Goal: Task Accomplishment & Management: Manage account settings

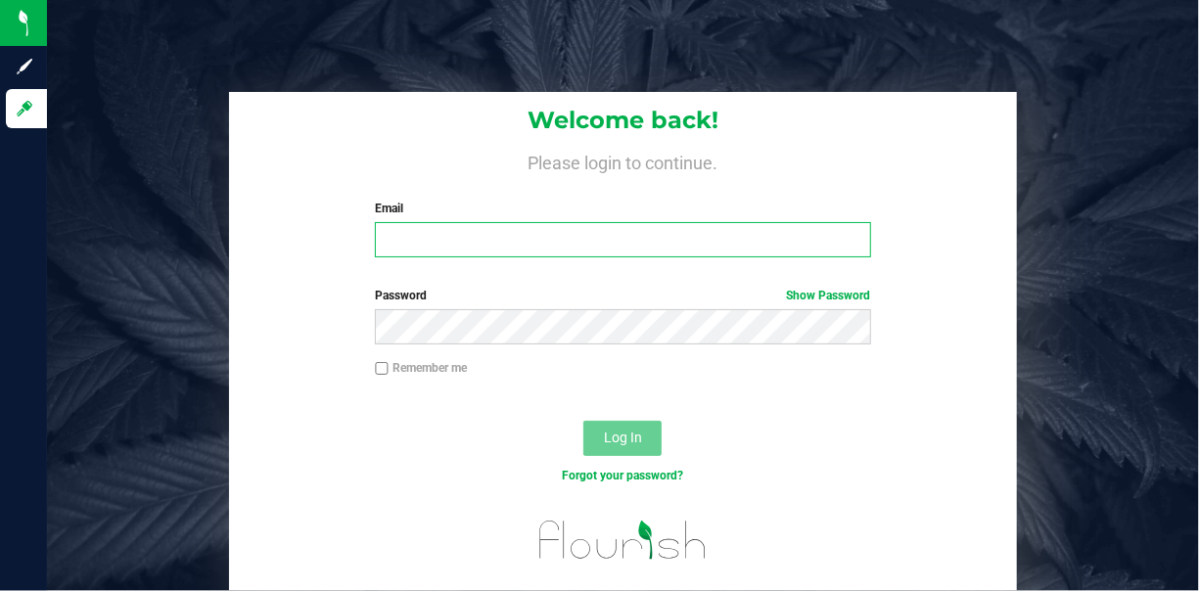
click at [428, 254] on input "Email" at bounding box center [622, 239] width 495 height 35
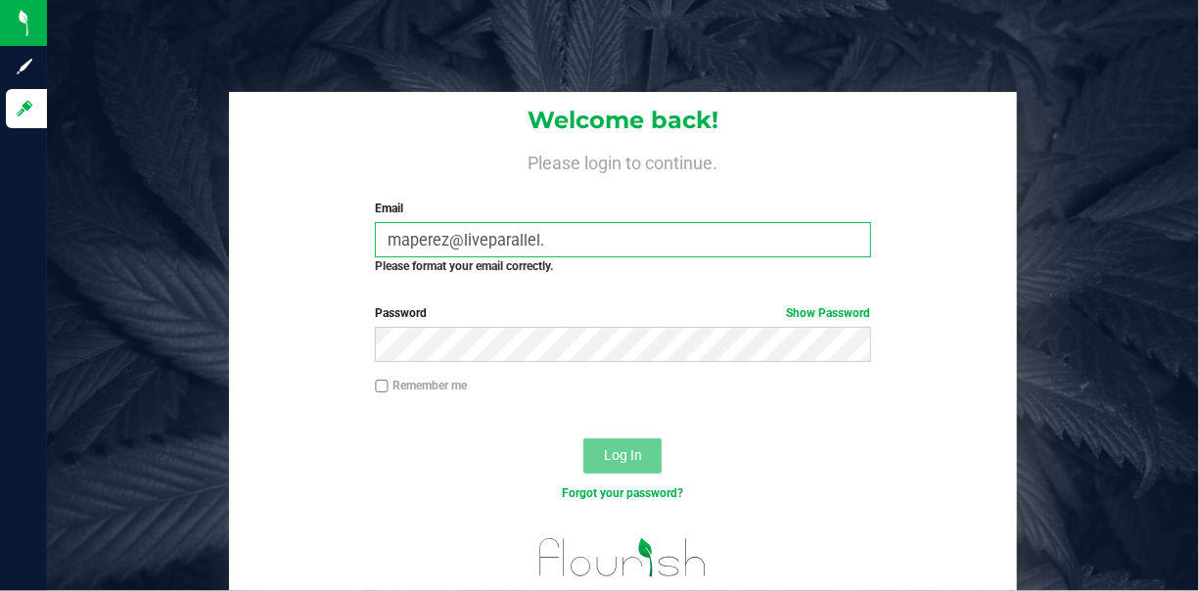
click at [623, 232] on input "maperez@liveparallel." at bounding box center [622, 239] width 495 height 35
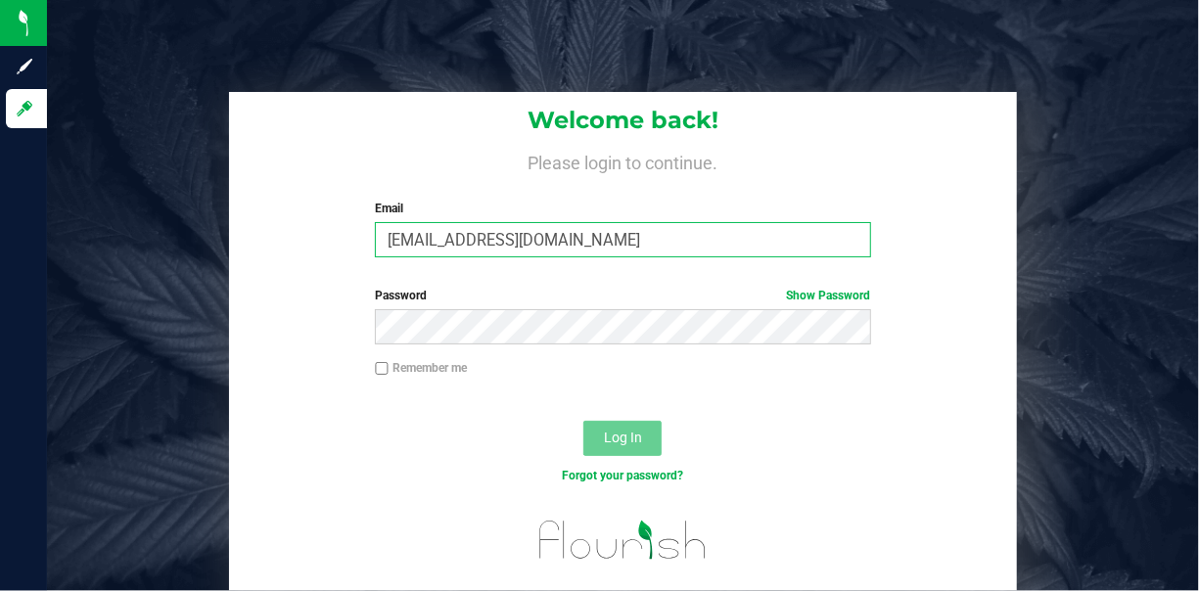
type input "maperez@liveparallel.com"
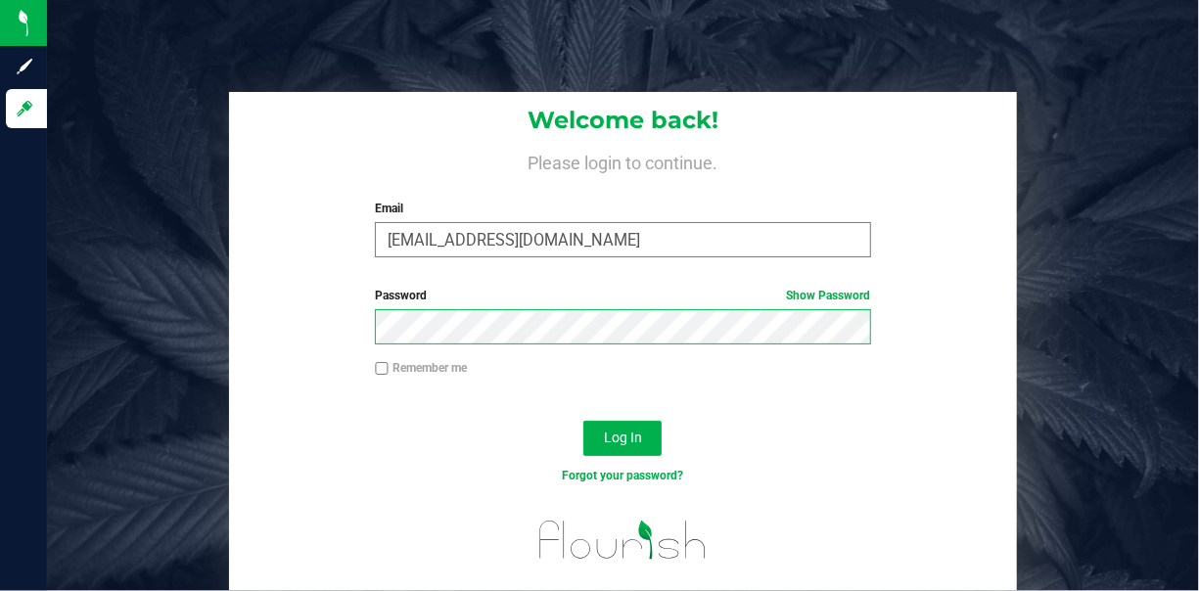
click at [583, 421] on button "Log In" at bounding box center [622, 438] width 78 height 35
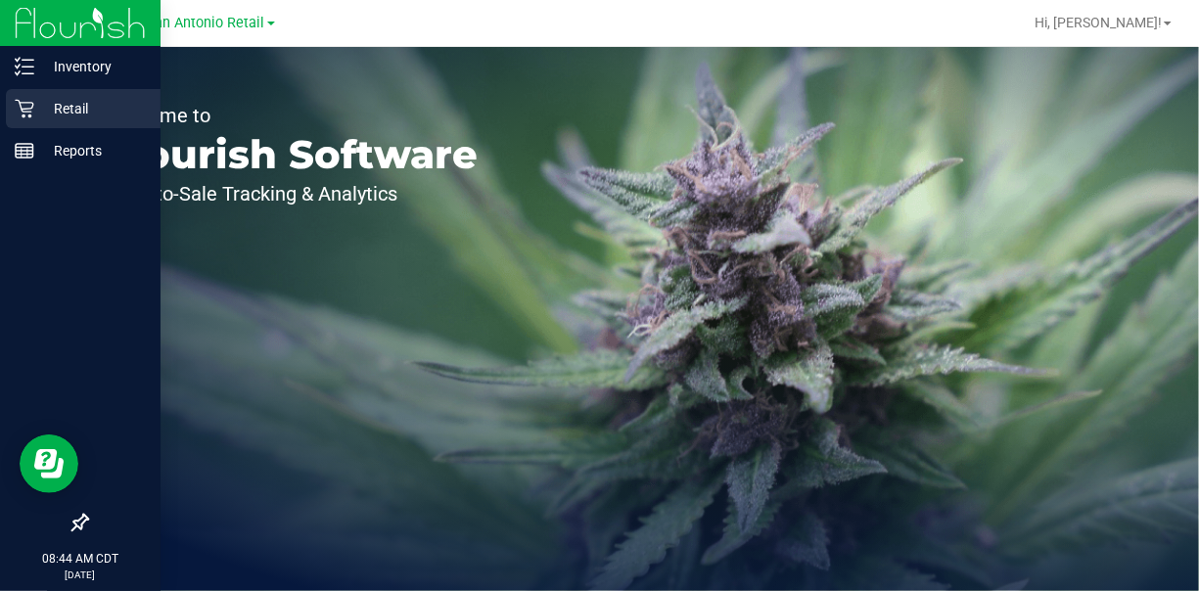
click at [40, 105] on p "Retail" at bounding box center [92, 108] width 117 height 23
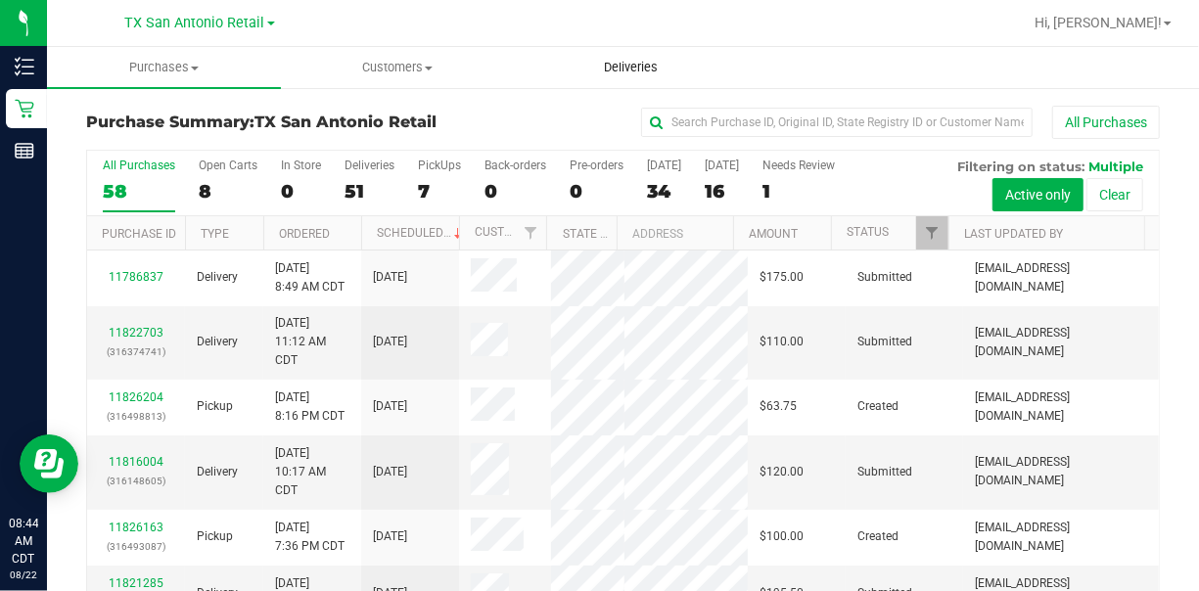
click at [640, 68] on span "Deliveries" at bounding box center [630, 68] width 107 height 18
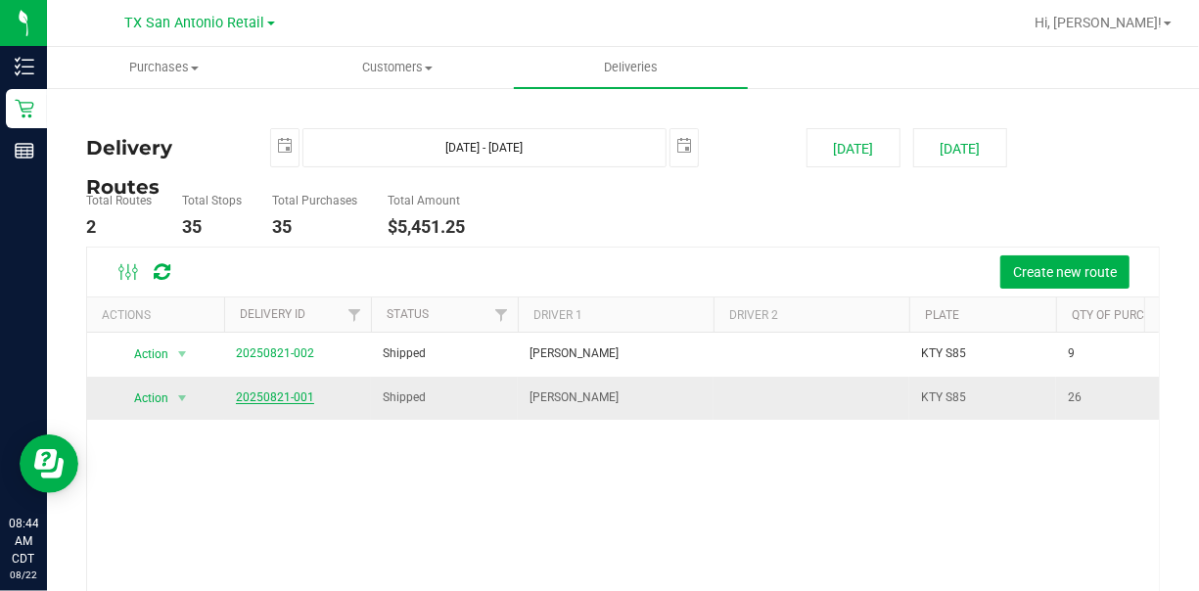
click at [274, 390] on link "20250821-001" at bounding box center [275, 397] width 78 height 14
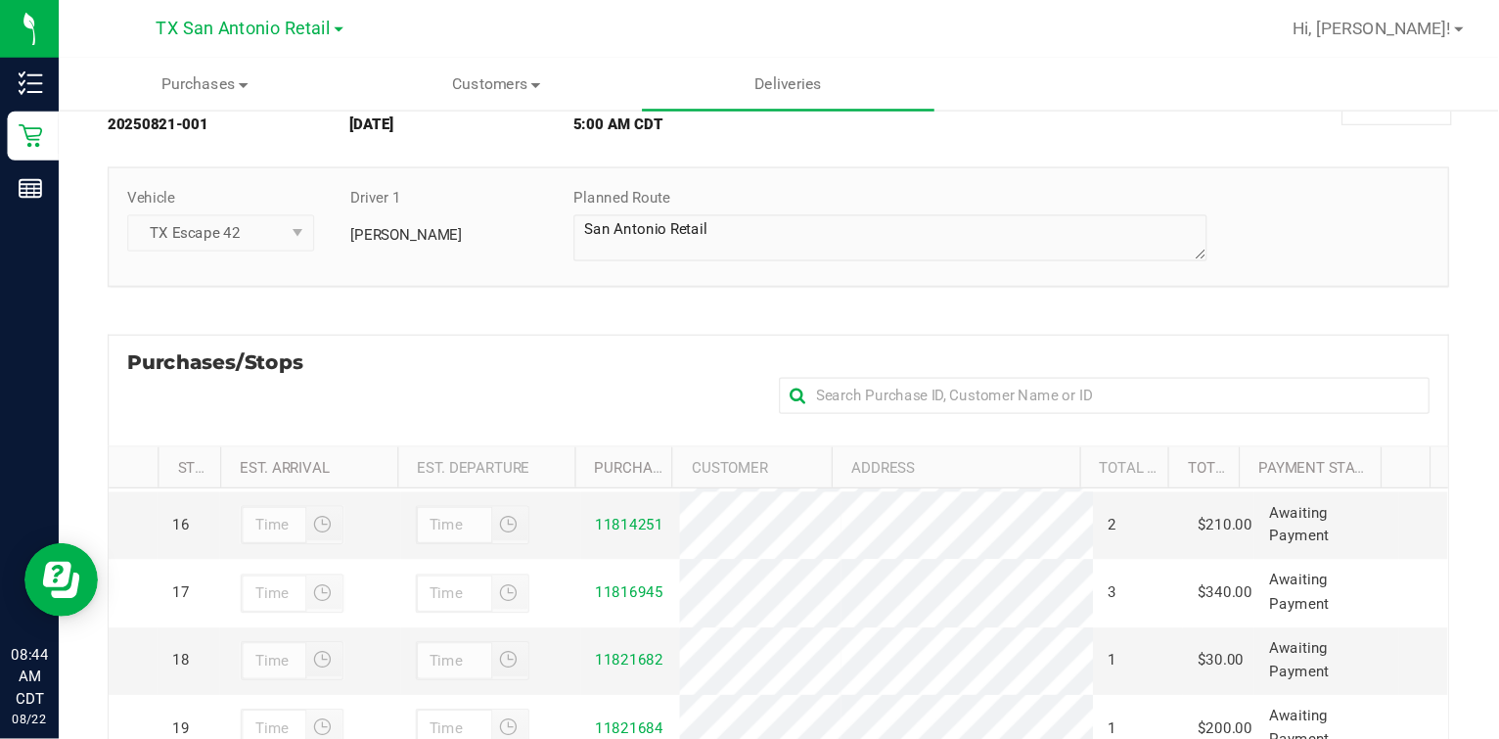
scroll to position [979, 0]
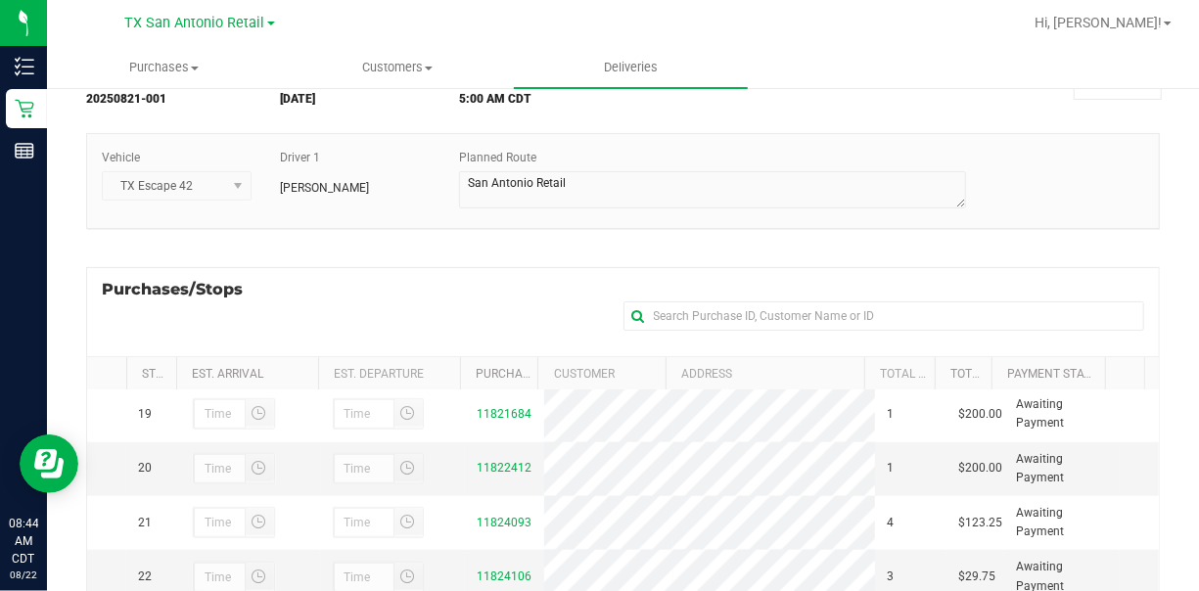
click at [538, 301] on div "Purchases/Stops + Add Purchase" at bounding box center [622, 311] width 1073 height 89
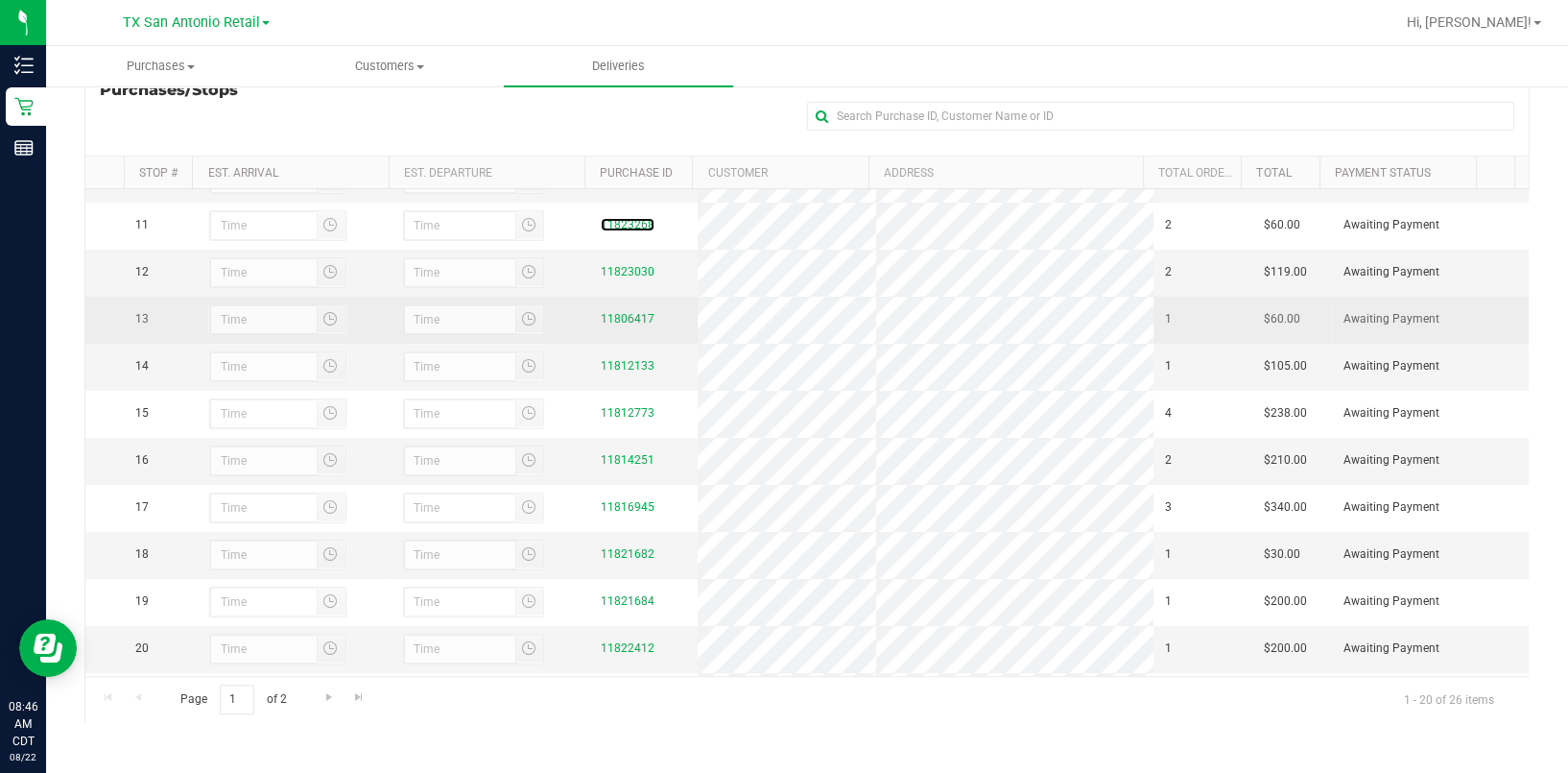
scroll to position [512, 0]
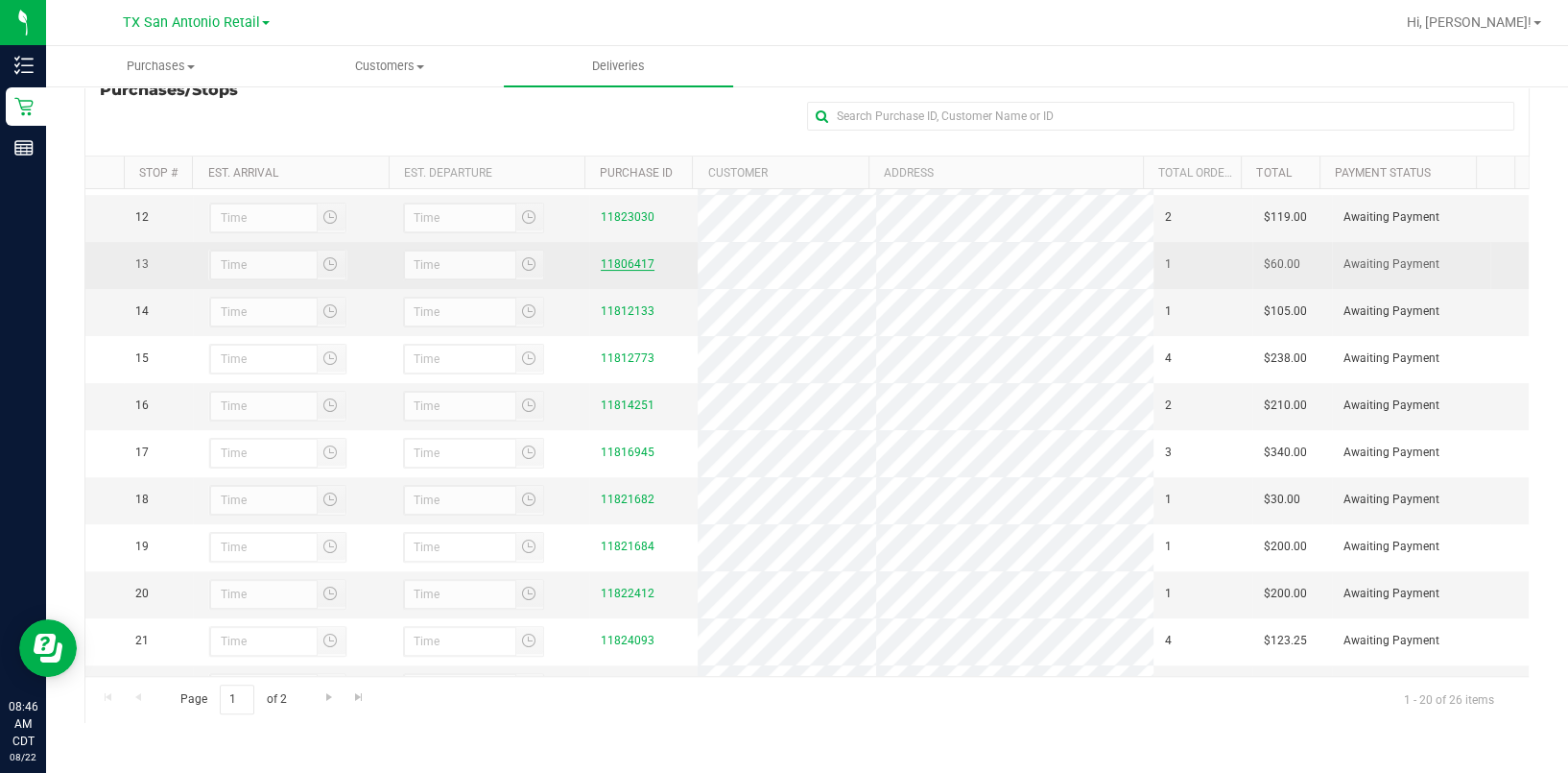
click at [618, 271] on link "11806417" at bounding box center [628, 264] width 54 height 14
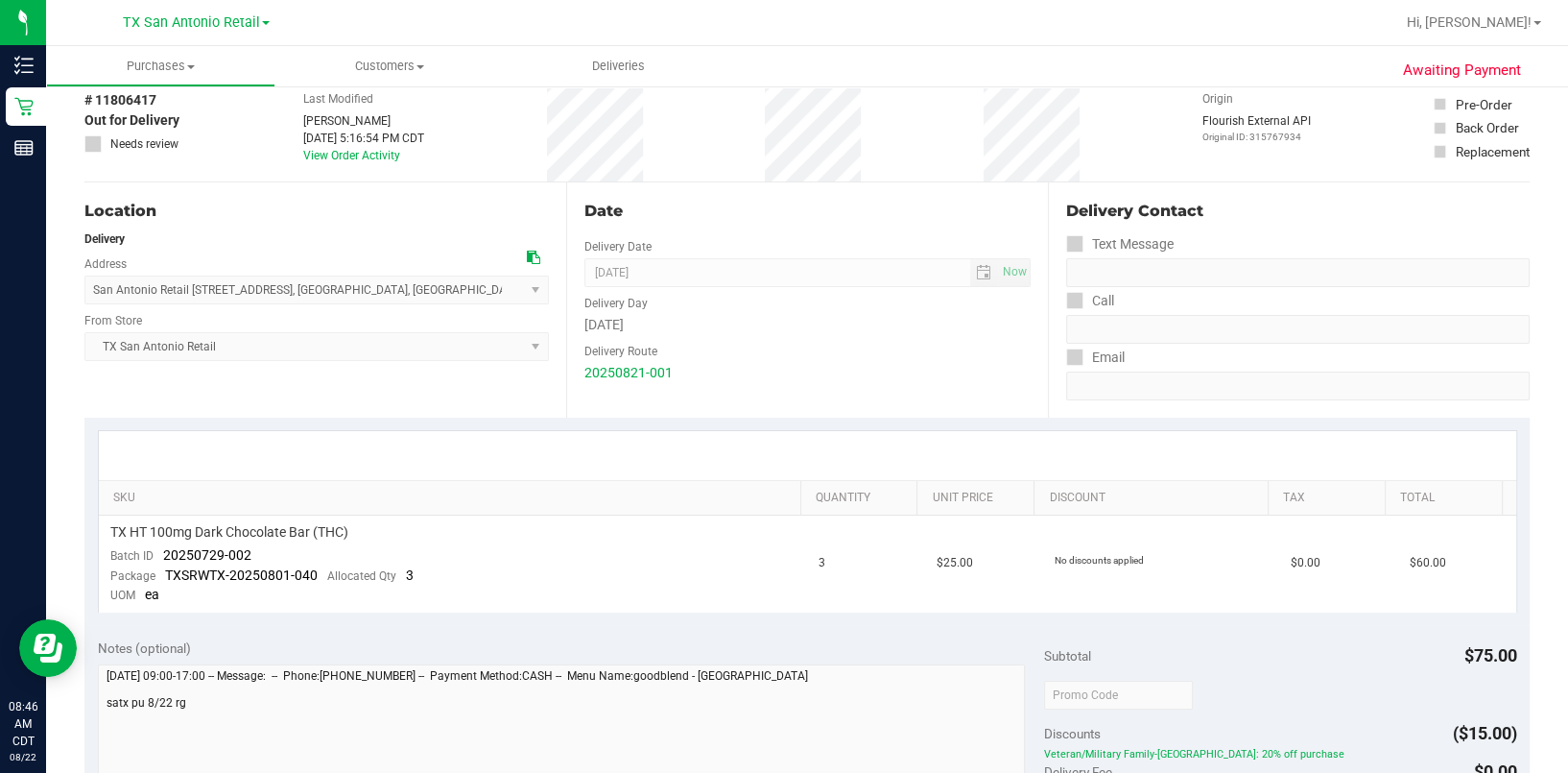
scroll to position [128, 0]
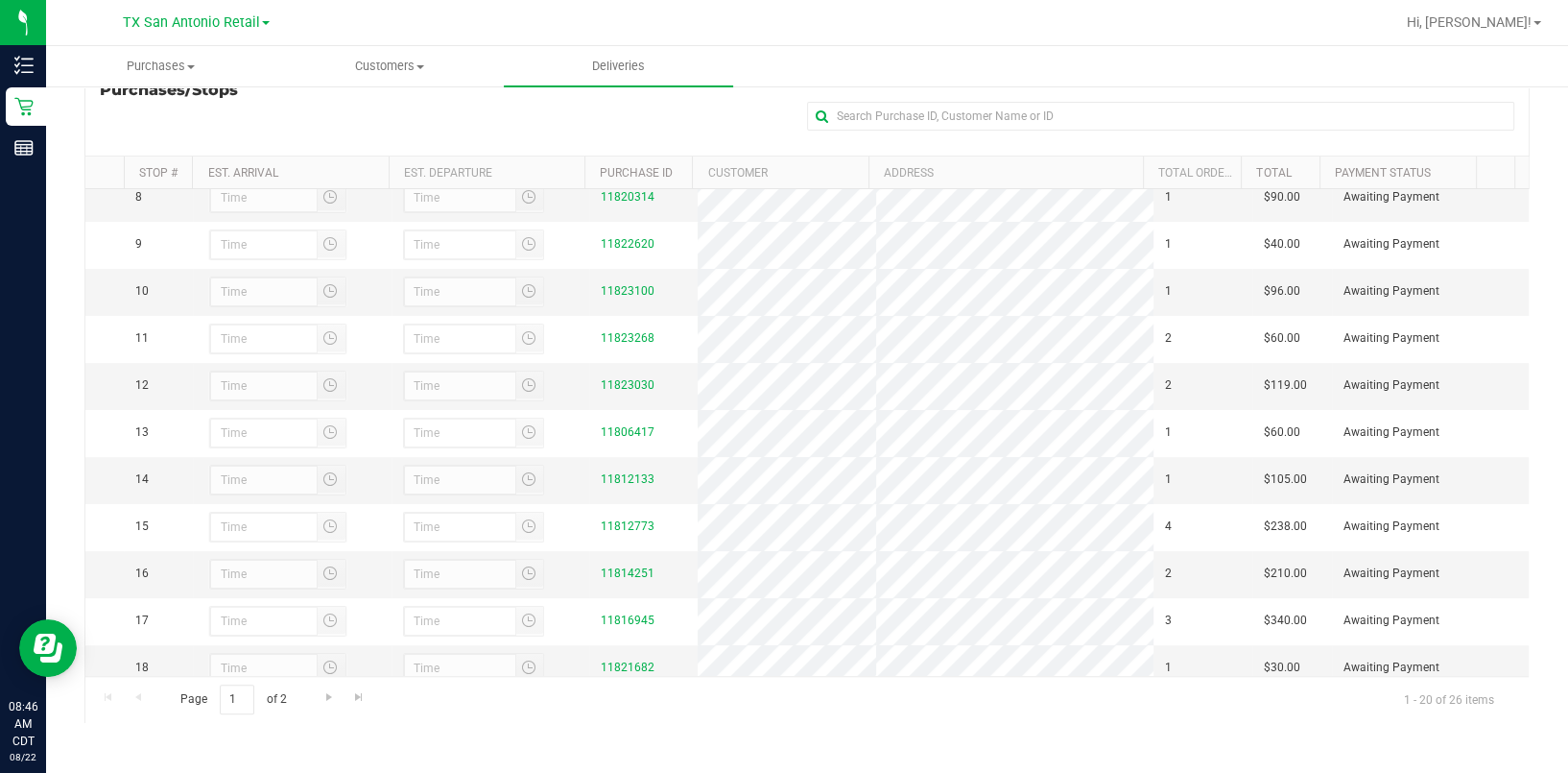
scroll to position [384, 0]
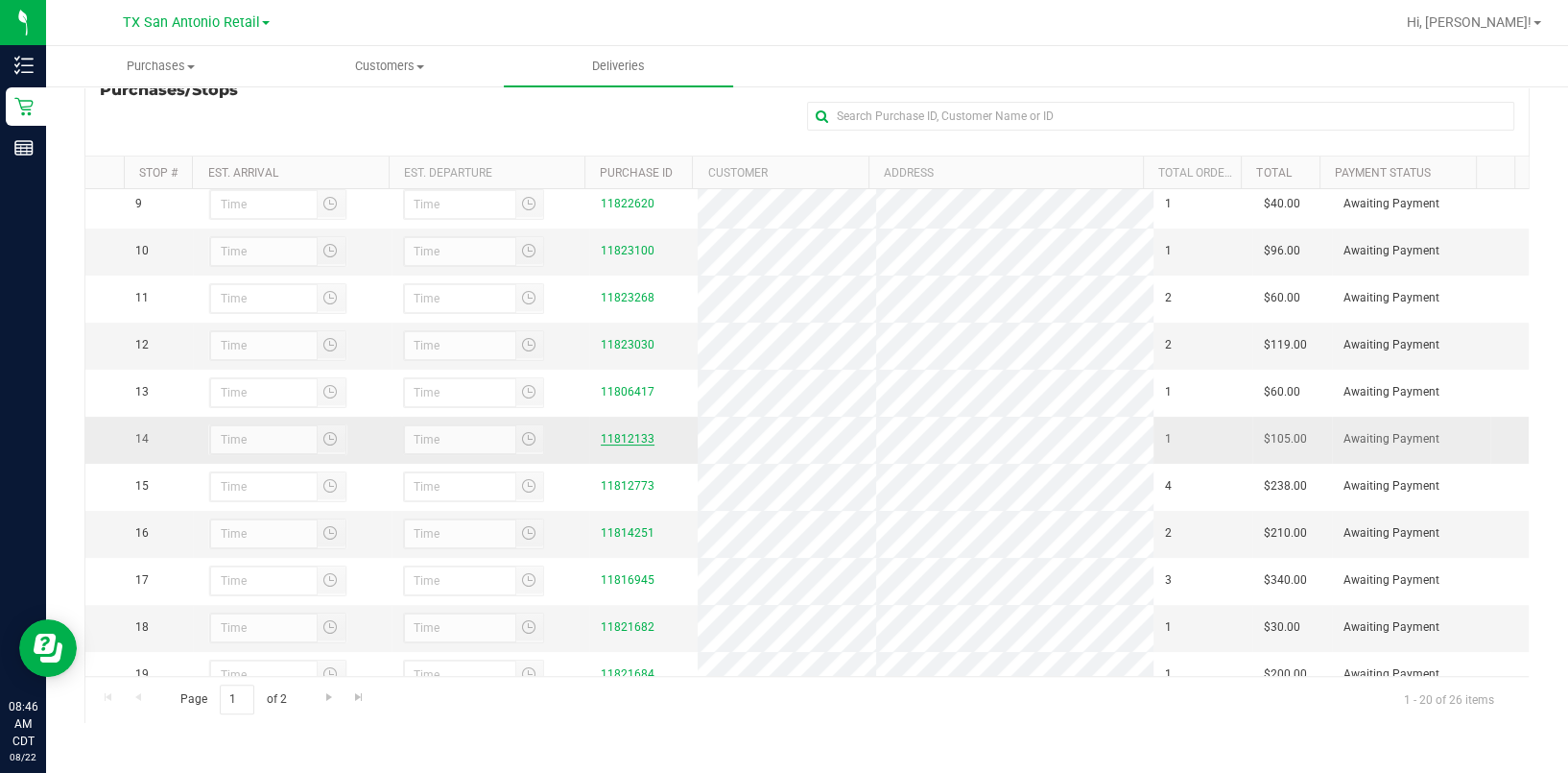
click at [623, 445] on link "11812133" at bounding box center [628, 438] width 54 height 14
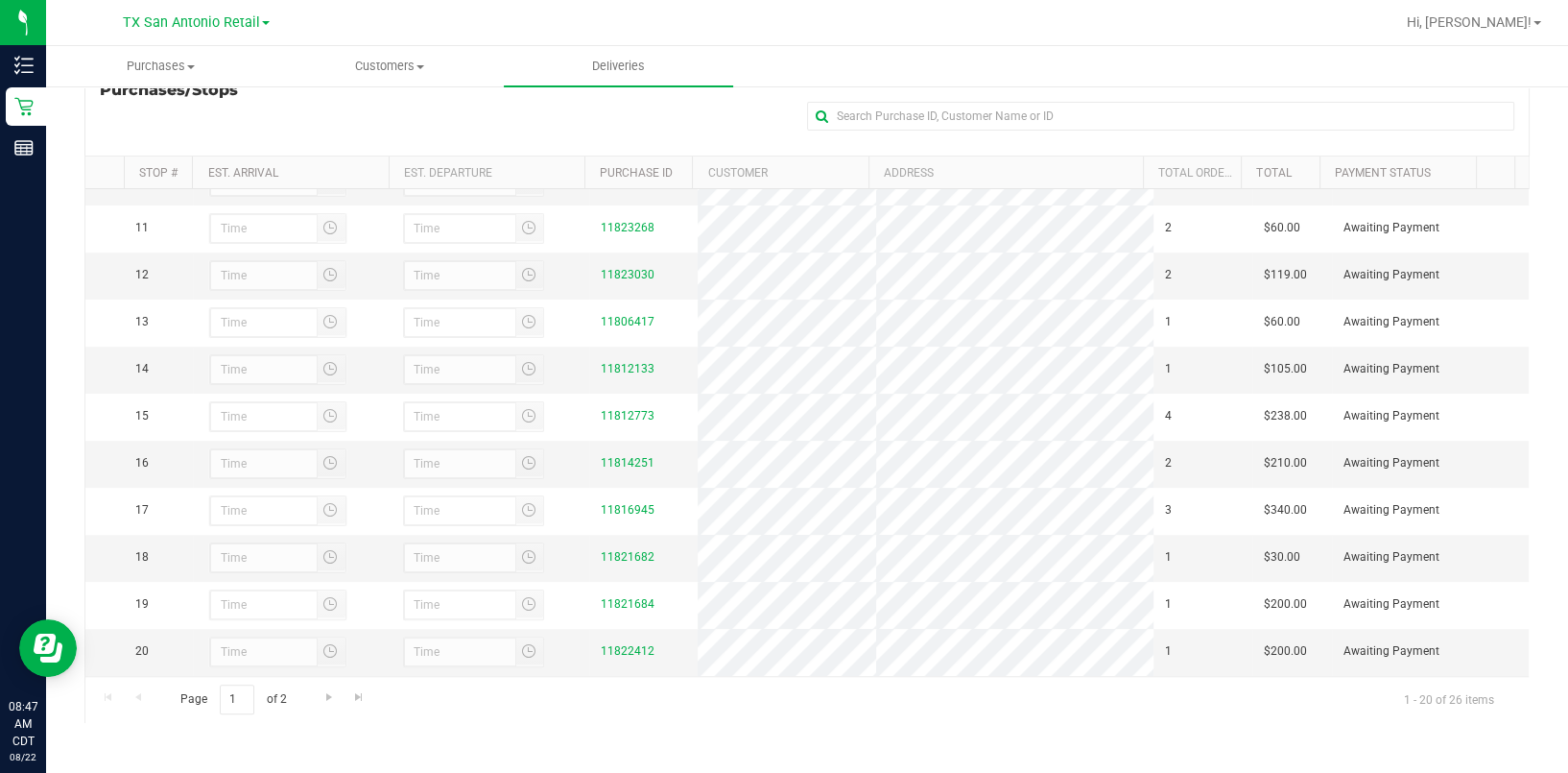
scroll to position [512, 0]
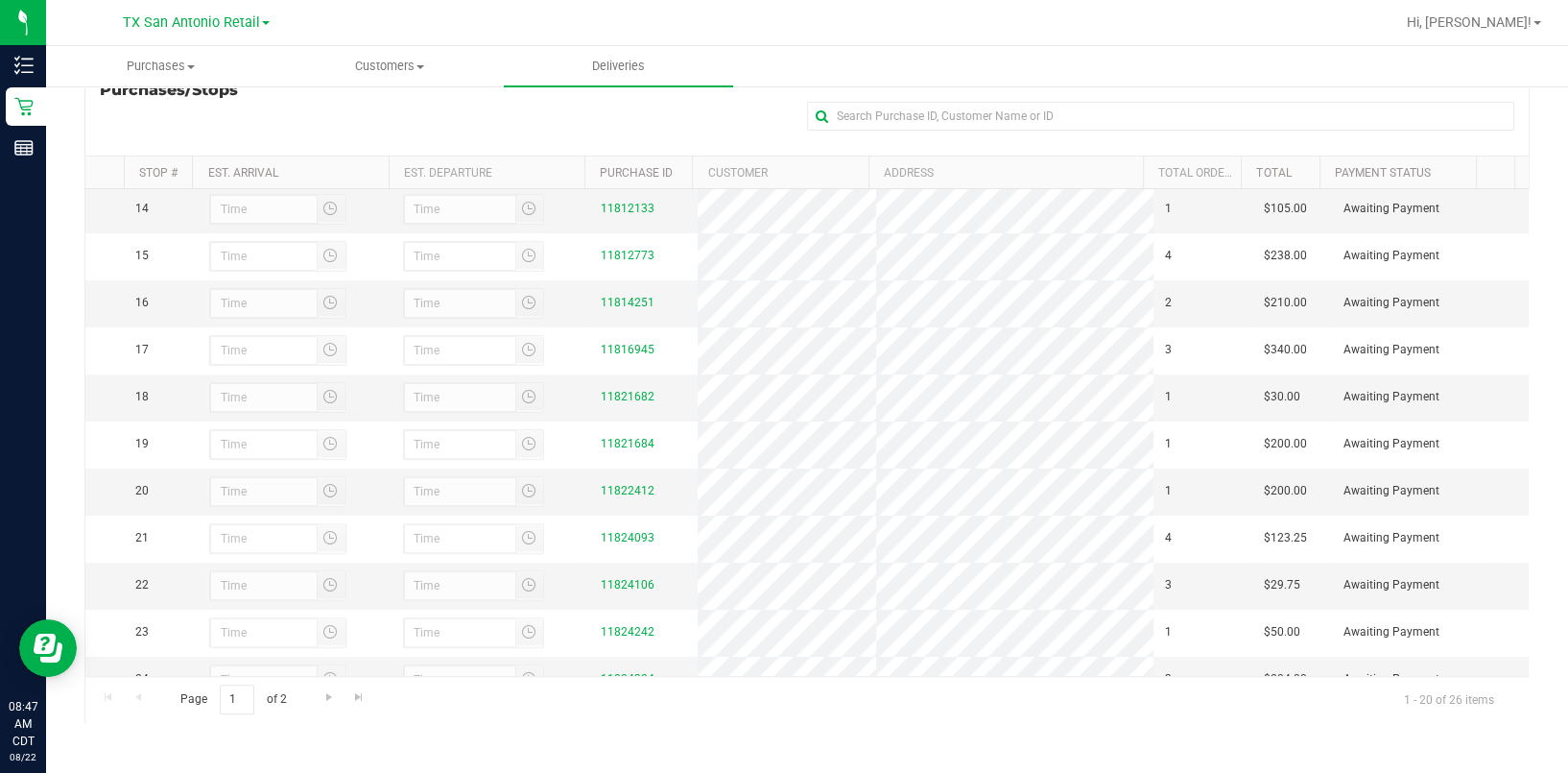
scroll to position [486, 0]
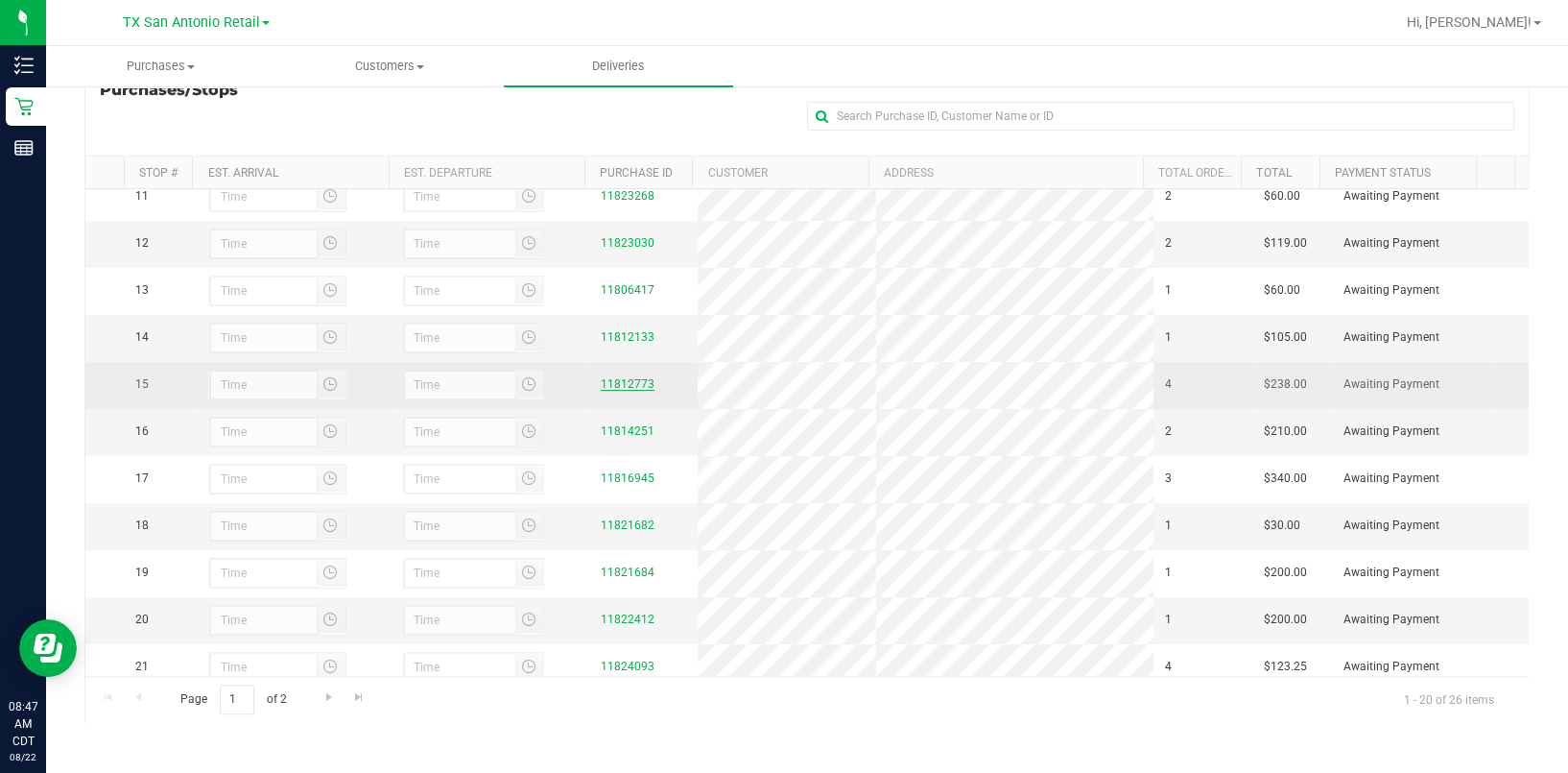
click at [622, 390] on link "11812773" at bounding box center [628, 385] width 54 height 14
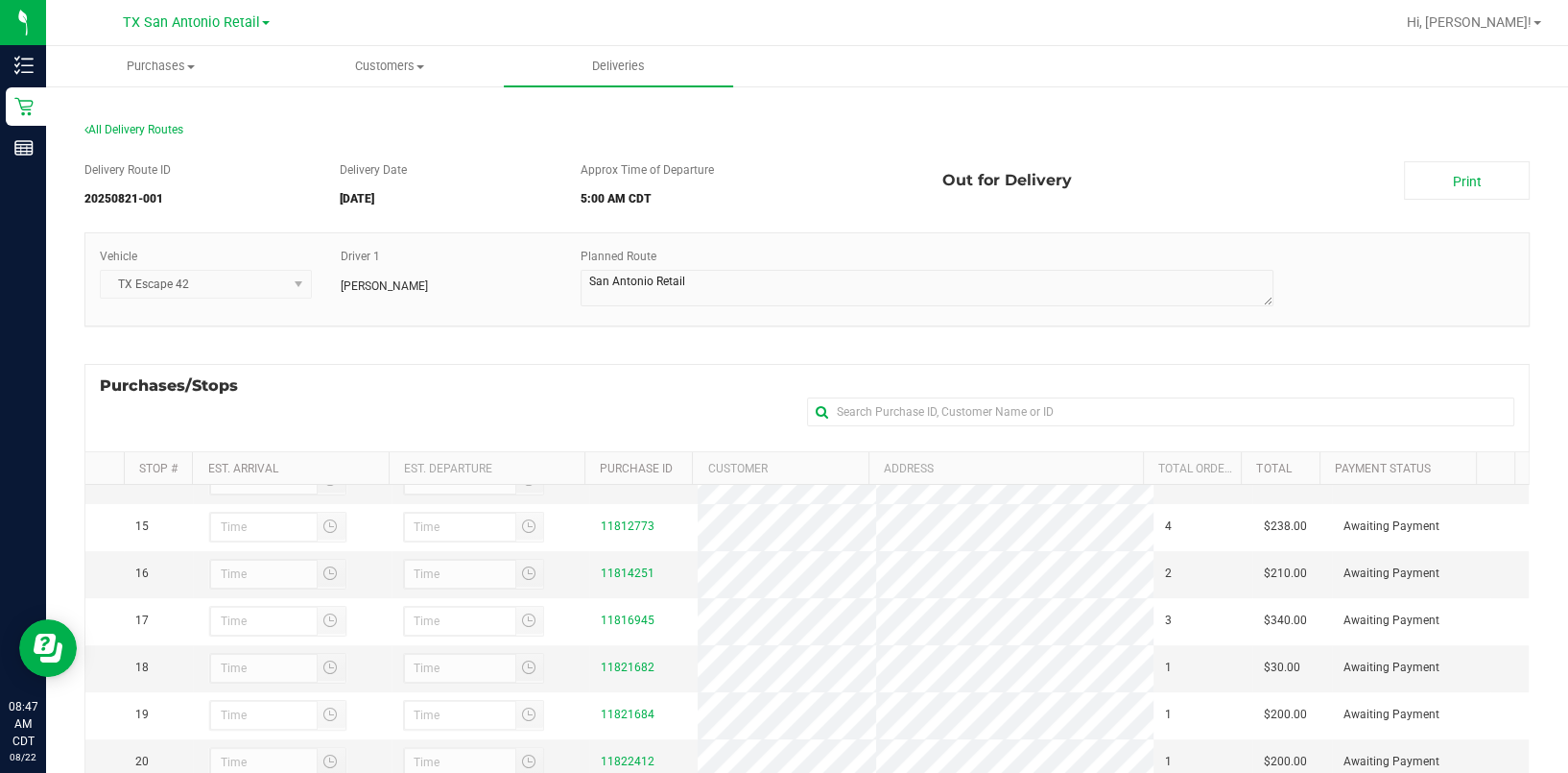
scroll to position [255, 0]
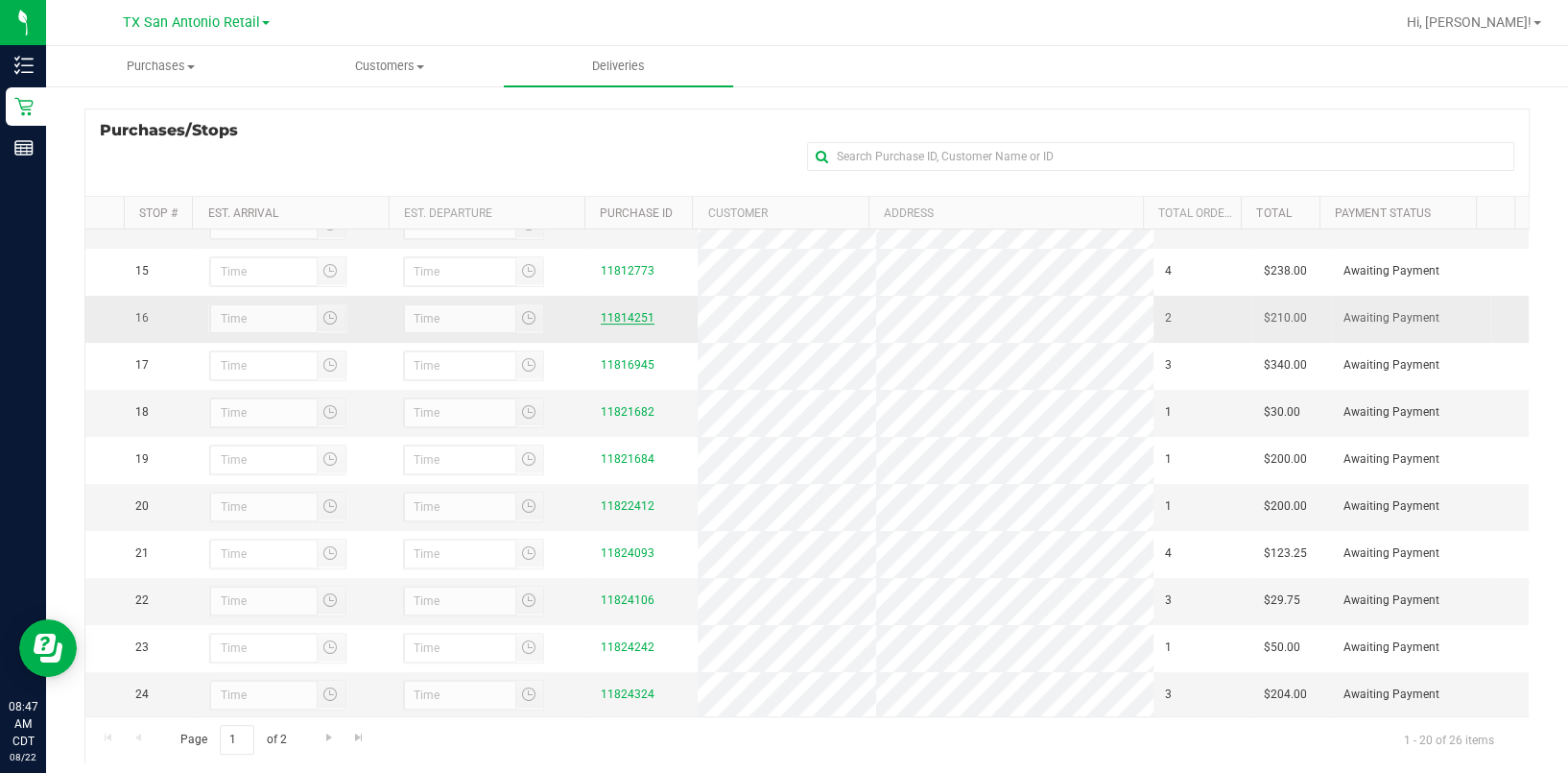
click at [601, 325] on link "11814251" at bounding box center [628, 318] width 54 height 14
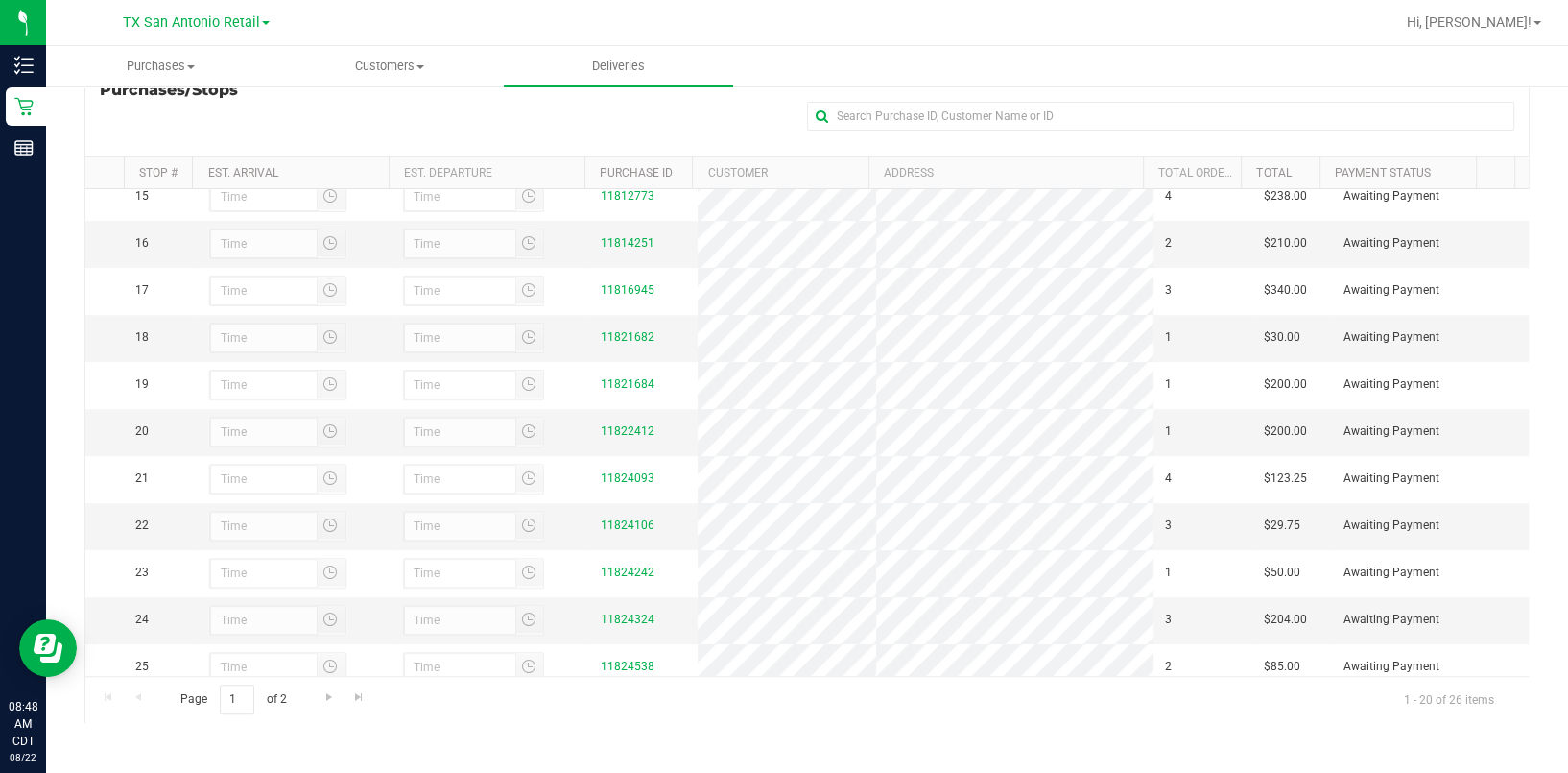
scroll to position [640, 0]
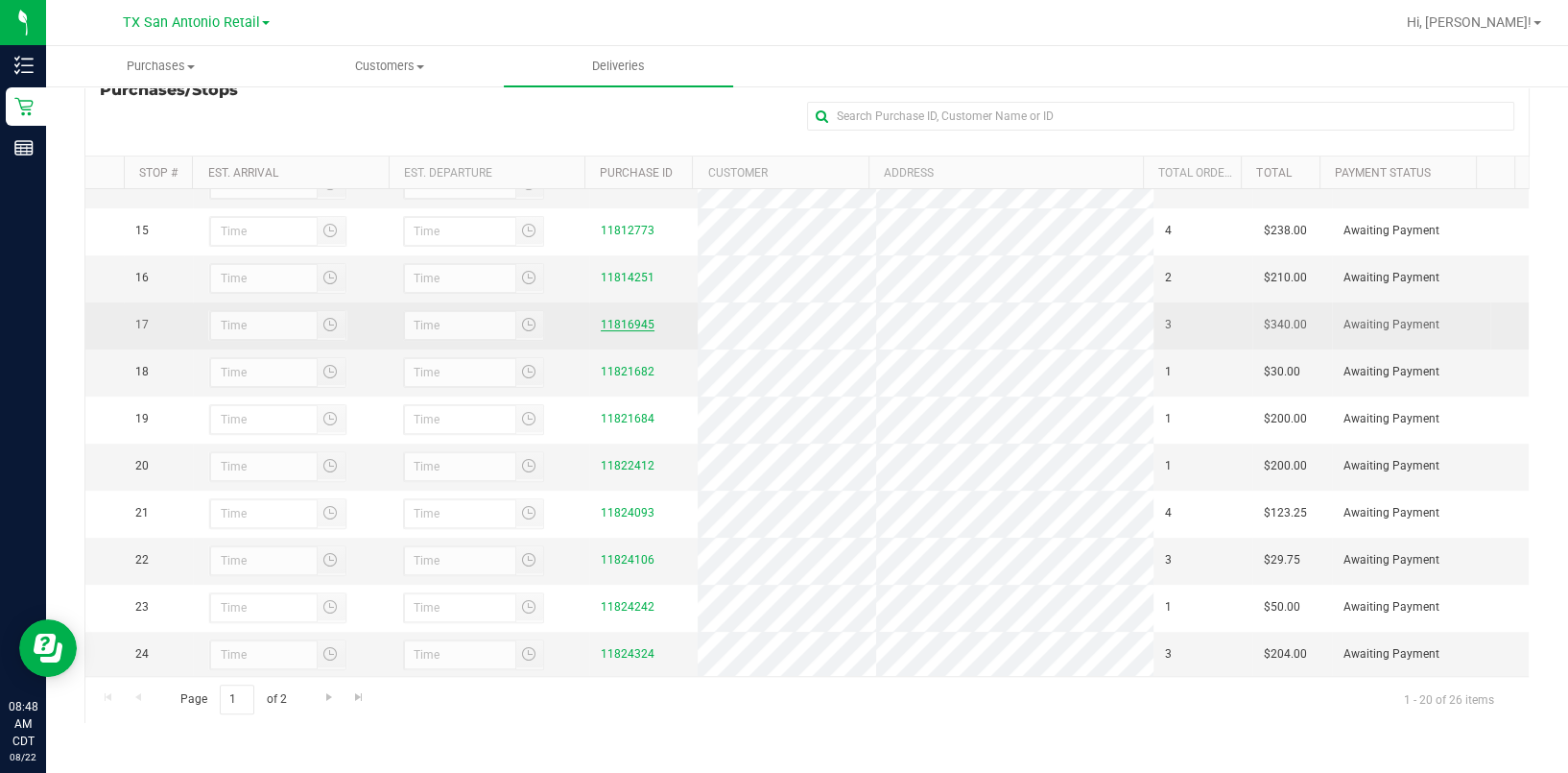
click at [617, 332] on link "11816945" at bounding box center [628, 325] width 54 height 14
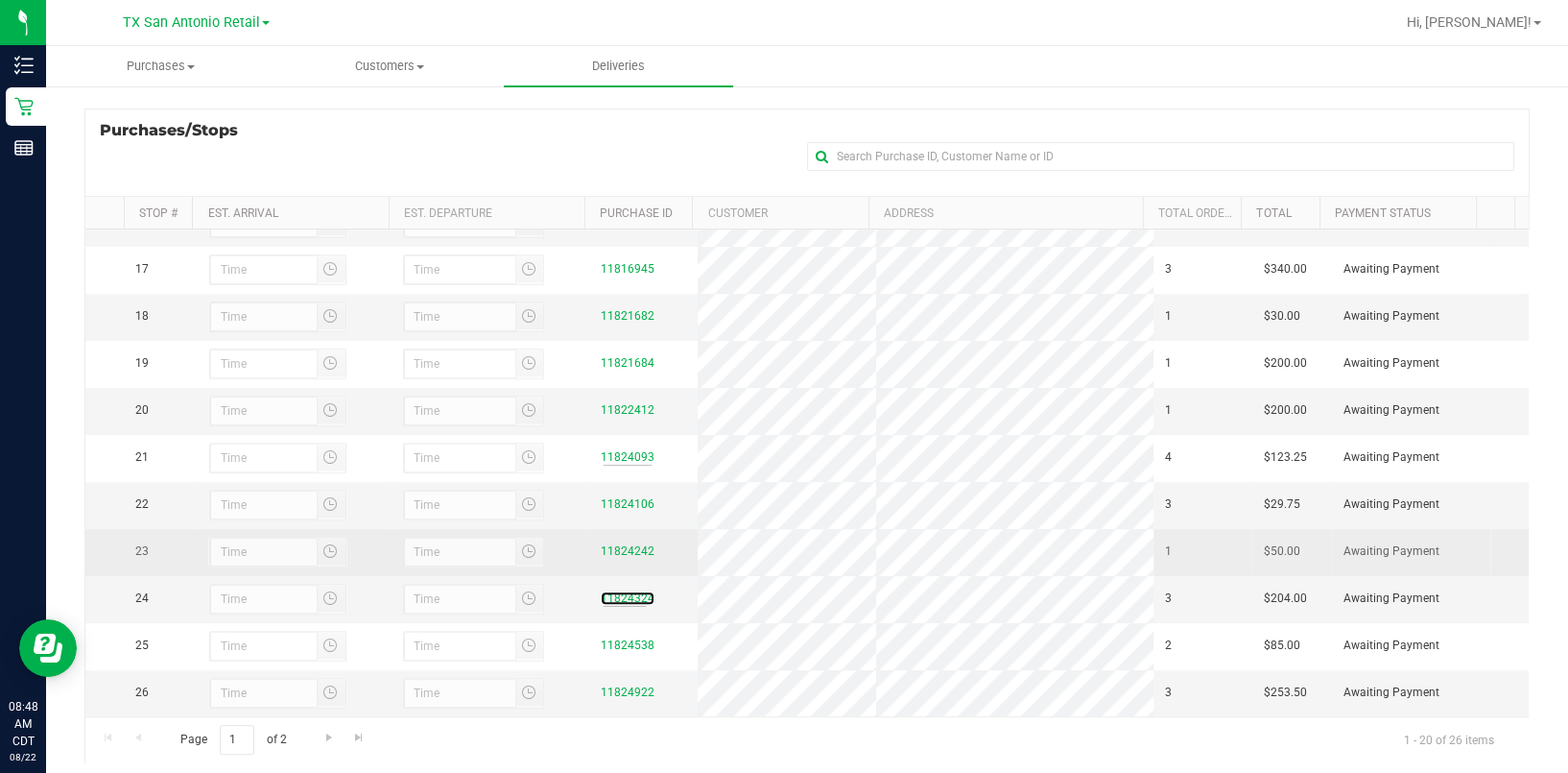
scroll to position [870, 0]
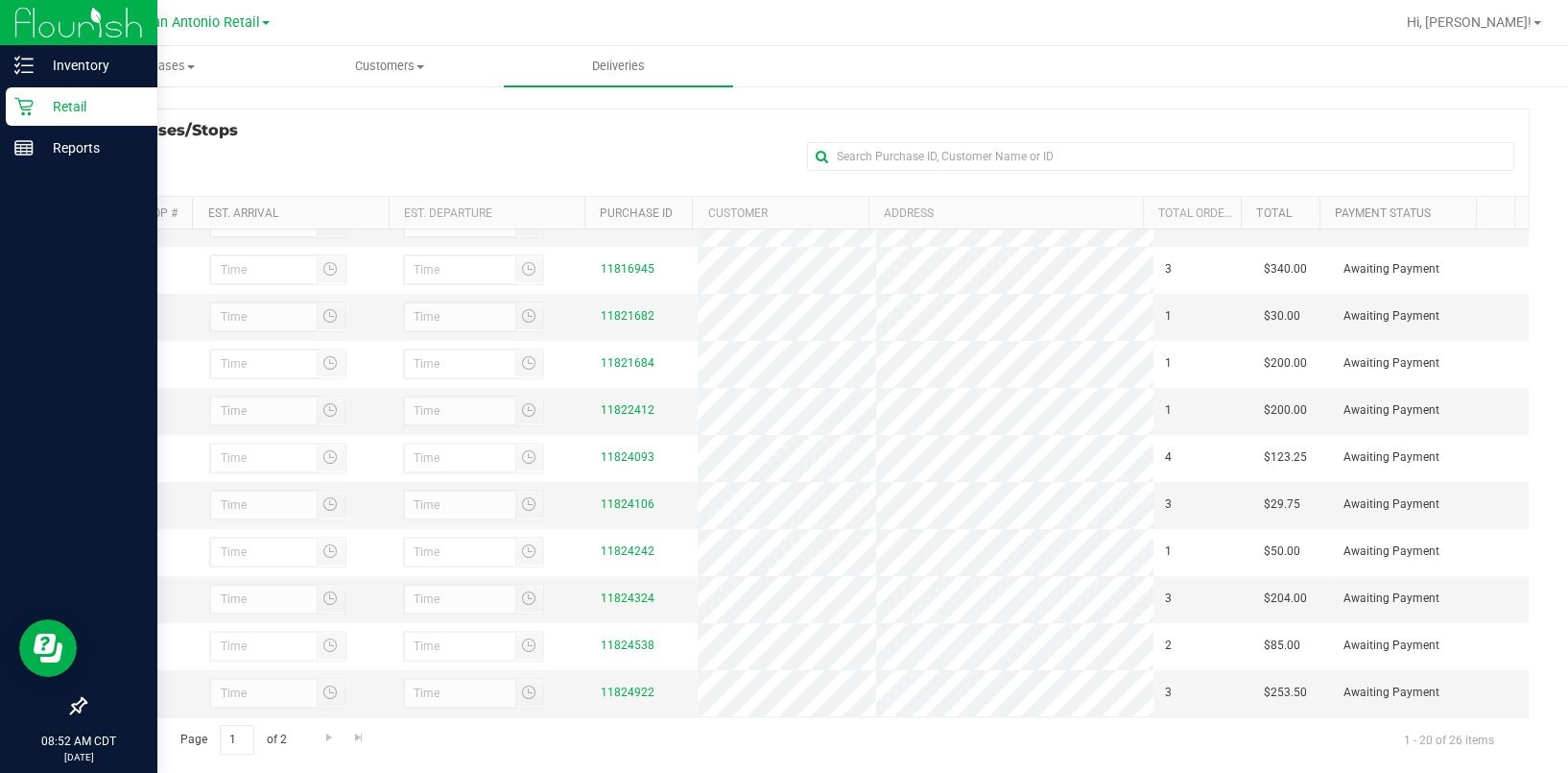
click at [50, 100] on p "Retail" at bounding box center [90, 106] width 115 height 23
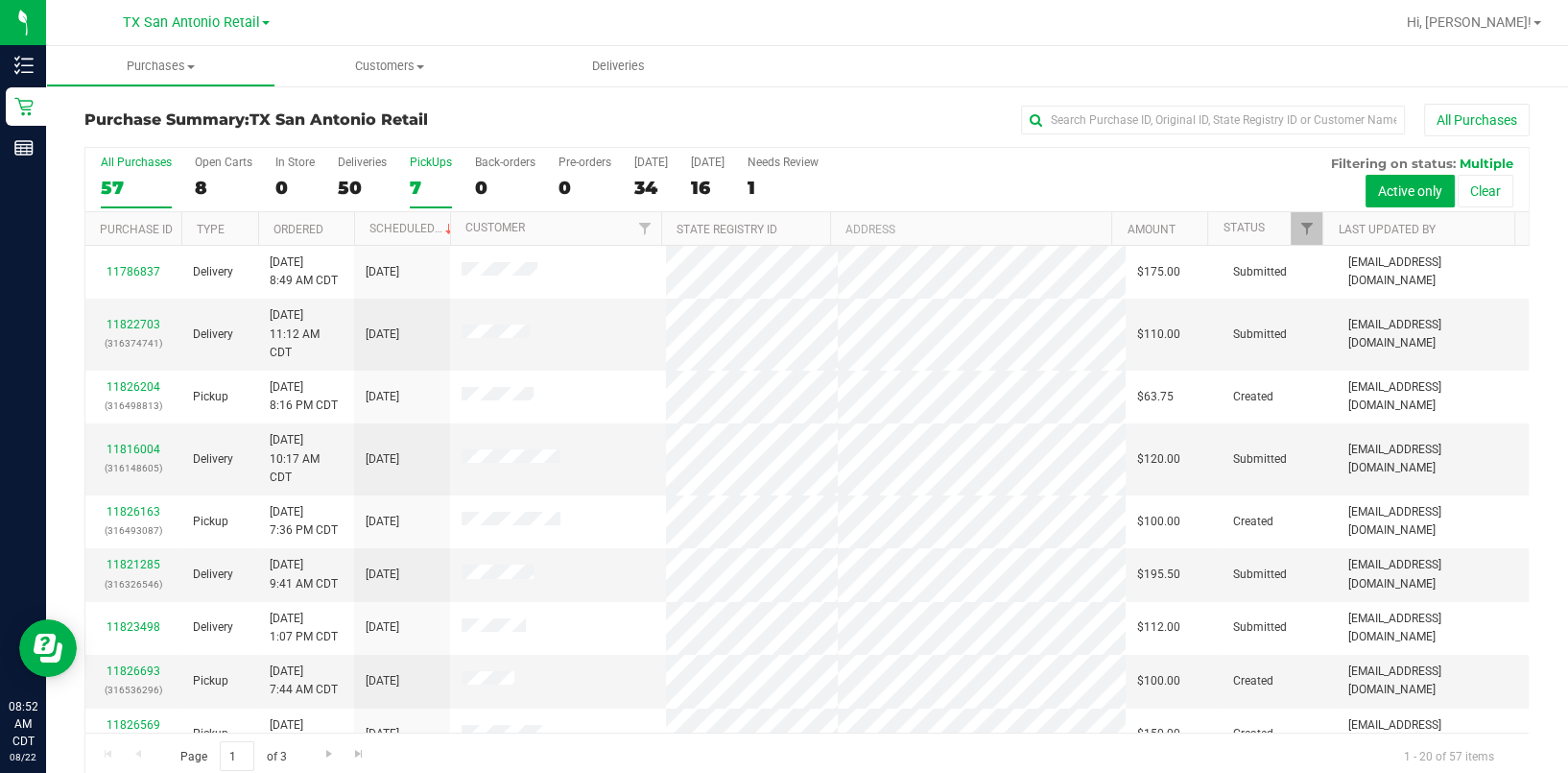
click at [445, 171] on label "PickUps 7" at bounding box center [430, 182] width 42 height 53
click at [0, 0] on input "PickUps 7" at bounding box center [0, 0] width 0 height 0
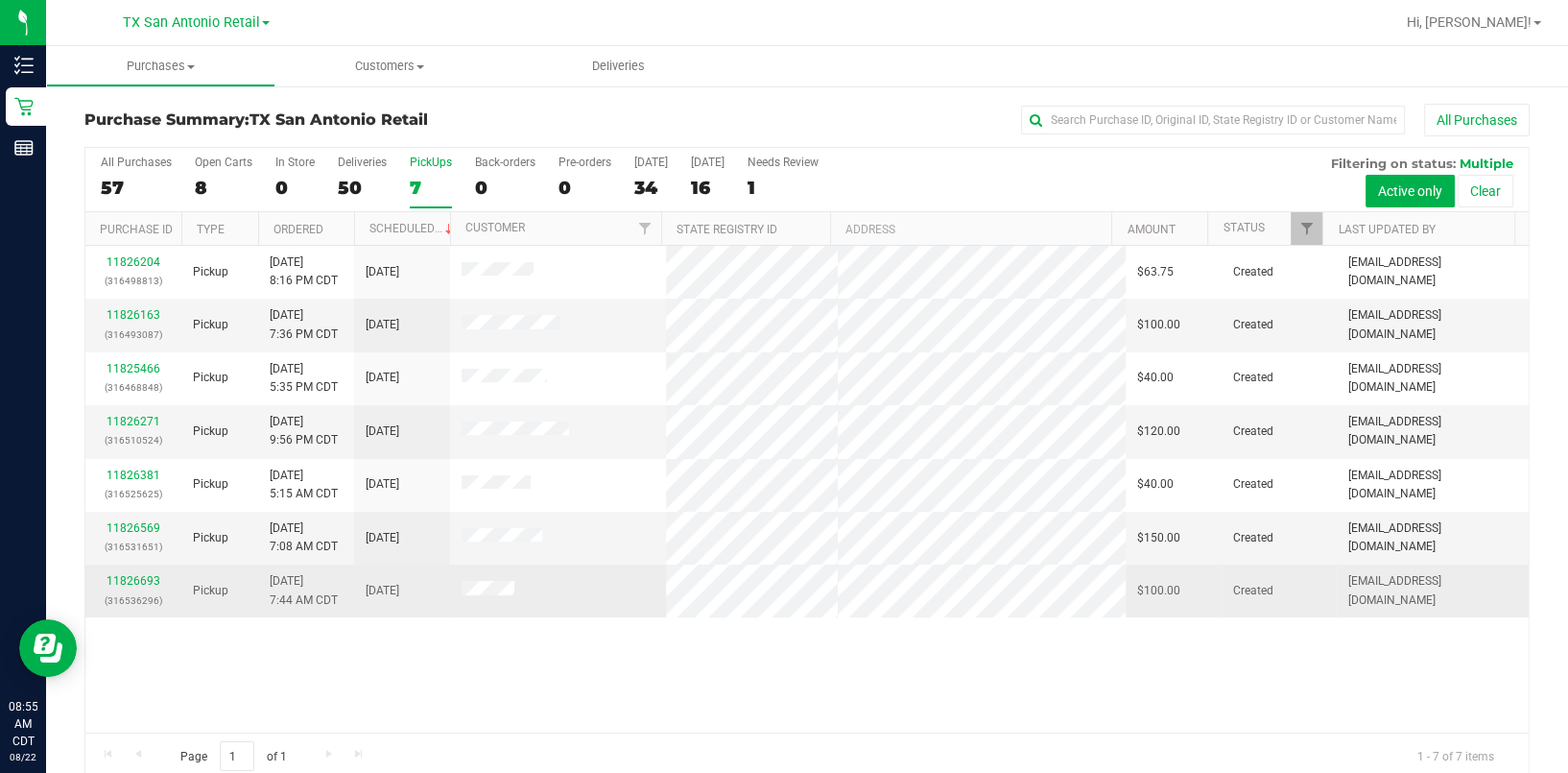
click at [129, 572] on div "11826693 (316536296)" at bounding box center [133, 590] width 73 height 36
click at [132, 569] on td "11826693 (316536296)" at bounding box center [133, 590] width 96 height 52
click at [128, 573] on div "11826693 (316536296)" at bounding box center [133, 590] width 73 height 36
drag, startPoint x: 128, startPoint y: 573, endPoint x: 126, endPoint y: 584, distance: 11.2
click at [126, 579] on link "11826693" at bounding box center [133, 581] width 54 height 14
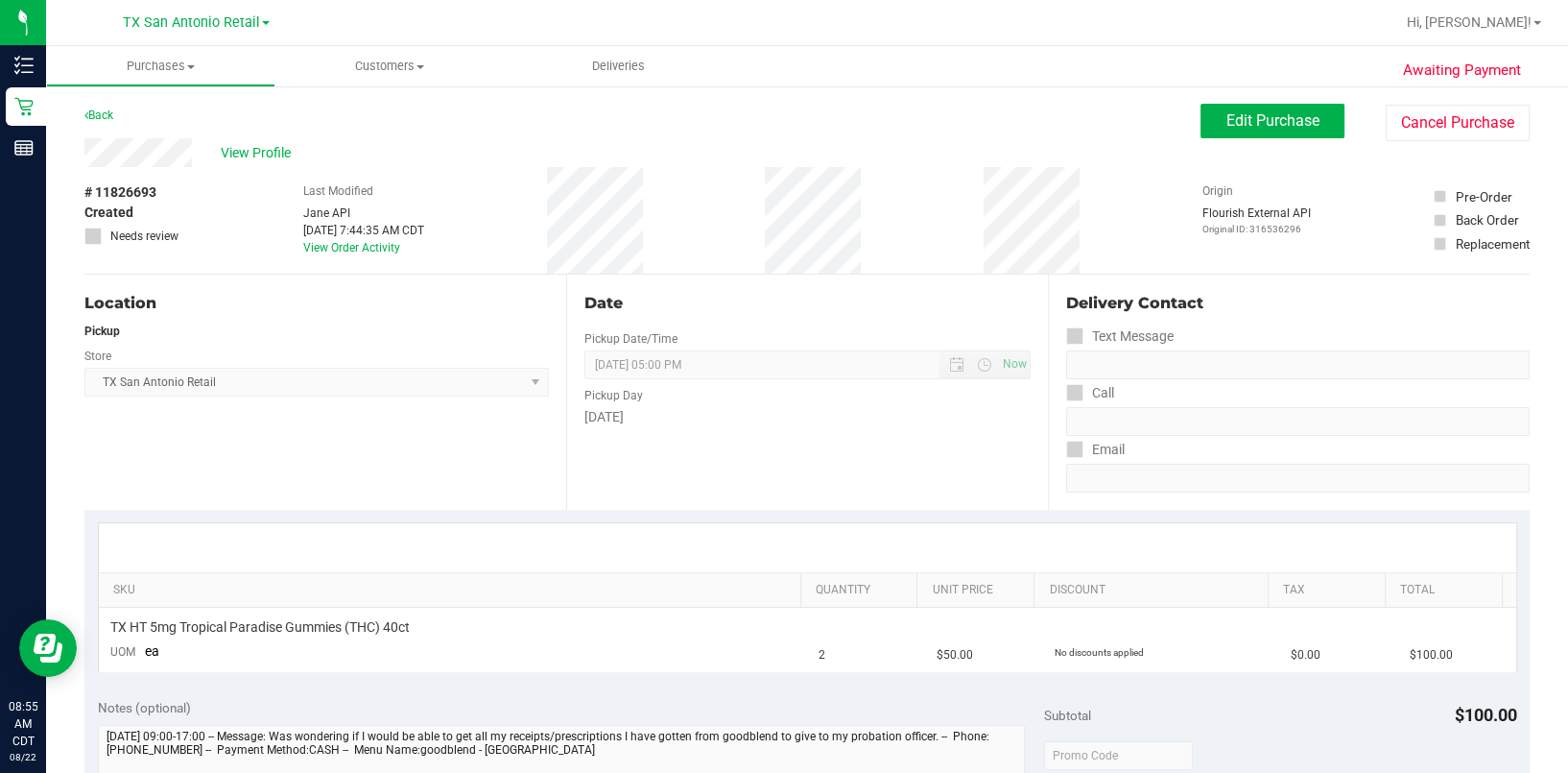
drag, startPoint x: 137, startPoint y: 125, endPoint x: 136, endPoint y: 135, distance: 10.0
click at [137, 128] on div "Back Edit Purchase Cancel Purchase" at bounding box center [807, 121] width 1445 height 34
drag, startPoint x: 131, startPoint y: 175, endPoint x: 150, endPoint y: 135, distance: 44.3
click at [150, 135] on div "Back Edit Purchase Cancel Purchase" at bounding box center [807, 121] width 1445 height 34
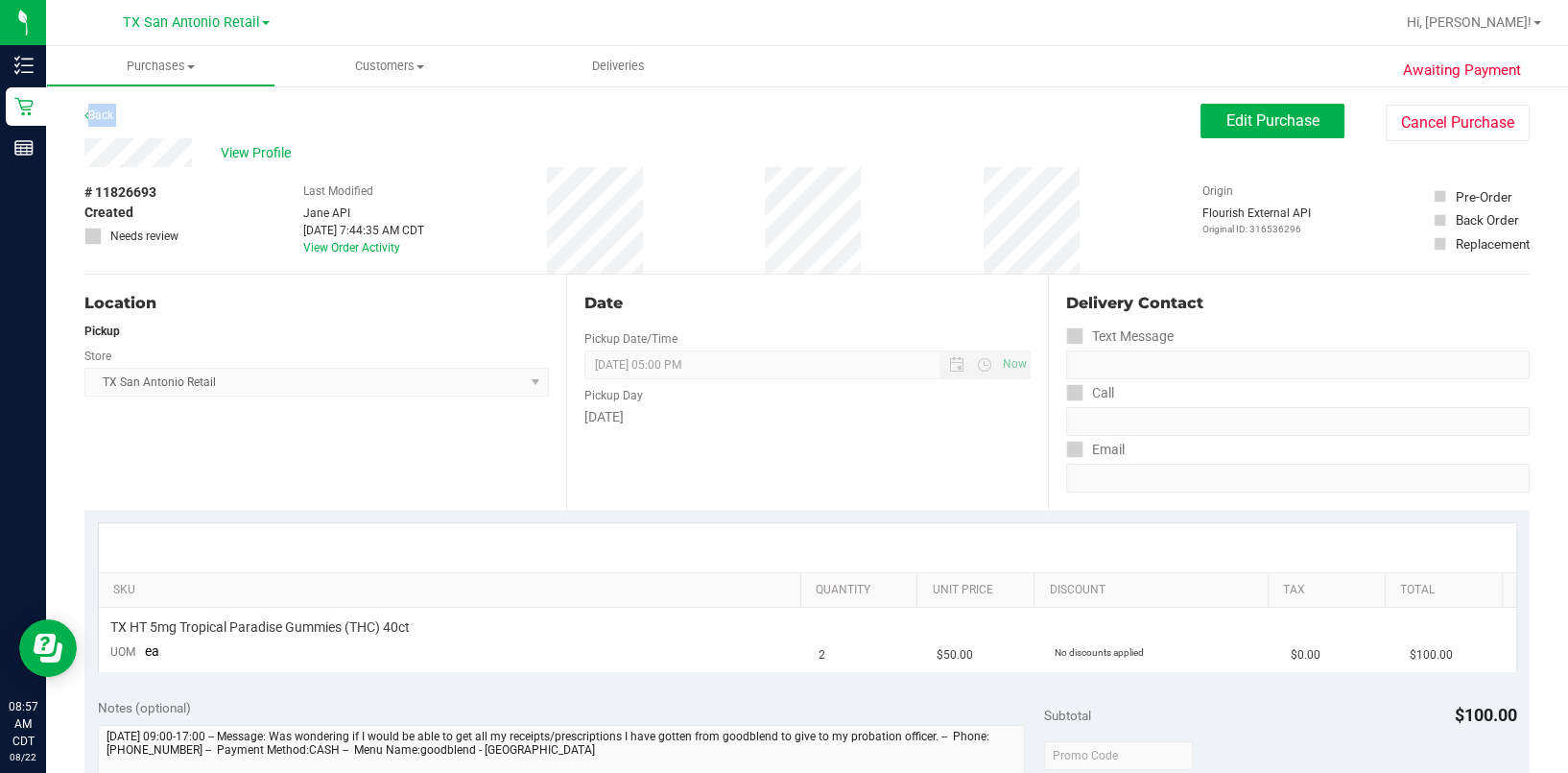
click at [150, 135] on div "Back Edit Purchase Cancel Purchase" at bounding box center [807, 121] width 1445 height 34
click at [1175, 130] on button "Edit Purchase" at bounding box center [1272, 121] width 144 height 34
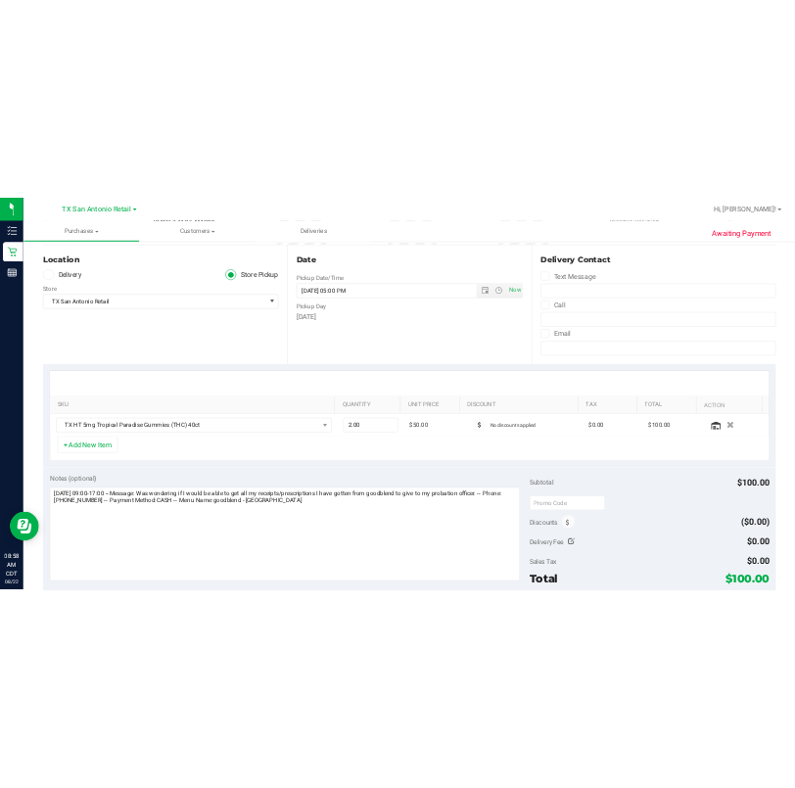
scroll to position [260, 0]
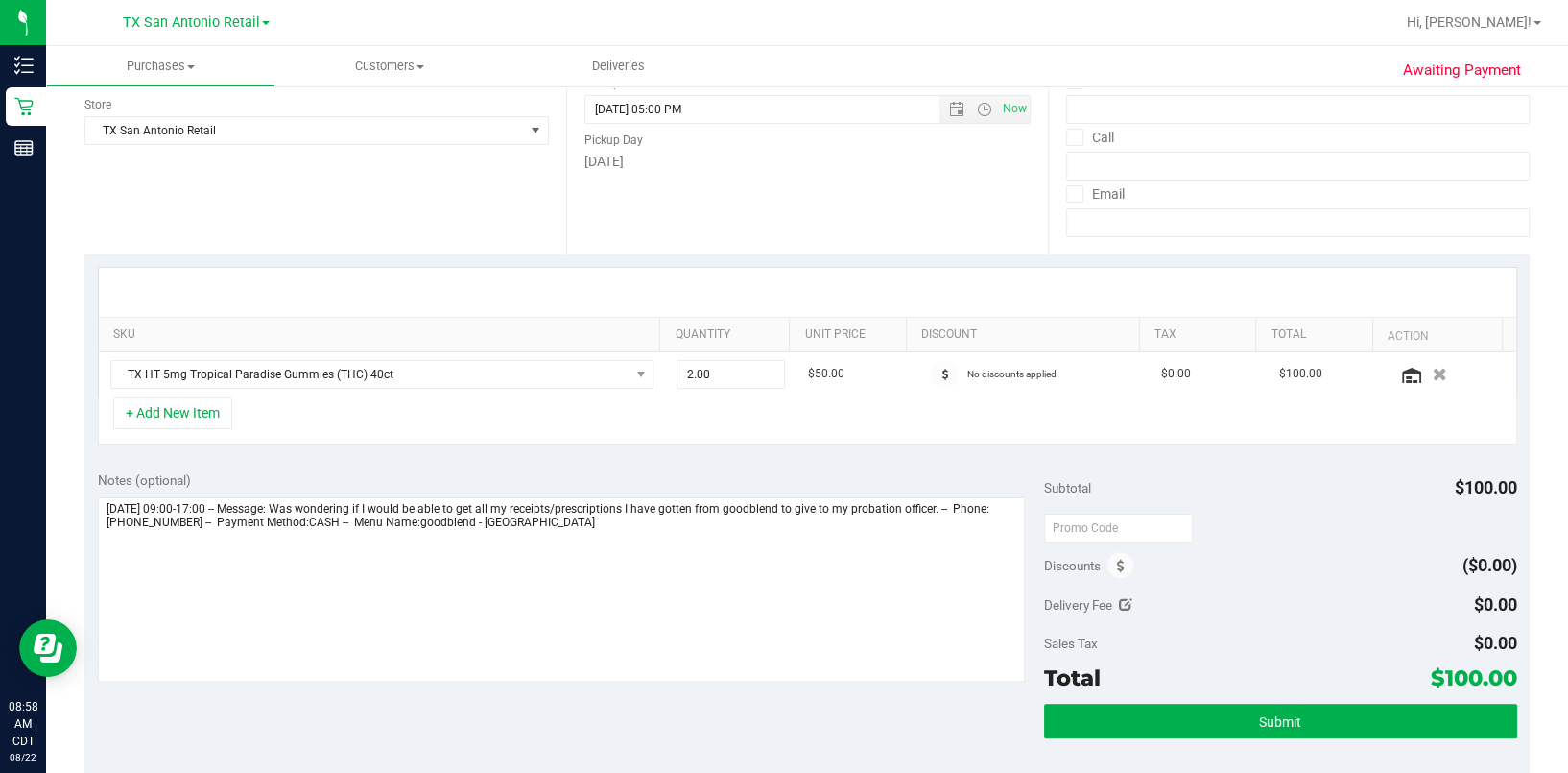
click at [531, 410] on div "+ Add New Item" at bounding box center [807, 420] width 1419 height 48
drag, startPoint x: 1496, startPoint y: 9, endPoint x: 886, endPoint y: 150, distance: 626.1
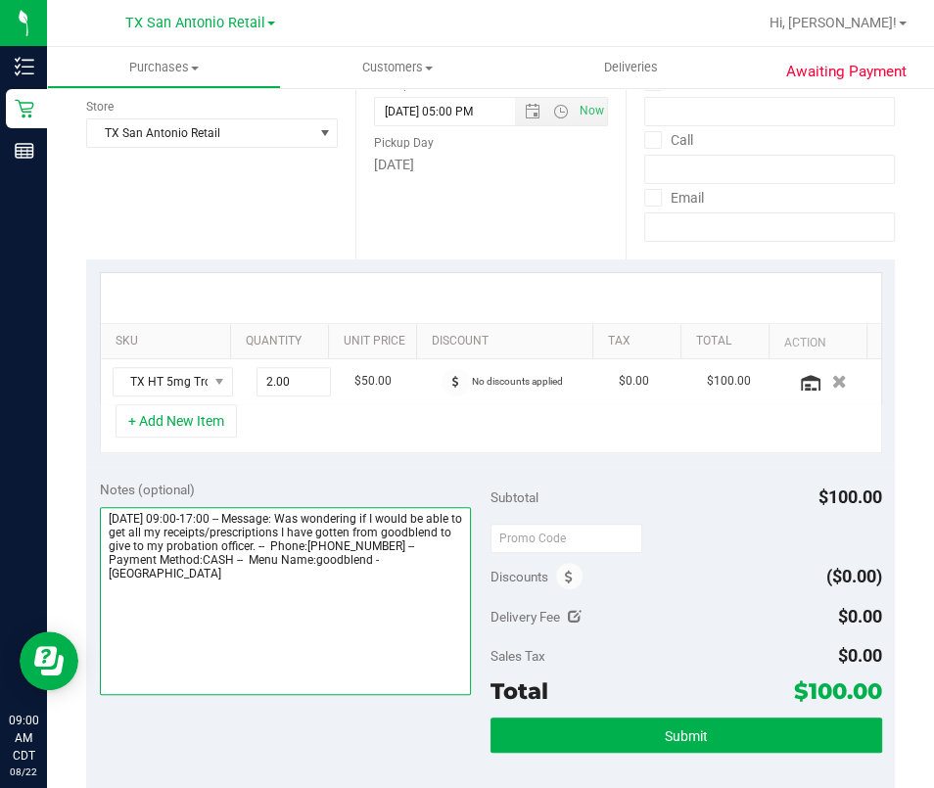
click at [372, 590] on textarea at bounding box center [286, 601] width 372 height 188
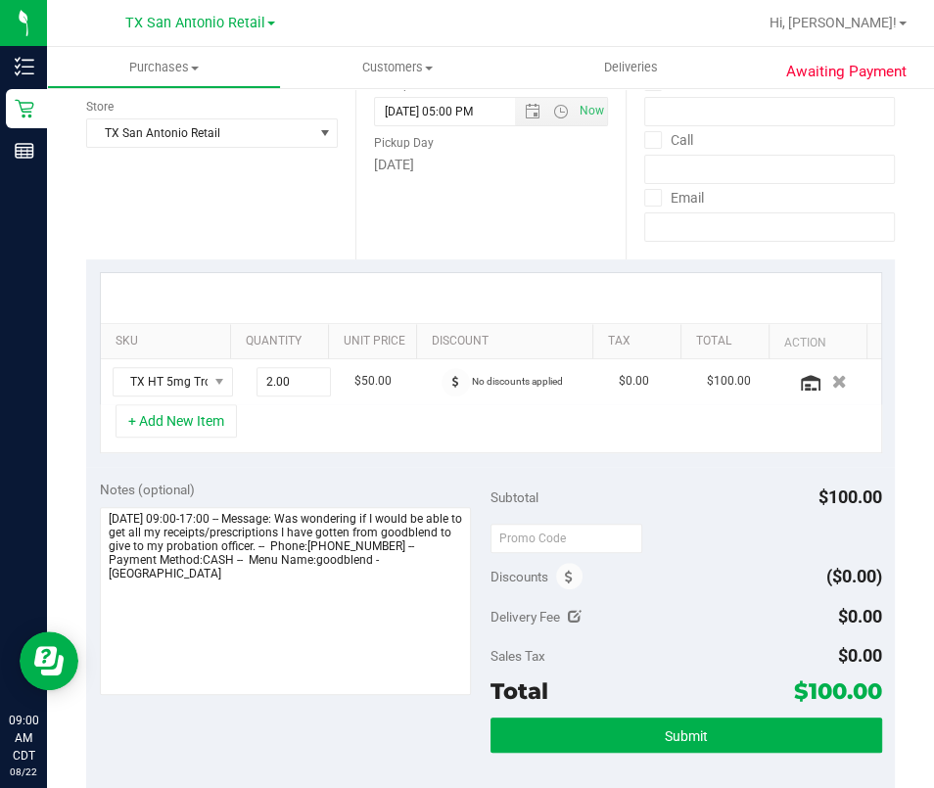
click at [748, 590] on div "Delivery Fee $0.00" at bounding box center [685, 616] width 391 height 35
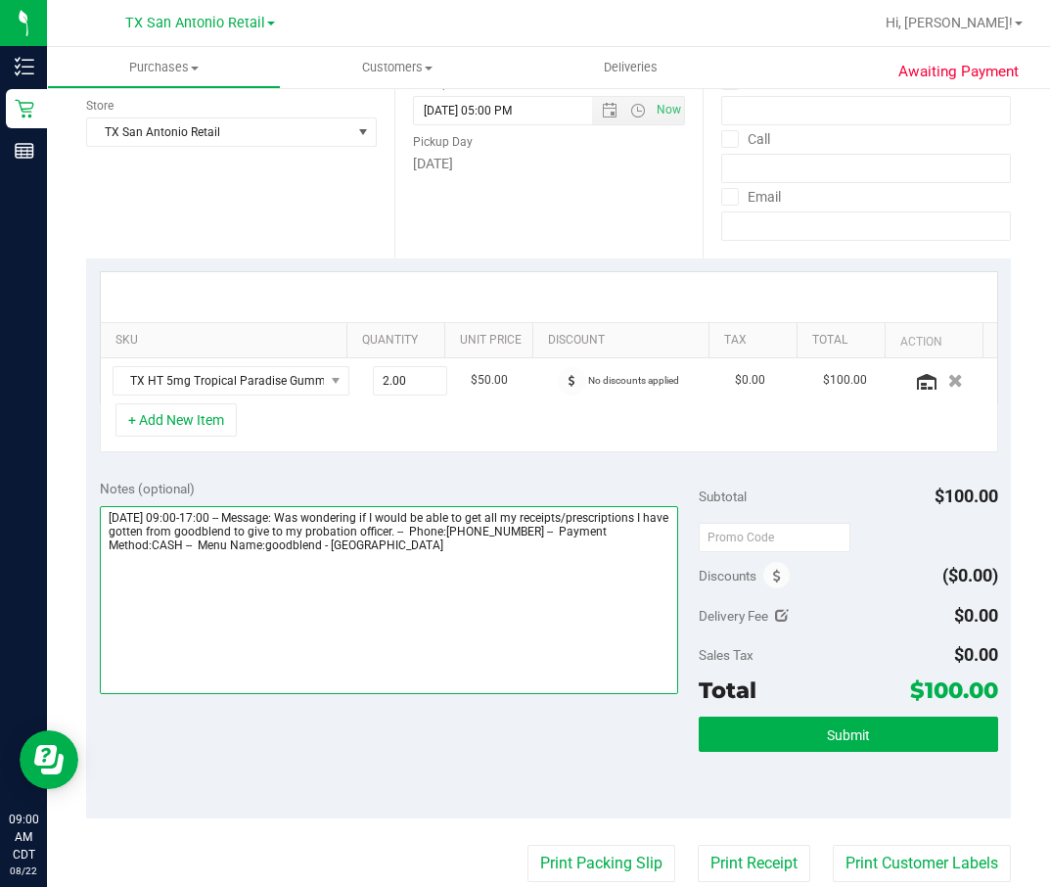
click at [589, 590] on textarea at bounding box center [389, 600] width 579 height 188
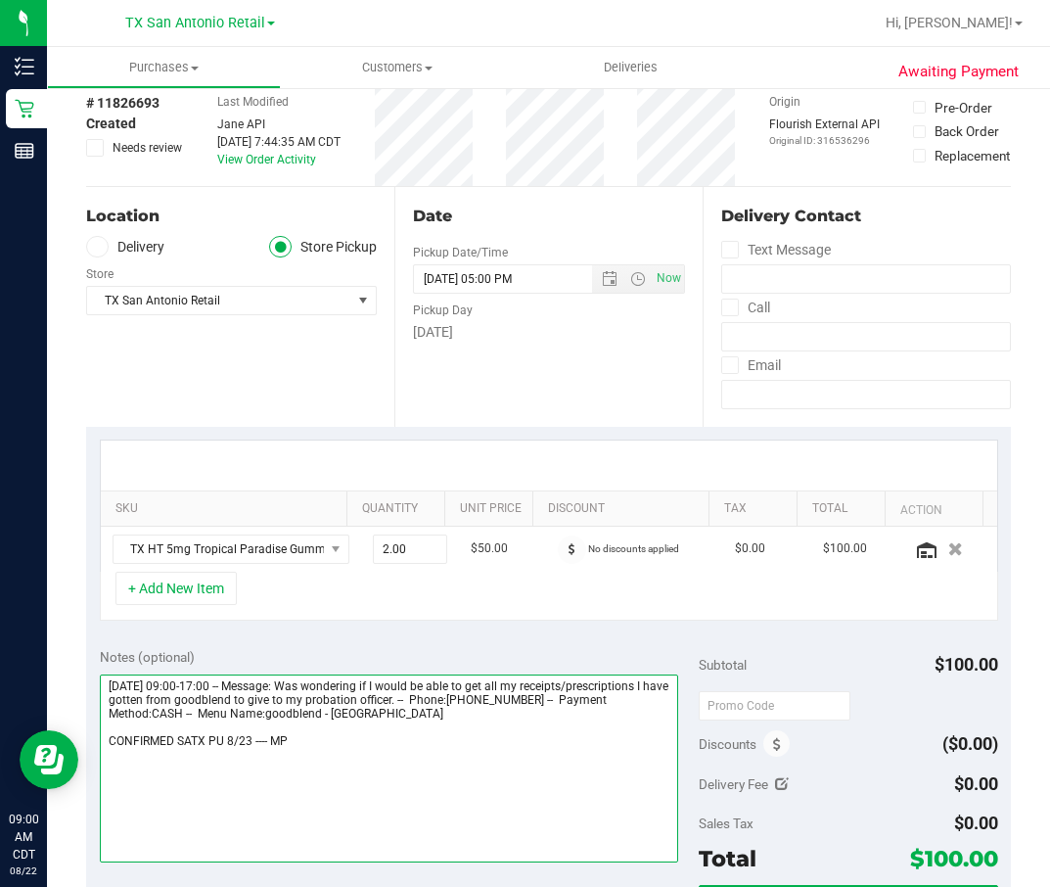
scroll to position [0, 0]
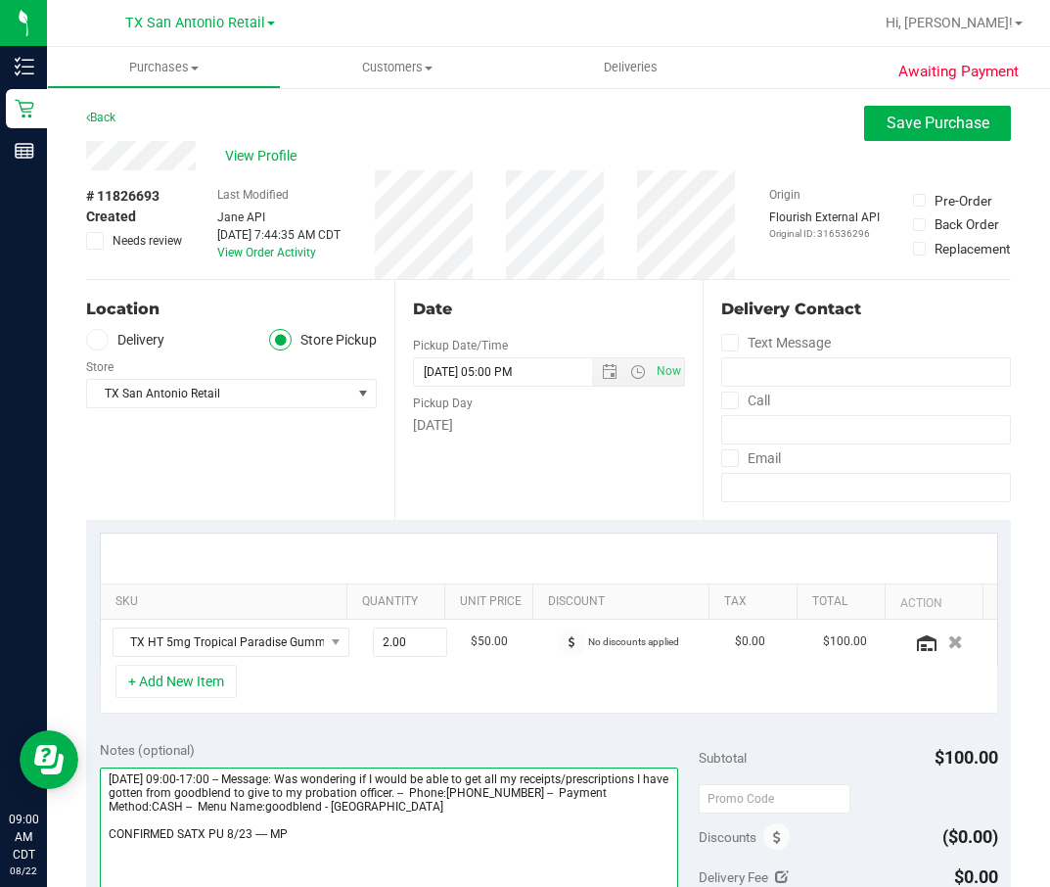
type textarea "Saturday 08/23/2025 09:00-17:00 -- Message: Was wondering if I would be able to…"
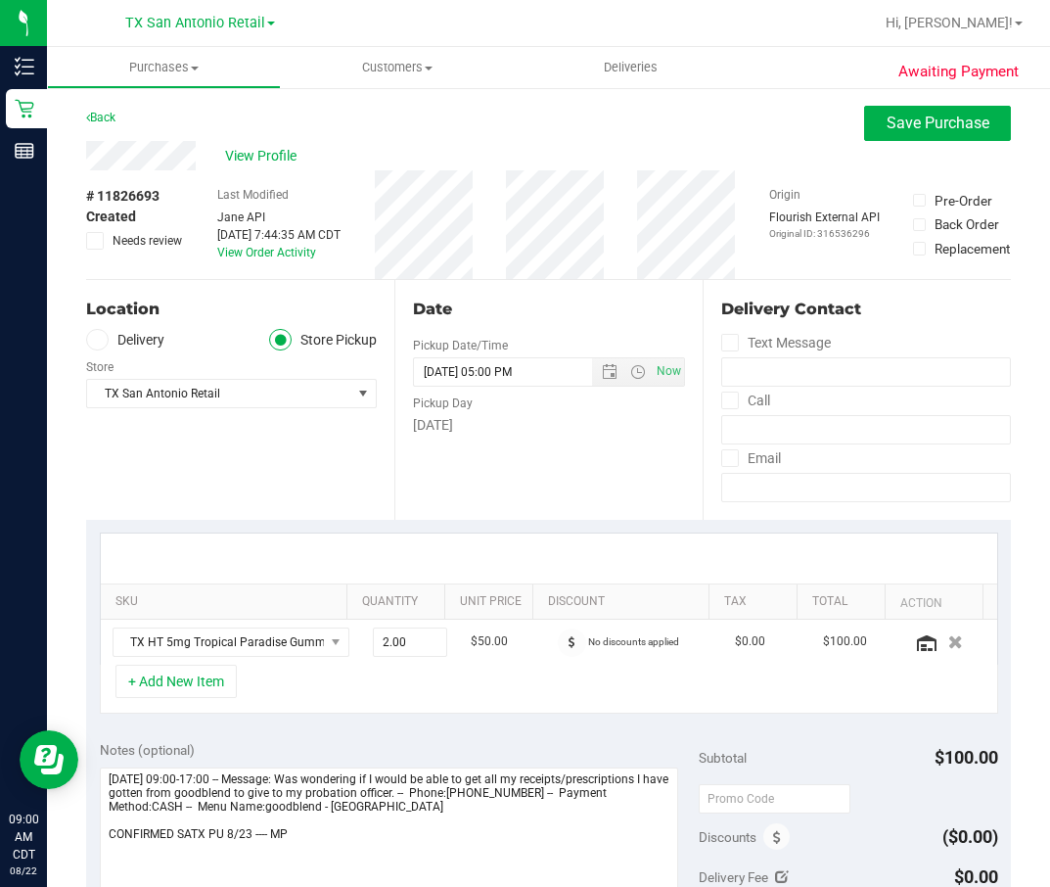
click at [158, 343] on label "Delivery" at bounding box center [125, 340] width 78 height 23
click at [0, 0] on input "Delivery" at bounding box center [0, 0] width 0 height 0
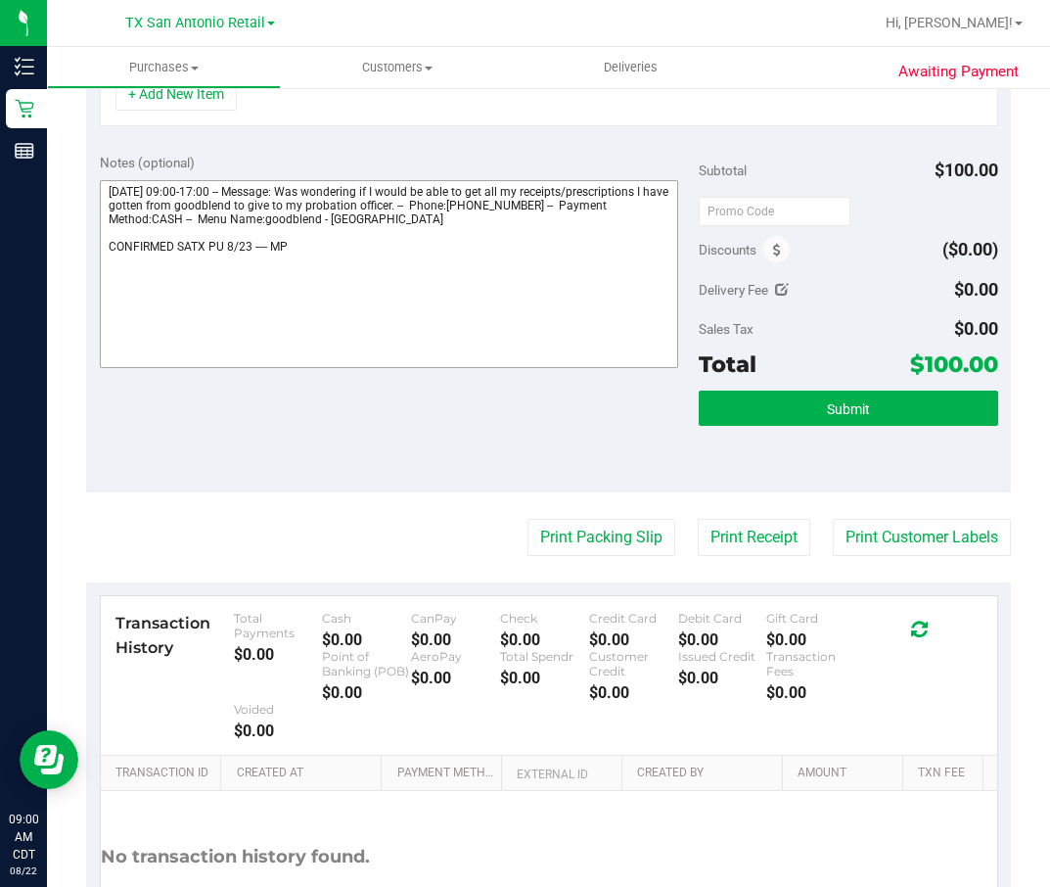
scroll to position [294, 0]
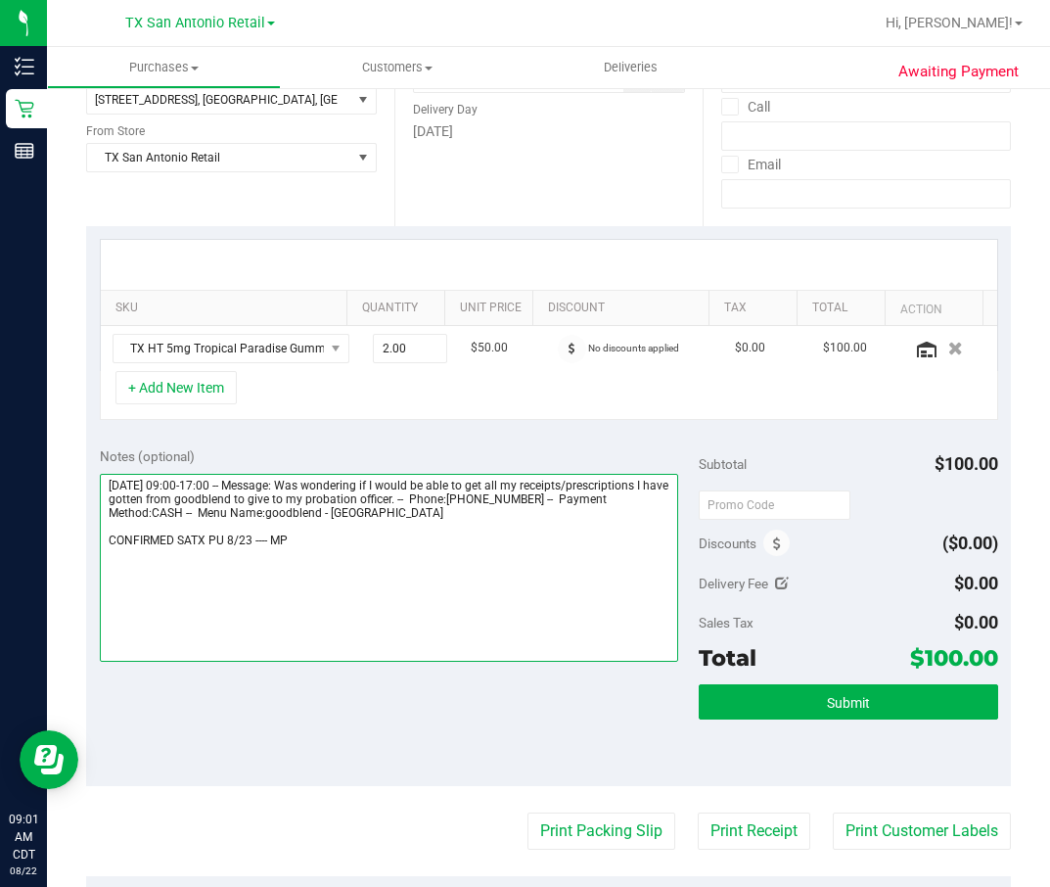
drag, startPoint x: 462, startPoint y: 592, endPoint x: 467, endPoint y: 601, distance: 10.1
click at [467, 590] on textarea at bounding box center [389, 568] width 579 height 188
click at [470, 590] on textarea at bounding box center [389, 568] width 579 height 188
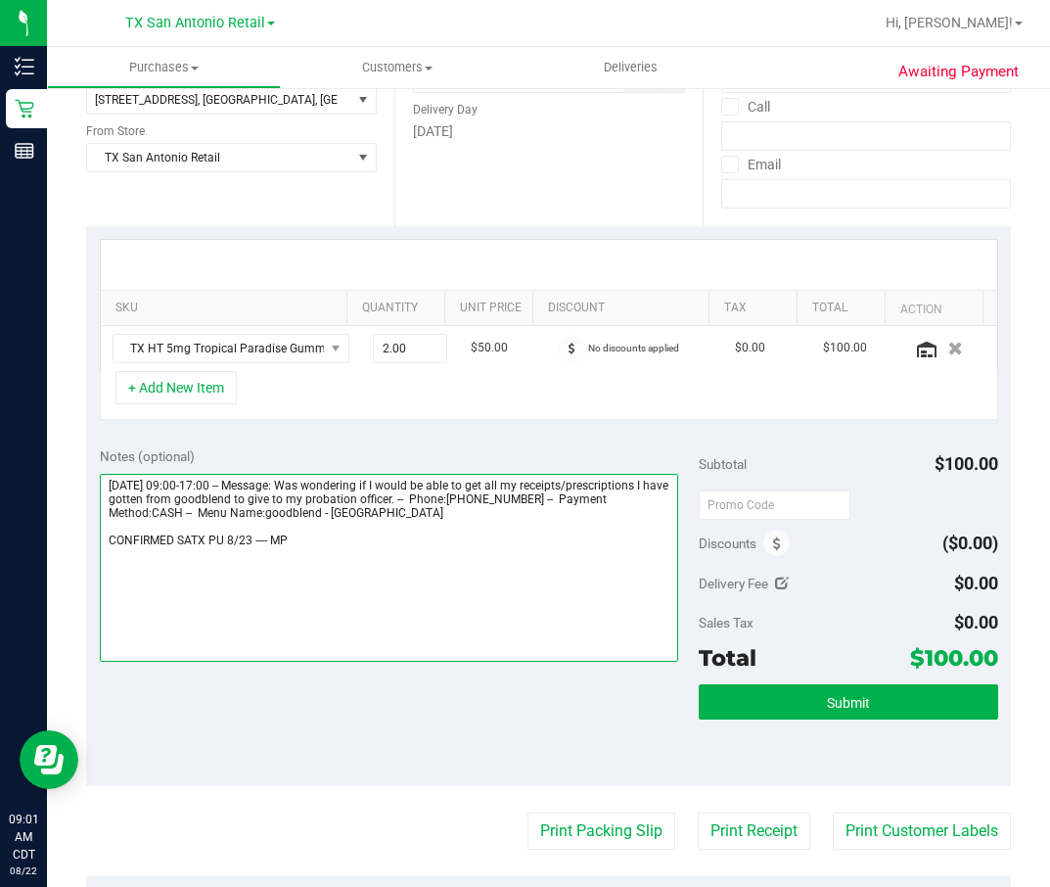
click at [470, 590] on textarea at bounding box center [389, 568] width 579 height 188
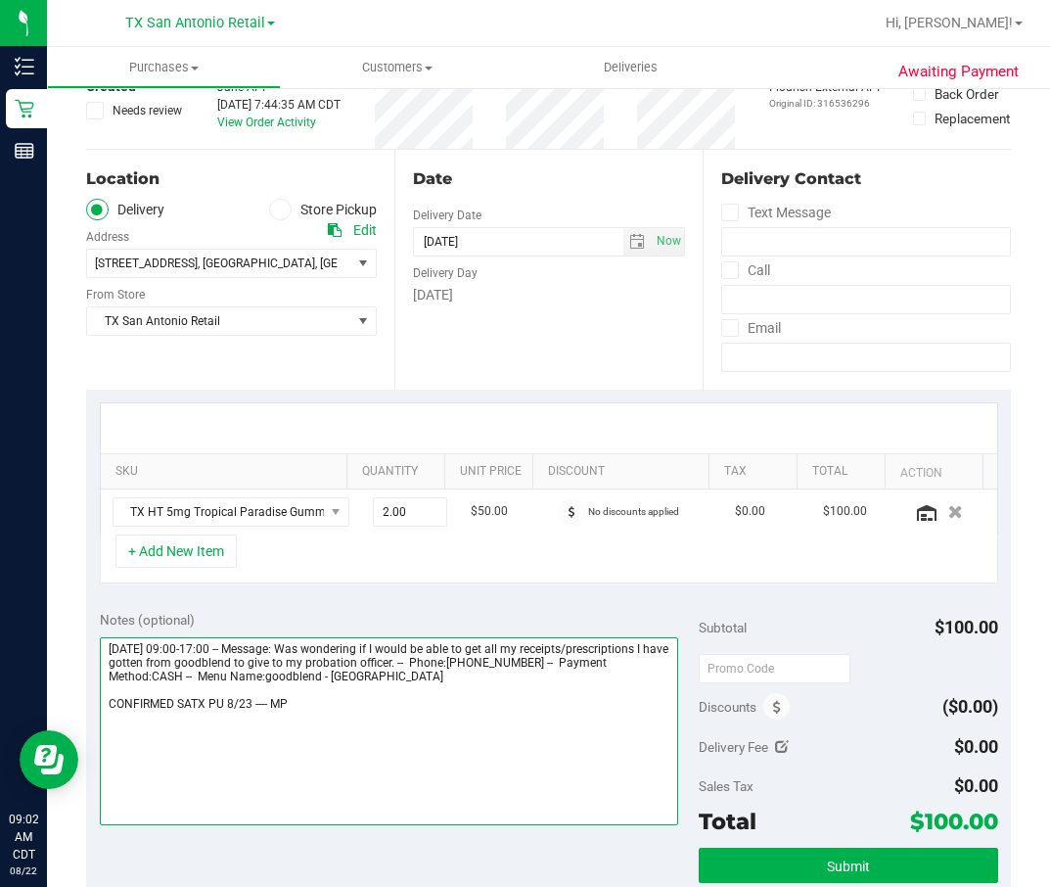
scroll to position [0, 0]
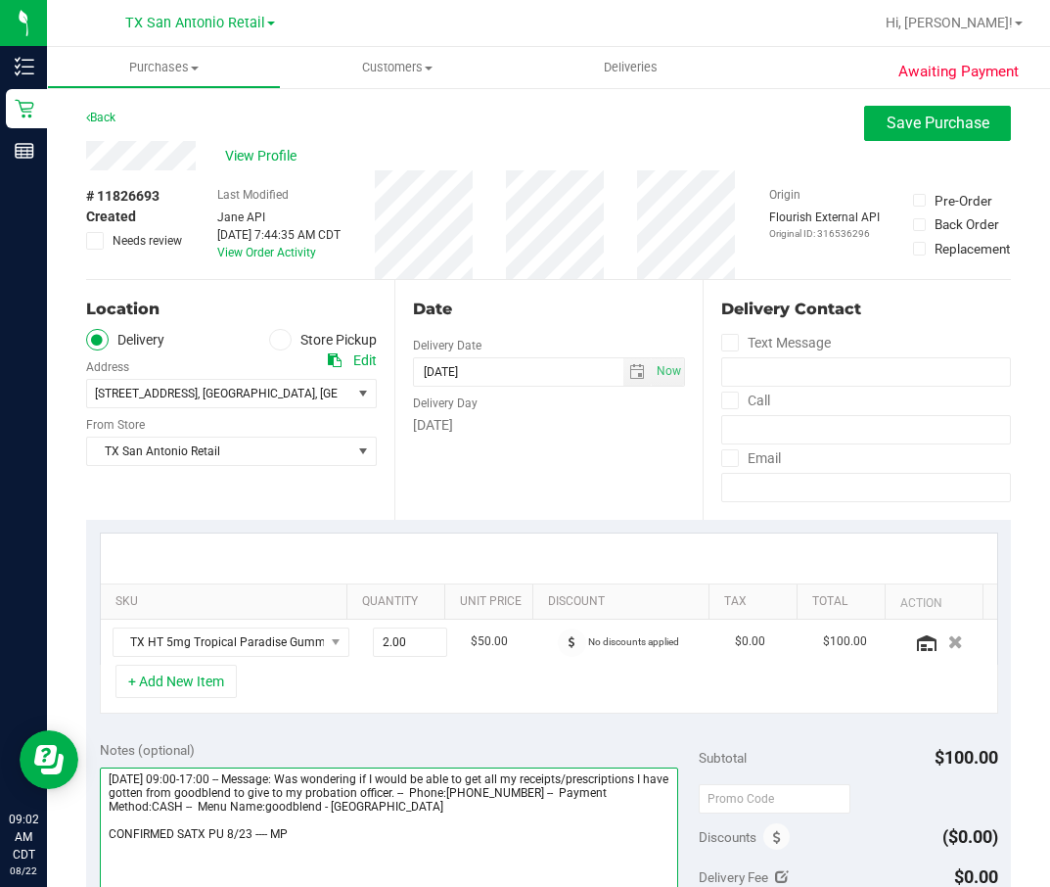
click at [375, 590] on textarea at bounding box center [389, 861] width 579 height 188
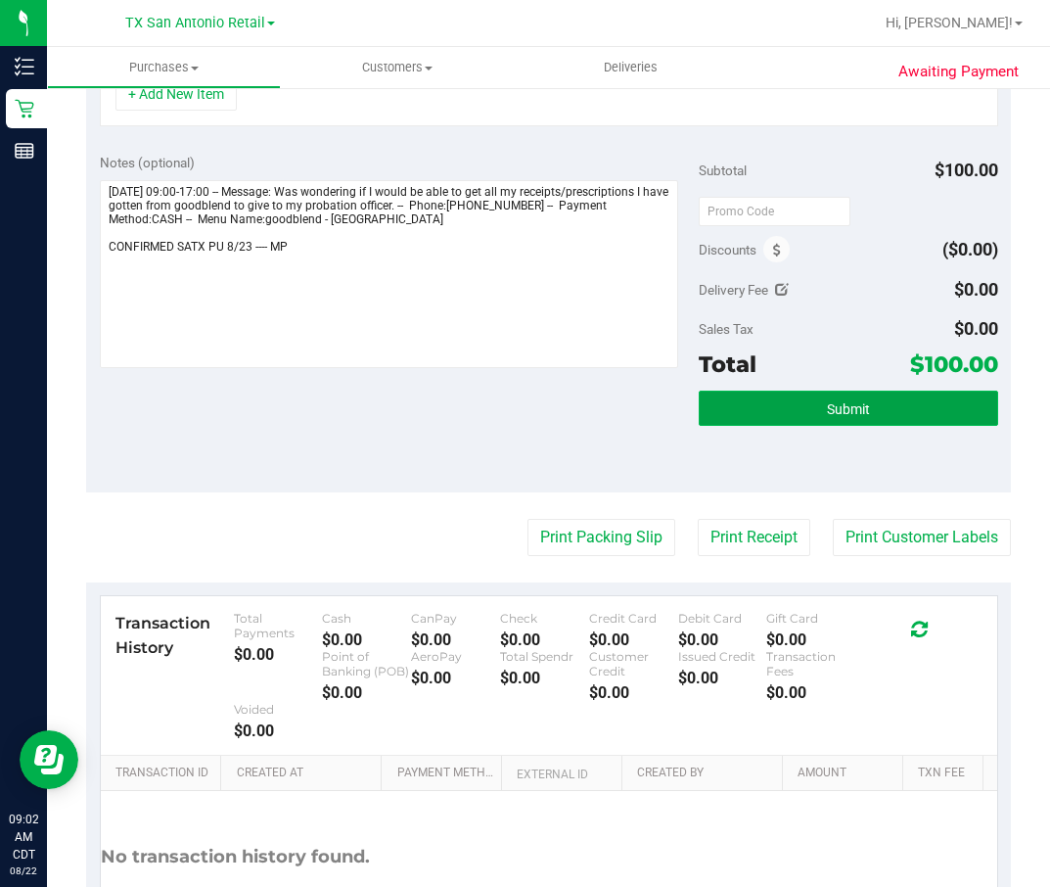
click at [858, 398] on button "Submit" at bounding box center [848, 407] width 299 height 35
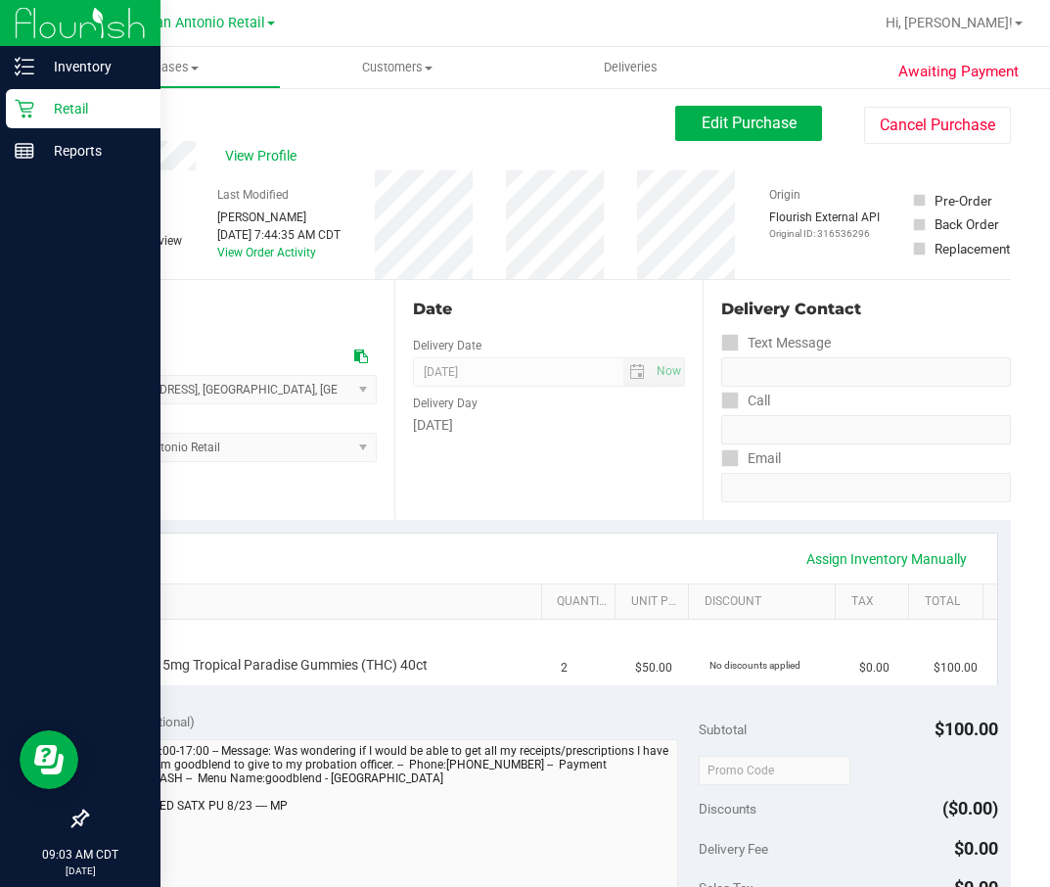
click at [11, 105] on div "Retail" at bounding box center [83, 108] width 155 height 39
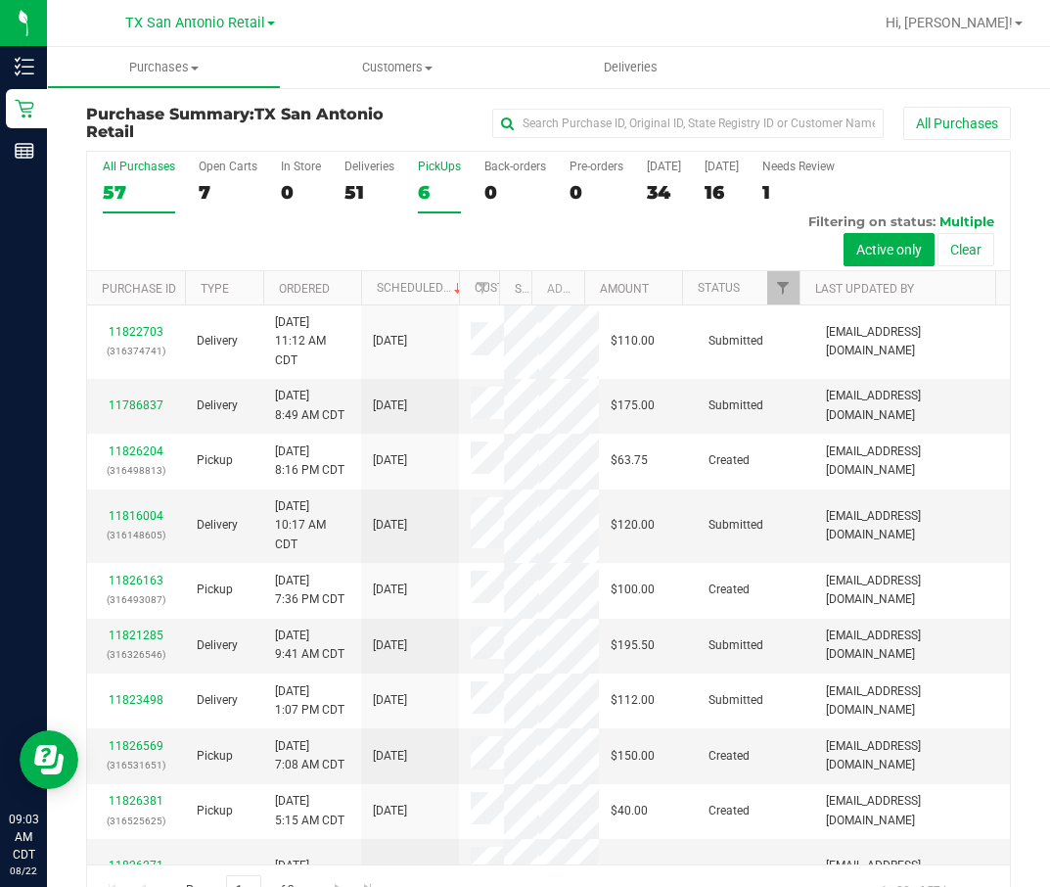
click at [443, 177] on label "PickUps 6" at bounding box center [439, 187] width 43 height 54
click at [0, 0] on input "PickUps 6" at bounding box center [0, 0] width 0 height 0
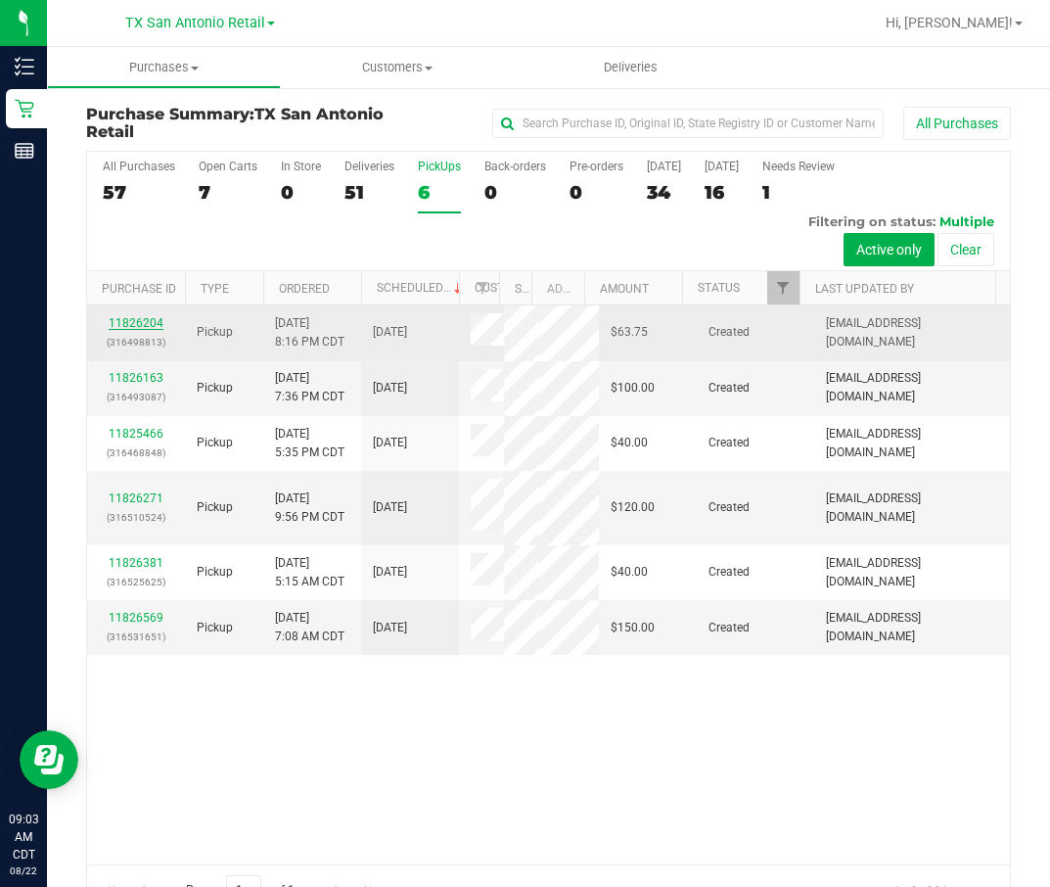
click at [150, 318] on link "11826204" at bounding box center [136, 323] width 55 height 14
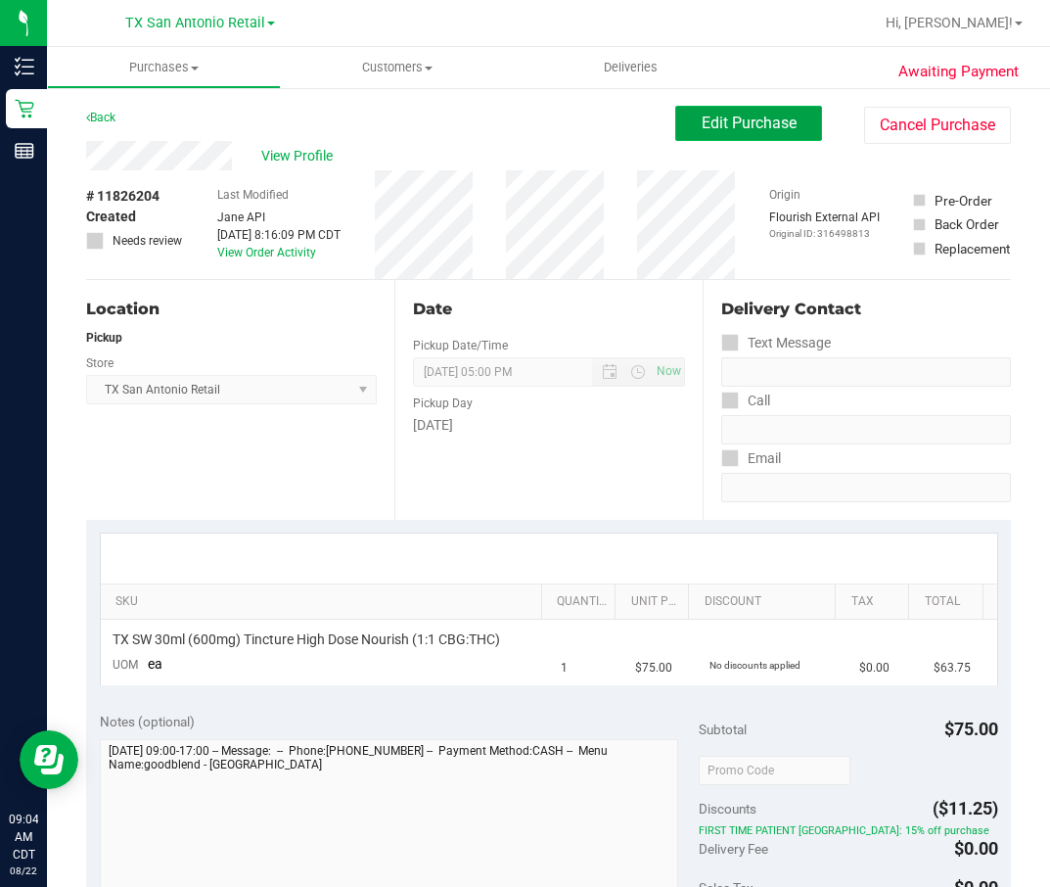
click at [776, 123] on button "Edit Purchase" at bounding box center [748, 123] width 147 height 35
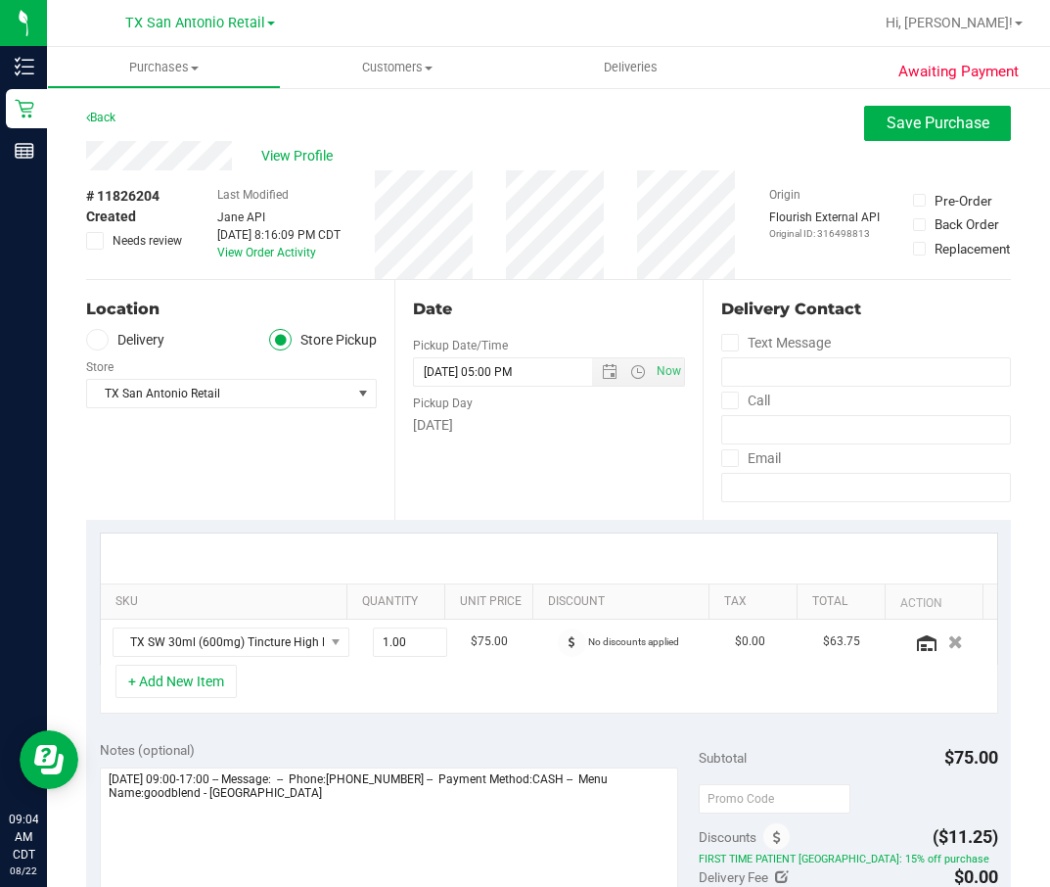
click at [151, 341] on label "Delivery" at bounding box center [125, 340] width 78 height 23
click at [0, 0] on input "Delivery" at bounding box center [0, 0] width 0 height 0
click at [354, 363] on div "Edit" at bounding box center [364, 360] width 23 height 21
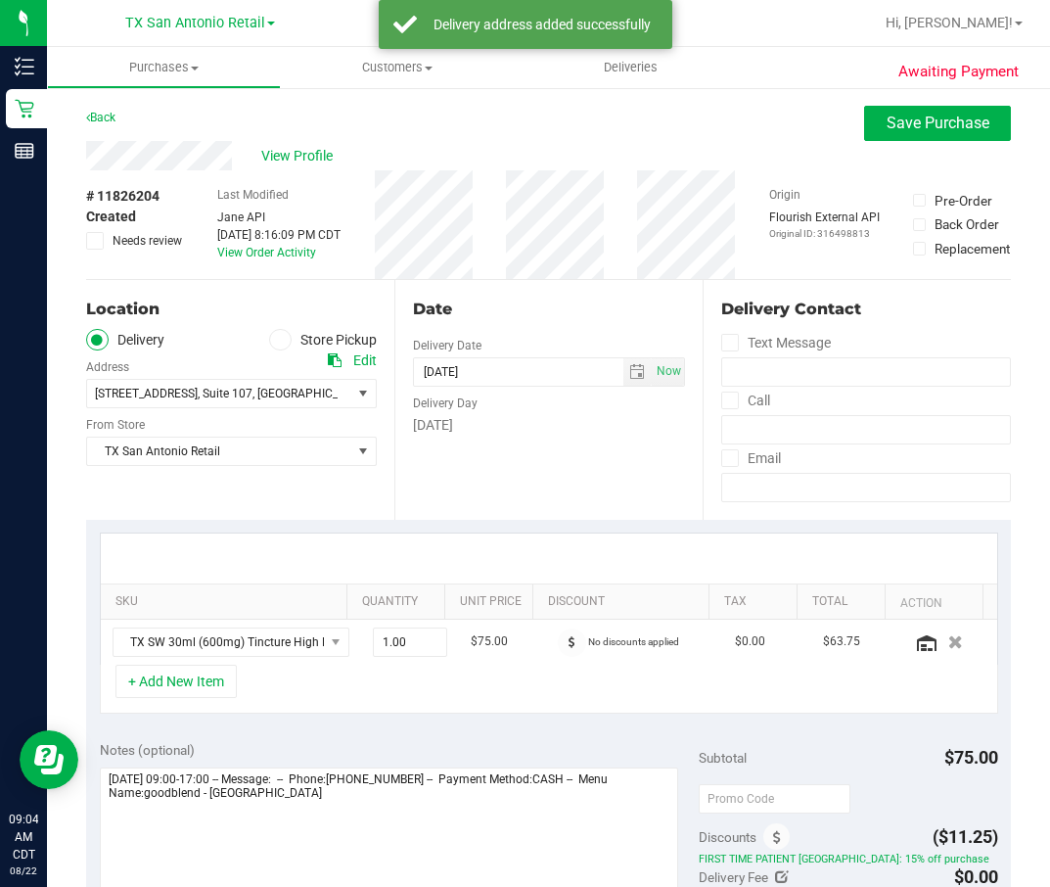
scroll to position [147, 0]
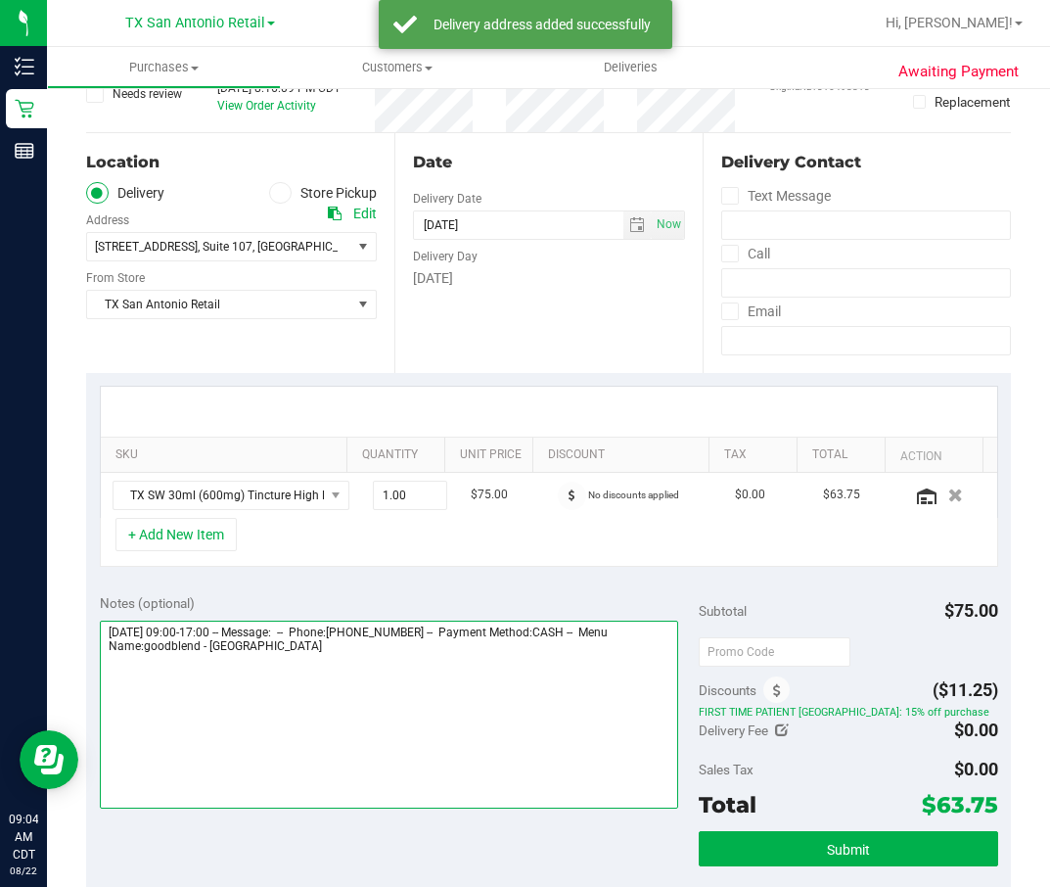
click at [391, 590] on textarea at bounding box center [389, 714] width 579 height 188
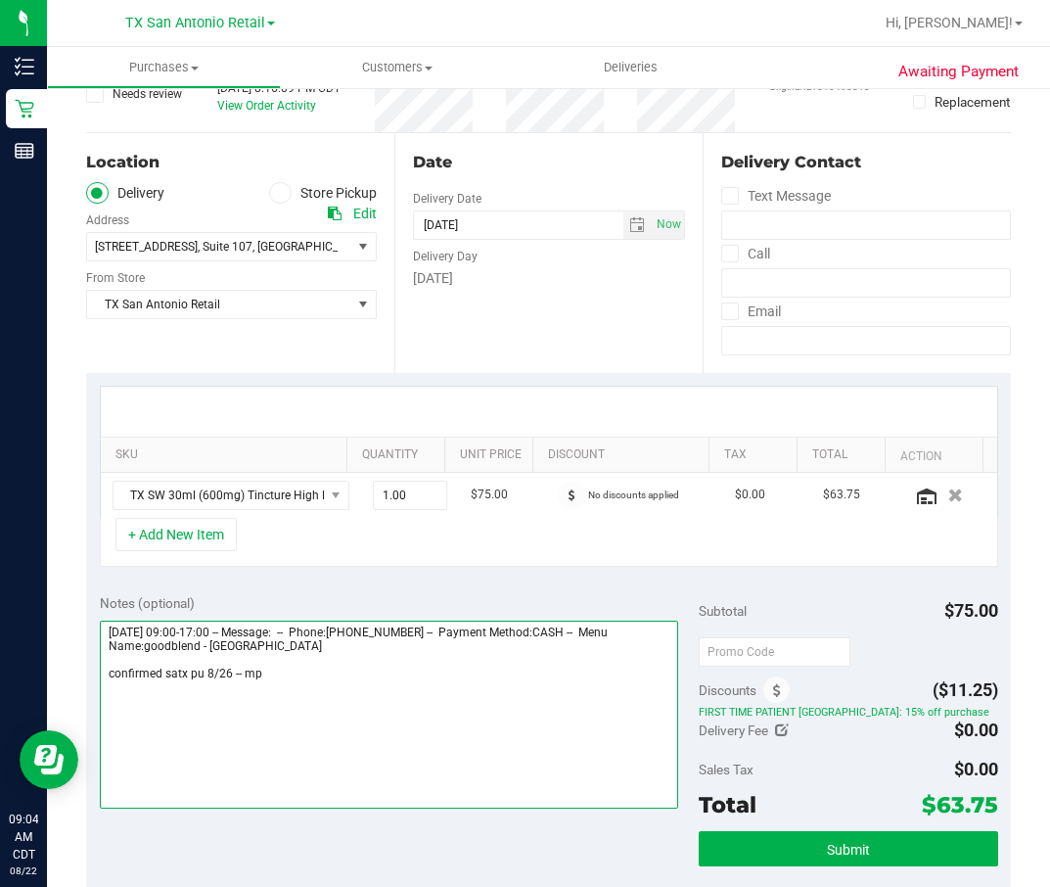
click at [563, 590] on textarea at bounding box center [389, 714] width 579 height 188
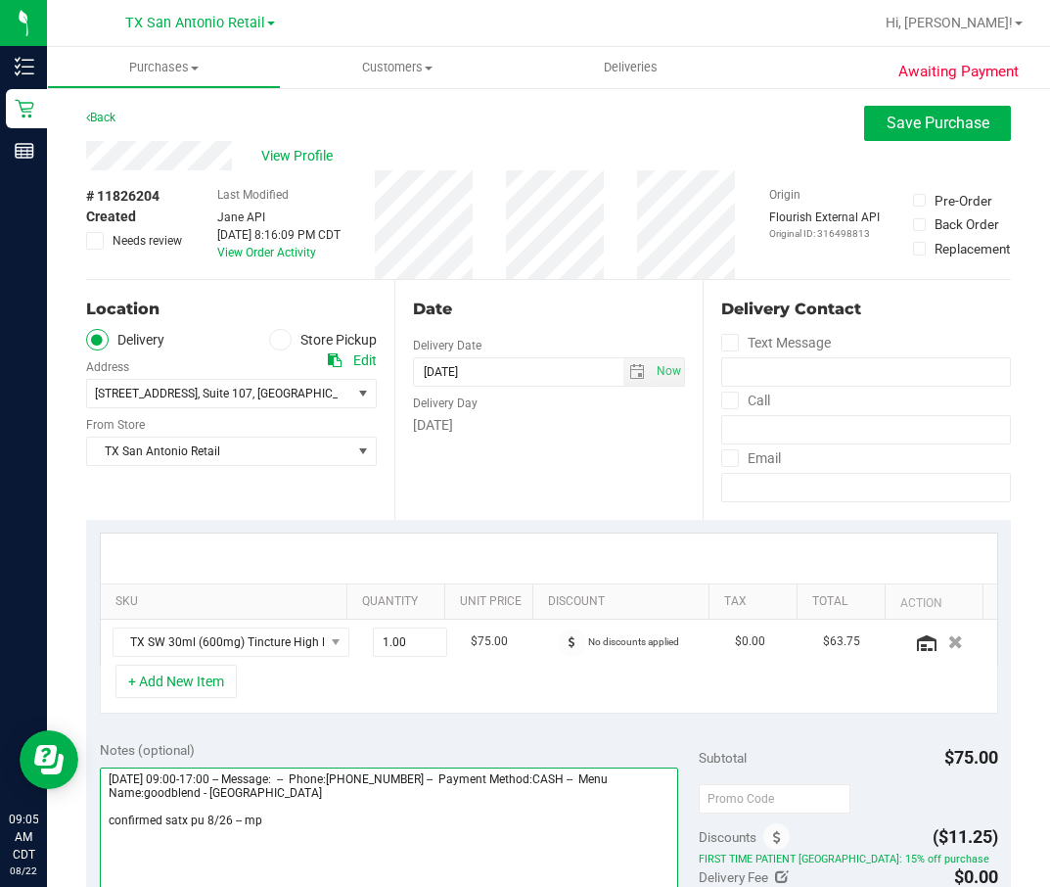
type textarea "Tuesday 08/26/2025 09:00-17:00 -- Message: -- Phone:2103876482 -- Payment Metho…"
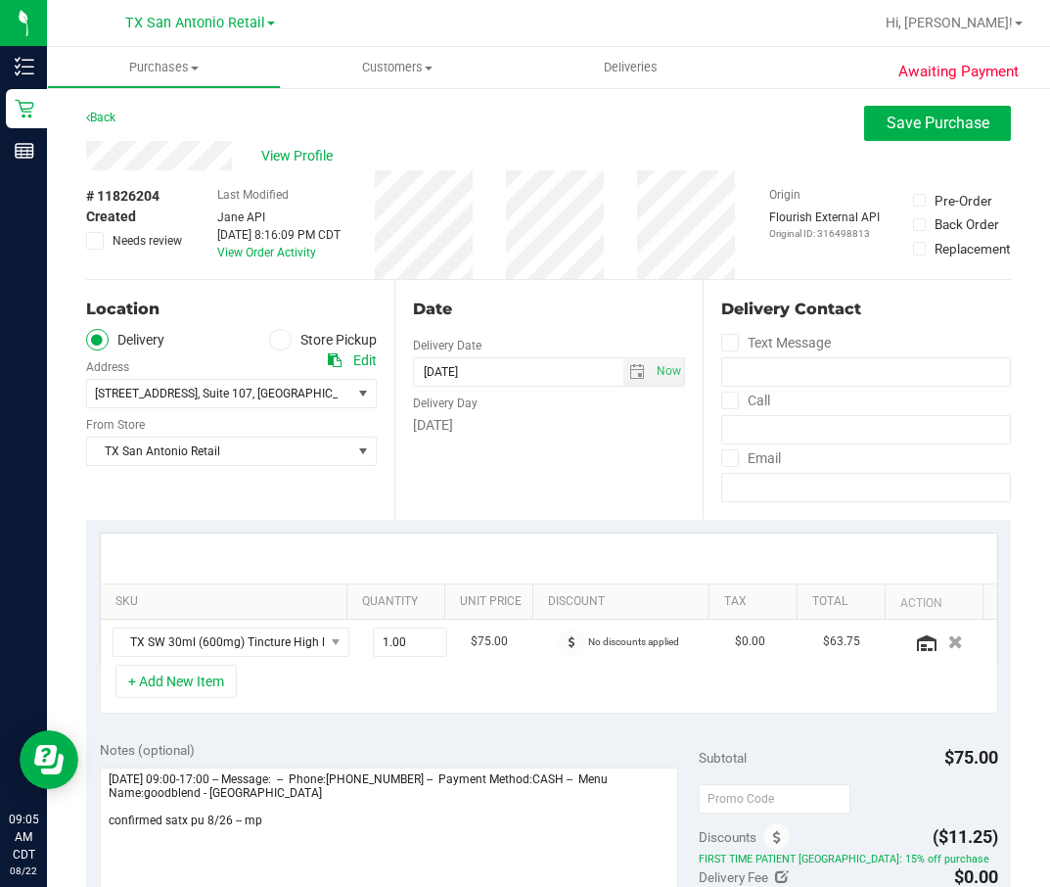
drag, startPoint x: 171, startPoint y: 171, endPoint x: 592, endPoint y: 281, distance: 434.8
click at [592, 281] on div "Date Delivery Date 08/26/2025 Now 08/26/2025 05:00 PM Now Delivery Day Tuesday" at bounding box center [548, 400] width 308 height 240
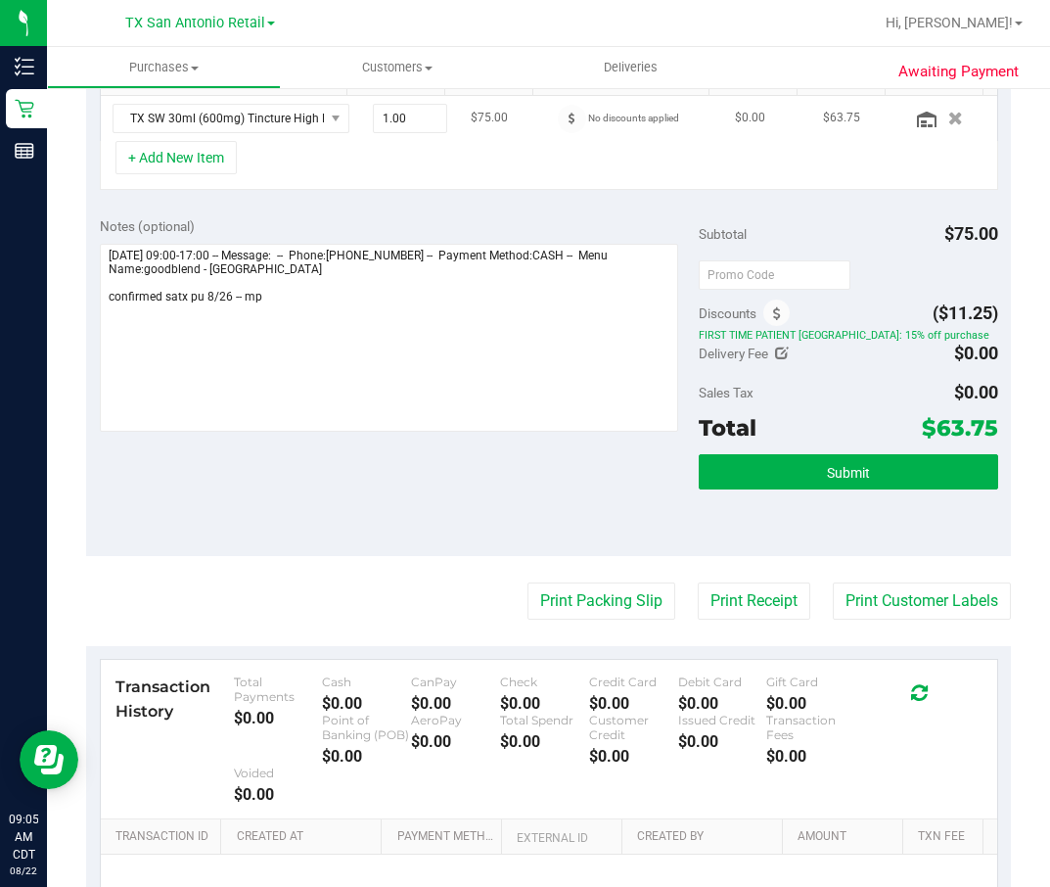
scroll to position [294, 0]
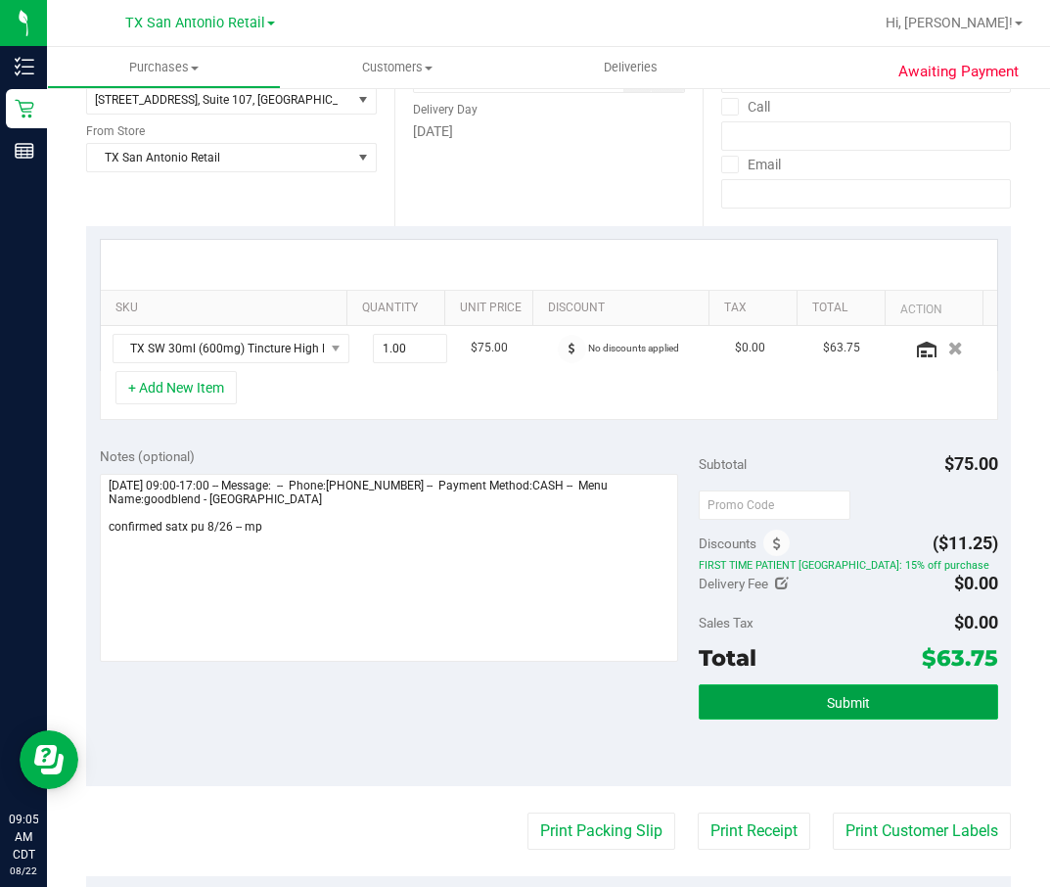
click at [846, 590] on span "Submit" at bounding box center [848, 703] width 43 height 16
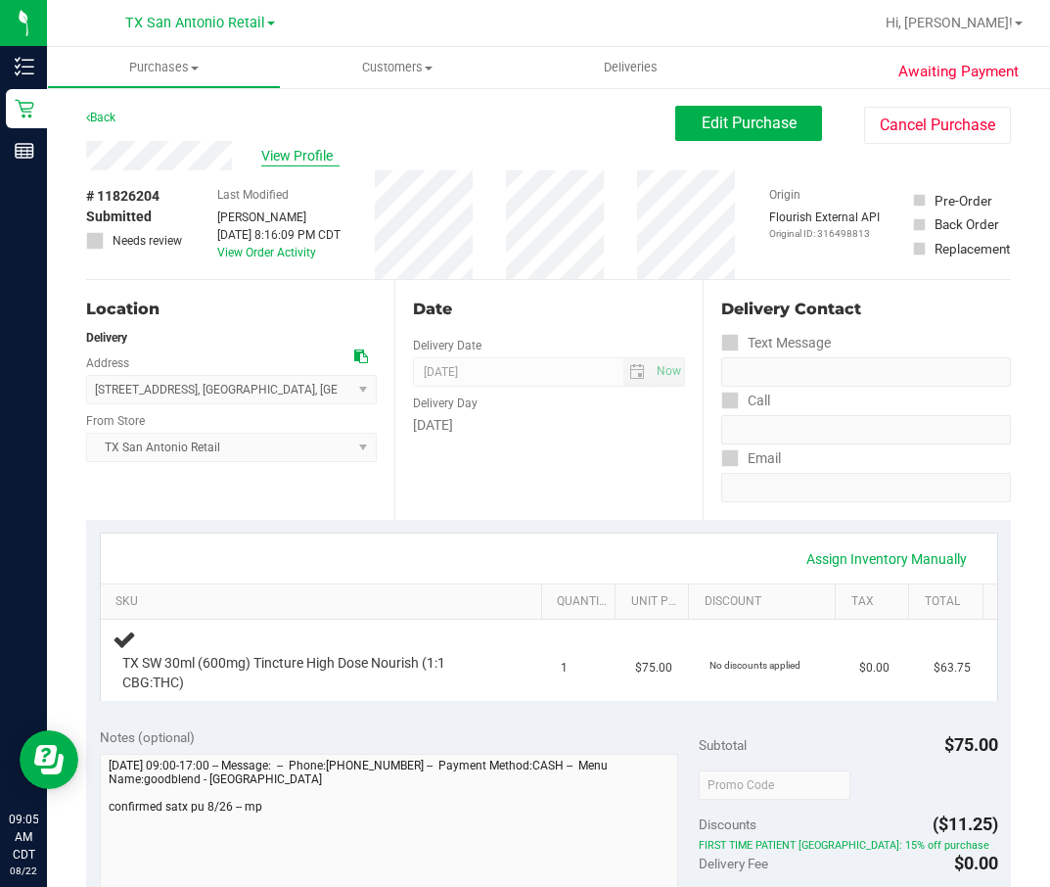
click at [314, 163] on span "View Profile" at bounding box center [300, 156] width 78 height 21
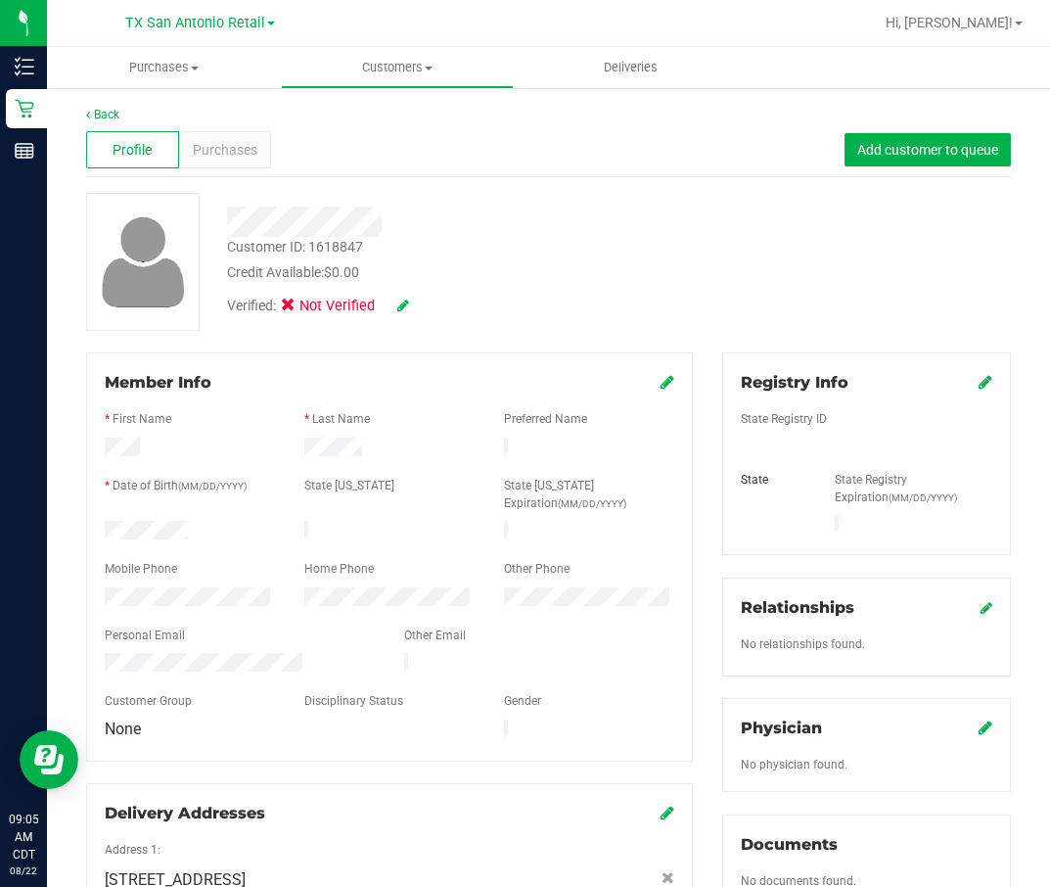
click at [402, 296] on span at bounding box center [403, 307] width 12 height 22
click at [401, 300] on icon at bounding box center [403, 305] width 12 height 14
click at [306, 306] on label "Medical" at bounding box center [326, 308] width 82 height 25
click at [0, 0] on input "Medical" at bounding box center [0, 0] width 0 height 0
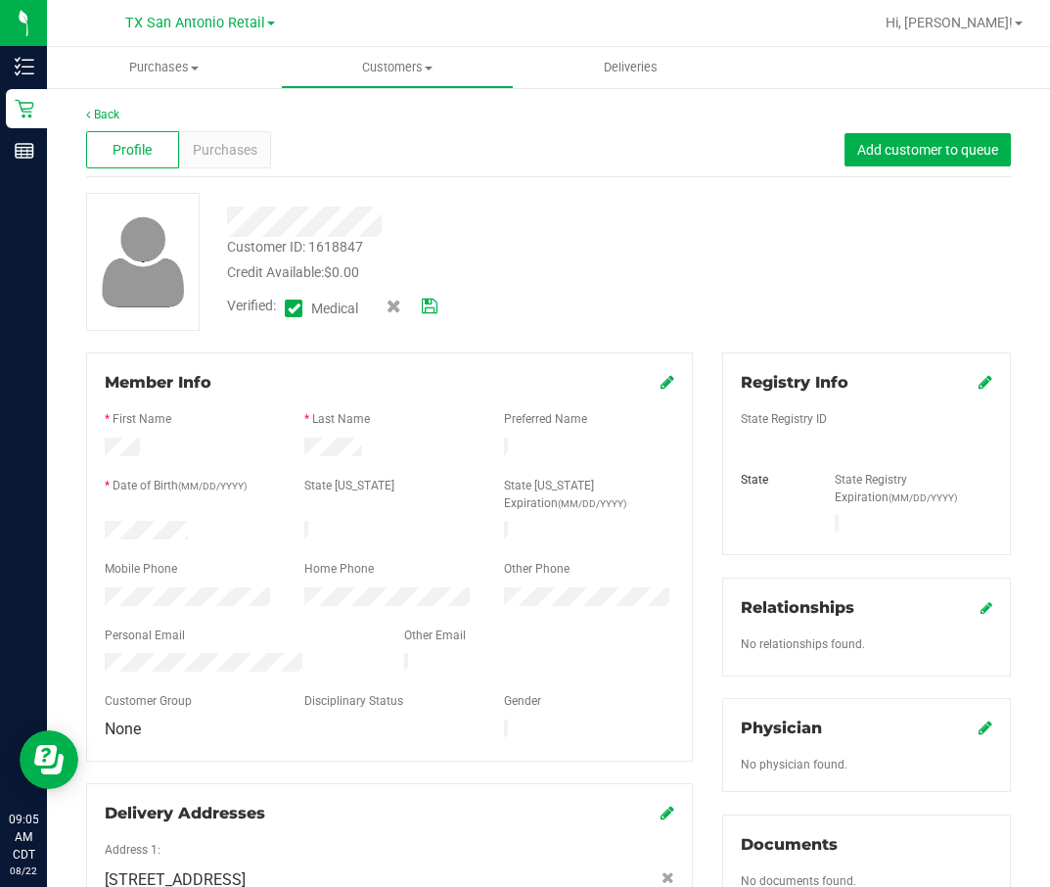
click at [436, 315] on link at bounding box center [430, 306] width 16 height 21
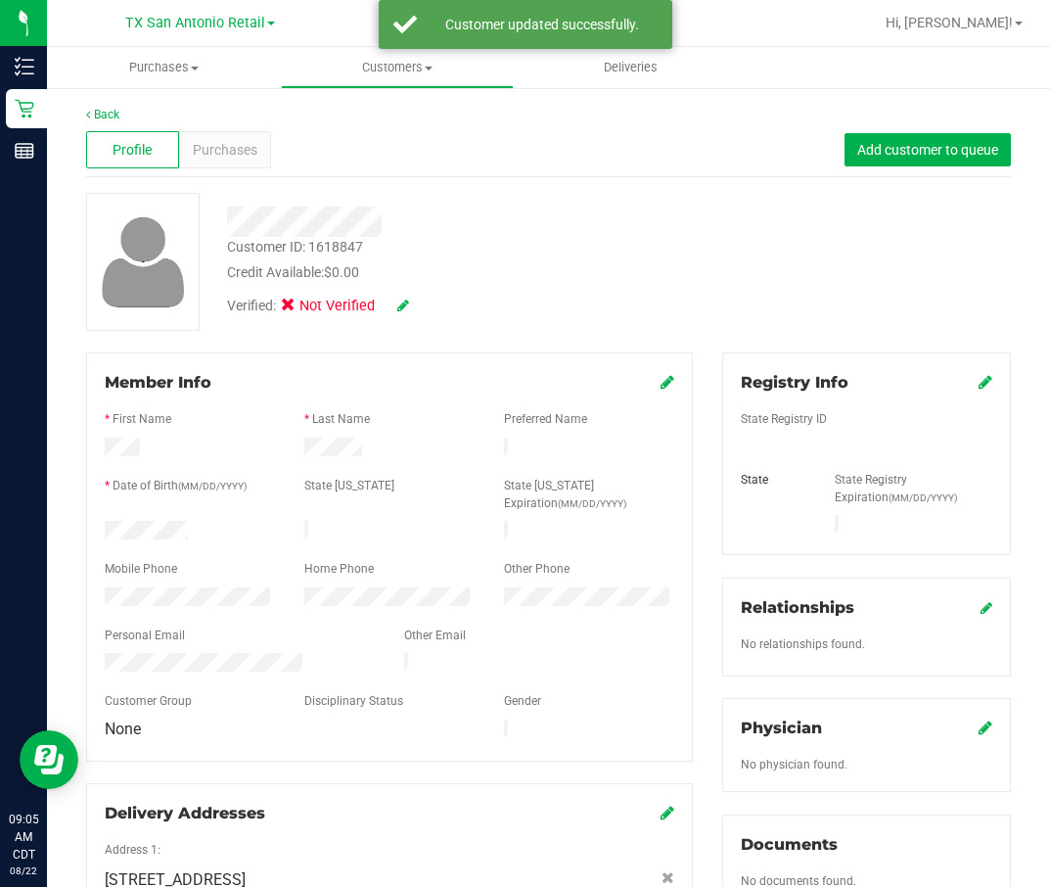
click at [979, 385] on icon at bounding box center [986, 382] width 14 height 16
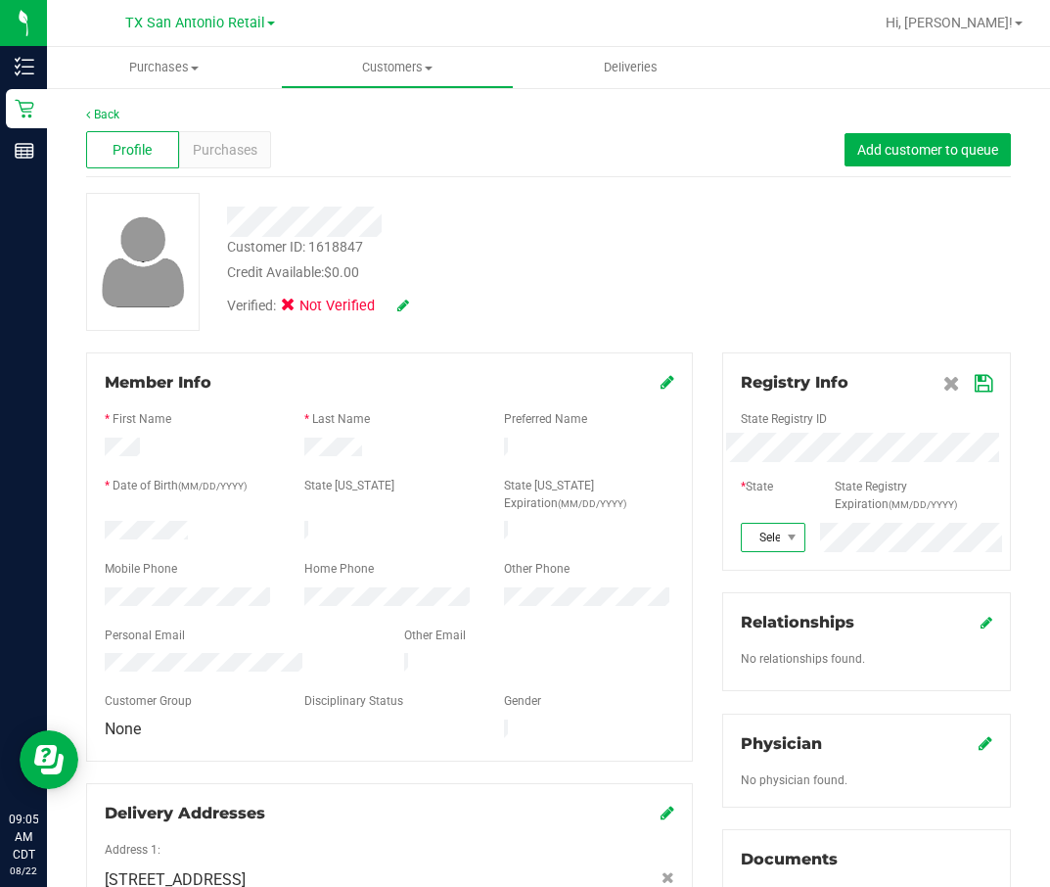
click at [760, 545] on span "Select state" at bounding box center [761, 537] width 38 height 27
click at [971, 379] on div "Registry Info State Registry ID * State State Registry Expiration (MM/DD/YYYY) …" at bounding box center [866, 461] width 289 height 218
click at [975, 385] on icon at bounding box center [984, 384] width 18 height 16
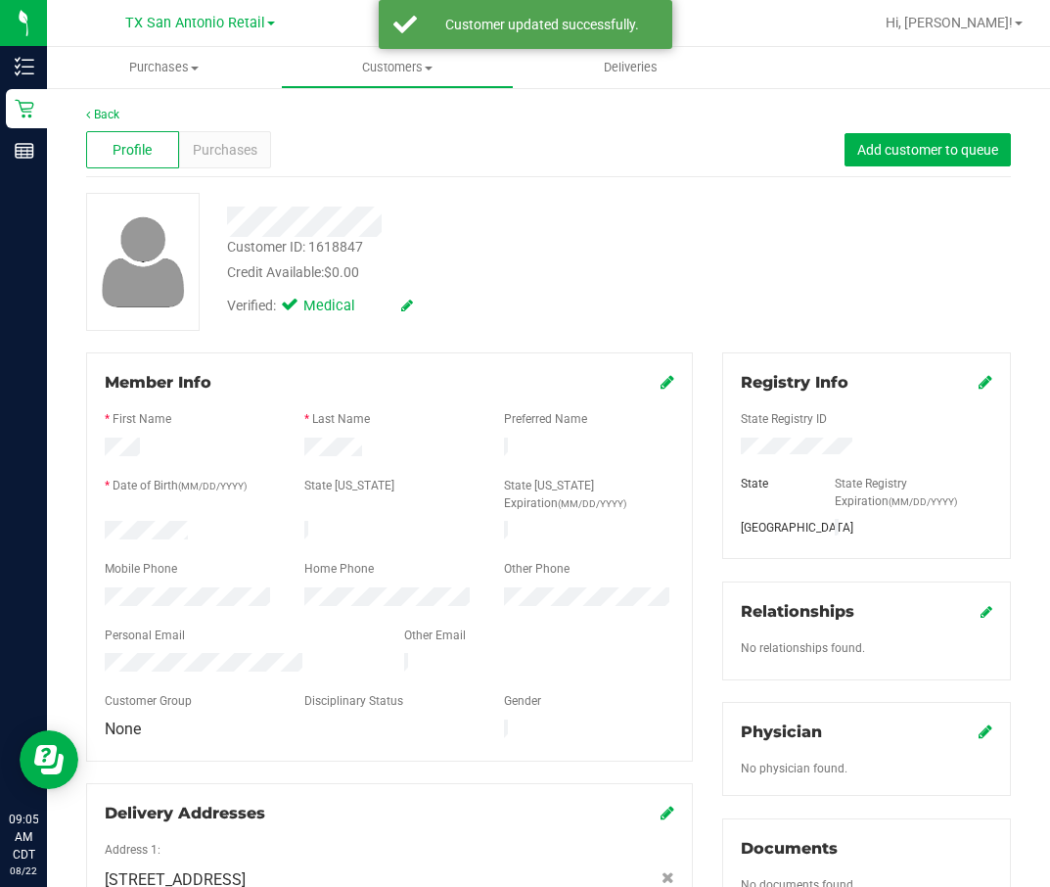
click at [220, 590] on div "Personal Email" at bounding box center [239, 637] width 299 height 23
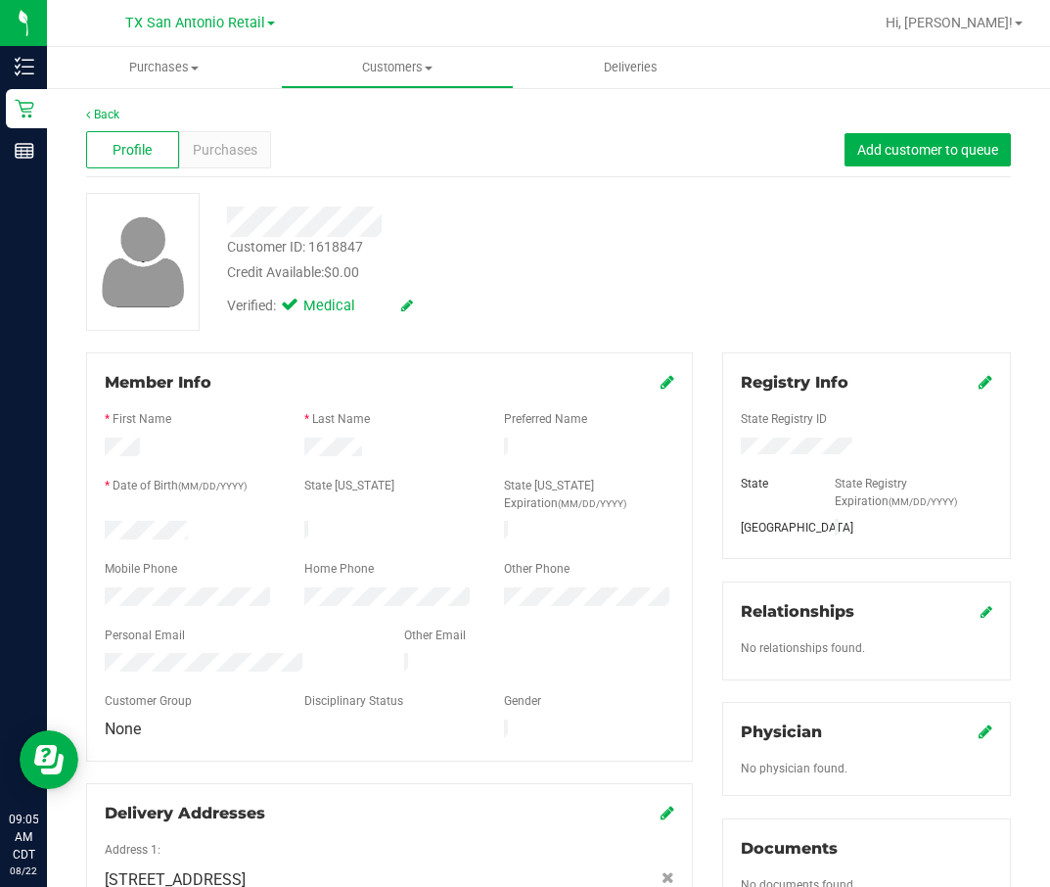
click at [215, 121] on div "Back" at bounding box center [548, 115] width 925 height 18
click at [211, 141] on span "Purchases" at bounding box center [225, 150] width 65 height 21
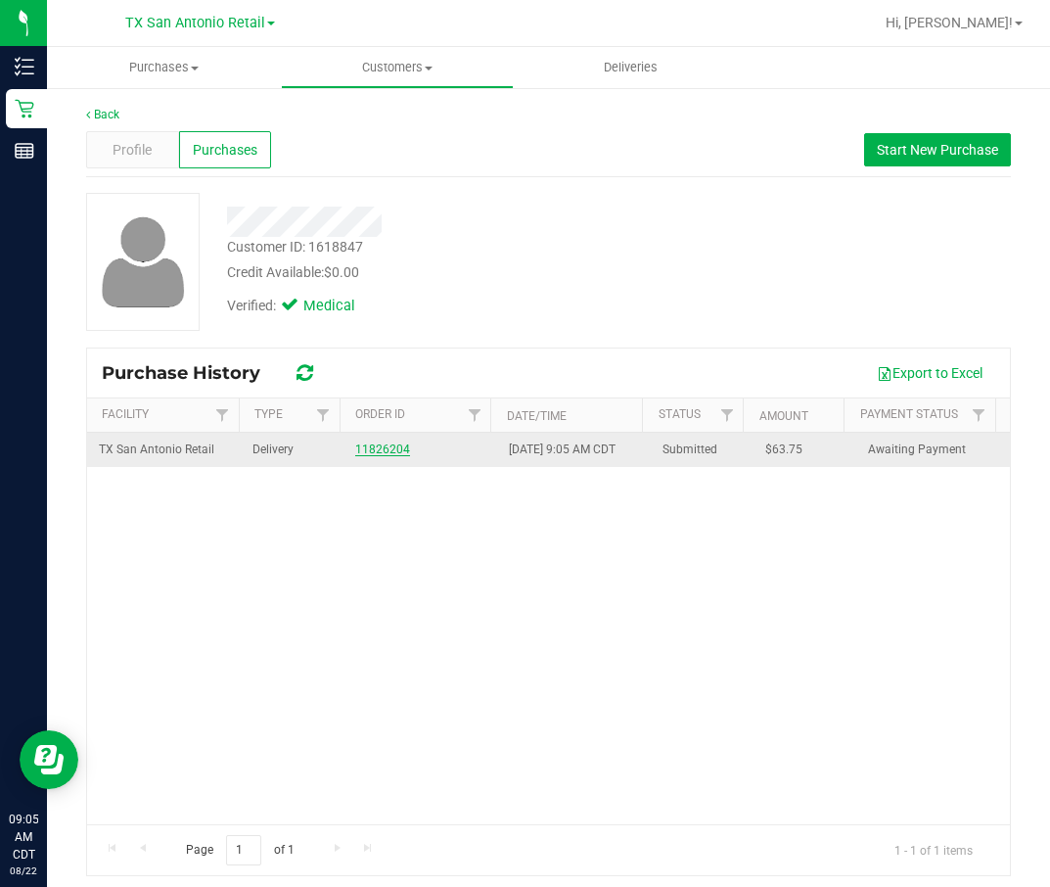
click at [374, 454] on link "11826204" at bounding box center [382, 449] width 55 height 14
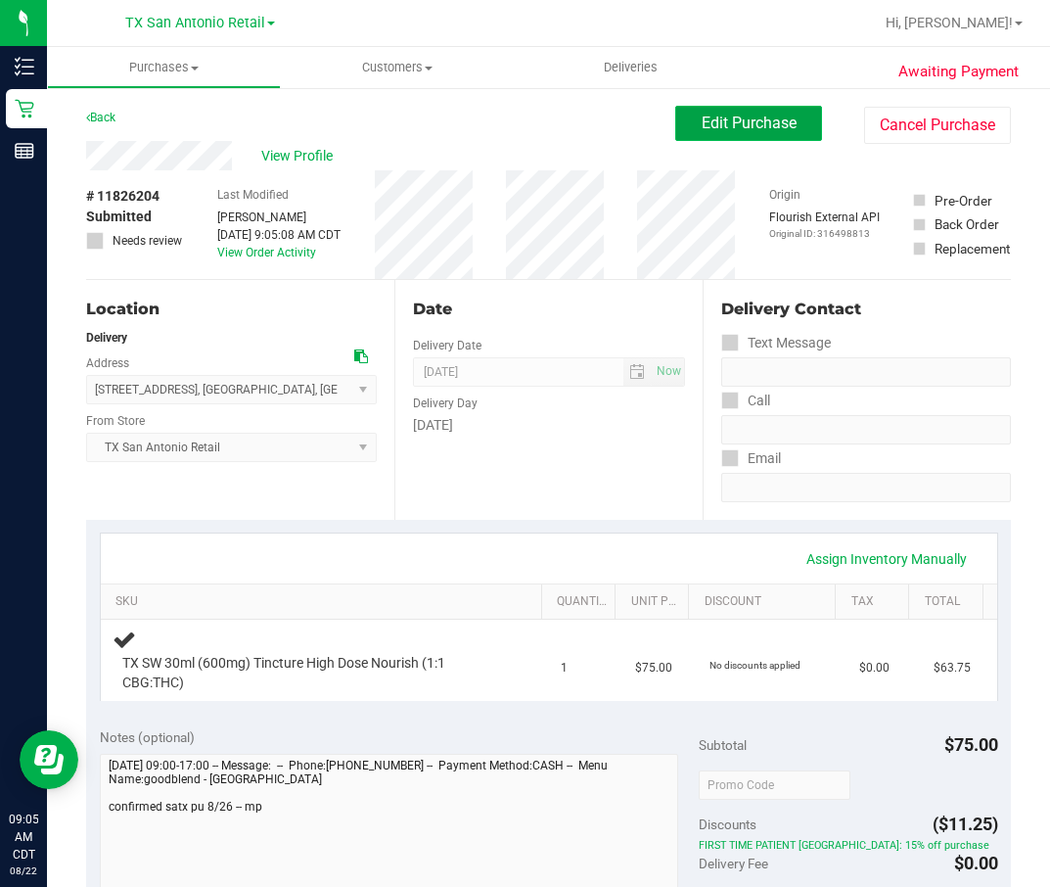
click at [727, 124] on span "Edit Purchase" at bounding box center [749, 123] width 95 height 19
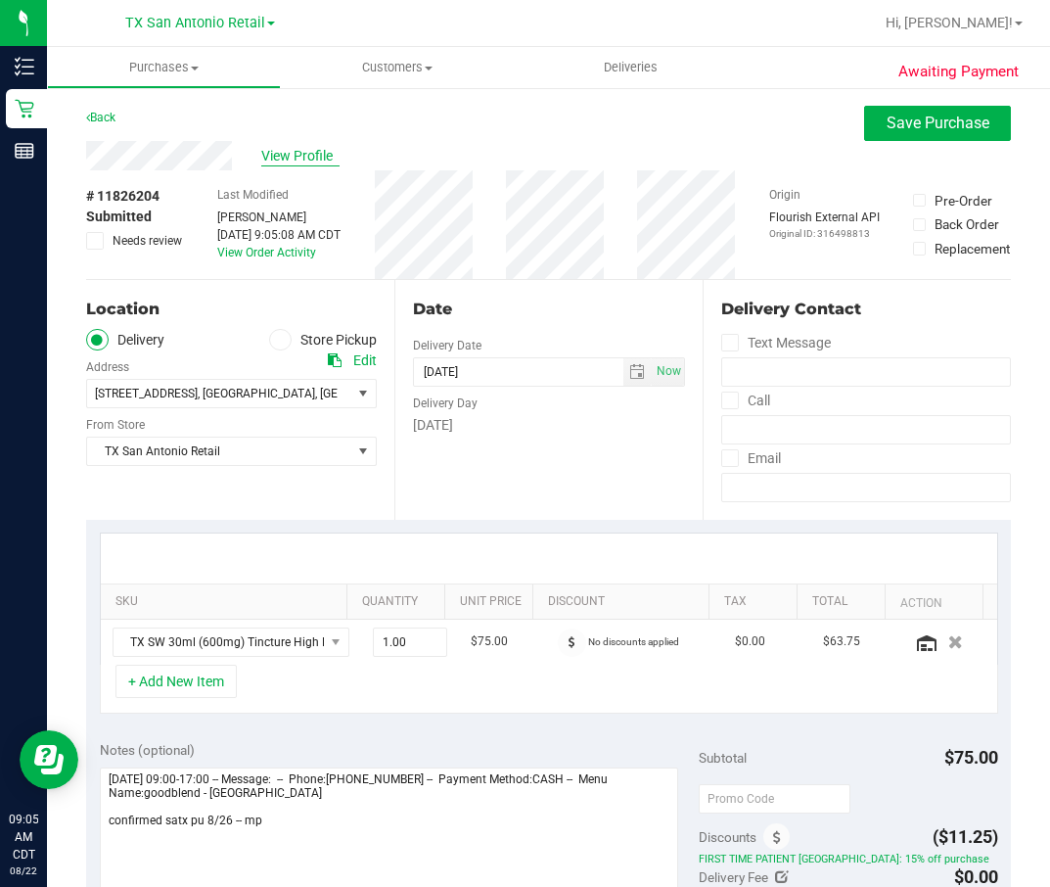
click at [327, 147] on span "View Profile" at bounding box center [300, 156] width 78 height 21
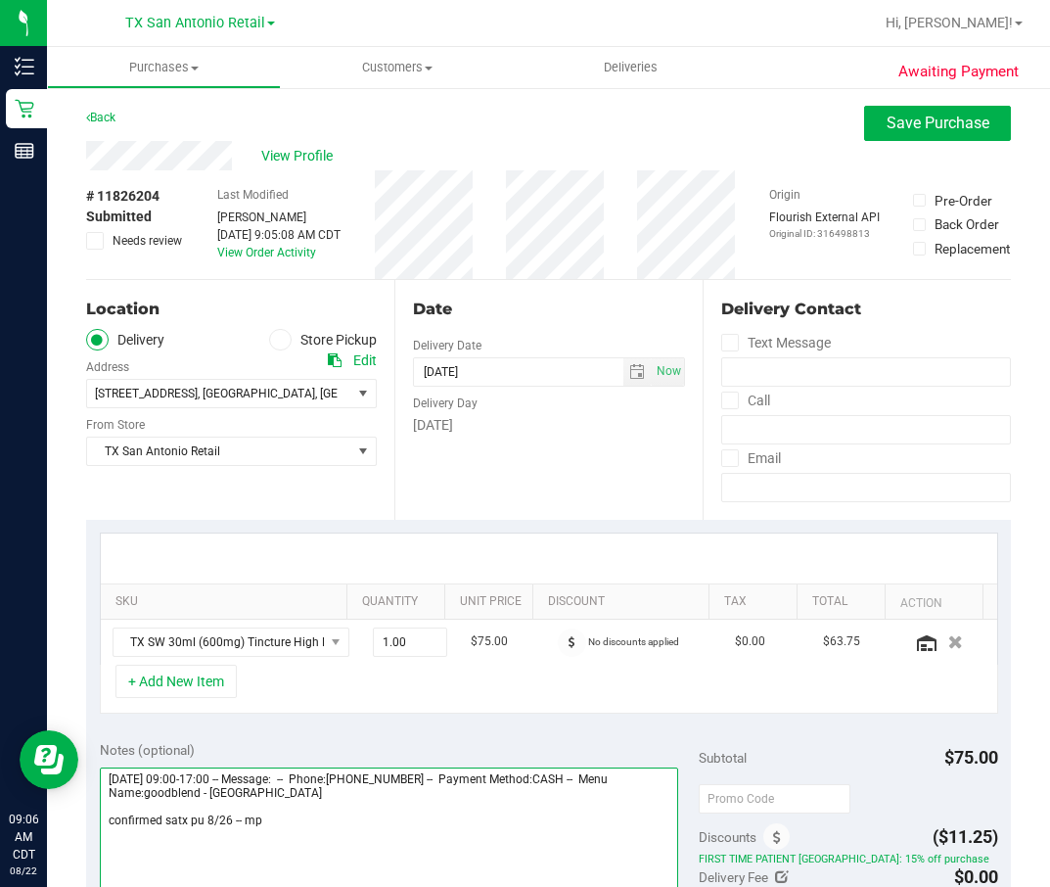
click at [290, 590] on textarea at bounding box center [389, 861] width 579 height 188
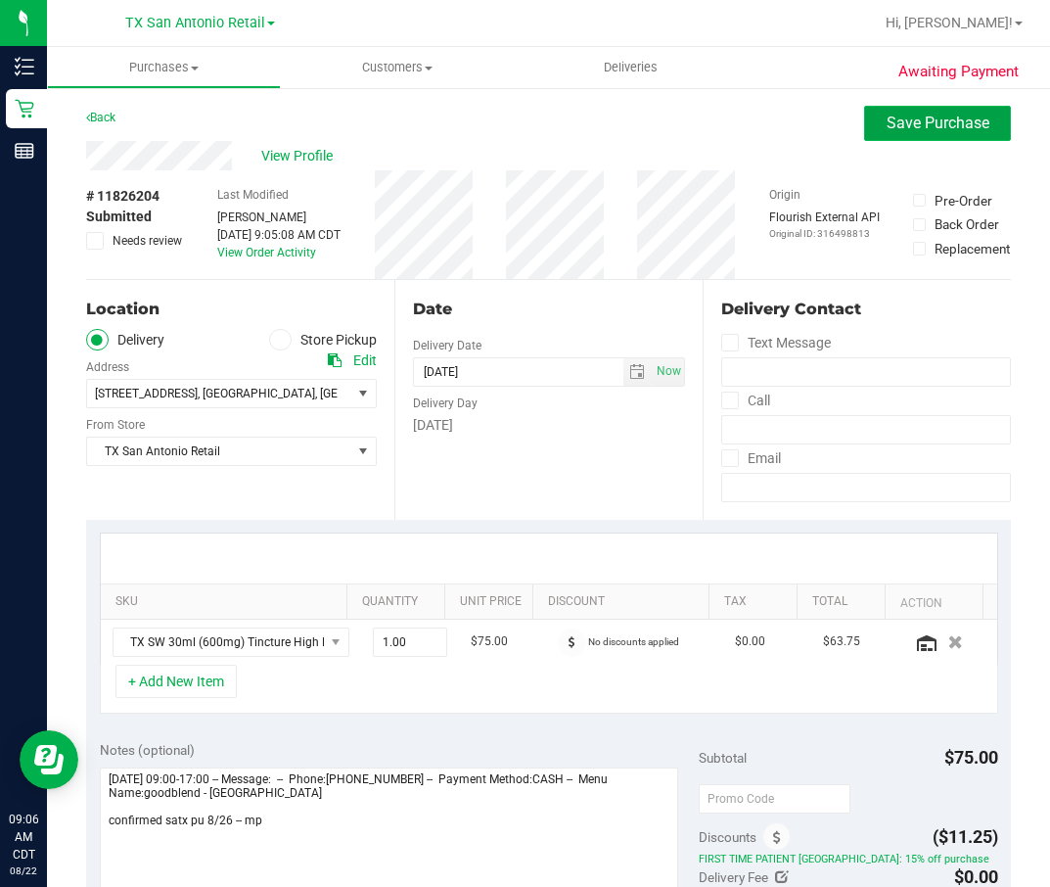
click at [892, 120] on span "Save Purchase" at bounding box center [938, 123] width 103 height 19
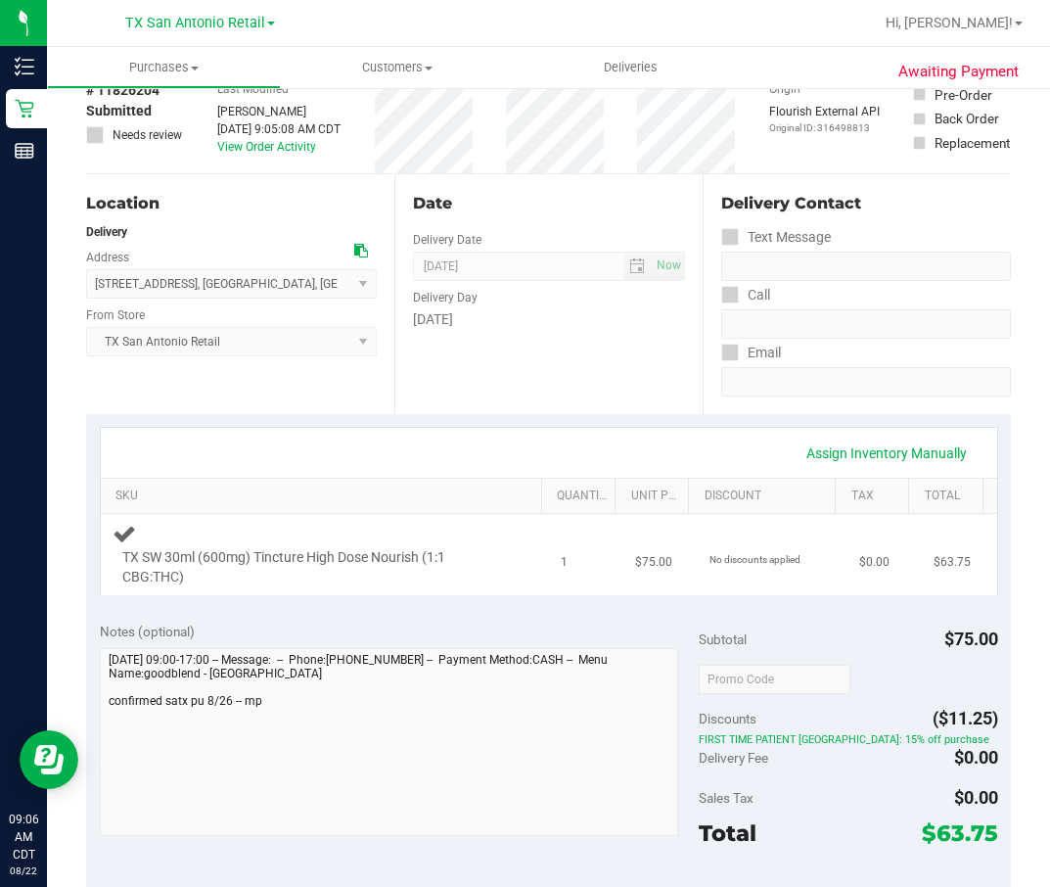
scroll to position [294, 0]
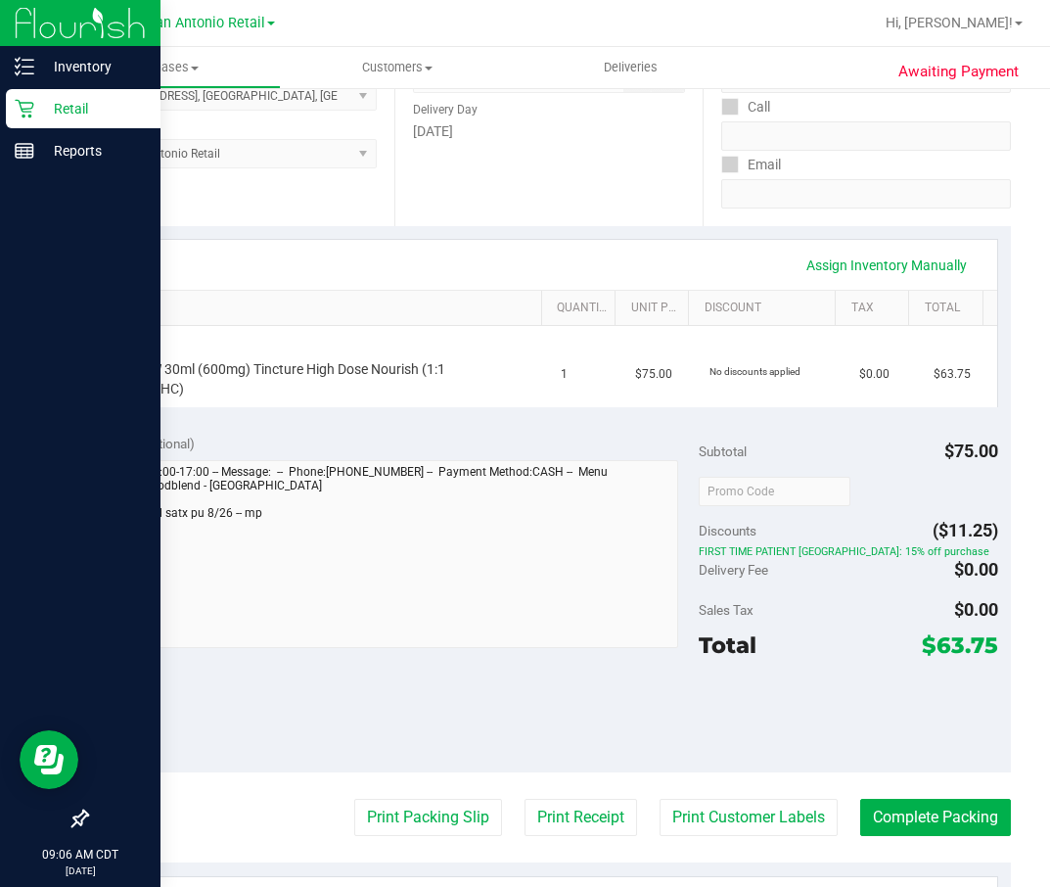
click at [73, 115] on p "Retail" at bounding box center [92, 108] width 117 height 23
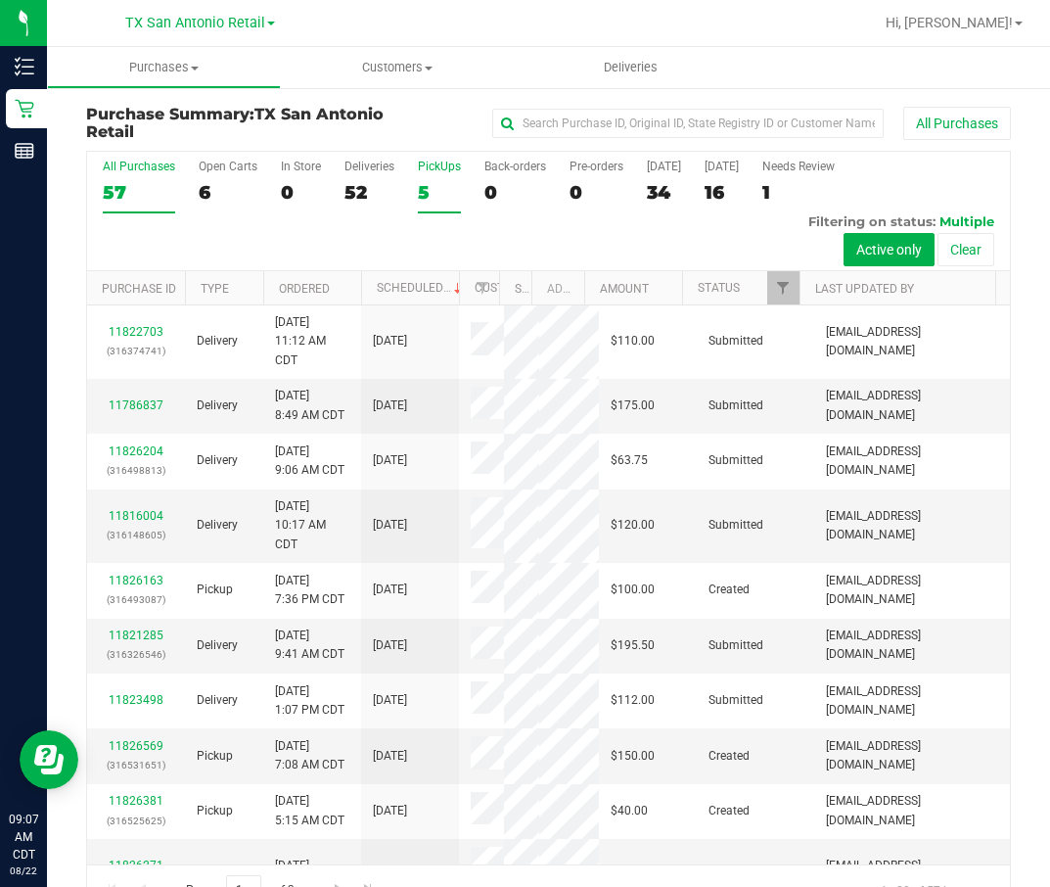
click at [430, 200] on div "5" at bounding box center [439, 192] width 43 height 23
click at [0, 0] on input "PickUps 5" at bounding box center [0, 0] width 0 height 0
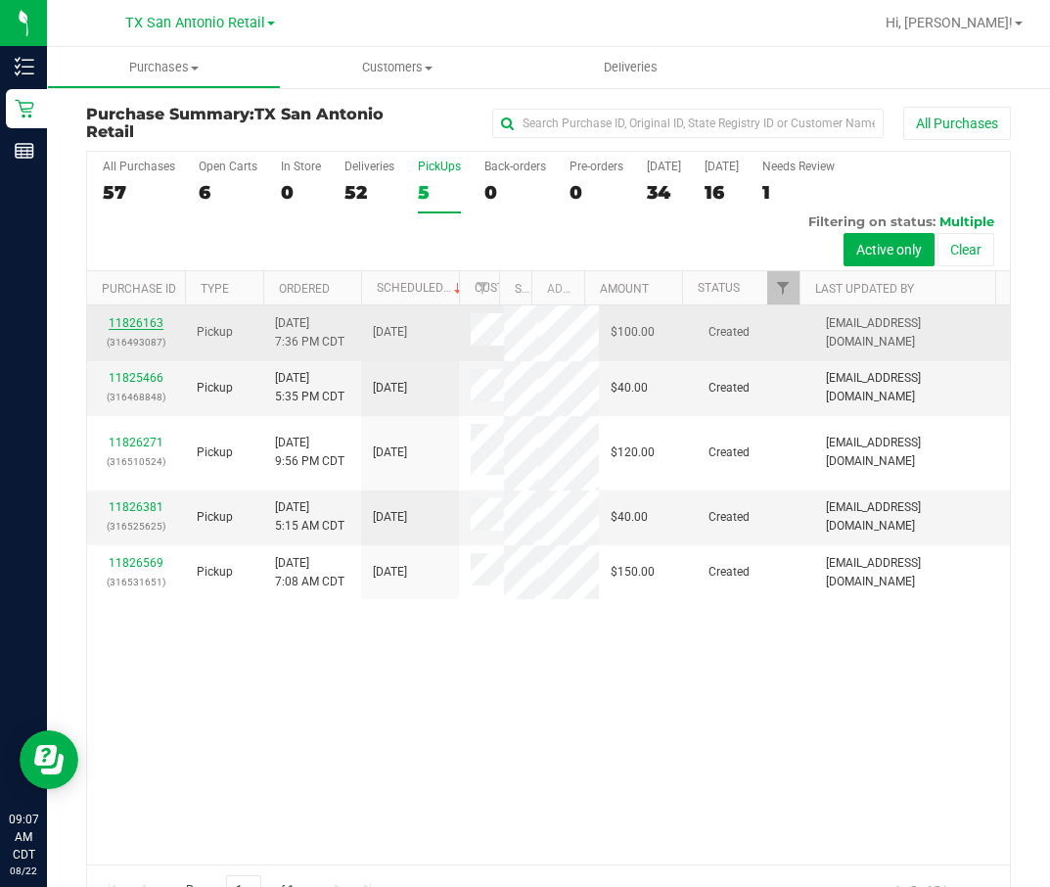
click at [149, 316] on link "11826163" at bounding box center [136, 323] width 55 height 14
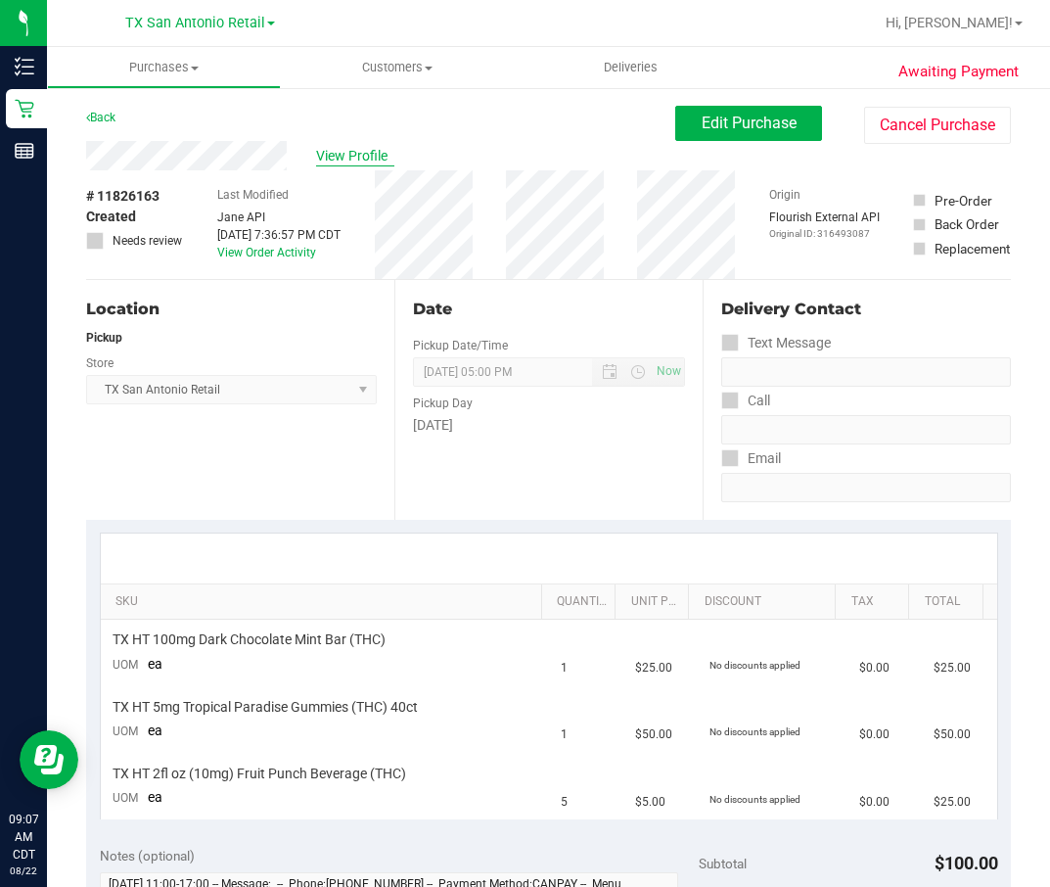
click at [354, 150] on span "View Profile" at bounding box center [355, 156] width 78 height 21
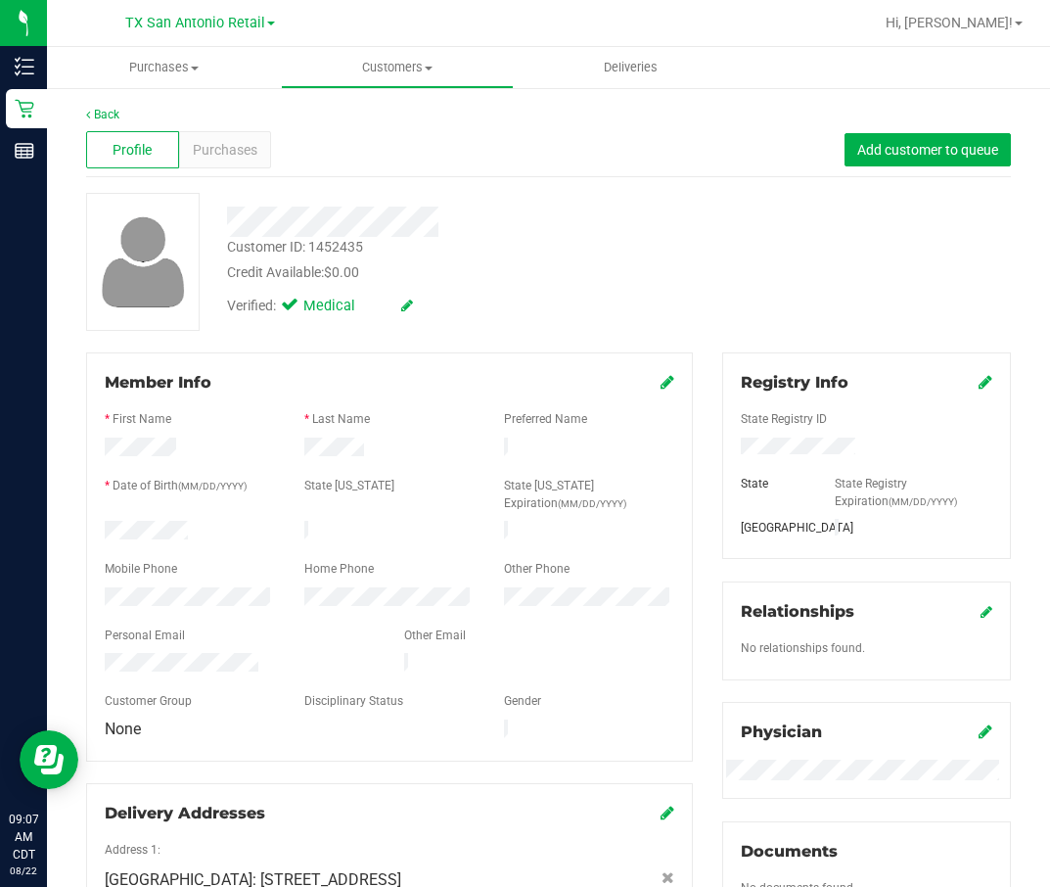
scroll to position [578, 0]
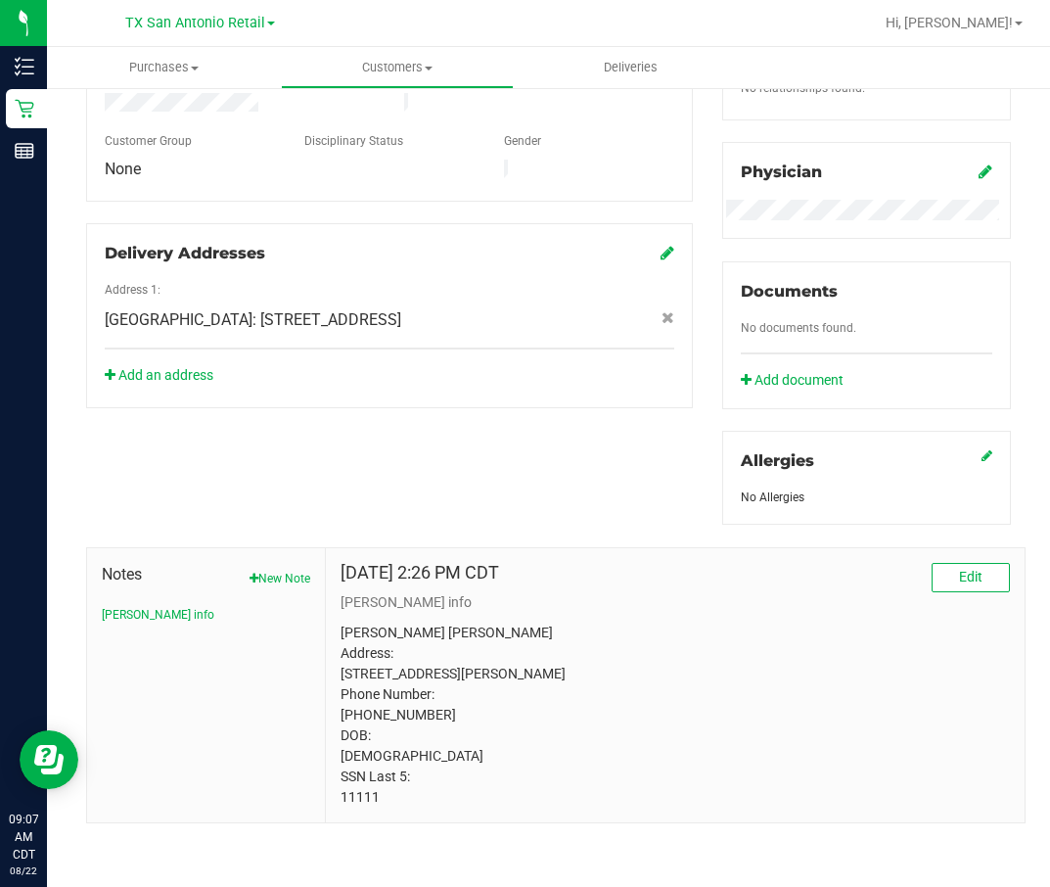
click at [355, 590] on p "Samantha Ann Gordano Address: 1216 ELI WHITNEY SCHERTZ, TX, 78154 Phone Number:…" at bounding box center [675, 714] width 669 height 185
click at [357, 590] on p "Samantha Ann Gordano Address: 1216 ELI WHITNEY SCHERTZ, TX, 78154 Phone Number:…" at bounding box center [675, 714] width 669 height 185
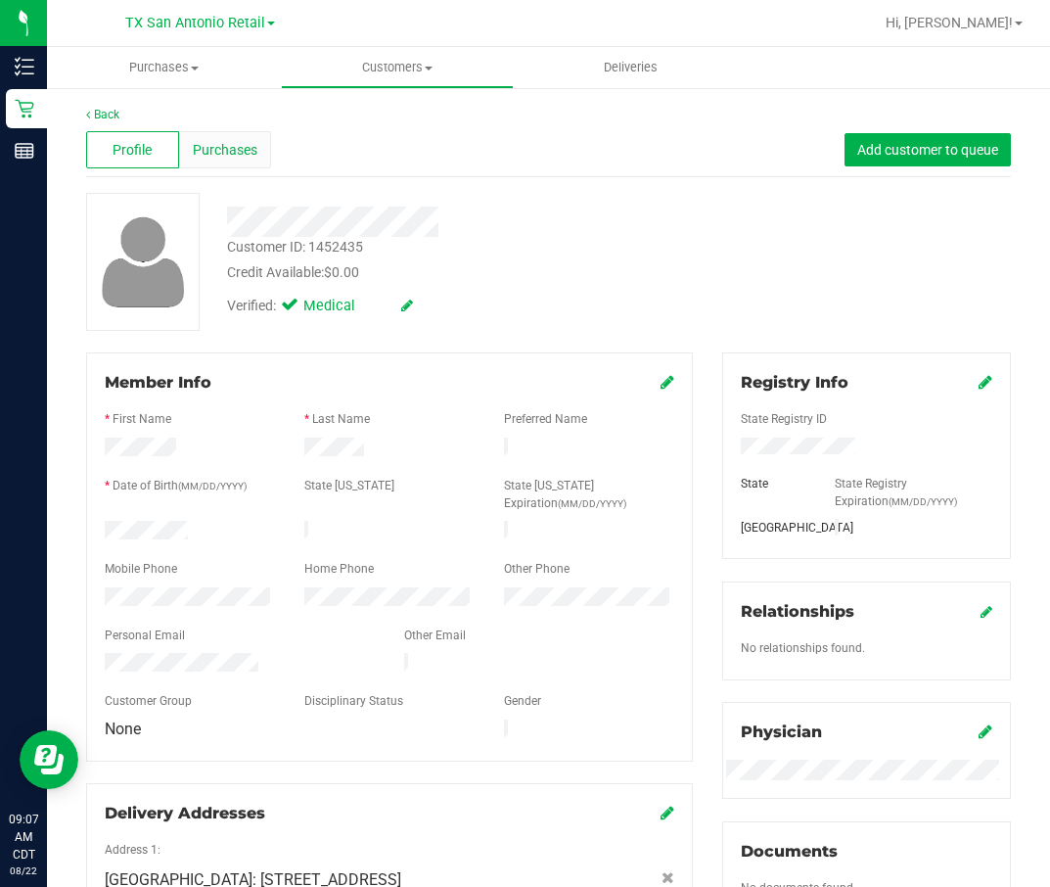
click at [211, 147] on span "Purchases" at bounding box center [225, 150] width 65 height 21
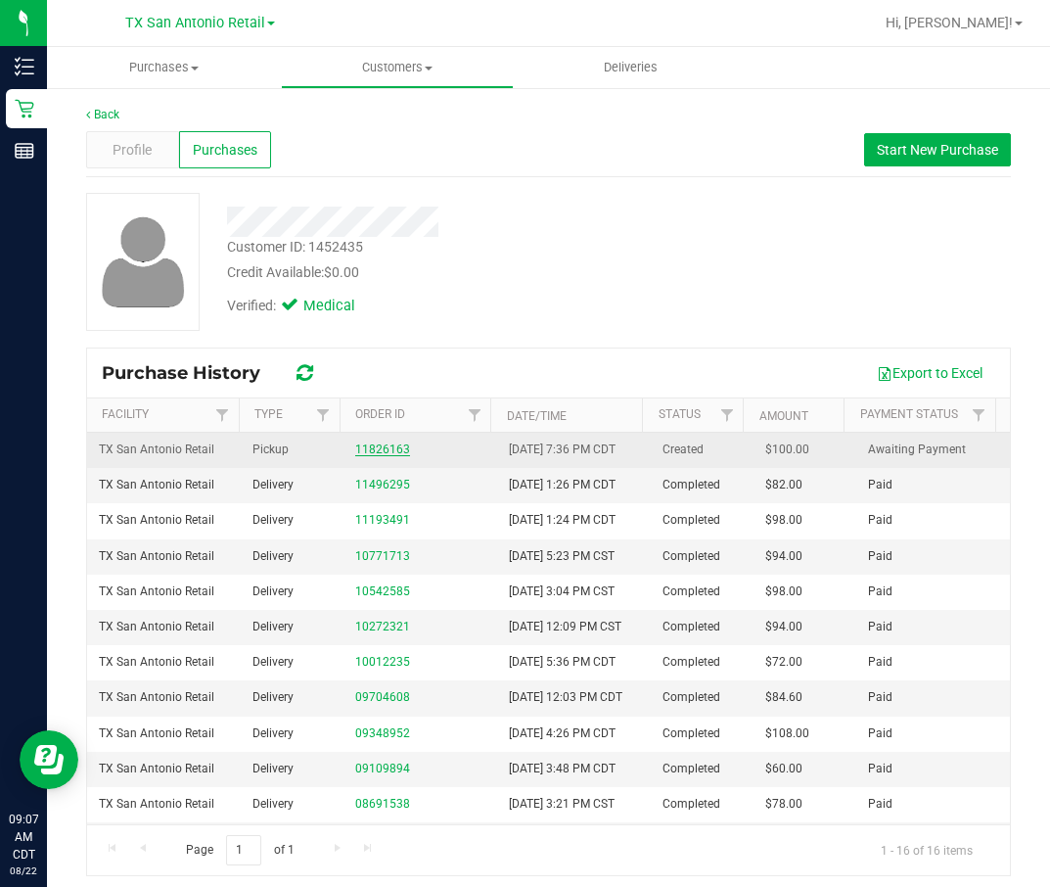
click at [380, 456] on link "11826163" at bounding box center [382, 449] width 55 height 14
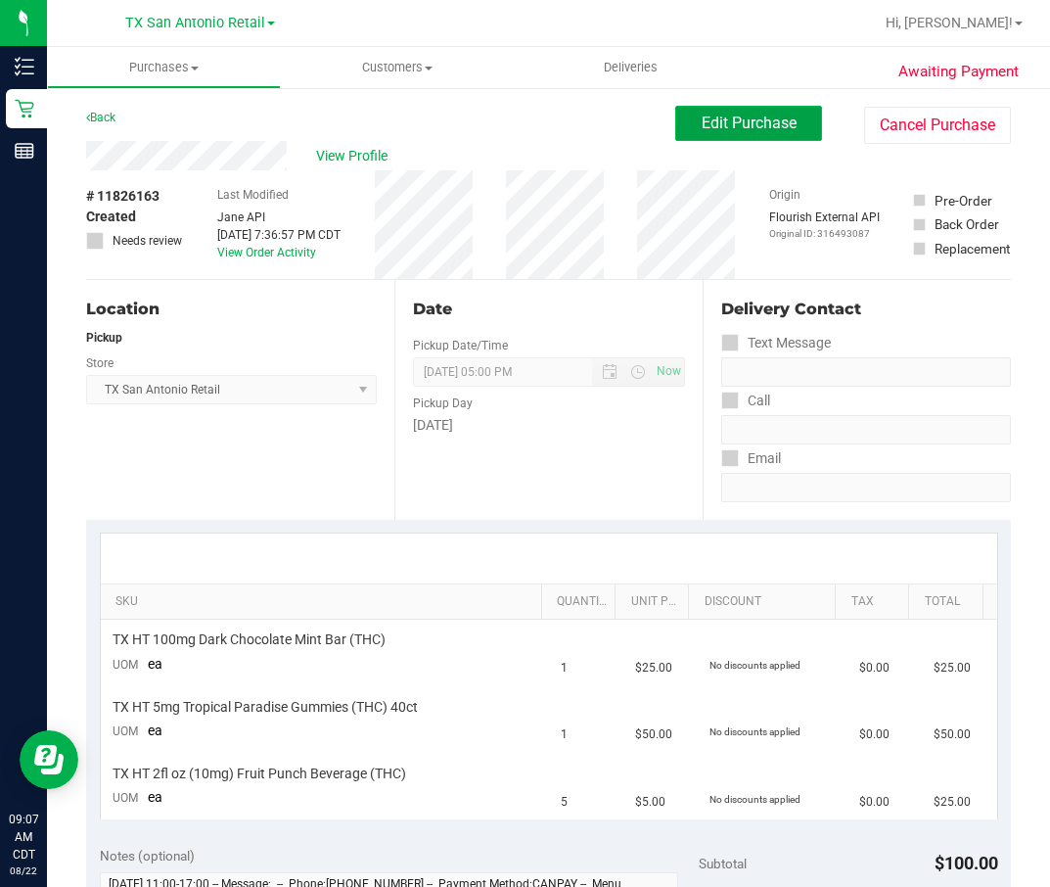
click at [783, 119] on button "Edit Purchase" at bounding box center [748, 123] width 147 height 35
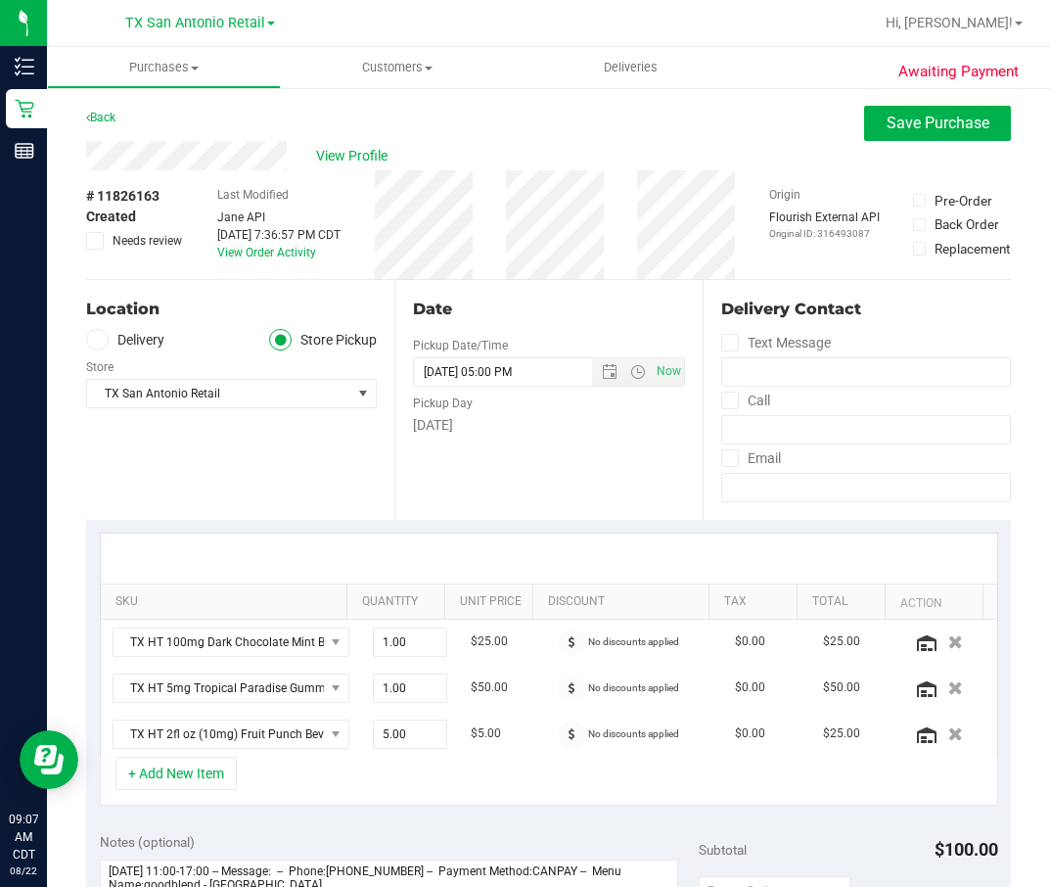
click at [150, 329] on label "Delivery" at bounding box center [125, 340] width 78 height 23
click at [0, 0] on input "Delivery" at bounding box center [0, 0] width 0 height 0
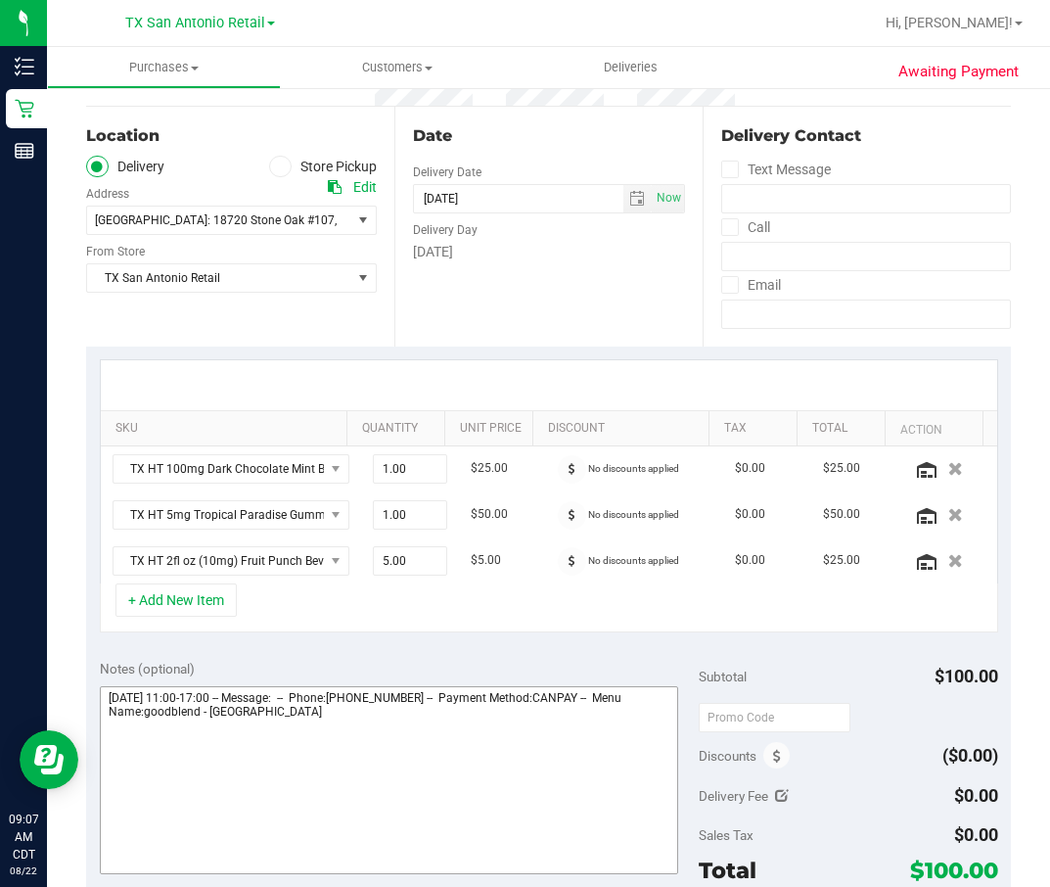
scroll to position [440, 0]
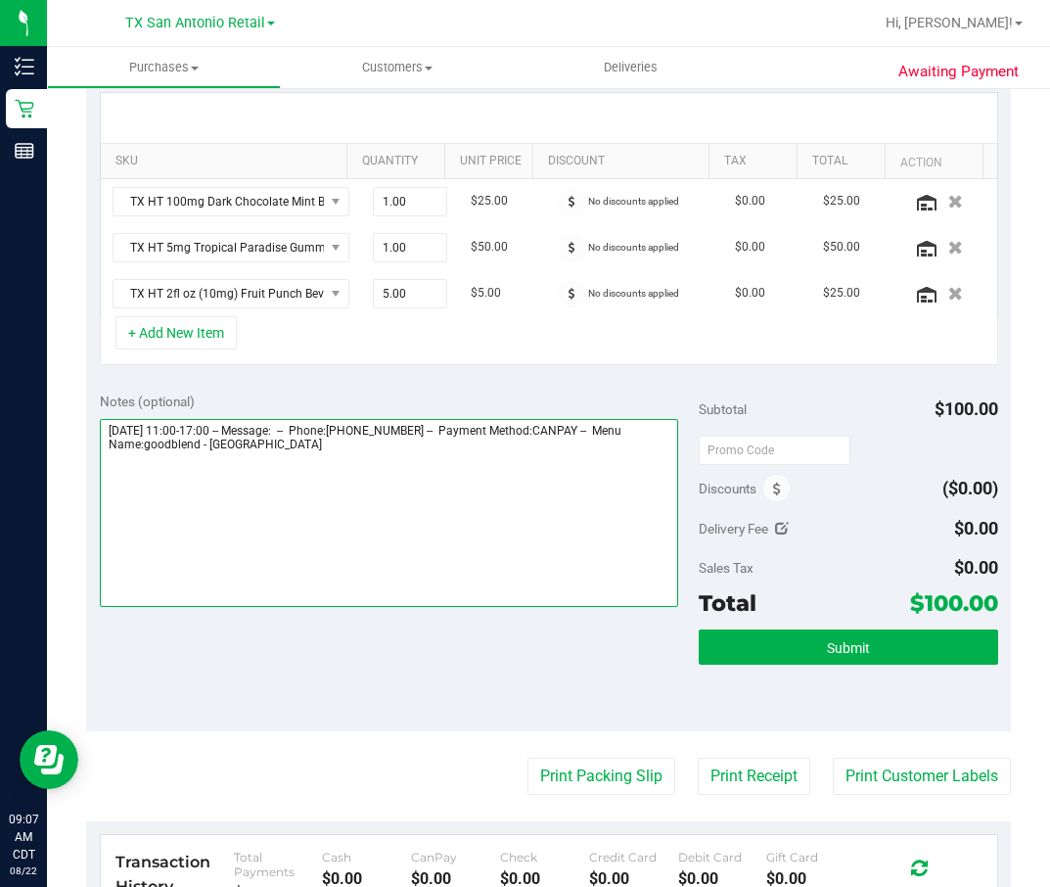
click at [441, 508] on textarea at bounding box center [389, 513] width 579 height 188
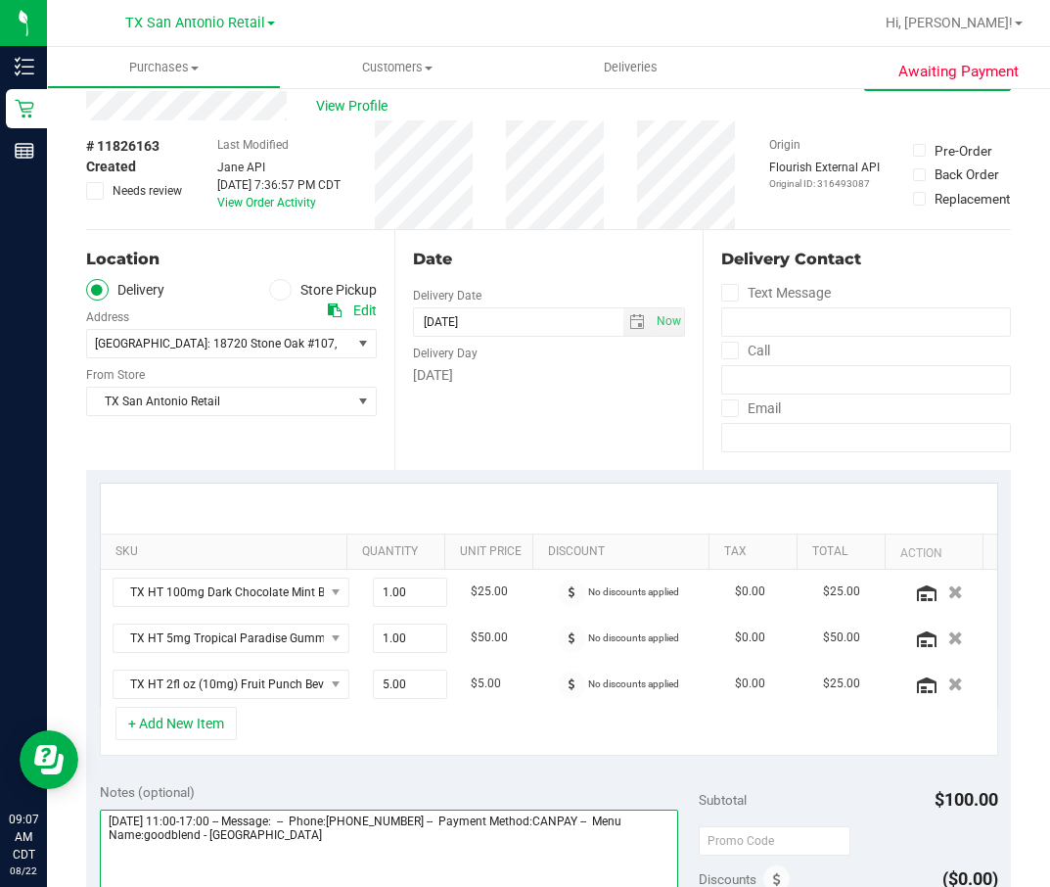
scroll to position [0, 0]
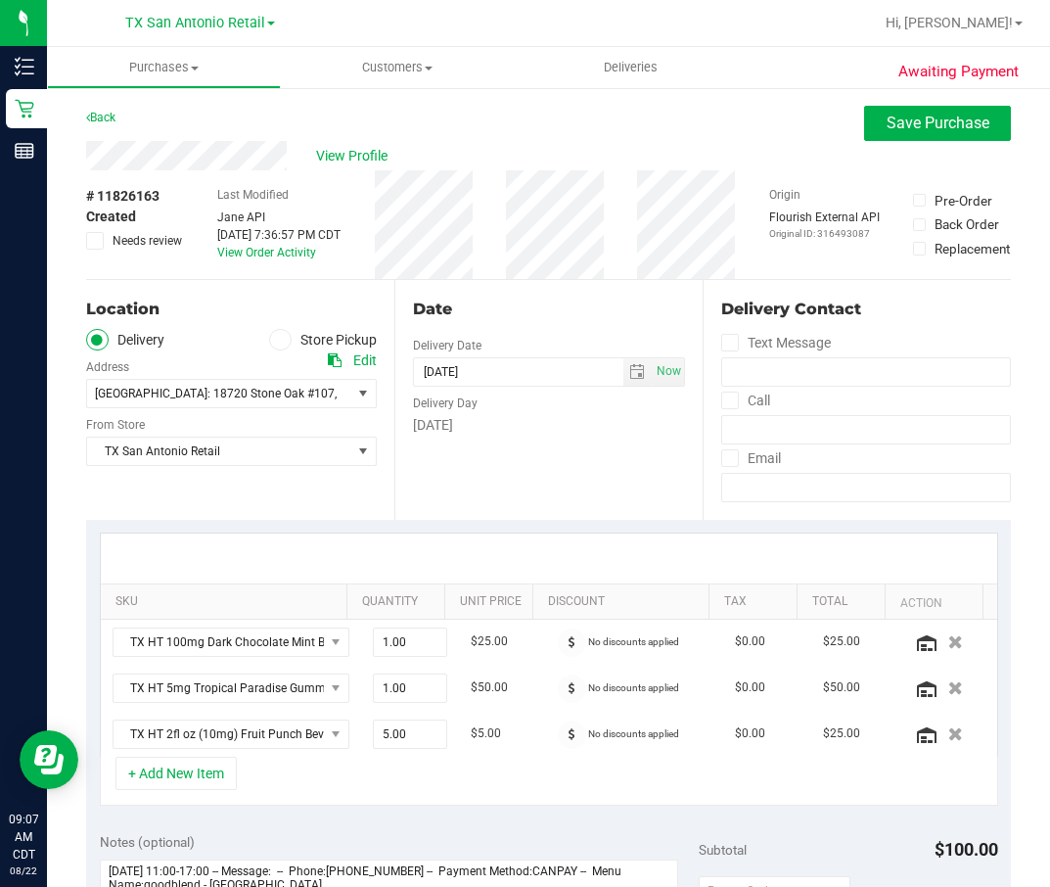
click at [167, 172] on div "# 11826163 Created Needs review" at bounding box center [135, 224] width 98 height 109
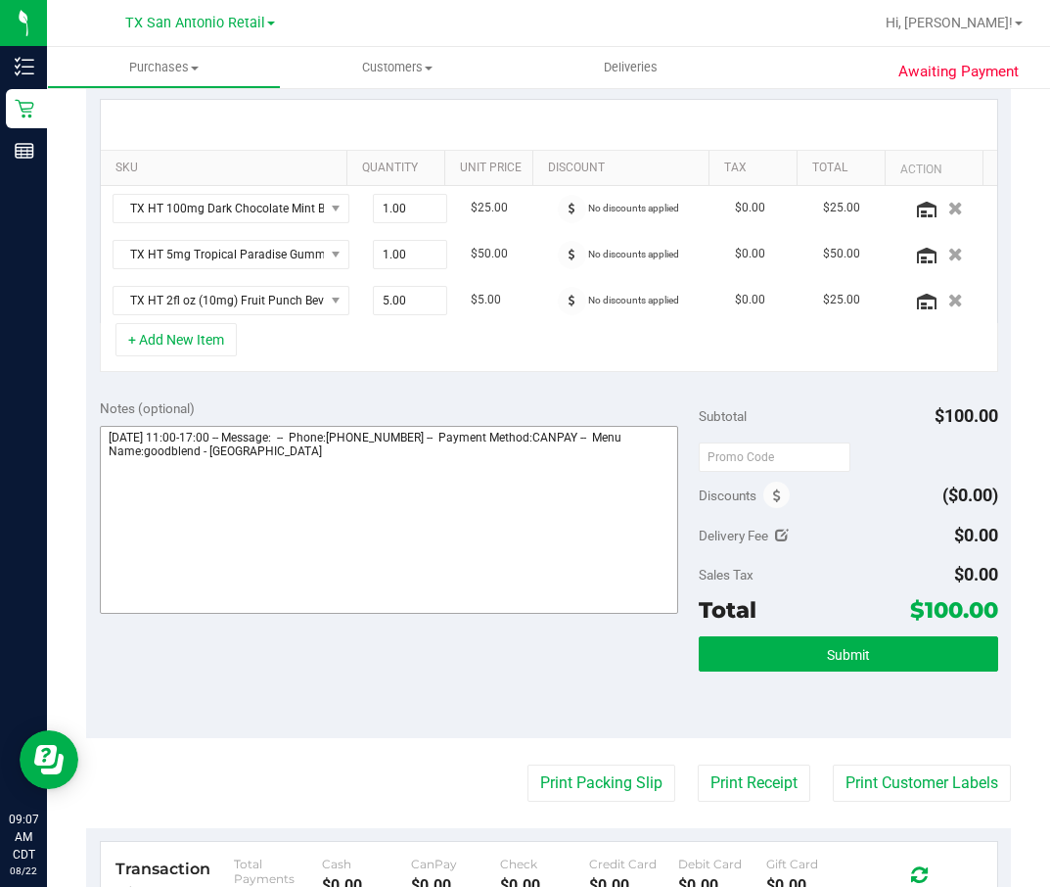
scroll to position [440, 0]
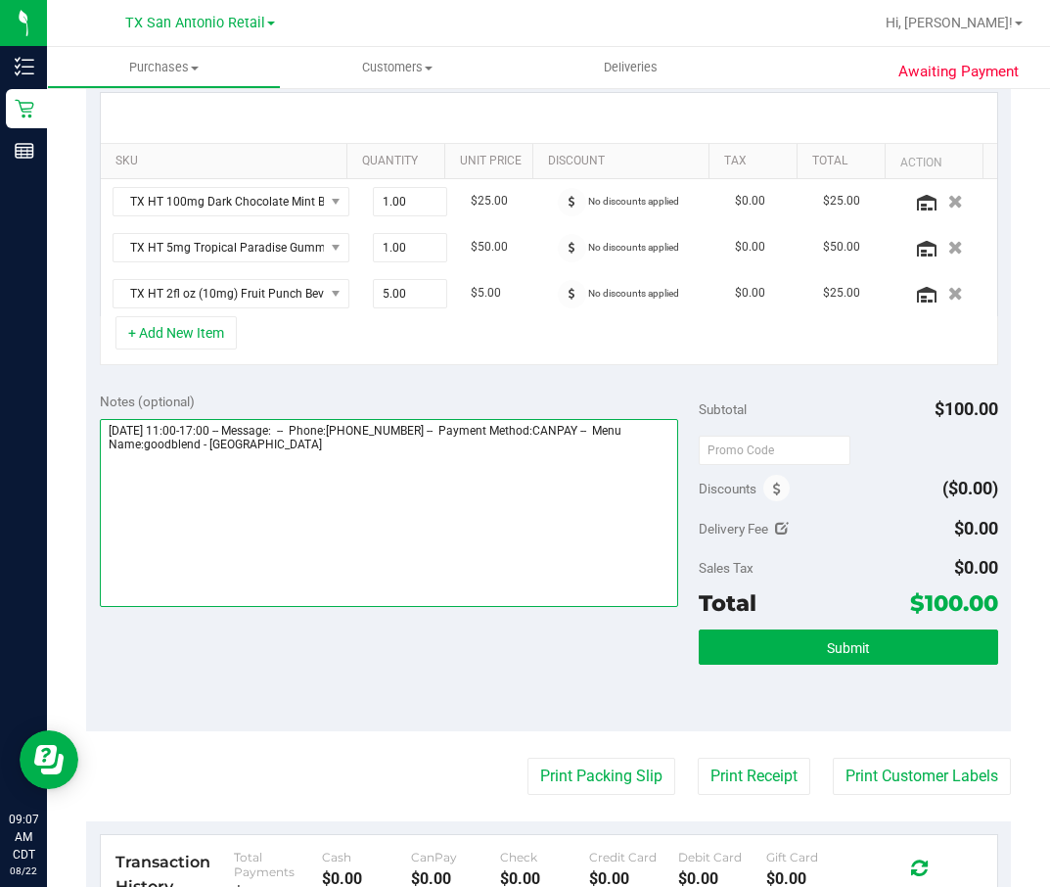
click at [460, 460] on textarea at bounding box center [389, 513] width 579 height 188
click at [331, 495] on textarea at bounding box center [389, 513] width 579 height 188
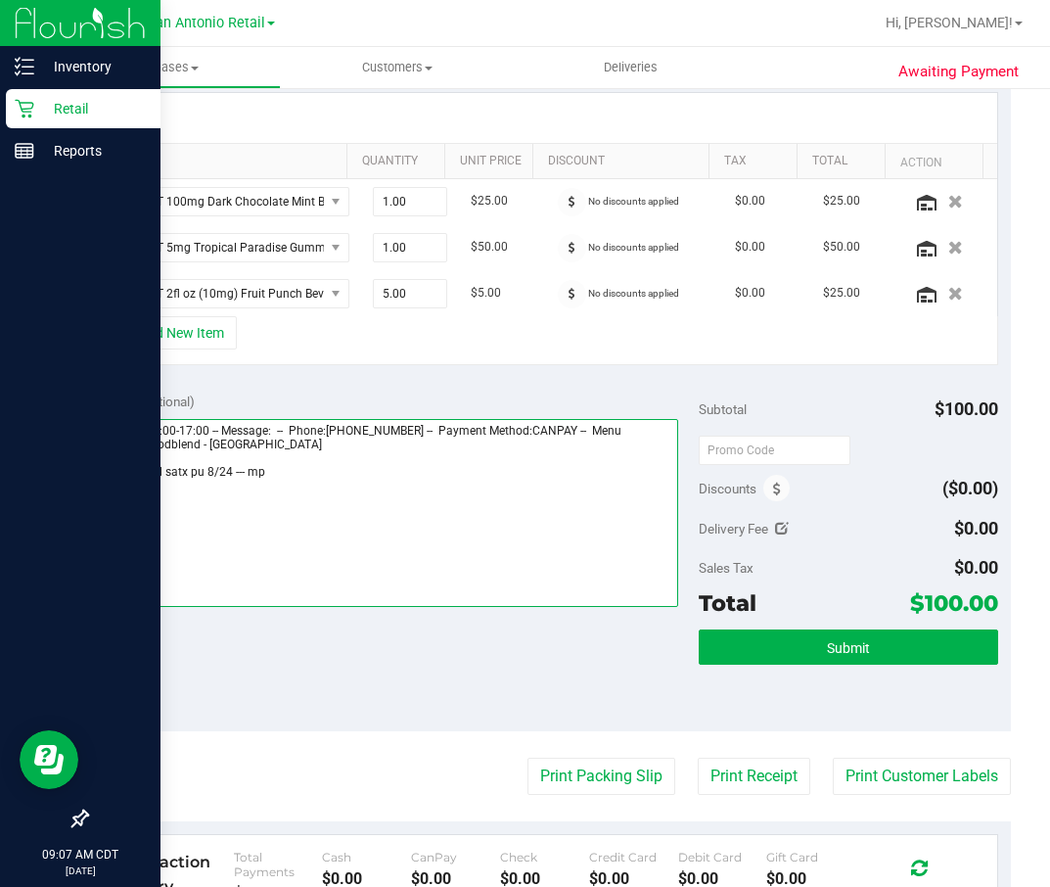
type textarea "Sunday 08/24/2025 11:00-17:00 -- Message: -- Phone:7325396012 -- Payment Method…"
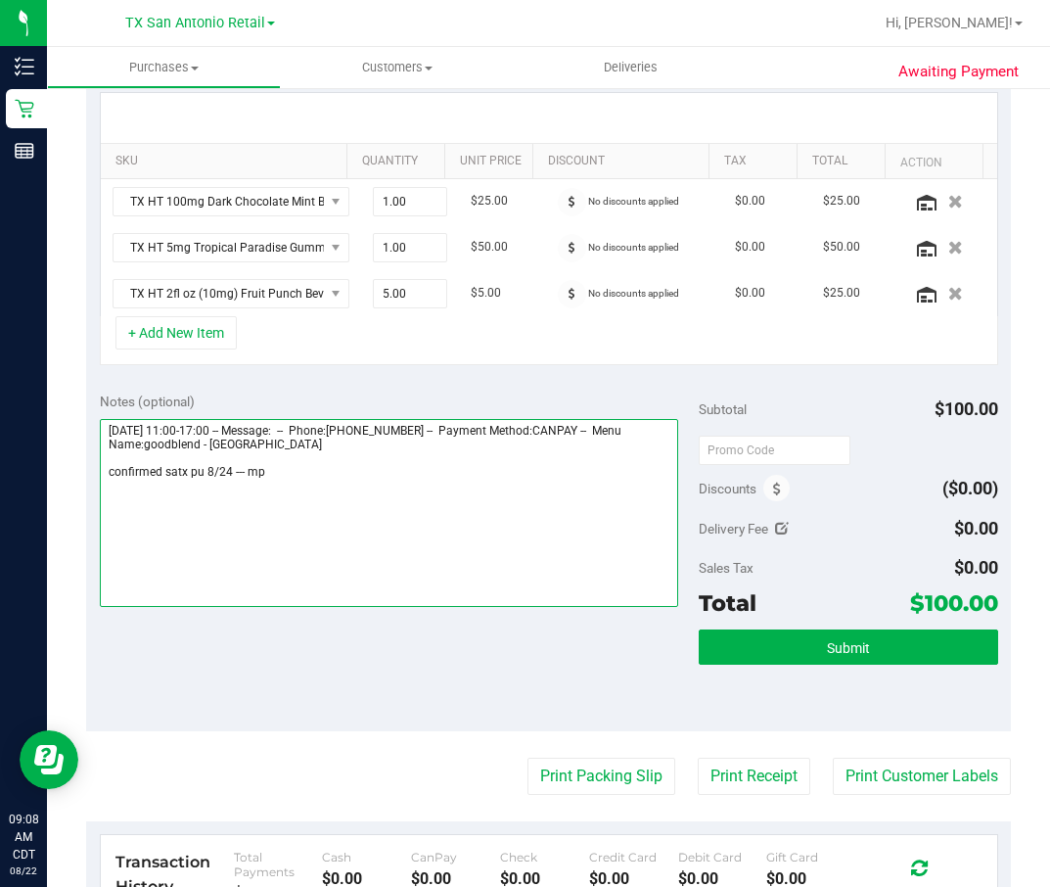
click at [272, 491] on textarea at bounding box center [389, 513] width 579 height 188
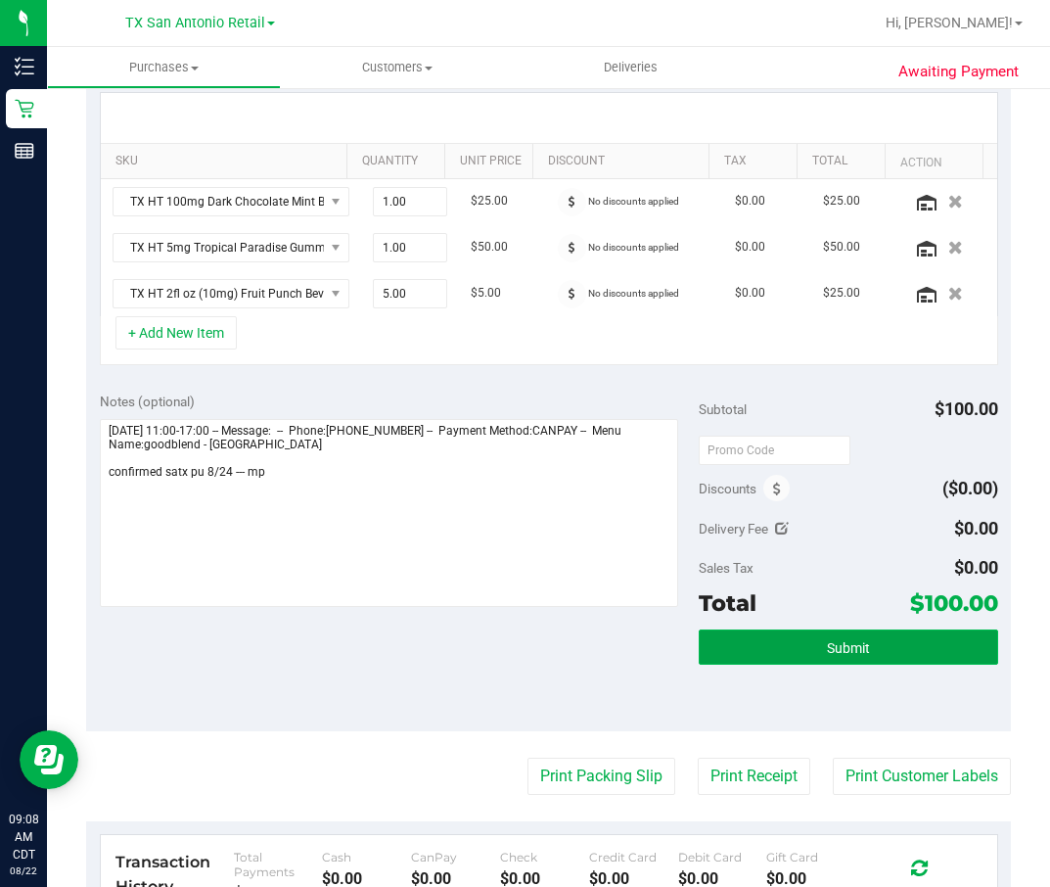
click at [919, 590] on button "Submit" at bounding box center [848, 646] width 299 height 35
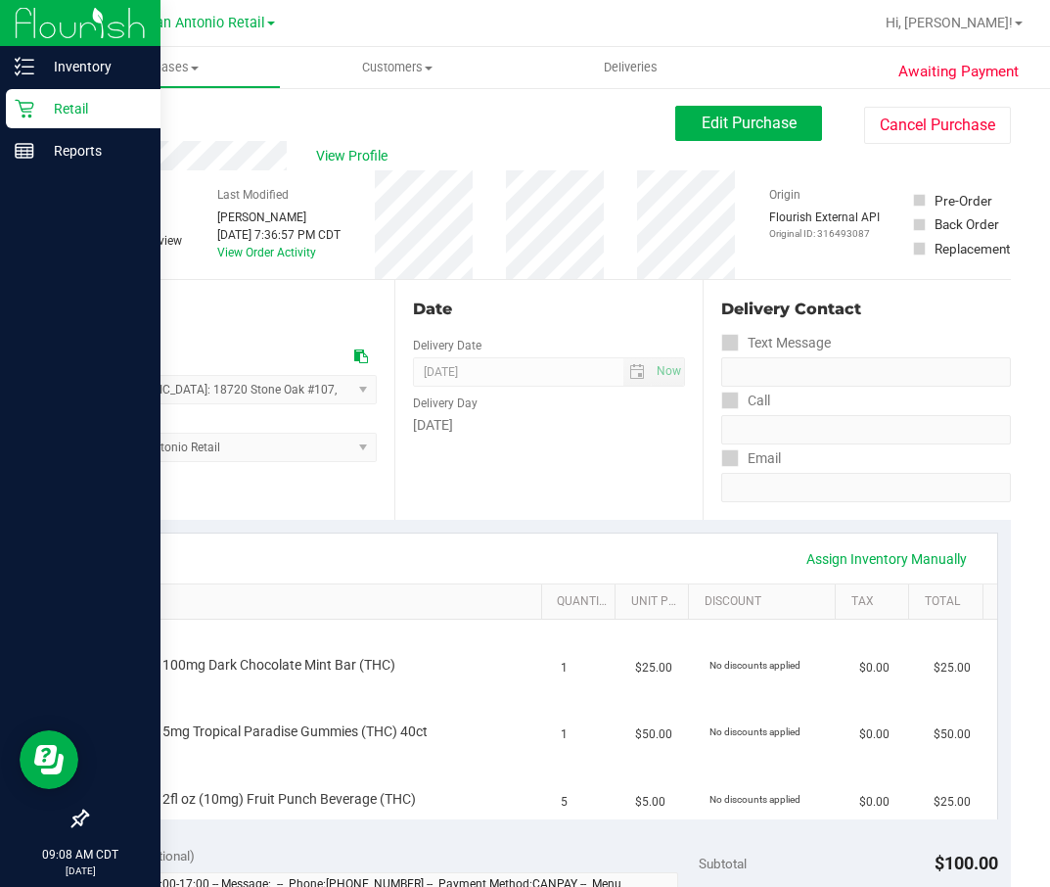
click at [17, 101] on icon at bounding box center [24, 109] width 19 height 19
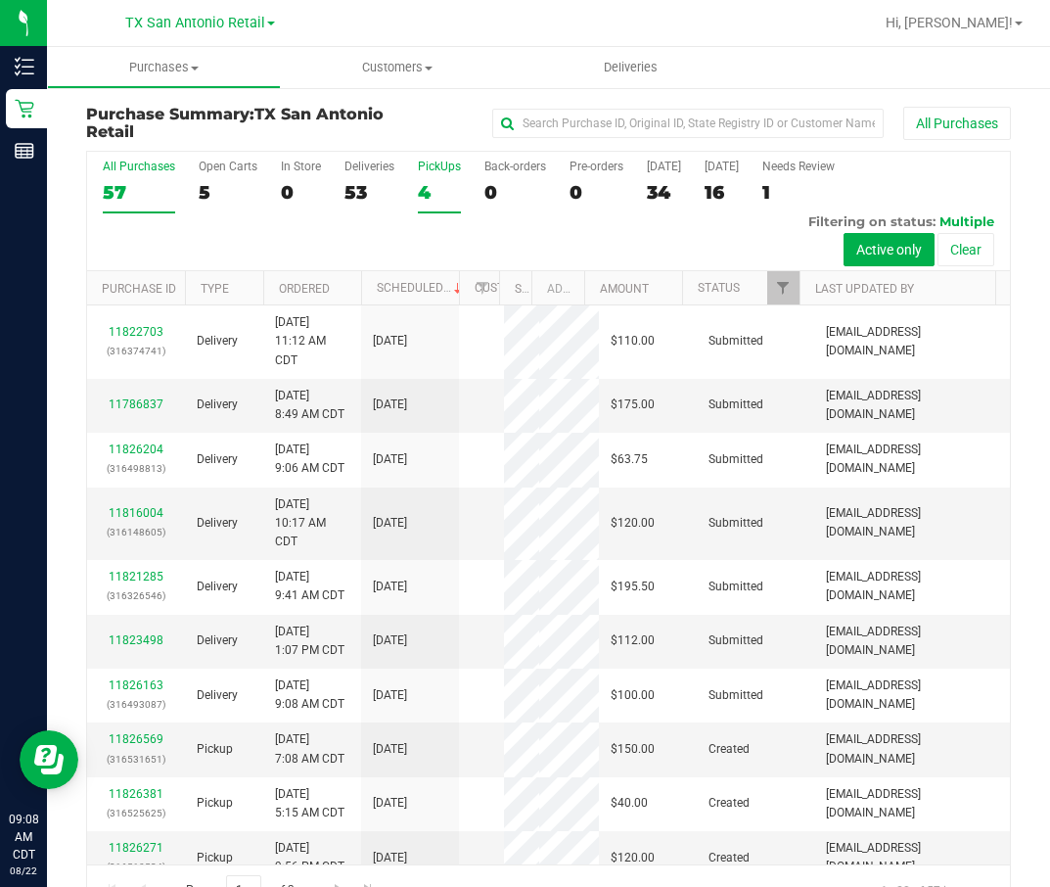
click at [435, 180] on label "PickUps 4" at bounding box center [439, 187] width 43 height 54
click at [0, 0] on input "PickUps 4" at bounding box center [0, 0] width 0 height 0
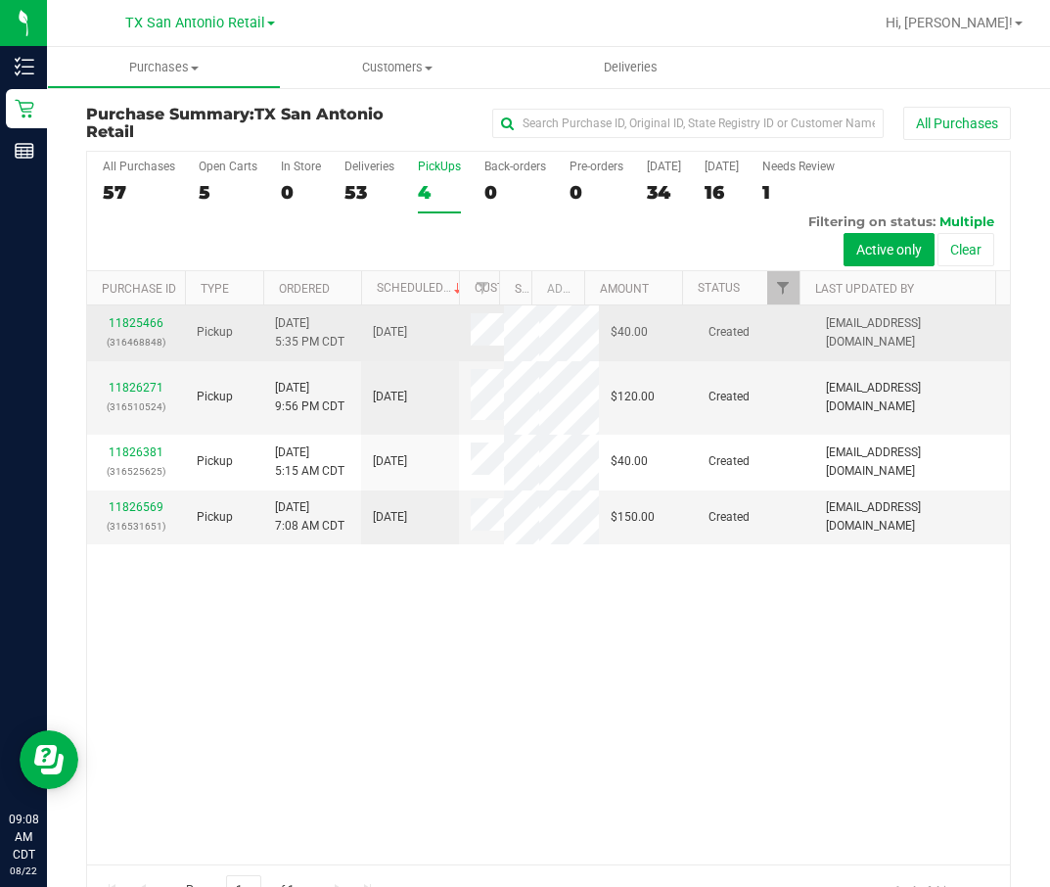
click at [106, 315] on div "11825466 (316468848)" at bounding box center [136, 332] width 74 height 37
click at [112, 316] on link "11825466" at bounding box center [136, 323] width 55 height 14
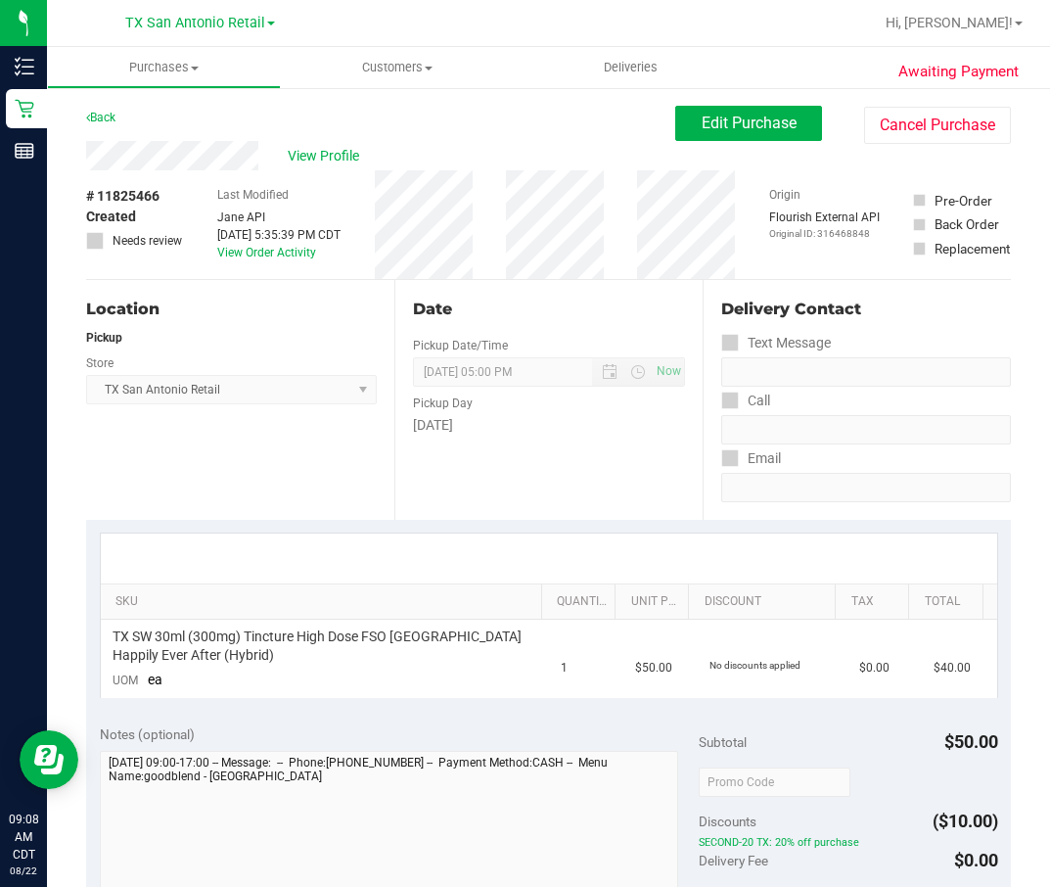
click at [621, 237] on div "# 11825466 Created Needs review Last Modified Jane API Aug 21, 2025 5:35:39 PM …" at bounding box center [548, 224] width 925 height 109
click at [306, 161] on span "View Profile" at bounding box center [327, 156] width 78 height 21
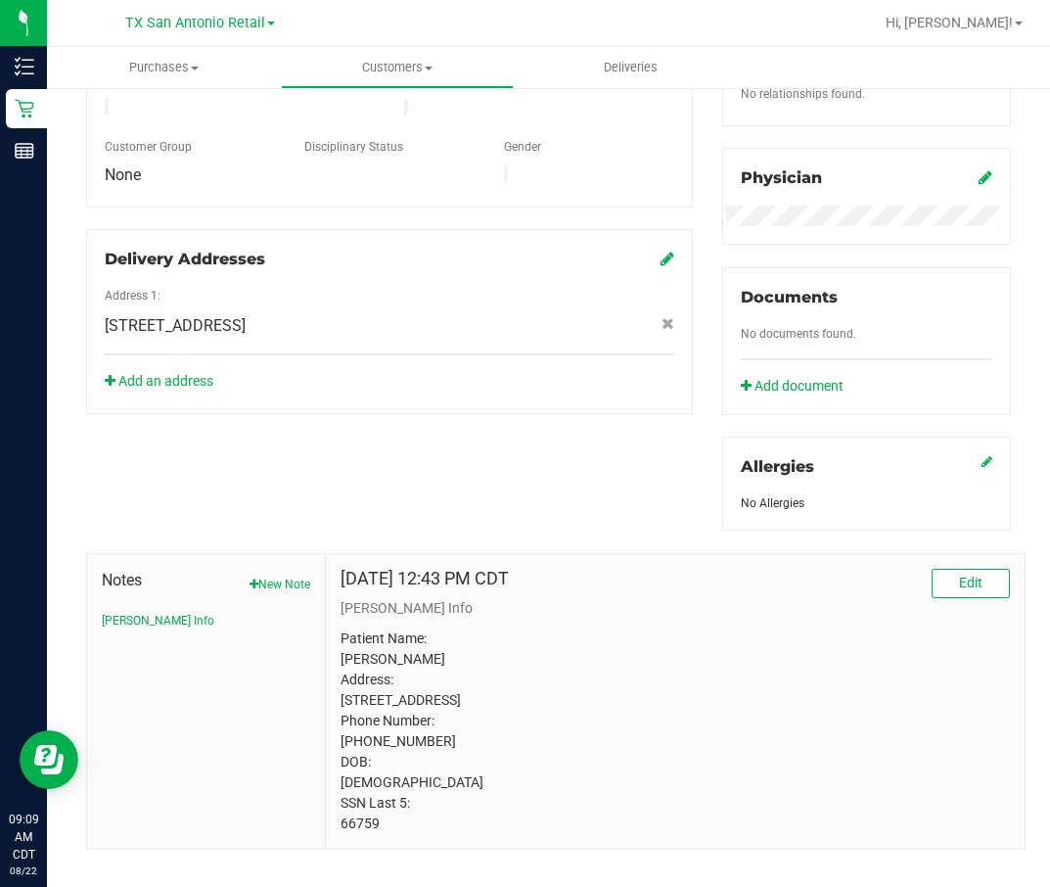
scroll to position [599, 0]
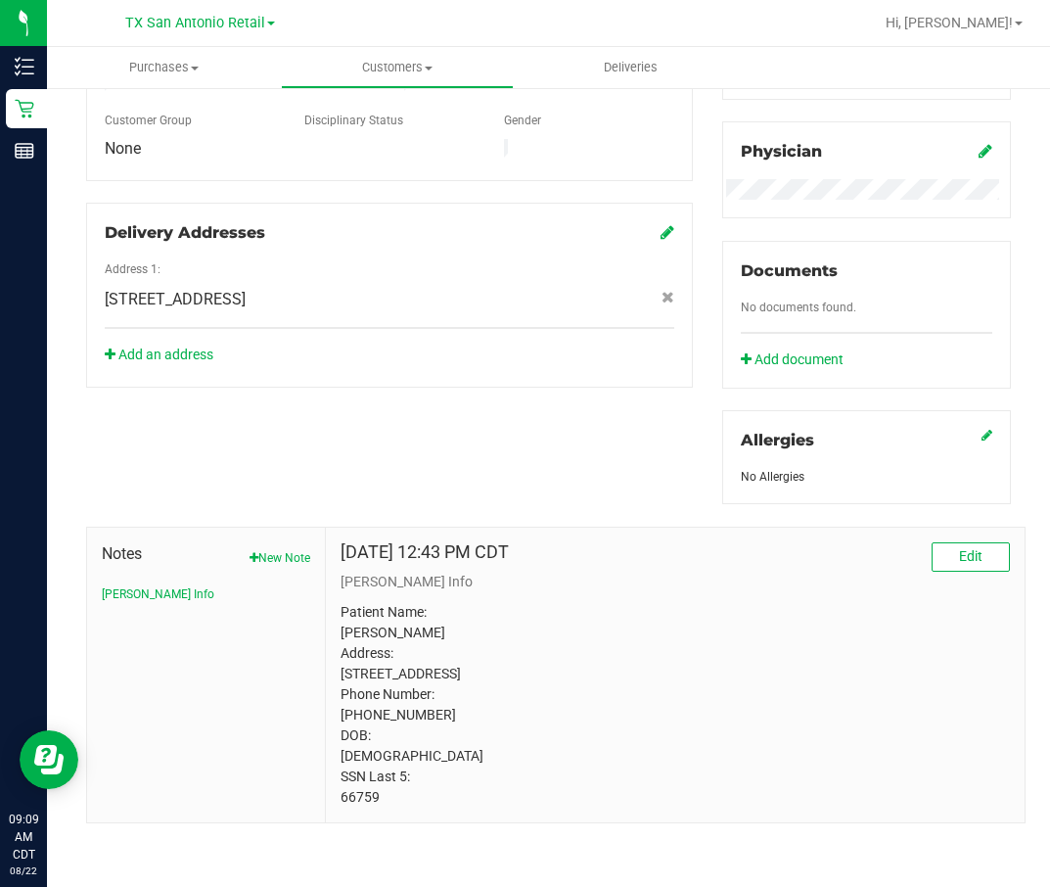
click at [343, 590] on p "Patient Name: Desiree Janelle Vasquez Address: 202 Bright Trl san antonio, TX, …" at bounding box center [675, 704] width 669 height 205
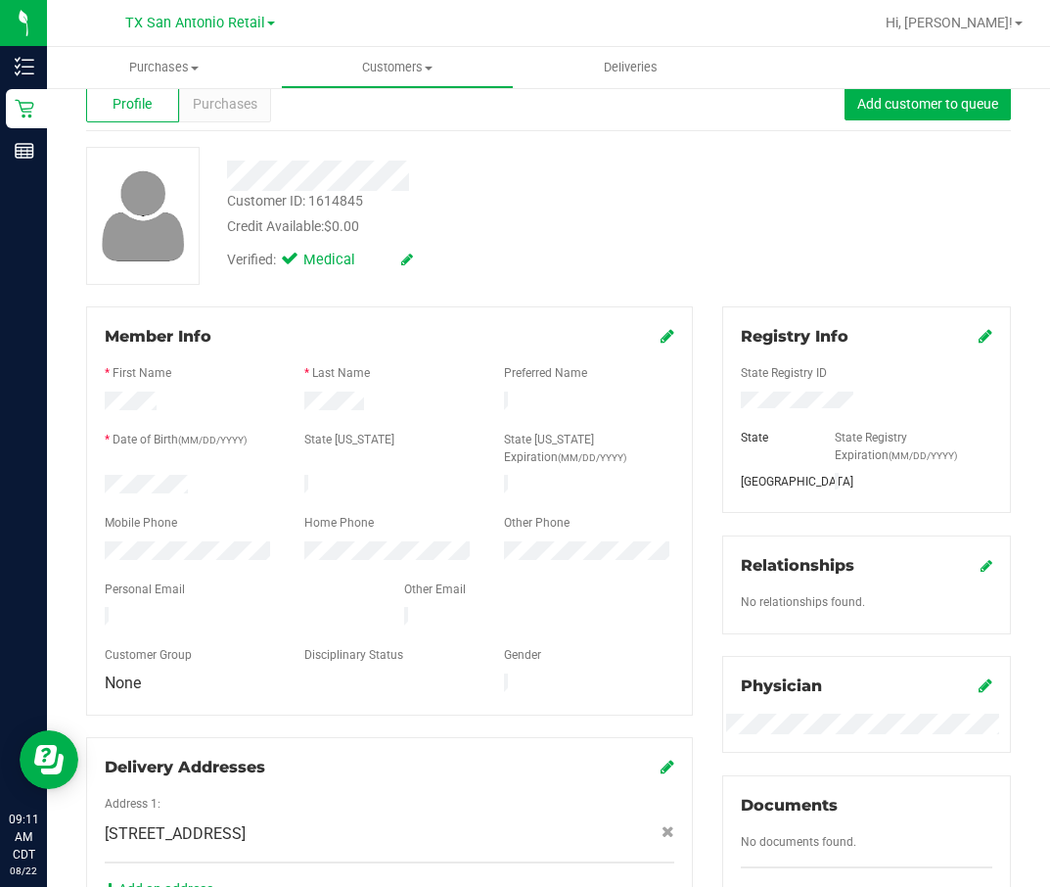
scroll to position [0, 0]
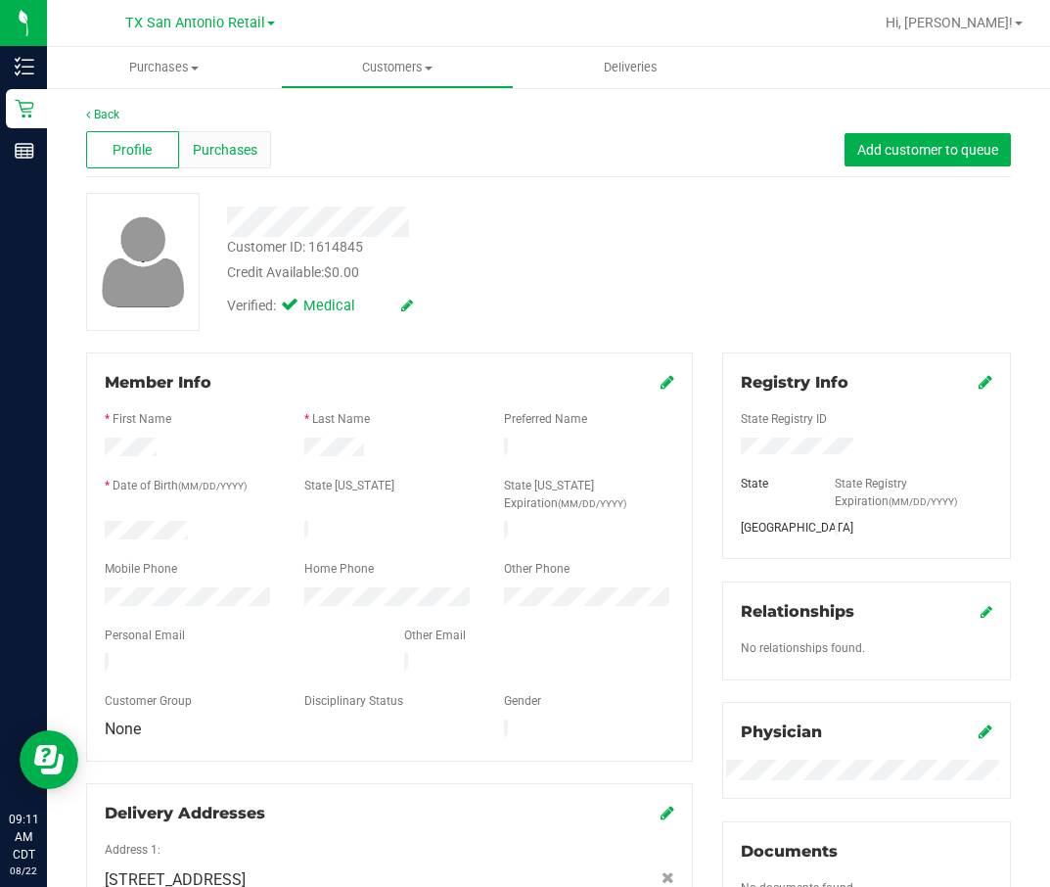
click at [254, 143] on div "Purchases" at bounding box center [225, 149] width 93 height 37
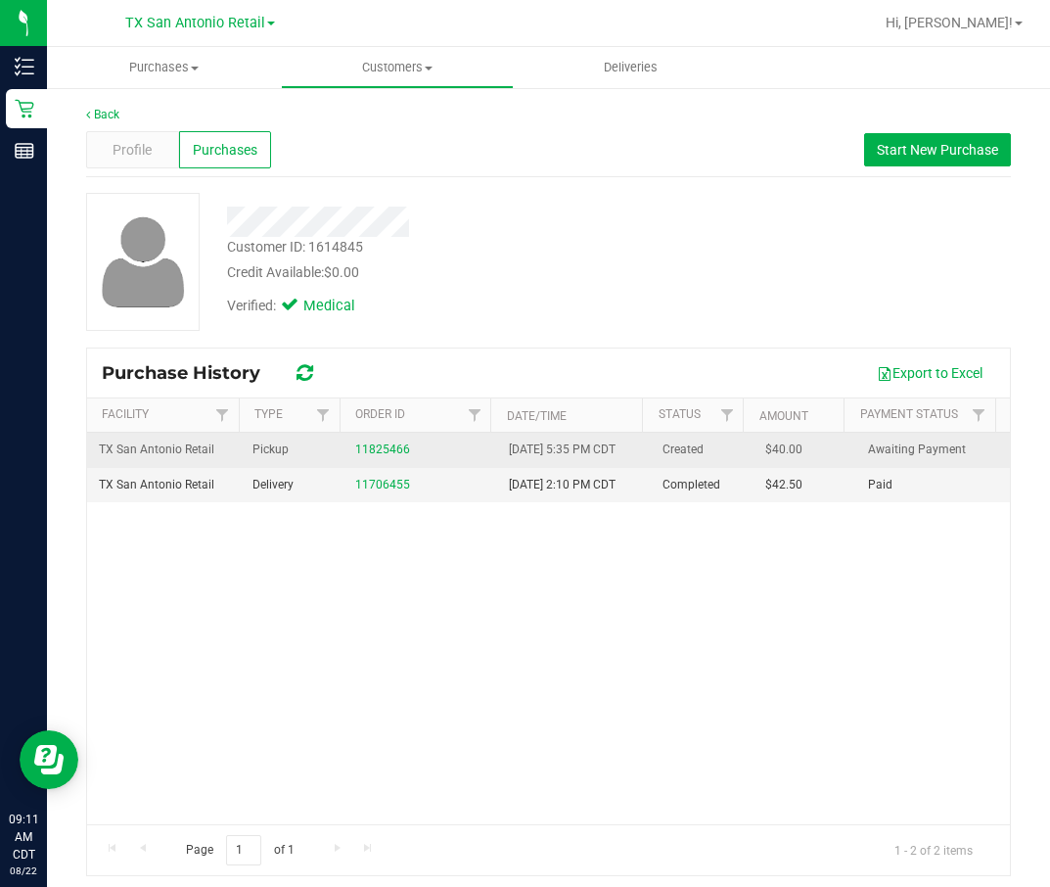
click at [343, 461] on td "11825466" at bounding box center [420, 450] width 154 height 35
click at [355, 456] on link "11825466" at bounding box center [382, 449] width 55 height 14
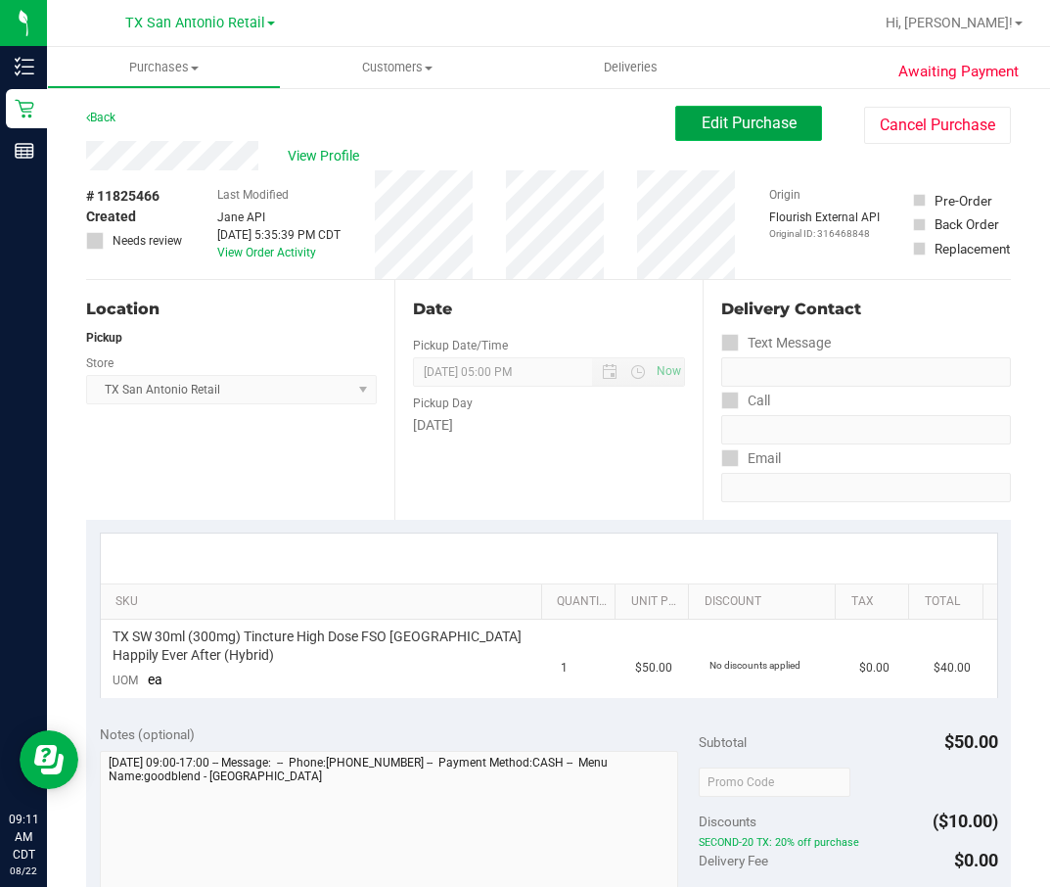
click at [702, 119] on span "Edit Purchase" at bounding box center [749, 123] width 95 height 19
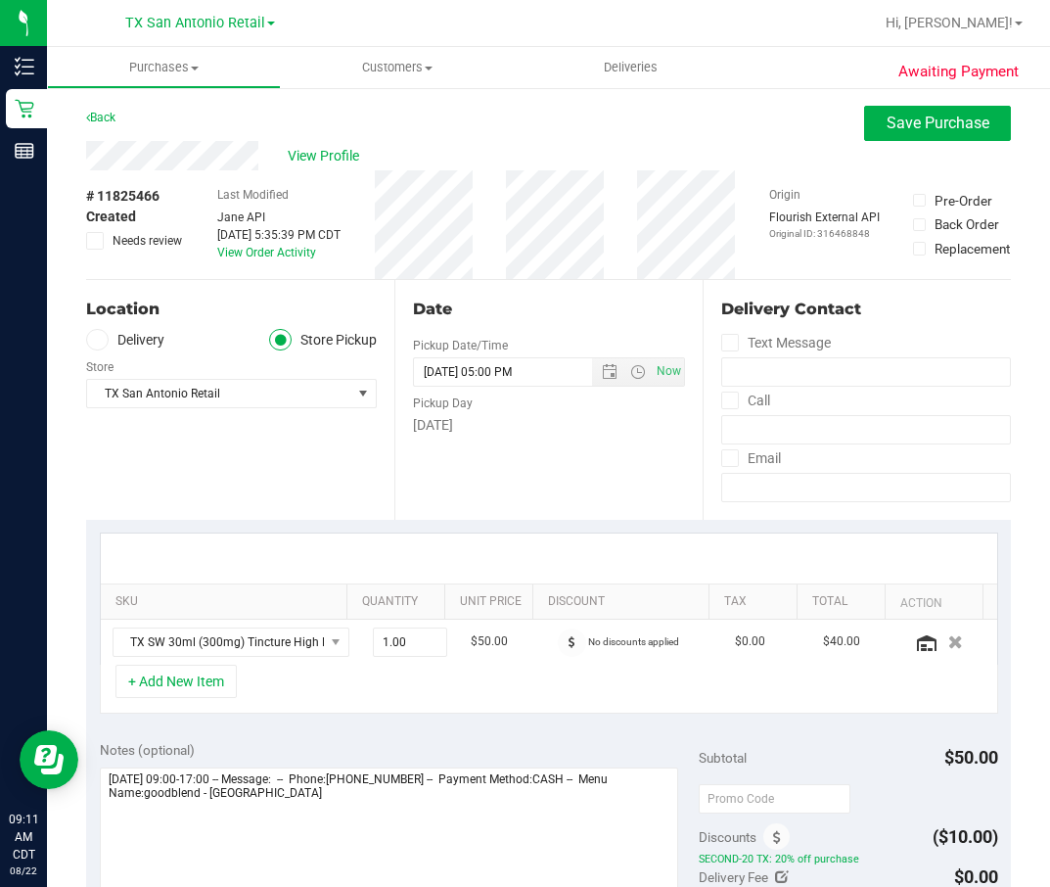
click at [138, 260] on div "# 11825466 Created Needs review" at bounding box center [135, 224] width 98 height 109
click at [135, 249] on span "Needs review" at bounding box center [147, 241] width 69 height 18
click at [0, 0] on input "Needs review" at bounding box center [0, 0] width 0 height 0
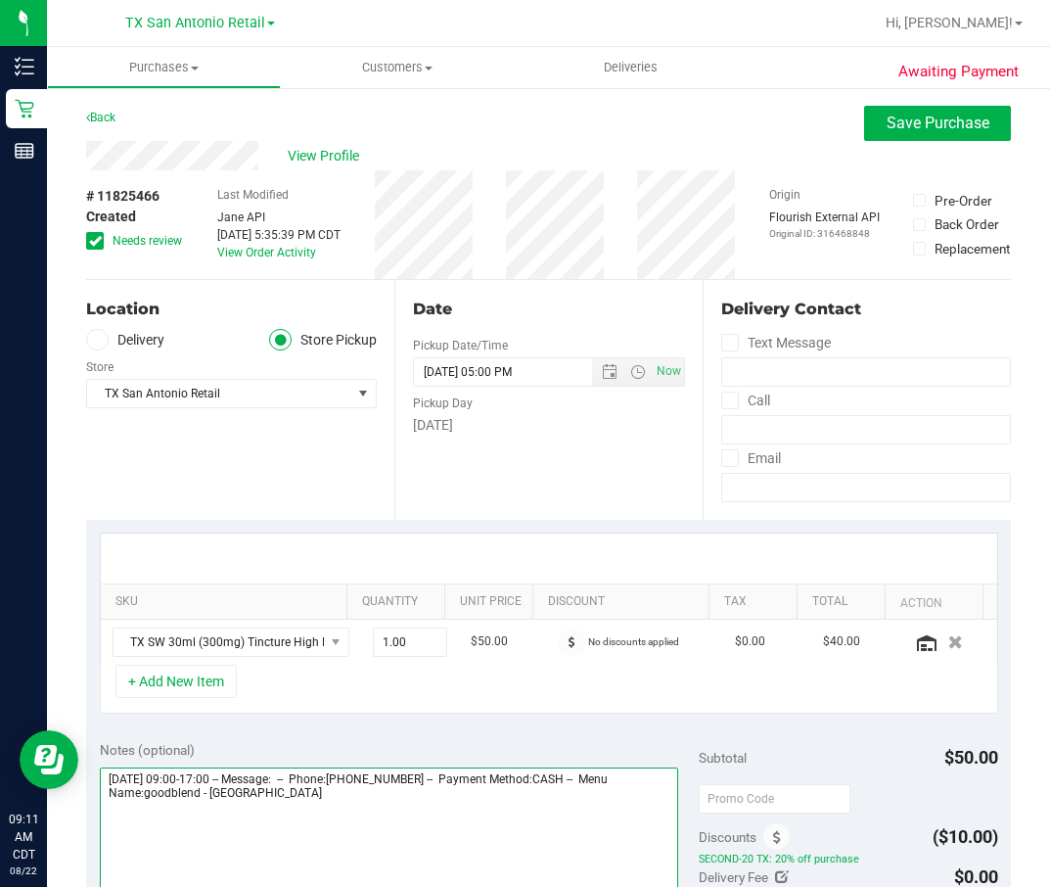
click at [358, 590] on textarea at bounding box center [389, 861] width 579 height 188
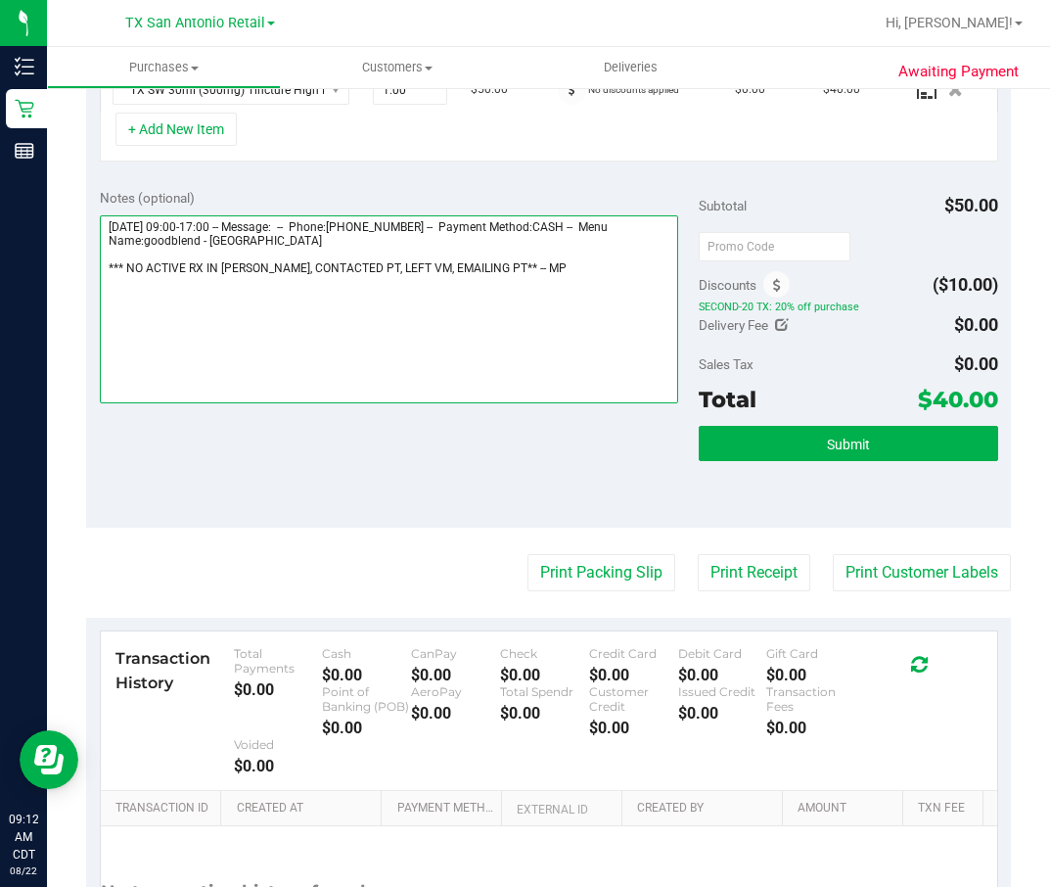
scroll to position [587, 0]
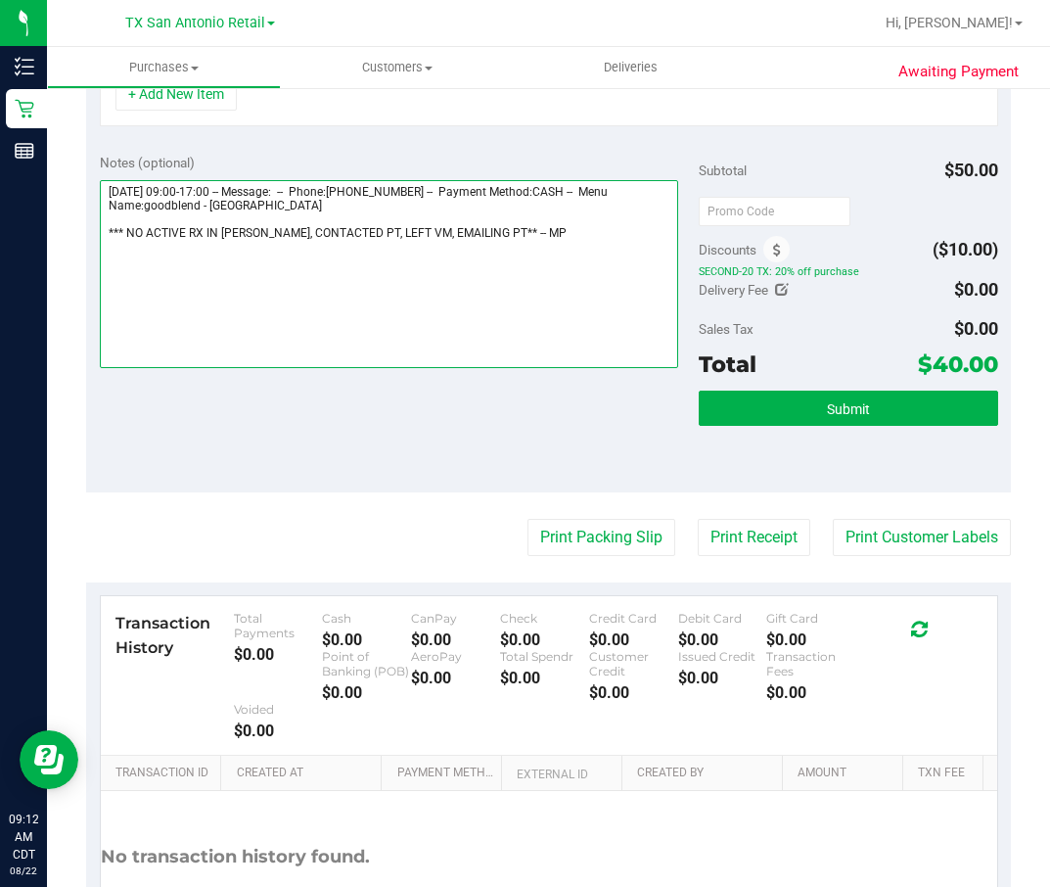
click at [466, 230] on textarea at bounding box center [389, 274] width 579 height 188
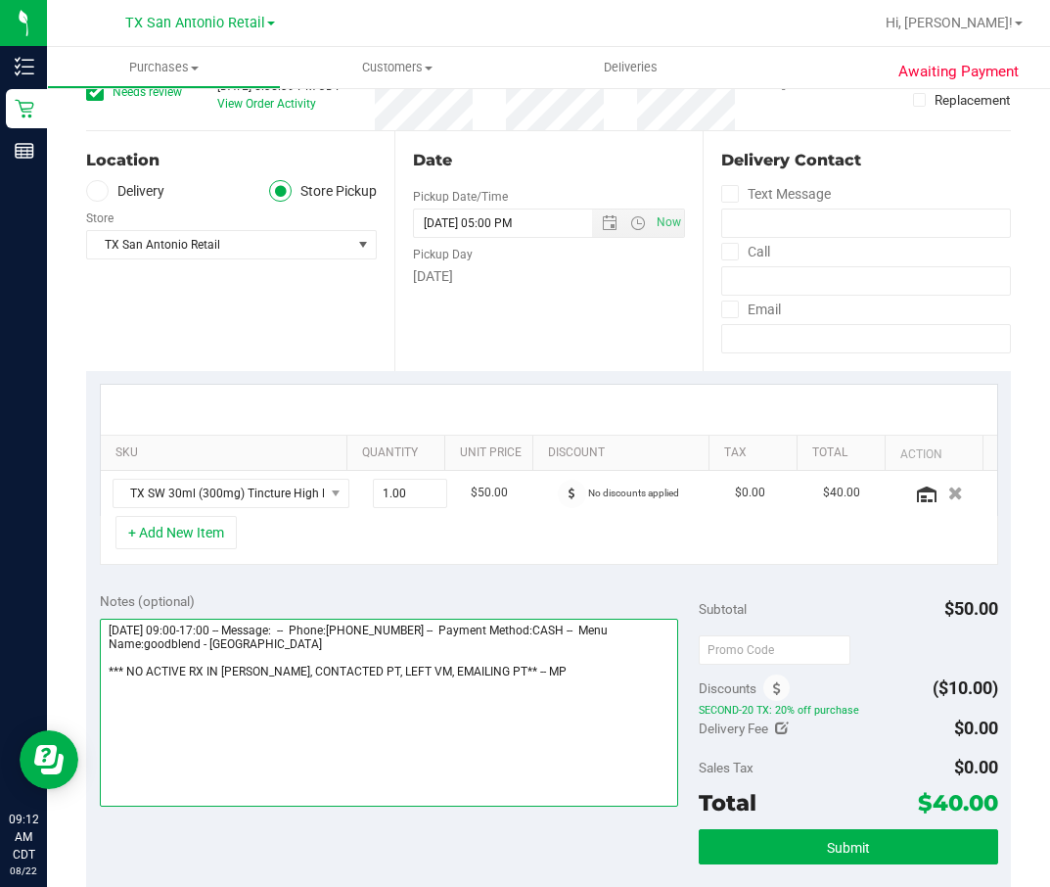
scroll to position [294, 0]
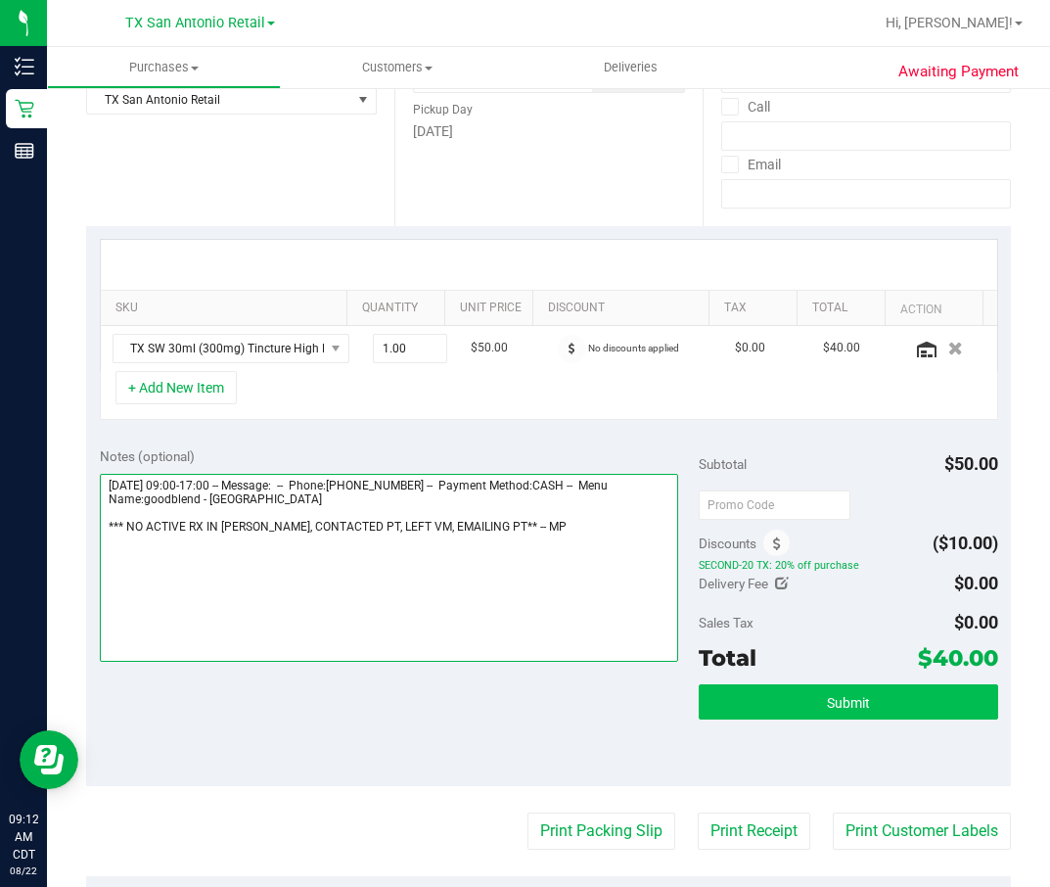
type textarea "Saturday 08/23/2025 09:00-17:00 -- Message: -- Phone:2103969506 -- Payment Meth…"
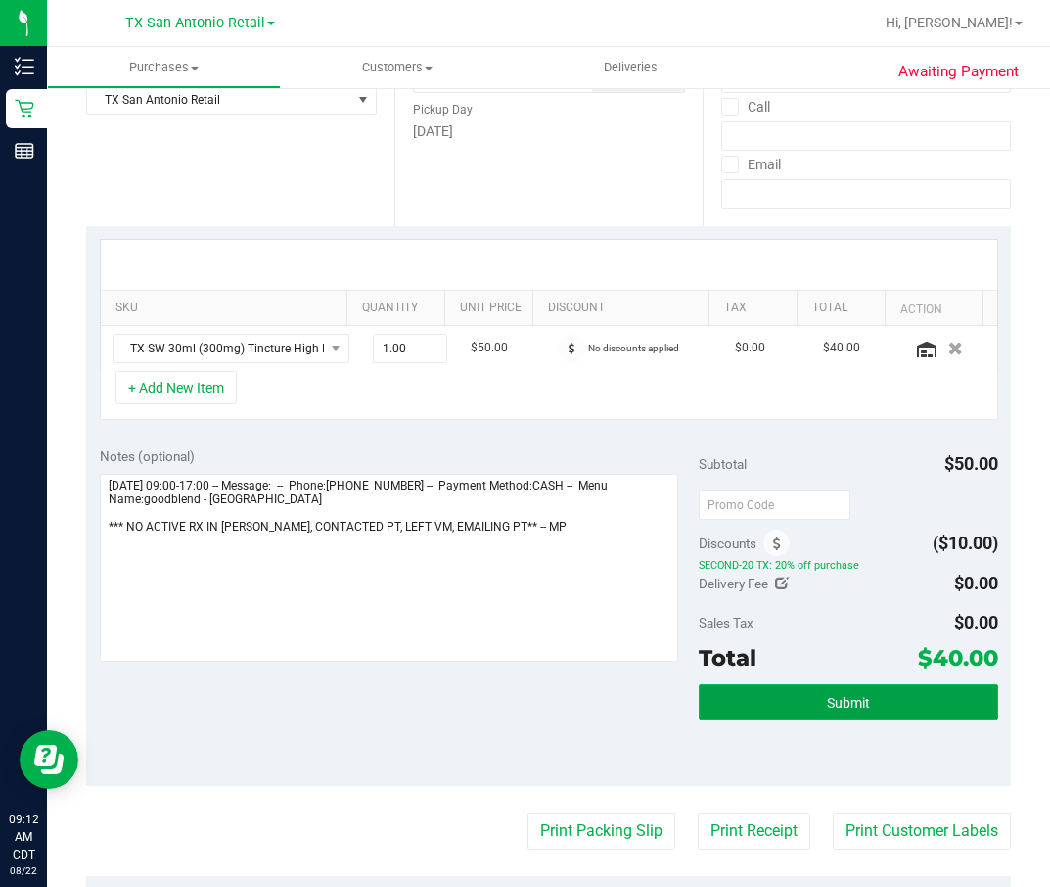
click at [822, 590] on button "Submit" at bounding box center [848, 701] width 299 height 35
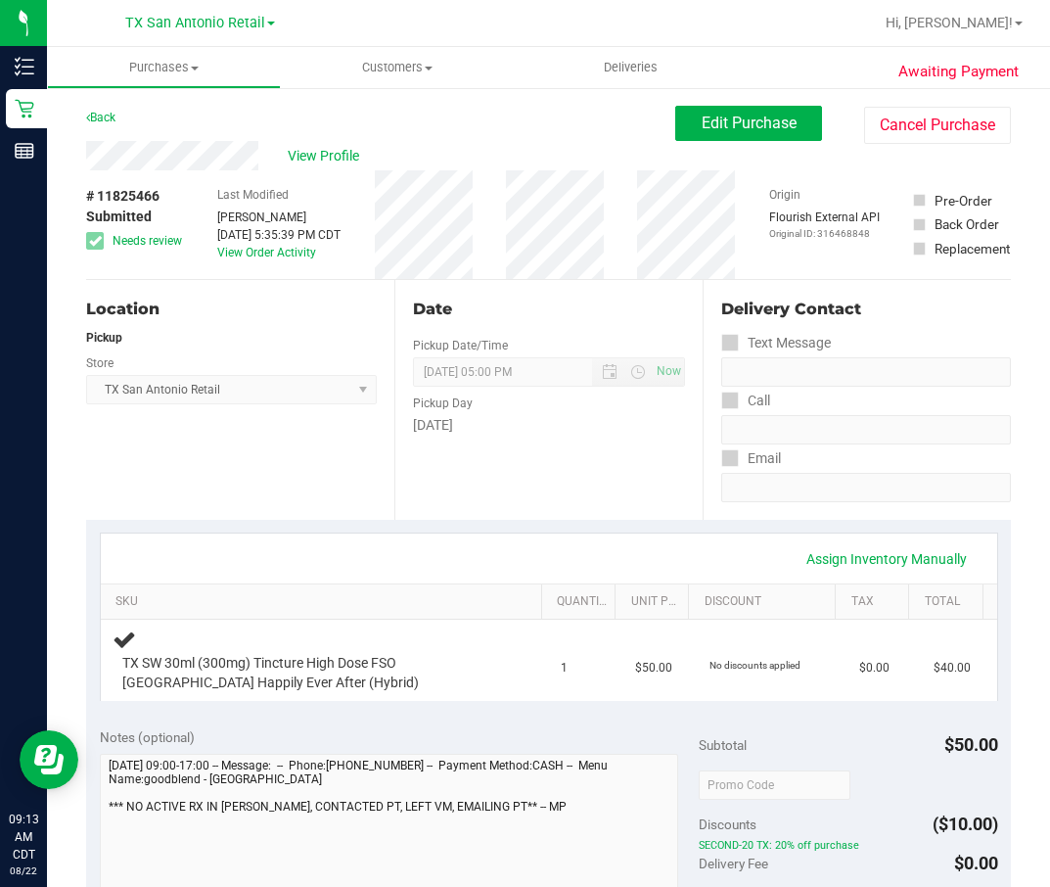
click at [141, 130] on div "Back Edit Purchase Cancel Purchase" at bounding box center [548, 123] width 925 height 35
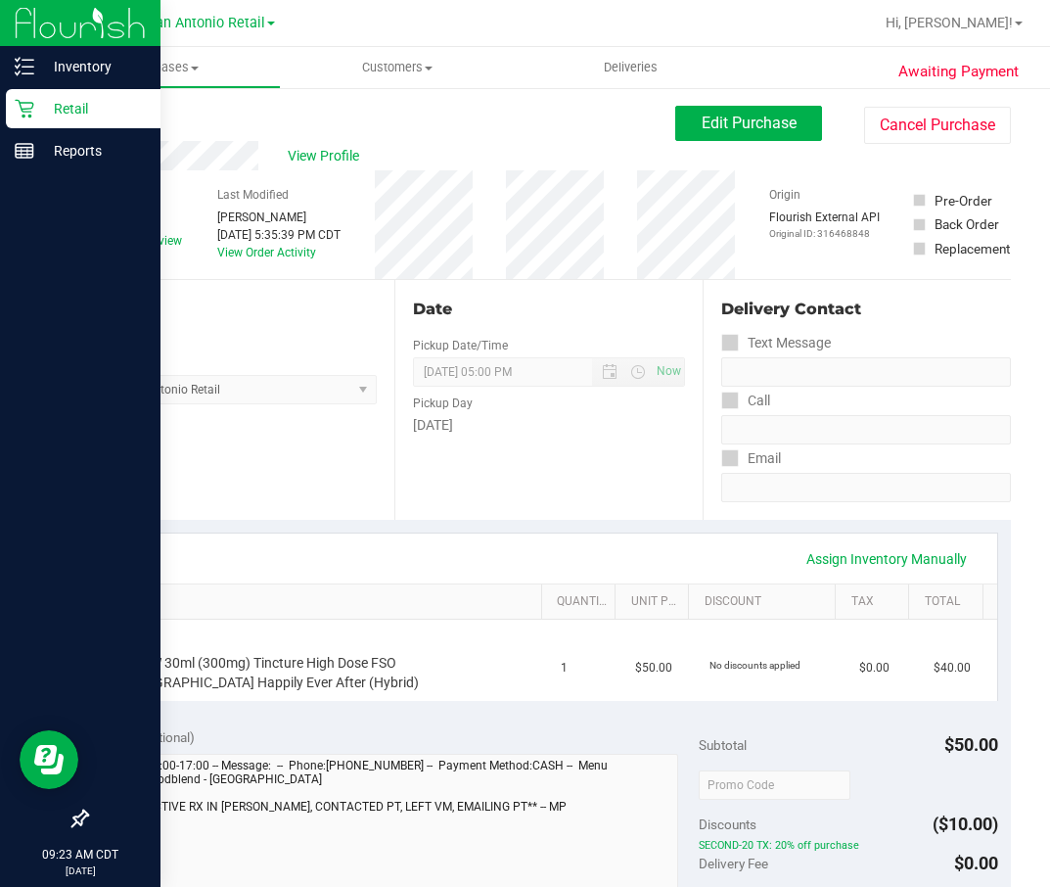
click at [37, 109] on p "Retail" at bounding box center [92, 108] width 117 height 23
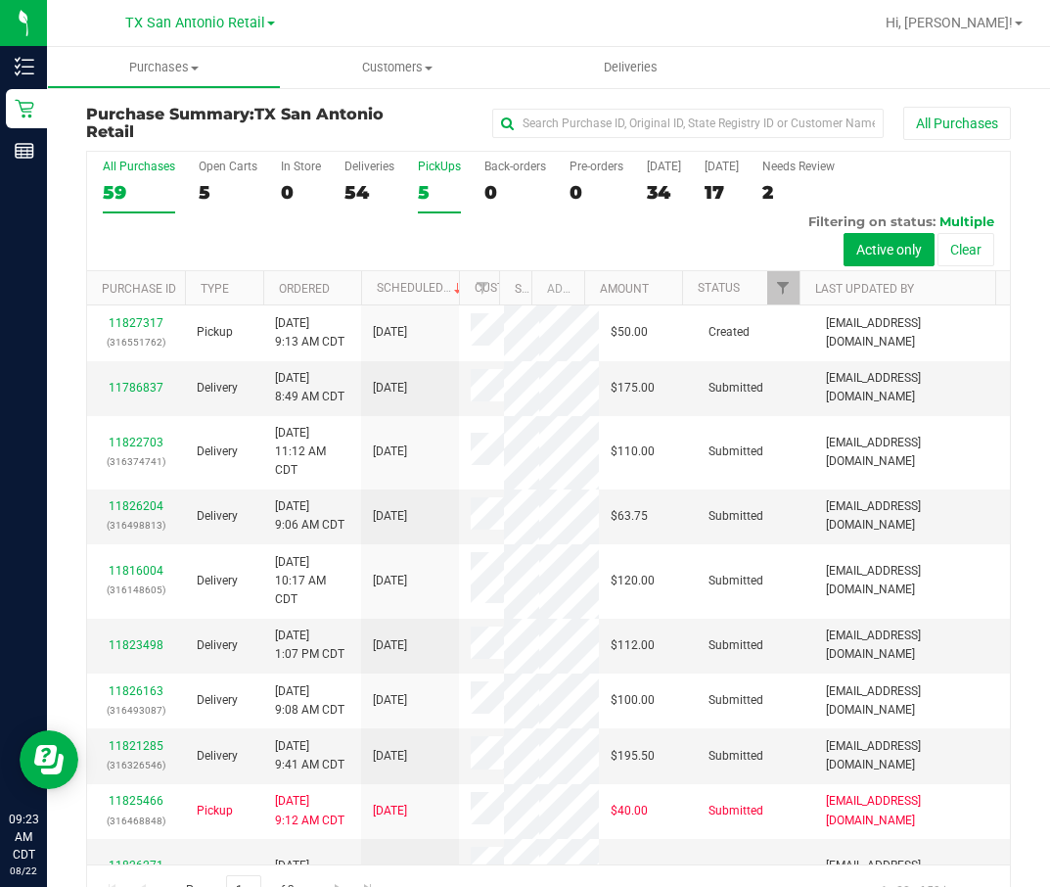
click at [431, 172] on div "PickUps" at bounding box center [439, 167] width 43 height 14
click at [0, 0] on input "PickUps 5" at bounding box center [0, 0] width 0 height 0
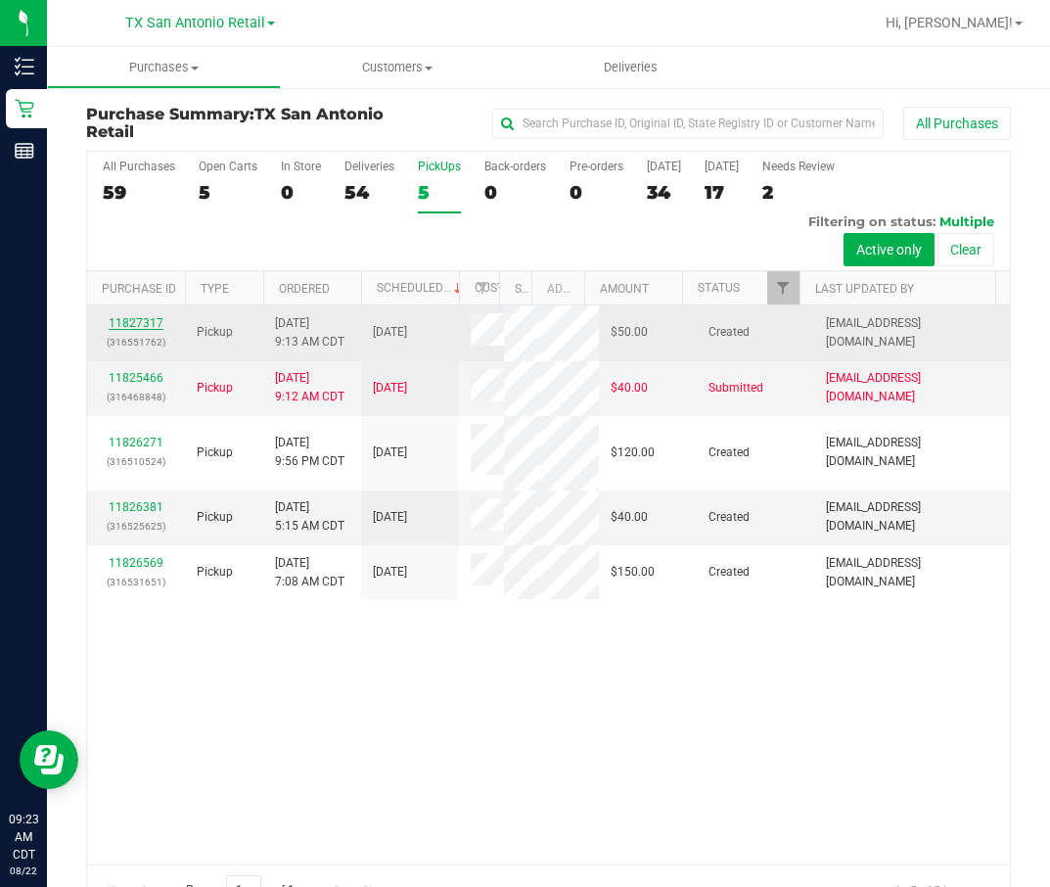
click at [146, 316] on link "11827317" at bounding box center [136, 323] width 55 height 14
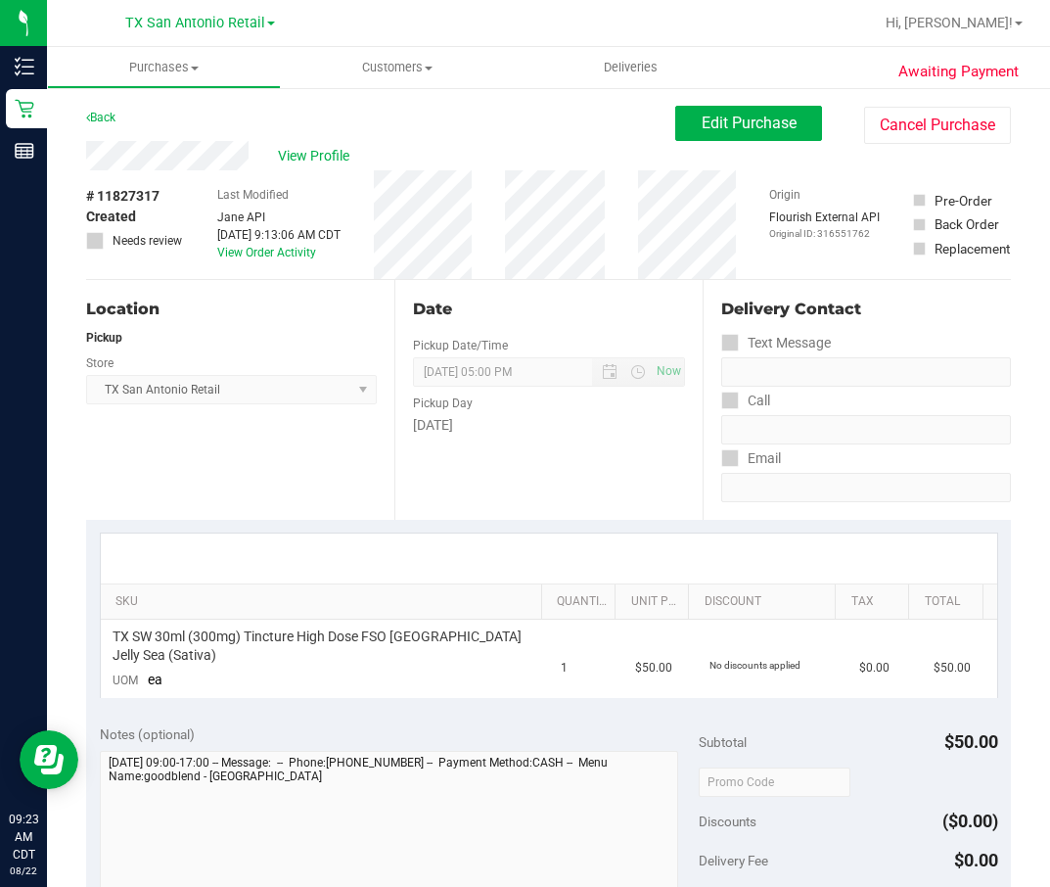
click at [860, 337] on div "Text Message" at bounding box center [866, 343] width 290 height 28
drag, startPoint x: 188, startPoint y: 171, endPoint x: 411, endPoint y: 156, distance: 223.7
click at [476, 145] on div "View Profile" at bounding box center [380, 155] width 589 height 29
click at [720, 113] on button "Edit Purchase" at bounding box center [748, 123] width 147 height 35
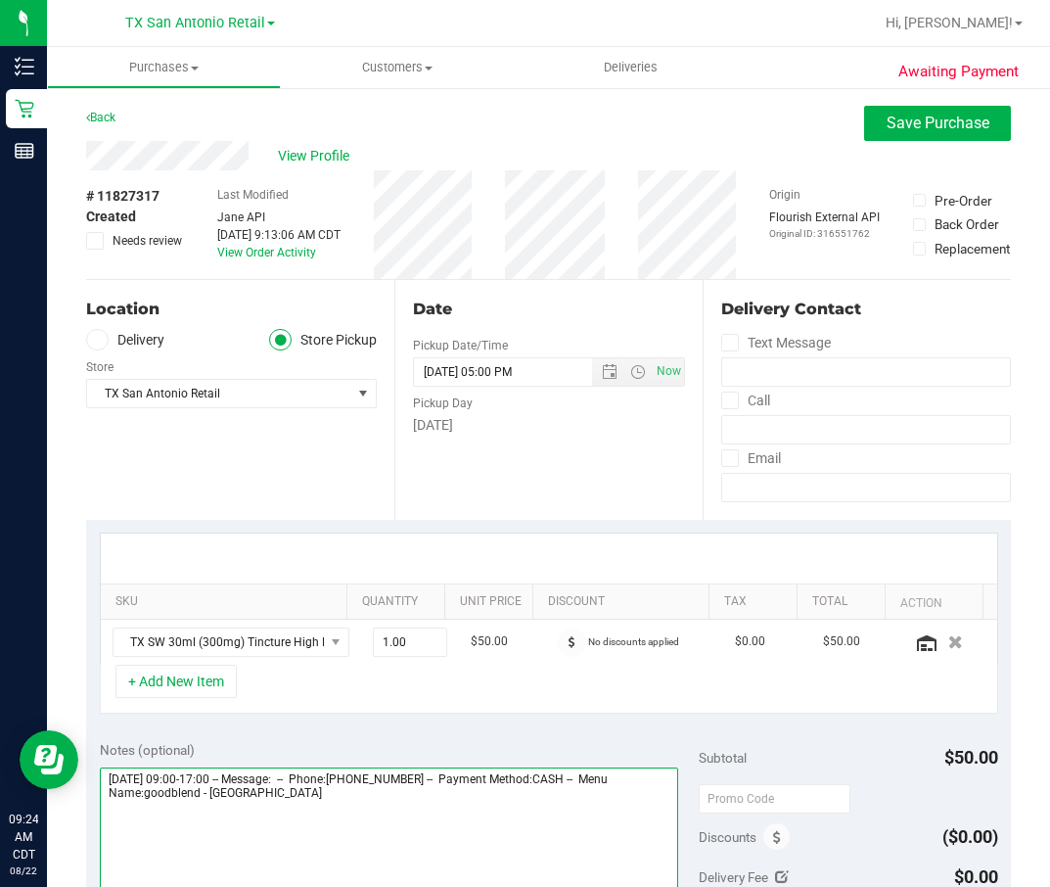
click at [497, 590] on textarea at bounding box center [389, 861] width 579 height 188
type textarea "Friday 08/29/2025 09:00-17:00 -- Message: -- Phone:8303530631 -- Payment Method…"
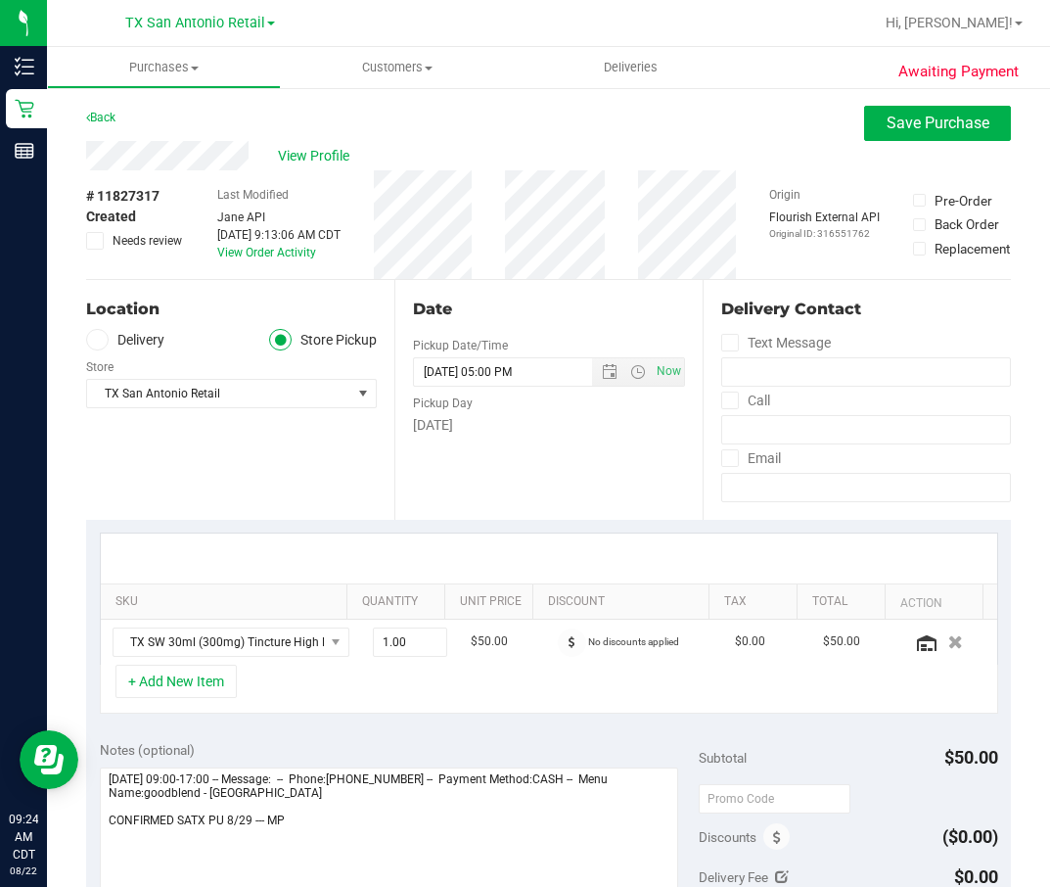
click at [118, 340] on label "Delivery" at bounding box center [125, 340] width 78 height 23
click at [0, 0] on input "Delivery" at bounding box center [0, 0] width 0 height 0
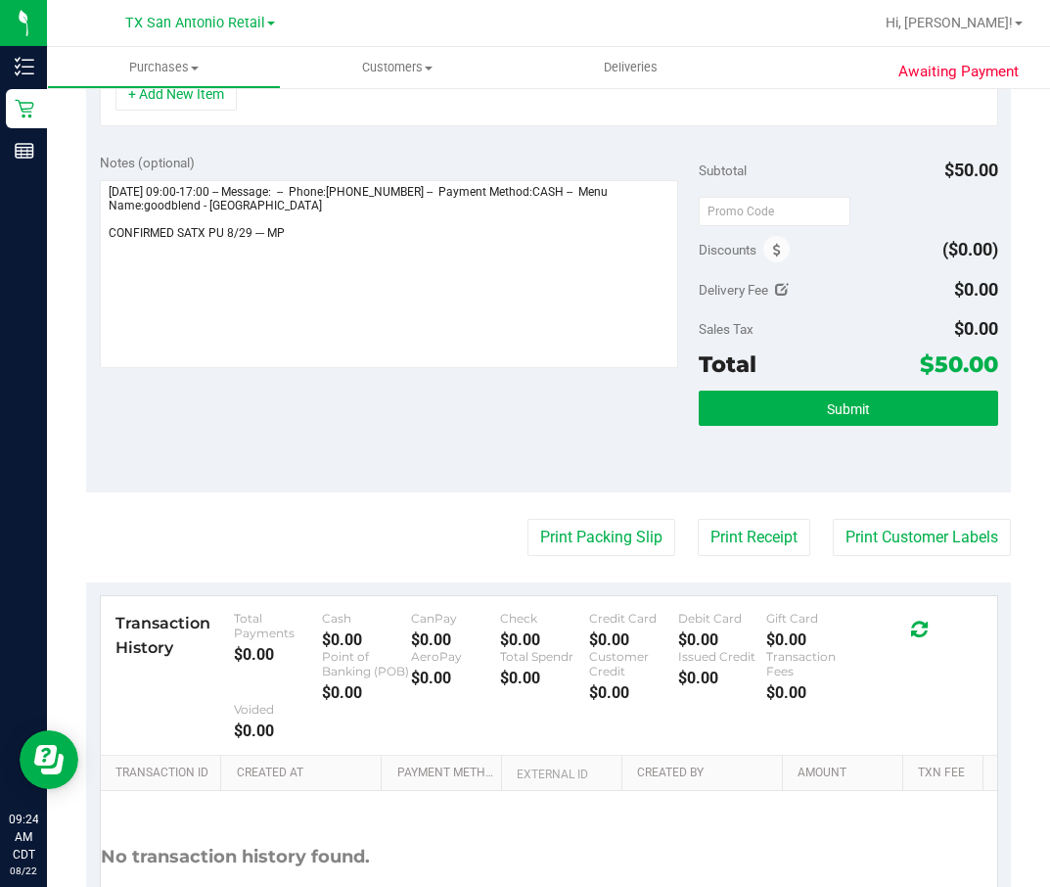
scroll to position [147, 0]
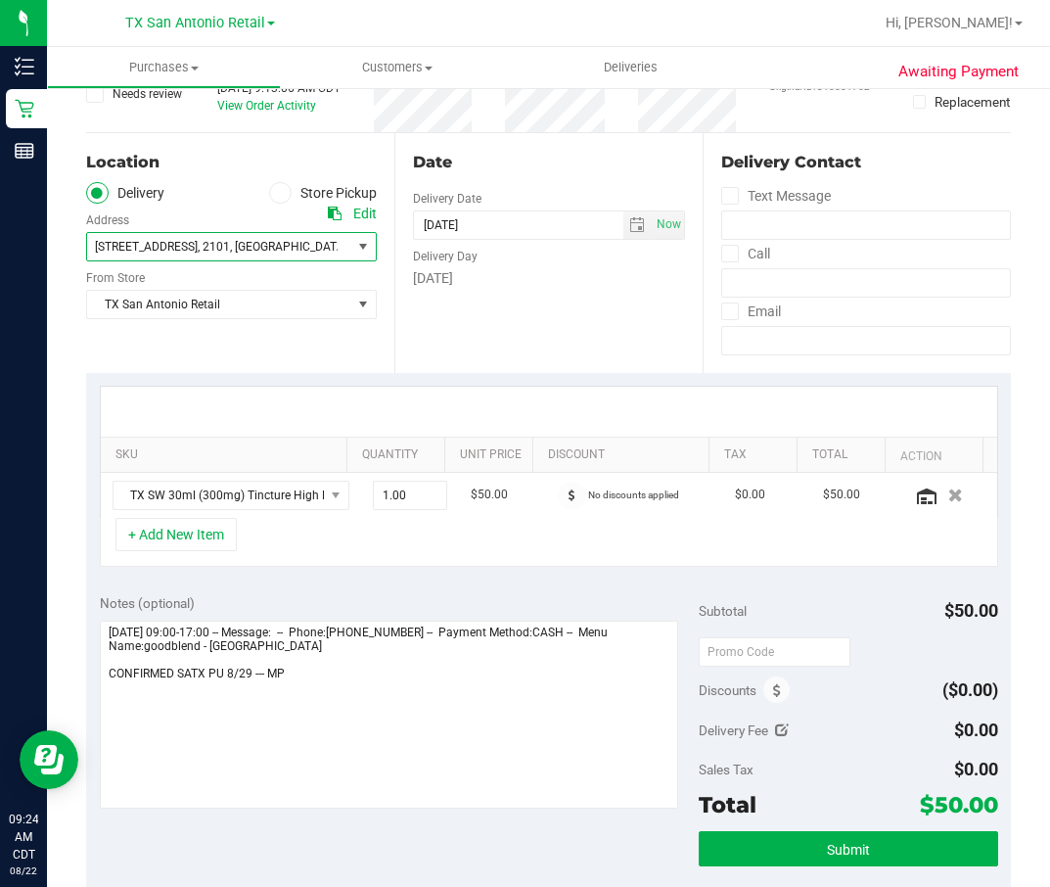
click at [274, 251] on span ", Fredericksburg" at bounding box center [288, 247] width 117 height 14
click at [465, 244] on span "78624" at bounding box center [482, 247] width 34 height 14
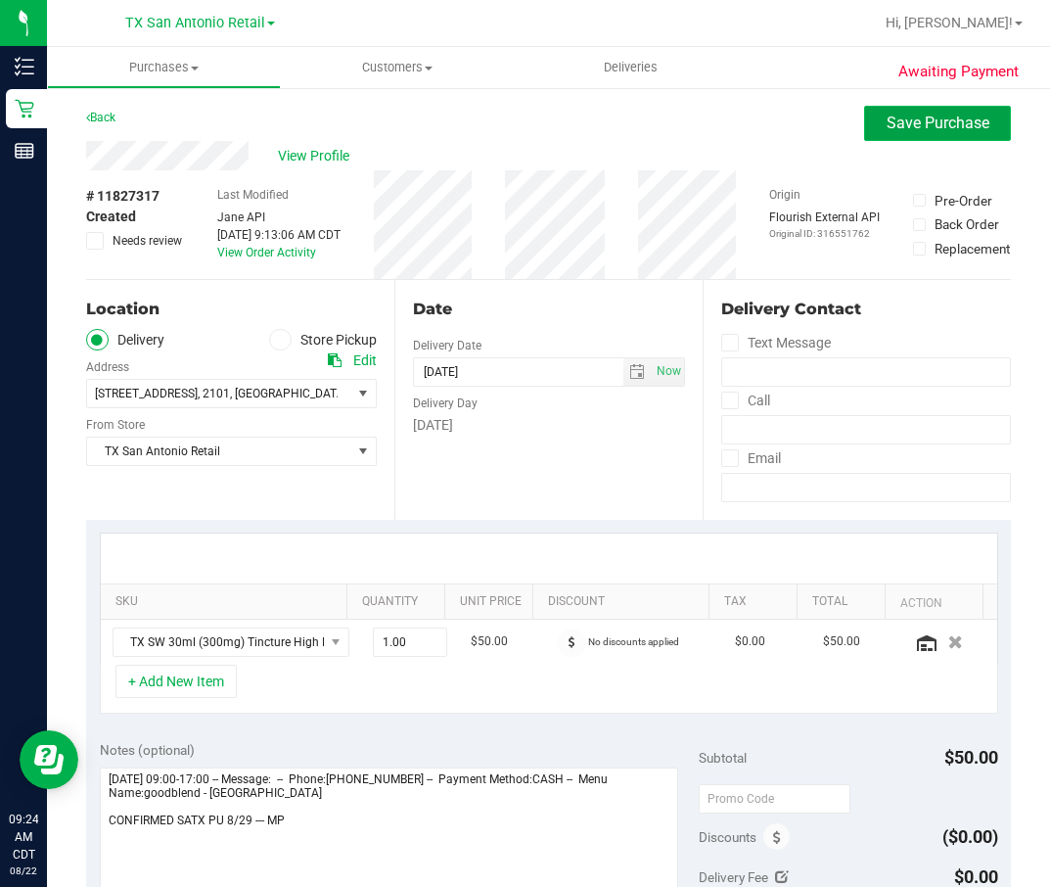
click at [896, 124] on span "Save Purchase" at bounding box center [938, 123] width 103 height 19
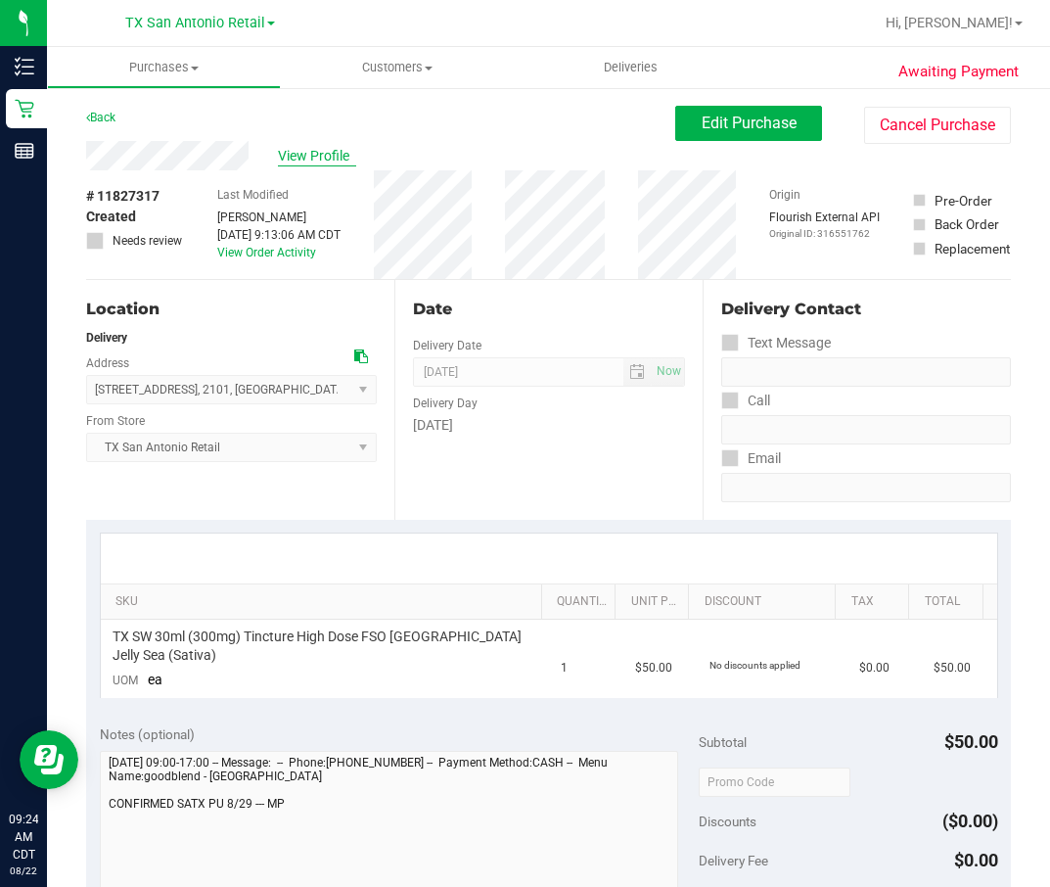
click at [316, 151] on span "View Profile" at bounding box center [317, 156] width 78 height 21
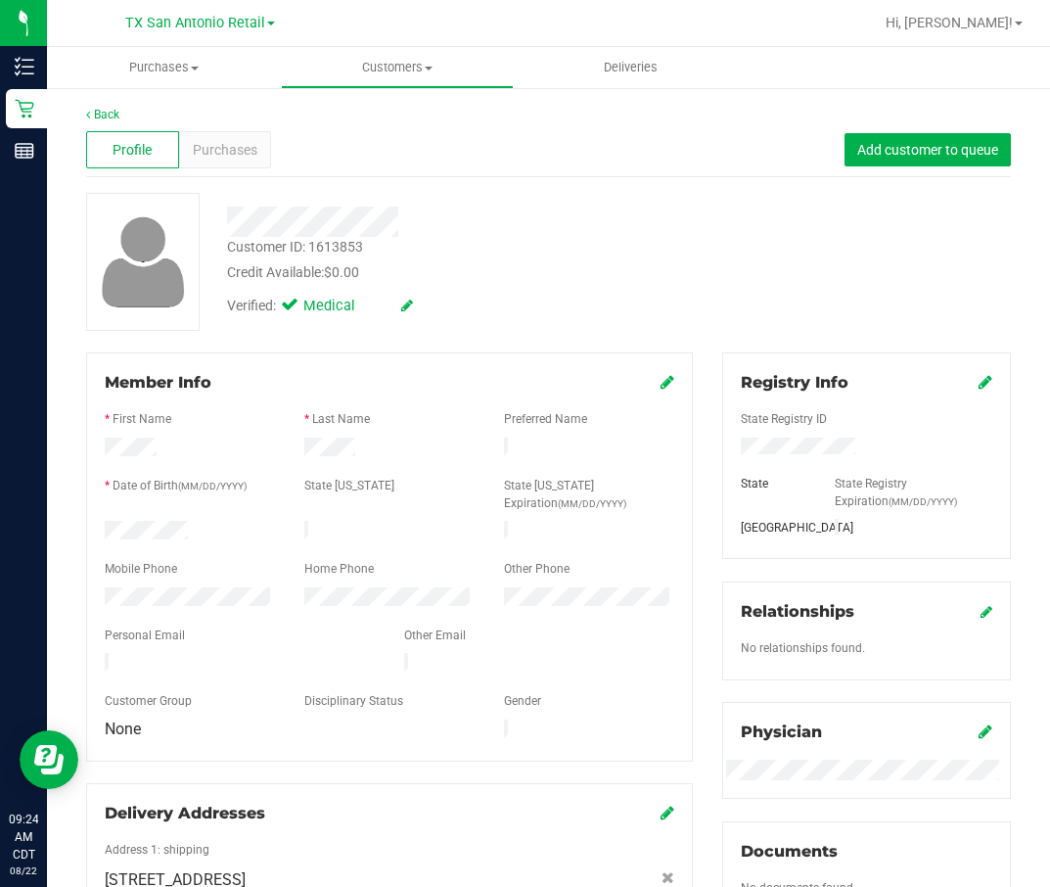
scroll to position [440, 0]
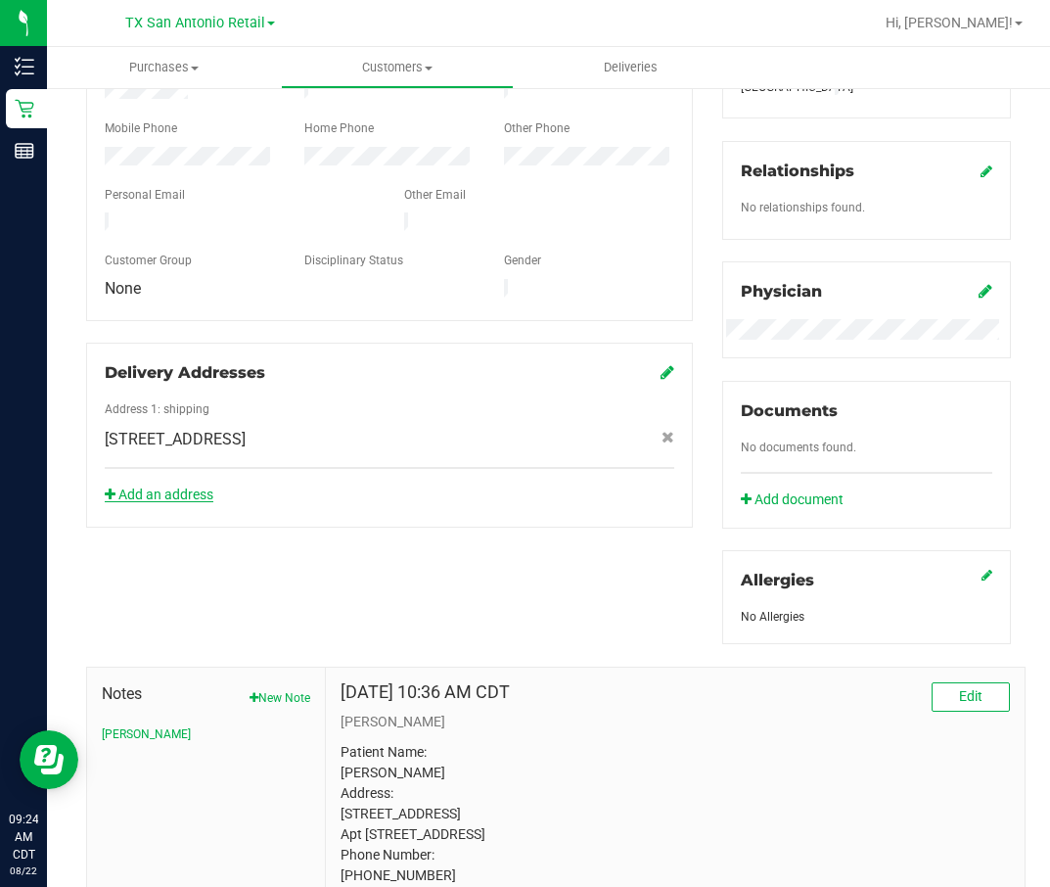
click at [188, 486] on link "Add an address" at bounding box center [159, 494] width 109 height 16
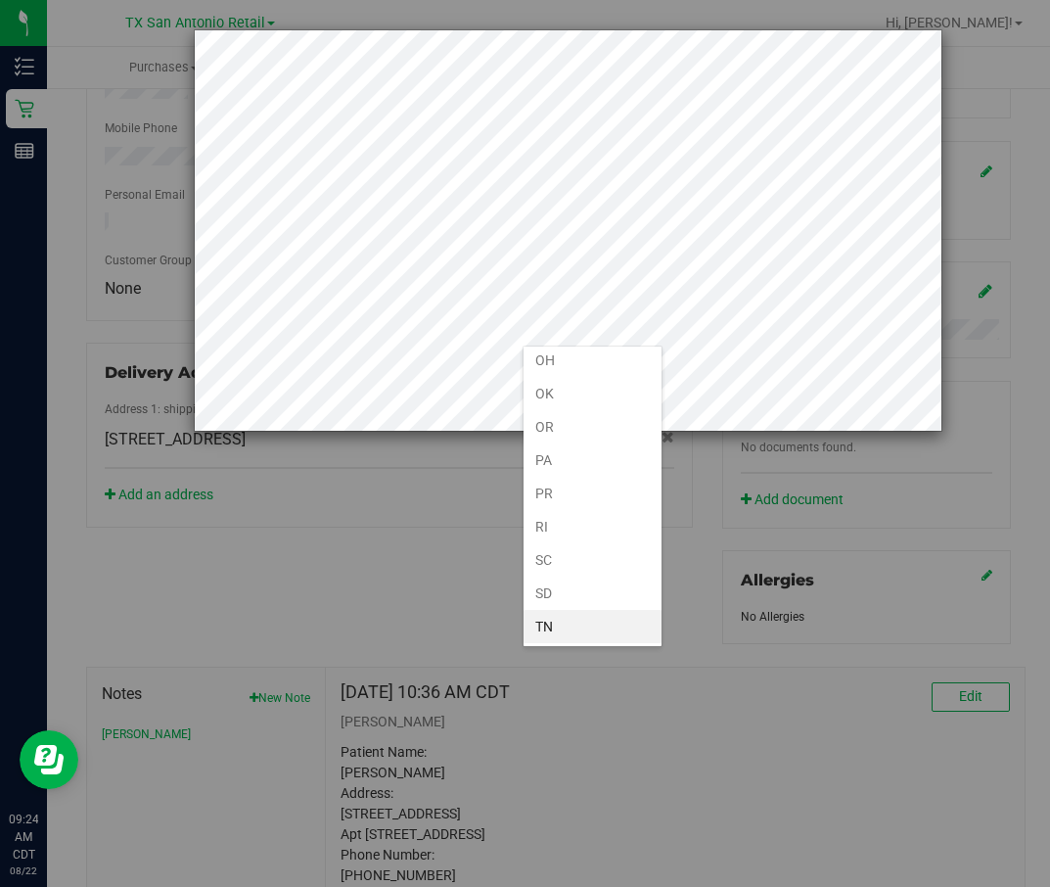
scroll to position [1317, 0]
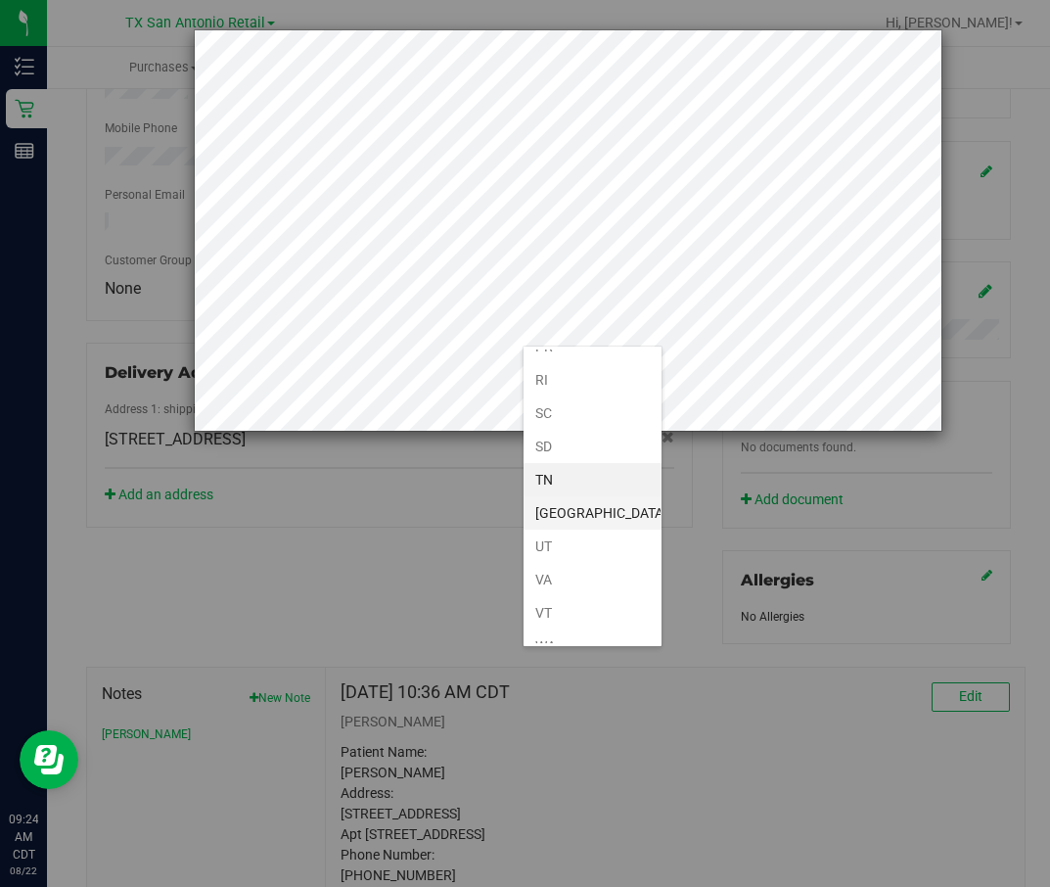
click at [581, 513] on li "[GEOGRAPHIC_DATA]" at bounding box center [593, 512] width 138 height 33
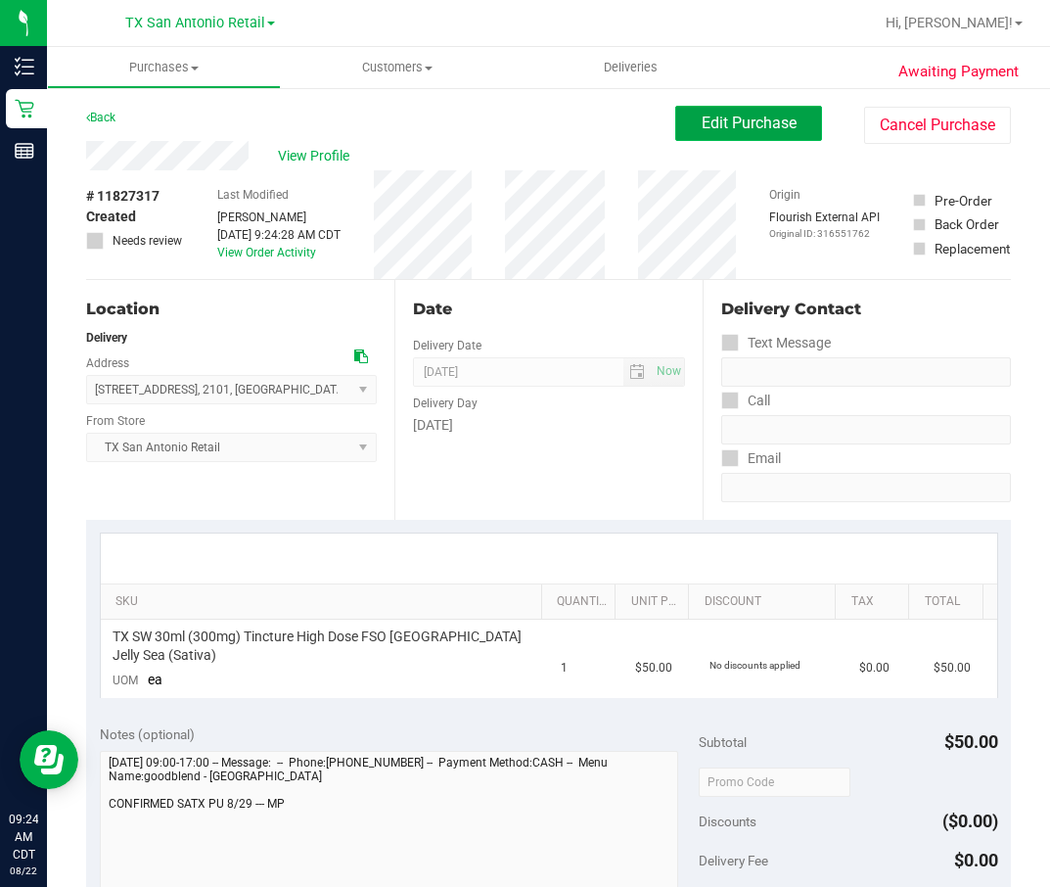
click at [728, 129] on span "Edit Purchase" at bounding box center [749, 123] width 95 height 19
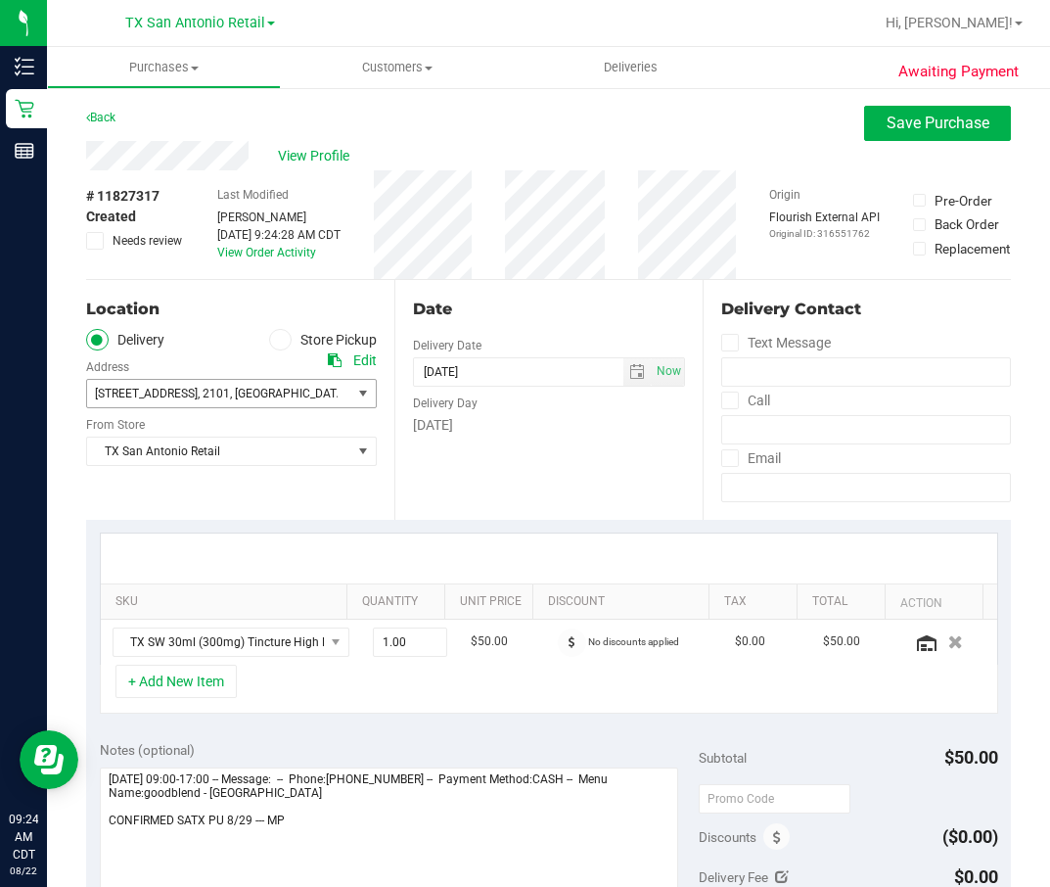
click at [210, 389] on span ", 2101" at bounding box center [214, 394] width 32 height 14
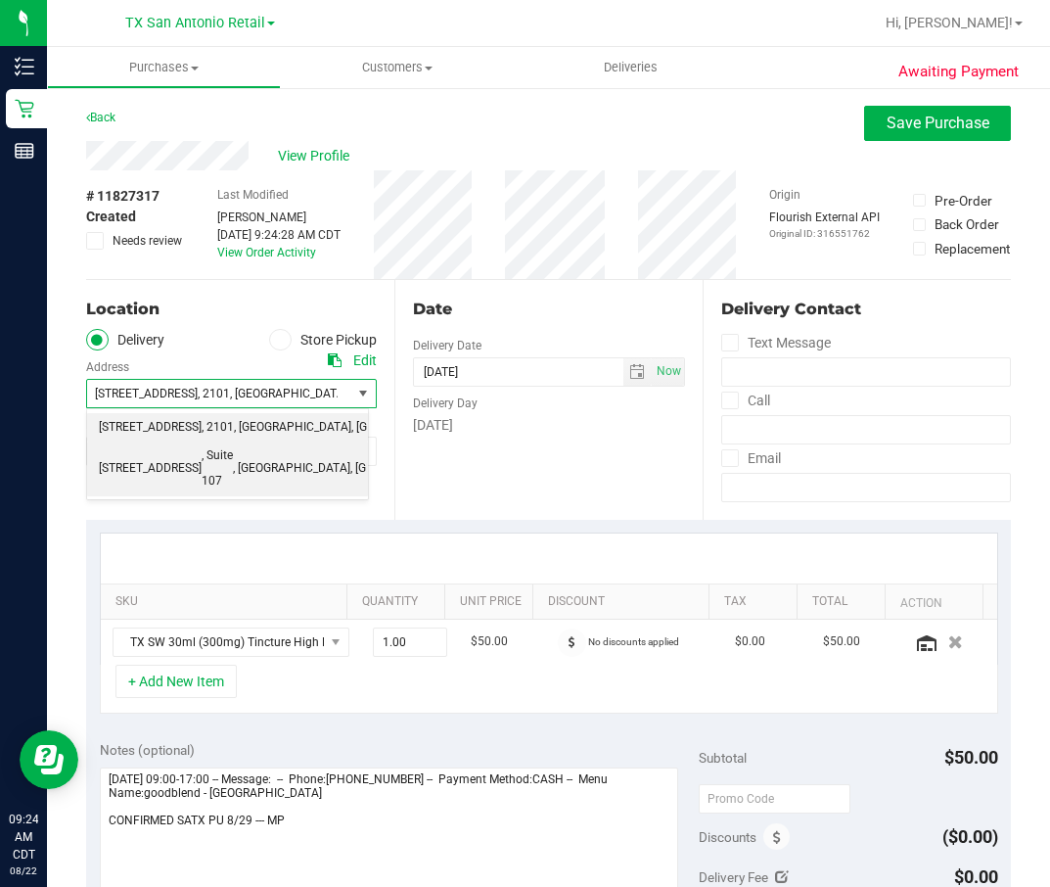
click at [232, 489] on span ", Suite 107" at bounding box center [217, 468] width 31 height 50
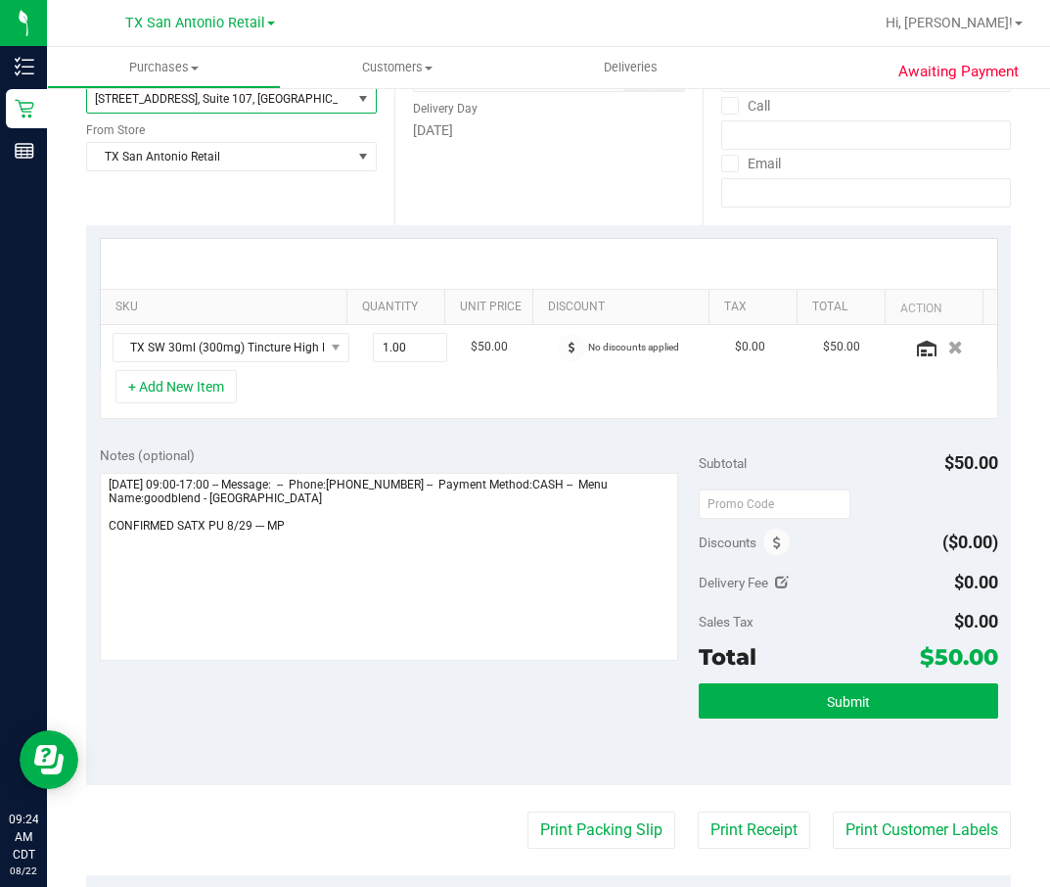
scroll to position [440, 0]
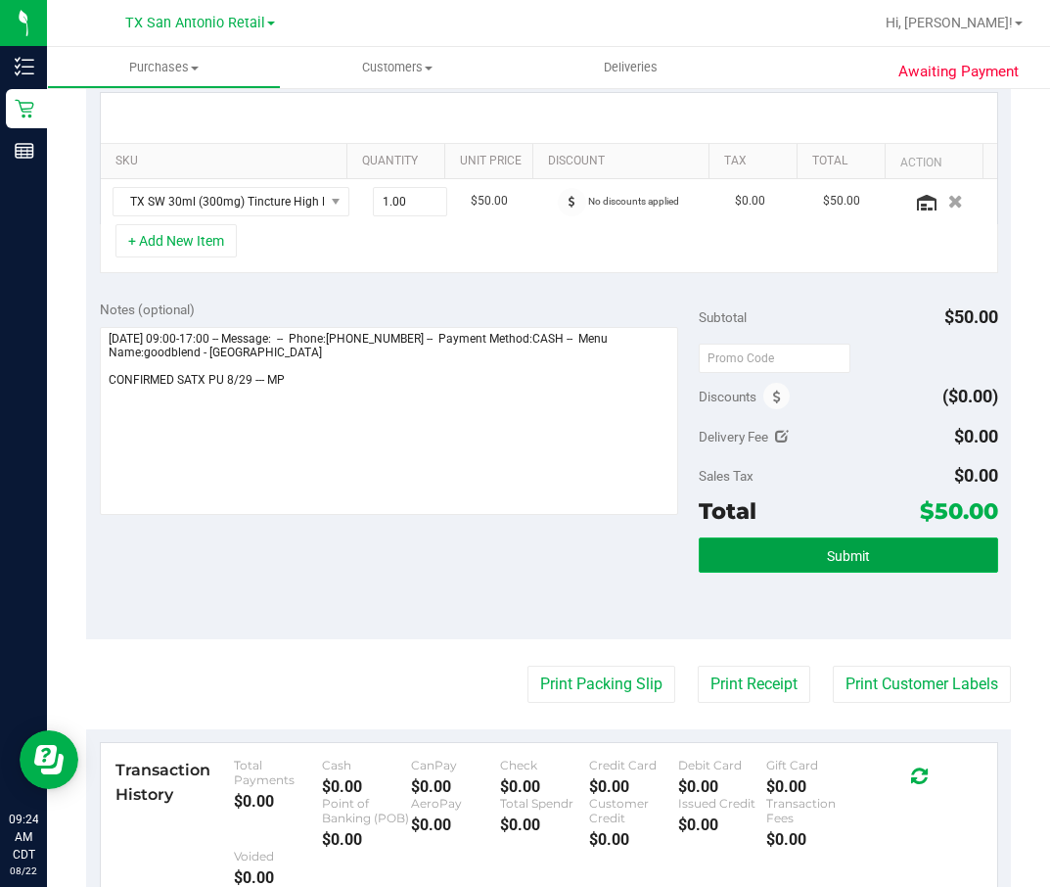
click at [767, 557] on button "Submit" at bounding box center [848, 554] width 299 height 35
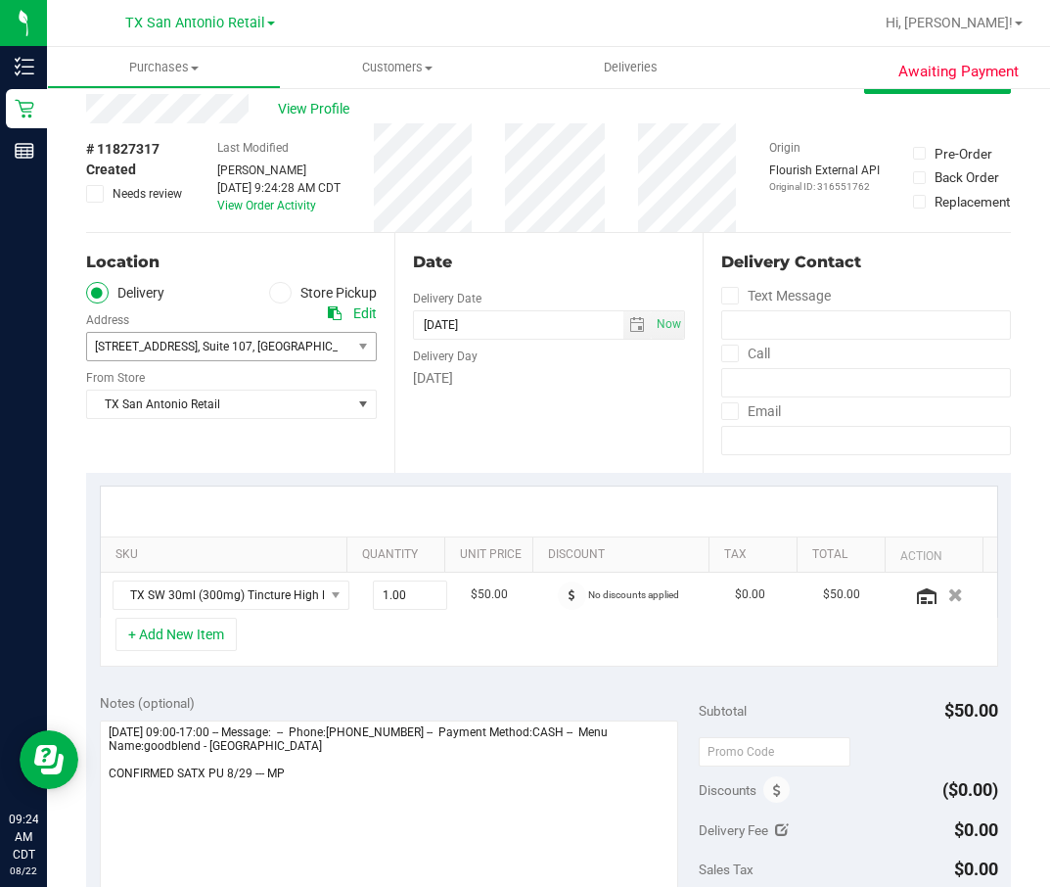
scroll to position [0, 0]
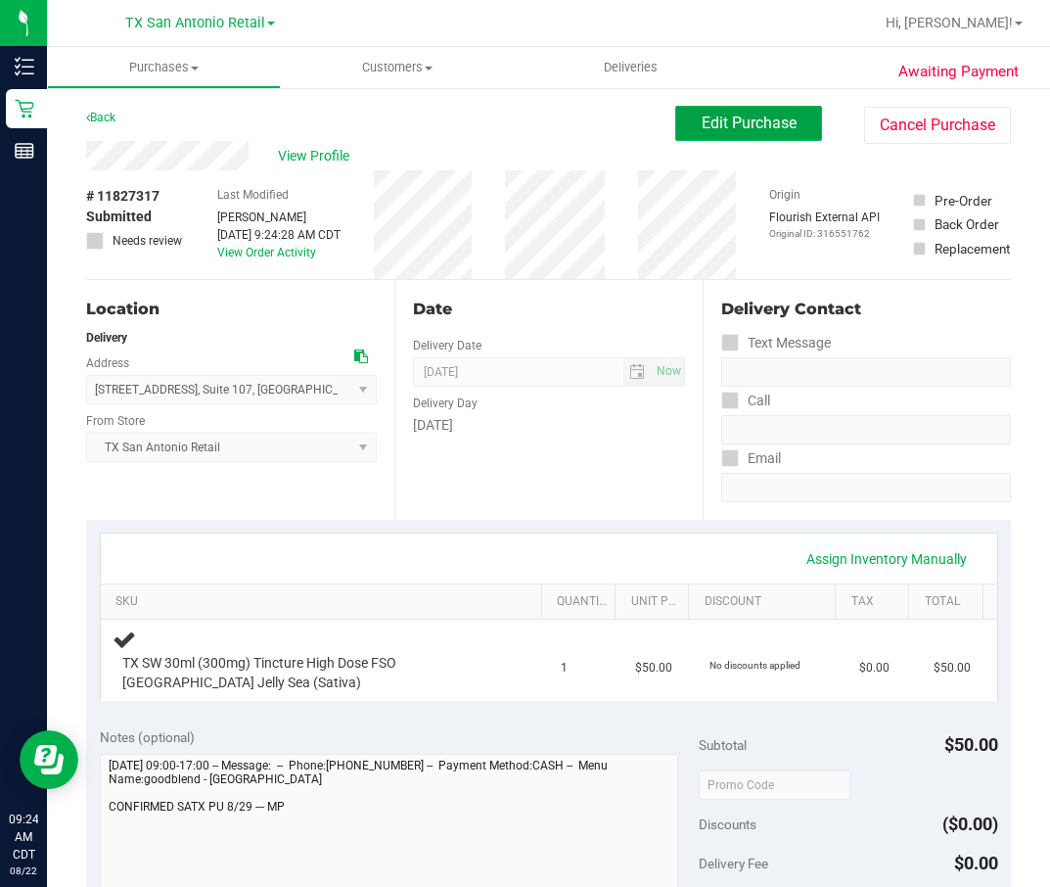
click at [719, 128] on span "Edit Purchase" at bounding box center [749, 123] width 95 height 19
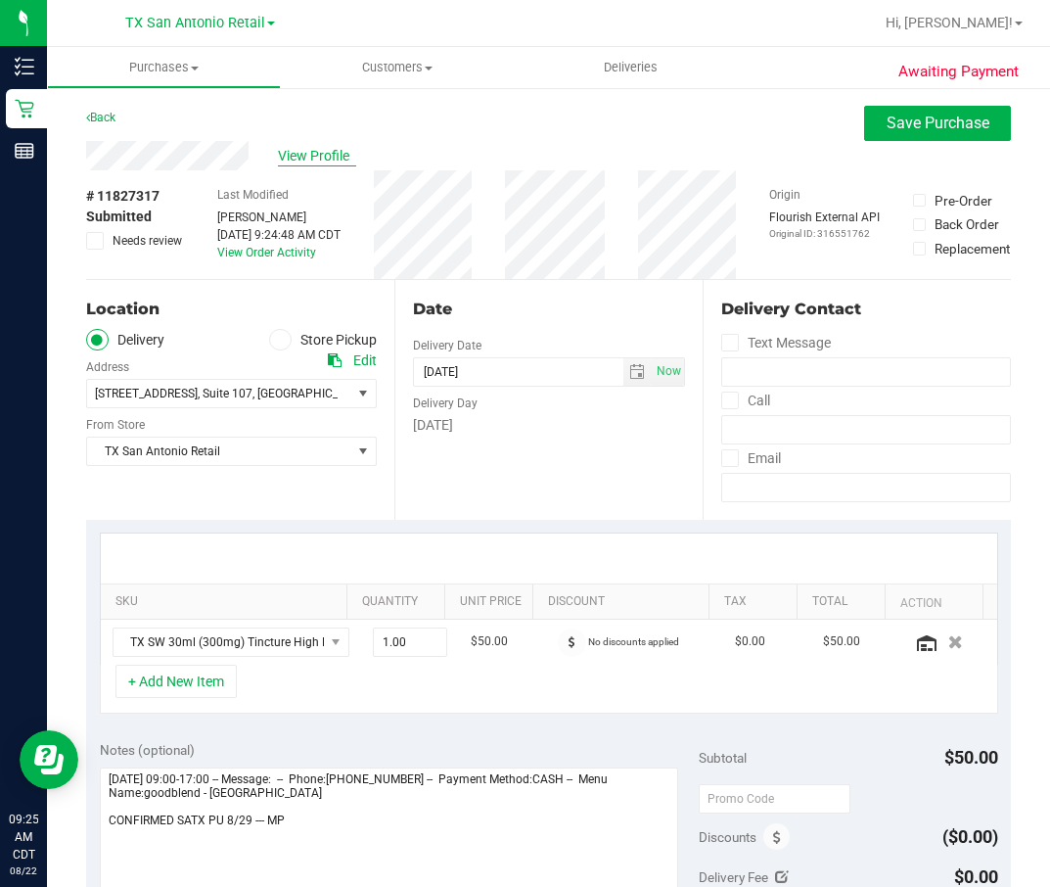
click at [326, 154] on span "View Profile" at bounding box center [317, 156] width 78 height 21
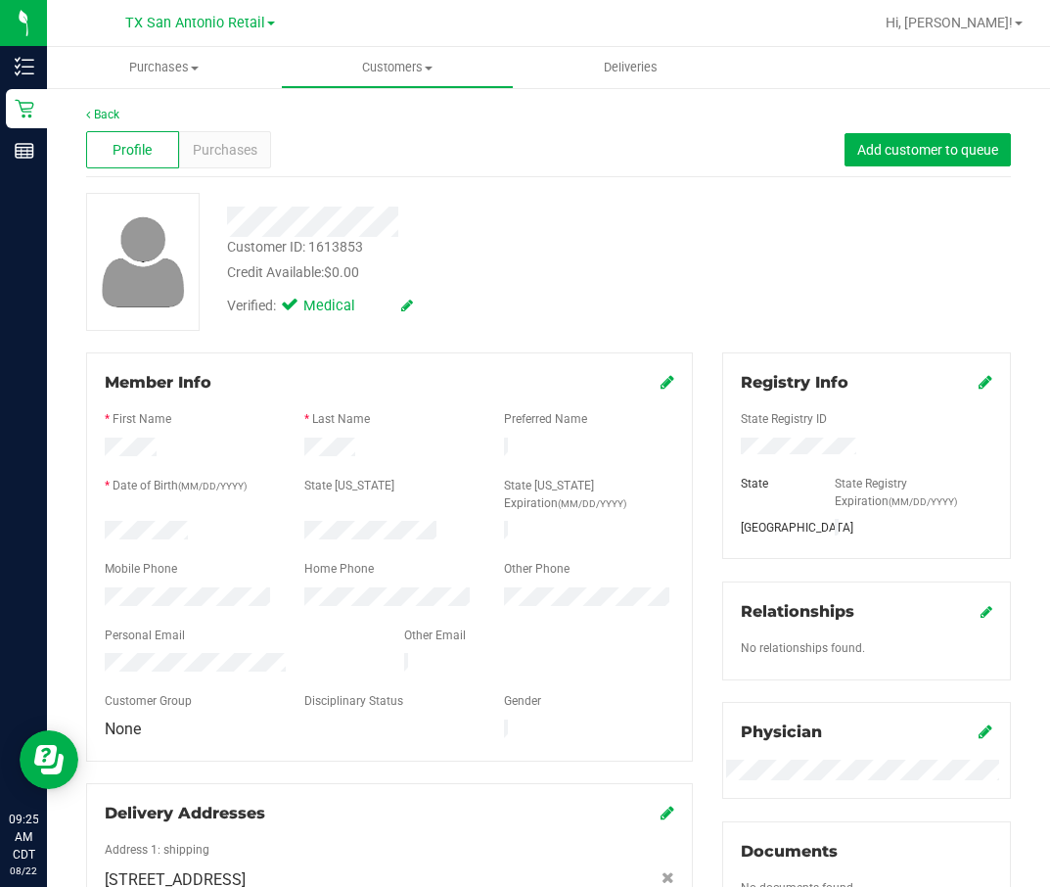
click at [262, 173] on div "Profile Purchases Add customer to queue" at bounding box center [548, 150] width 925 height 54
click at [256, 161] on div "Purchases" at bounding box center [225, 149] width 93 height 37
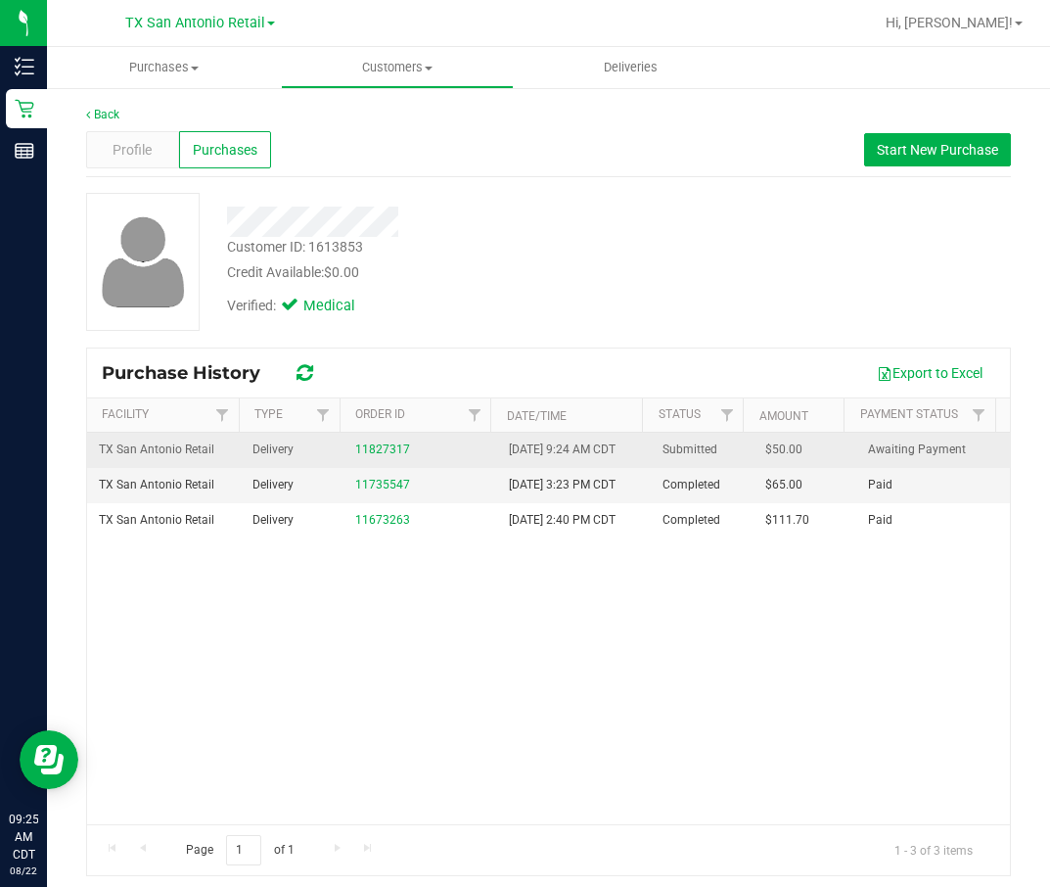
click at [386, 451] on div "11827317" at bounding box center [420, 449] width 130 height 19
click at [386, 455] on link "11827317" at bounding box center [382, 449] width 55 height 14
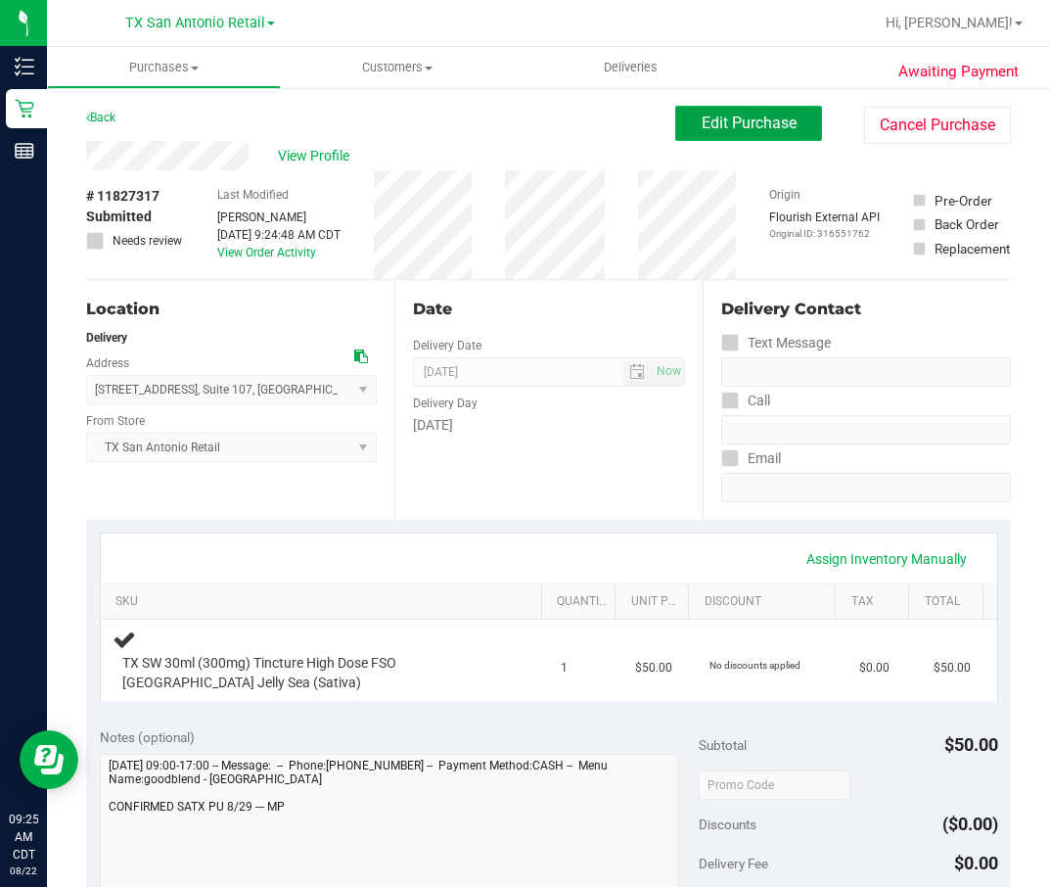
click at [746, 127] on span "Edit Purchase" at bounding box center [749, 123] width 95 height 19
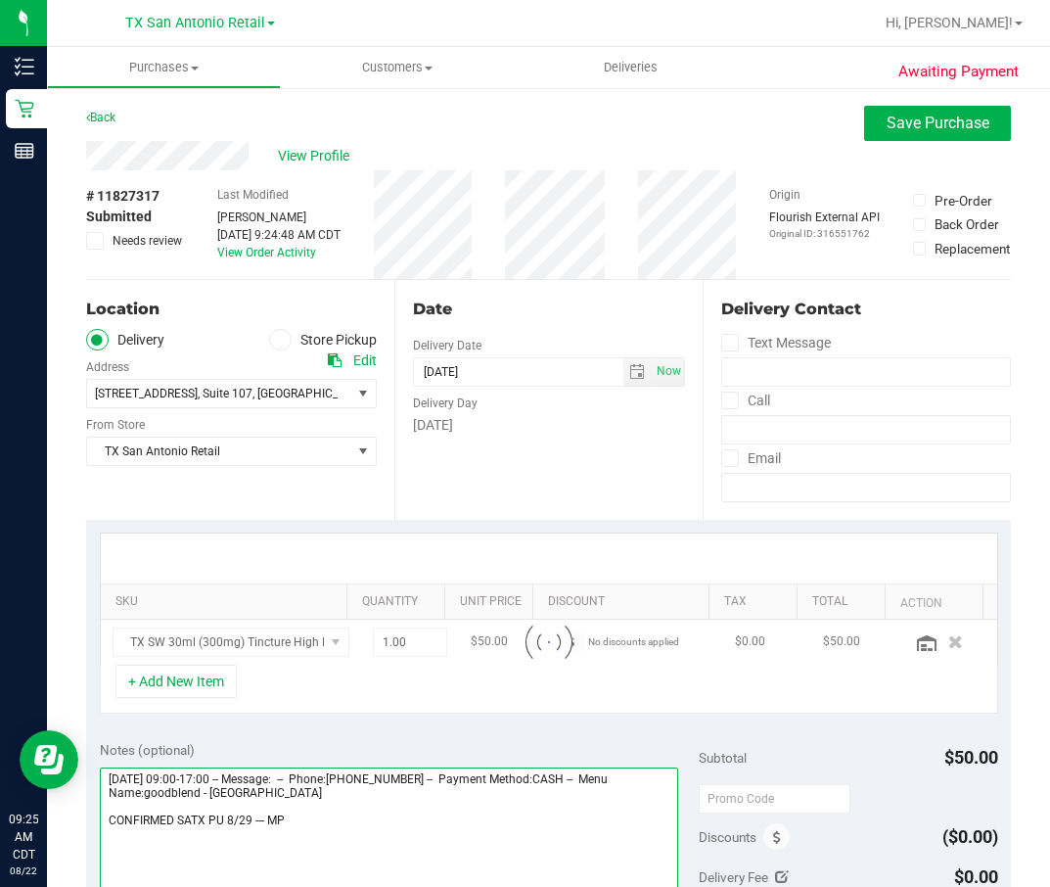
click at [221, 590] on textarea at bounding box center [389, 861] width 579 height 188
click at [216, 590] on textarea at bounding box center [389, 861] width 579 height 188
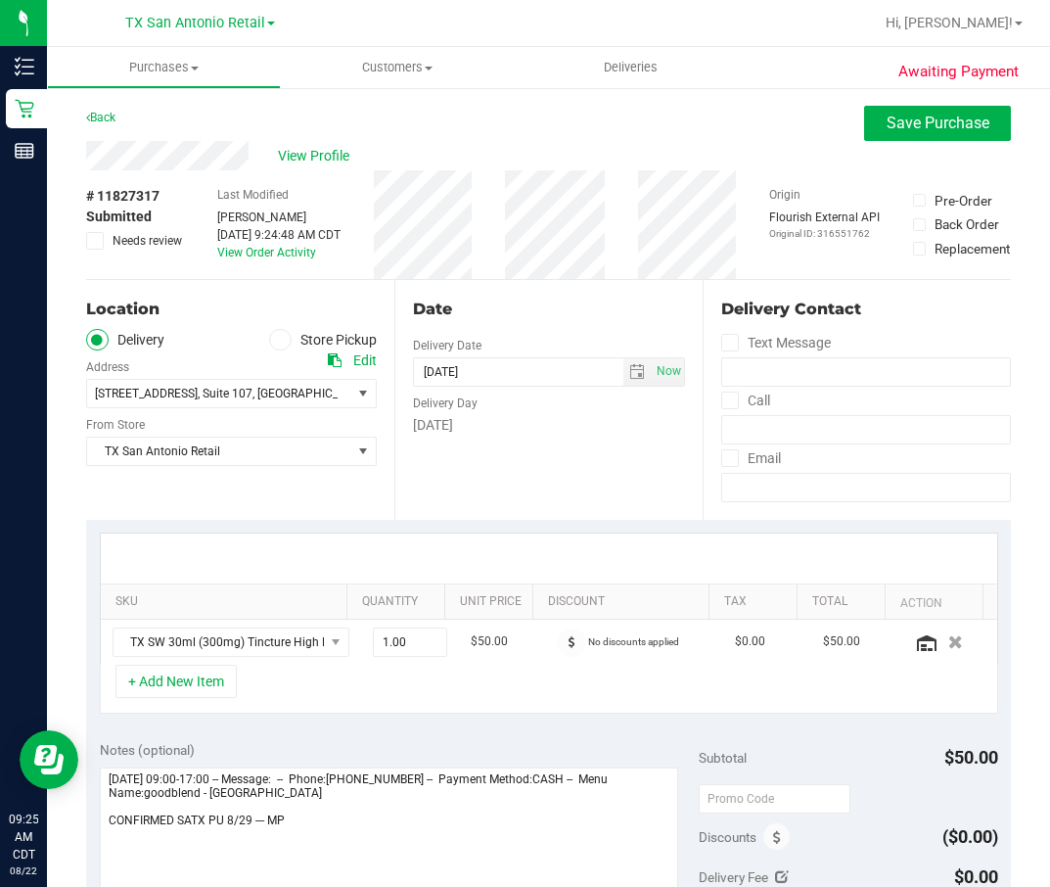
click at [922, 102] on div "Awaiting Payment Back Save Purchase View Profile # 11827317 Submitted Needs rev…" at bounding box center [548, 856] width 1003 height 1540
click at [907, 113] on button "Save Purchase" at bounding box center [937, 123] width 147 height 35
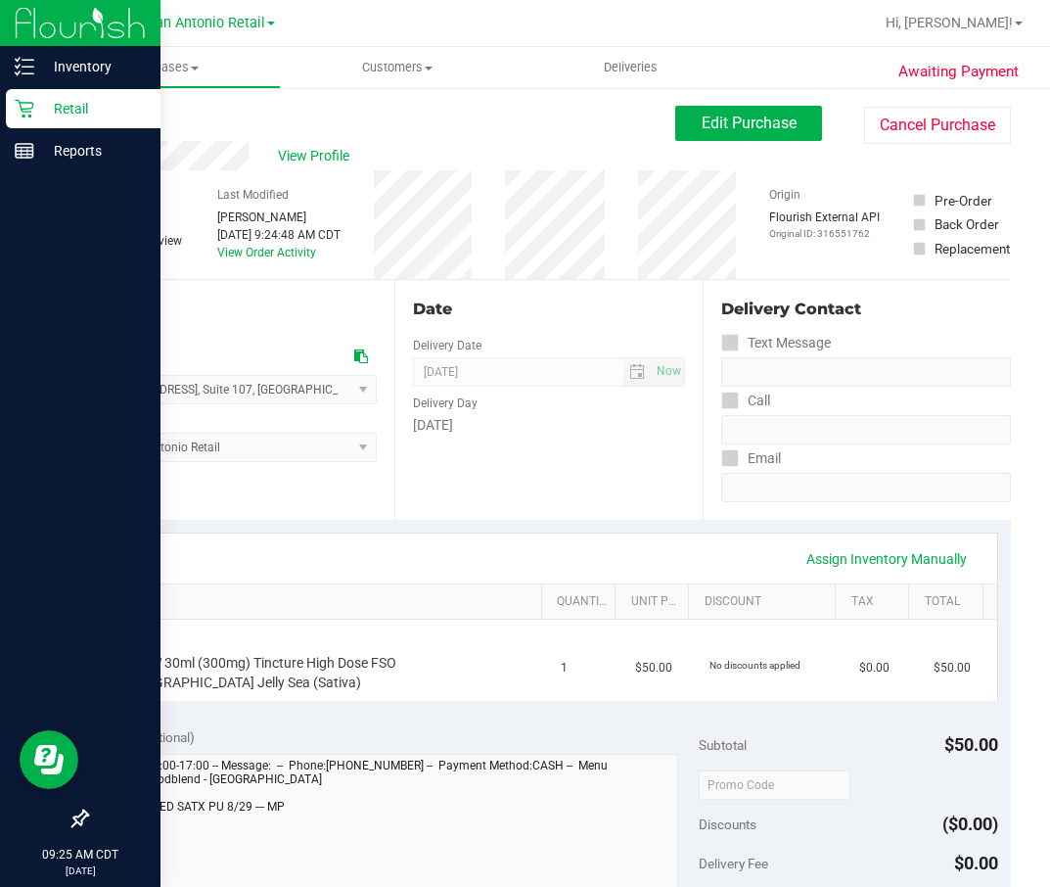
click at [27, 108] on icon at bounding box center [25, 109] width 20 height 20
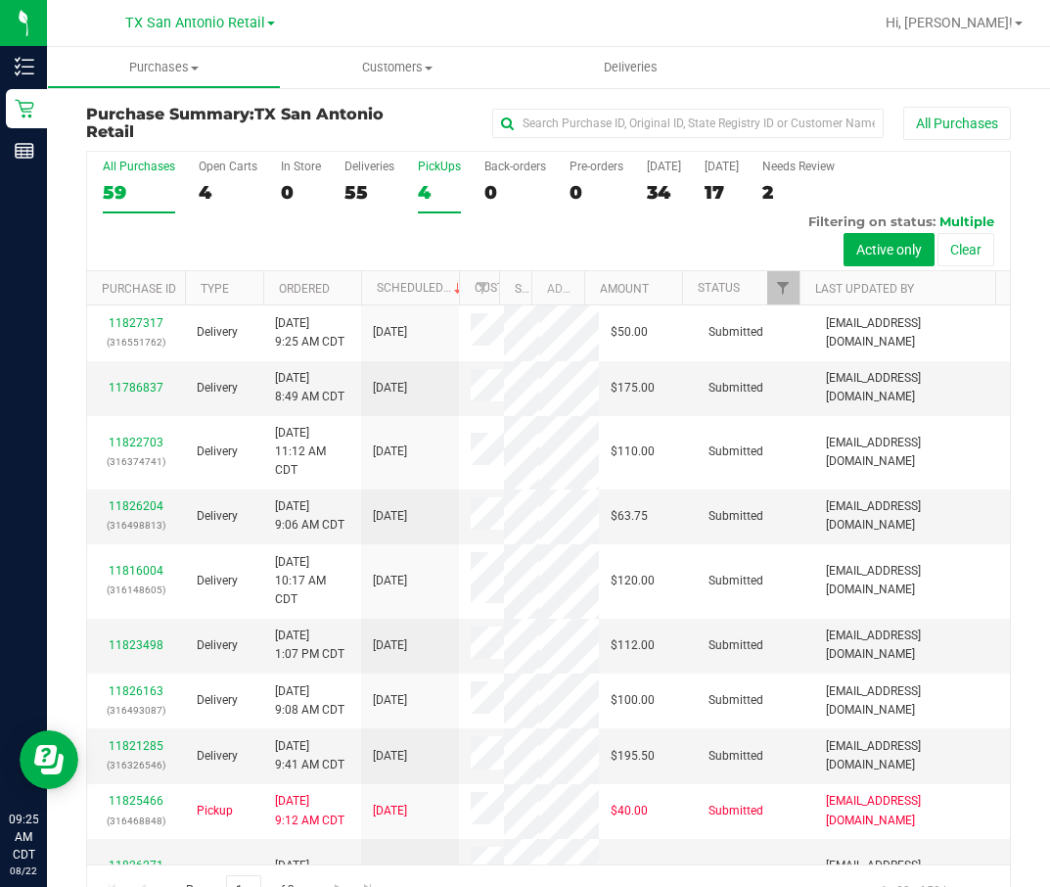
click at [454, 190] on div "4" at bounding box center [439, 192] width 43 height 23
click at [0, 0] on input "PickUps 4" at bounding box center [0, 0] width 0 height 0
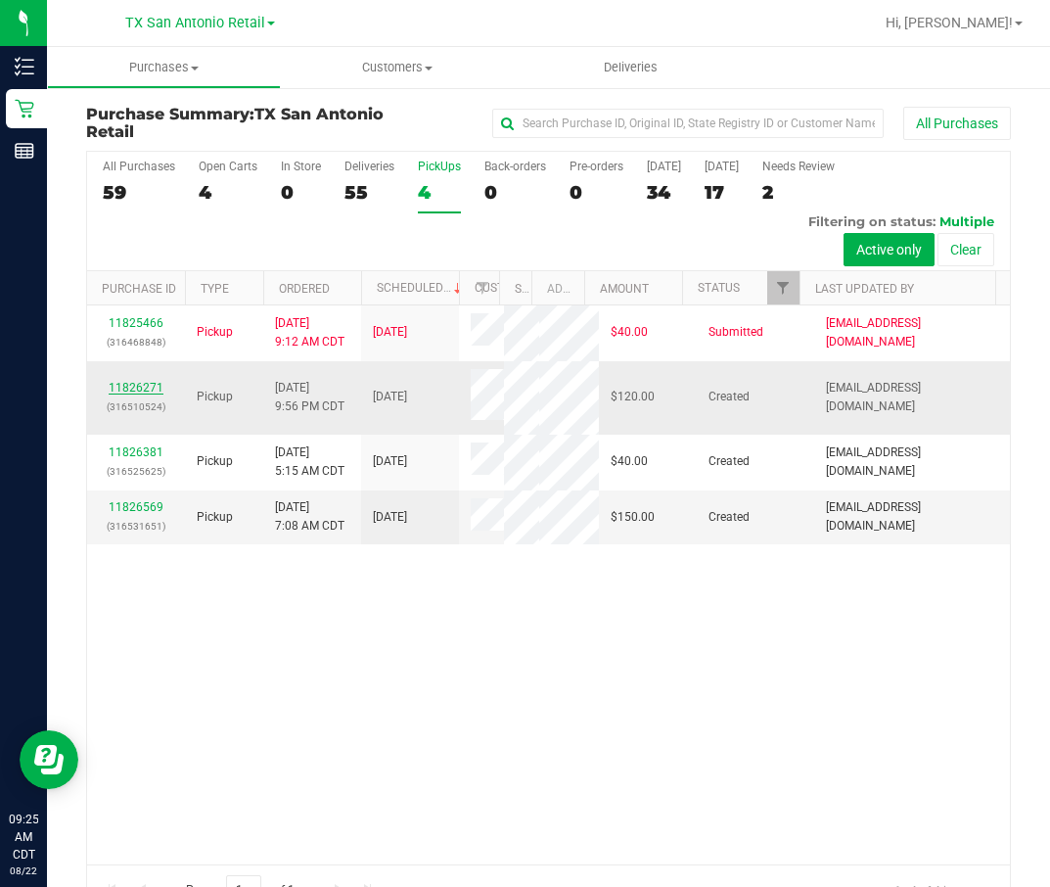
click at [132, 394] on link "11826271" at bounding box center [136, 388] width 55 height 14
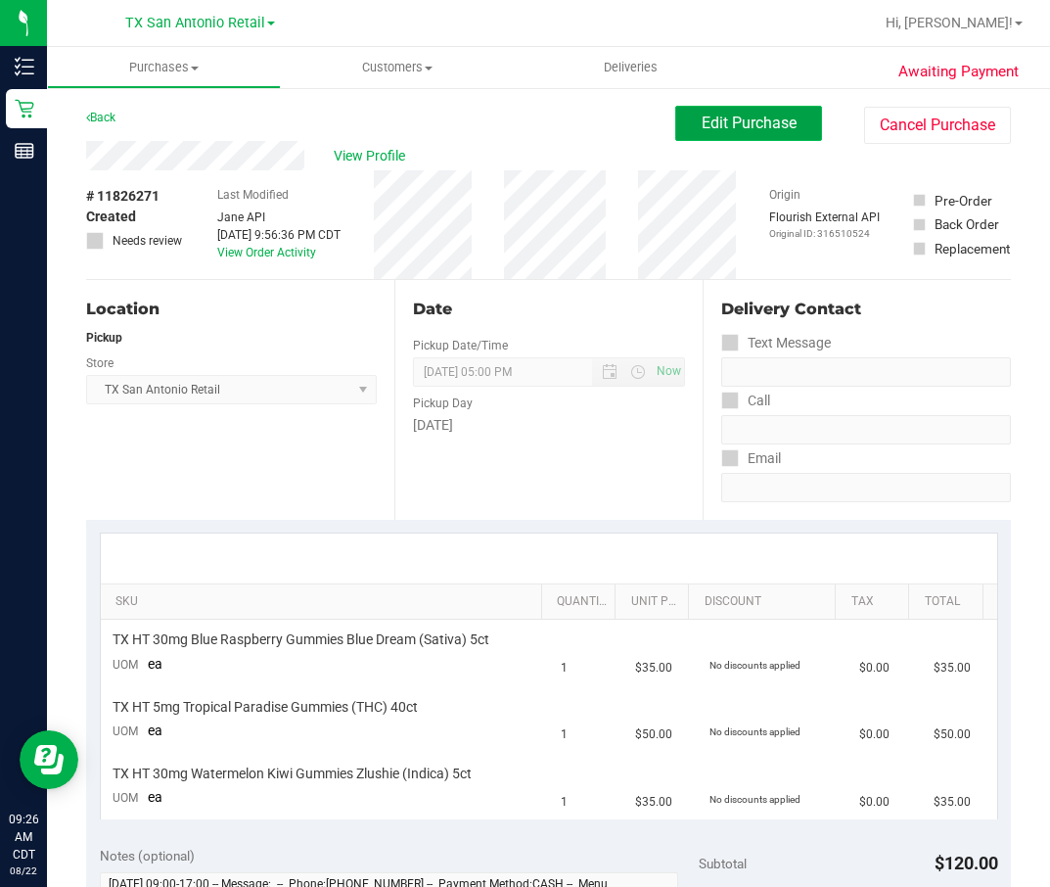
click at [720, 130] on span "Edit Purchase" at bounding box center [749, 123] width 95 height 19
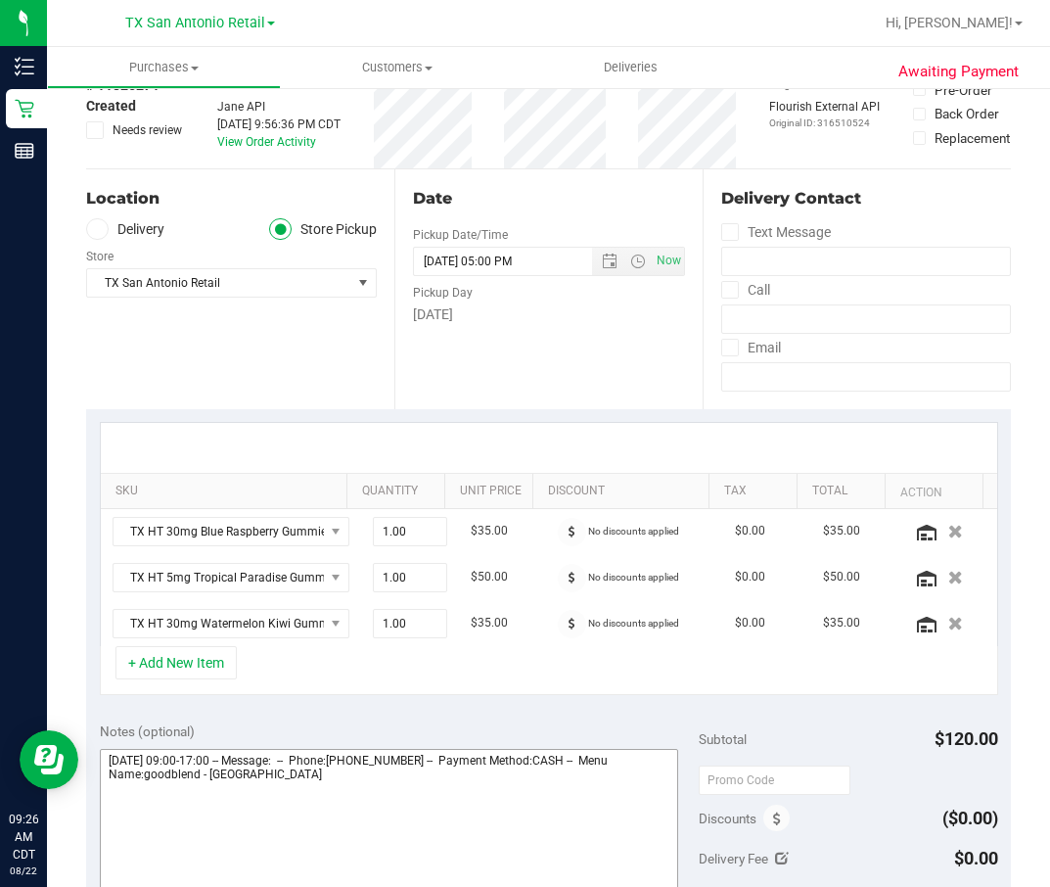
scroll to position [294, 0]
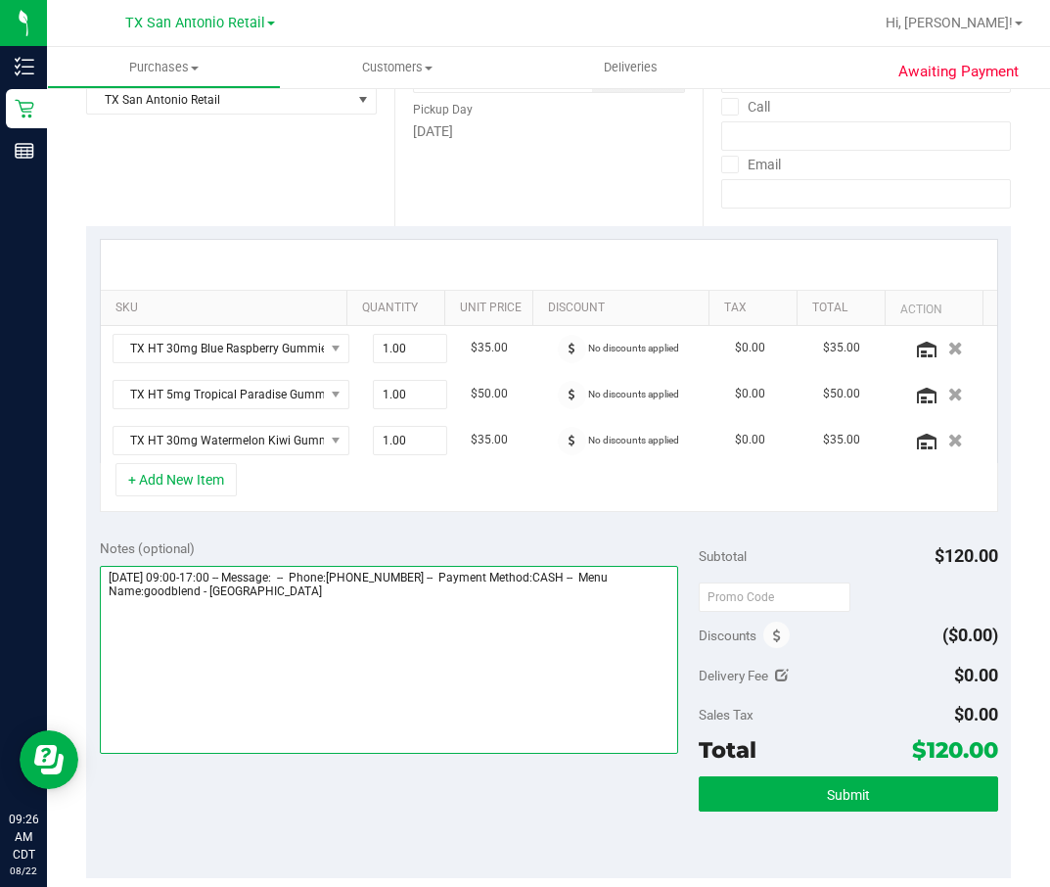
click at [388, 590] on textarea at bounding box center [389, 660] width 579 height 188
click at [445, 590] on textarea at bounding box center [389, 660] width 579 height 188
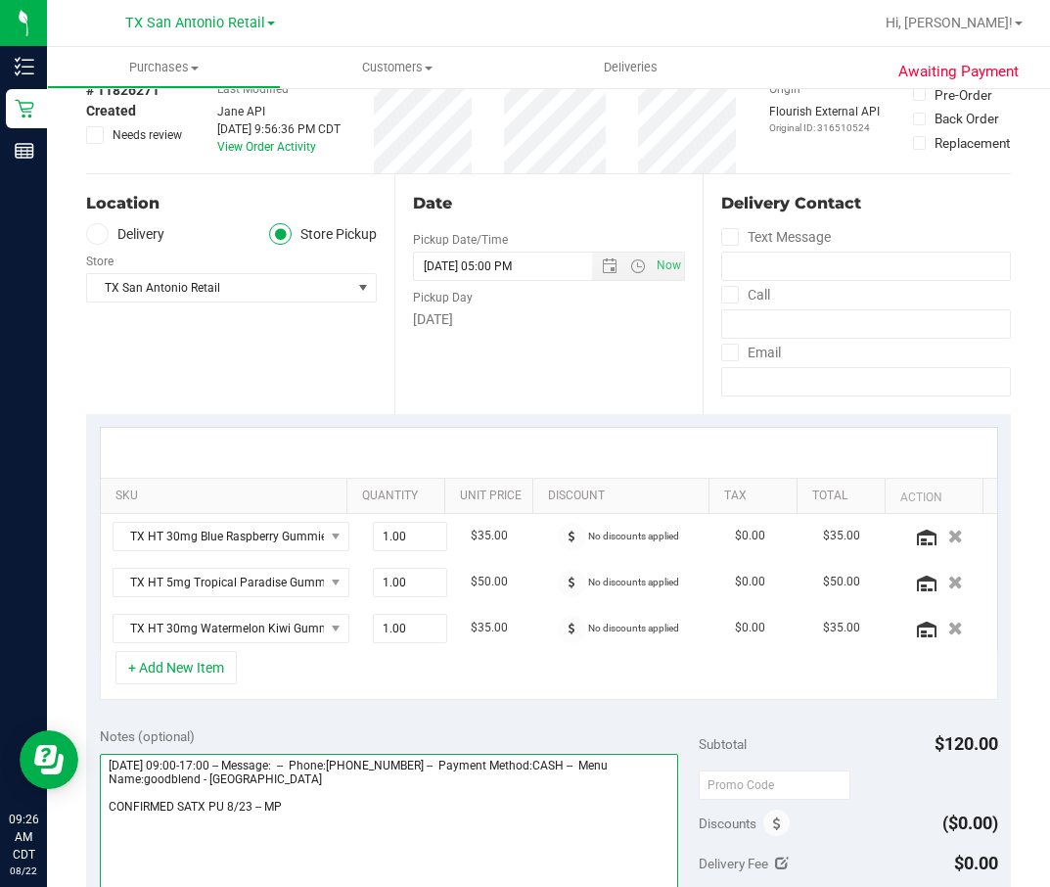
scroll to position [0, 0]
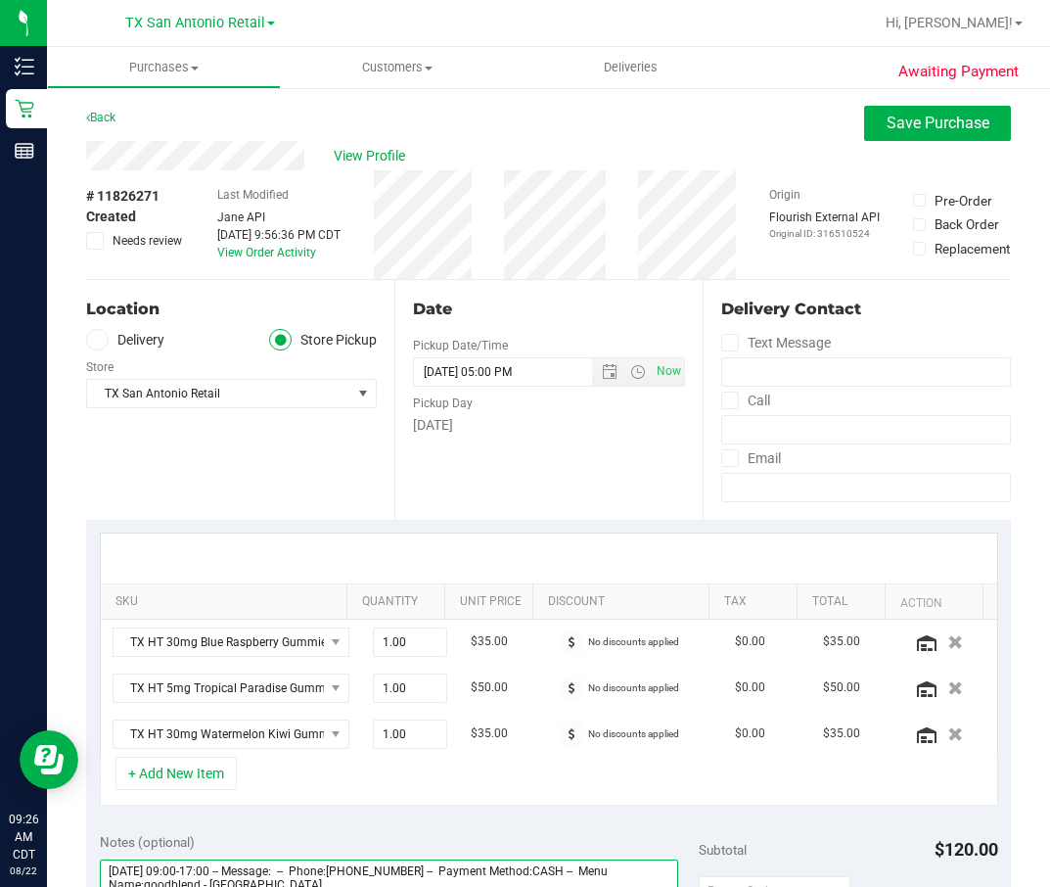
type textarea "Saturday 08/23/2025 09:00-17:00 -- Message: -- Phone:2107884842 -- Payment Meth…"
click at [153, 342] on label "Delivery" at bounding box center [125, 340] width 78 height 23
click at [0, 0] on input "Delivery" at bounding box center [0, 0] width 0 height 0
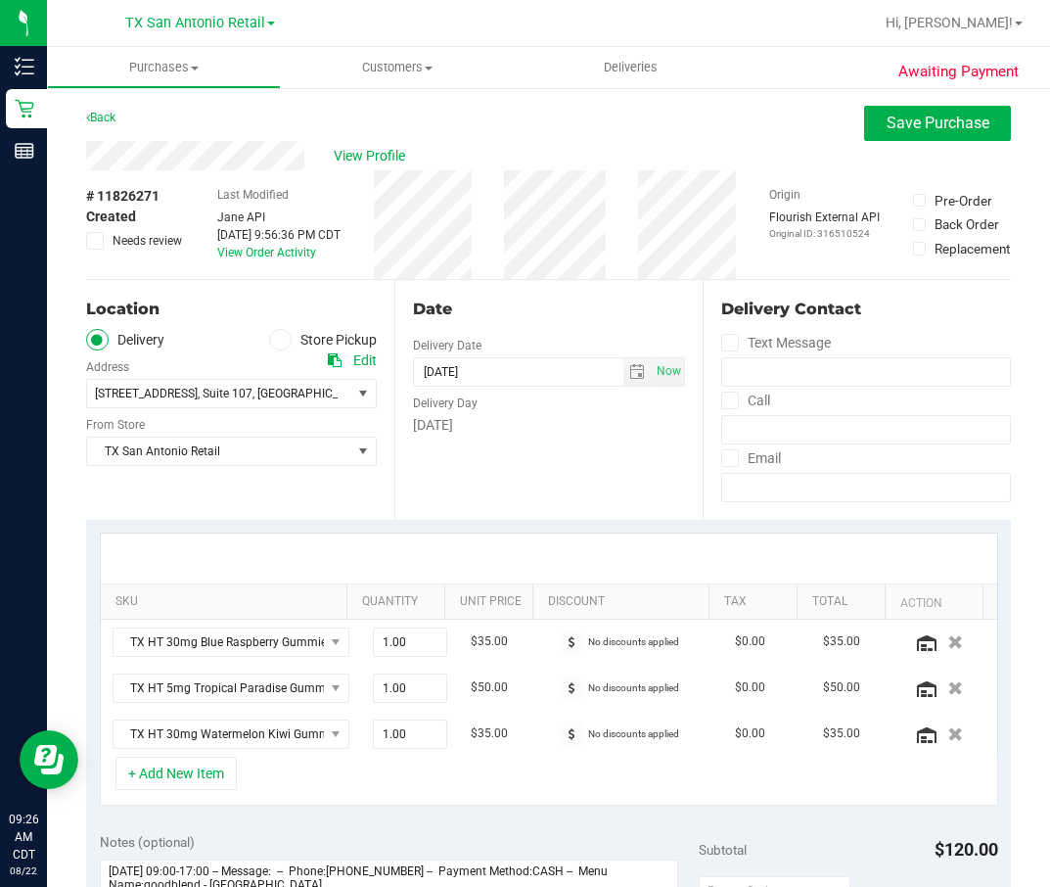
scroll to position [440, 0]
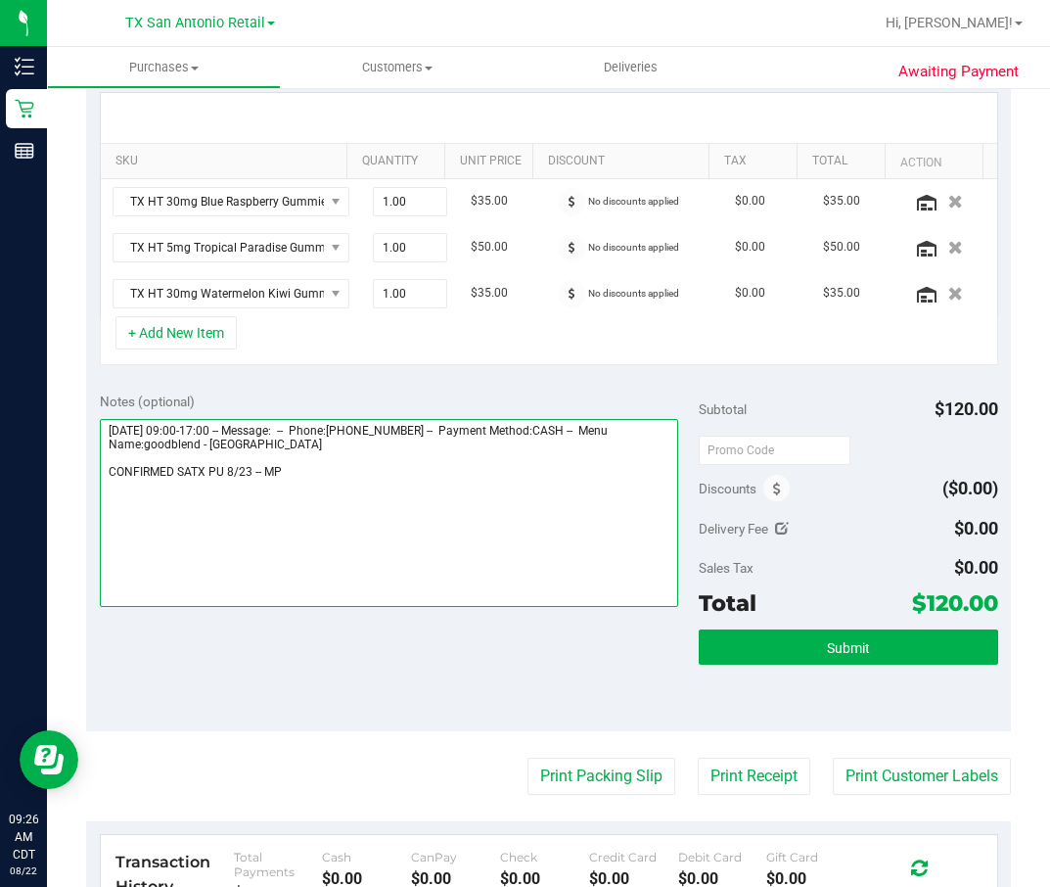
click at [314, 524] on textarea at bounding box center [389, 513] width 579 height 188
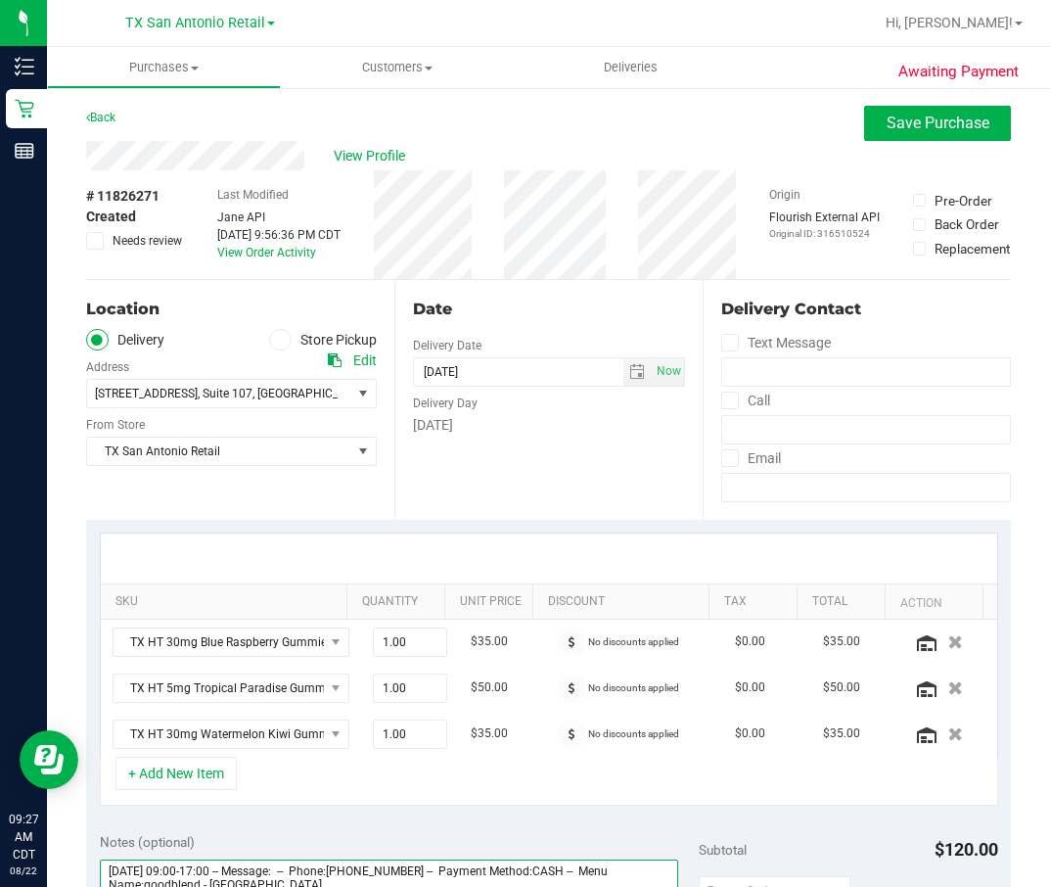
scroll to position [294, 0]
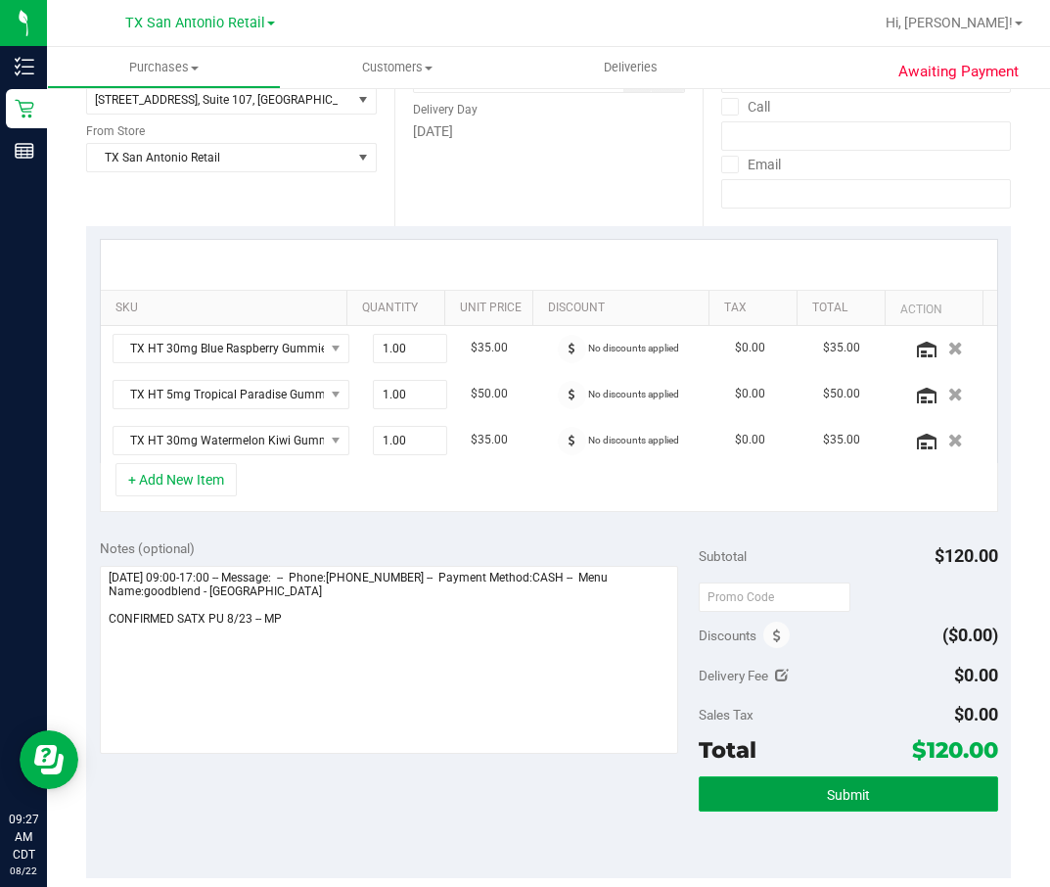
click at [944, 590] on button "Submit" at bounding box center [848, 793] width 299 height 35
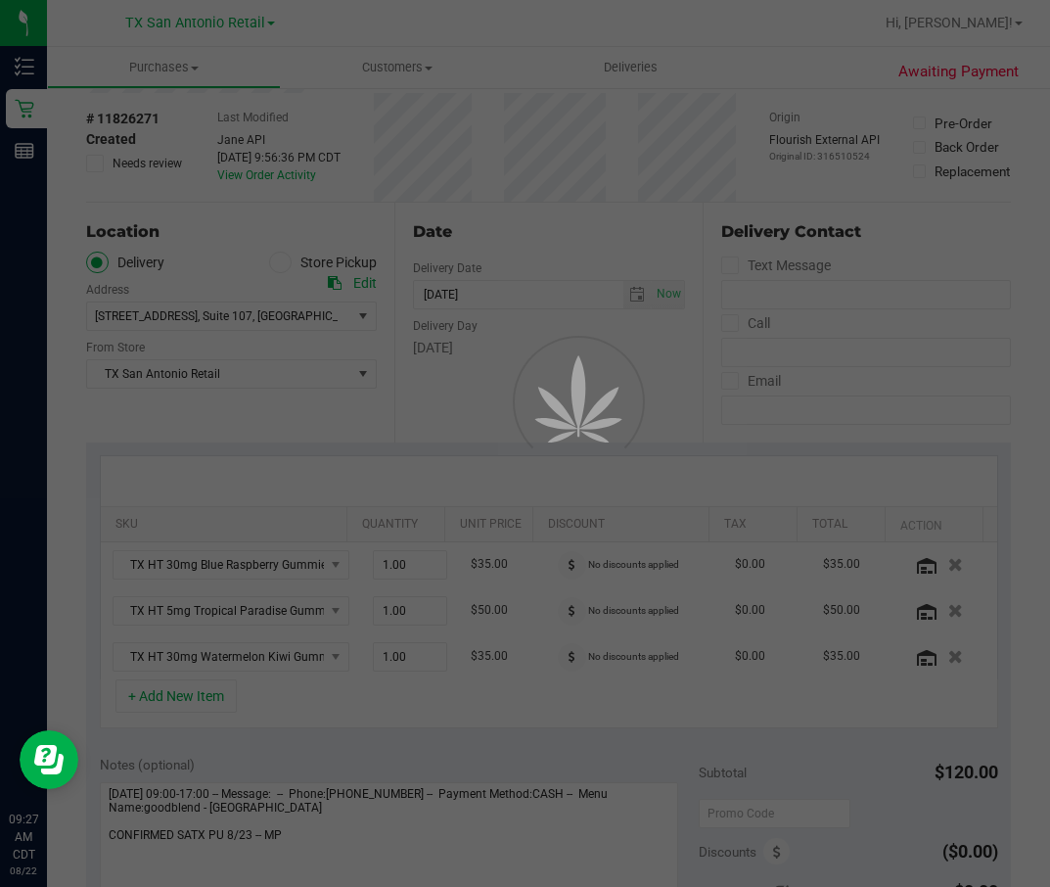
scroll to position [0, 0]
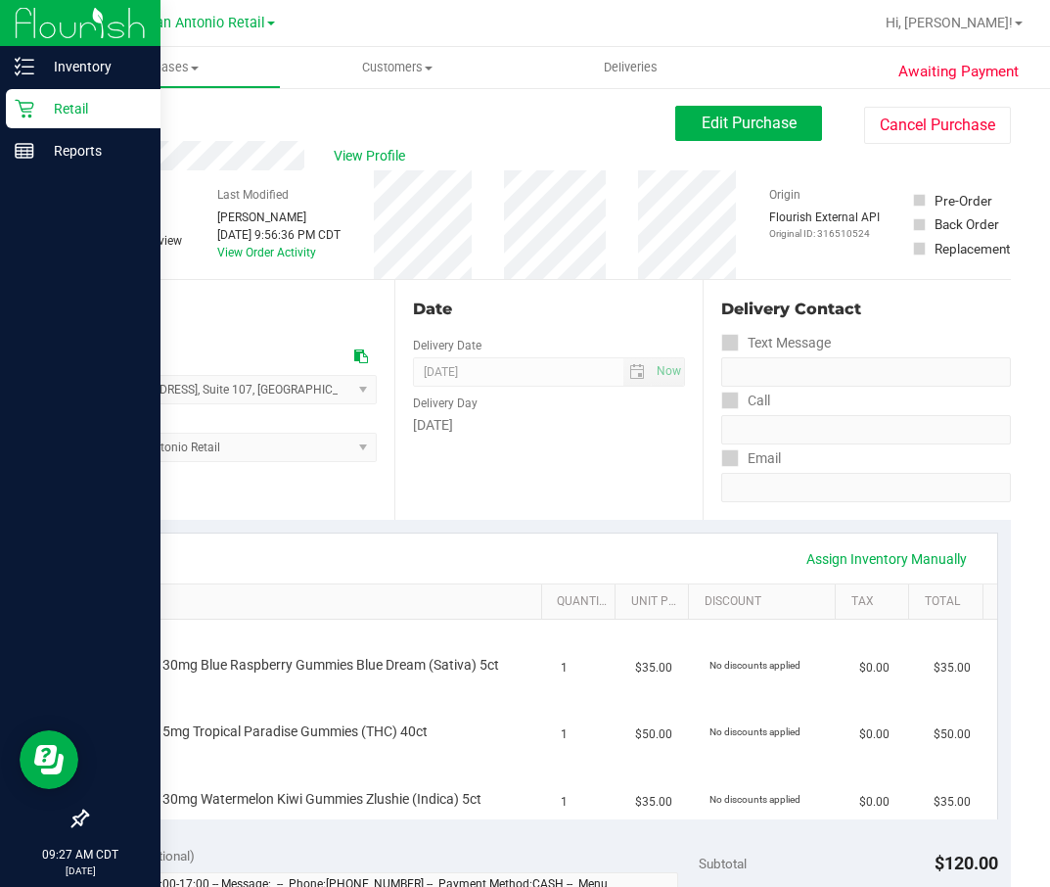
click at [20, 97] on div "Retail" at bounding box center [83, 108] width 155 height 39
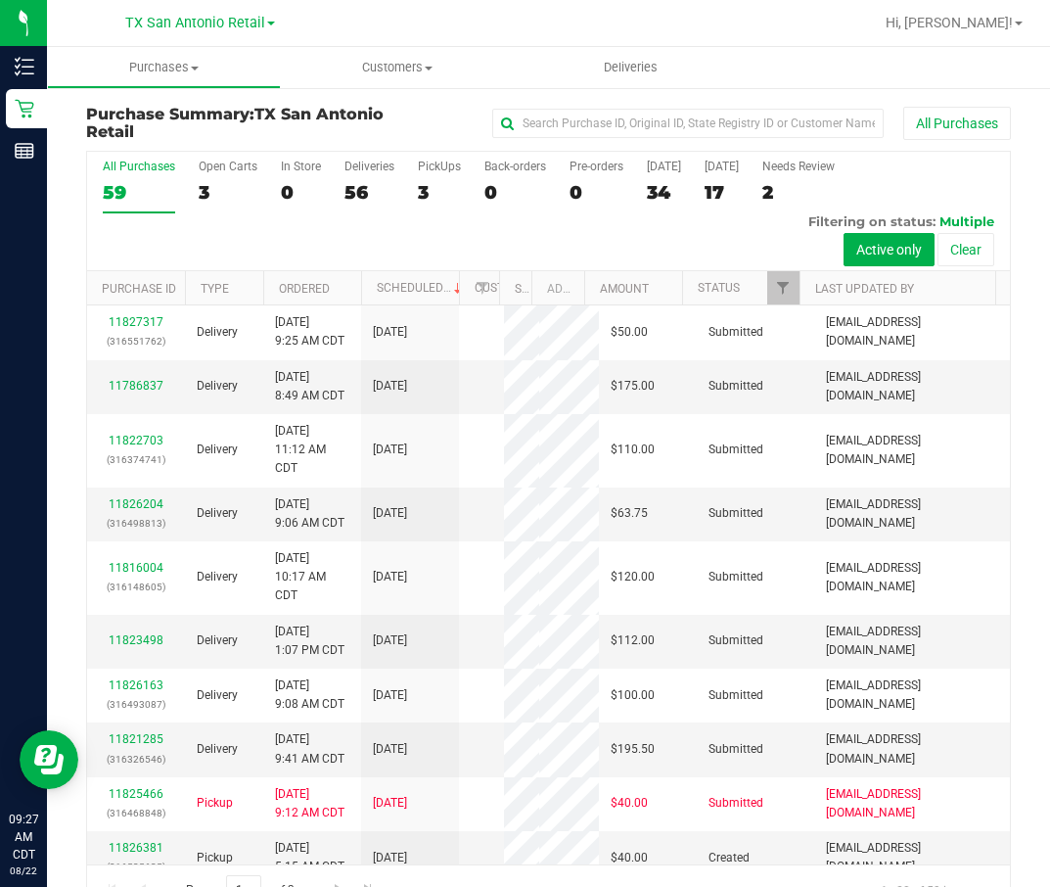
click at [415, 190] on div "All Purchases 59 Open Carts 3 In Store 0 Deliveries 56 PickUps 3 Back-orders 0 …" at bounding box center [548, 211] width 923 height 119
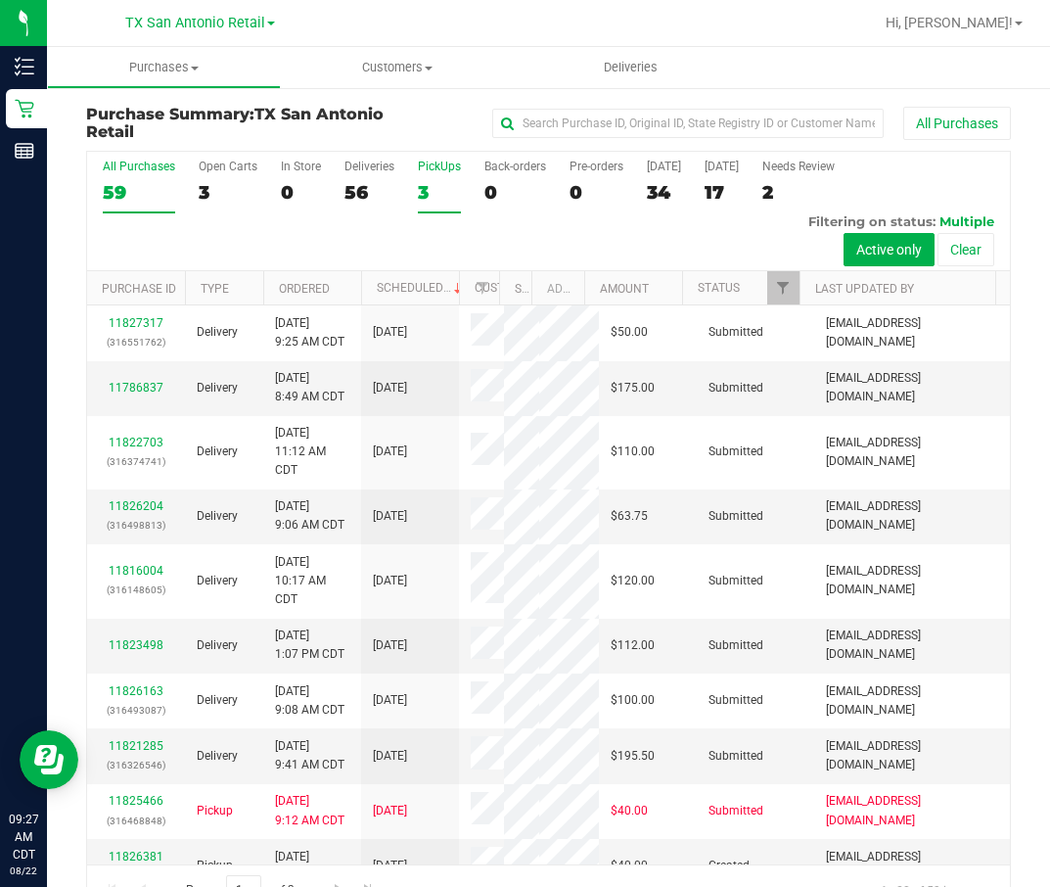
click at [437, 192] on div "3" at bounding box center [439, 192] width 43 height 23
click at [0, 0] on input "PickUps 3" at bounding box center [0, 0] width 0 height 0
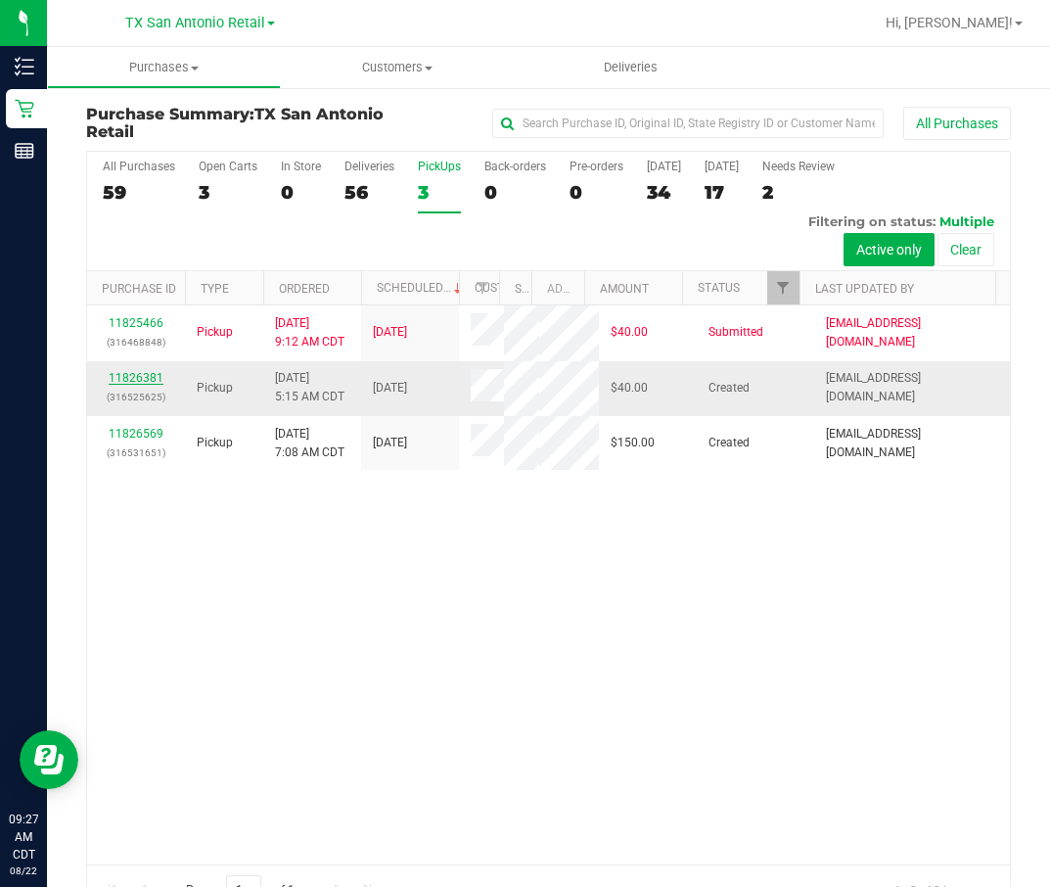
click at [135, 416] on td "11826381 (316525625)" at bounding box center [136, 388] width 98 height 55
click at [135, 385] on link "11826381" at bounding box center [136, 378] width 55 height 14
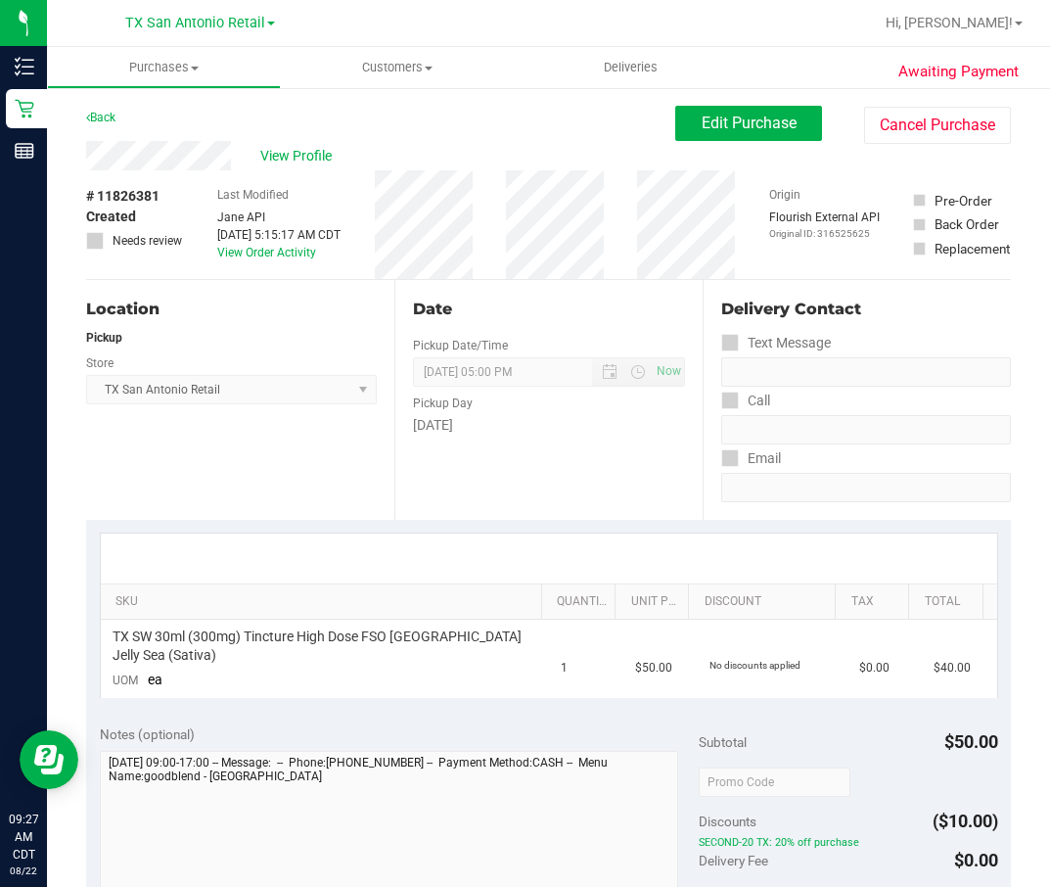
click at [714, 145] on div "View Profile # 11826381 Created Needs review Last Modified Jane API Aug 22, 202…" at bounding box center [548, 210] width 925 height 139
click at [724, 137] on button "Edit Purchase" at bounding box center [748, 123] width 147 height 35
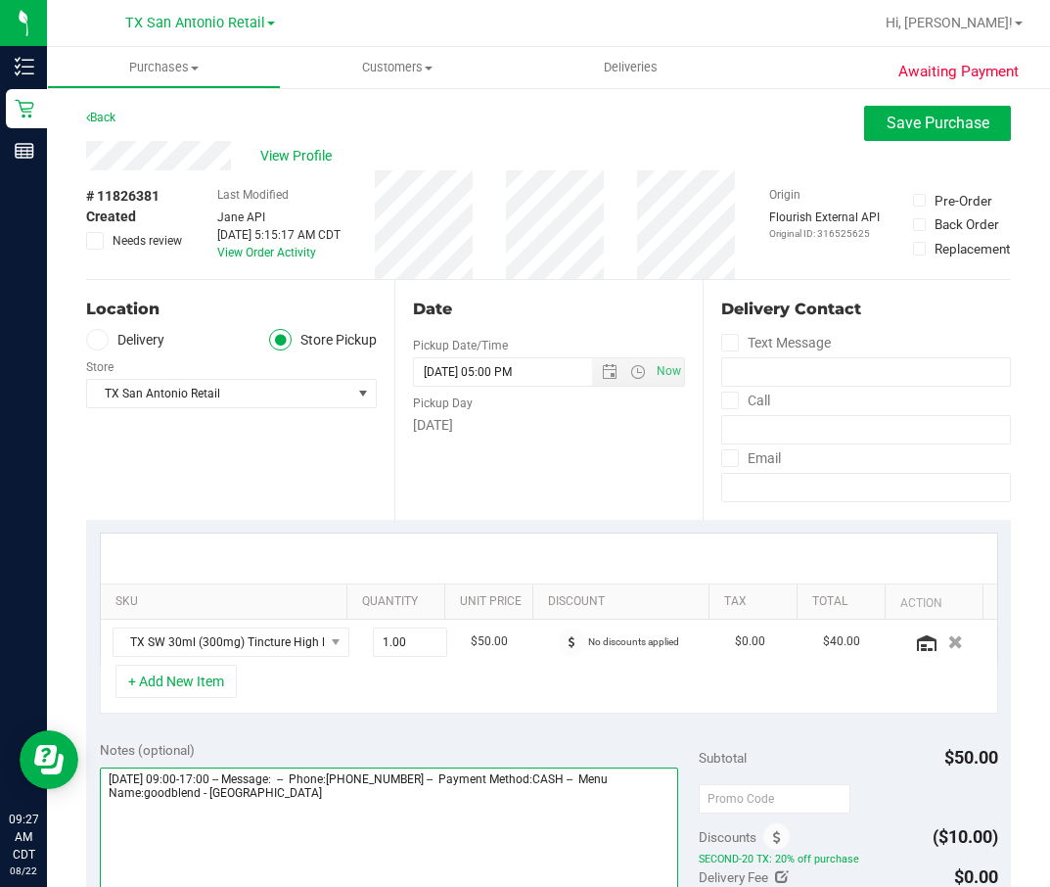
click at [370, 590] on textarea at bounding box center [389, 861] width 579 height 188
type textarea "Saturday 08/23/2025 09:00-17:00 -- Message: -- Phone:7262435797 -- Payment Meth…"
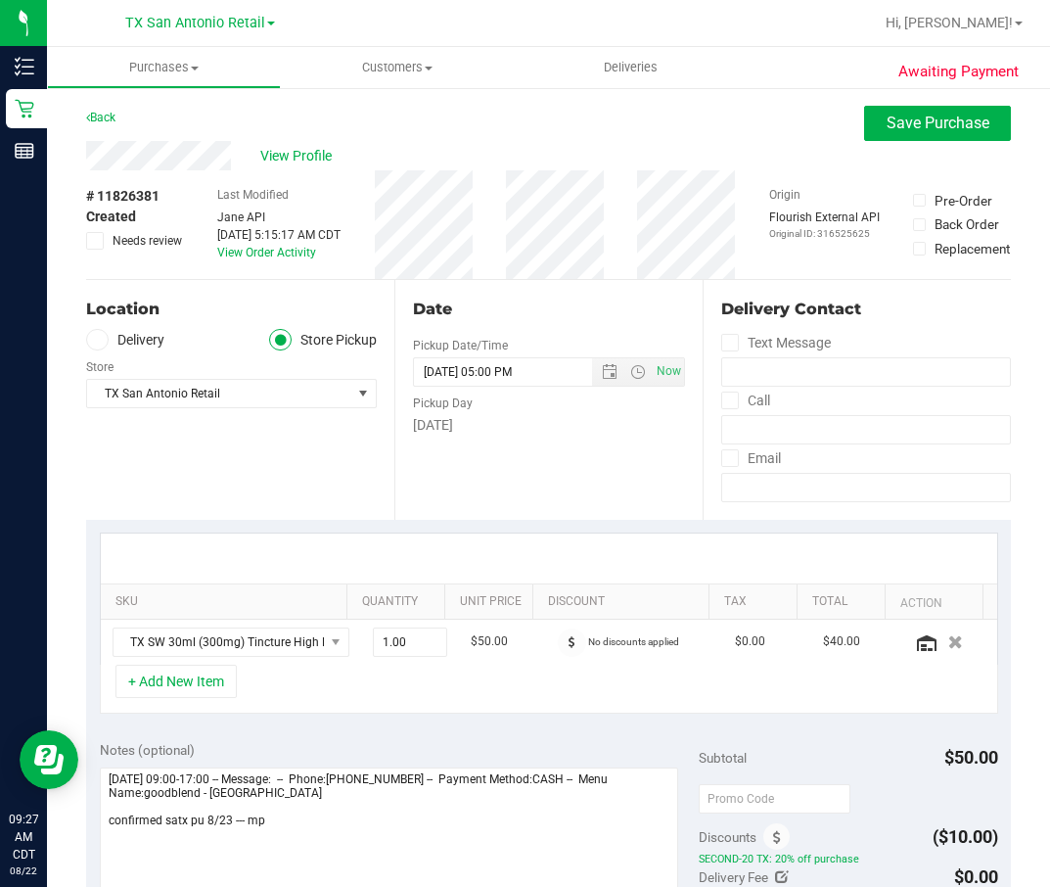
click at [161, 319] on div "Location" at bounding box center [231, 308] width 291 height 23
click at [155, 336] on label "Delivery" at bounding box center [125, 340] width 78 height 23
click at [0, 0] on input "Delivery" at bounding box center [0, 0] width 0 height 0
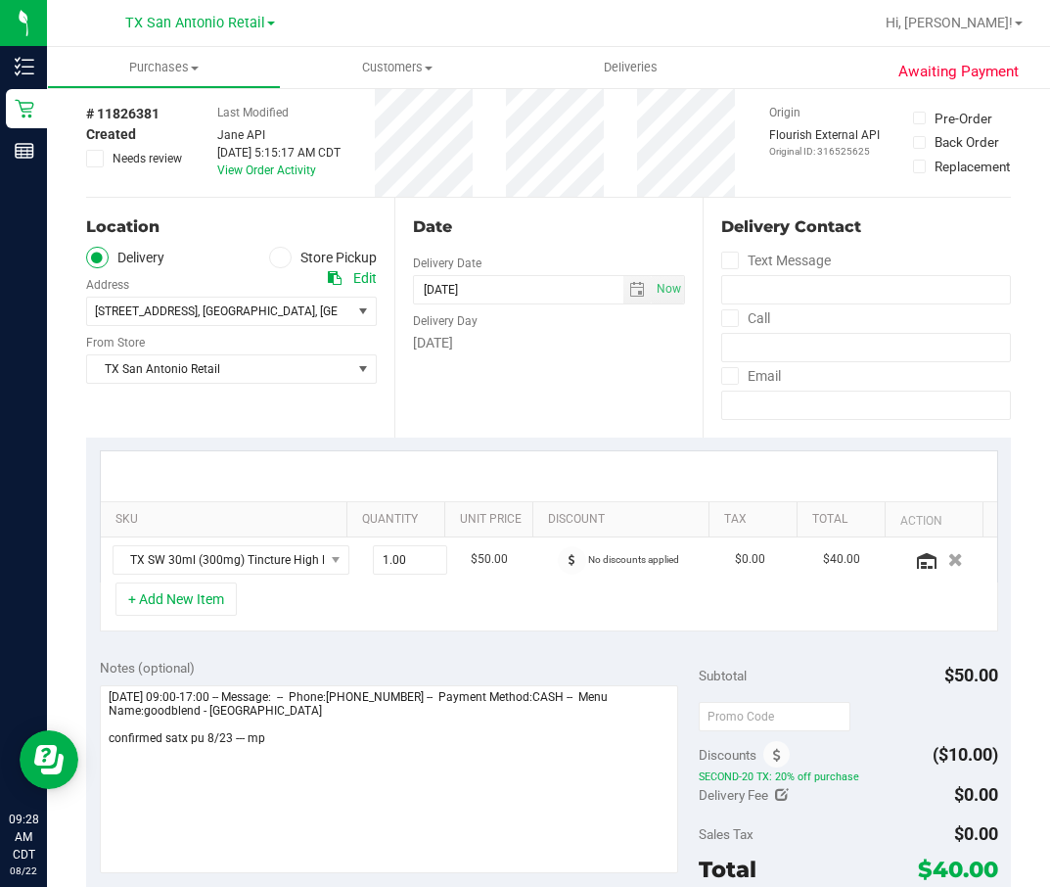
scroll to position [147, 0]
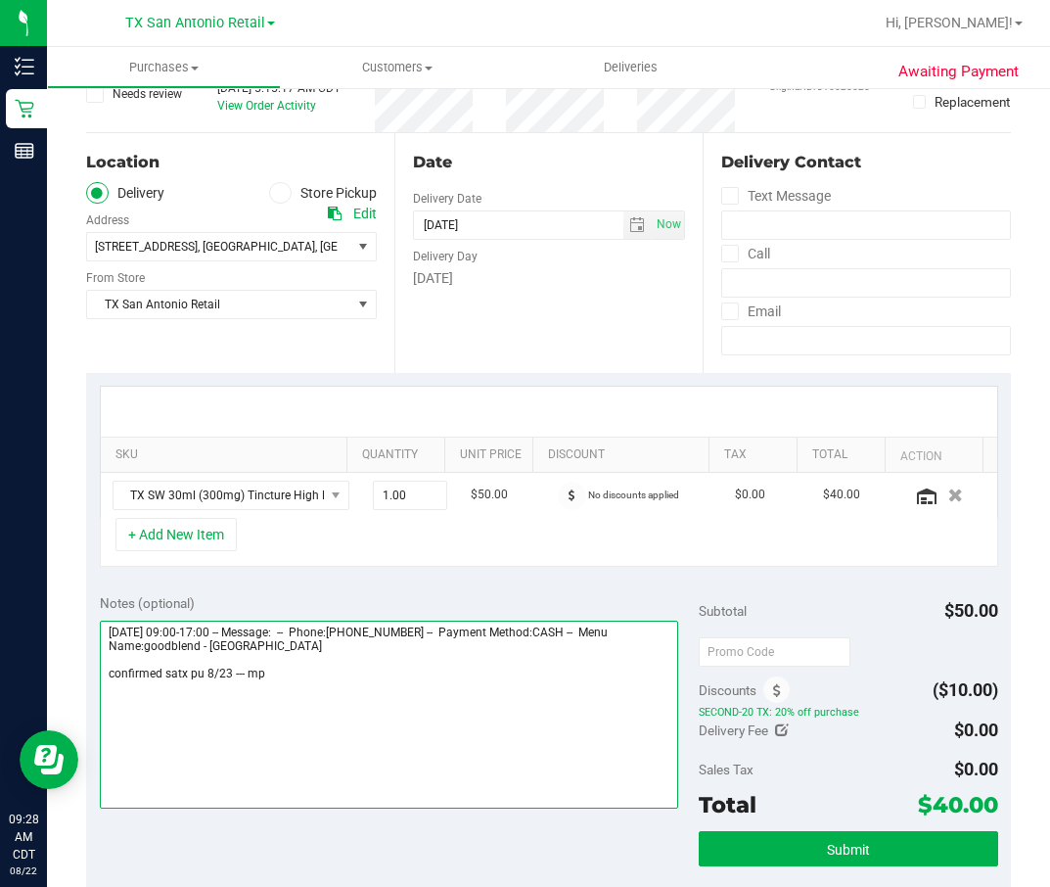
click at [327, 590] on textarea at bounding box center [389, 714] width 579 height 188
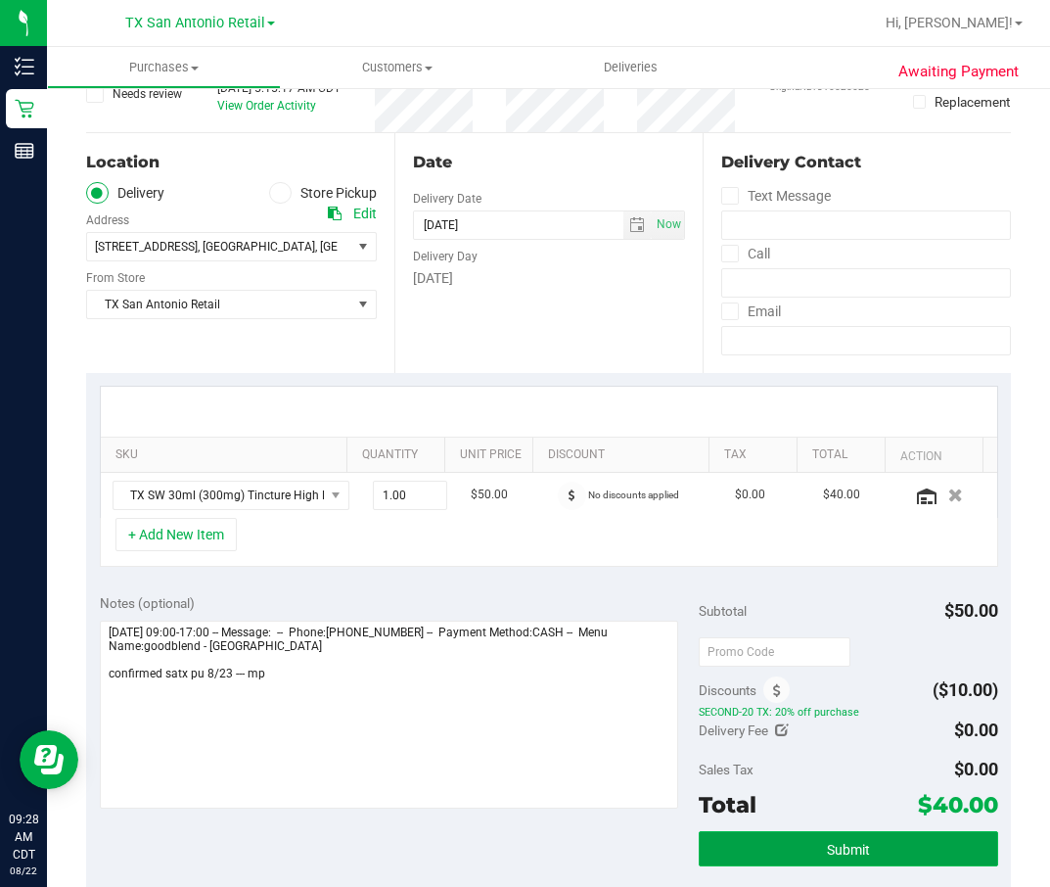
click at [749, 590] on button "Submit" at bounding box center [848, 848] width 299 height 35
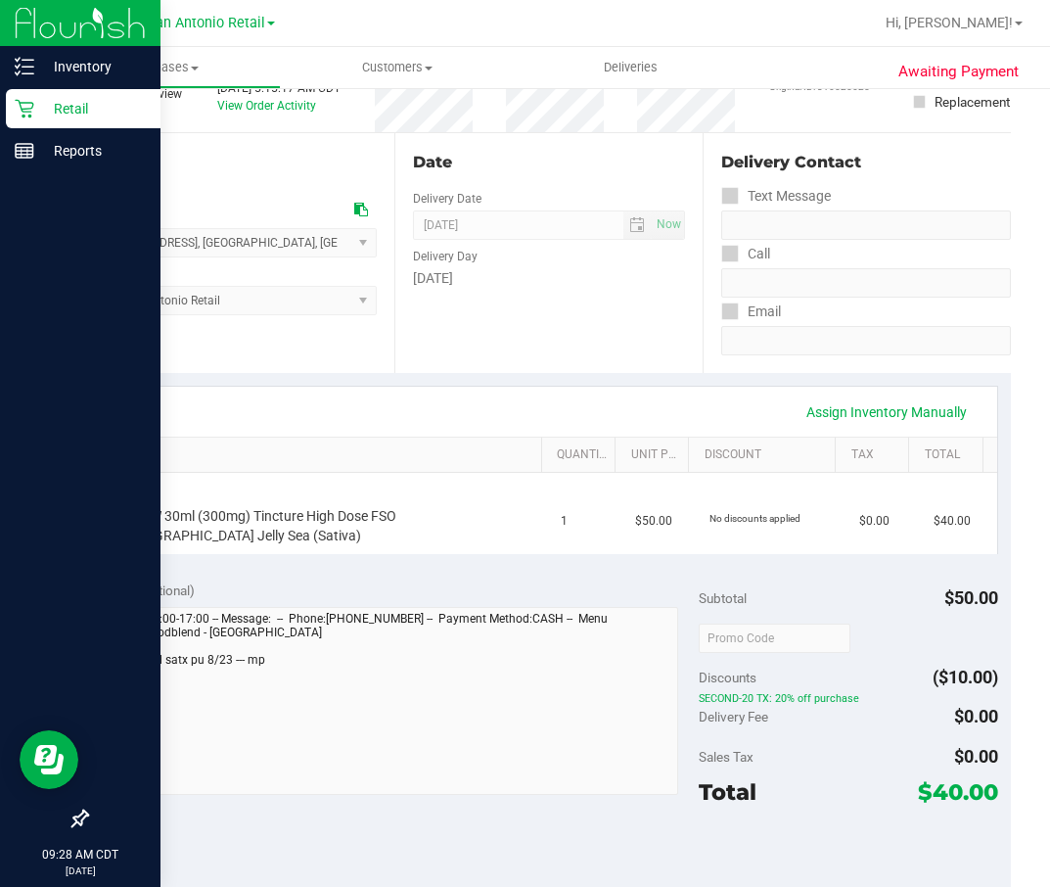
click at [38, 108] on p "Retail" at bounding box center [92, 108] width 117 height 23
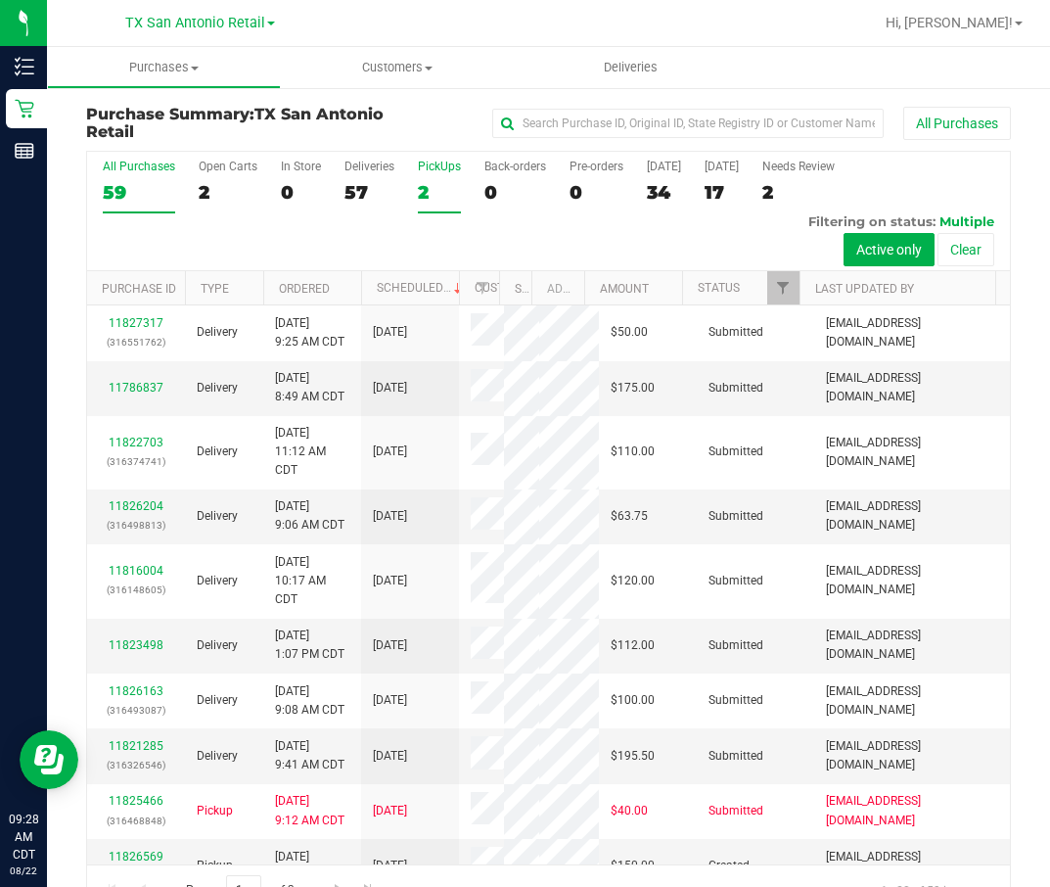
click at [418, 183] on div "2" at bounding box center [439, 192] width 43 height 23
click at [0, 0] on input "PickUps 2" at bounding box center [0, 0] width 0 height 0
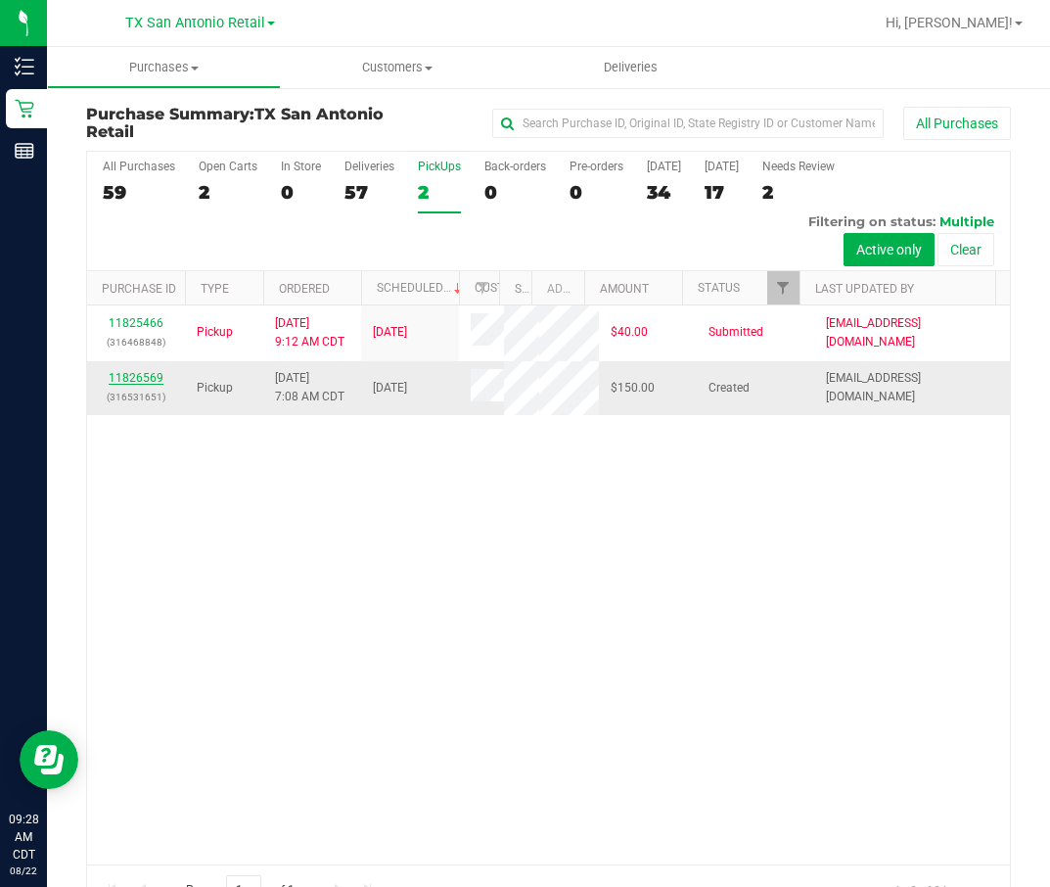
click at [114, 385] on link "11826569" at bounding box center [136, 378] width 55 height 14
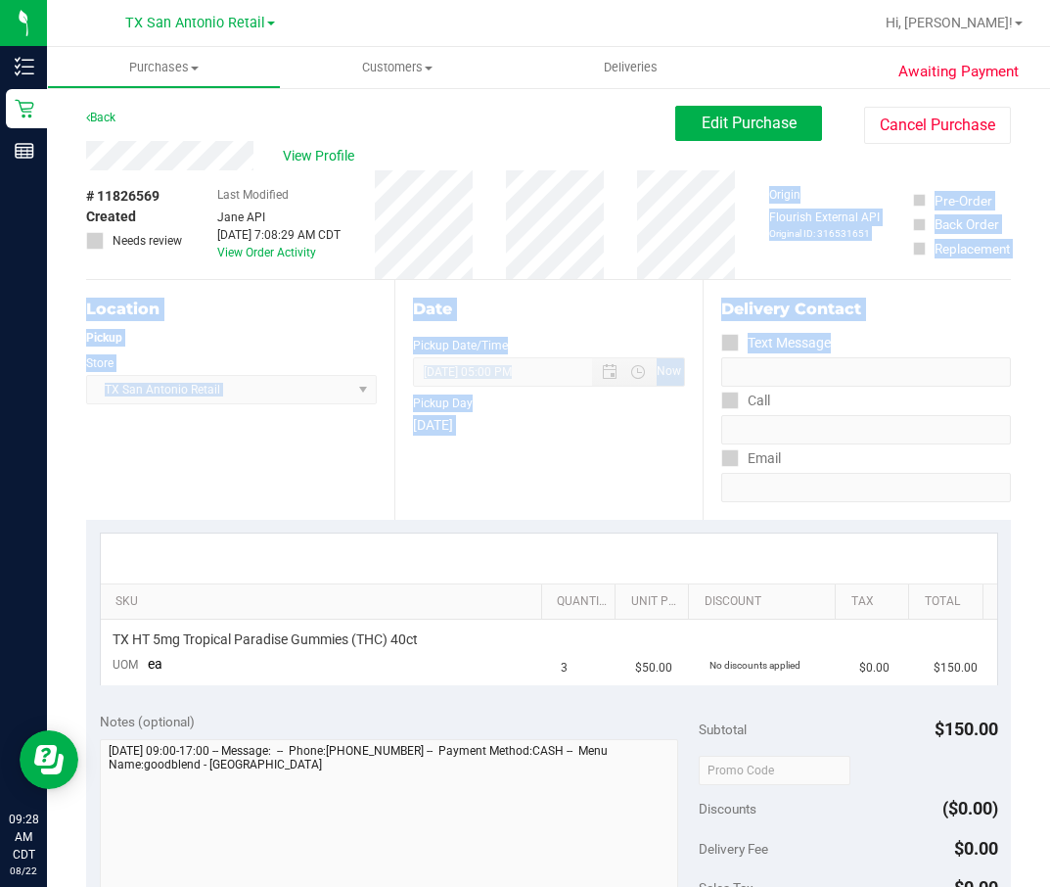
click at [988, 362] on div "Awaiting Payment Back Edit Purchase Cancel Purchase View Profile # 11826569 Cre…" at bounding box center [548, 842] width 1003 height 1513
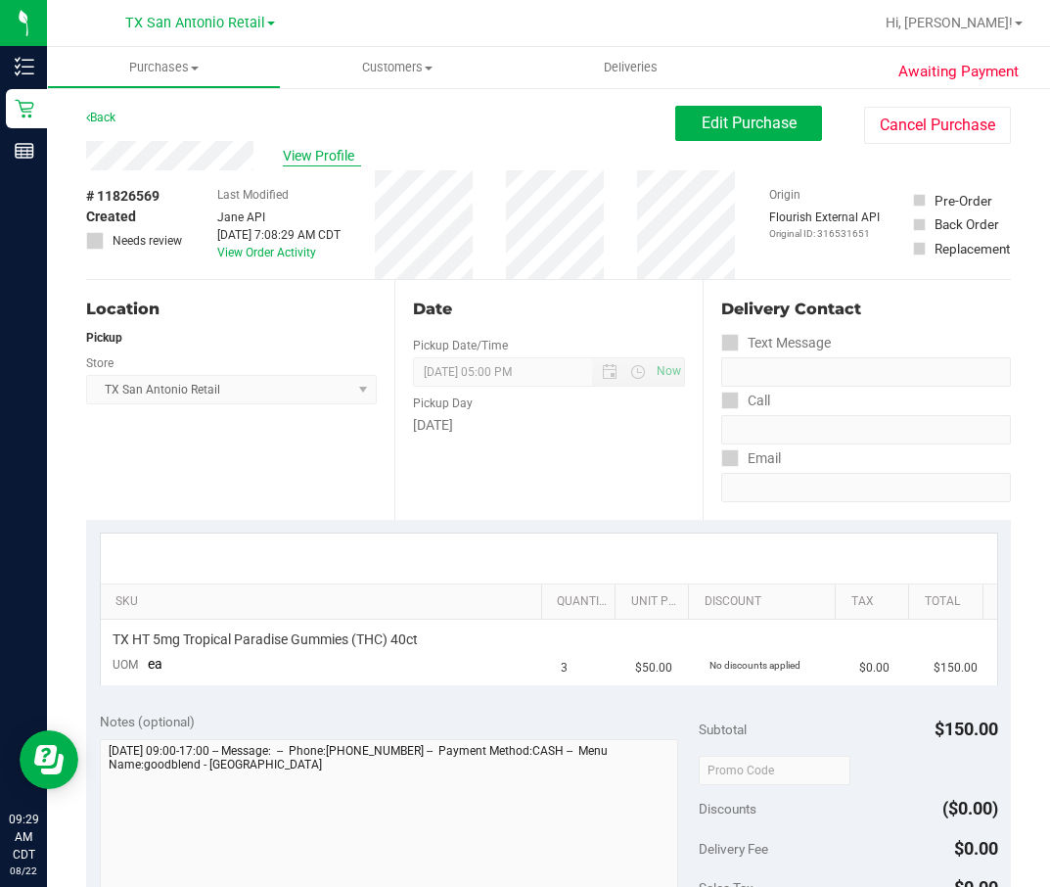
click at [297, 152] on span "View Profile" at bounding box center [322, 156] width 78 height 21
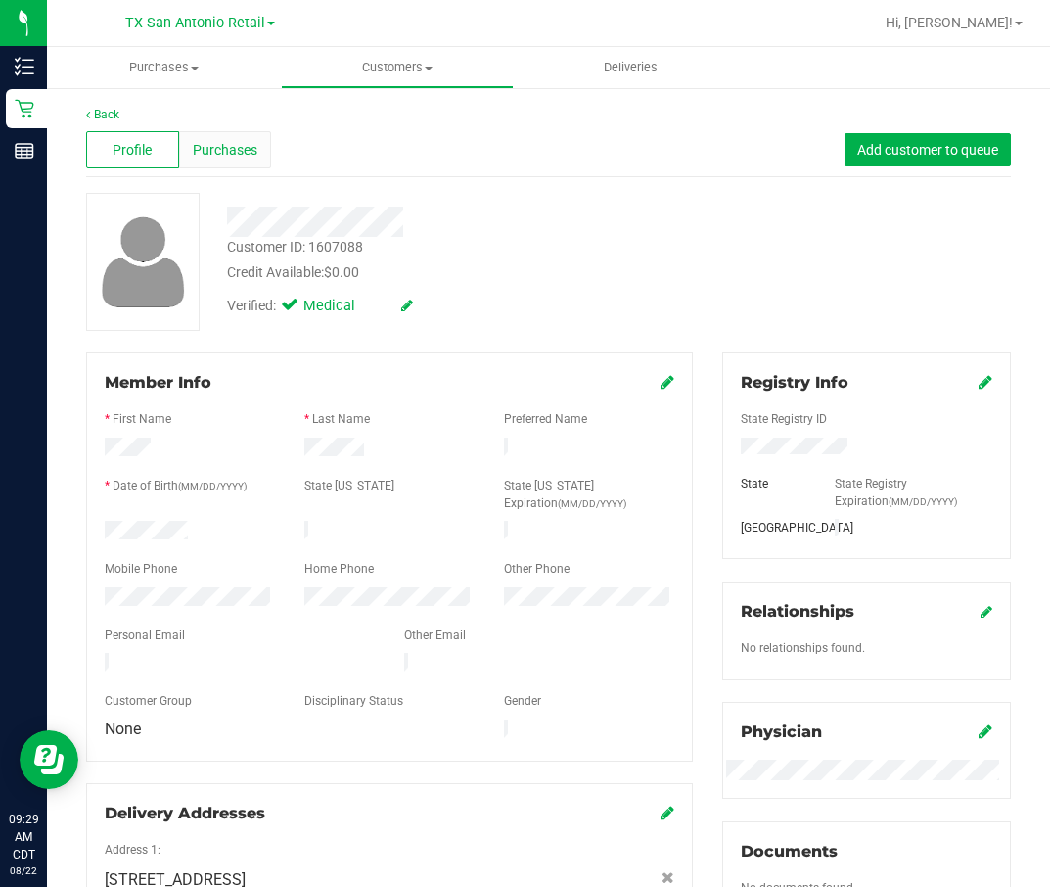
click at [195, 142] on span "Purchases" at bounding box center [225, 150] width 65 height 21
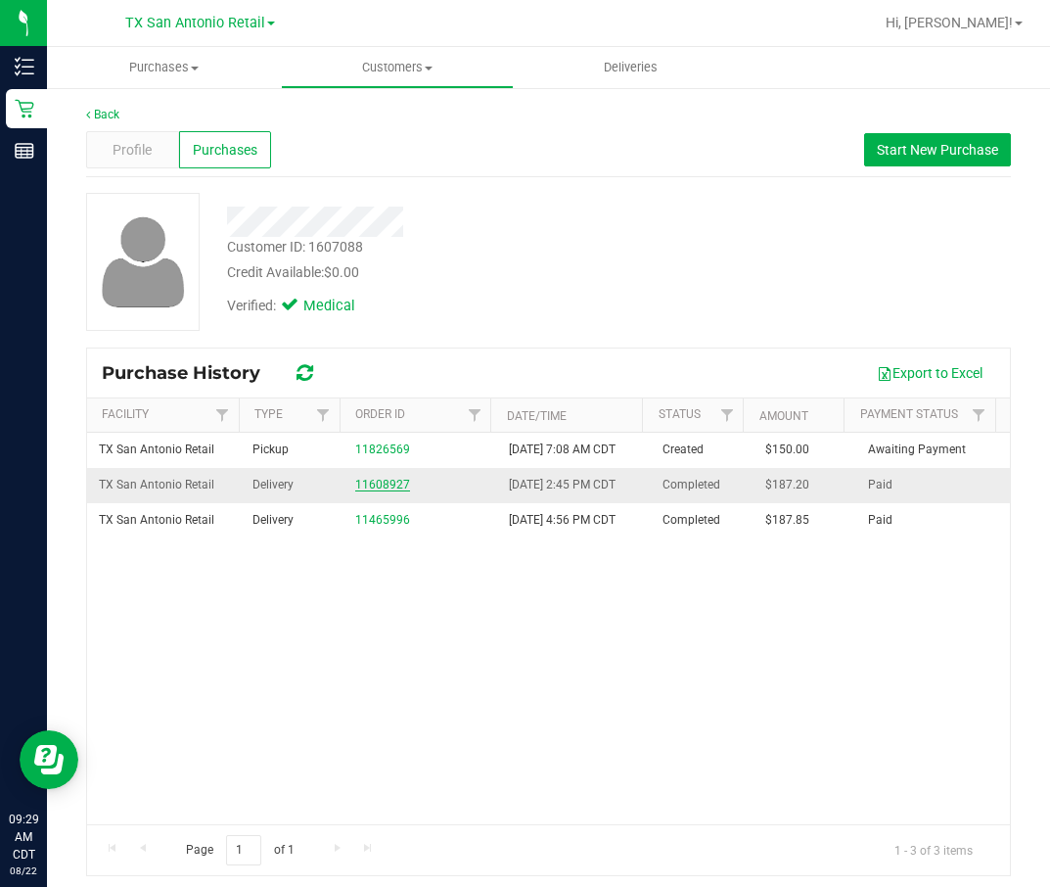
click at [369, 491] on link "11608927" at bounding box center [382, 485] width 55 height 14
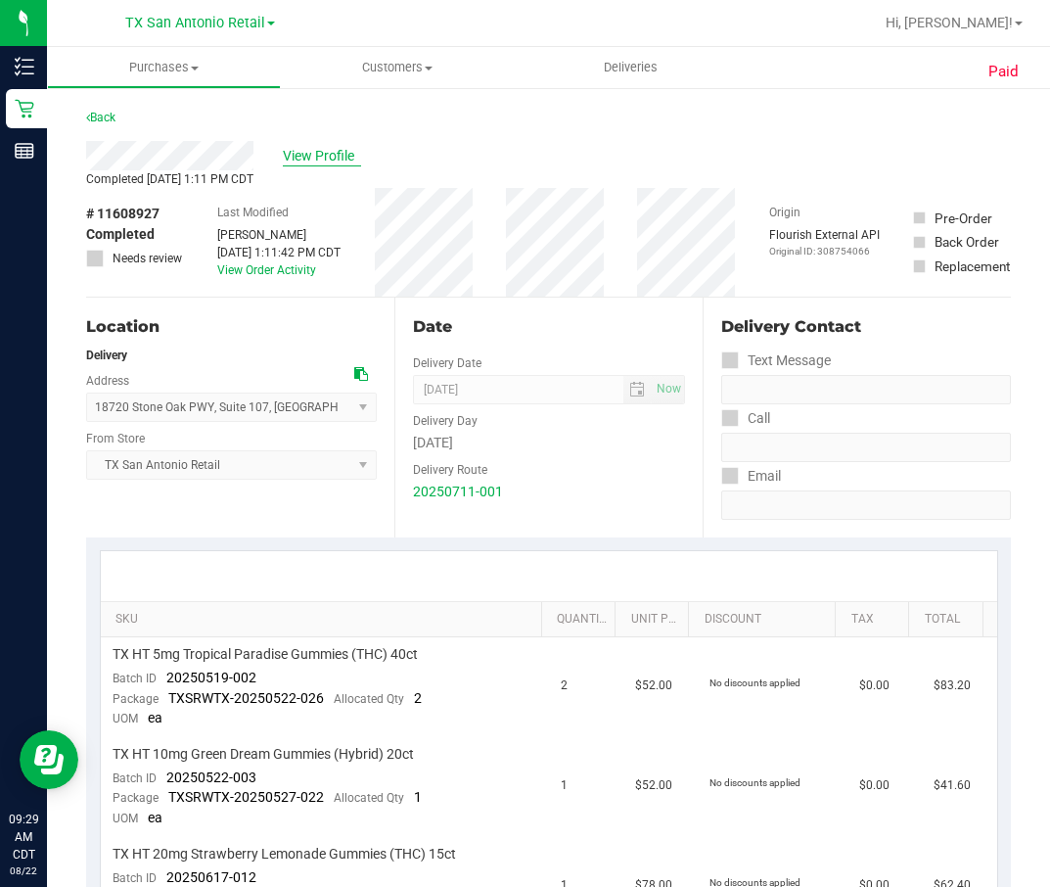
drag, startPoint x: 365, startPoint y: 151, endPoint x: 342, endPoint y: 153, distance: 23.6
click at [363, 150] on div "View Profile" at bounding box center [548, 155] width 925 height 29
click at [342, 153] on span "View Profile" at bounding box center [322, 156] width 78 height 21
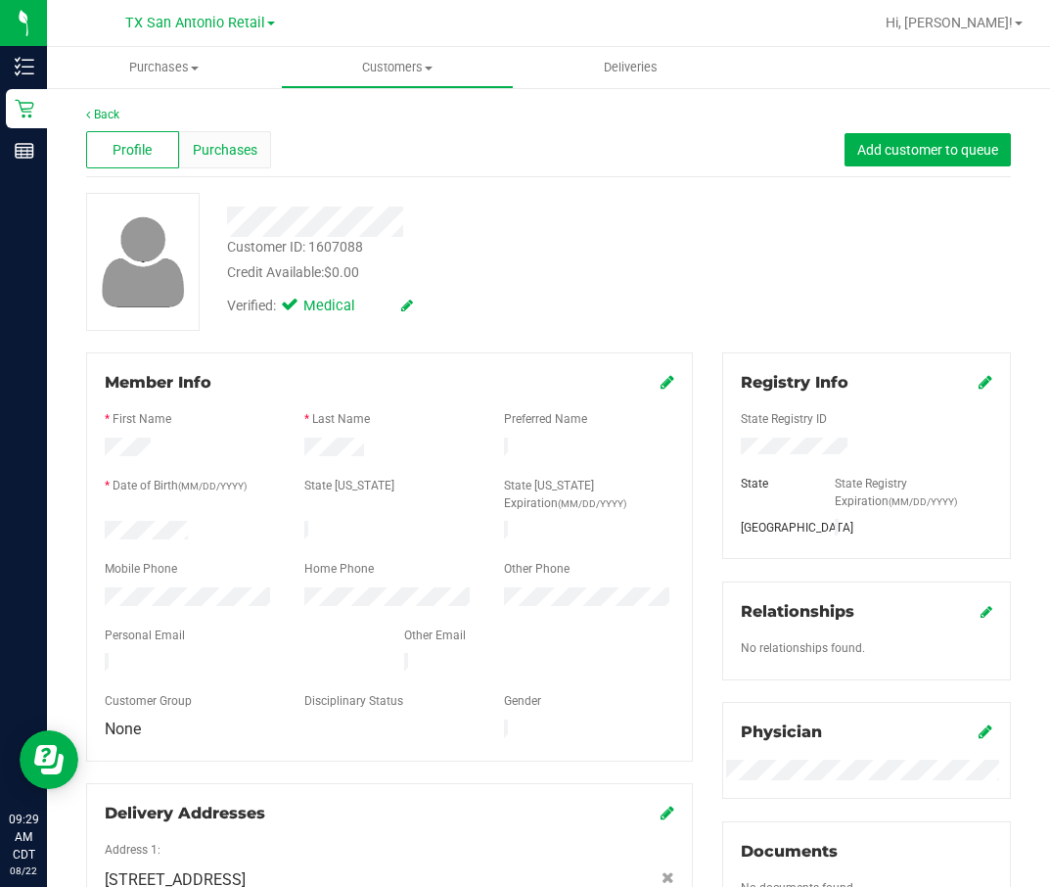
click at [212, 140] on span "Purchases" at bounding box center [225, 150] width 65 height 21
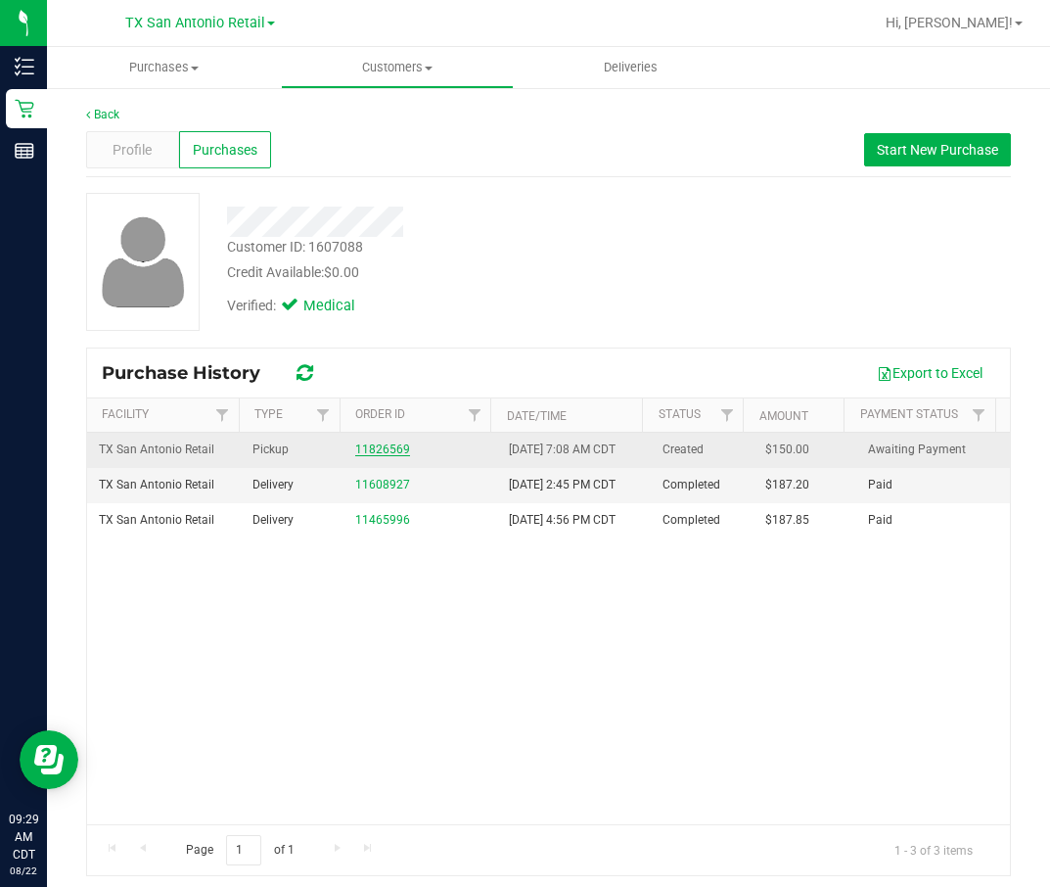
click at [379, 453] on link "11826569" at bounding box center [382, 449] width 55 height 14
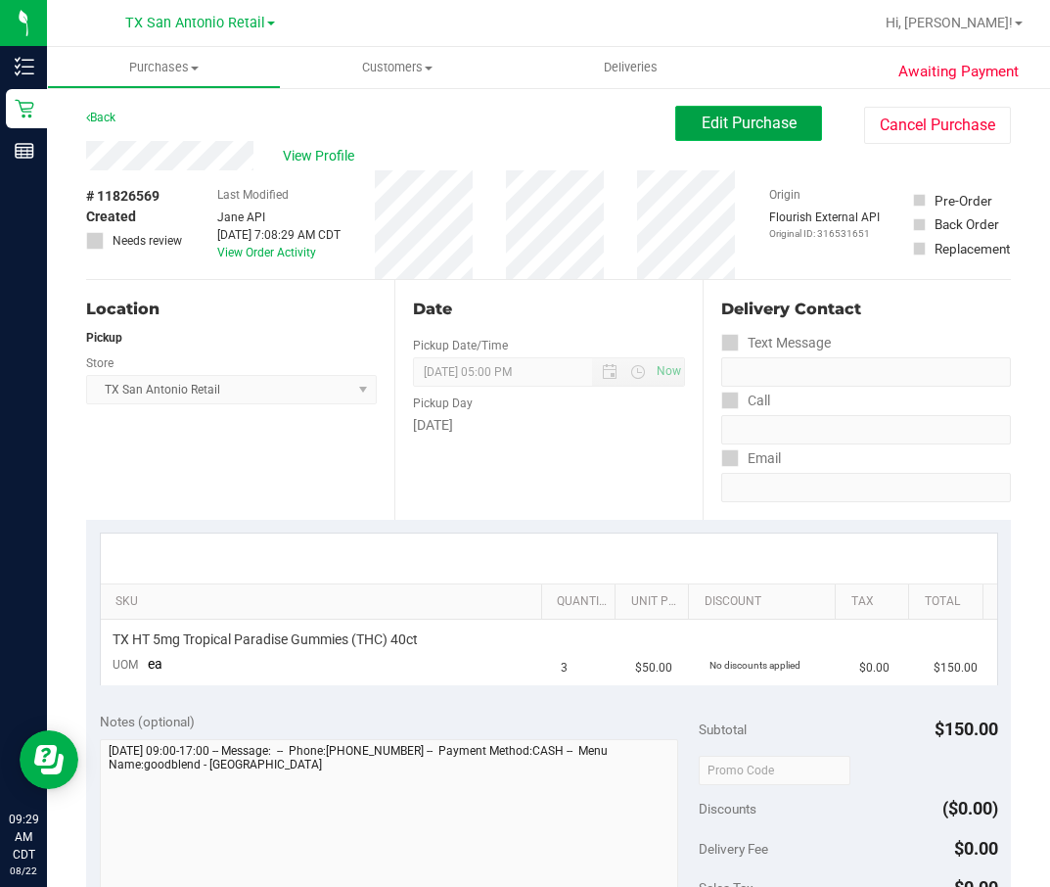
click at [702, 125] on span "Edit Purchase" at bounding box center [749, 123] width 95 height 19
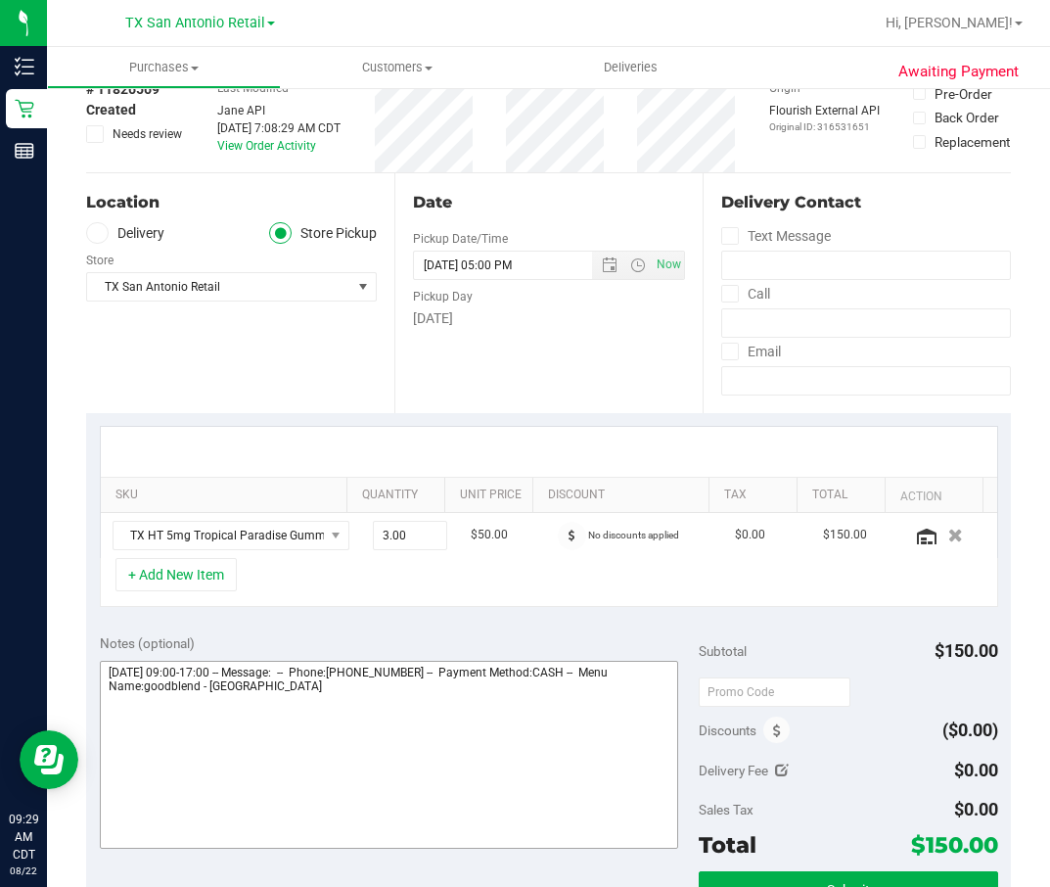
scroll to position [147, 0]
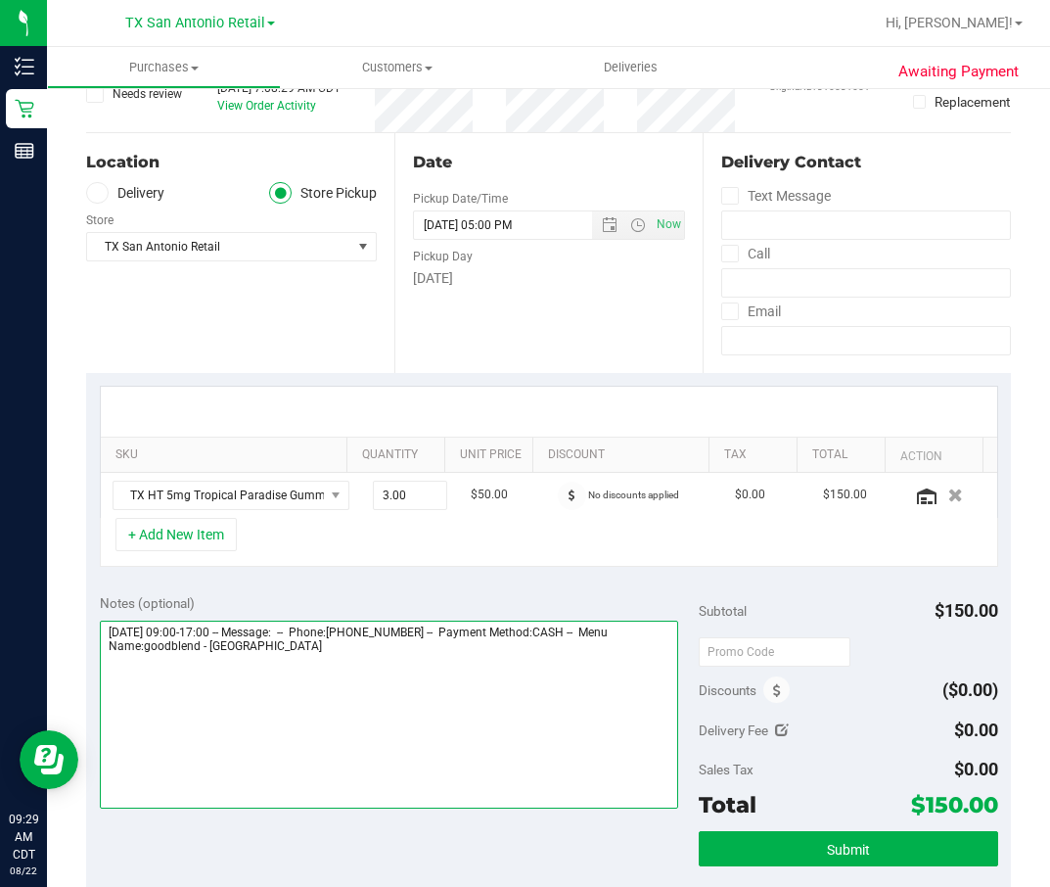
click at [425, 590] on textarea at bounding box center [389, 714] width 579 height 188
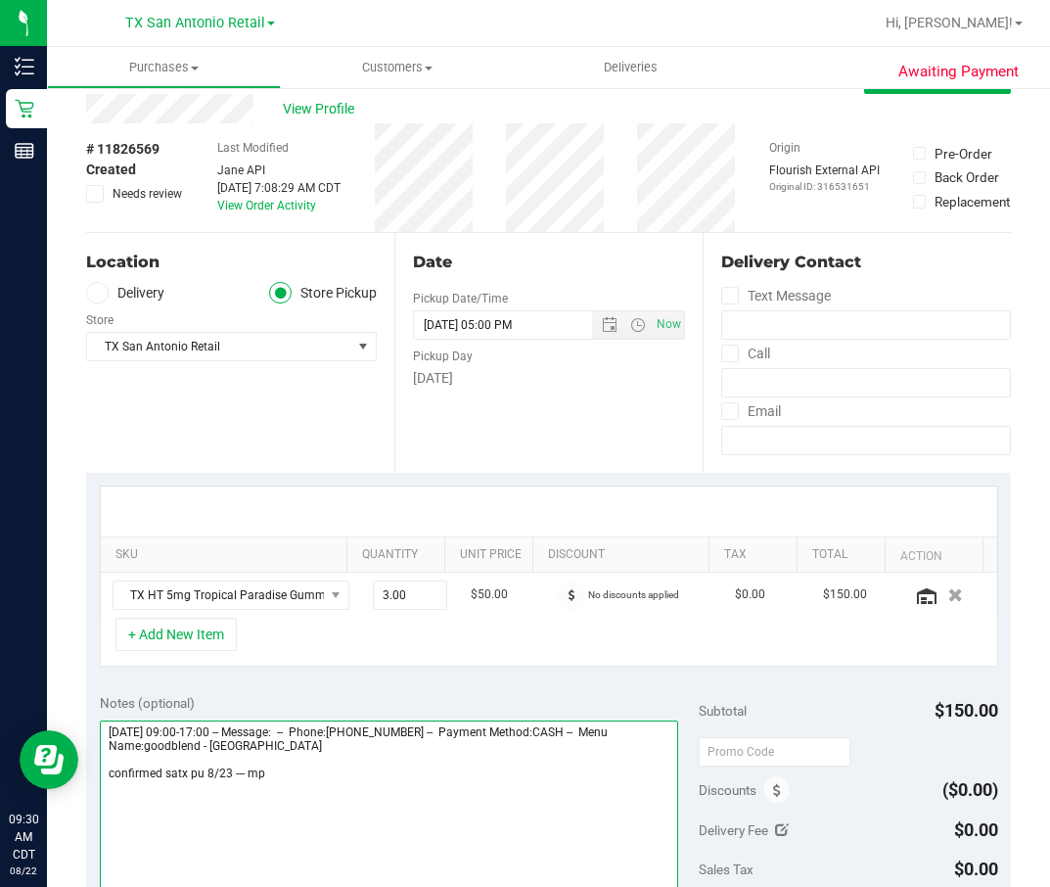
scroll to position [0, 0]
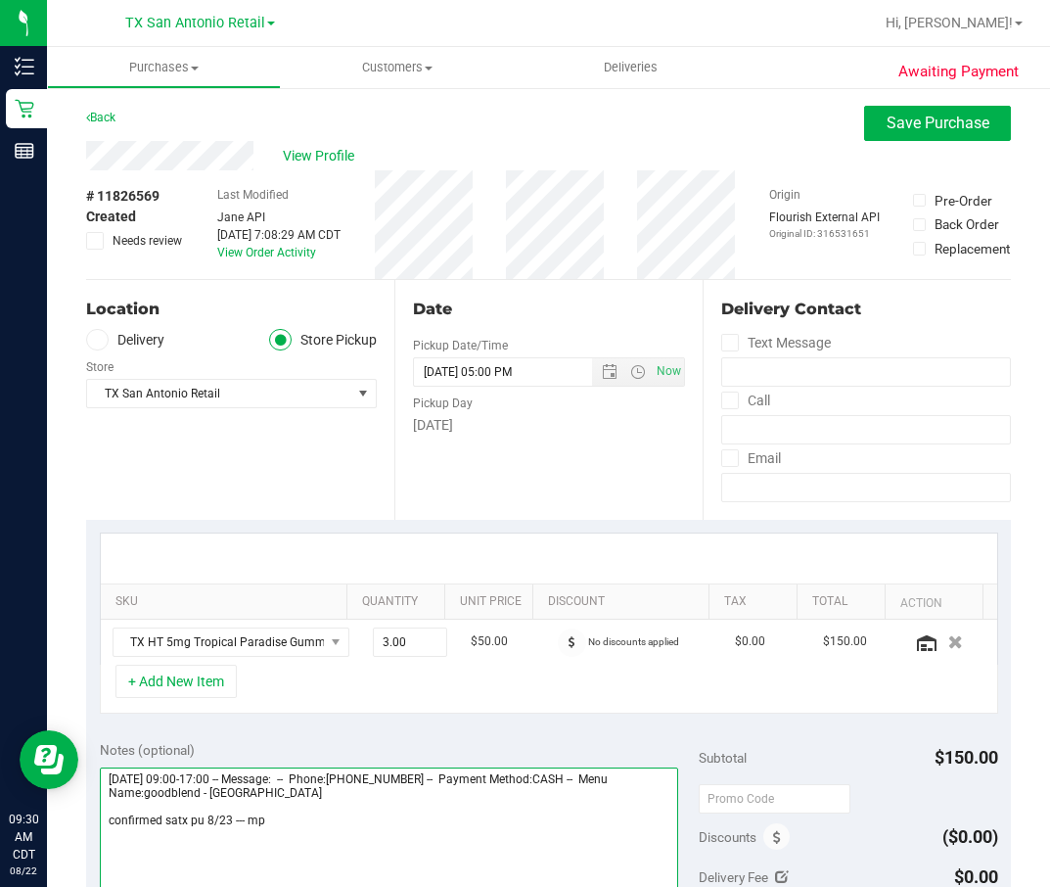
type textarea "Saturday 08/23/2025 09:00-17:00 -- Message: -- Phone:2103634409 -- Payment Meth…"
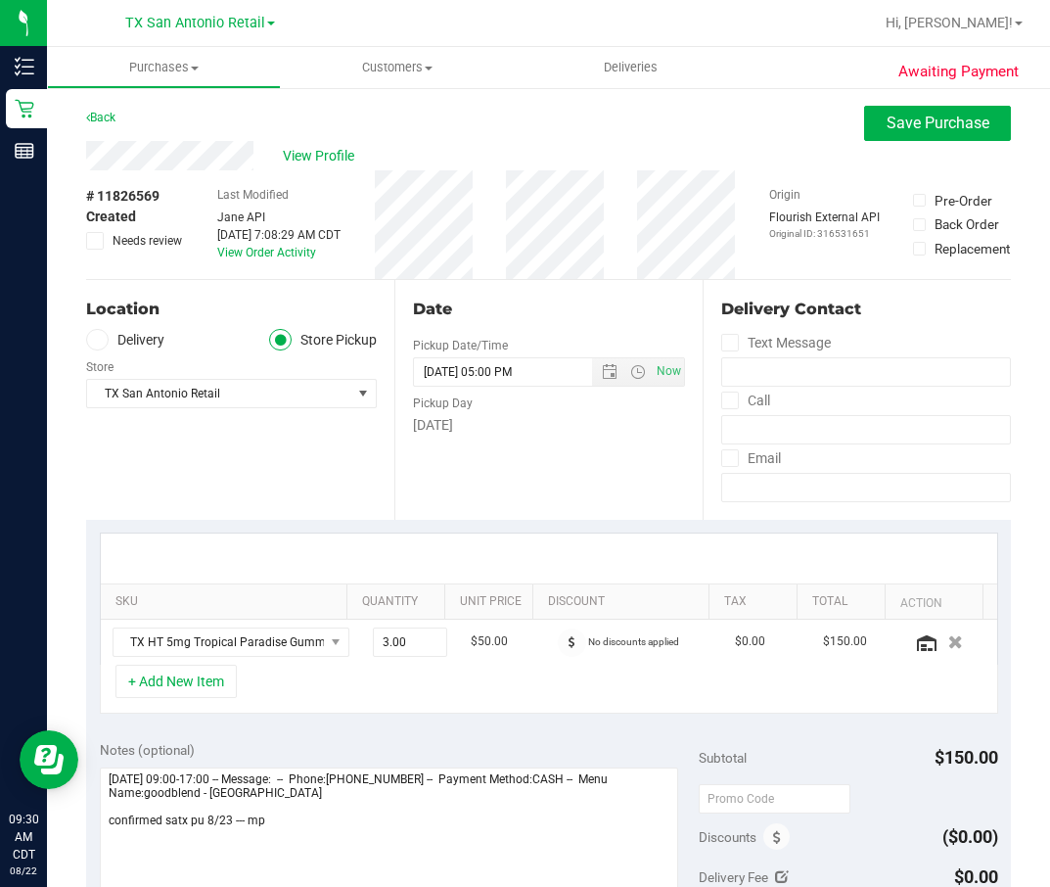
click at [128, 360] on div "Store" at bounding box center [231, 364] width 291 height 28
click at [128, 350] on div "Store" at bounding box center [231, 364] width 291 height 28
click at [129, 350] on div "Store" at bounding box center [231, 364] width 291 height 28
drag, startPoint x: 129, startPoint y: 350, endPoint x: 133, endPoint y: 338, distance: 13.3
click at [133, 338] on label "Delivery" at bounding box center [125, 340] width 78 height 23
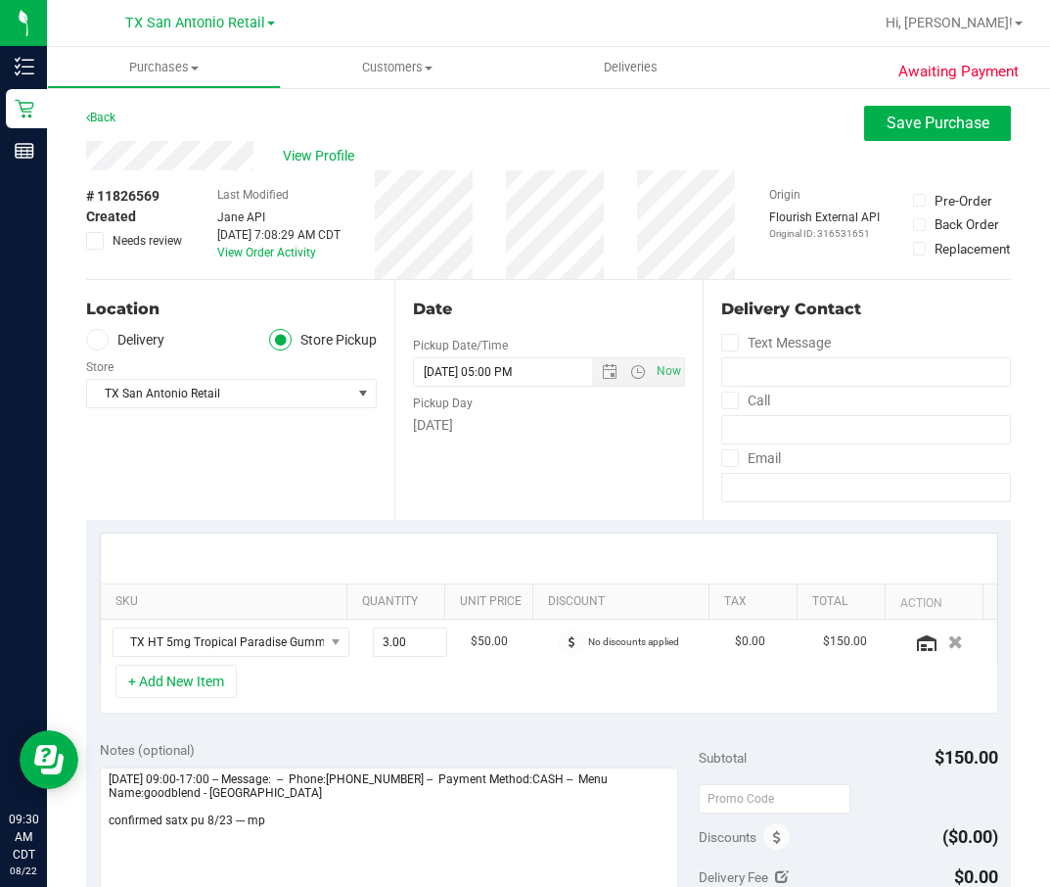
click at [0, 0] on input "Delivery" at bounding box center [0, 0] width 0 height 0
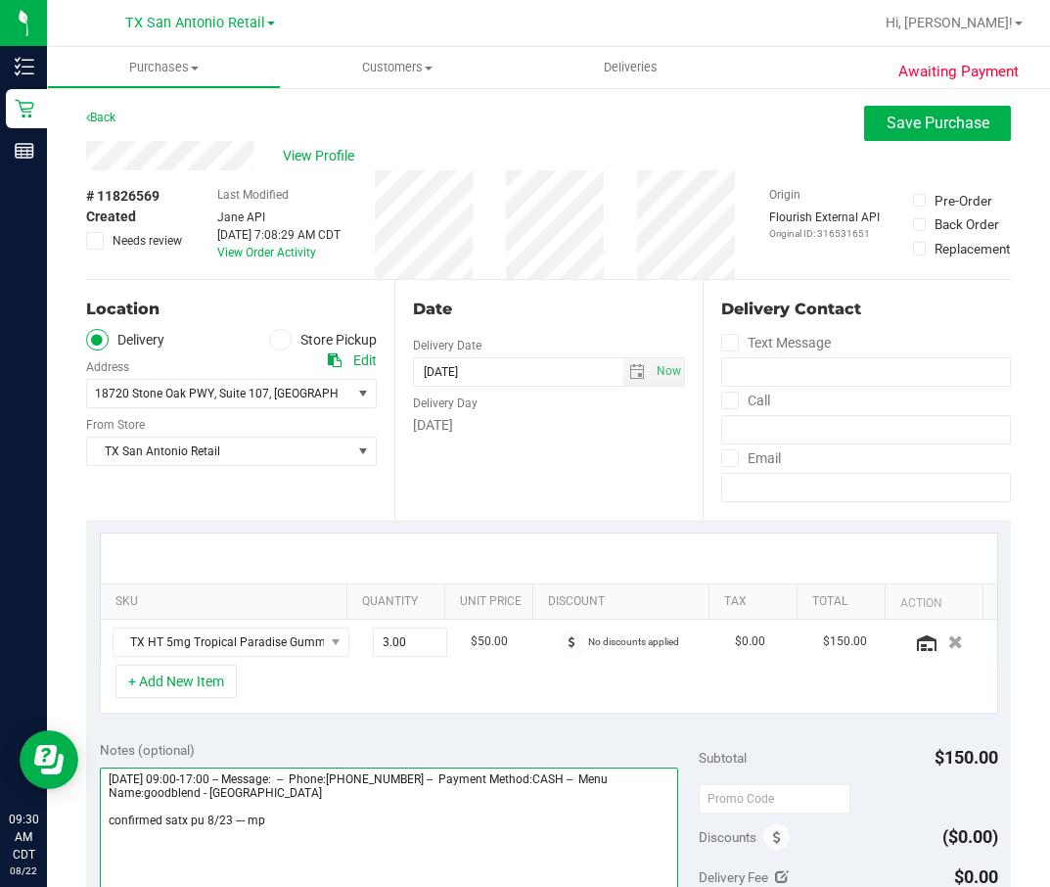
click at [283, 590] on textarea at bounding box center [389, 861] width 579 height 188
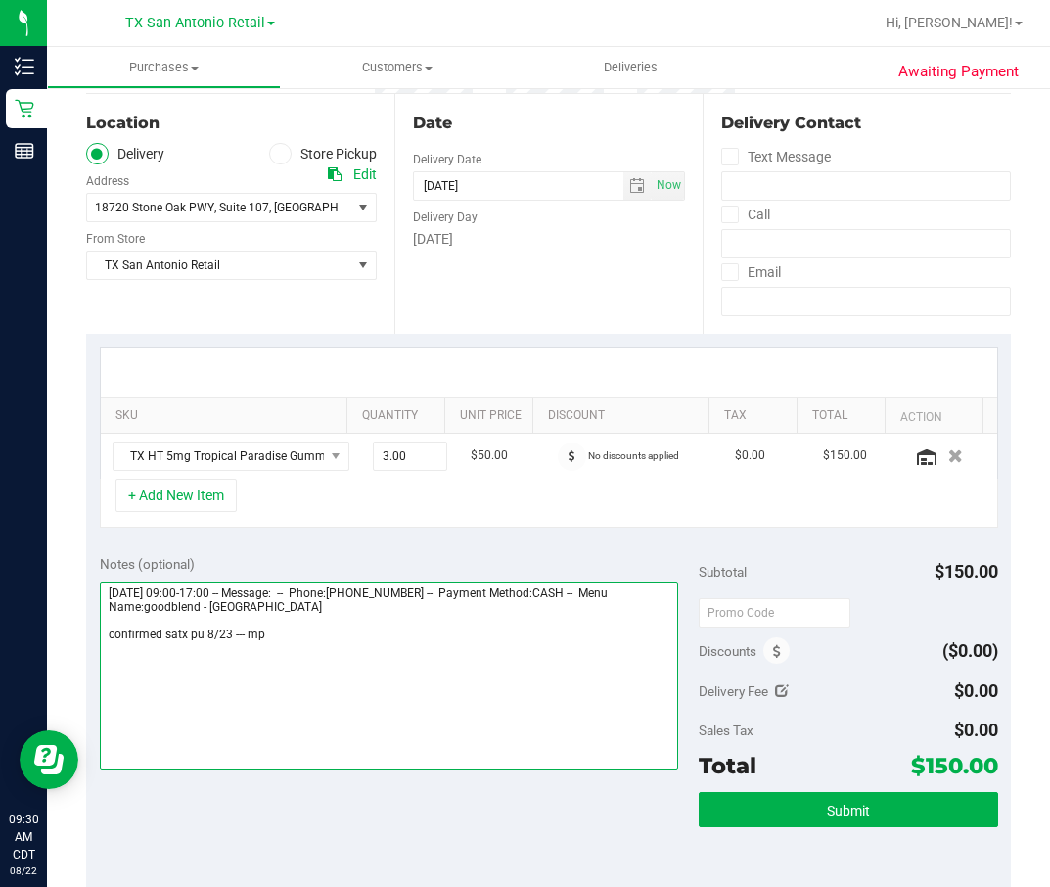
scroll to position [294, 0]
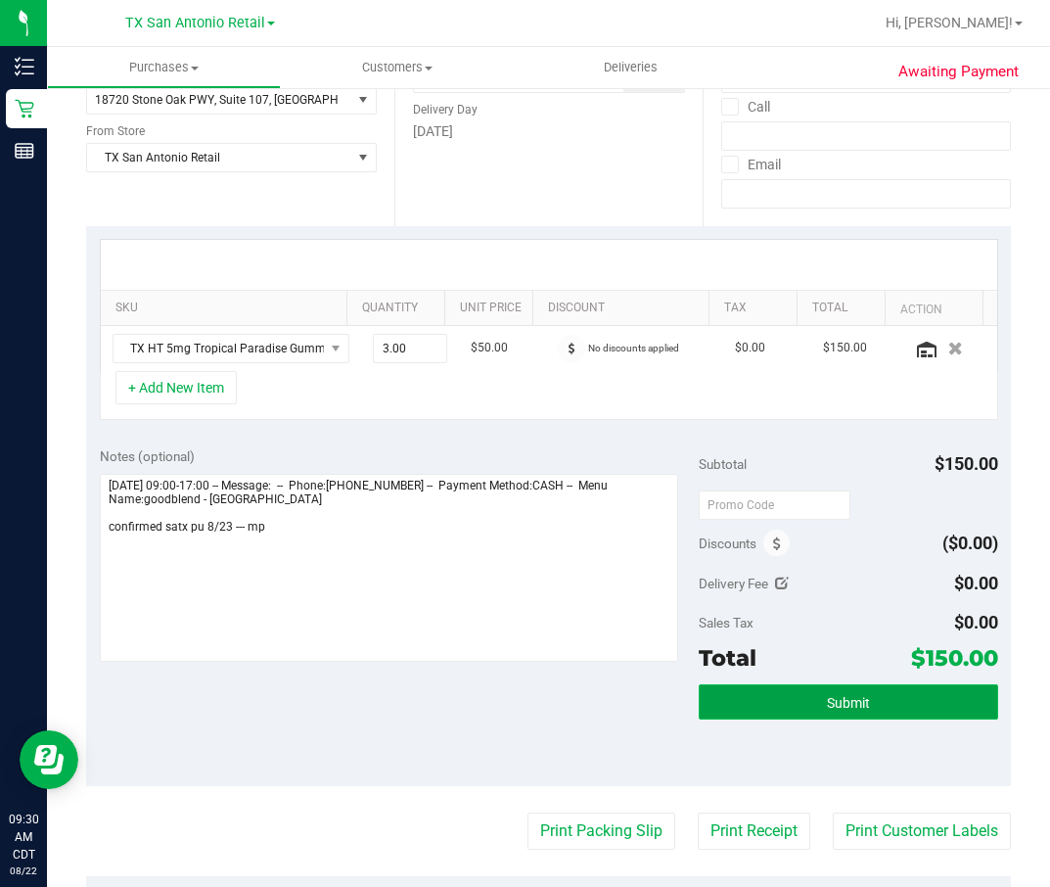
click at [827, 590] on span "Submit" at bounding box center [848, 703] width 43 height 16
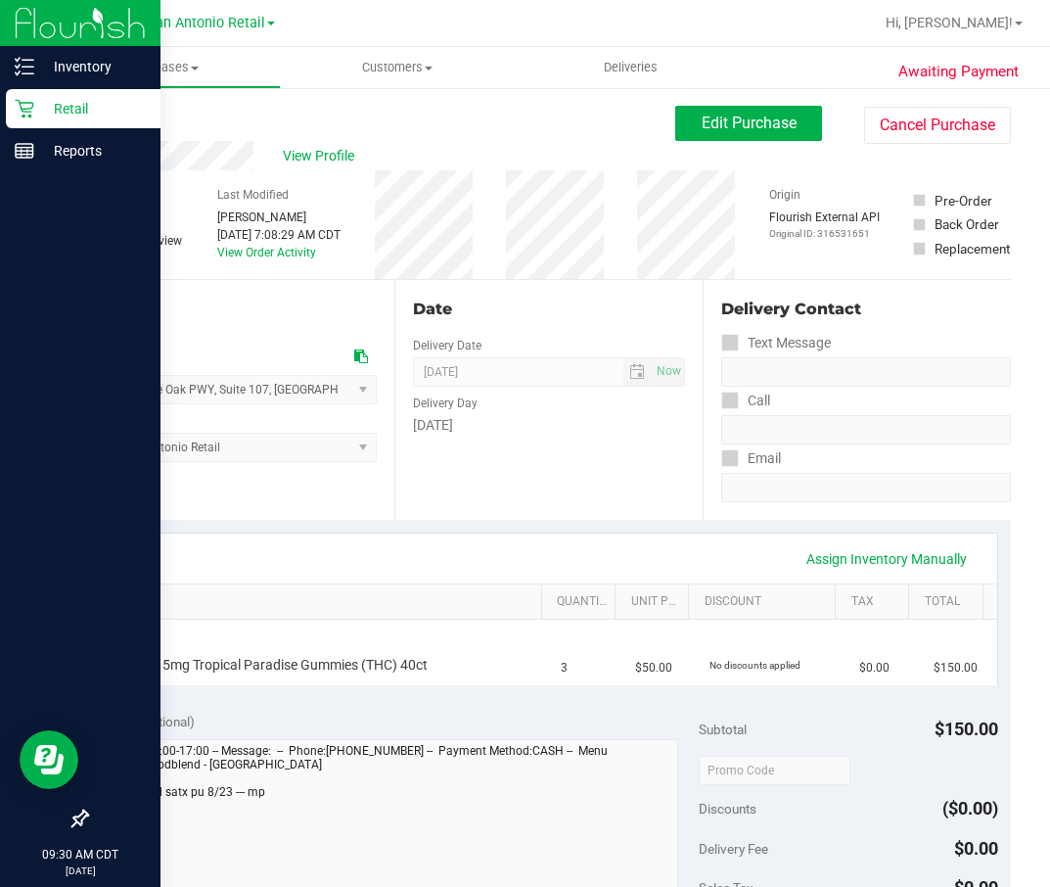
click at [36, 112] on p "Retail" at bounding box center [92, 108] width 117 height 23
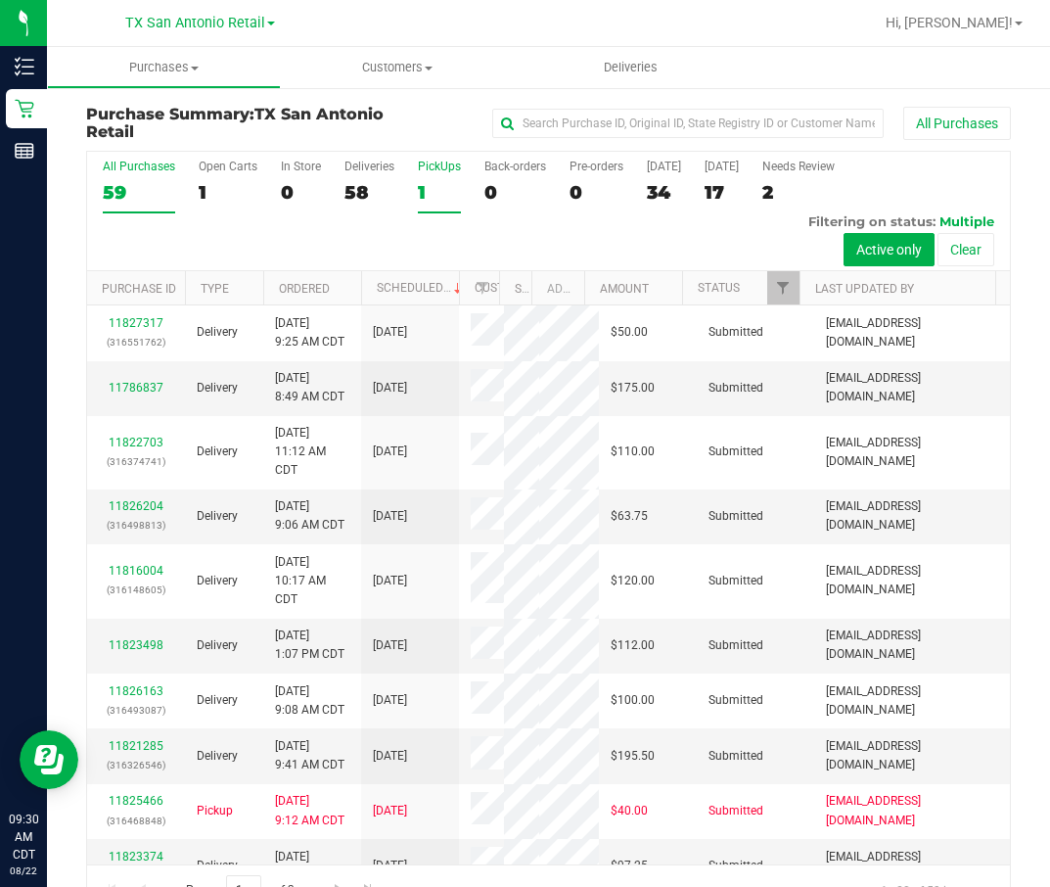
click at [433, 199] on div "1" at bounding box center [439, 192] width 43 height 23
click at [0, 0] on input "PickUps 1" at bounding box center [0, 0] width 0 height 0
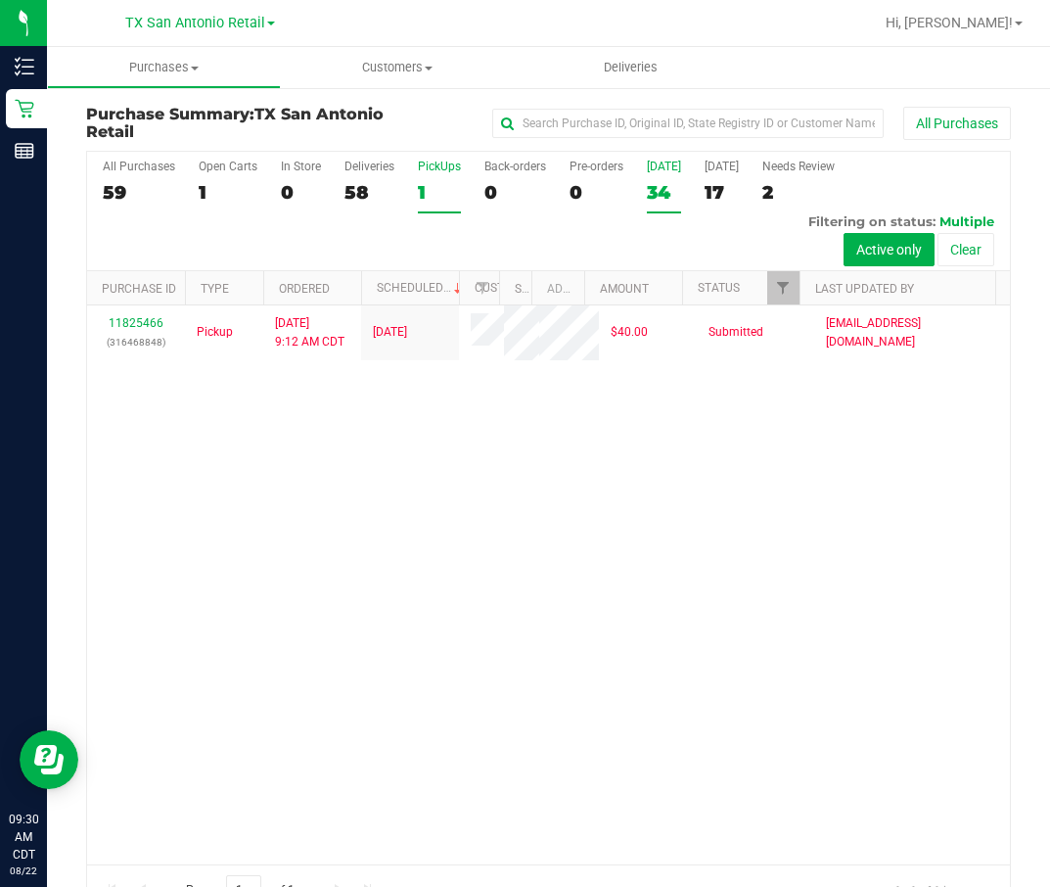
click at [666, 194] on div "34" at bounding box center [664, 192] width 34 height 23
click at [0, 0] on input "Today 34" at bounding box center [0, 0] width 0 height 0
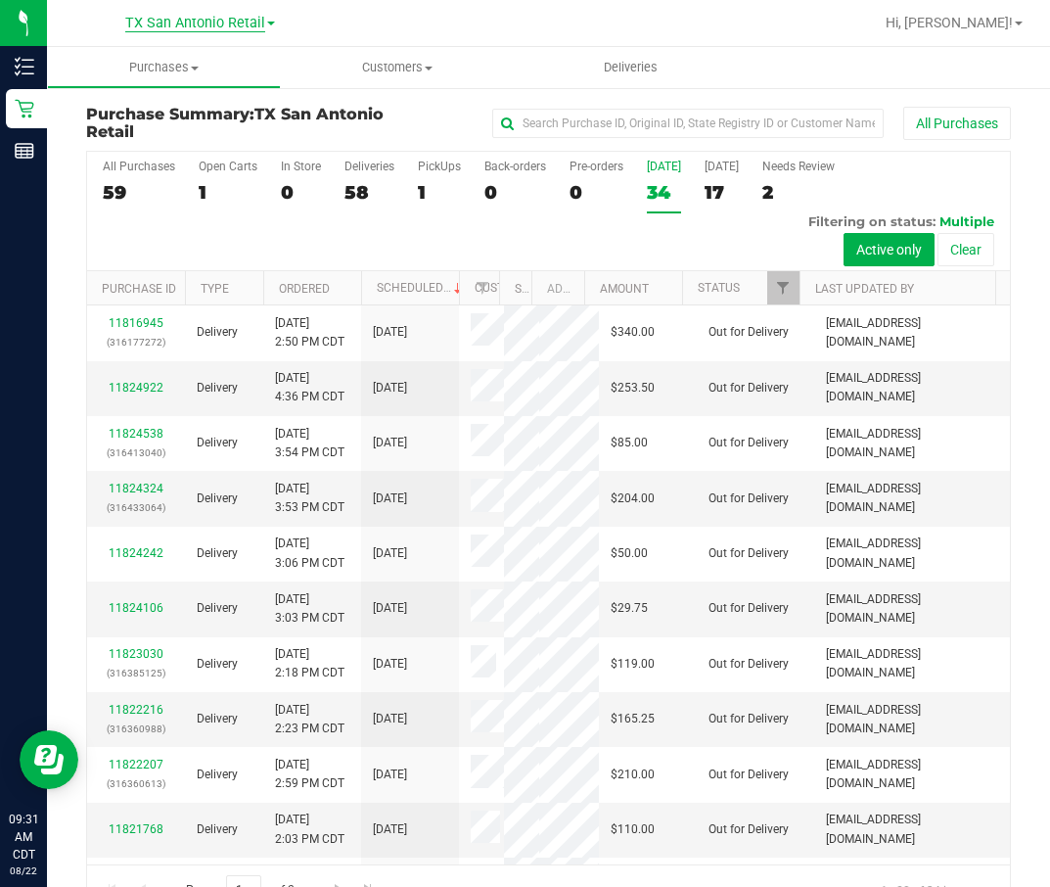
click at [161, 28] on span "TX San Antonio Retail" at bounding box center [195, 24] width 140 height 18
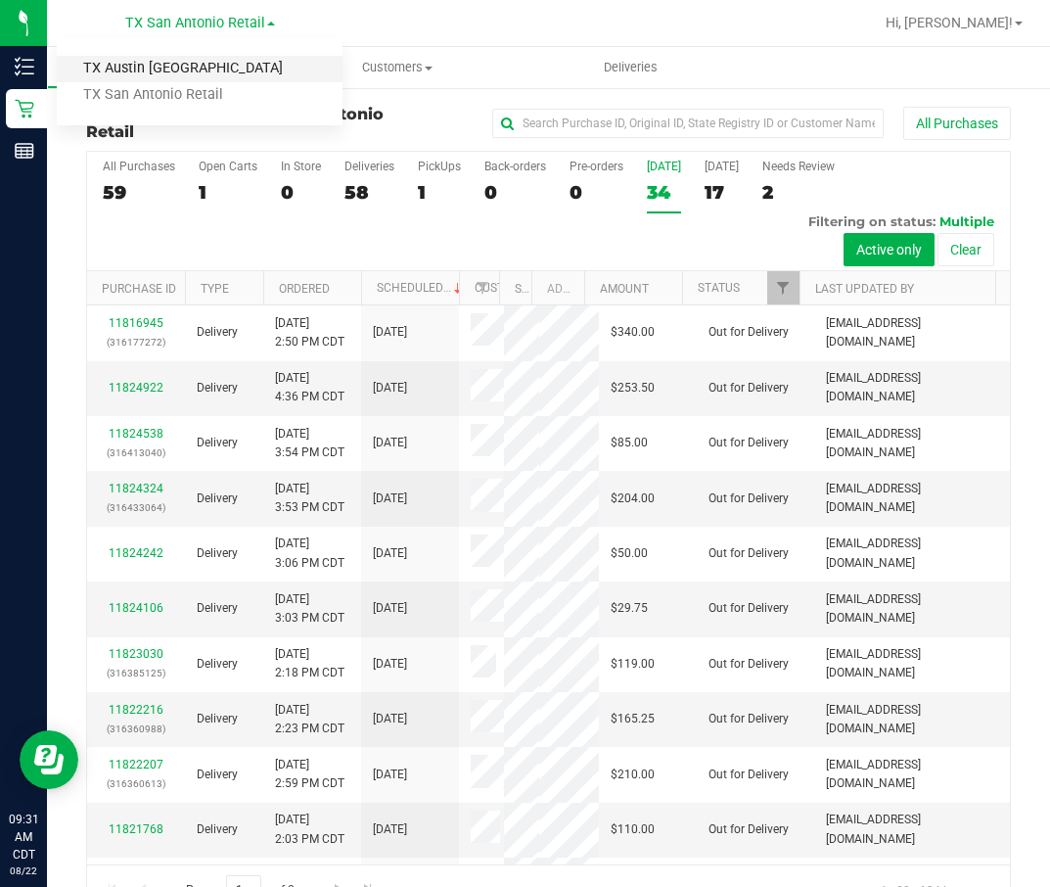
click at [205, 70] on link "TX Austin [GEOGRAPHIC_DATA]" at bounding box center [200, 69] width 286 height 26
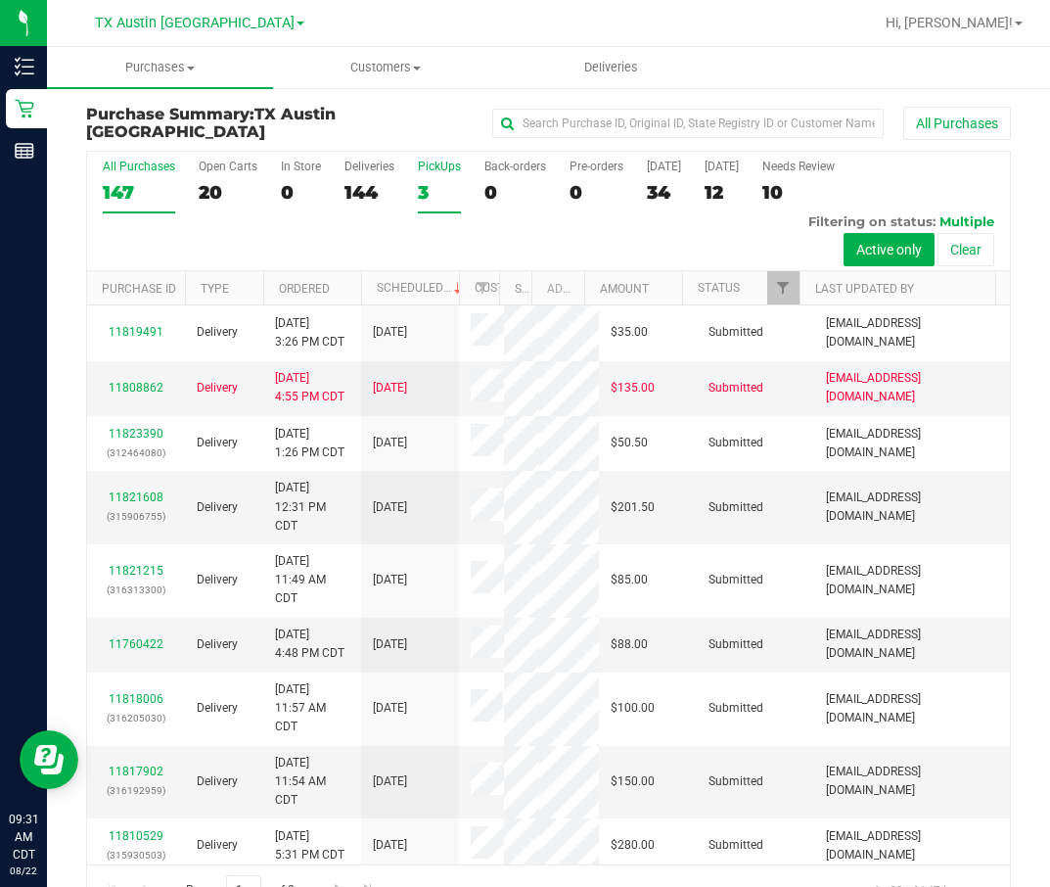
click at [437, 184] on div "3" at bounding box center [439, 192] width 43 height 23
click at [0, 0] on input "PickUps 3" at bounding box center [0, 0] width 0 height 0
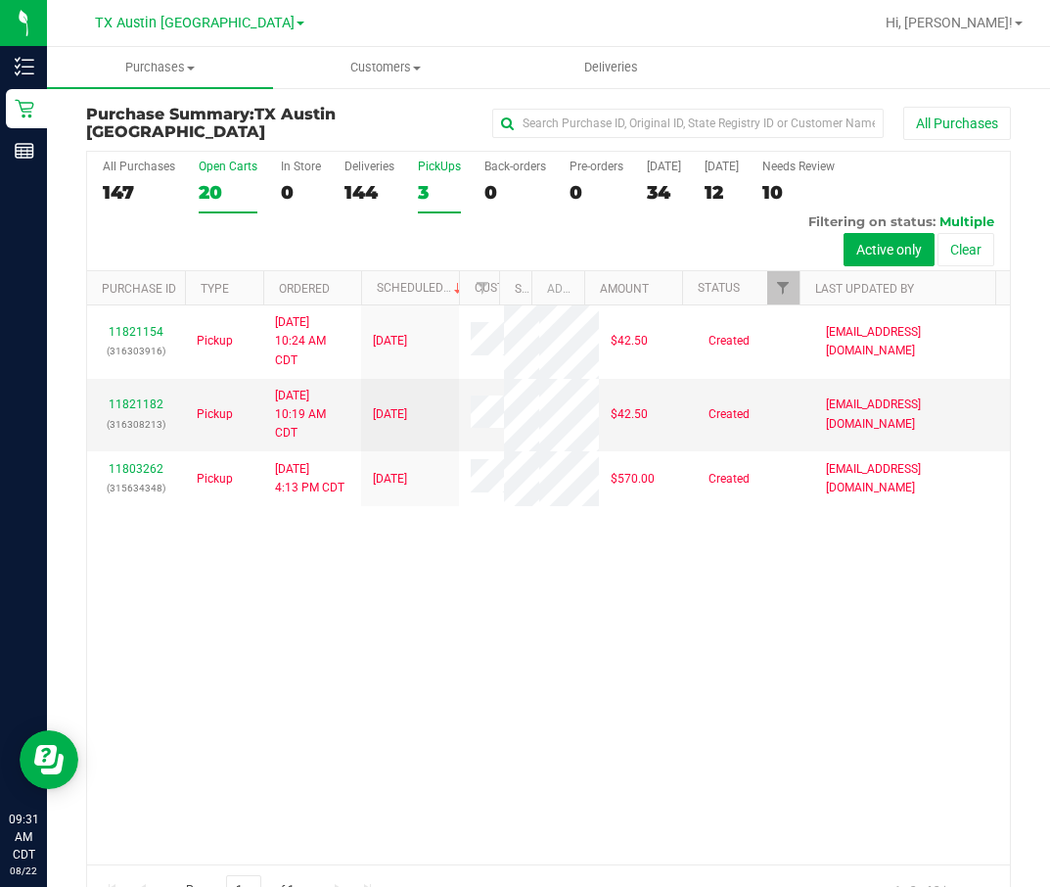
click at [214, 174] on label "Open Carts 20" at bounding box center [228, 187] width 59 height 54
click at [0, 0] on input "Open Carts 20" at bounding box center [0, 0] width 0 height 0
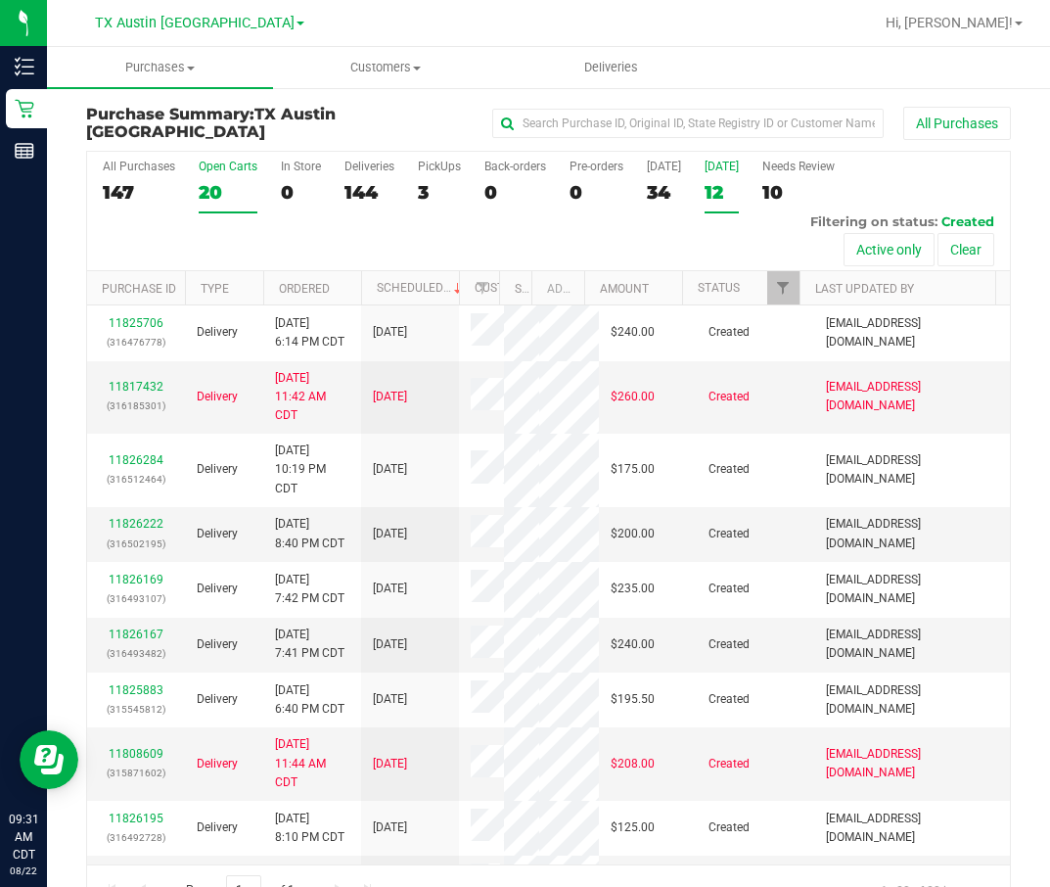
click at [715, 192] on div "12" at bounding box center [722, 192] width 34 height 23
click at [0, 0] on input "Tomorrow 12" at bounding box center [0, 0] width 0 height 0
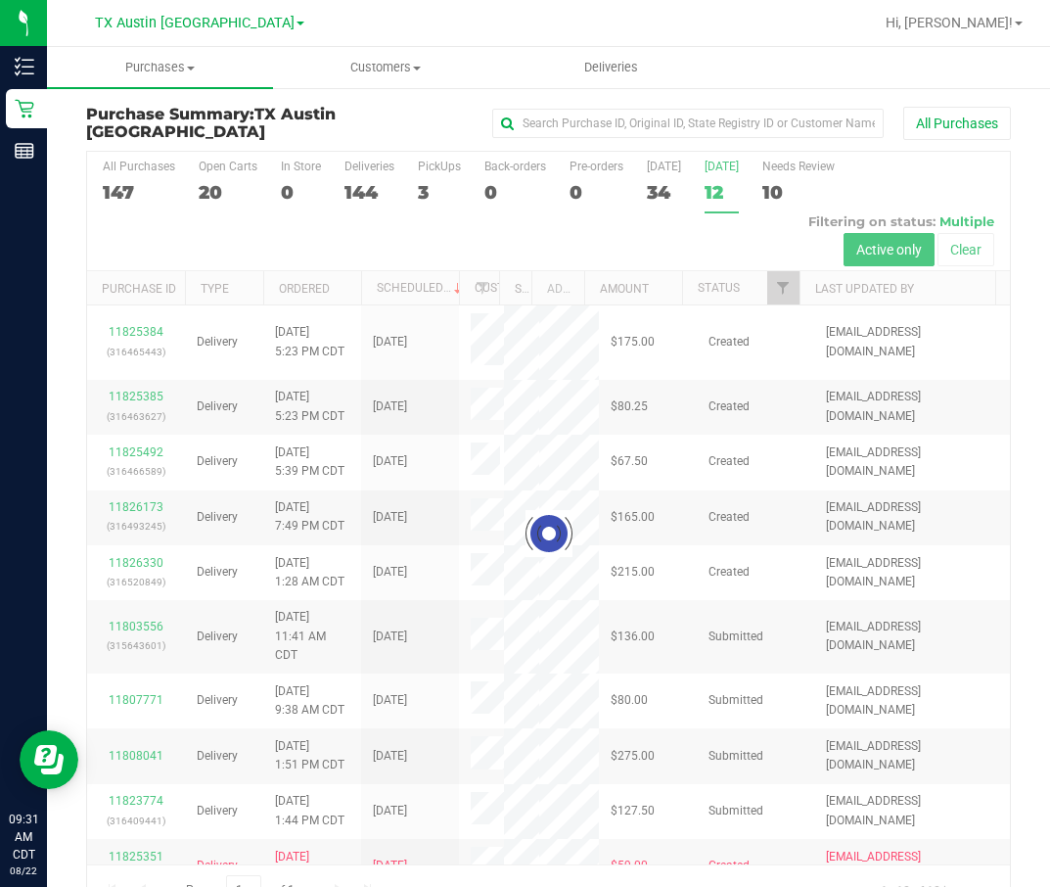
click at [649, 180] on div at bounding box center [548, 533] width 923 height 763
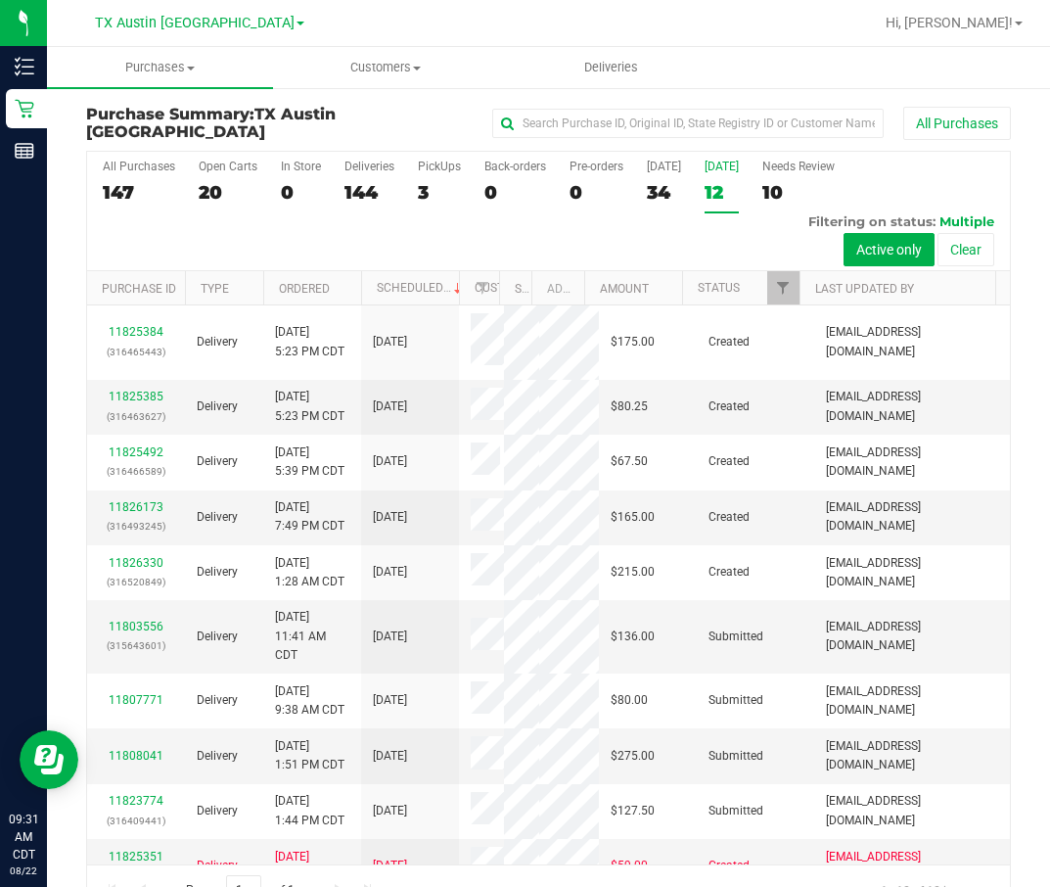
click at [684, 191] on div "All Purchases 147 Open Carts 20 In Store 0 Deliveries 144 PickUps 3 Back-orders…" at bounding box center [548, 211] width 923 height 119
click at [647, 181] on div "34" at bounding box center [664, 192] width 34 height 23
click at [0, 0] on input "Today 34" at bounding box center [0, 0] width 0 height 0
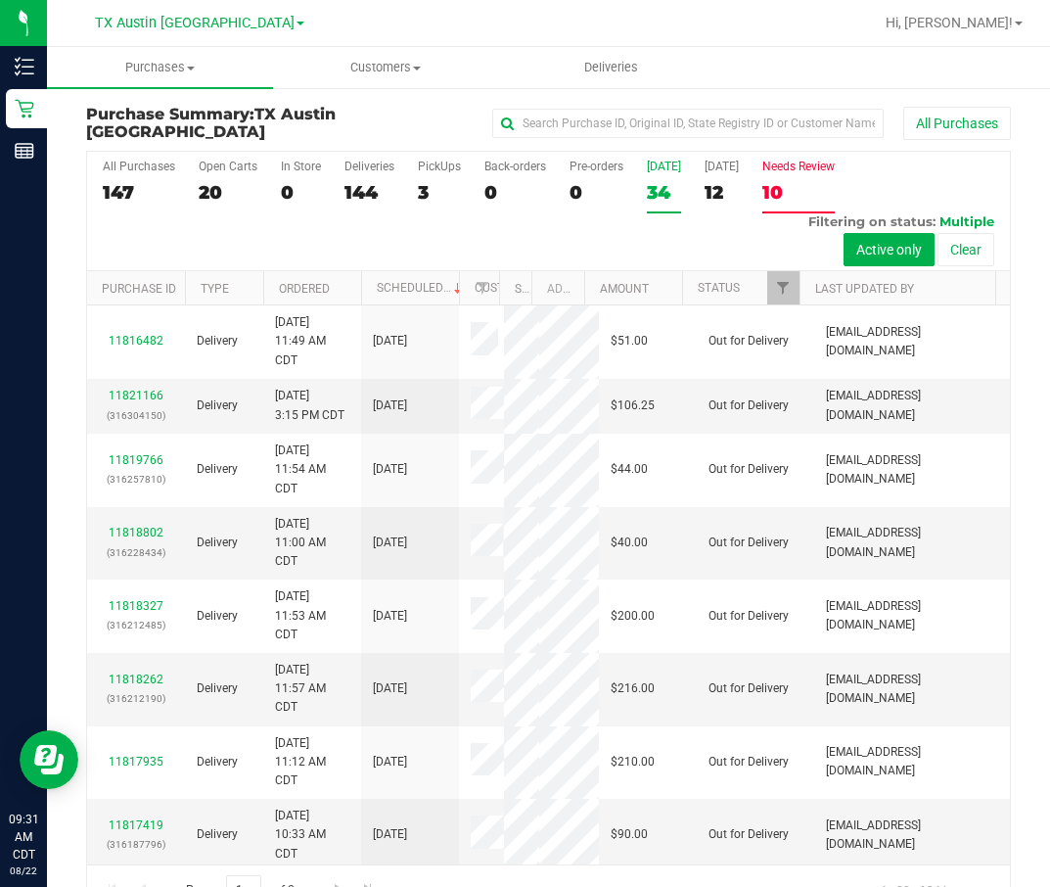
click at [809, 193] on div "10" at bounding box center [798, 192] width 72 height 23
click at [0, 0] on input "Needs Review 10" at bounding box center [0, 0] width 0 height 0
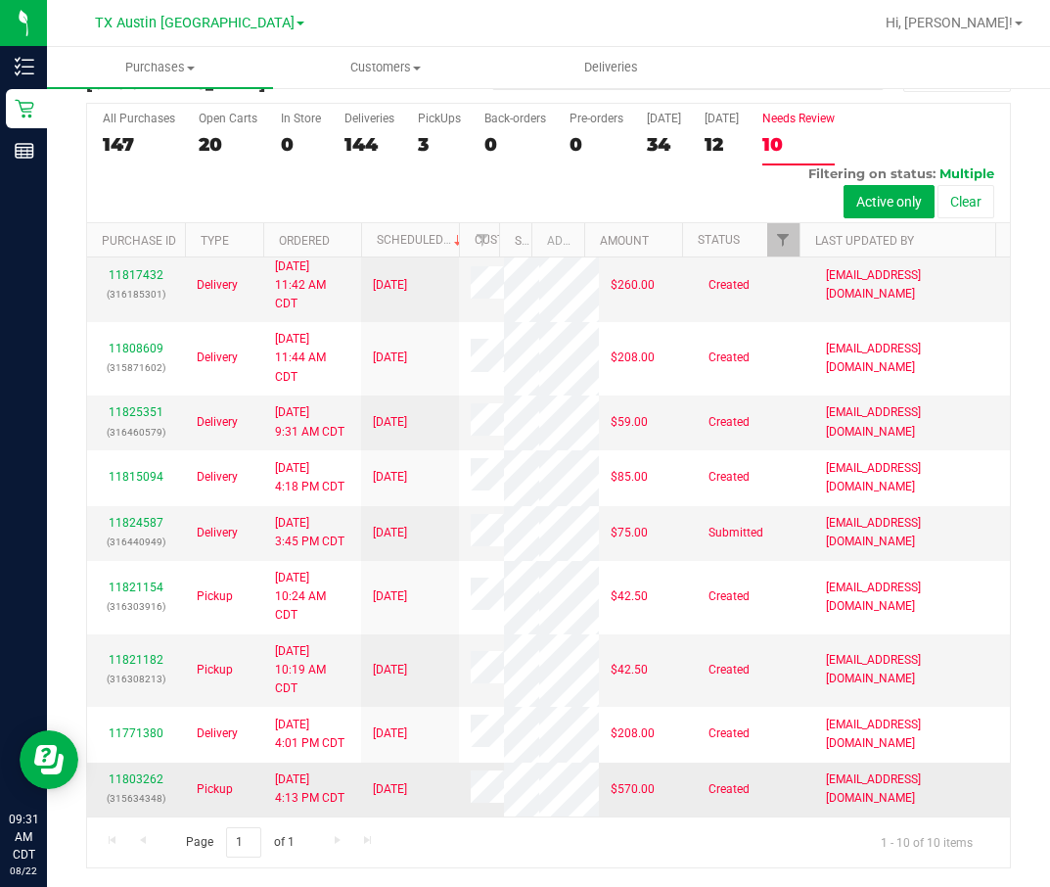
scroll to position [621, 0]
click at [132, 590] on link "11821182" at bounding box center [136, 660] width 55 height 14
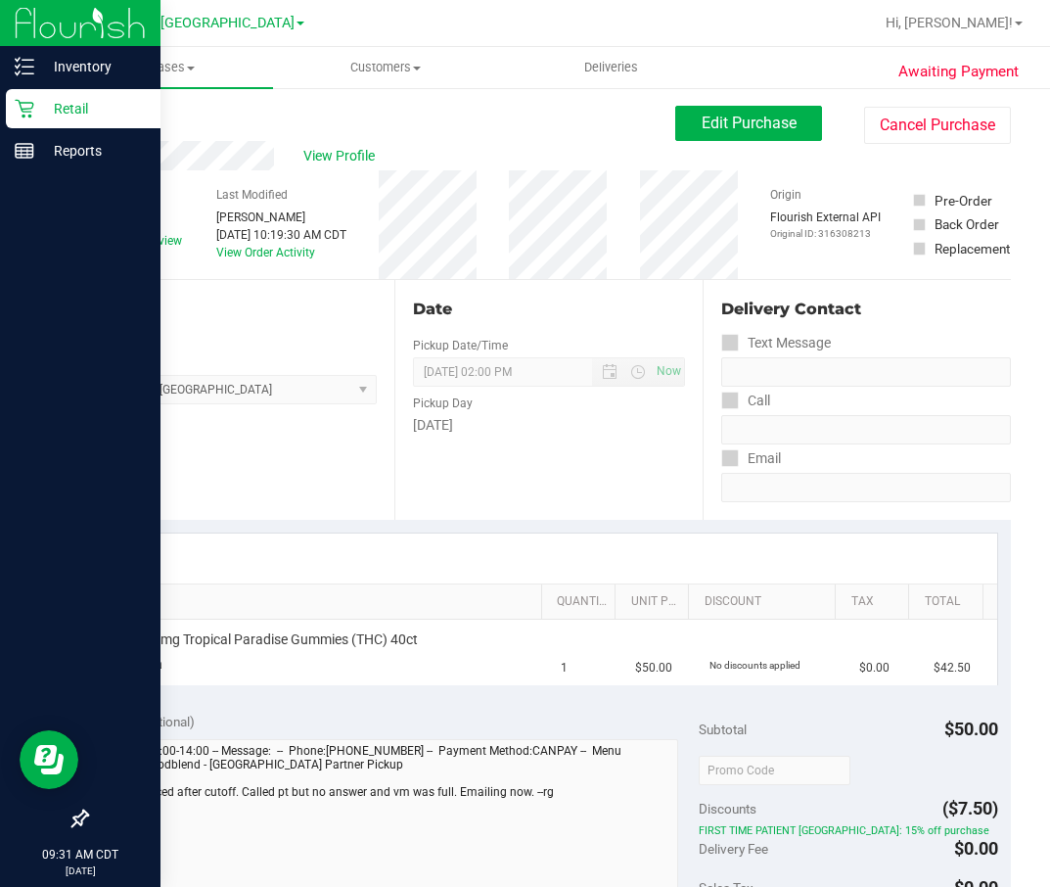
click at [51, 101] on p "Retail" at bounding box center [92, 108] width 117 height 23
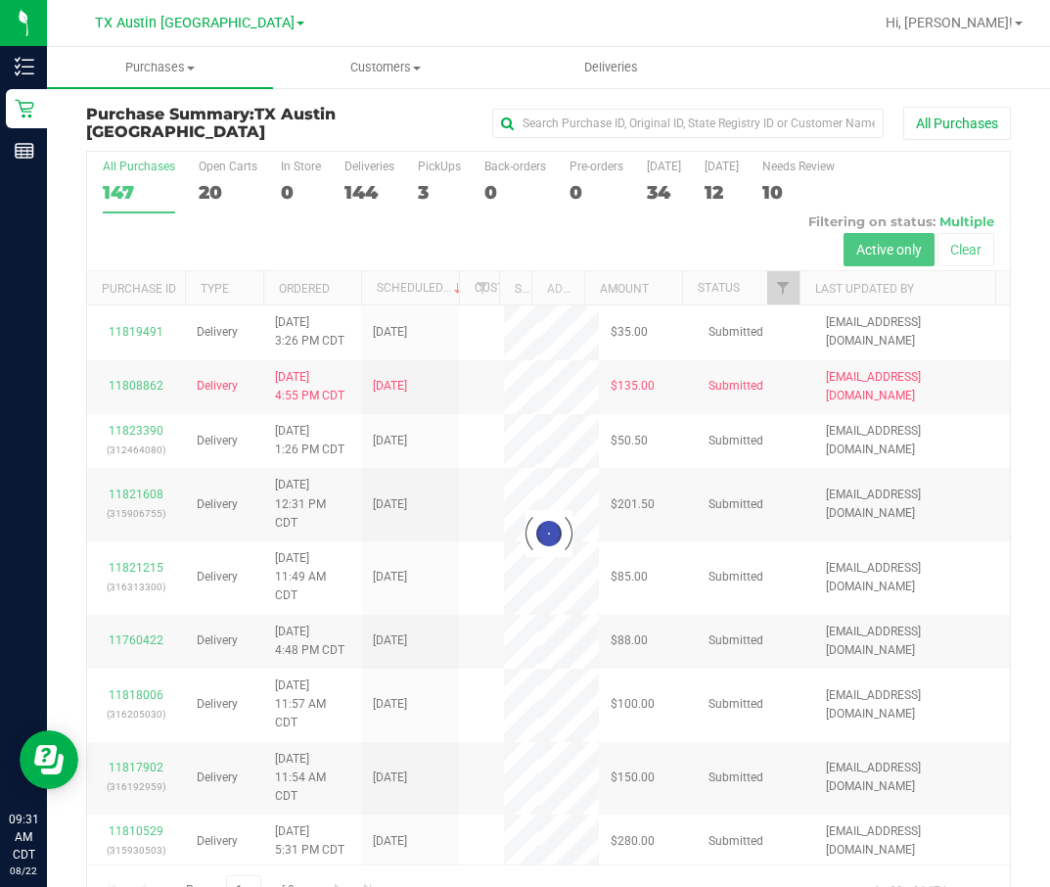
click at [242, 26] on link "TX Austin [GEOGRAPHIC_DATA]" at bounding box center [199, 22] width 209 height 19
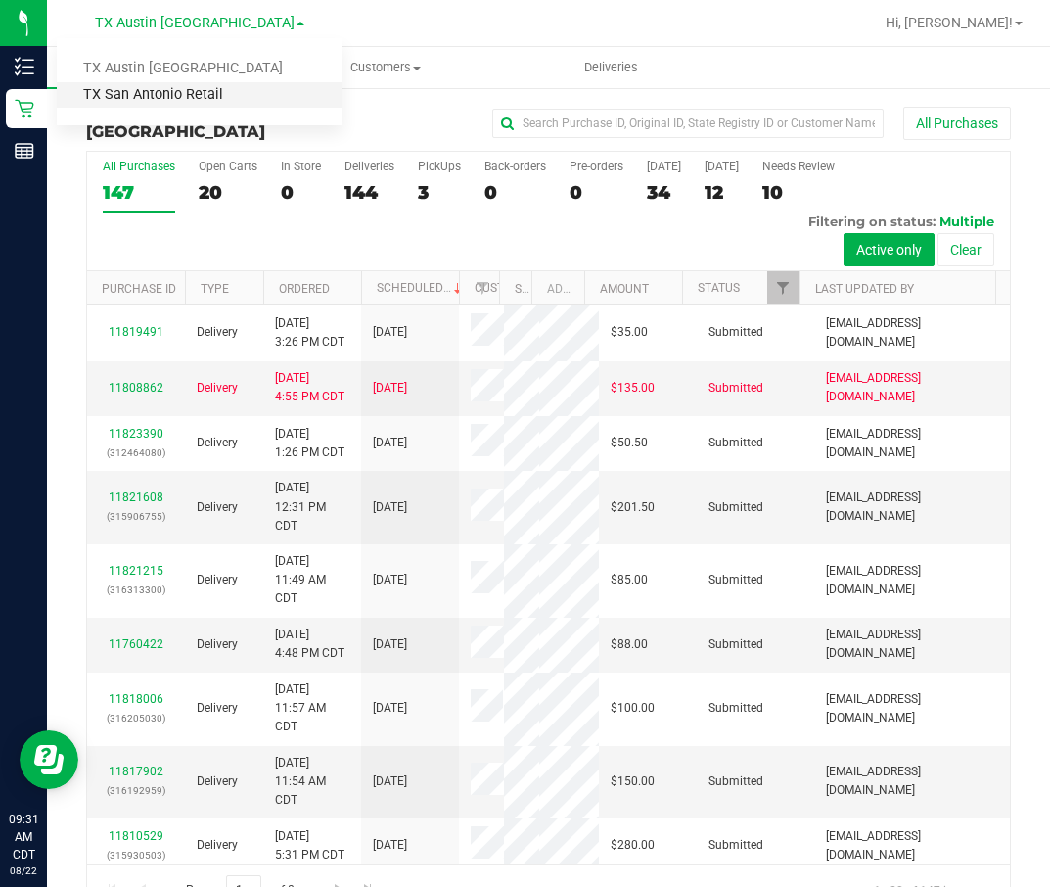
click at [214, 92] on link "TX San Antonio Retail" at bounding box center [200, 95] width 286 height 26
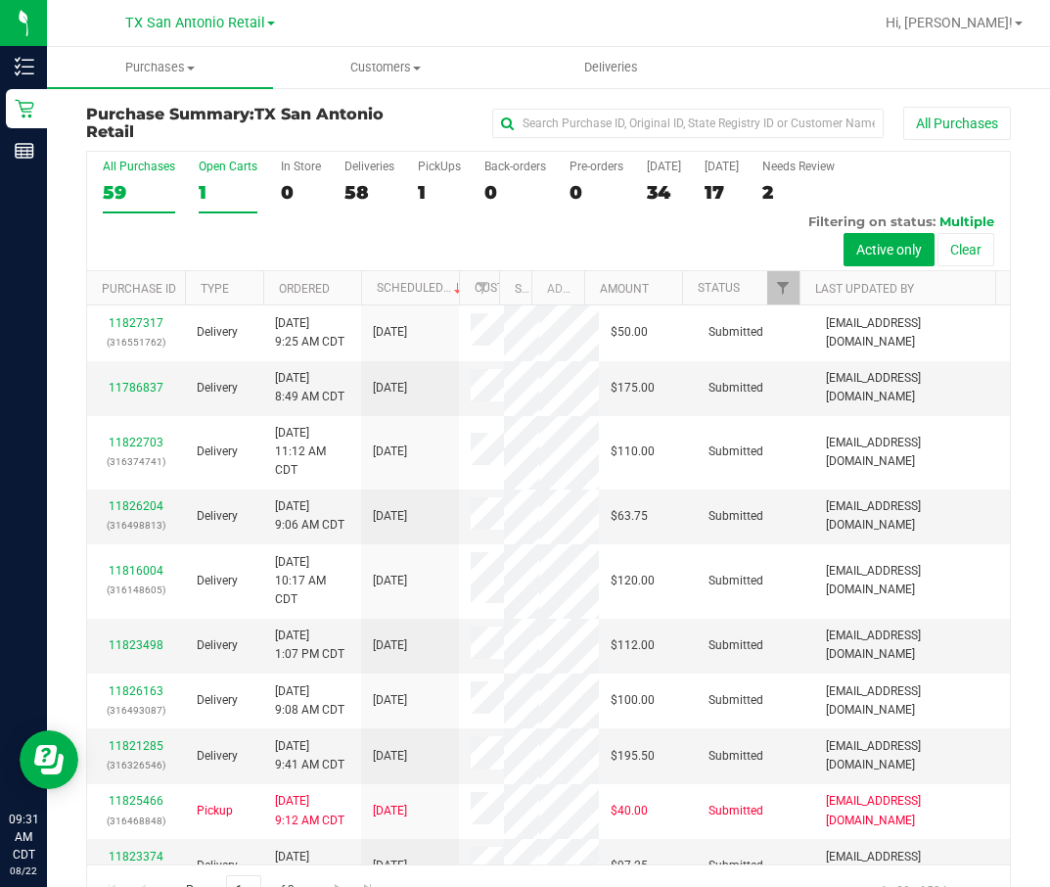
click at [247, 184] on div "1" at bounding box center [228, 192] width 59 height 23
click at [0, 0] on input "Open Carts 1" at bounding box center [0, 0] width 0 height 0
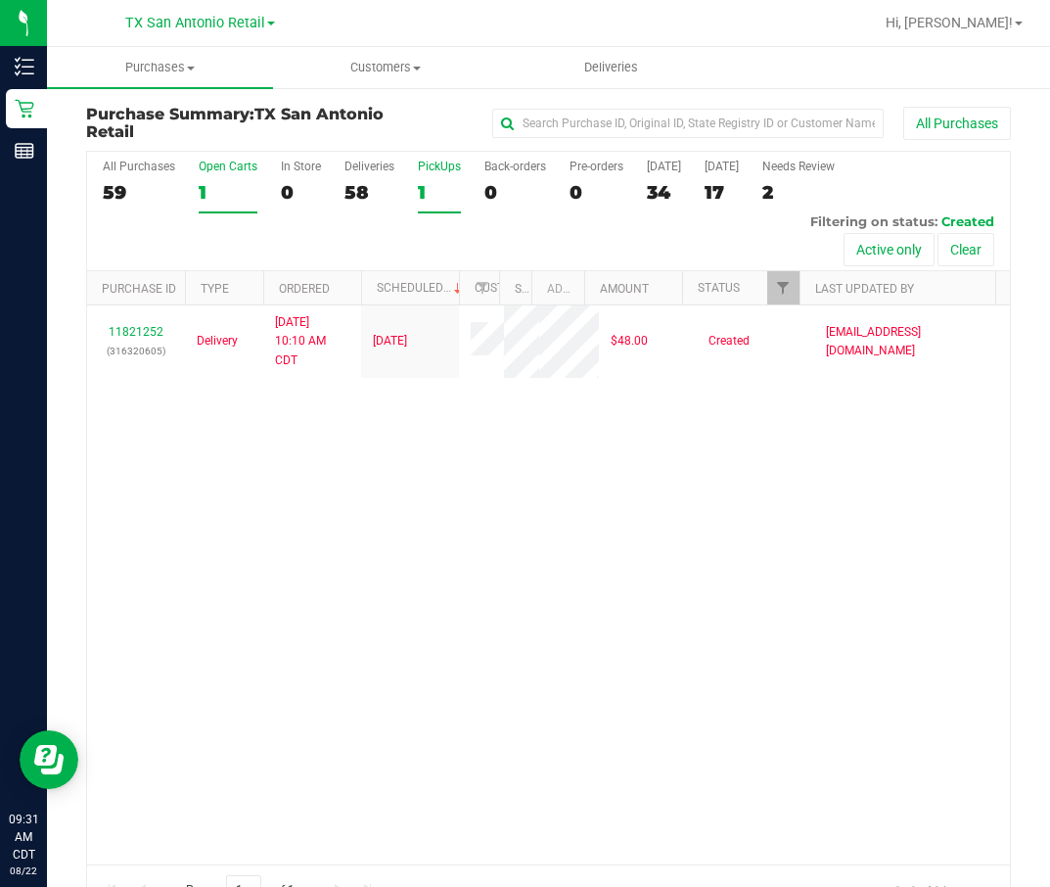
click at [419, 169] on div "PickUps" at bounding box center [439, 167] width 43 height 14
click at [0, 0] on input "PickUps 1" at bounding box center [0, 0] width 0 height 0
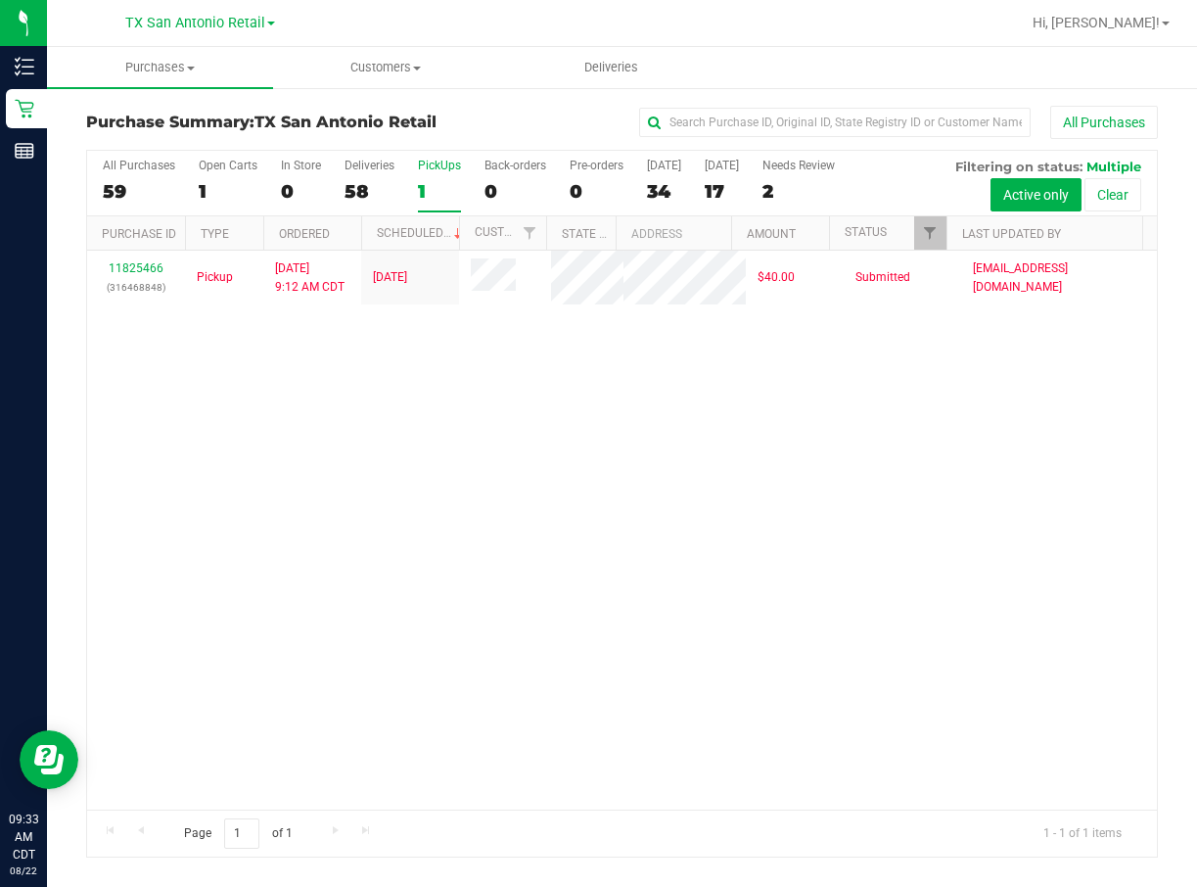
click at [503, 590] on div "11825466 (316468848) Pickup 8/22/2025 9:12 AM CDT 8/23/2025 $40.00 Submitted ma…" at bounding box center [622, 530] width 1070 height 559
click at [442, 205] on label "PickUps 1" at bounding box center [439, 186] width 43 height 54
click at [0, 0] on input "PickUps 1" at bounding box center [0, 0] width 0 height 0
click at [231, 170] on div "Open Carts" at bounding box center [228, 166] width 59 height 14
click at [0, 0] on input "Open Carts 1" at bounding box center [0, 0] width 0 height 0
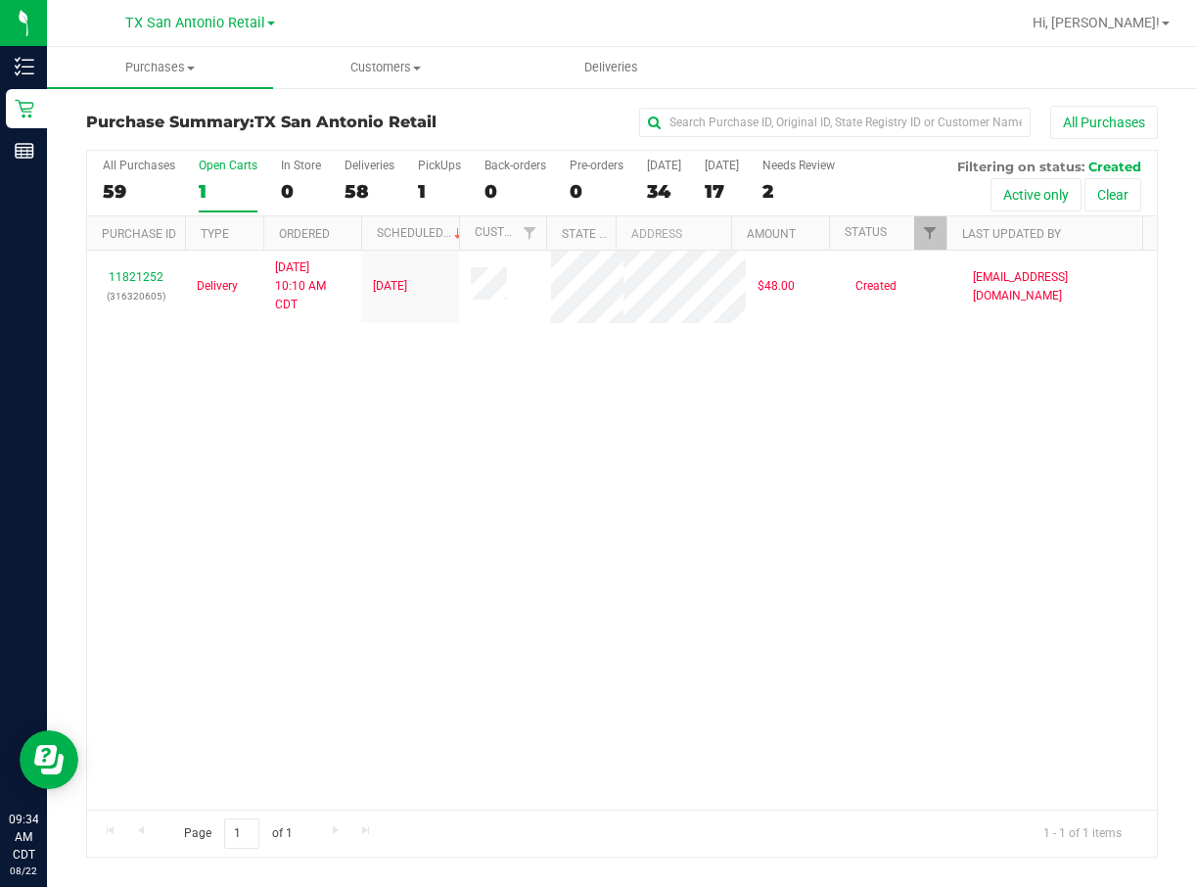
click at [615, 590] on div "11821252 (316320605) Delivery 8/21/2025 10:10 AM CDT 8/22/2025 $48.00 Created m…" at bounding box center [622, 530] width 1070 height 559
click at [585, 446] on div "11821252 (316320605) Delivery 8/21/2025 10:10 AM CDT 8/22/2025 $48.00 Created m…" at bounding box center [622, 530] width 1070 height 559
click at [442, 194] on div "1" at bounding box center [439, 191] width 43 height 23
click at [0, 0] on input "PickUps 1" at bounding box center [0, 0] width 0 height 0
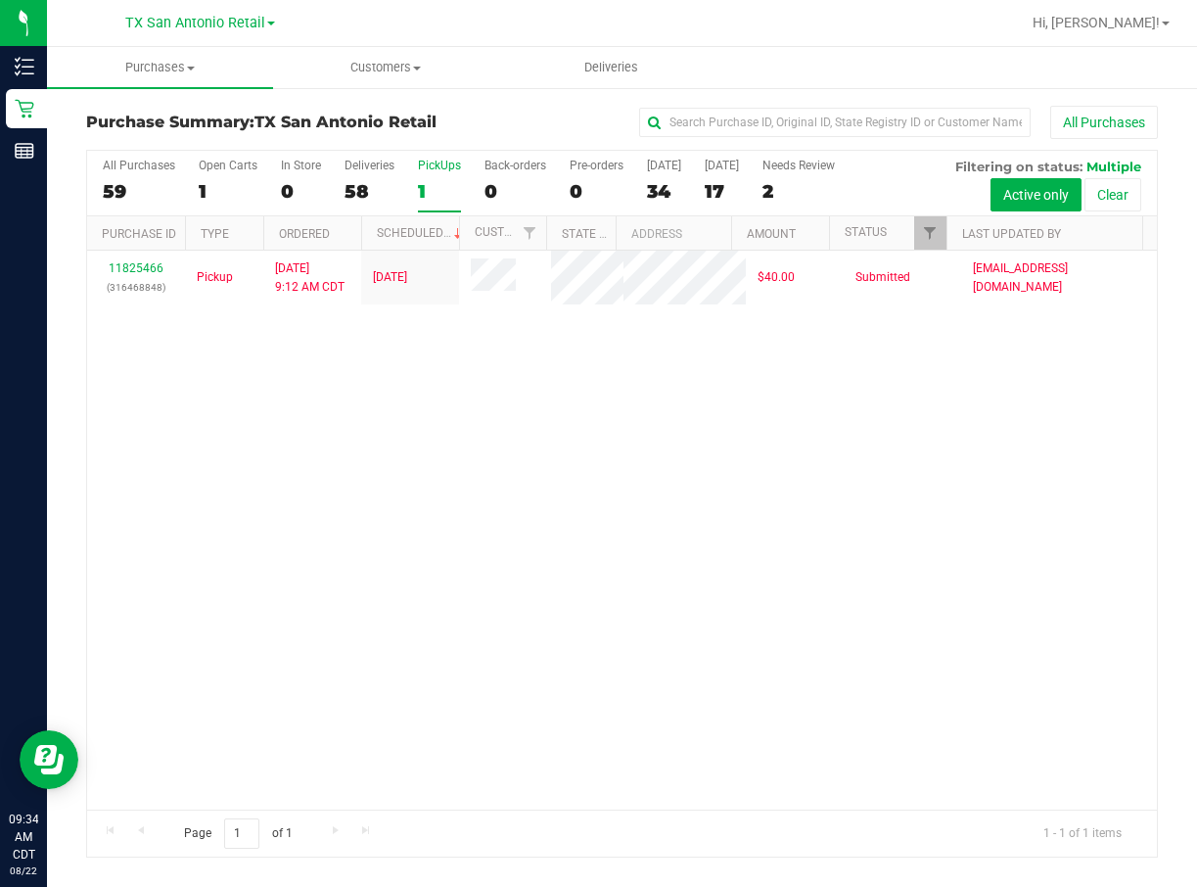
click at [644, 458] on div "11825466 (316468848) Pickup 8/22/2025 9:12 AM CDT 8/23/2025 $40.00 Submitted ma…" at bounding box center [622, 530] width 1070 height 559
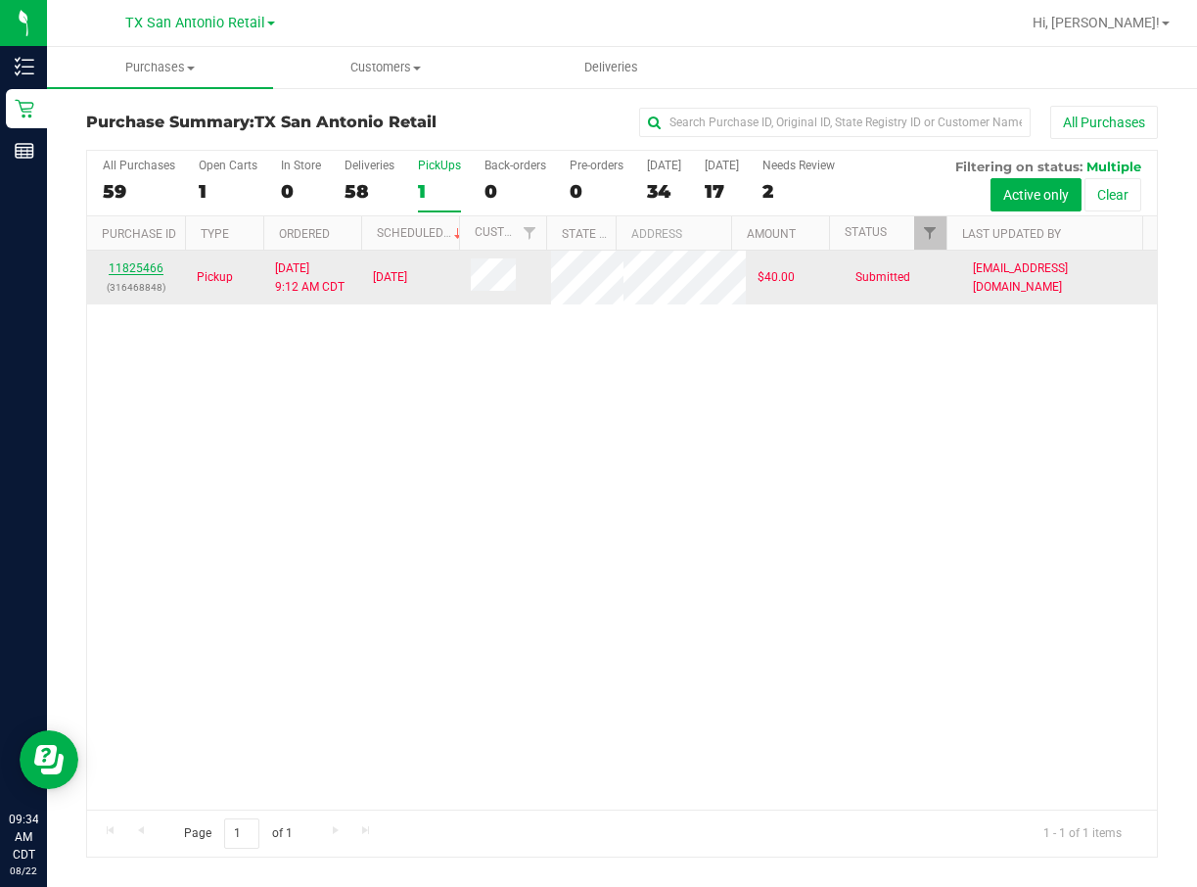
click at [129, 275] on link "11825466" at bounding box center [136, 268] width 55 height 14
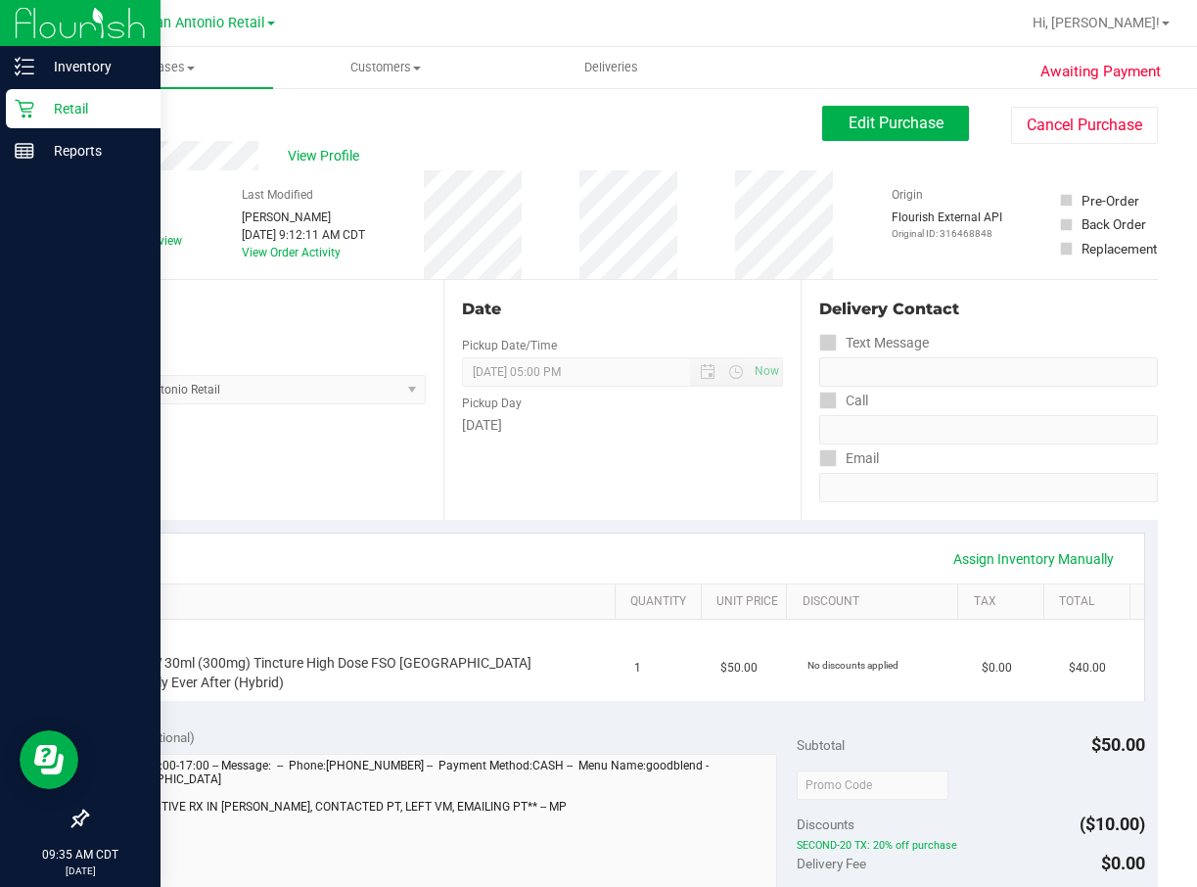
click at [71, 122] on div "Retail" at bounding box center [83, 108] width 155 height 39
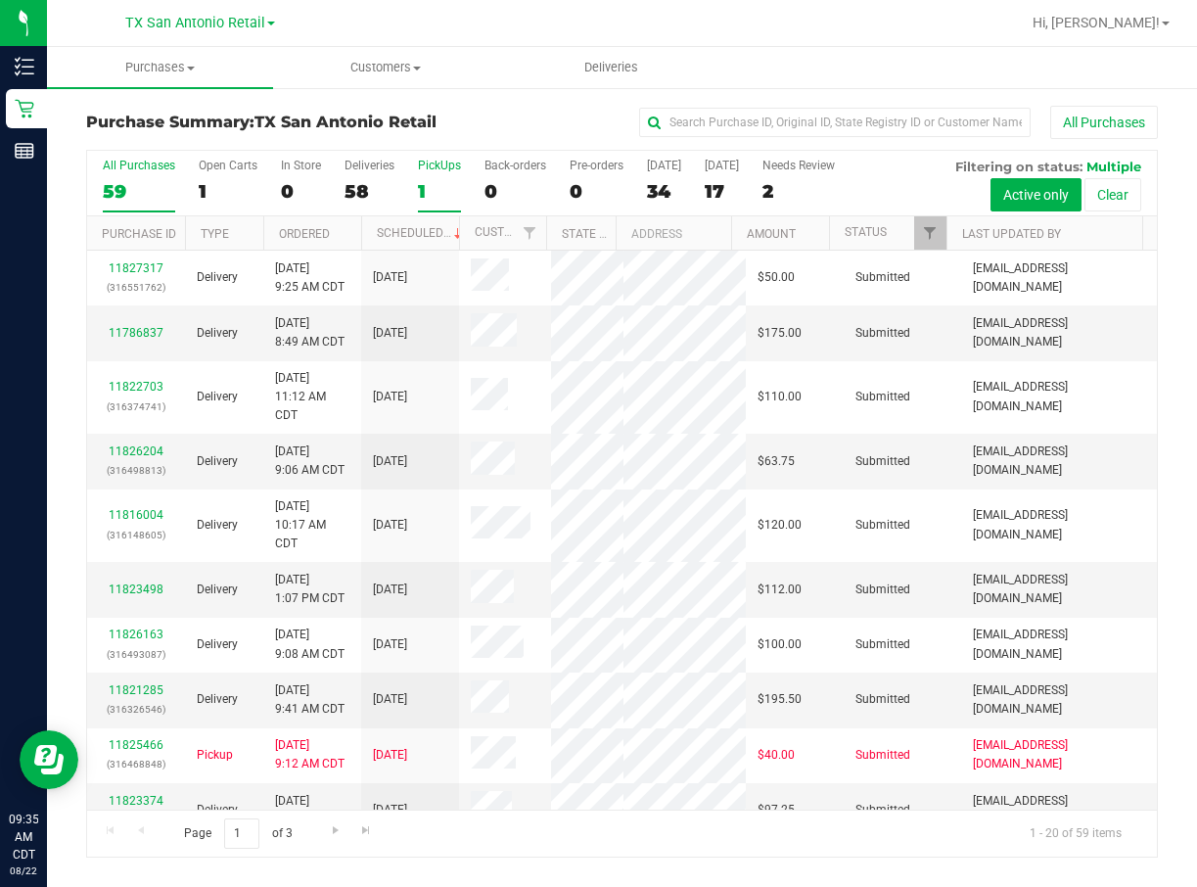
click at [437, 185] on div "1" at bounding box center [439, 191] width 43 height 23
click at [0, 0] on input "PickUps 1" at bounding box center [0, 0] width 0 height 0
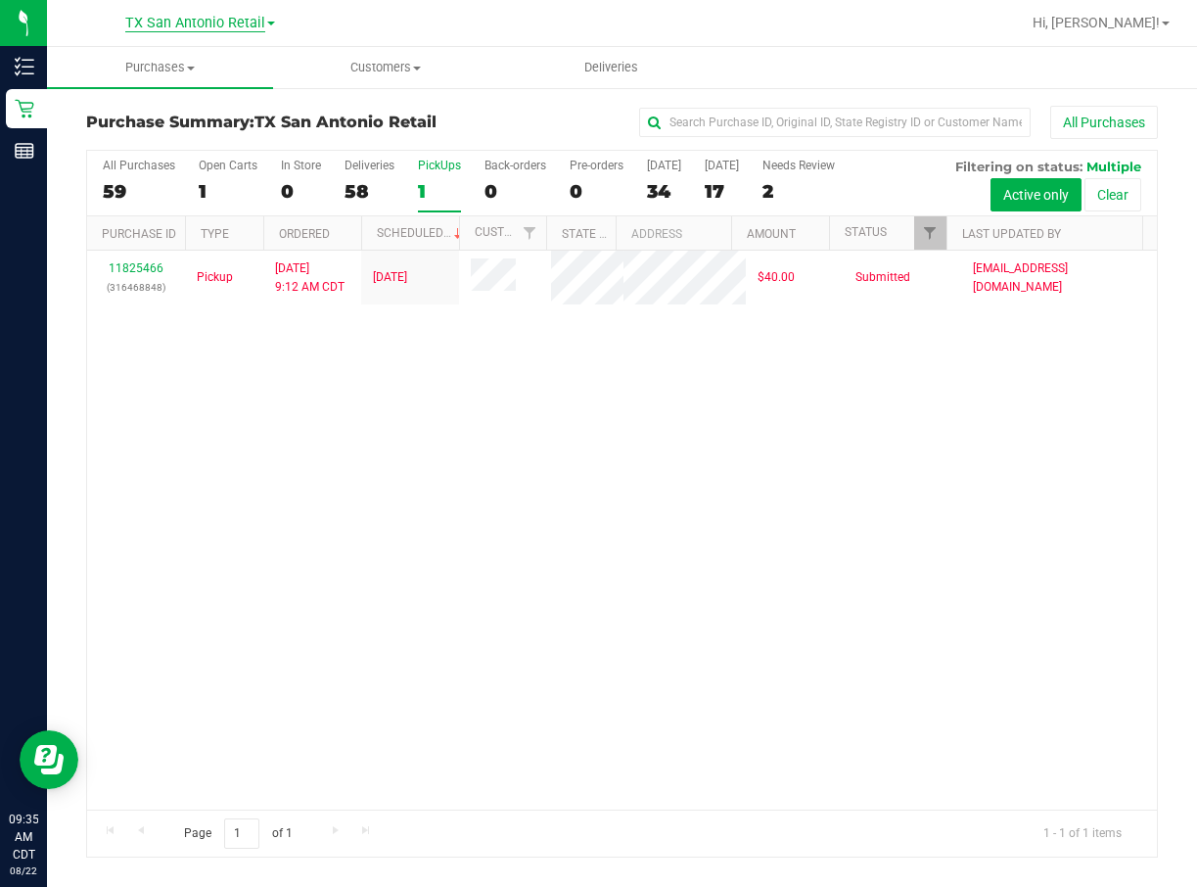
click at [186, 20] on span "TX San Antonio Retail" at bounding box center [195, 24] width 140 height 18
click at [507, 111] on div "All Purchases" at bounding box center [800, 122] width 714 height 33
click at [589, 77] on uib-tab-heading "Deliveries" at bounding box center [611, 67] width 224 height 39
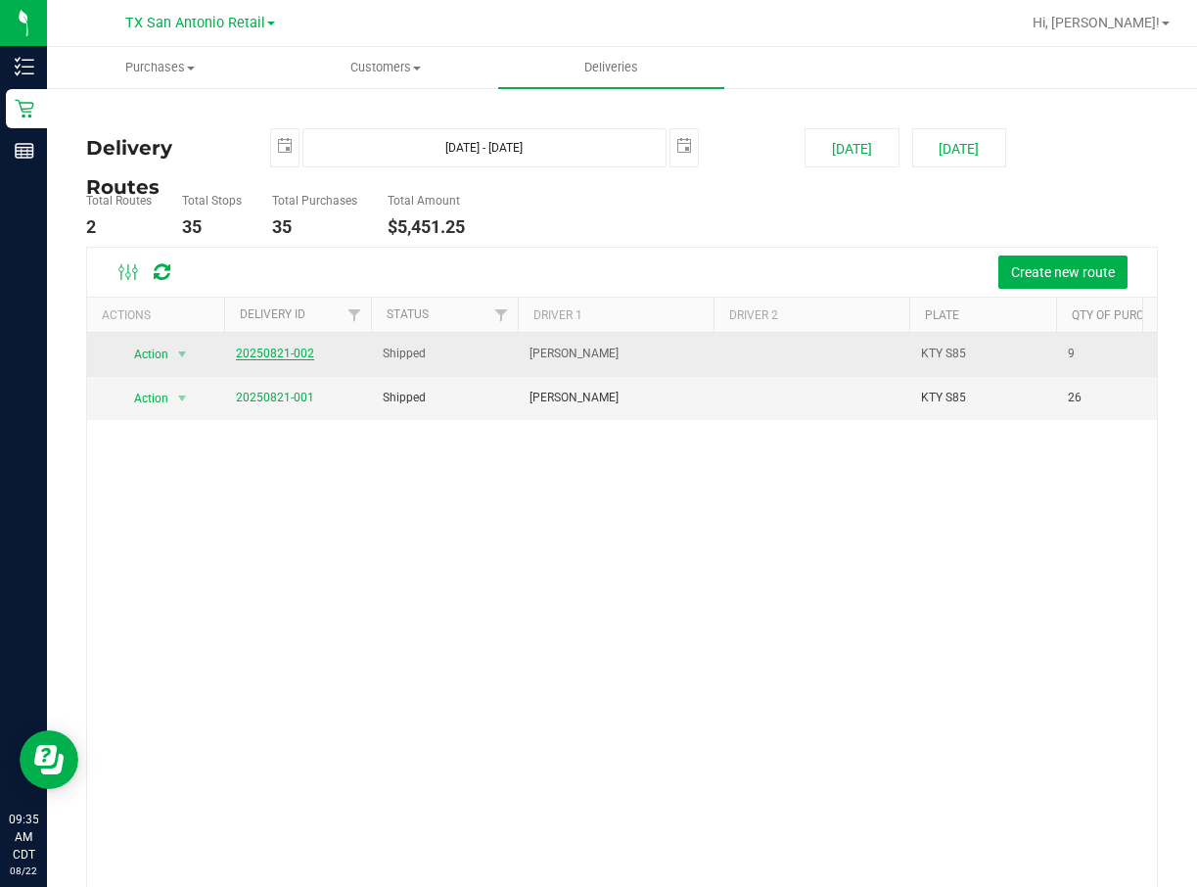
click at [291, 348] on link "20250821-002" at bounding box center [275, 353] width 78 height 14
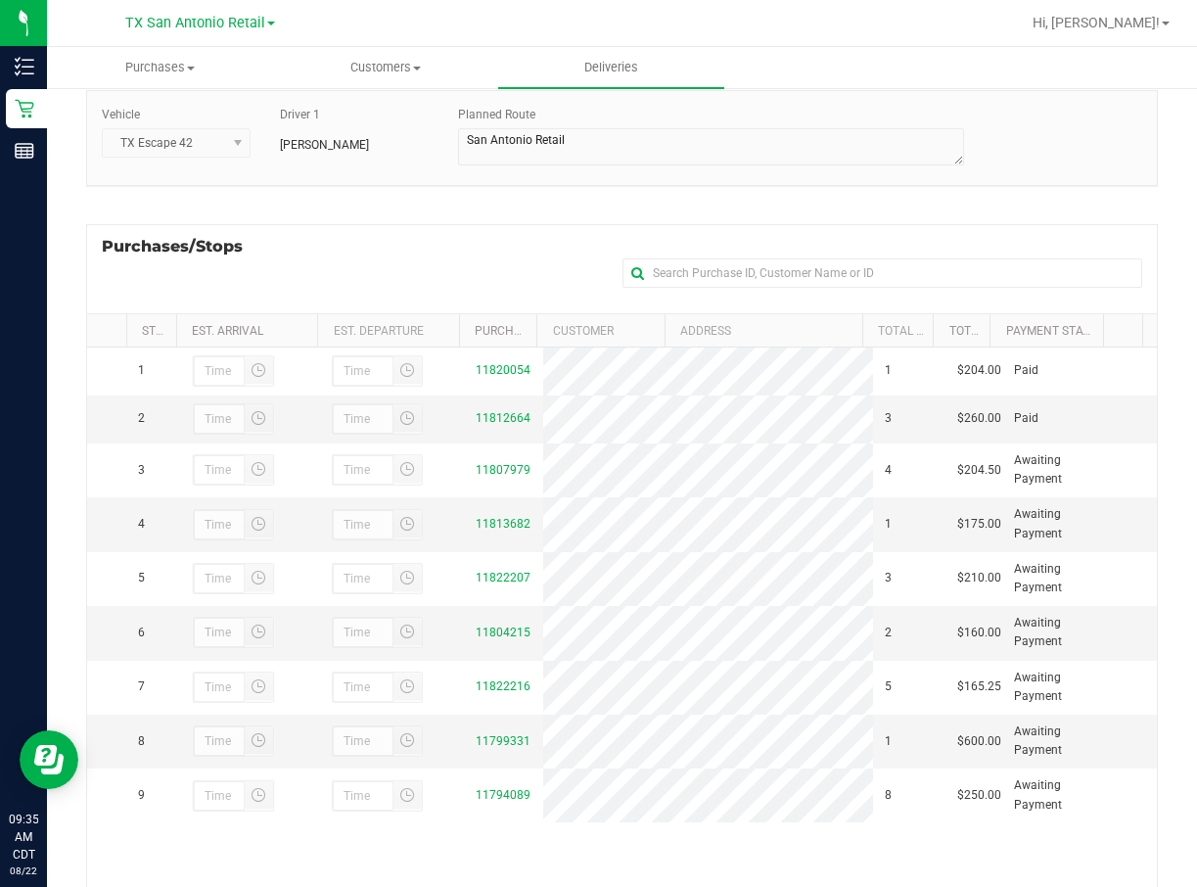
scroll to position [289, 0]
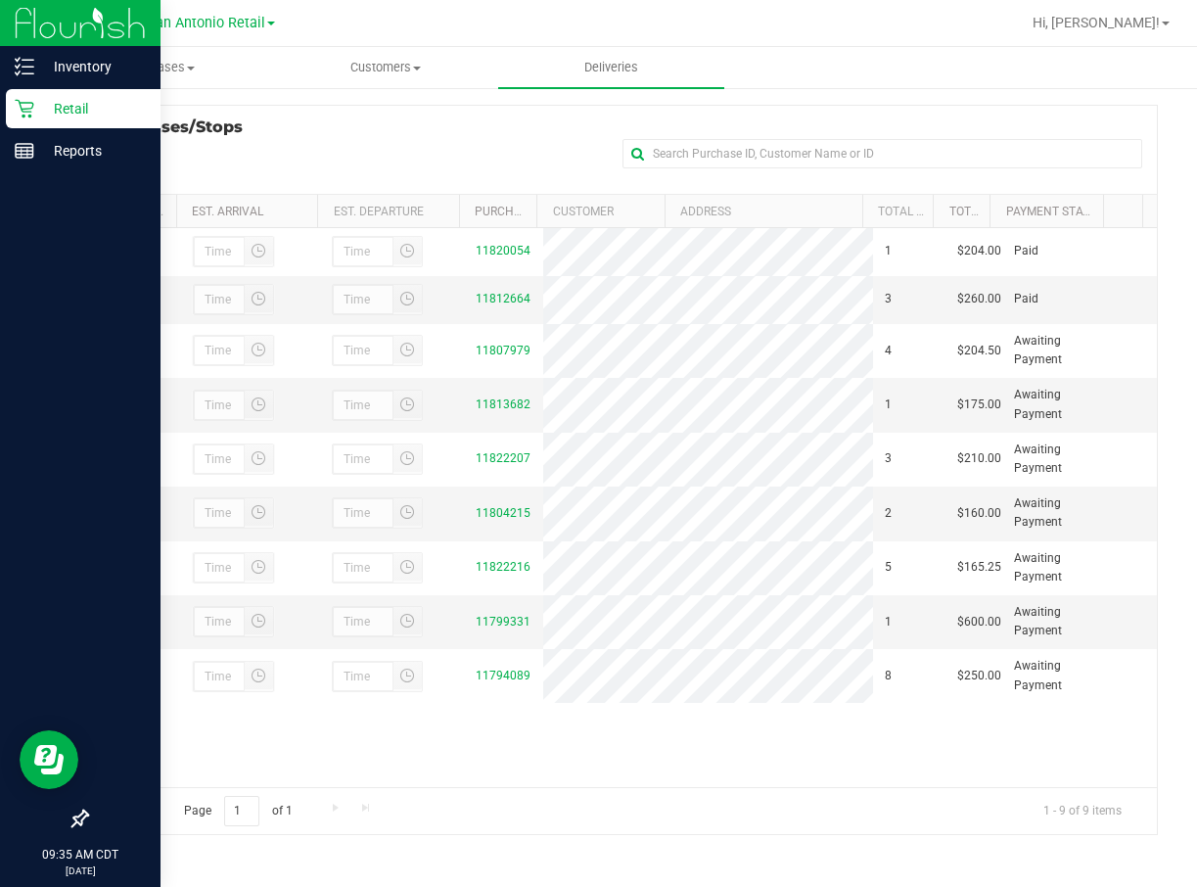
click at [71, 106] on p "Retail" at bounding box center [92, 108] width 117 height 23
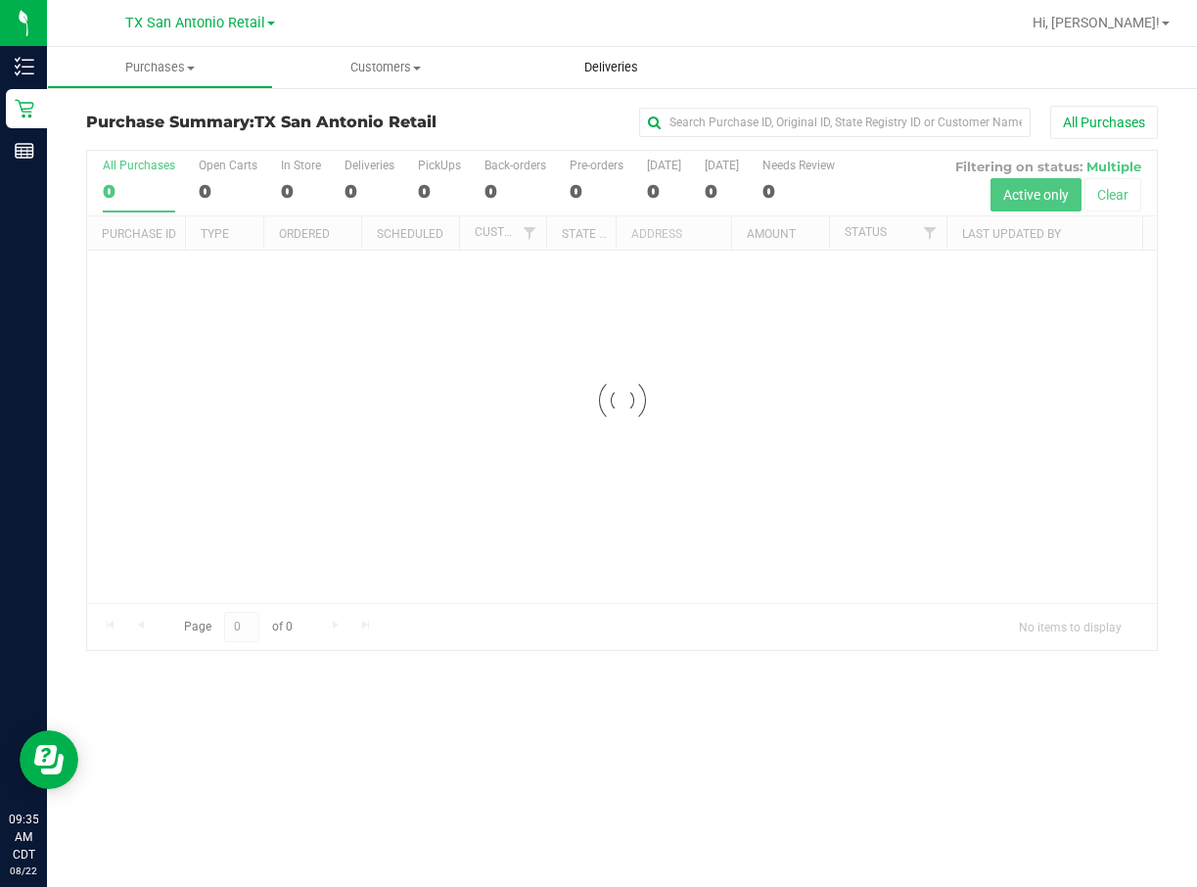
click at [576, 70] on span "Deliveries" at bounding box center [611, 68] width 107 height 18
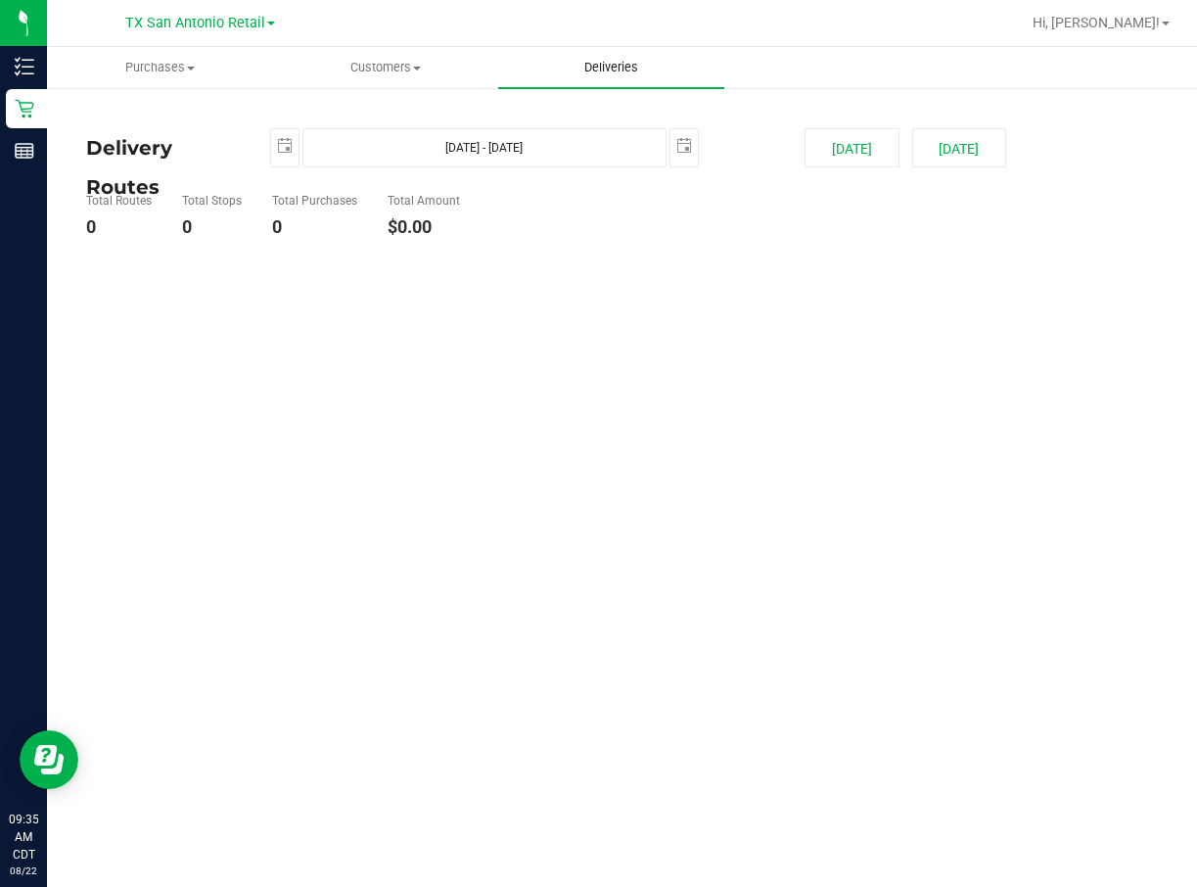
click at [617, 71] on span "Deliveries" at bounding box center [611, 68] width 107 height 18
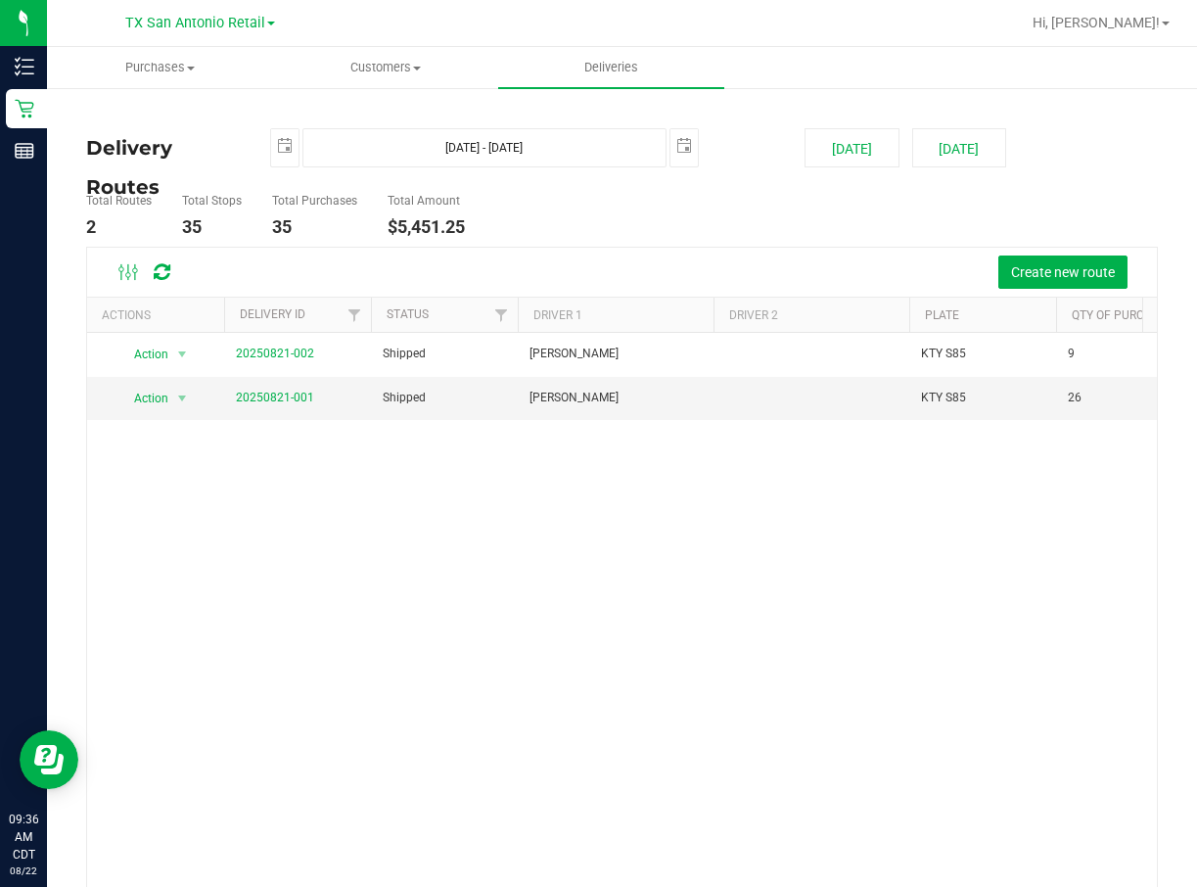
click at [718, 529] on div "Action Action View Delivery 20250821-002 Shipped Sabastian Williams KTY S85 9 $…" at bounding box center [622, 612] width 1070 height 559
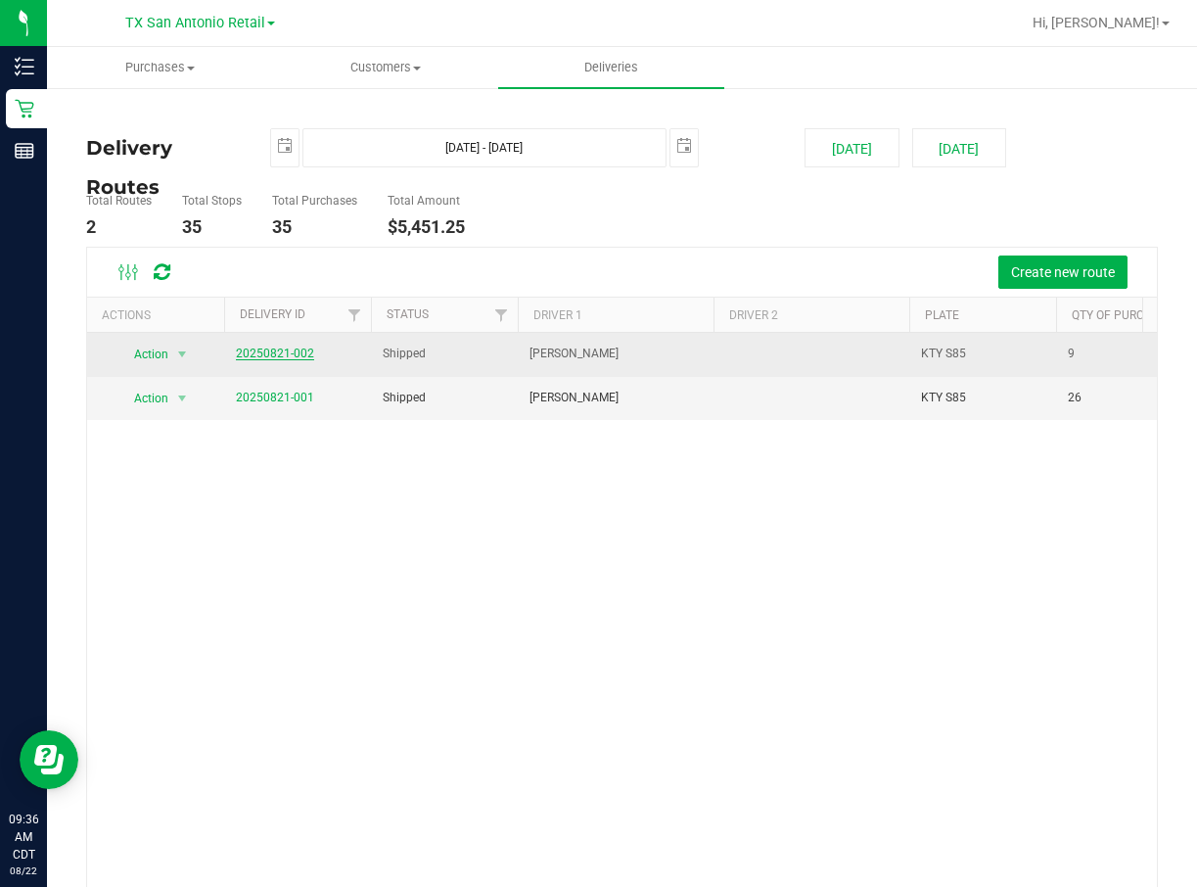
click at [279, 355] on link "20250821-002" at bounding box center [275, 353] width 78 height 14
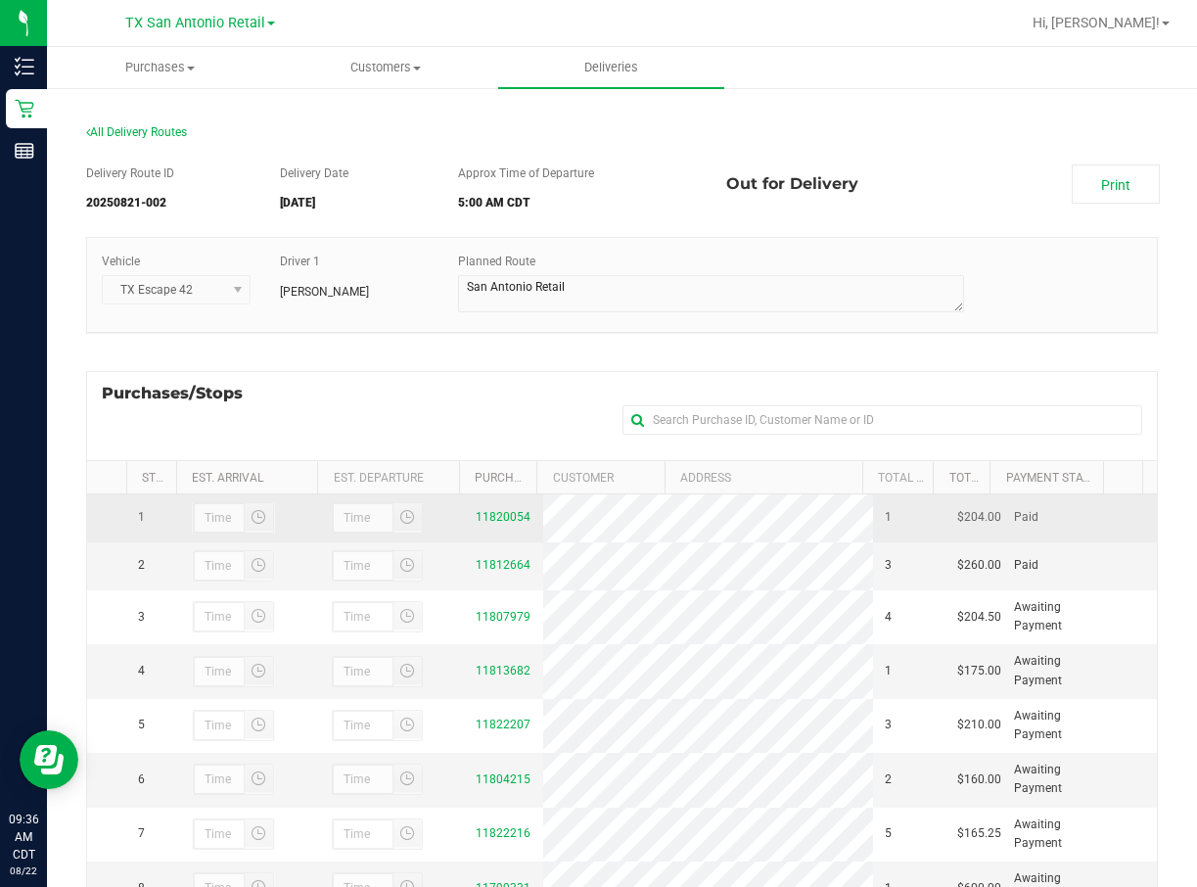
scroll to position [147, 0]
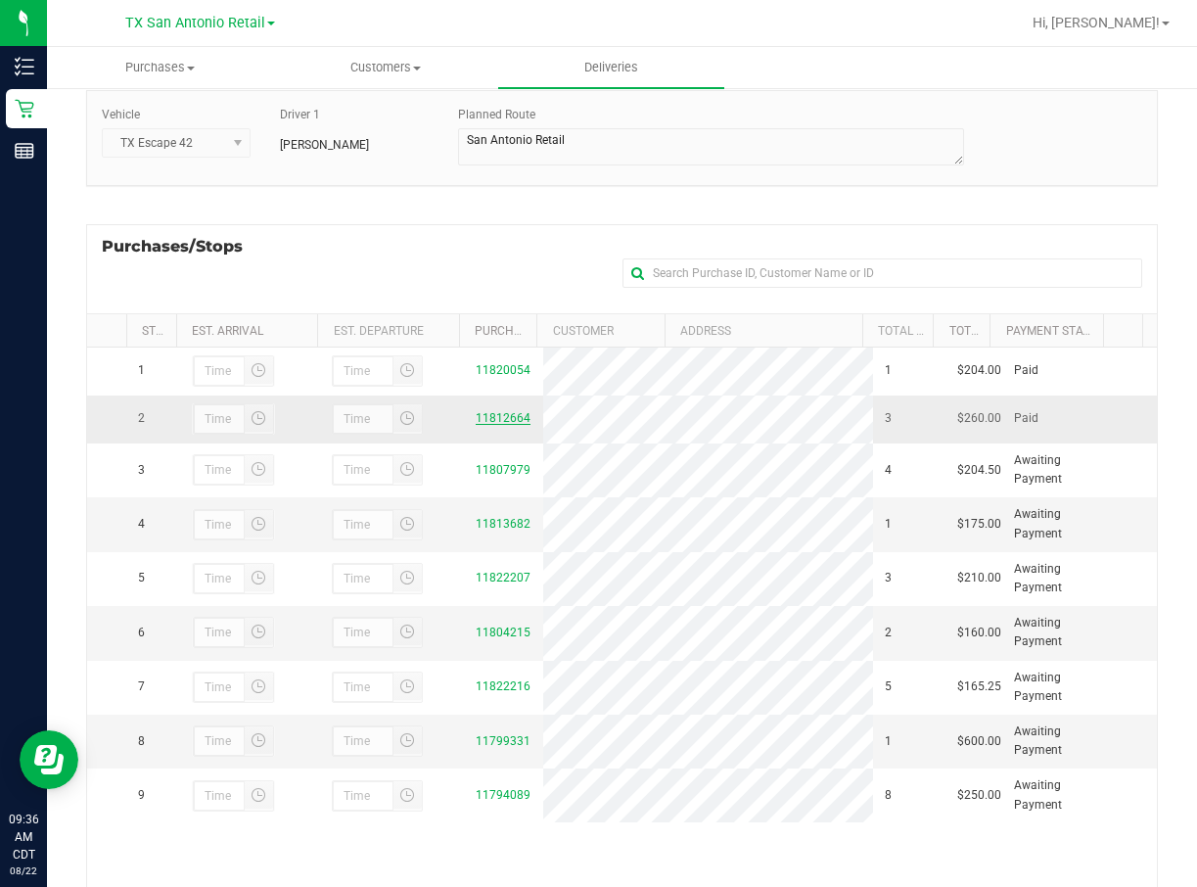
click at [496, 425] on link "11812664" at bounding box center [503, 418] width 55 height 14
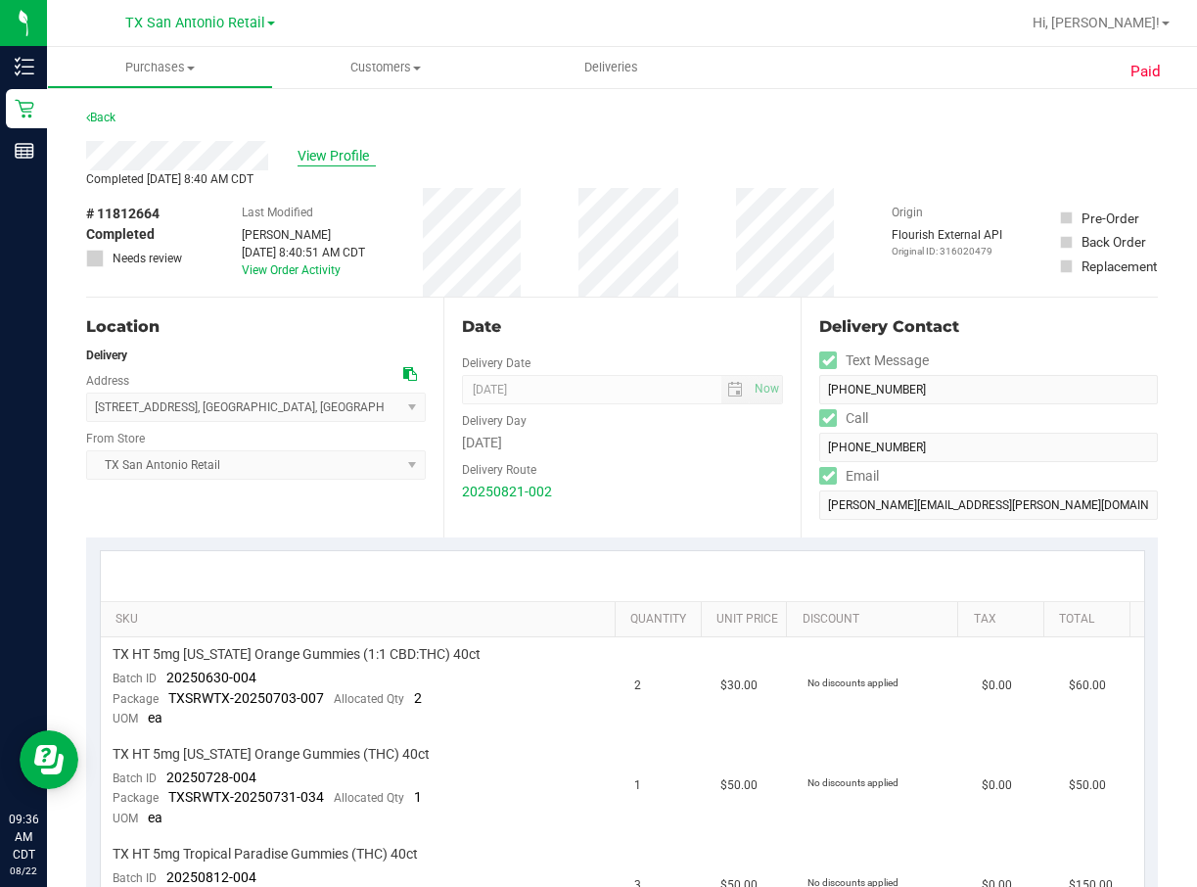
click at [330, 153] on span "View Profile" at bounding box center [336, 156] width 78 height 21
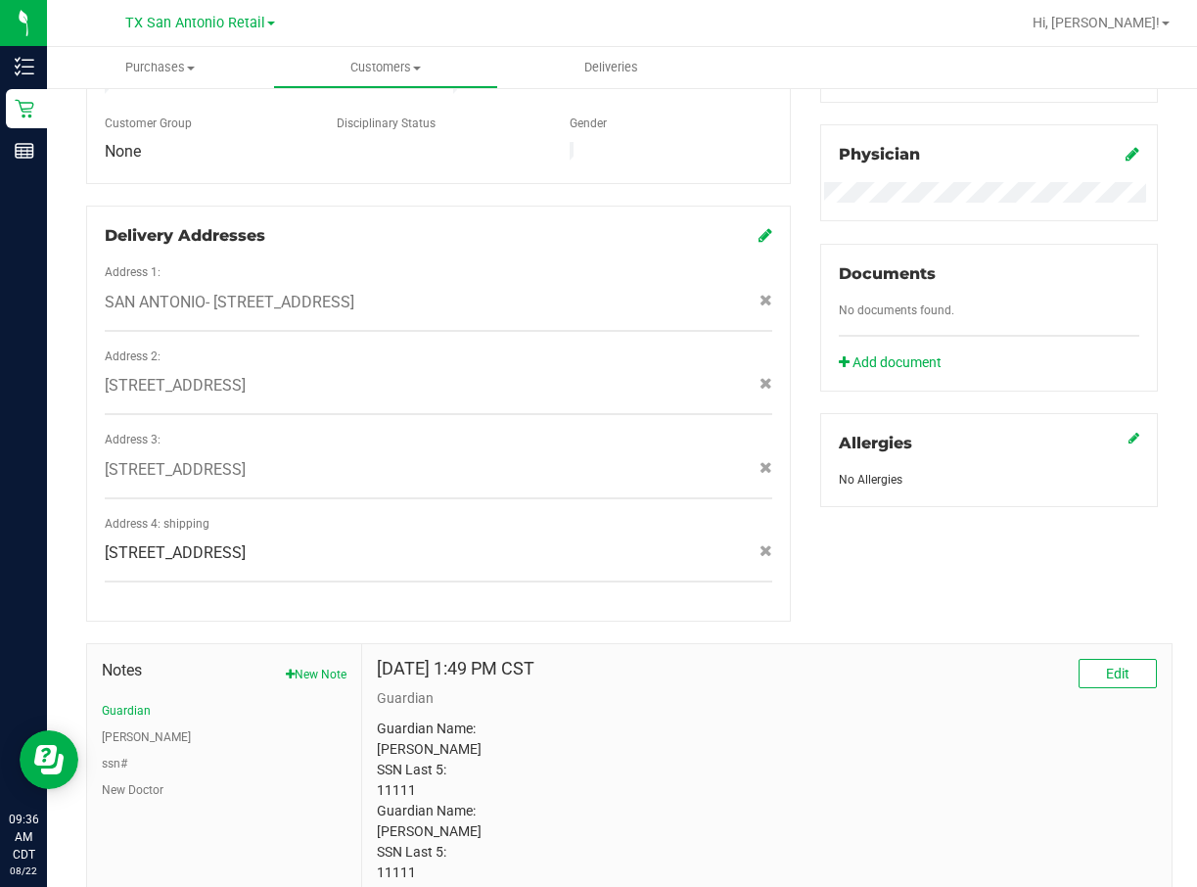
scroll to position [734, 0]
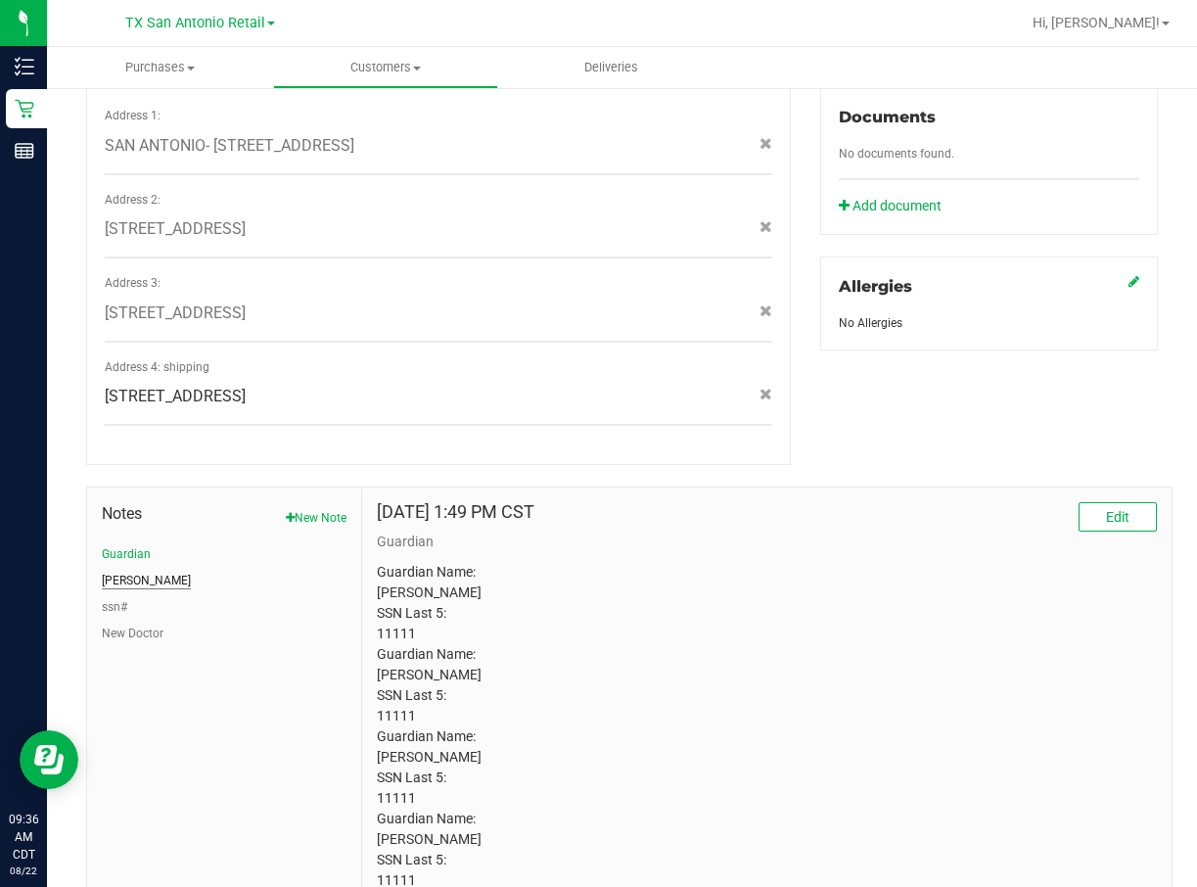
click at [114, 571] on button "[PERSON_NAME]" at bounding box center [146, 580] width 89 height 18
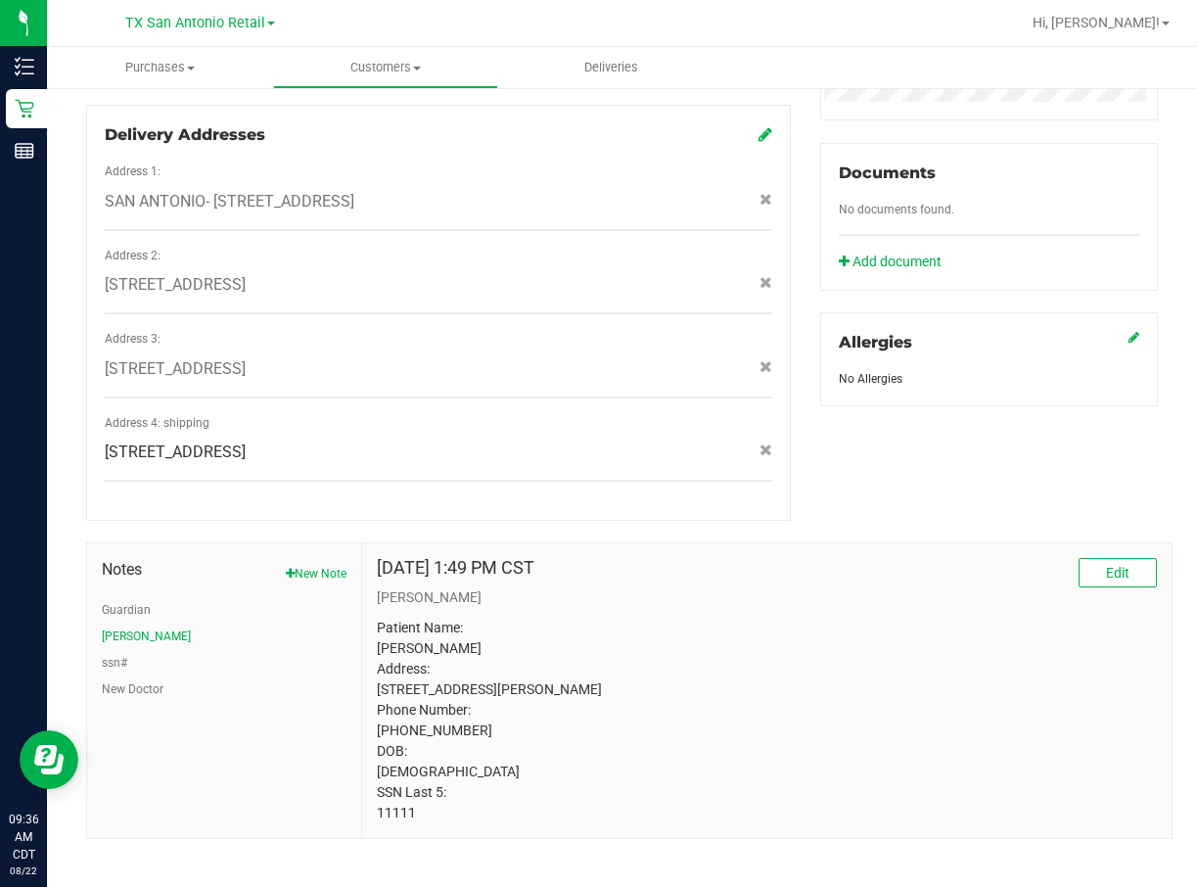
click at [393, 590] on p "Patient Name: Emma Rubalcaba Address: 202 Landing Lane New Braunfels, TX, 78130…" at bounding box center [767, 719] width 780 height 205
click at [841, 590] on p "Patient Name: Emma Rubalcaba Address: 202 Landing Lane New Braunfels, TX, 78130…" at bounding box center [767, 719] width 780 height 205
click at [383, 590] on p "Patient Name: Emma Rubalcaba Address: 202 Landing Lane New Braunfels, TX, 78130…" at bounding box center [767, 719] width 780 height 205
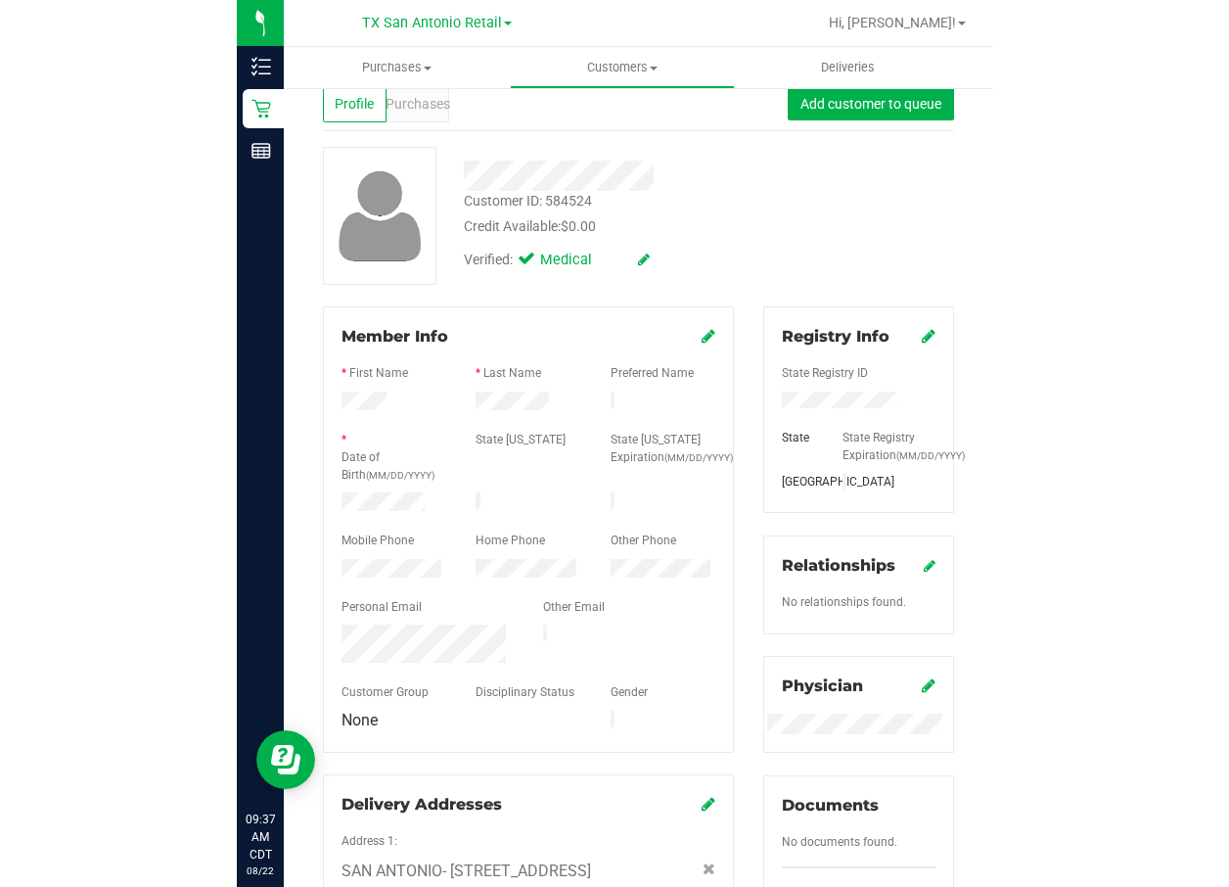
scroll to position [0, 0]
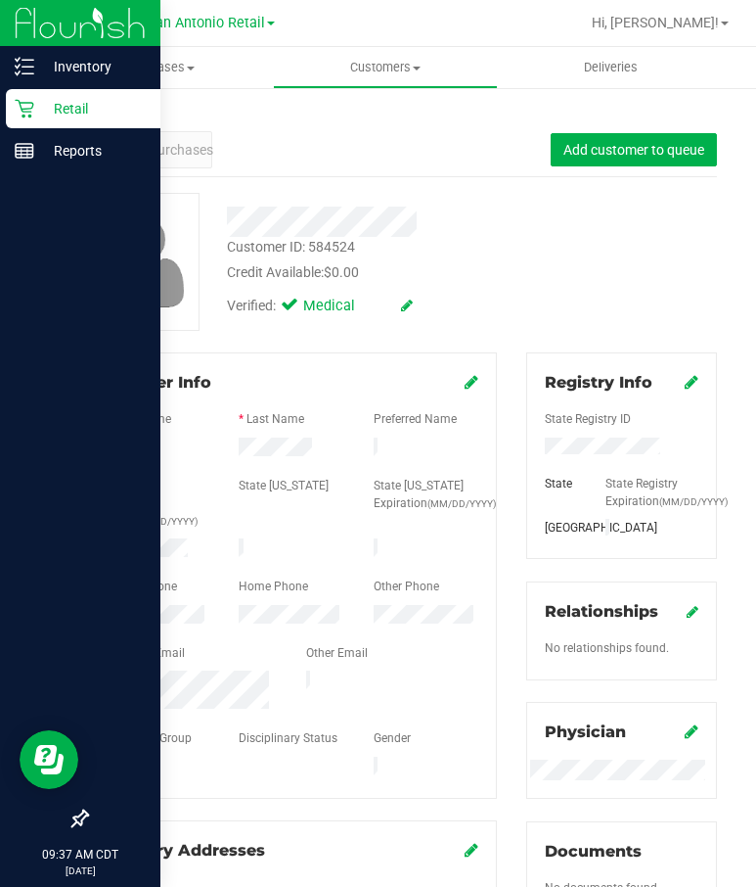
click at [41, 112] on p "Retail" at bounding box center [92, 108] width 117 height 23
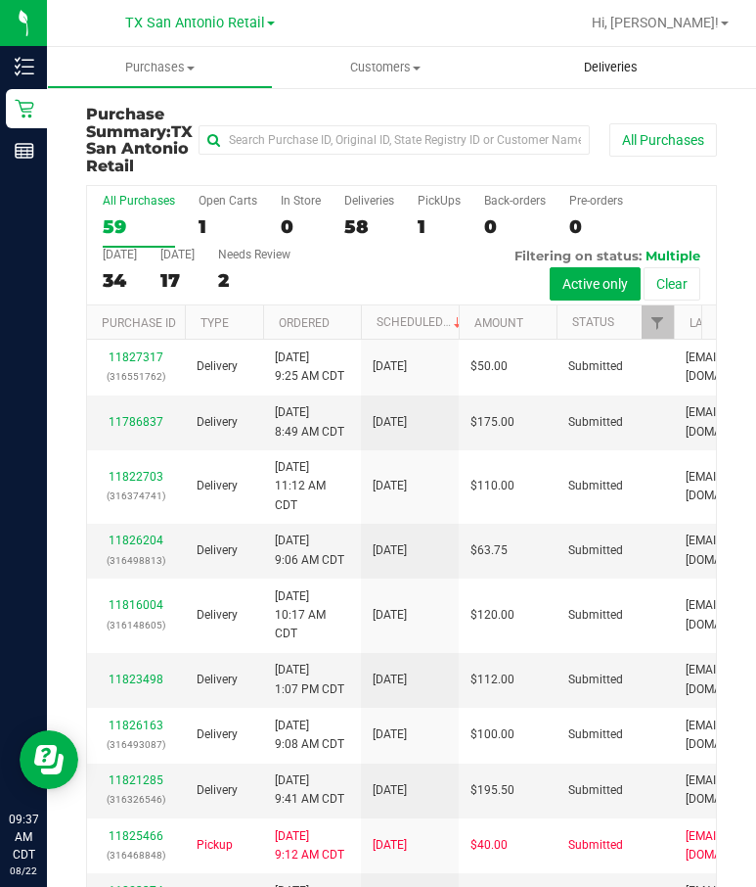
click at [626, 64] on span "Deliveries" at bounding box center [611, 68] width 107 height 18
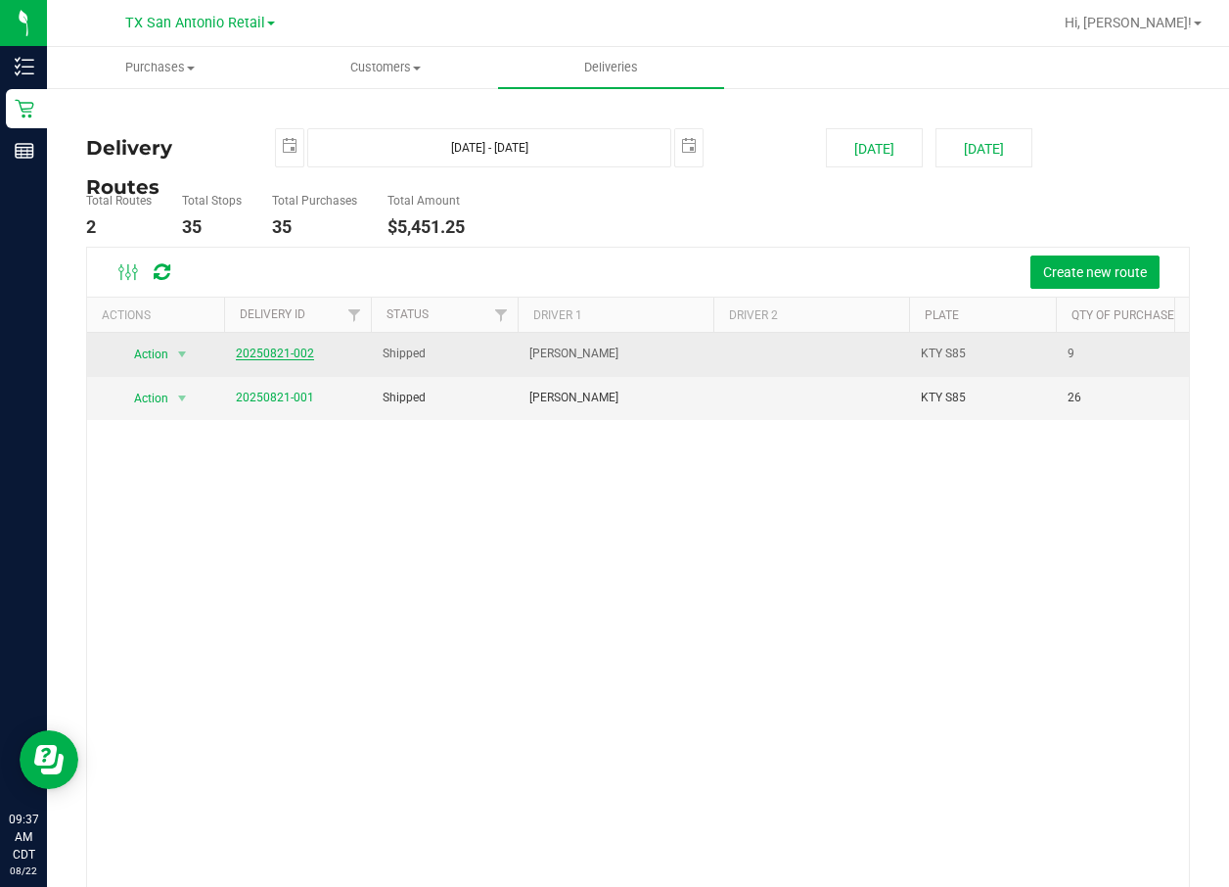
click at [266, 350] on link "20250821-002" at bounding box center [275, 353] width 78 height 14
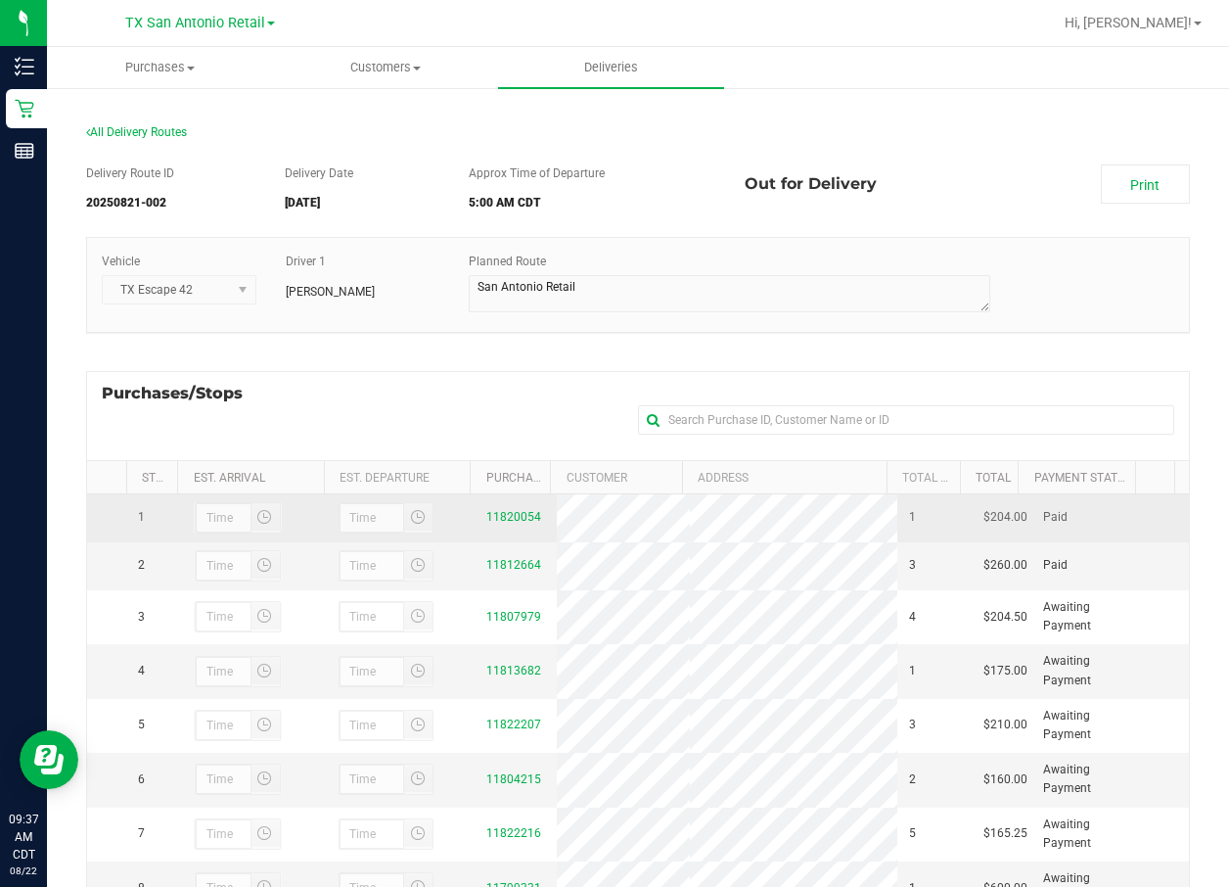
click at [515, 510] on td "11820054" at bounding box center [515, 518] width 81 height 48
click at [512, 516] on link "11820054" at bounding box center [513, 517] width 55 height 14
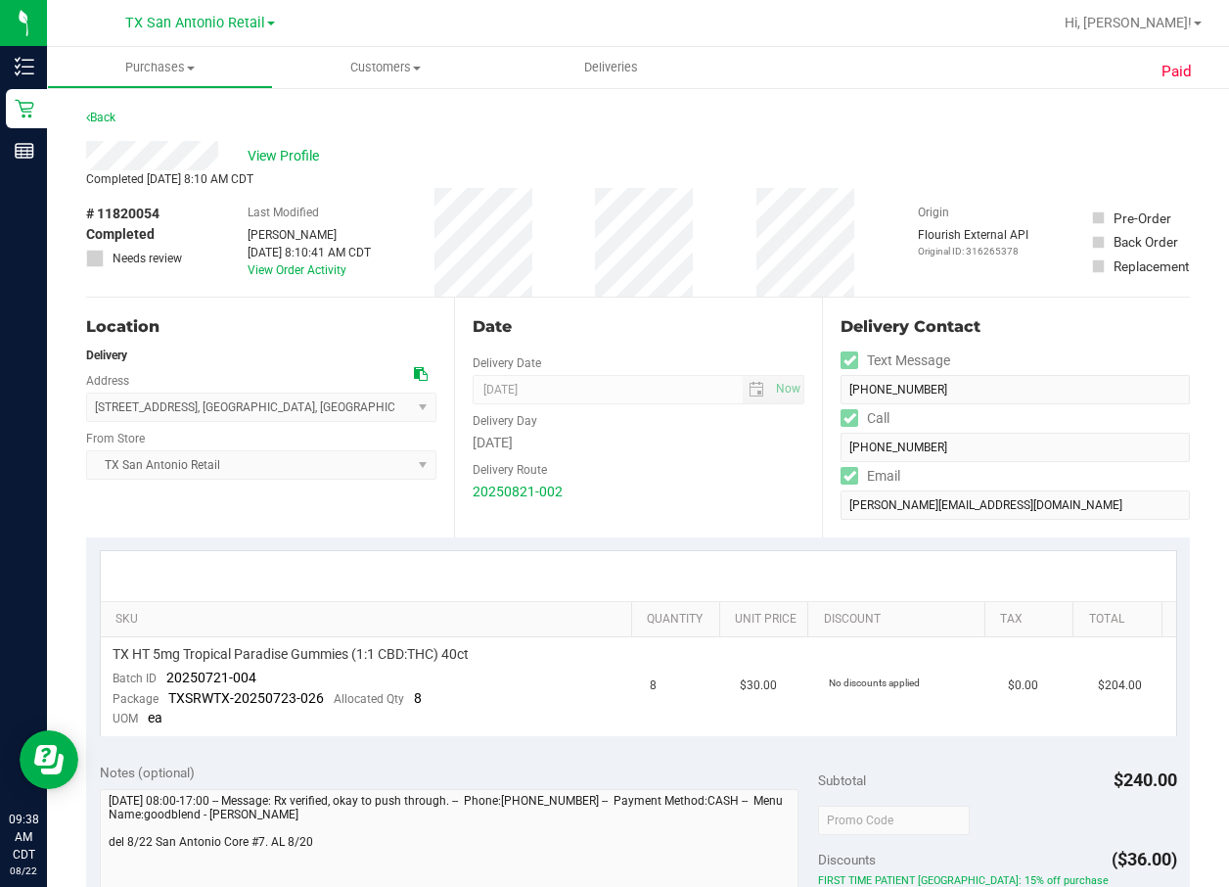
click at [854, 537] on div "SKU Quantity Unit Price Discount Tax Total TX HT 5mg Tropical Paradise Gummies …" at bounding box center [638, 643] width 1104 height 212
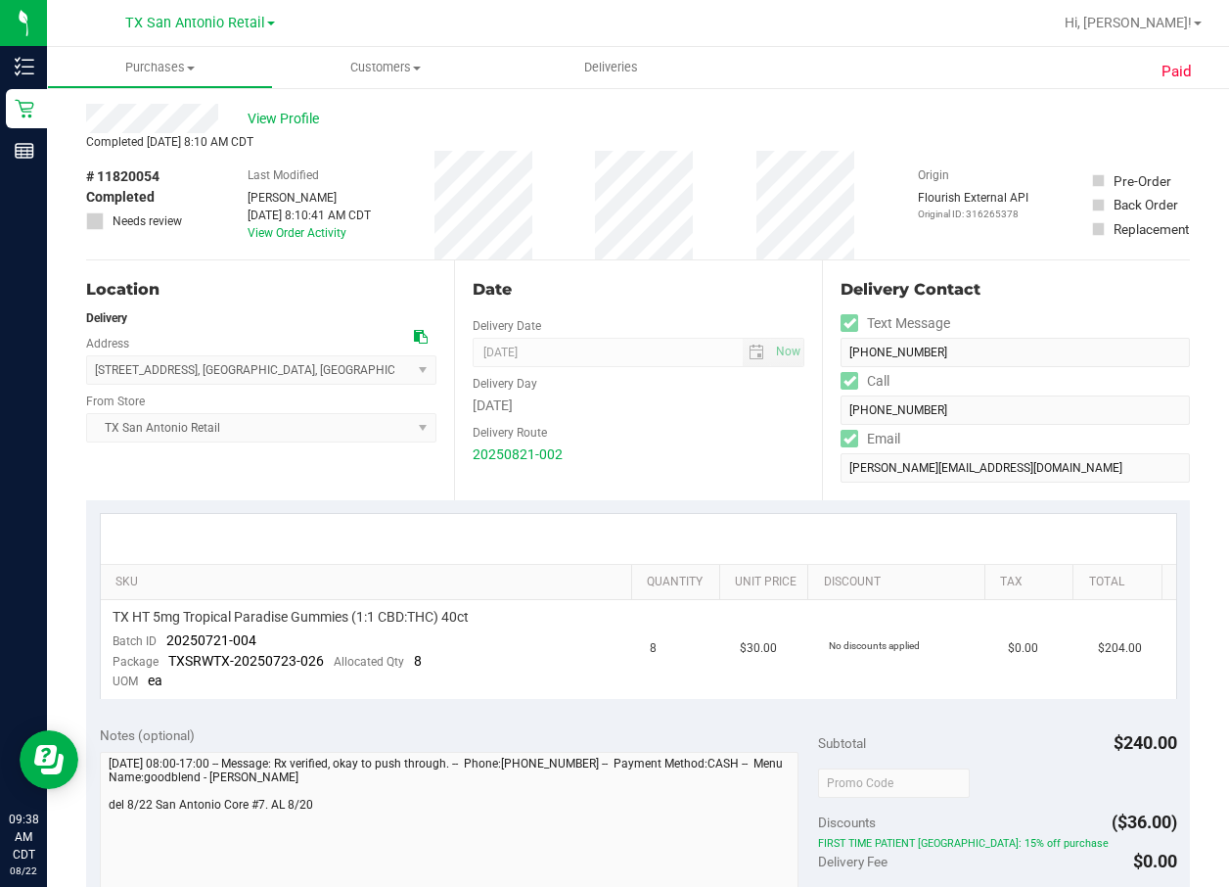
scroll to position [147, 0]
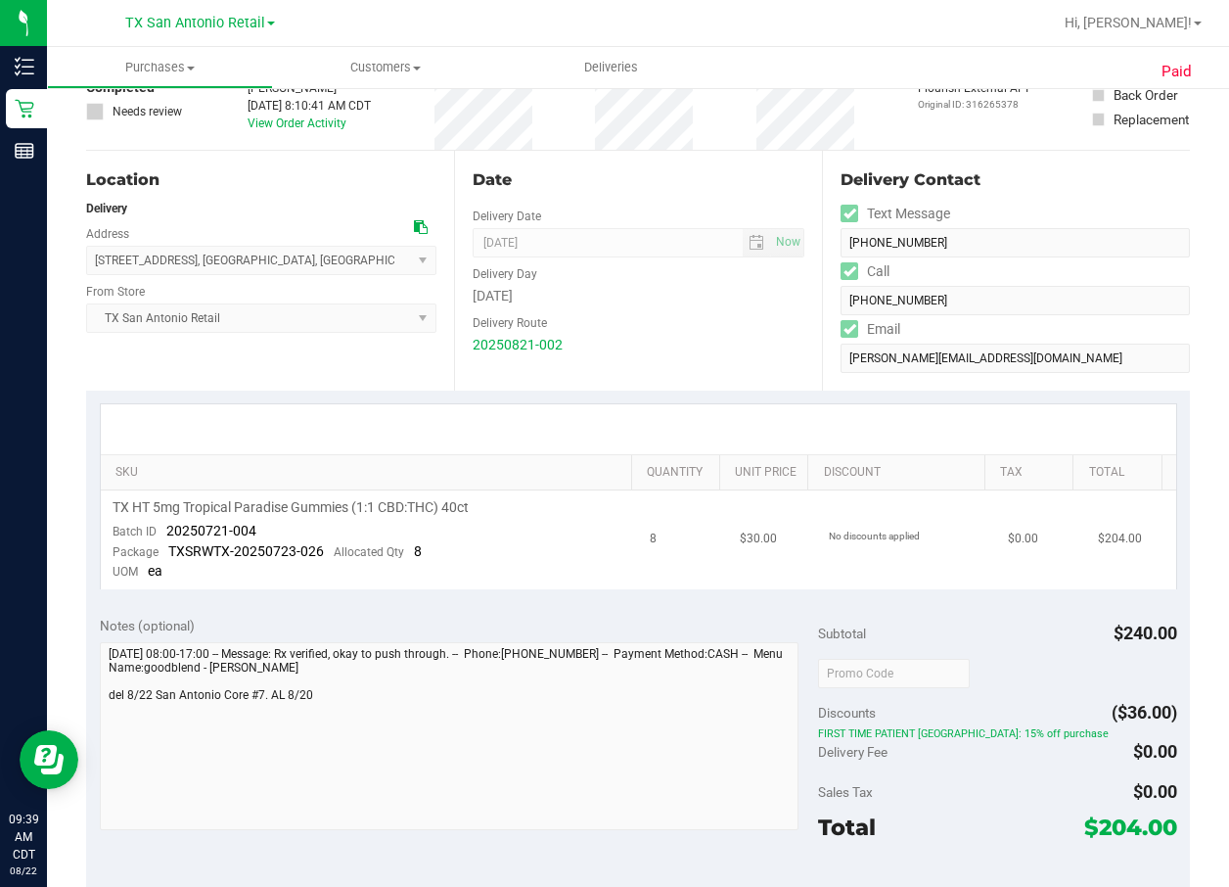
click at [465, 533] on td "TX HT 5mg Tropical Paradise Gummies (1:1 CBD:THC) 40ct Batch ID 20250721-004 Pa…" at bounding box center [370, 539] width 538 height 99
drag, startPoint x: 170, startPoint y: 526, endPoint x: 255, endPoint y: 534, distance: 85.5
click at [255, 534] on td "TX HT 5mg Tropical Paradise Gummies (1:1 CBD:THC) 40ct Batch ID 20250721-004 Pa…" at bounding box center [370, 539] width 538 height 99
click at [252, 534] on td "TX HT 5mg Tropical Paradise Gummies (1:1 CBD:THC) 40ct Batch ID 20250721-004 Pa…" at bounding box center [370, 539] width 538 height 99
click at [249, 534] on span "20250721-004" at bounding box center [211, 531] width 90 height 16
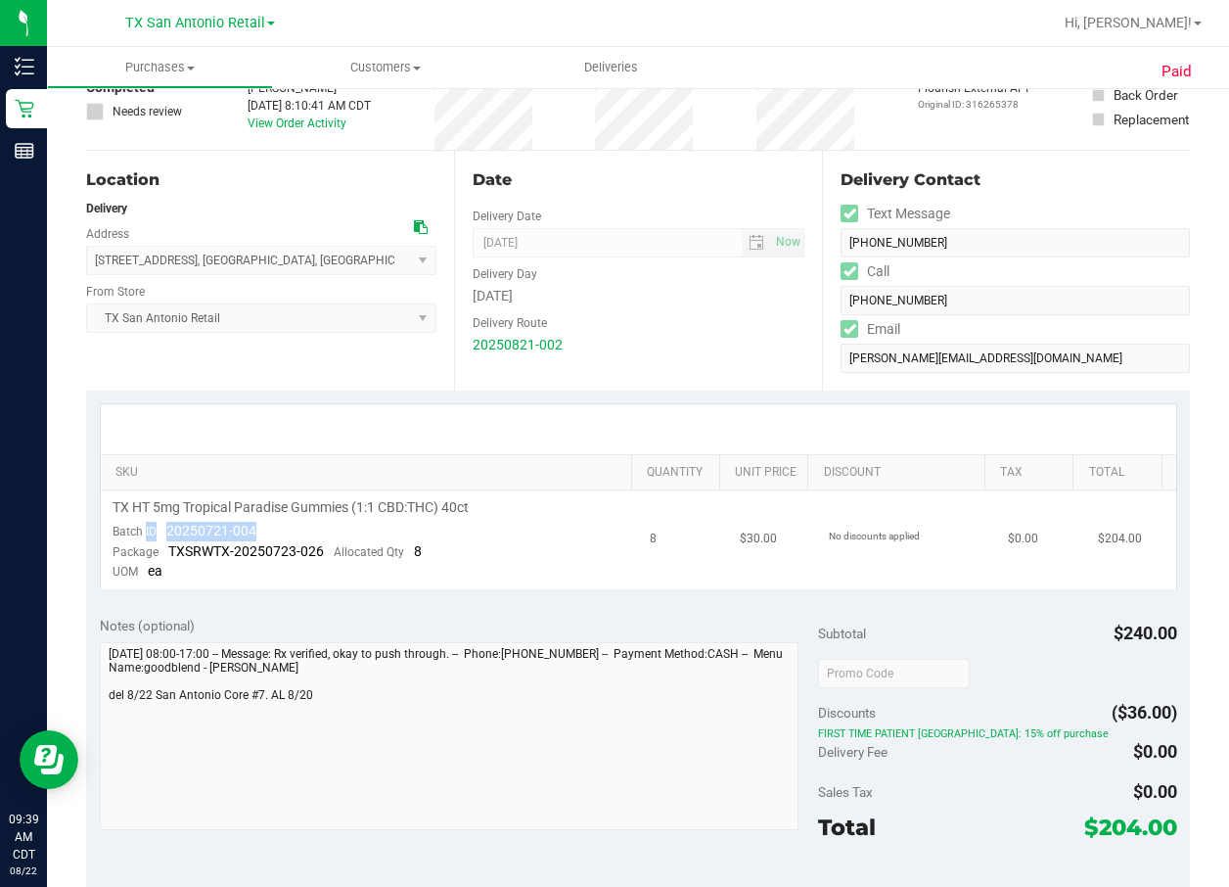
drag, startPoint x: 249, startPoint y: 534, endPoint x: 202, endPoint y: 531, distance: 47.1
click at [202, 531] on span "20250721-004" at bounding box center [211, 531] width 90 height 16
drag, startPoint x: 202, startPoint y: 531, endPoint x: 169, endPoint y: 531, distance: 32.3
click at [169, 531] on span "20250721-004" at bounding box center [211, 531] width 90 height 16
click at [167, 531] on span "20250721-004" at bounding box center [211, 531] width 90 height 16
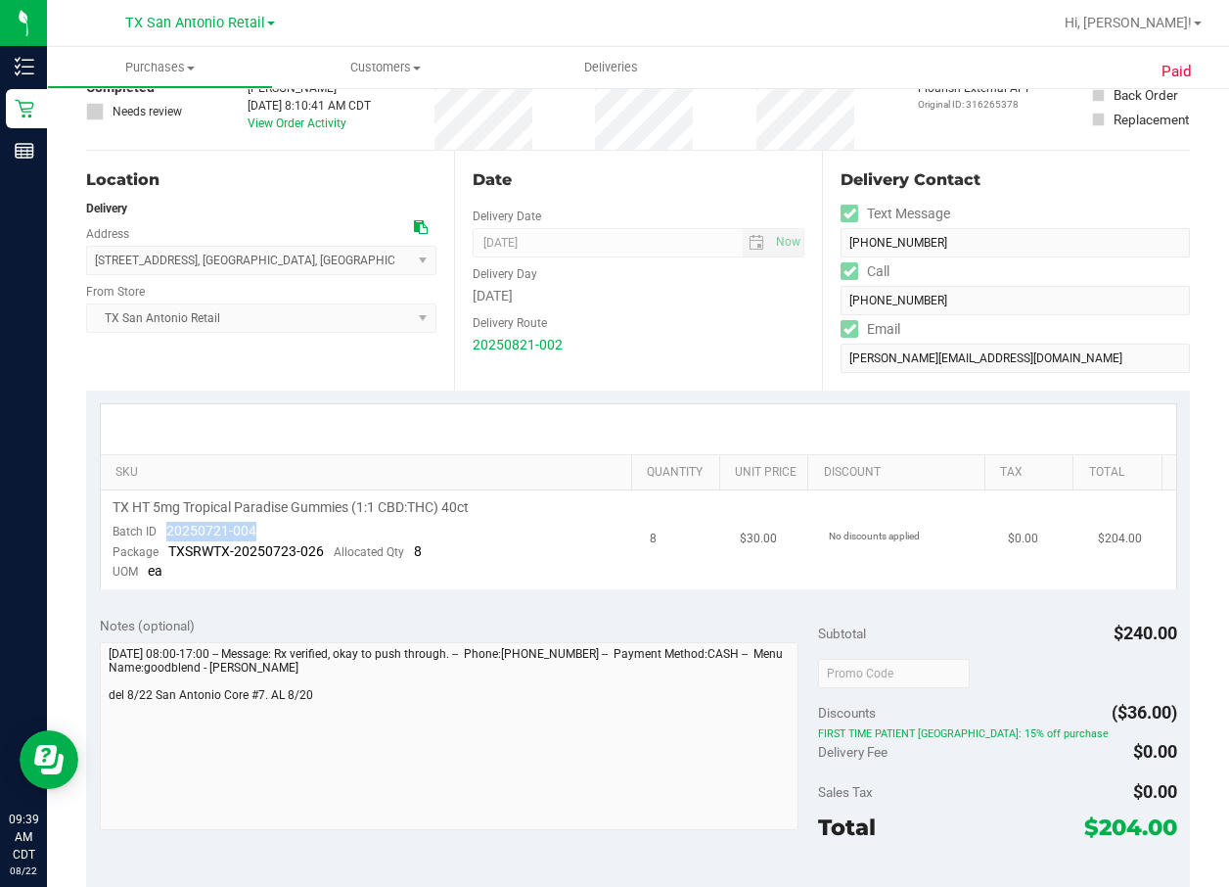
drag, startPoint x: 167, startPoint y: 539, endPoint x: 263, endPoint y: 531, distance: 96.2
click at [263, 531] on td "TX HT 5mg Tropical Paradise Gummies (1:1 CBD:THC) 40ct Batch ID 20250721-004 Pa…" at bounding box center [370, 539] width 538 height 99
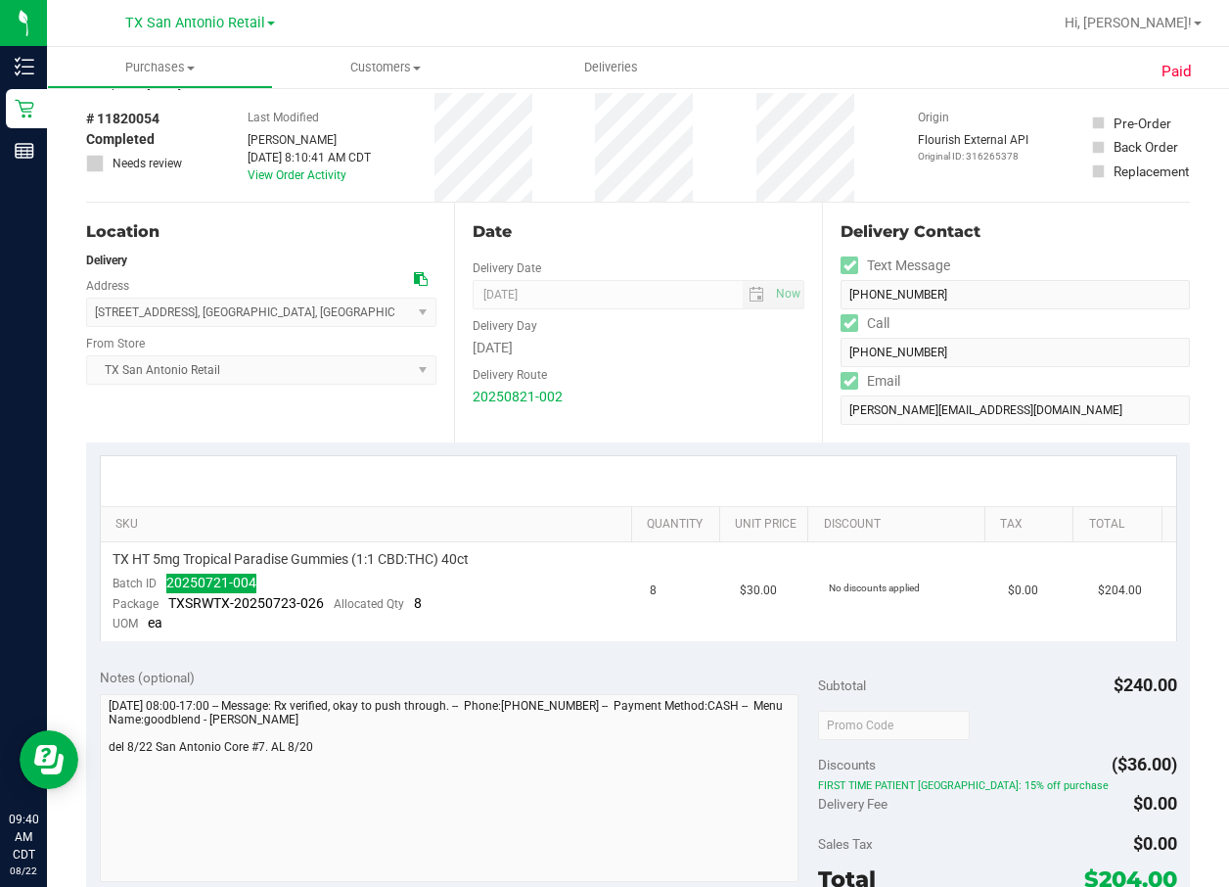
scroll to position [0, 0]
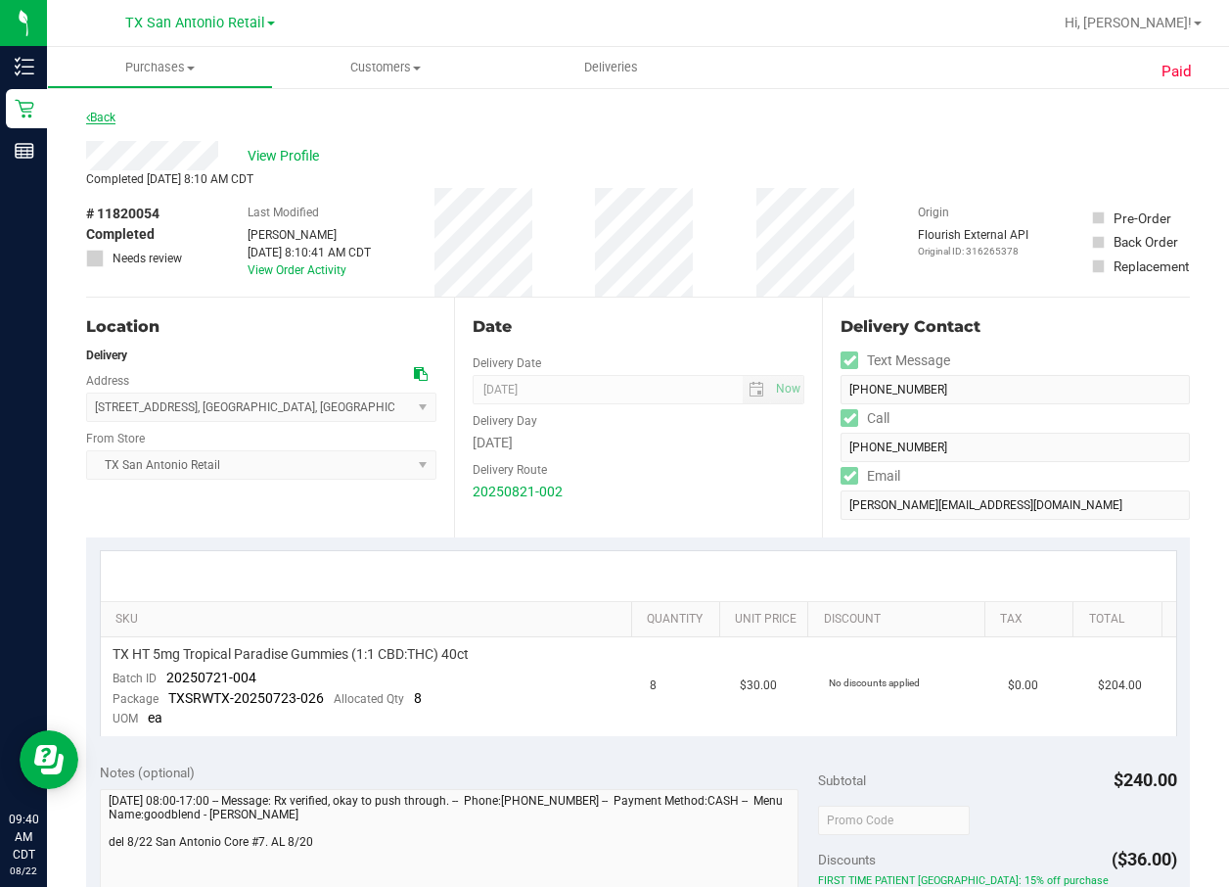
click at [110, 113] on link "Back" at bounding box center [100, 118] width 29 height 14
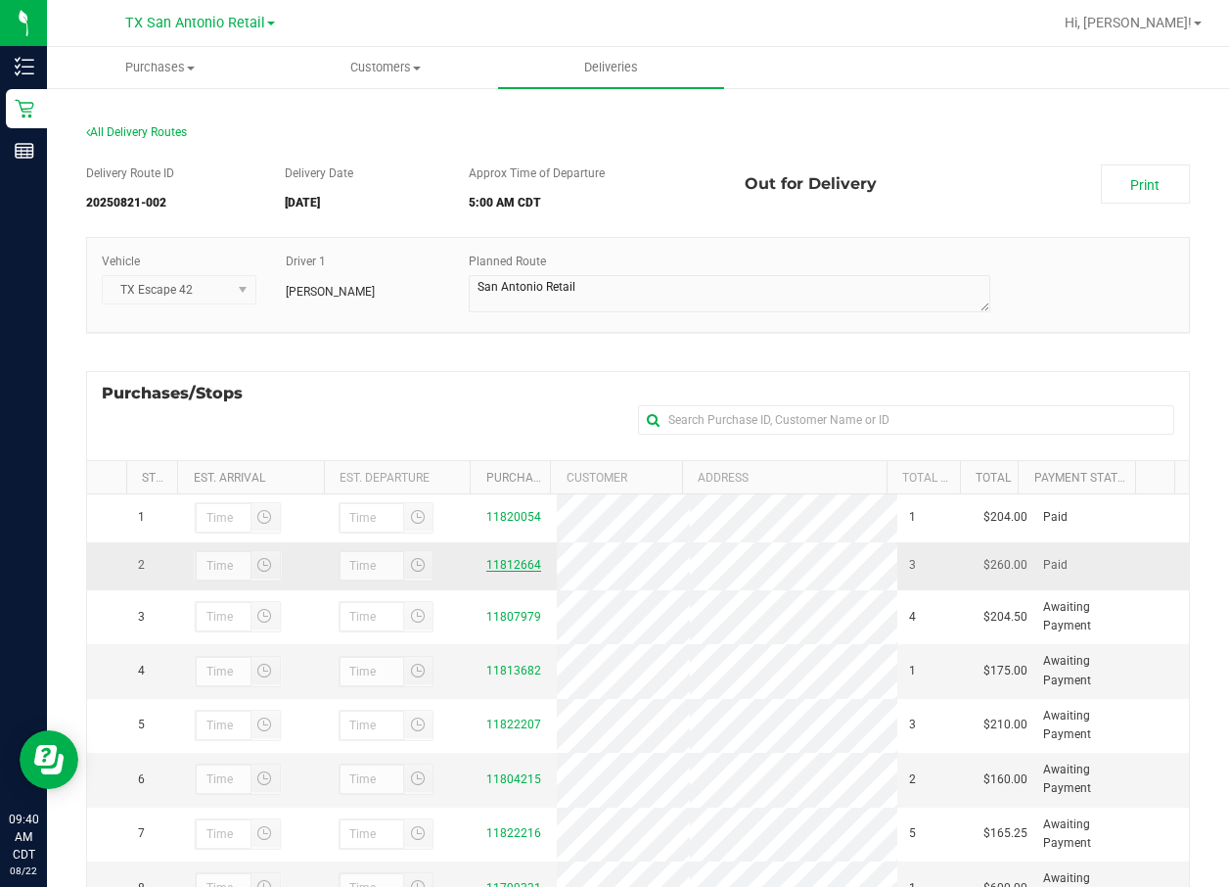
click at [487, 568] on link "11812664" at bounding box center [513, 565] width 55 height 14
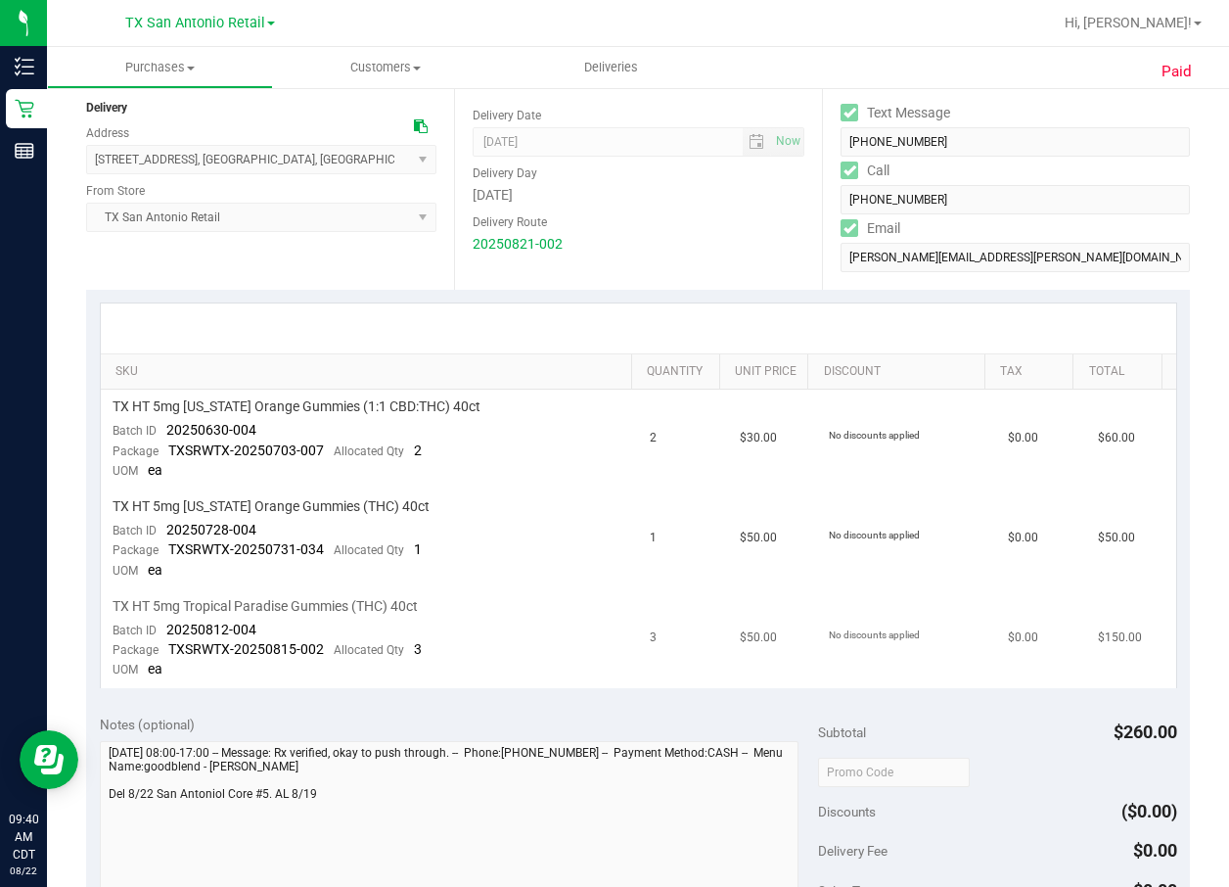
scroll to position [294, 0]
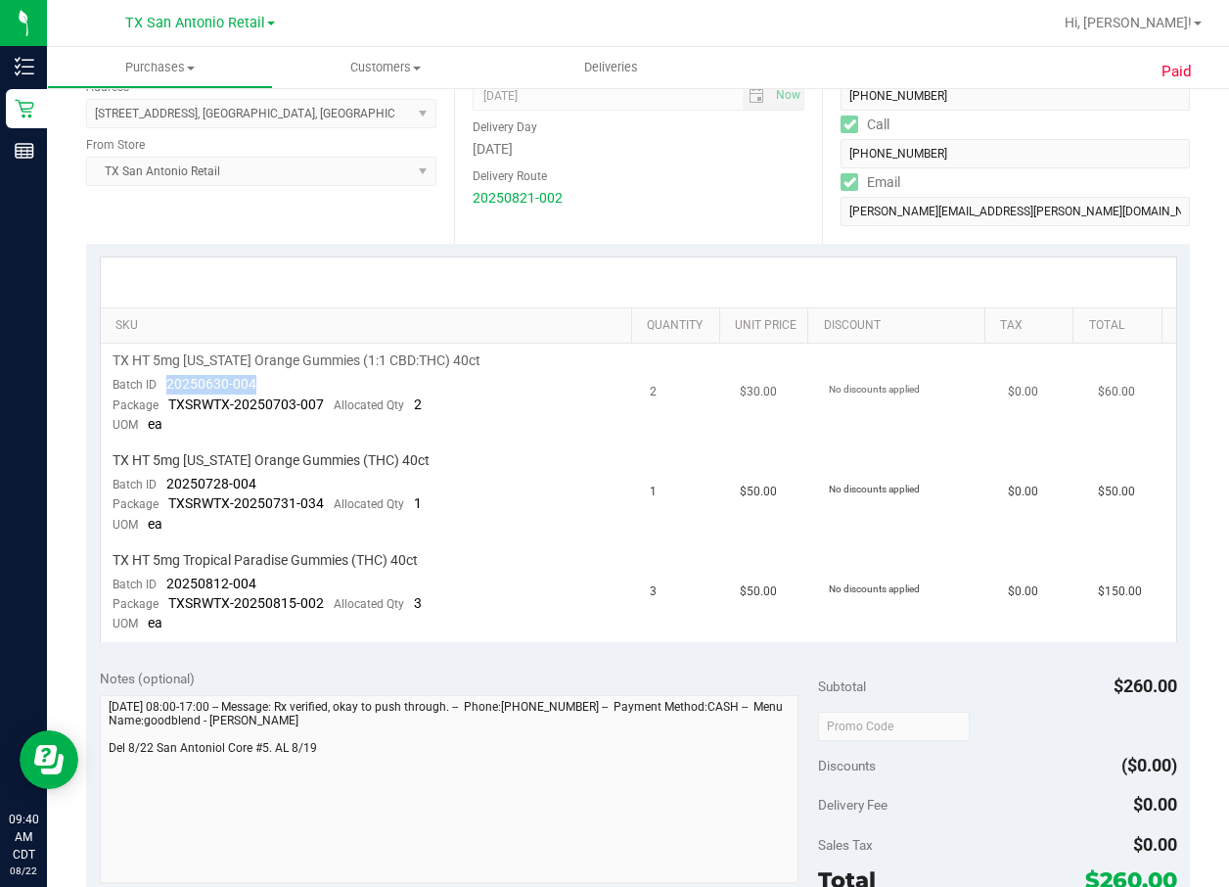
drag, startPoint x: 257, startPoint y: 375, endPoint x: 158, endPoint y: 382, distance: 100.0
click at [158, 382] on td "TX HT 5mg Texas Orange Gummies (1:1 CBD:THC) 40ct Batch ID 20250630-004 Package…" at bounding box center [370, 393] width 538 height 100
drag, startPoint x: 158, startPoint y: 382, endPoint x: 172, endPoint y: 384, distance: 14.8
copy span "20250630-004"
click at [867, 461] on td "No discounts applied" at bounding box center [906, 493] width 179 height 100
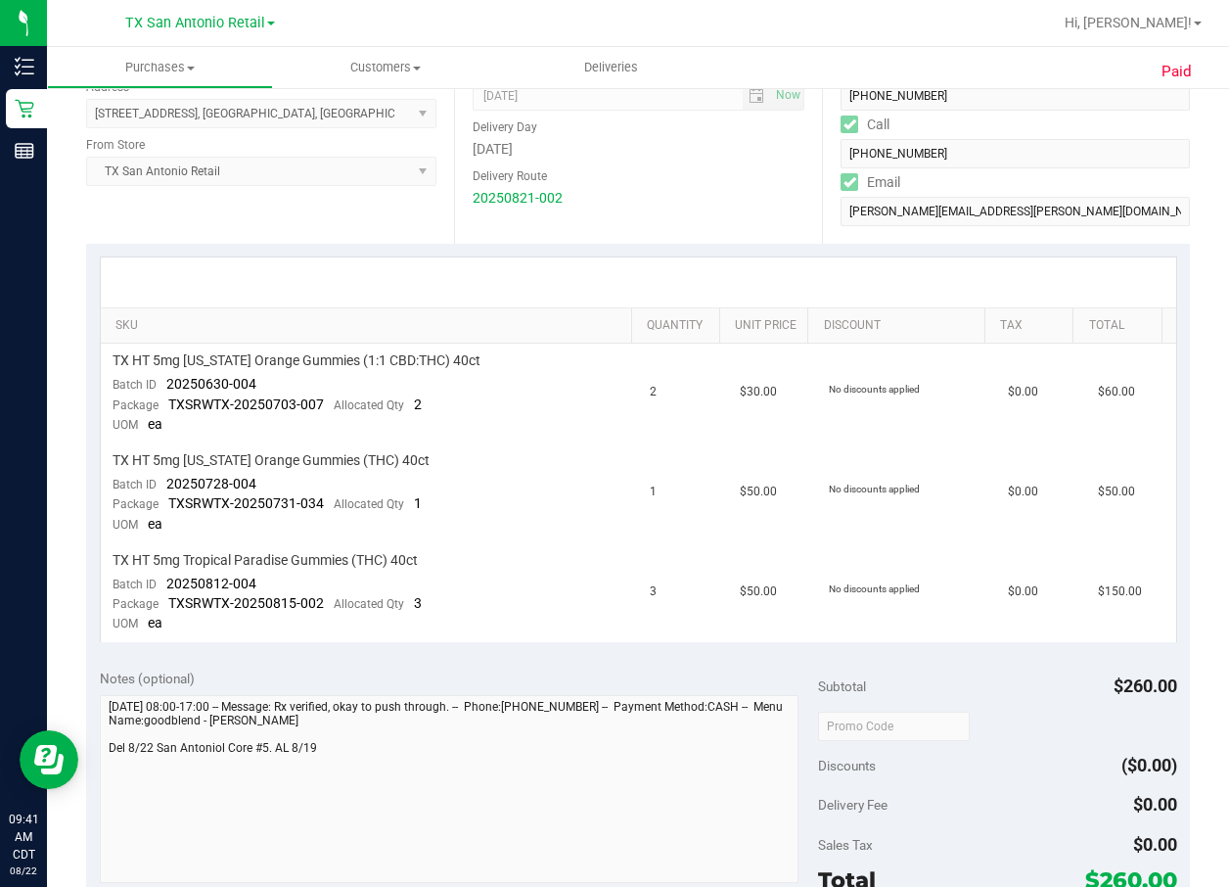
click at [920, 590] on html "Inventory Retail Reports 09:41 AM CDT 08/22/2025 08/22 TX San Antonio Retail TX…" at bounding box center [614, 443] width 1229 height 887
drag, startPoint x: 261, startPoint y: 485, endPoint x: 165, endPoint y: 481, distance: 96.0
click at [165, 481] on td "TX HT 5mg Texas Orange Gummies (THC) 40ct Batch ID 20250728-004 Package TXSRWTX…" at bounding box center [370, 493] width 538 height 100
drag, startPoint x: 165, startPoint y: 481, endPoint x: 174, endPoint y: 486, distance: 10.1
copy span "20250728-004"
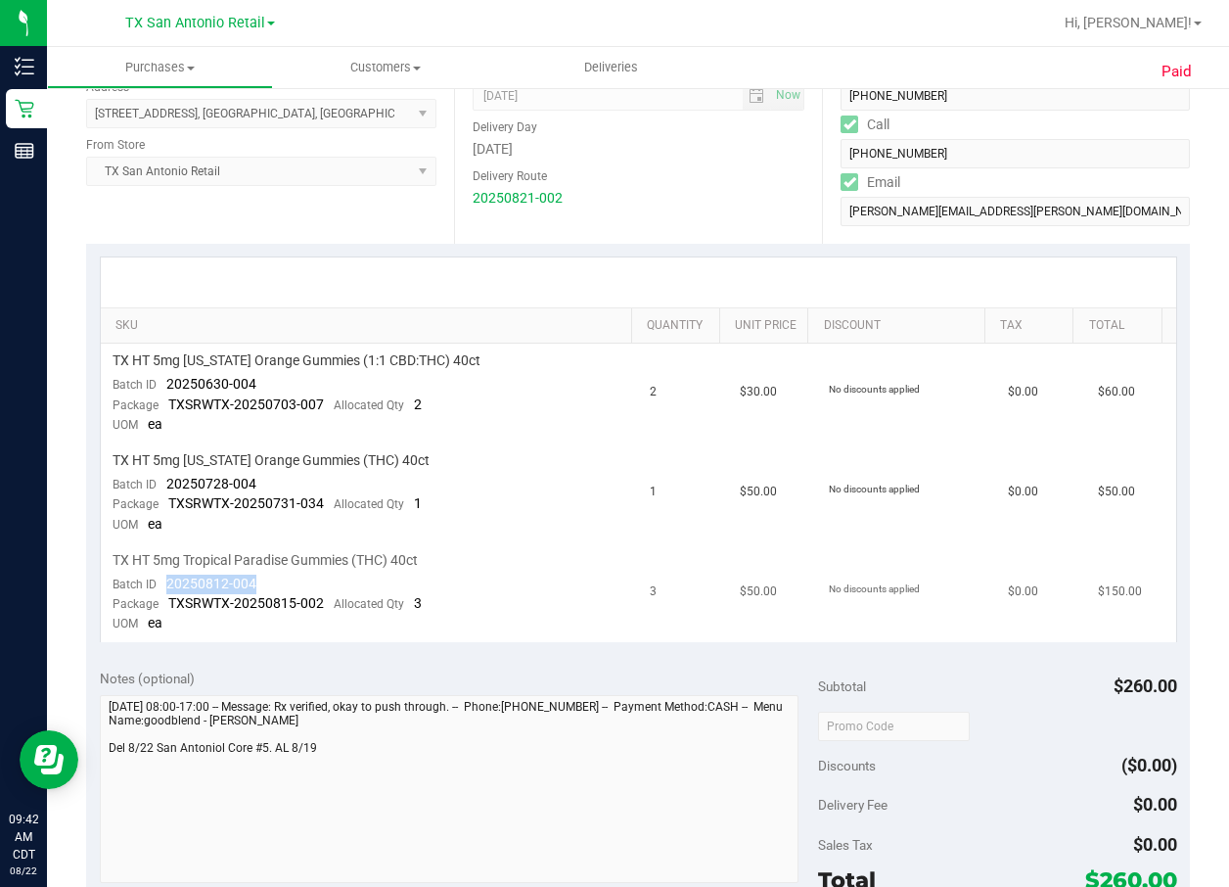
drag, startPoint x: 255, startPoint y: 585, endPoint x: 158, endPoint y: 576, distance: 98.2
click at [158, 576] on td "TX HT 5mg Tropical Paradise Gummies (THC) 40ct Batch ID 20250812-004 Package TX…" at bounding box center [370, 592] width 538 height 99
copy span "20250812-004"
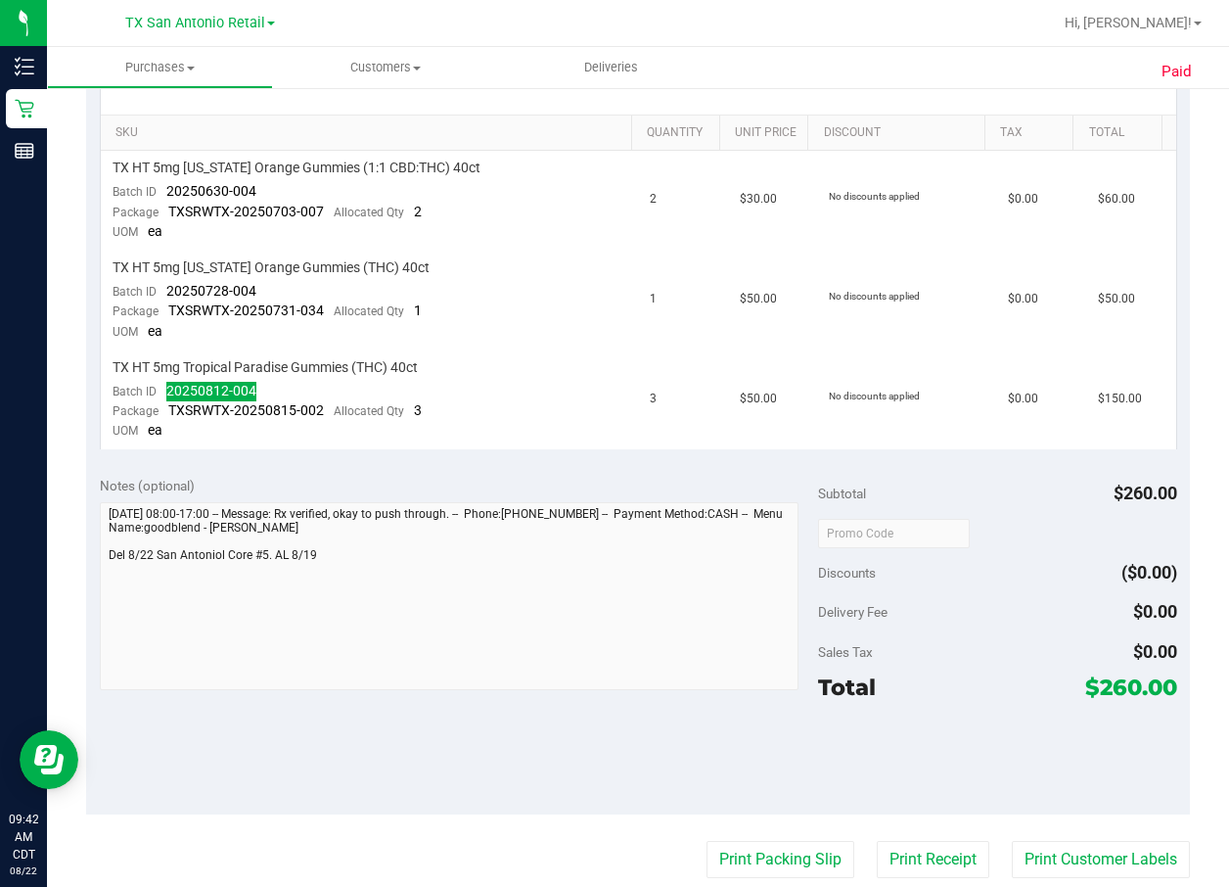
scroll to position [440, 0]
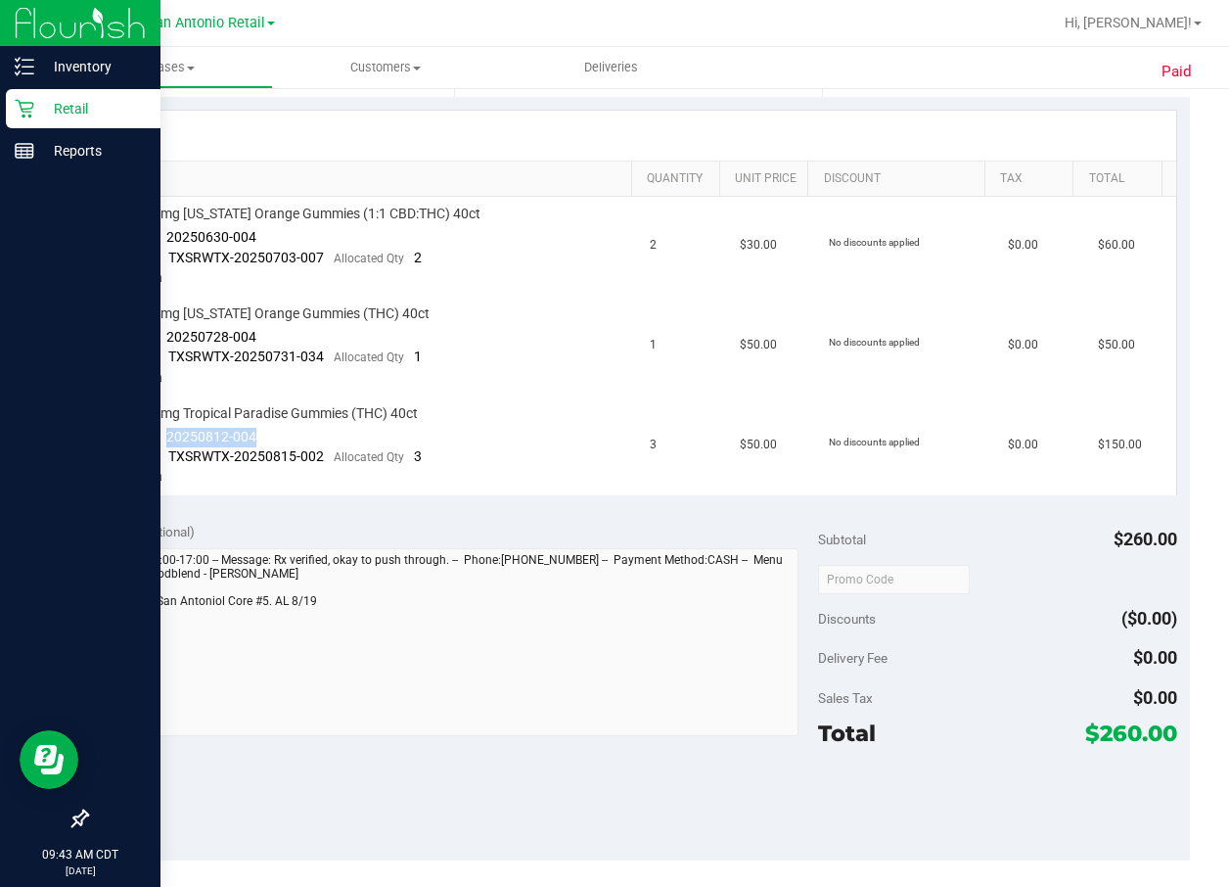
click at [21, 113] on icon at bounding box center [25, 109] width 20 height 20
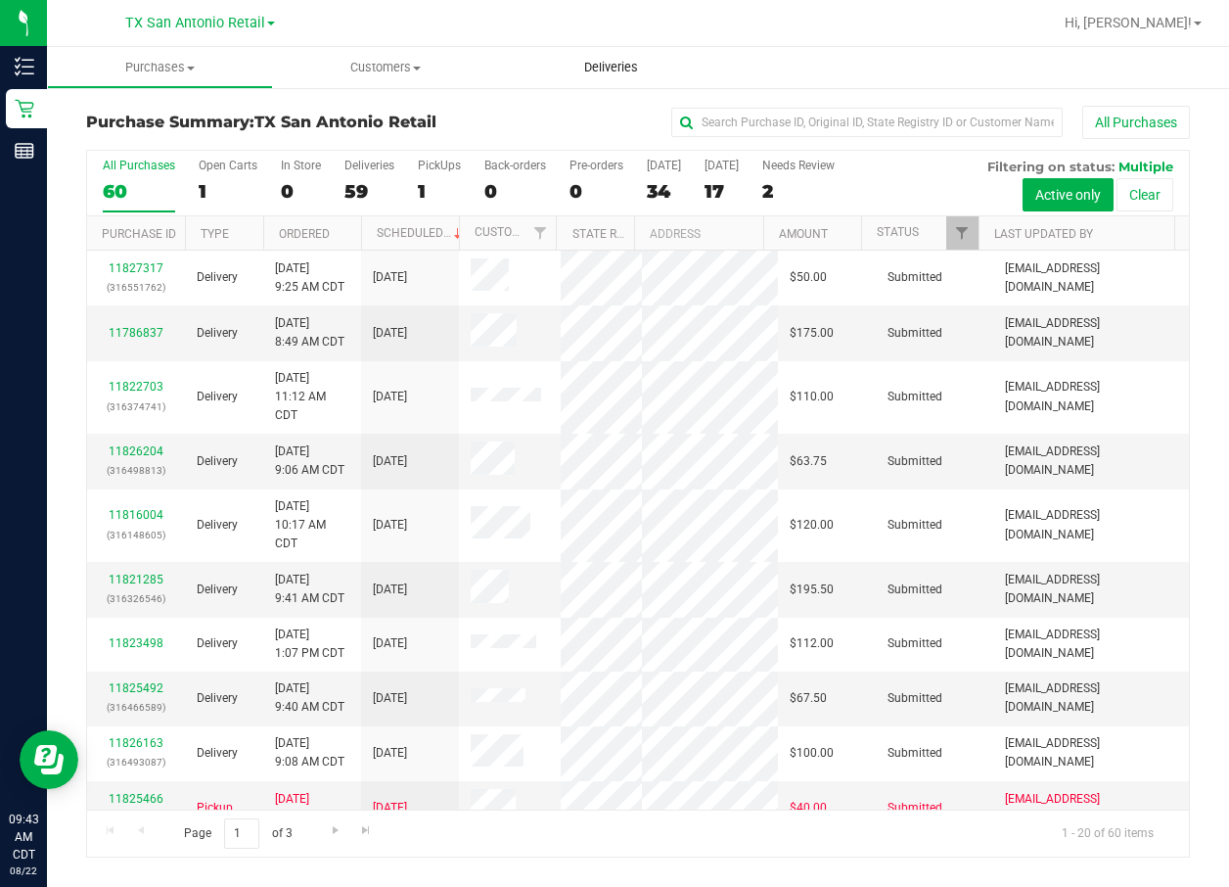
click at [590, 76] on uib-tab-heading "Deliveries" at bounding box center [611, 67] width 226 height 41
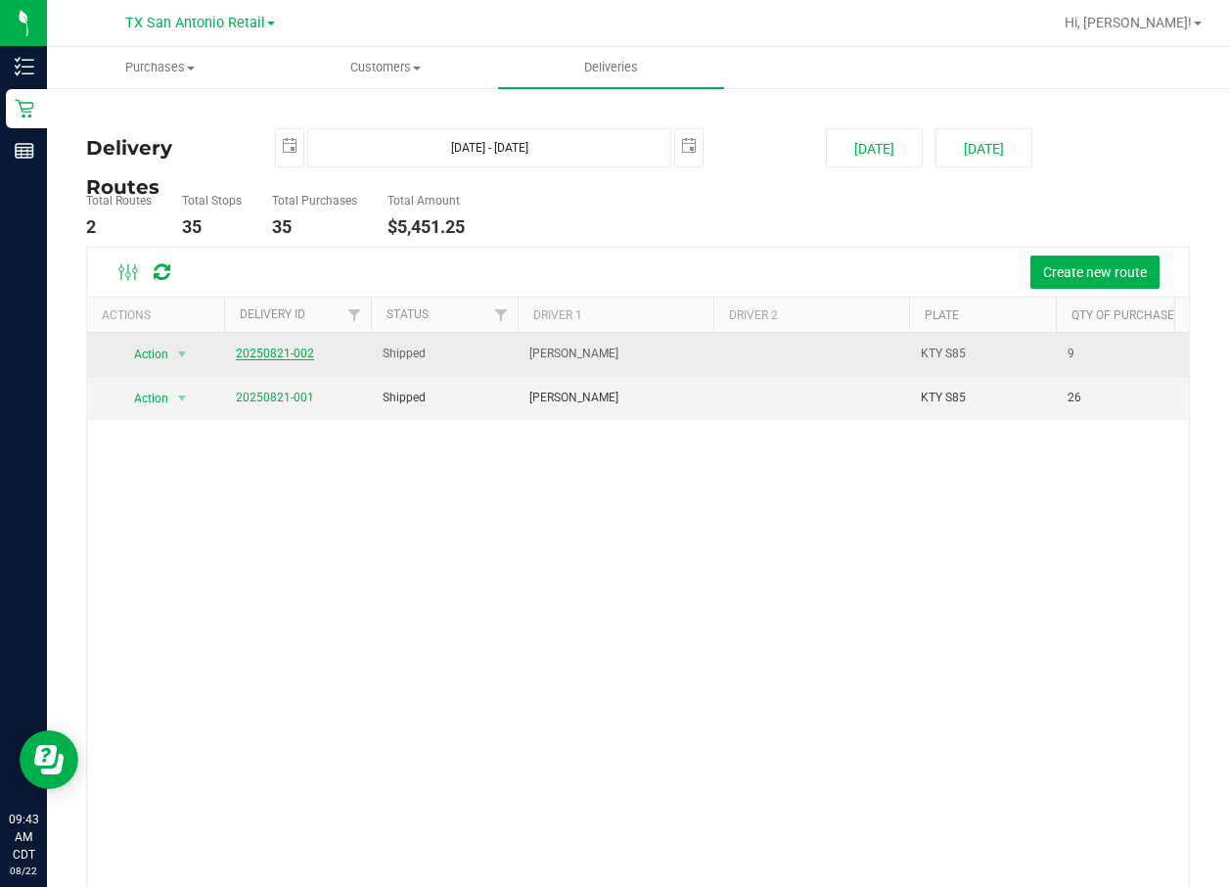
click at [296, 359] on link "20250821-002" at bounding box center [275, 353] width 78 height 14
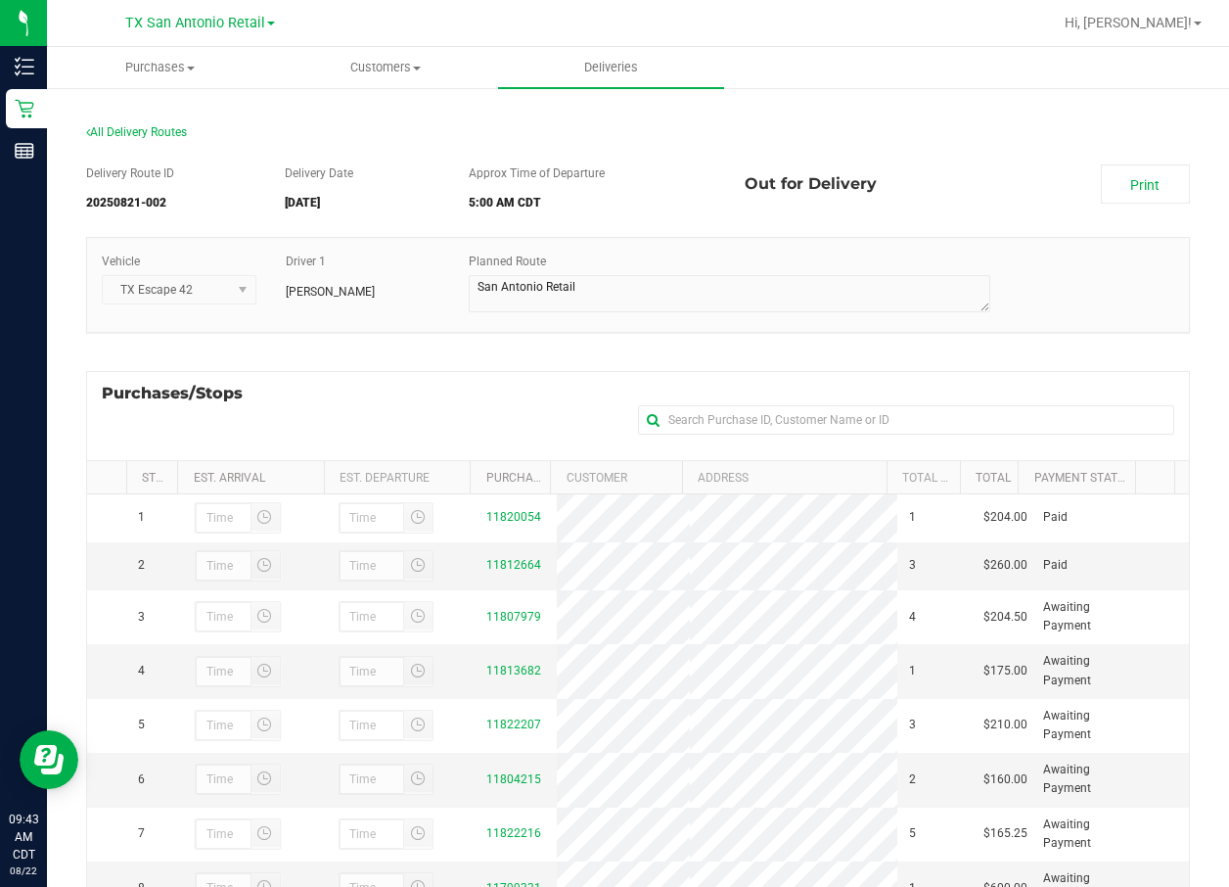
scroll to position [147, 0]
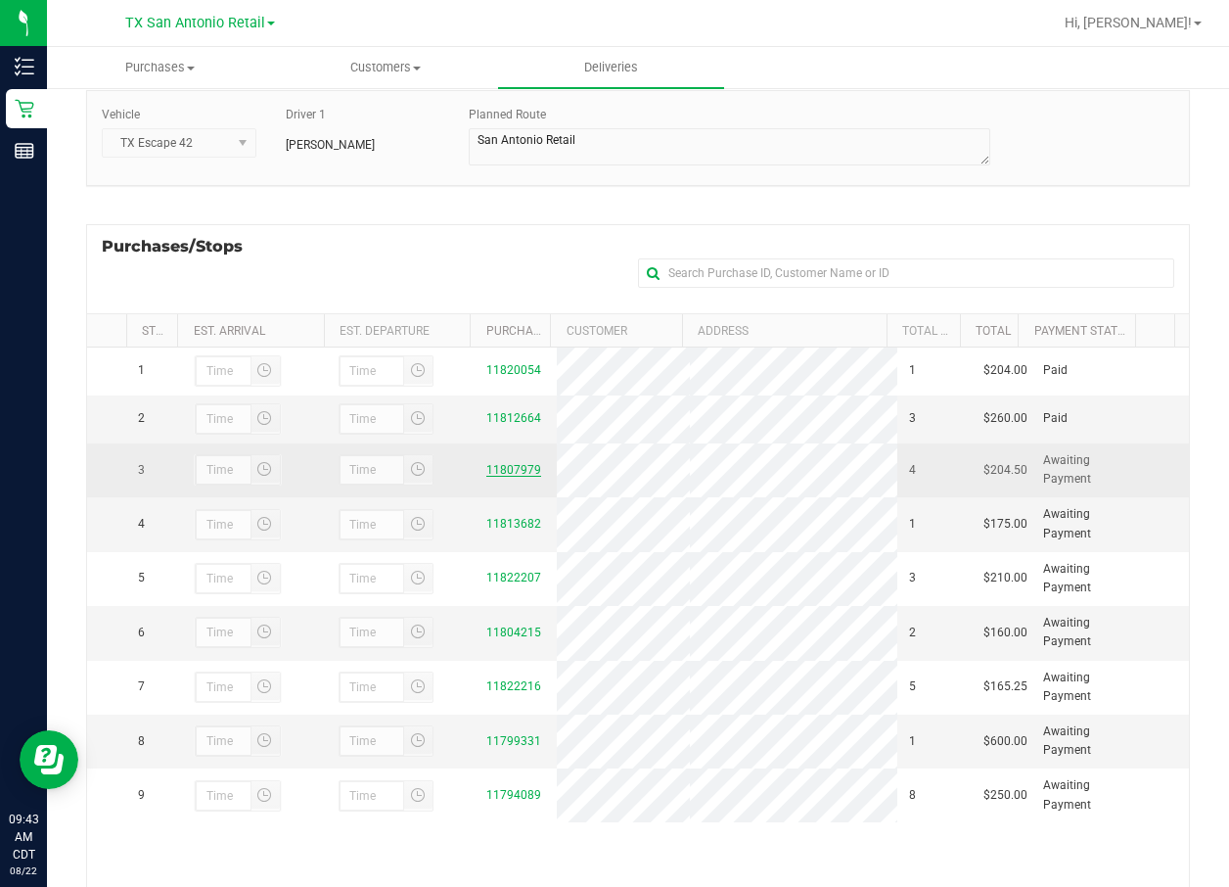
click at [494, 477] on link "11807979" at bounding box center [513, 470] width 55 height 14
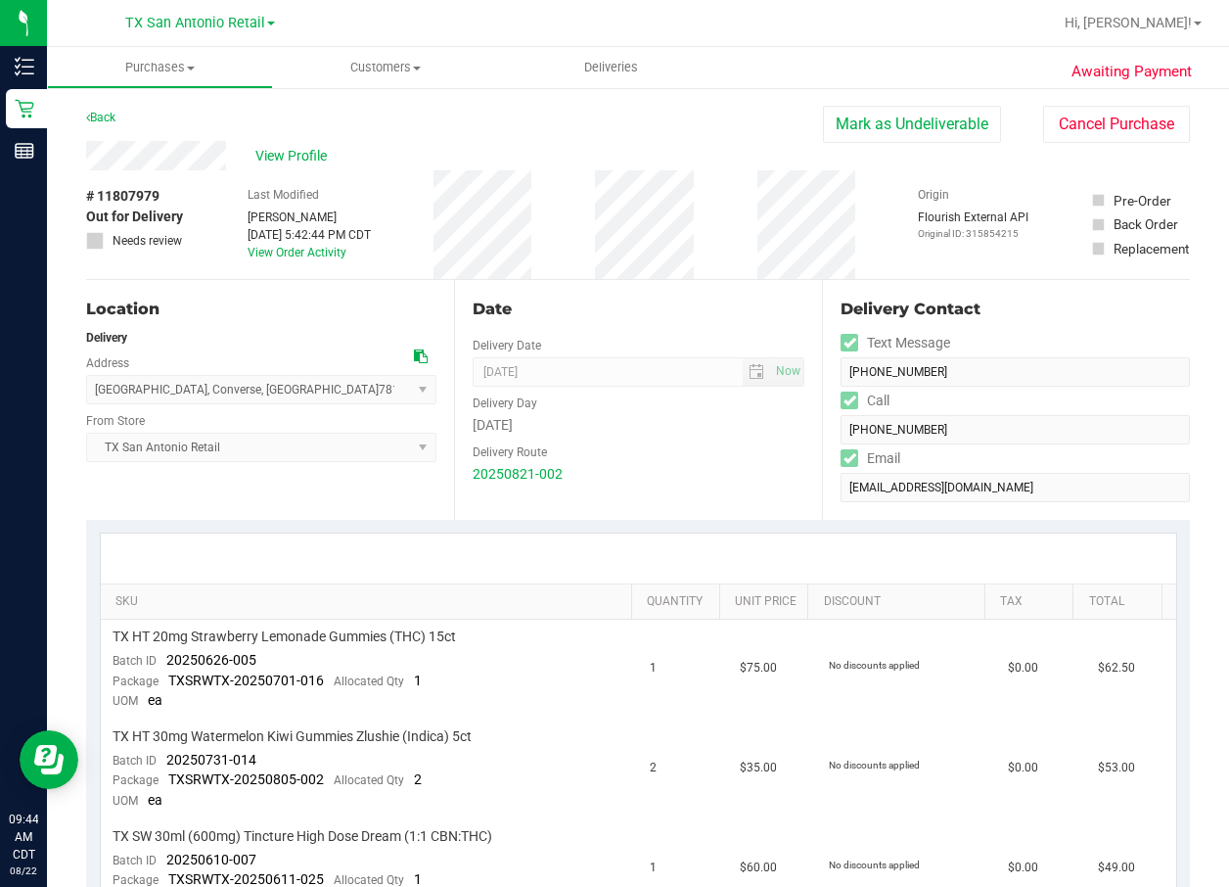
click at [271, 140] on div "Back Mark as Undeliverable Cancel Purchase" at bounding box center [638, 123] width 1104 height 35
click at [271, 146] on span "View Profile" at bounding box center [294, 156] width 78 height 21
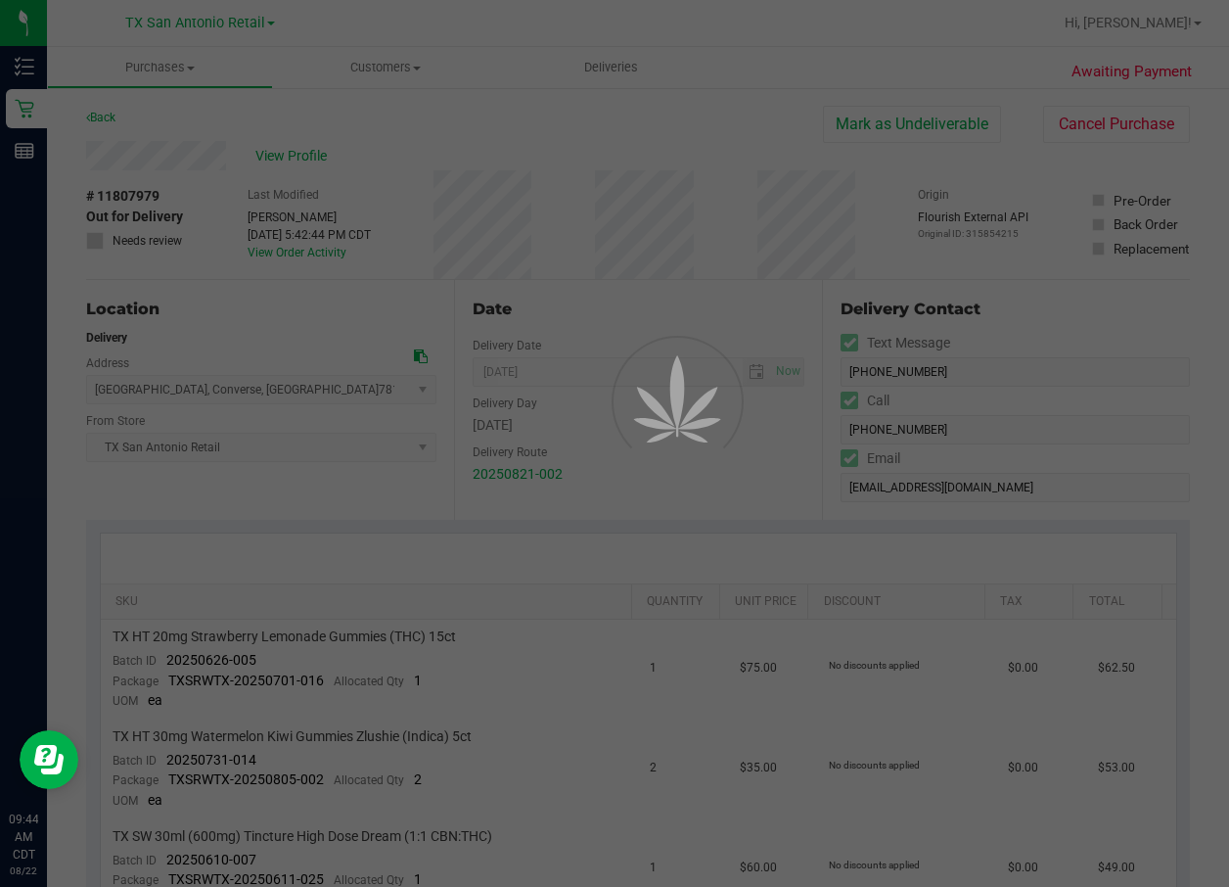
click at [271, 158] on div at bounding box center [614, 443] width 1229 height 887
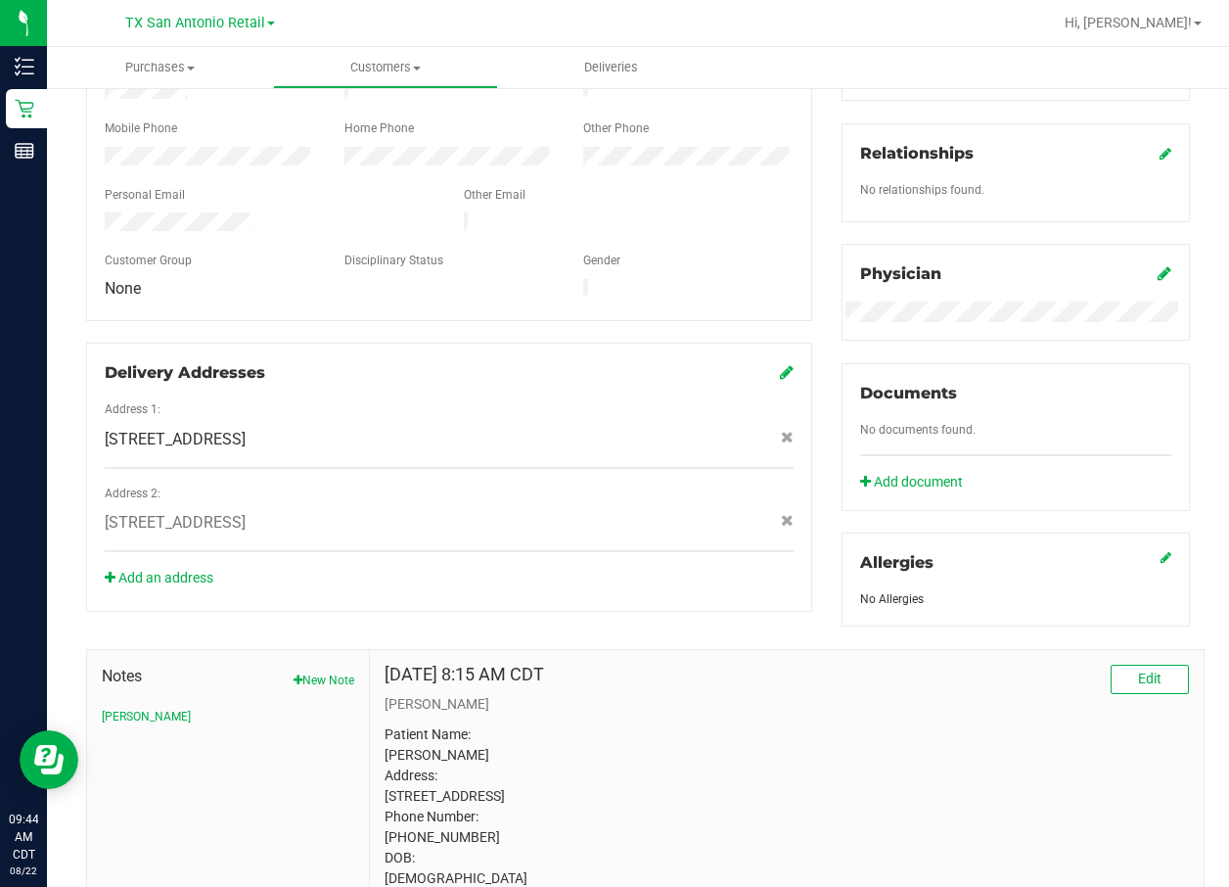
scroll to position [599, 0]
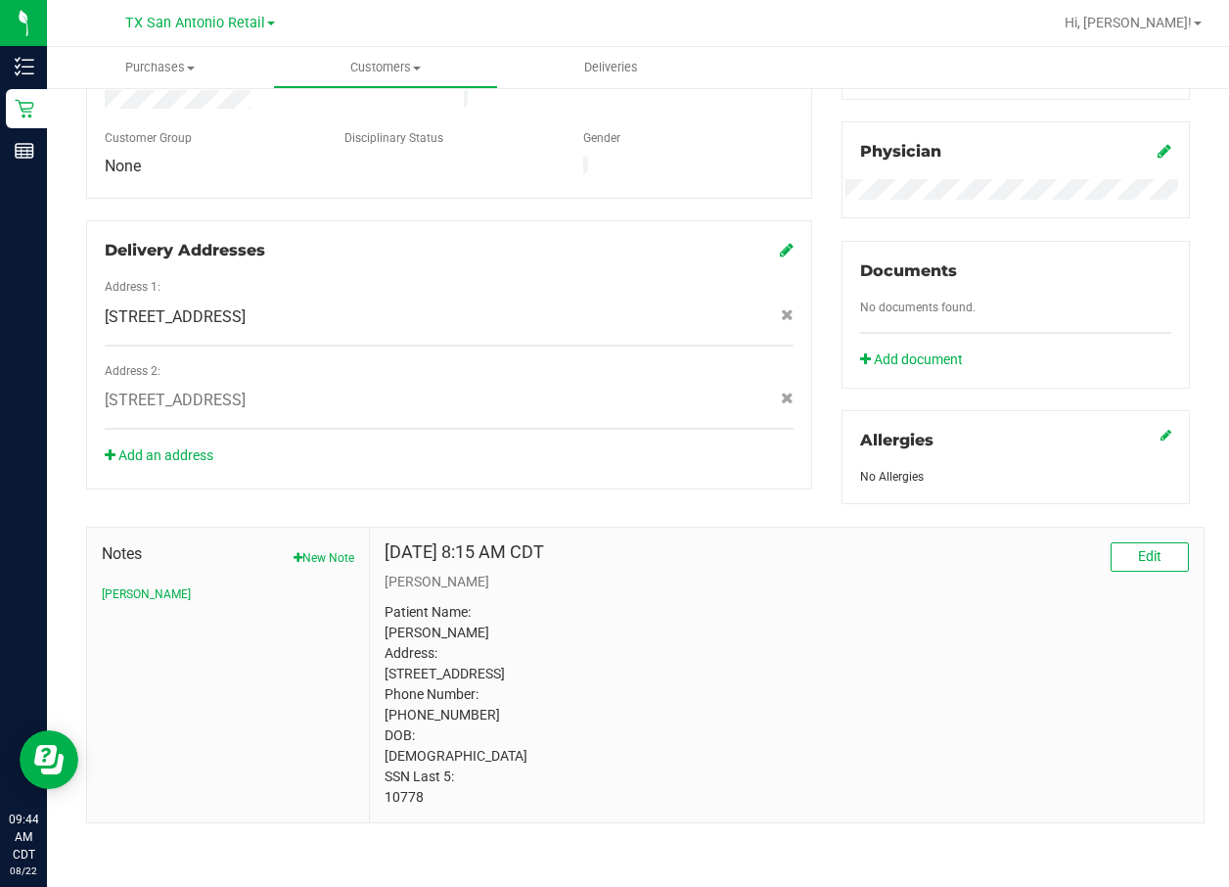
click at [404, 590] on p "Patient Name: Crystal Smith Address: 6203 Tadpole Bluff Converse, TX, 78109 Pho…" at bounding box center [787, 704] width 804 height 205
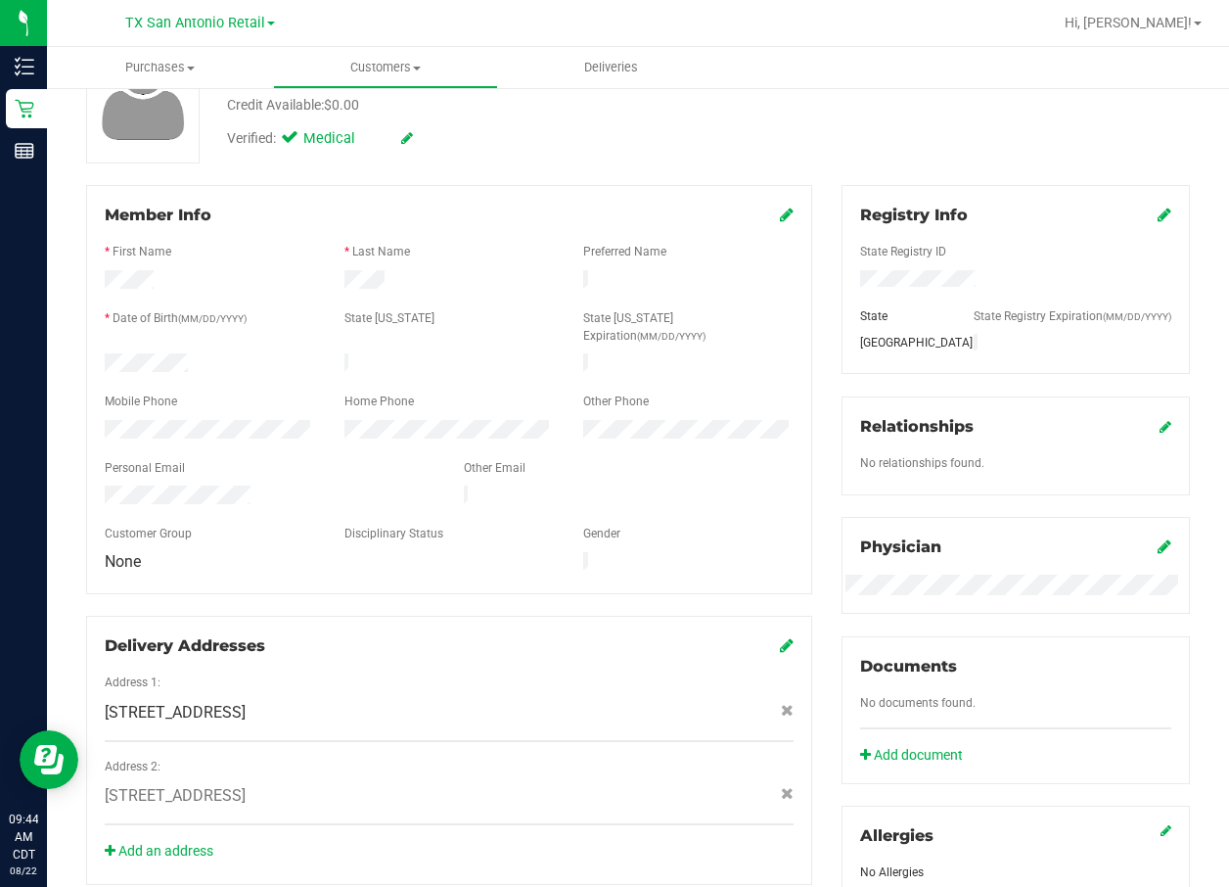
scroll to position [0, 0]
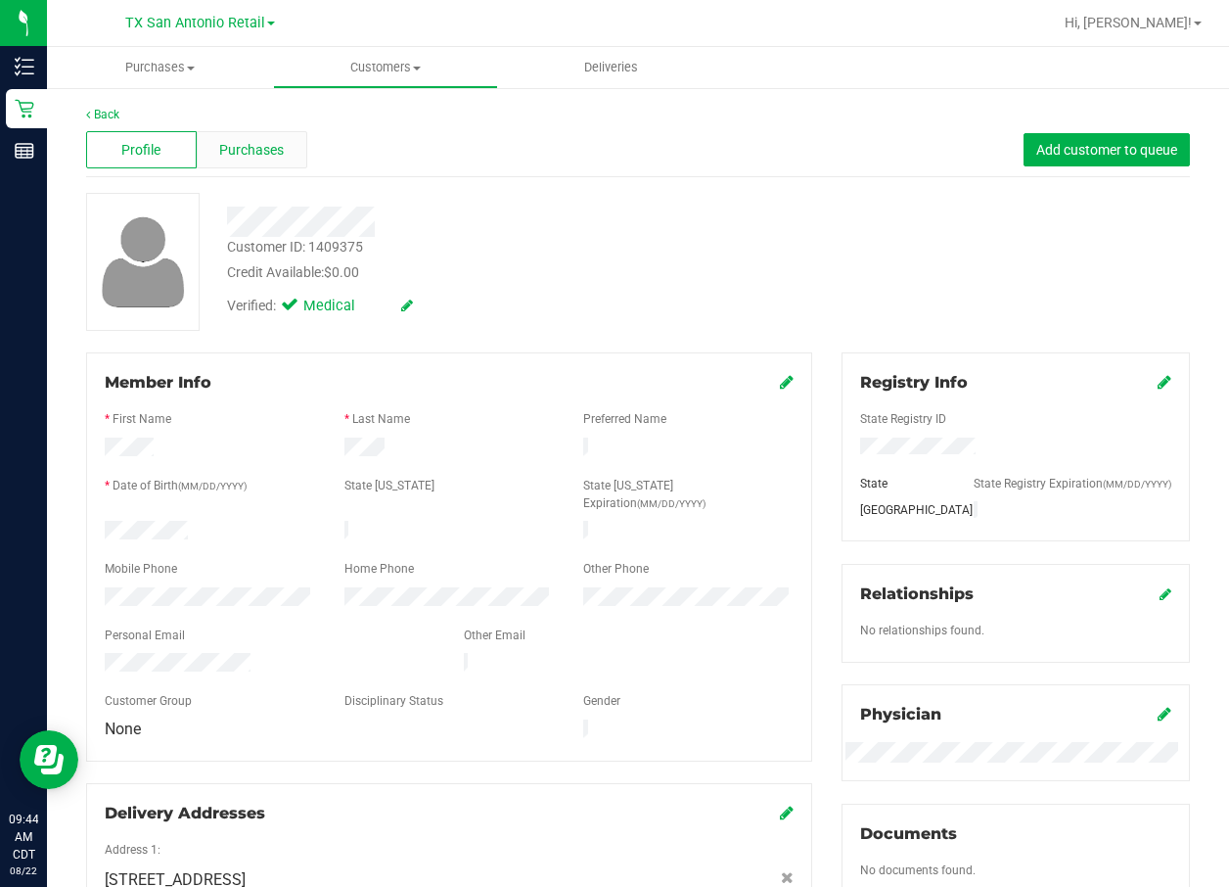
click at [289, 152] on div "Purchases" at bounding box center [252, 149] width 111 height 37
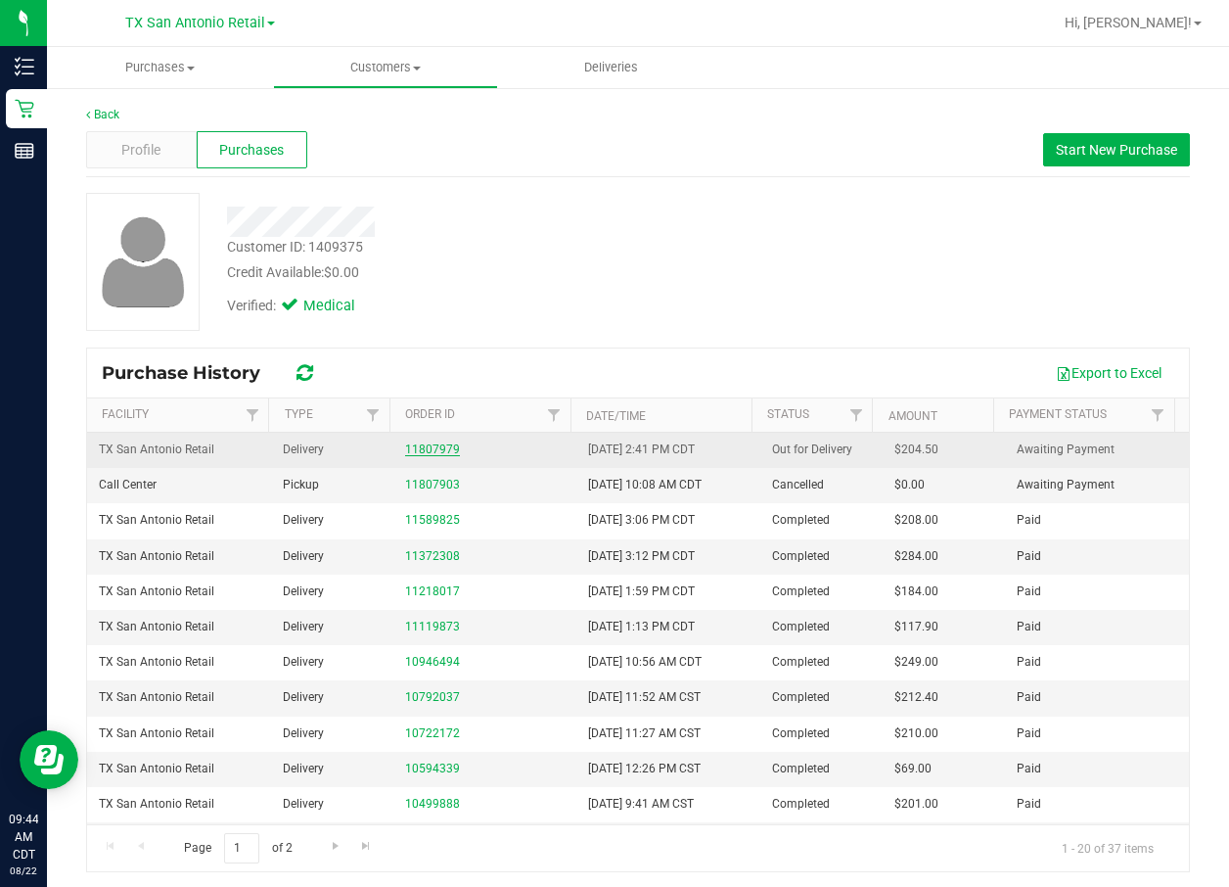
click at [438, 452] on link "11807979" at bounding box center [432, 449] width 55 height 14
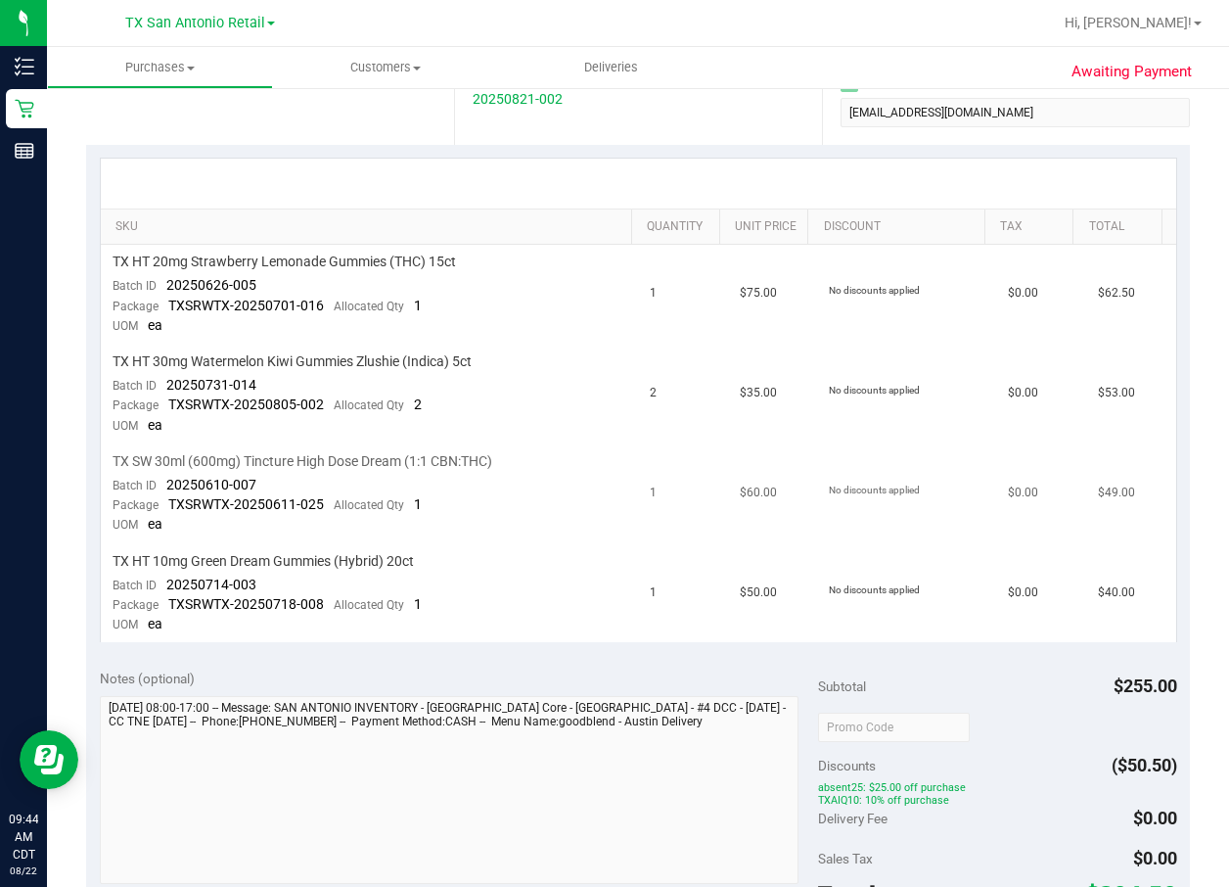
scroll to position [440, 0]
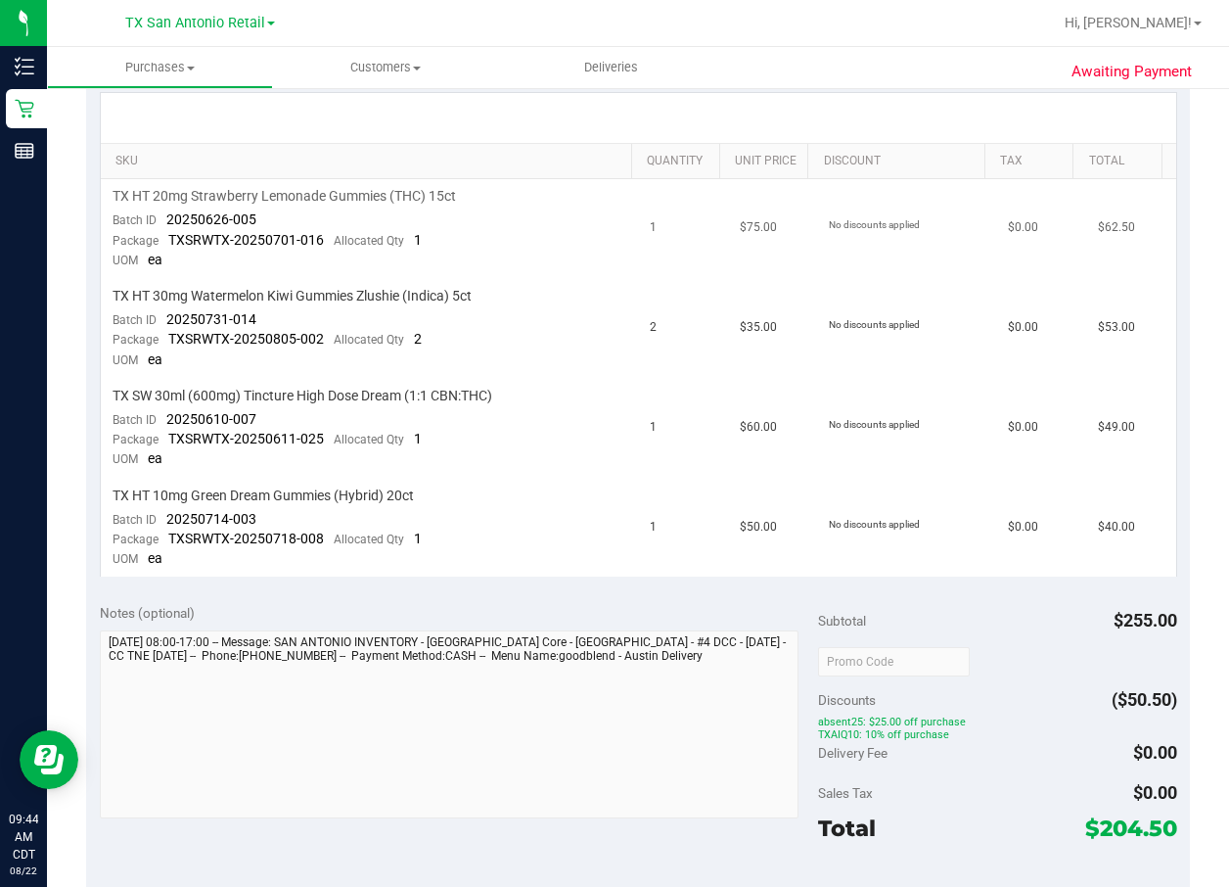
click at [179, 214] on span "20250626-005" at bounding box center [211, 219] width 90 height 16
drag, startPoint x: 179, startPoint y: 214, endPoint x: 249, endPoint y: 221, distance: 69.8
click at [249, 221] on span "20250626-005" at bounding box center [211, 219] width 90 height 16
drag, startPoint x: 249, startPoint y: 221, endPoint x: 183, endPoint y: 220, distance: 65.6
click at [183, 220] on span "20250626-005" at bounding box center [211, 219] width 90 height 16
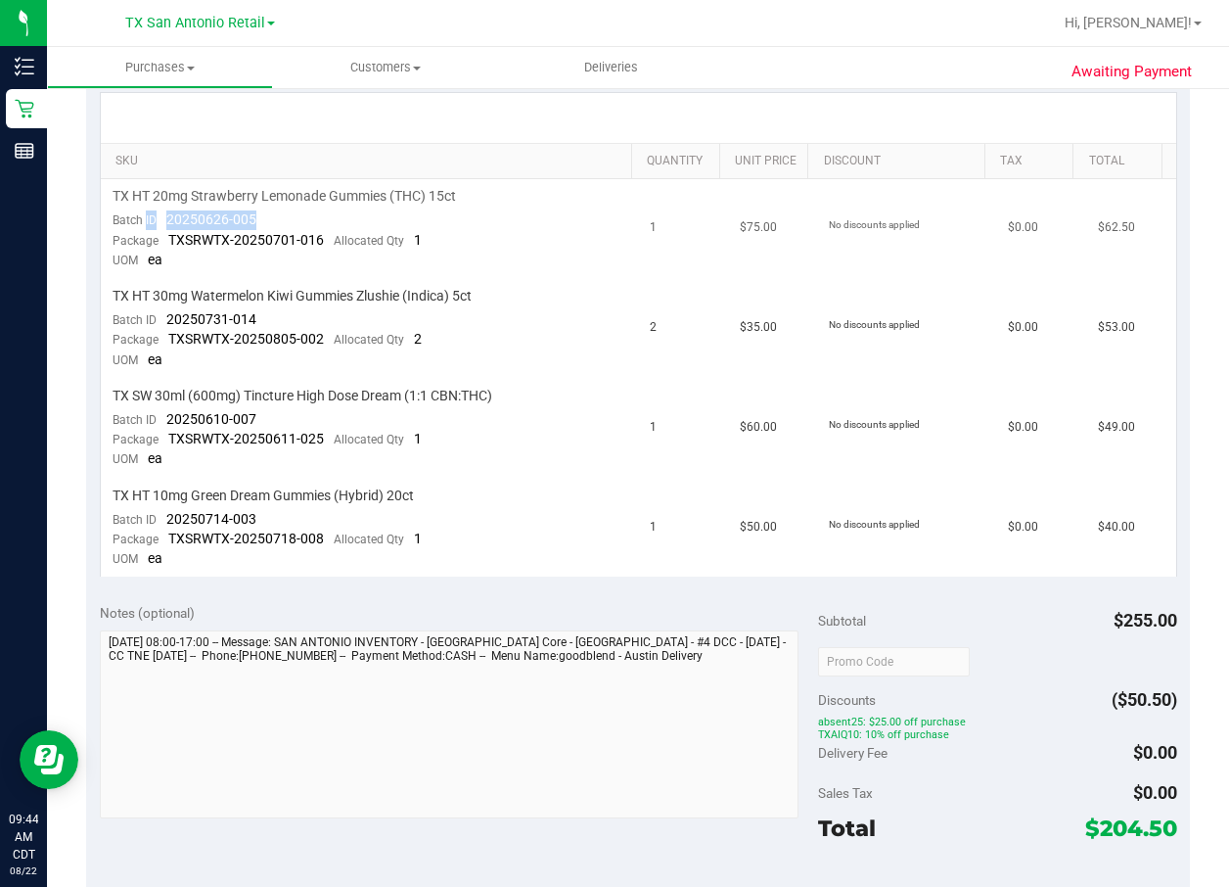
drag, startPoint x: 183, startPoint y: 220, endPoint x: 243, endPoint y: 224, distance: 59.8
click at [243, 224] on span "20250626-005" at bounding box center [211, 219] width 90 height 16
drag, startPoint x: 243, startPoint y: 224, endPoint x: 262, endPoint y: 222, distance: 19.7
click at [262, 222] on td "TX HT 20mg Strawberry Lemonade Gummies (THC) 15ct Batch ID 20250626-005 Package…" at bounding box center [370, 229] width 538 height 100
drag, startPoint x: 253, startPoint y: 215, endPoint x: 166, endPoint y: 228, distance: 88.0
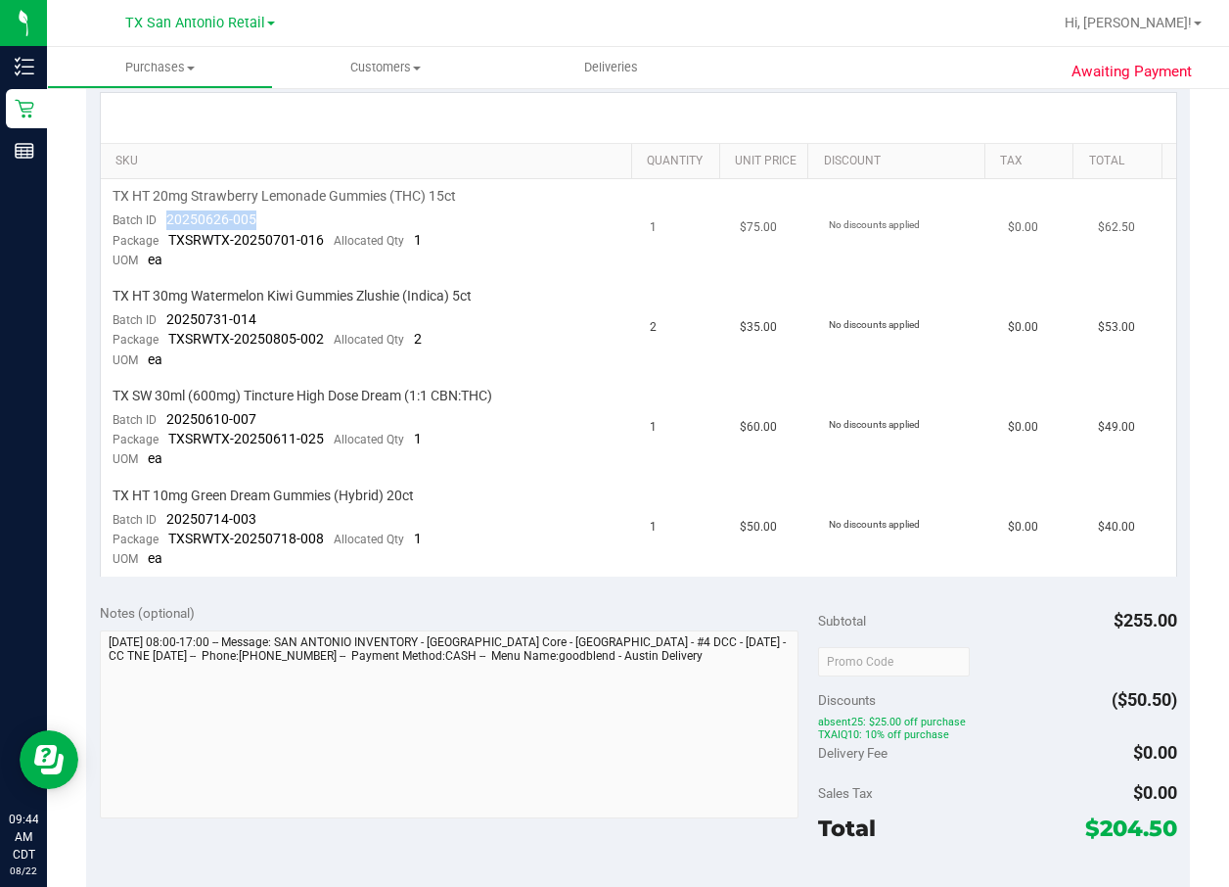
click at [166, 228] on td "TX HT 20mg Strawberry Lemonade Gummies (THC) 15ct Batch ID 20250626-005 Package…" at bounding box center [370, 229] width 538 height 100
drag, startPoint x: 166, startPoint y: 228, endPoint x: 176, endPoint y: 222, distance: 11.4
copy span "20250626-005"
drag, startPoint x: 261, startPoint y: 323, endPoint x: 169, endPoint y: 324, distance: 92.0
click at [169, 324] on td "TX HT 30mg Watermelon Kiwi Gummies Zlushie (Indica) 5ct Batch ID 20250731-014 P…" at bounding box center [370, 329] width 538 height 100
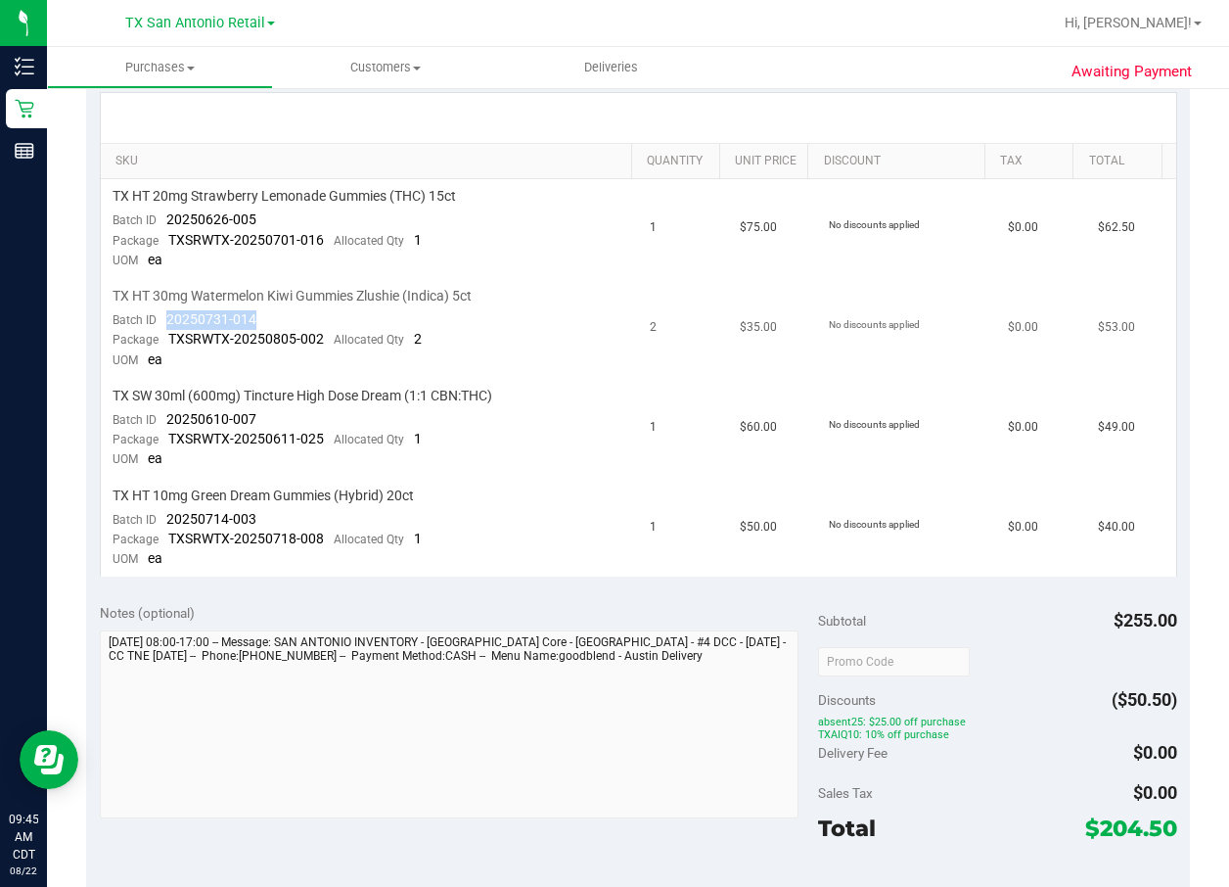
drag, startPoint x: 169, startPoint y: 324, endPoint x: 180, endPoint y: 324, distance: 10.8
copy span "20250731-014"
drag, startPoint x: 253, startPoint y: 419, endPoint x: 165, endPoint y: 418, distance: 88.1
click at [166, 418] on span "20250610-007" at bounding box center [211, 419] width 90 height 16
copy span "20250610-007"
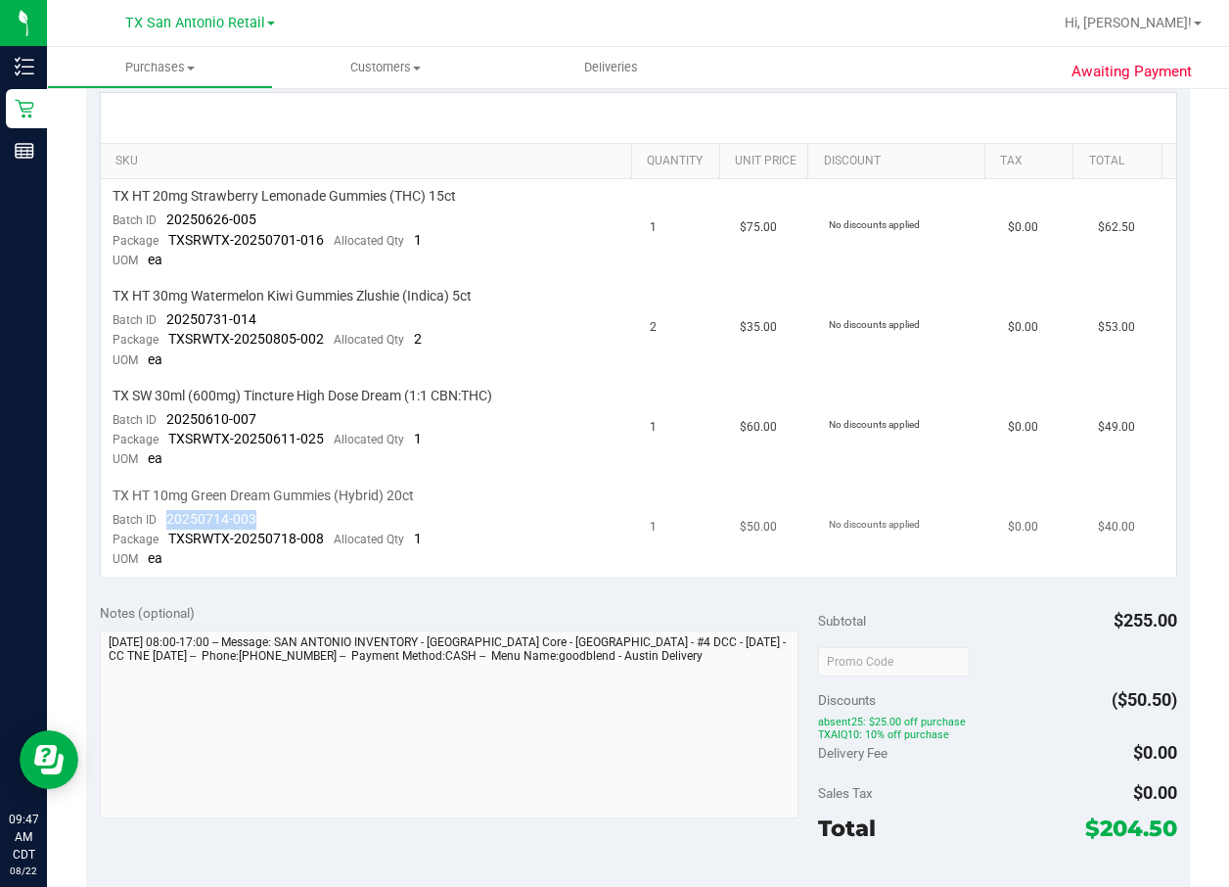
drag, startPoint x: 243, startPoint y: 515, endPoint x: 167, endPoint y: 521, distance: 75.6
click at [167, 521] on span "20250714-003" at bounding box center [211, 519] width 90 height 16
copy span "20250714-003"
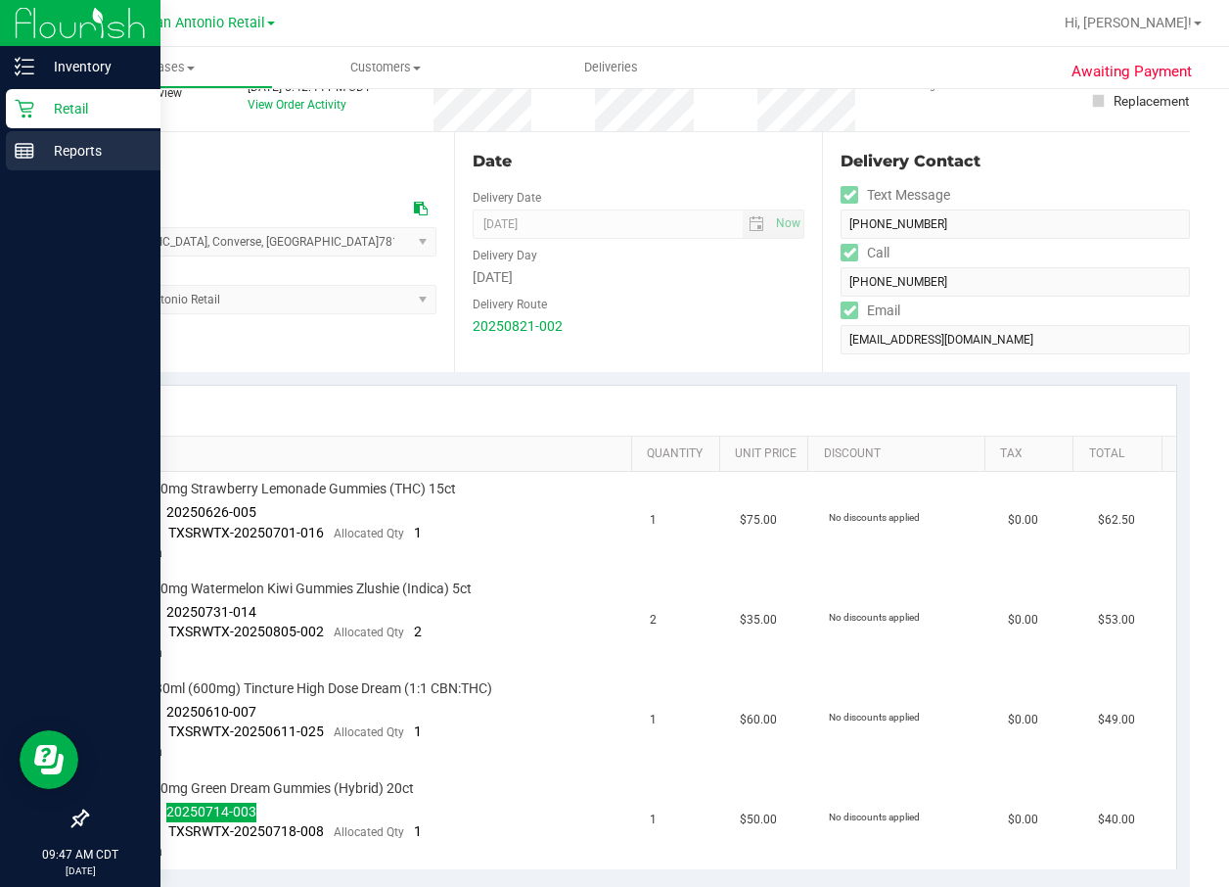
scroll to position [147, 0]
click at [47, 101] on p "Retail" at bounding box center [92, 108] width 117 height 23
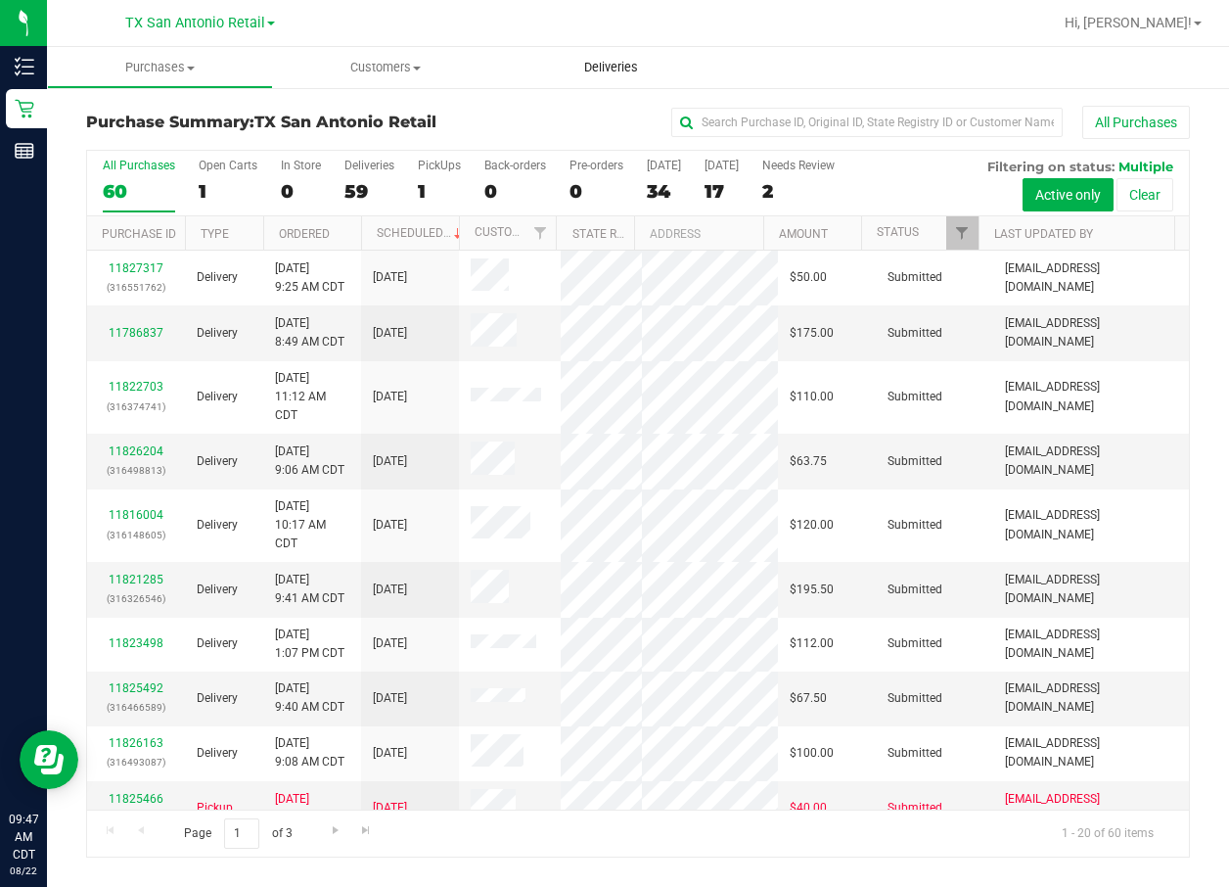
click at [595, 74] on span "Deliveries" at bounding box center [611, 68] width 107 height 18
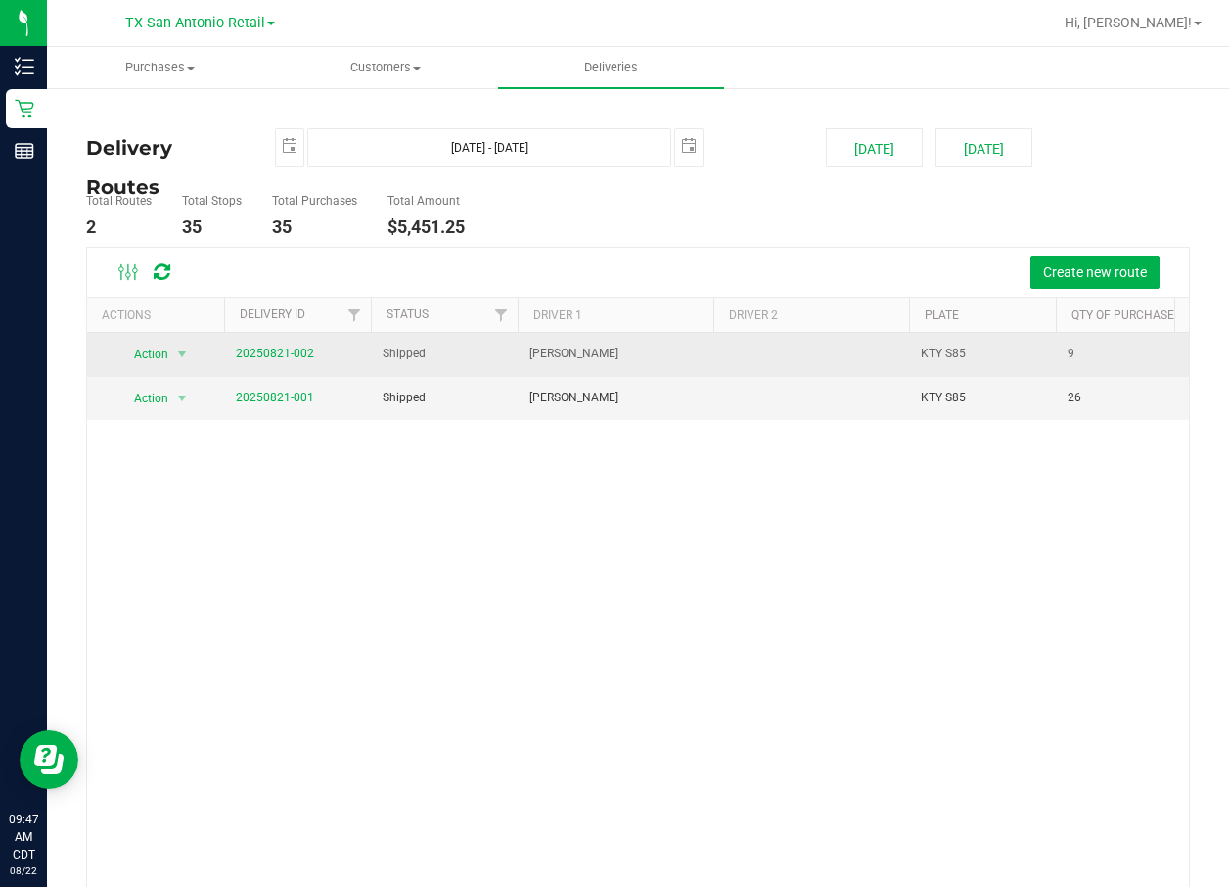
click at [293, 344] on span "20250821-002" at bounding box center [275, 353] width 78 height 19
click at [291, 357] on link "20250821-002" at bounding box center [275, 353] width 78 height 14
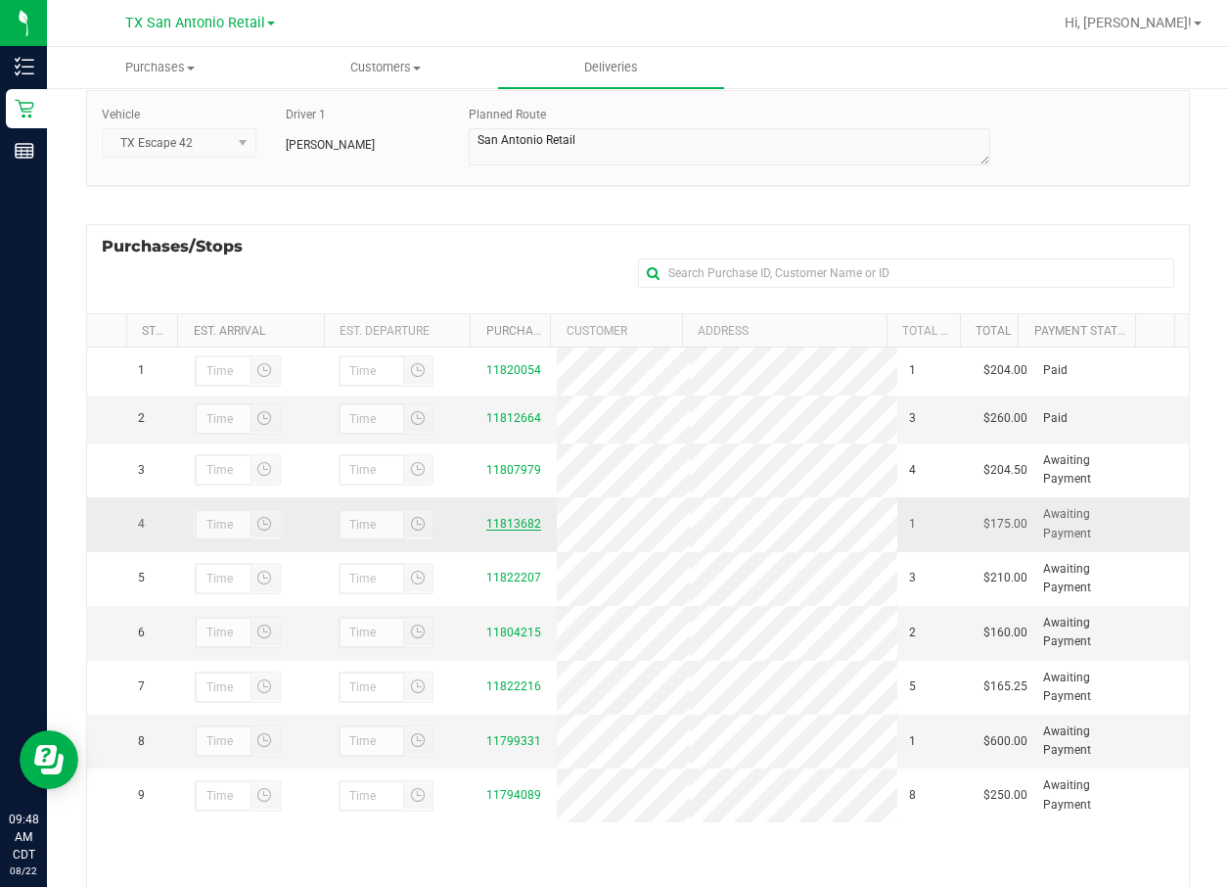
scroll to position [266, 0]
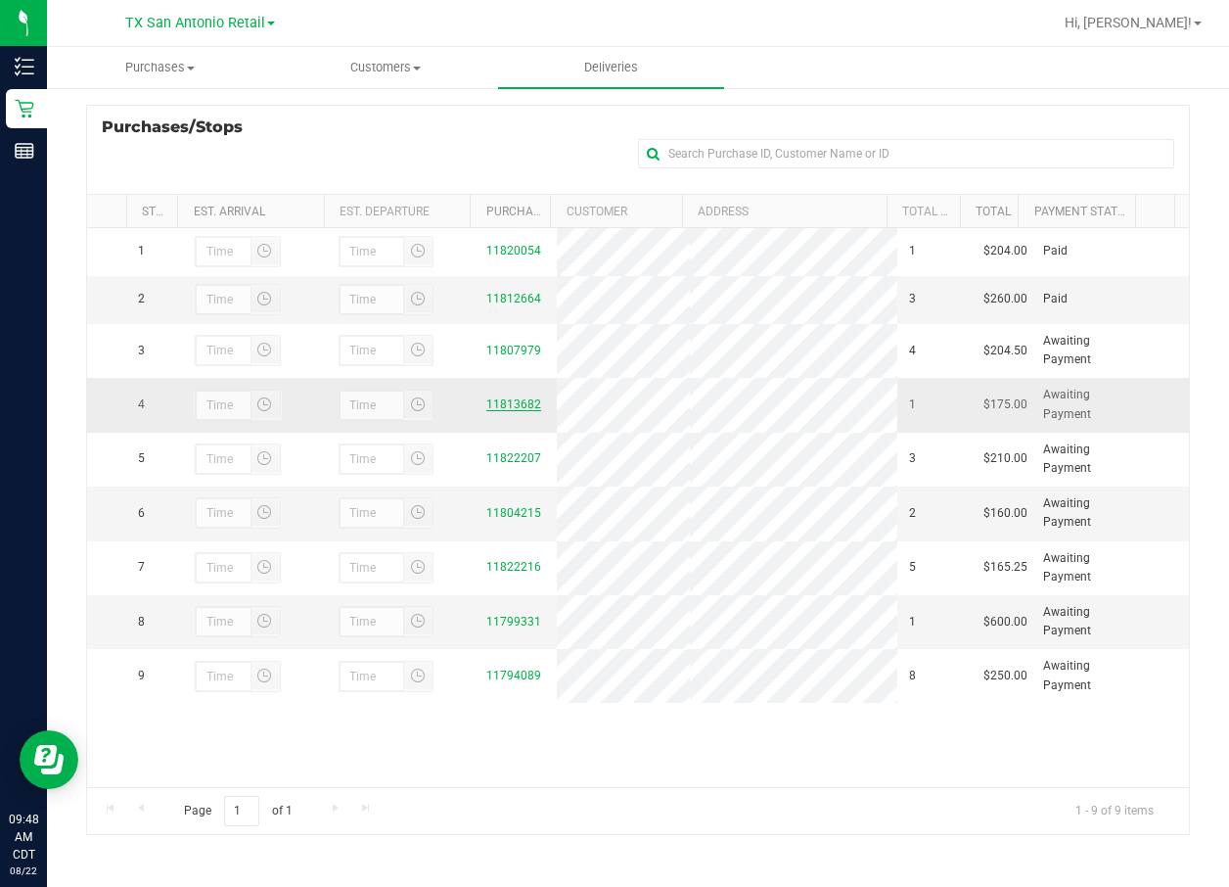
click at [503, 411] on link "11813682" at bounding box center [513, 404] width 55 height 14
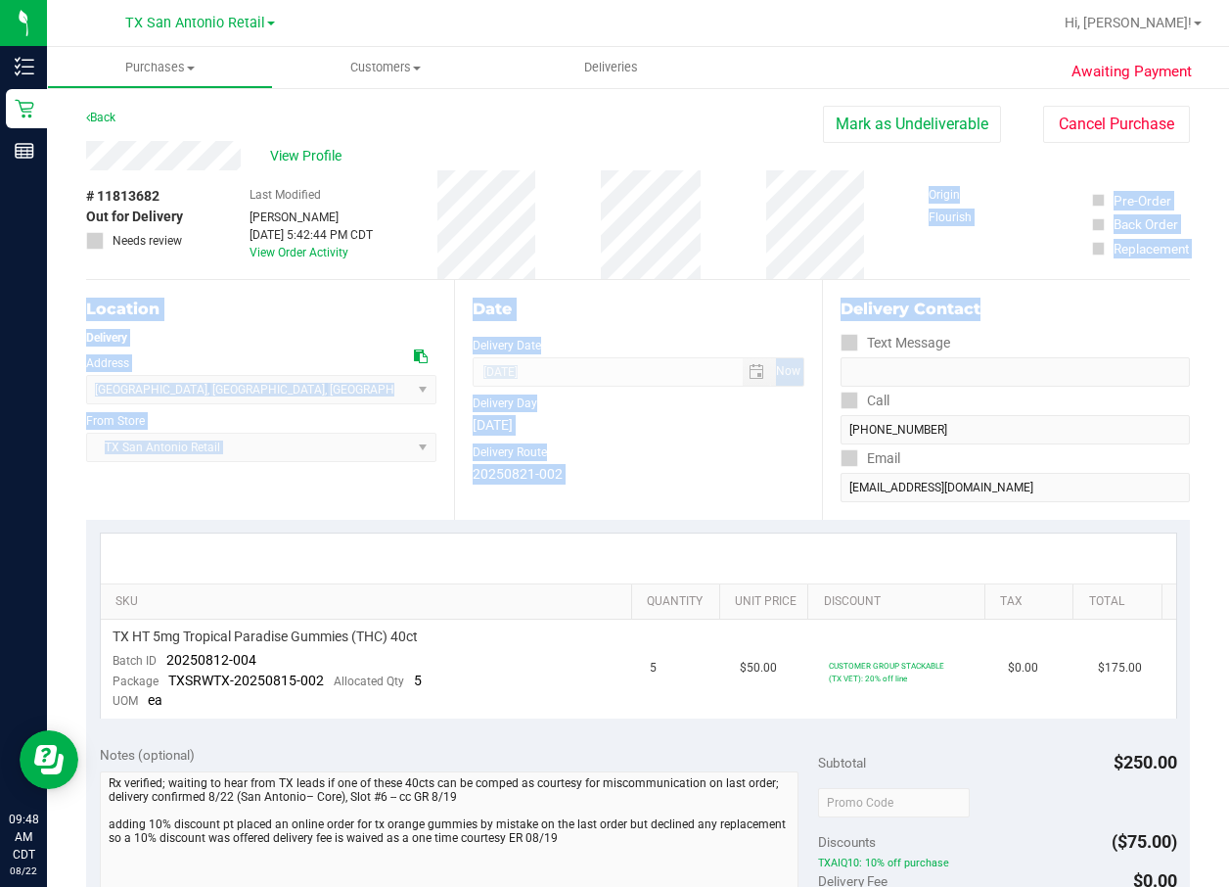
click at [1198, 299] on html "Inventory Retail Reports 09:48 AM CDT 08/22/2025 08/22 TX San Antonio Retail TX…" at bounding box center [614, 443] width 1229 height 887
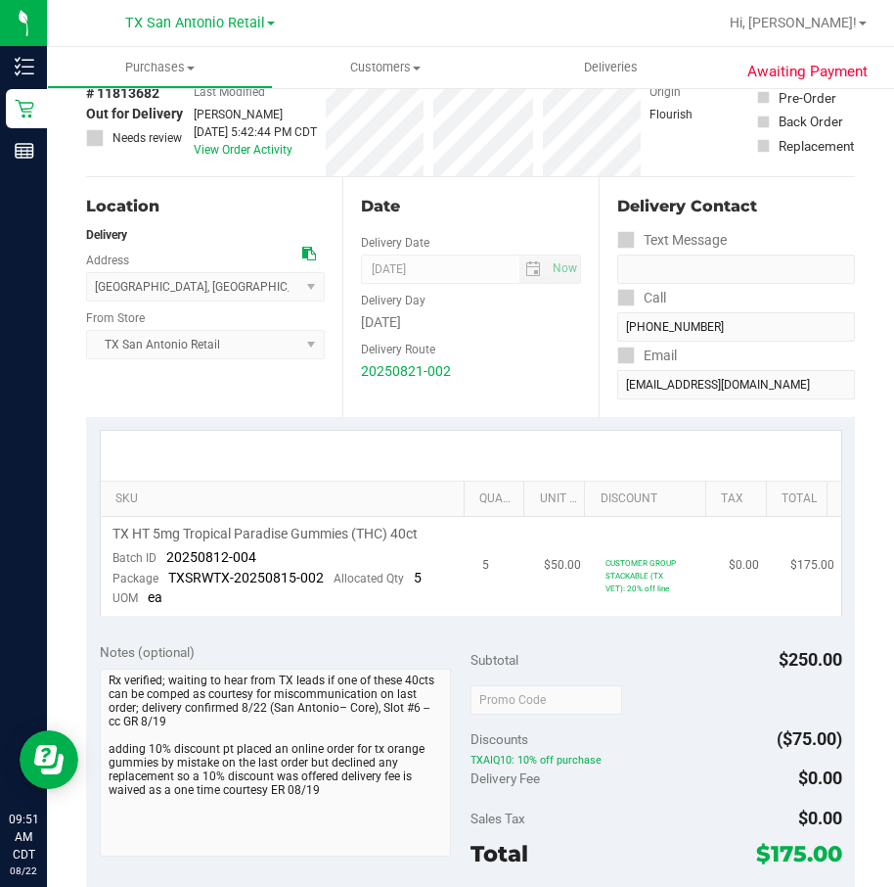
scroll to position [147, 0]
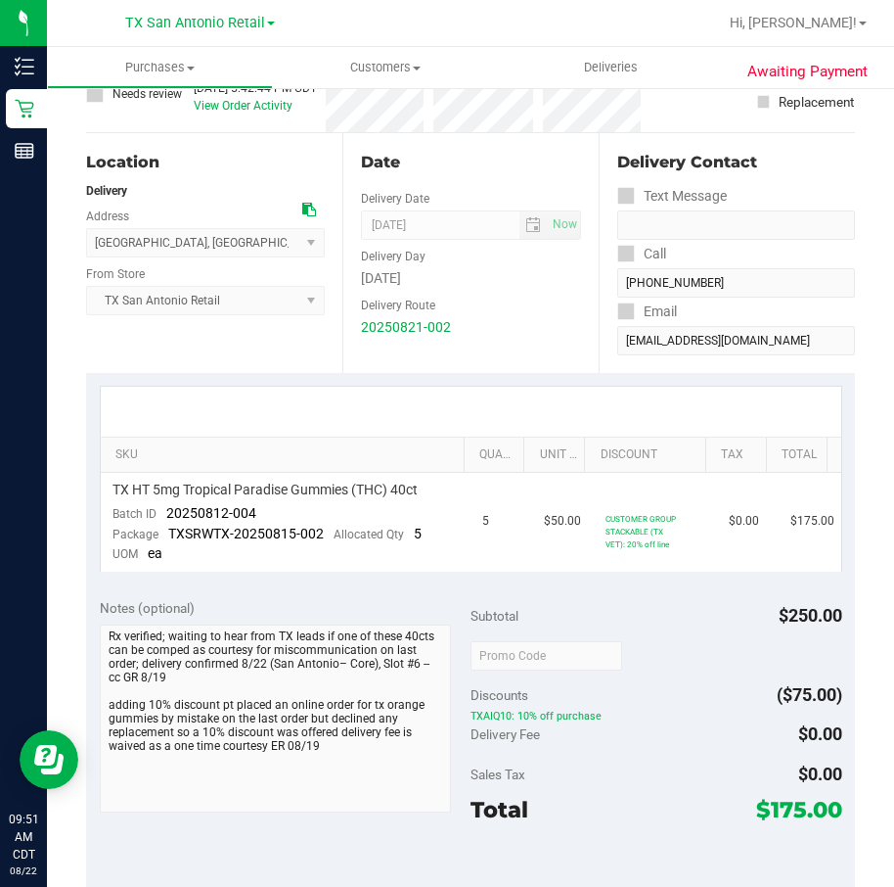
click at [706, 590] on div at bounding box center [657, 654] width 372 height 35
click at [195, 520] on span "20250812-004" at bounding box center [211, 513] width 90 height 16
click at [192, 515] on span "20250812-004" at bounding box center [211, 513] width 90 height 16
click at [194, 514] on span "20250812-004" at bounding box center [211, 513] width 90 height 16
click at [254, 508] on td "TX HT 5mg Tropical Paradise Gummies (THC) 40ct Batch ID 20250812-004 Package TX…" at bounding box center [286, 522] width 371 height 99
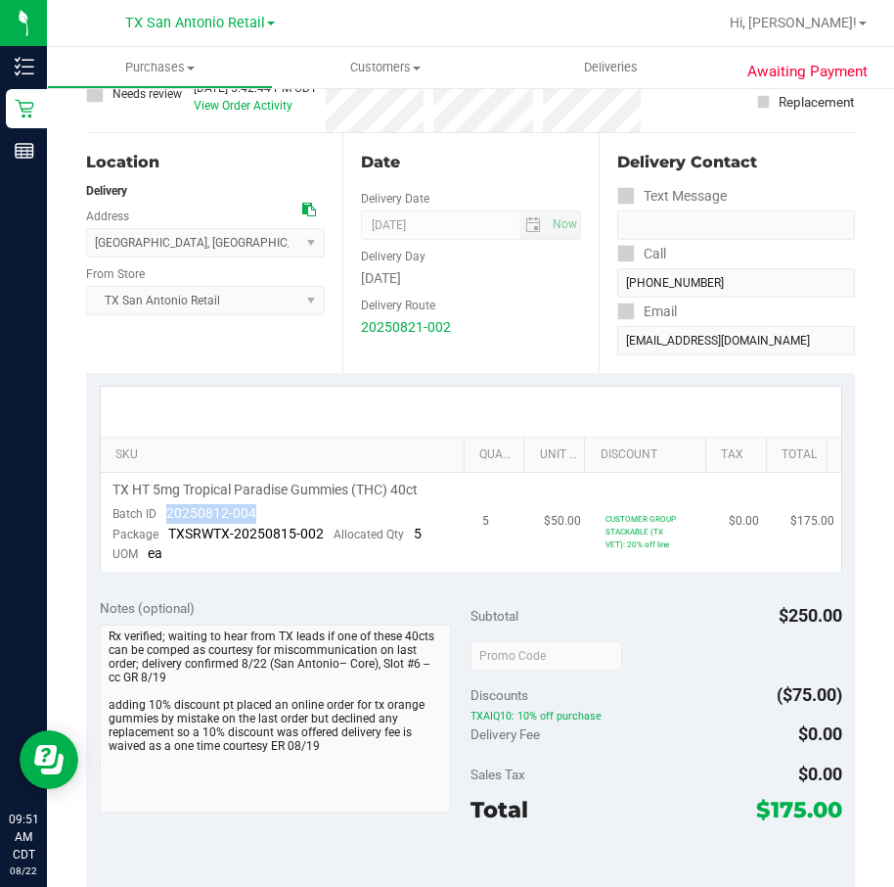
drag, startPoint x: 256, startPoint y: 508, endPoint x: 164, endPoint y: 512, distance: 92.1
click at [164, 512] on td "TX HT 5mg Tropical Paradise Gummies (THC) 40ct Batch ID 20250812-004 Package TX…" at bounding box center [286, 522] width 371 height 99
click at [674, 590] on div "Delivery Fee $0.00" at bounding box center [657, 733] width 372 height 35
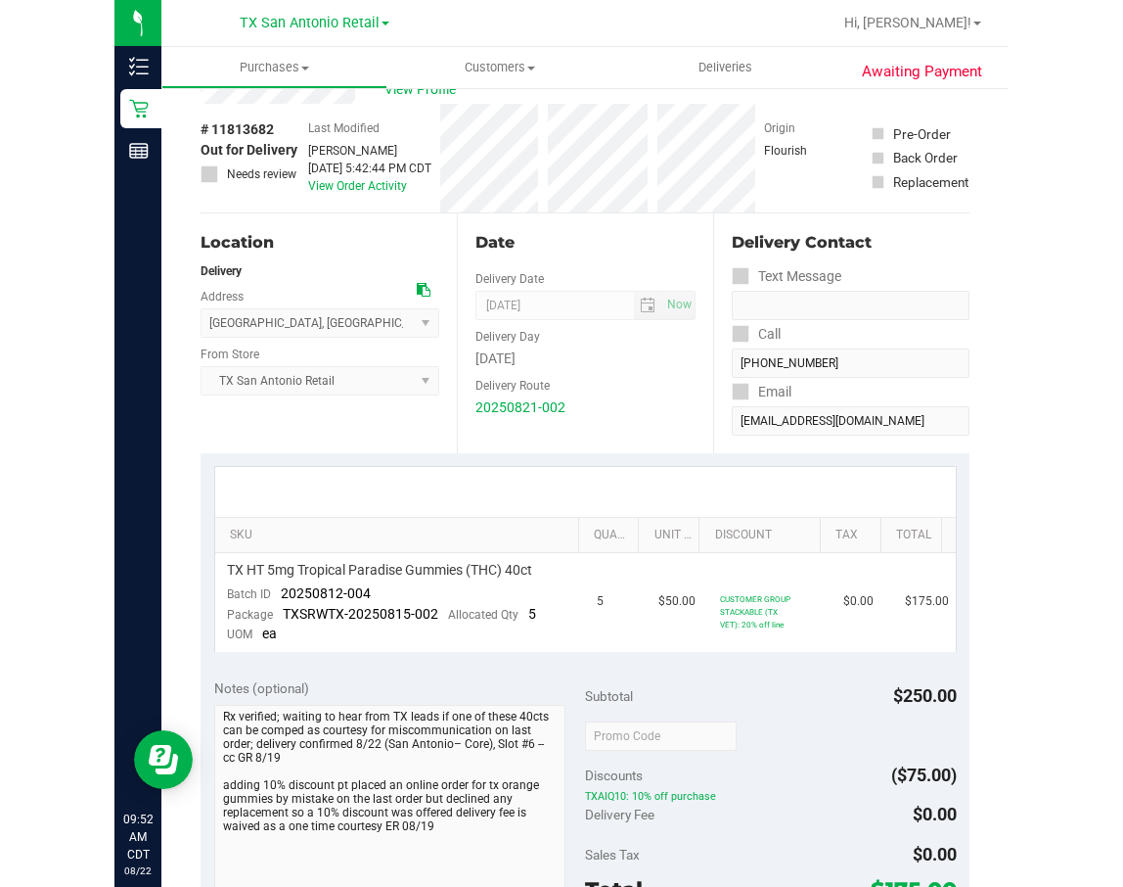
scroll to position [0, 0]
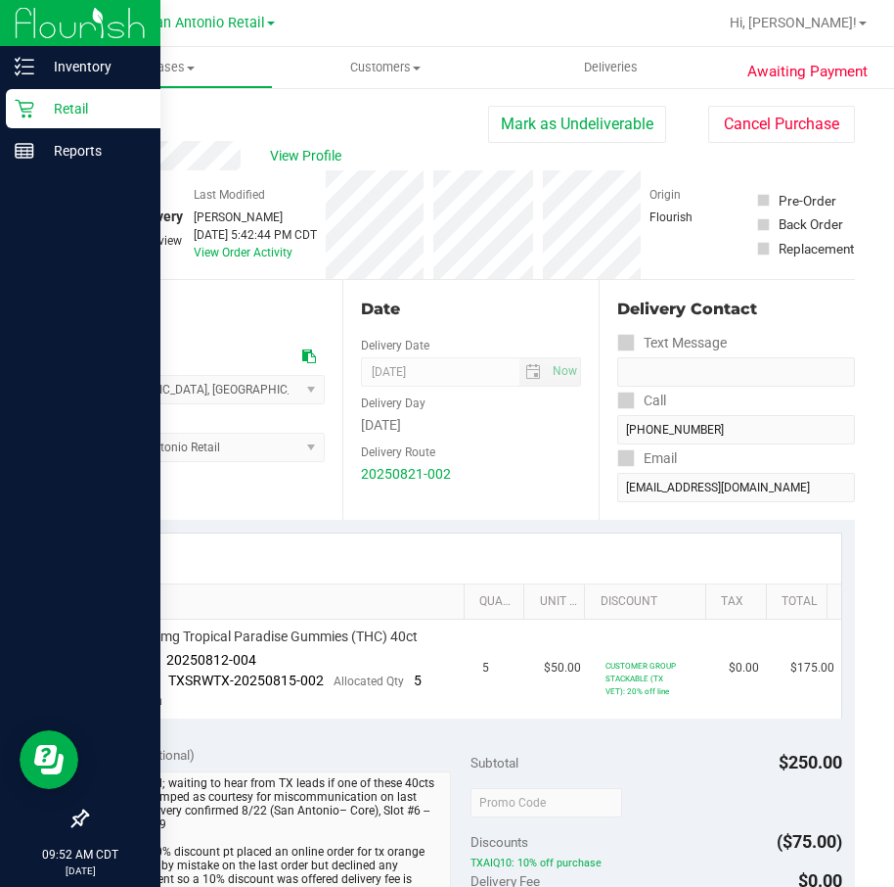
click at [30, 111] on icon at bounding box center [25, 109] width 20 height 20
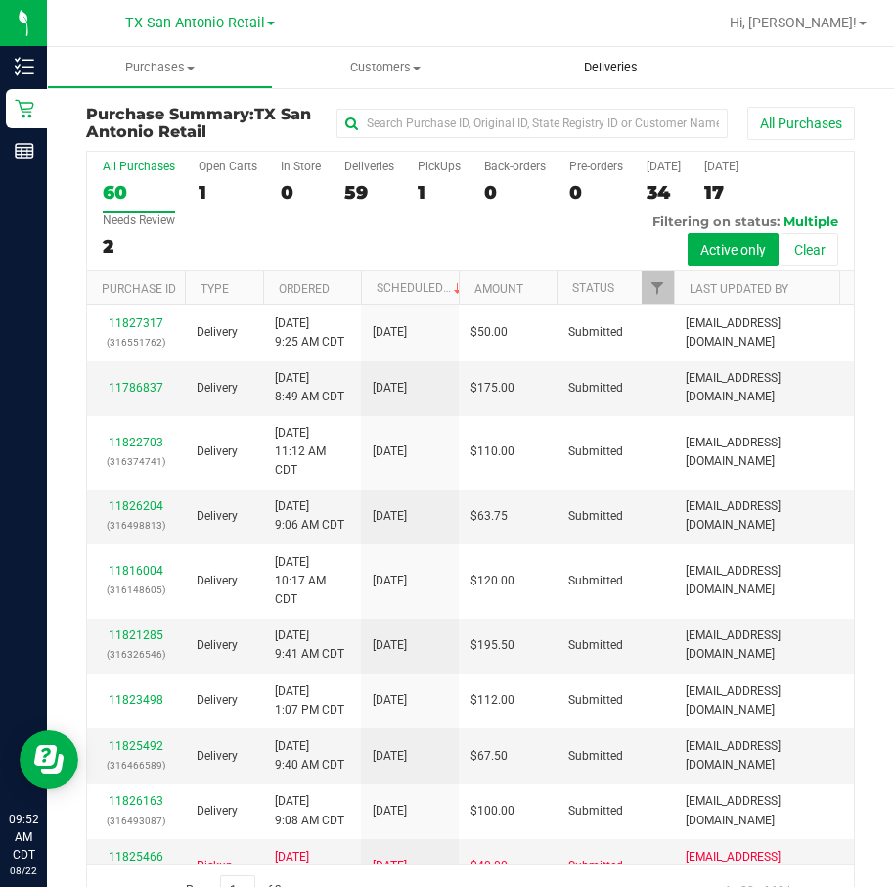
click at [622, 65] on span "Deliveries" at bounding box center [611, 68] width 107 height 18
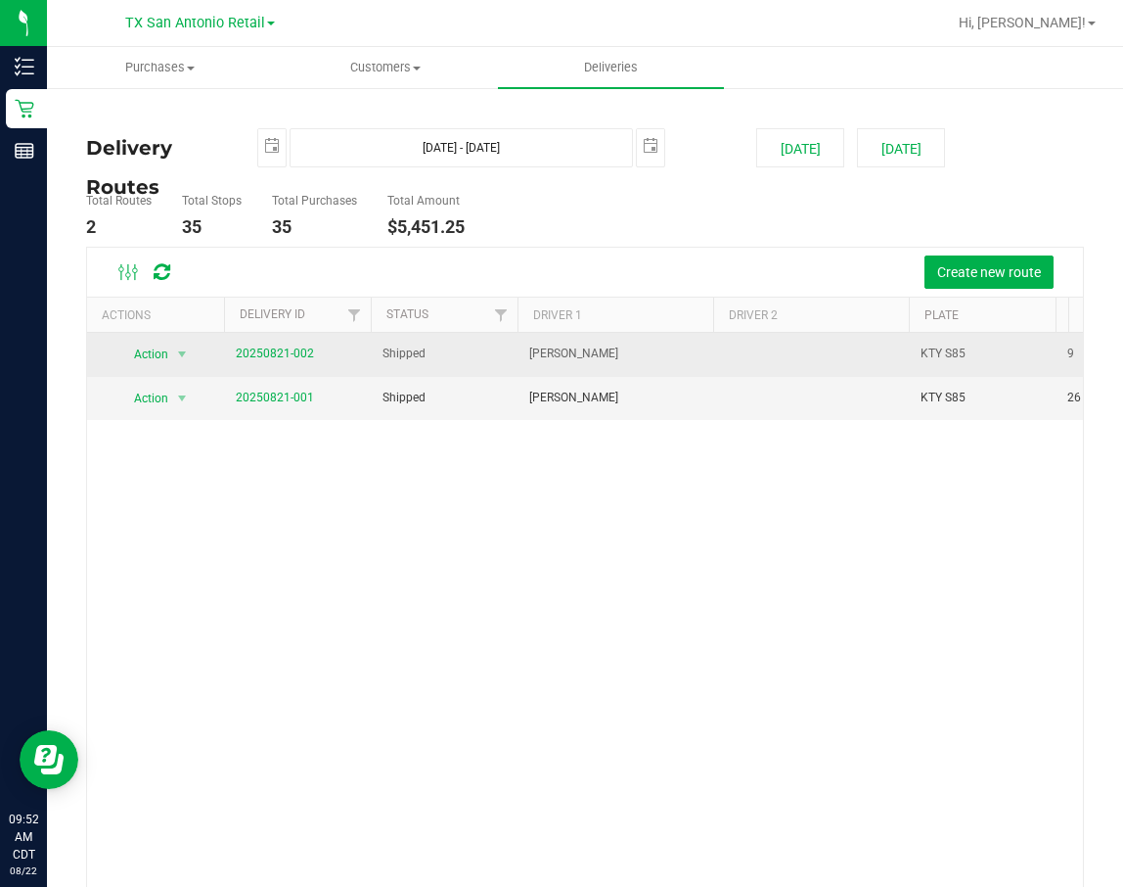
click at [252, 344] on span "20250821-002" at bounding box center [275, 353] width 78 height 19
click at [252, 350] on link "20250821-002" at bounding box center [275, 353] width 78 height 14
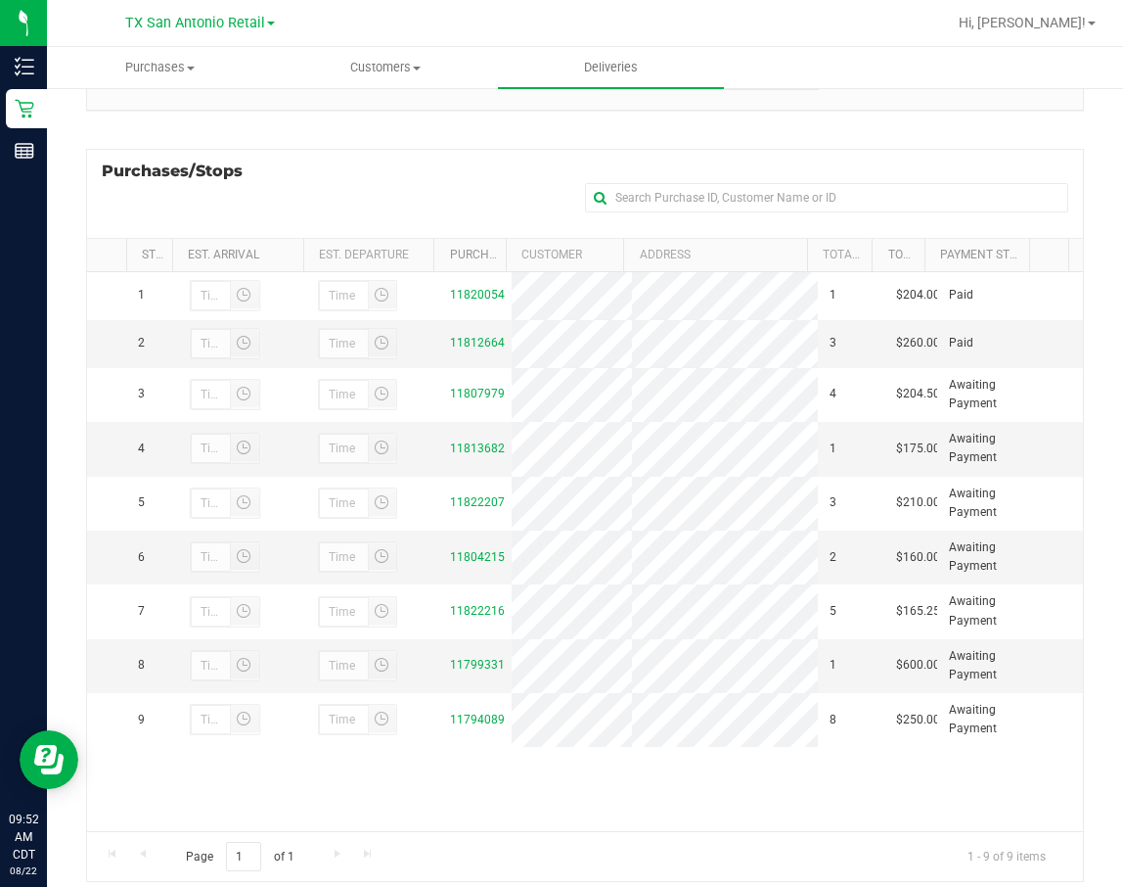
scroll to position [293, 0]
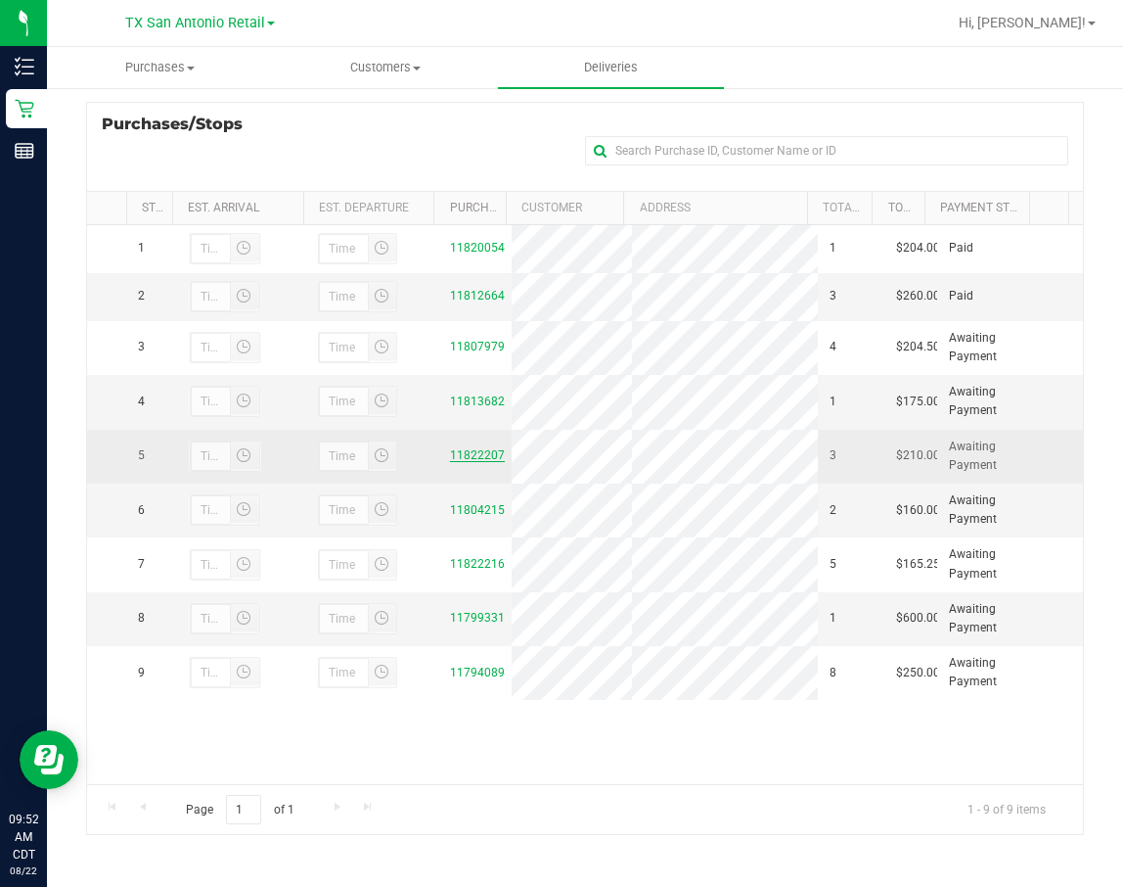
click at [474, 462] on link "11822207" at bounding box center [477, 455] width 55 height 14
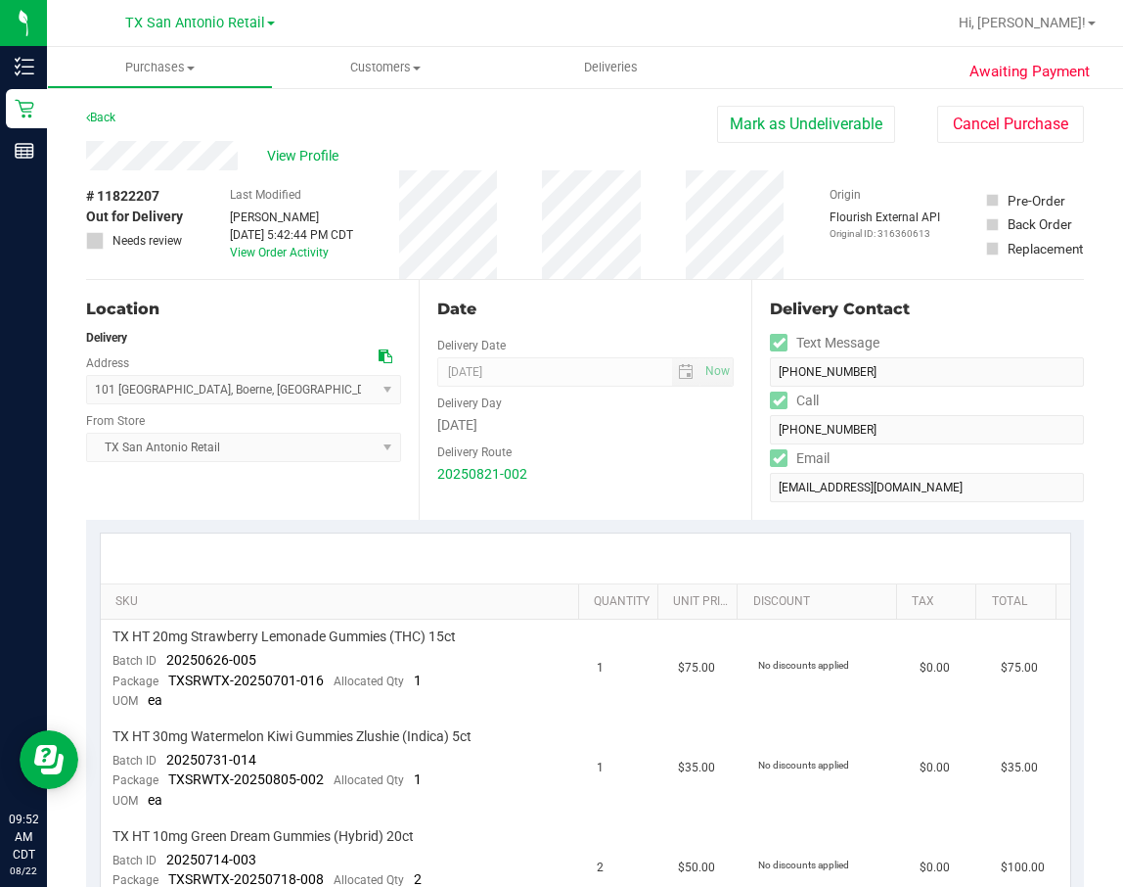
click at [302, 134] on div "Back Mark as Undeliverable Cancel Purchase" at bounding box center [585, 123] width 998 height 35
click at [301, 143] on div "View Profile" at bounding box center [401, 155] width 631 height 29
click at [295, 156] on span "View Profile" at bounding box center [306, 156] width 78 height 21
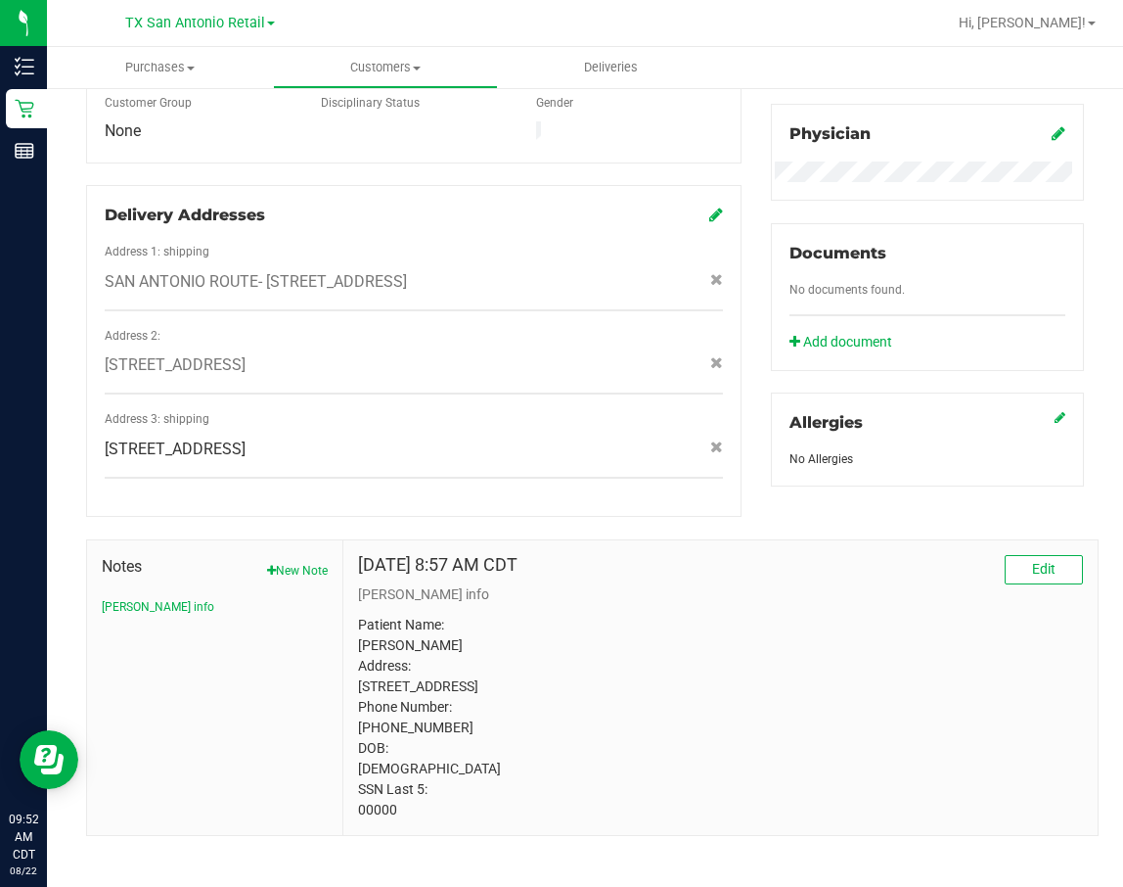
scroll to position [599, 0]
click at [362, 590] on p "Patient Name: Wendi Michelle Stanley Address: 101 Hunters Creek Boerne, TX, 780…" at bounding box center [720, 716] width 725 height 205
drag, startPoint x: 354, startPoint y: 786, endPoint x: 452, endPoint y: 788, distance: 97.9
click at [452, 590] on p "Patient Name: Wendi Michelle Stanley Address: 101 Hunters Creek Boerne, TX, 780…" at bounding box center [720, 716] width 725 height 205
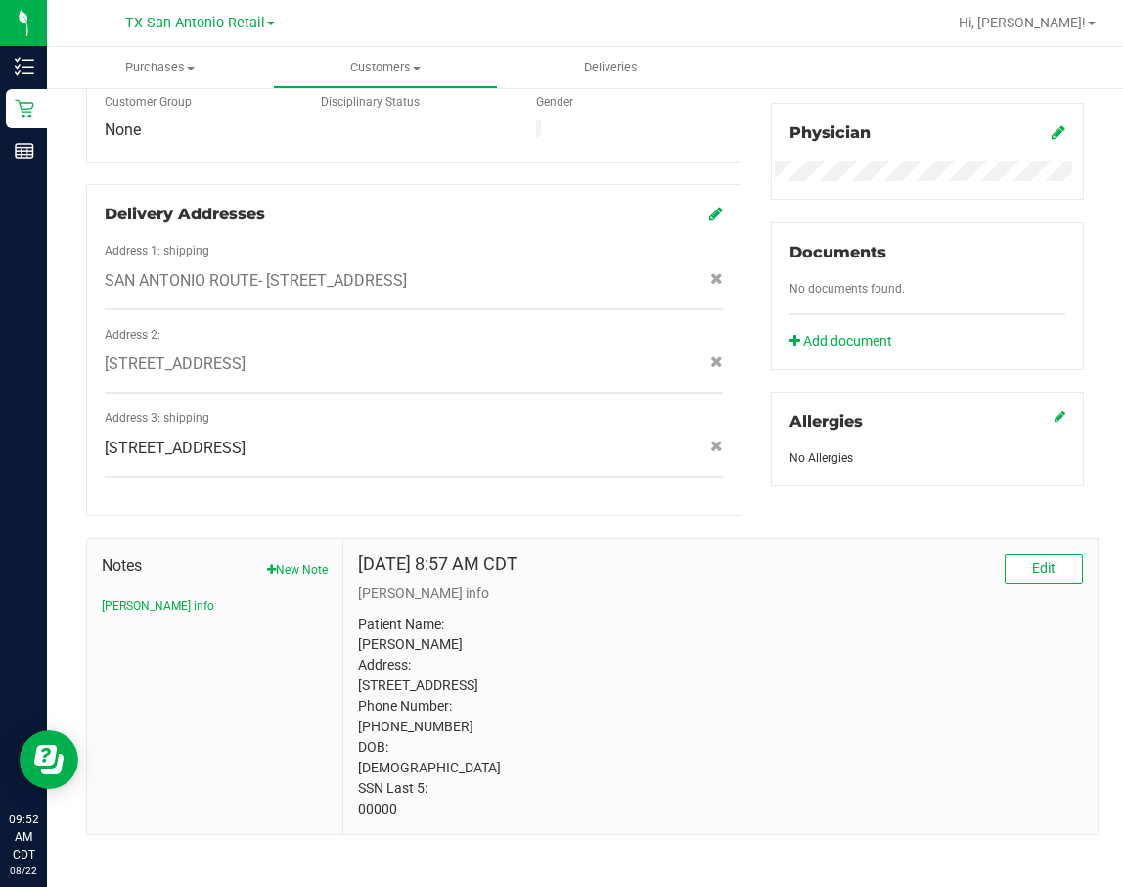
drag, startPoint x: 452, startPoint y: 788, endPoint x: 380, endPoint y: 793, distance: 72.6
click at [381, 590] on p "Patient Name: Wendi Michelle Stanley Address: 101 Hunters Creek Boerne, TX, 780…" at bounding box center [720, 716] width 725 height 205
click at [377, 590] on p "Patient Name: Wendi Michelle Stanley Address: 101 Hunters Creek Boerne, TX, 780…" at bounding box center [720, 716] width 725 height 205
click at [735, 590] on p "Patient Name: Wendi Michelle Stanley Address: 101 Hunters Creek Boerne, TX, 780…" at bounding box center [720, 716] width 725 height 205
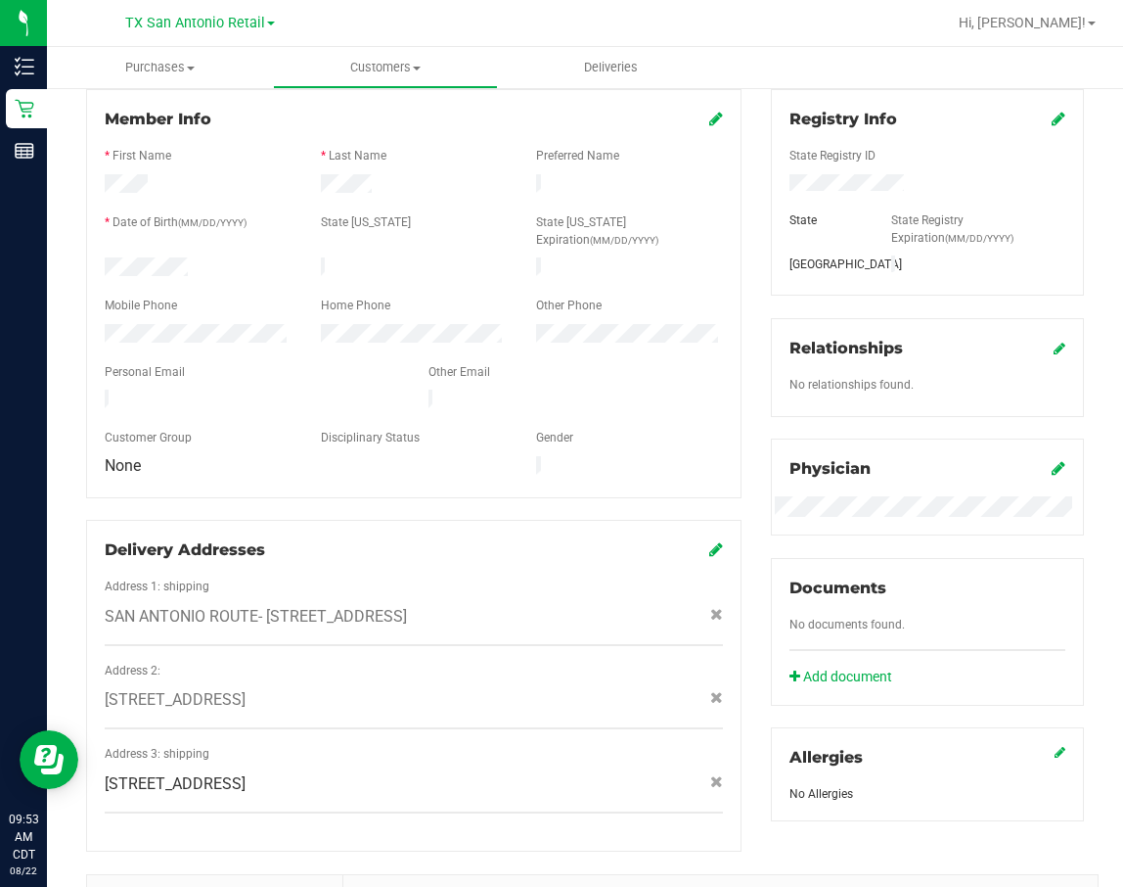
scroll to position [12, 0]
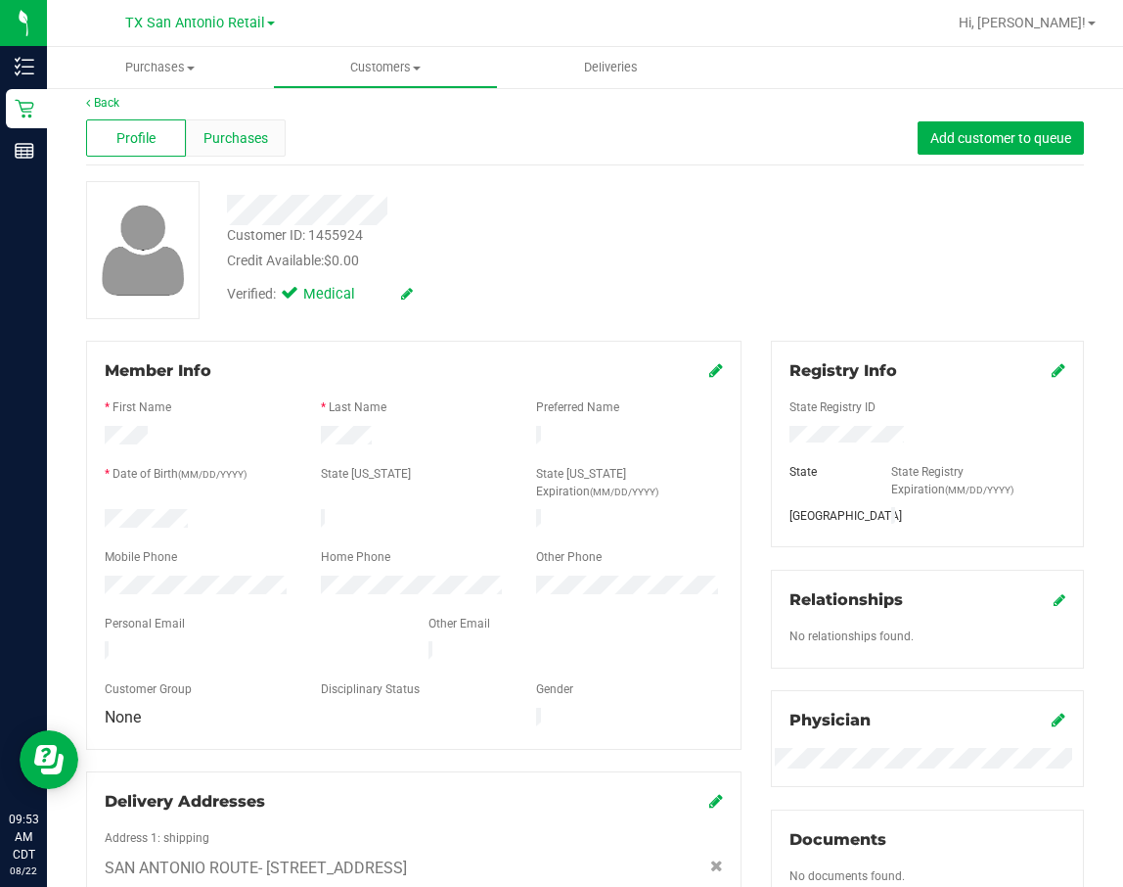
click at [221, 128] on span "Purchases" at bounding box center [236, 138] width 65 height 21
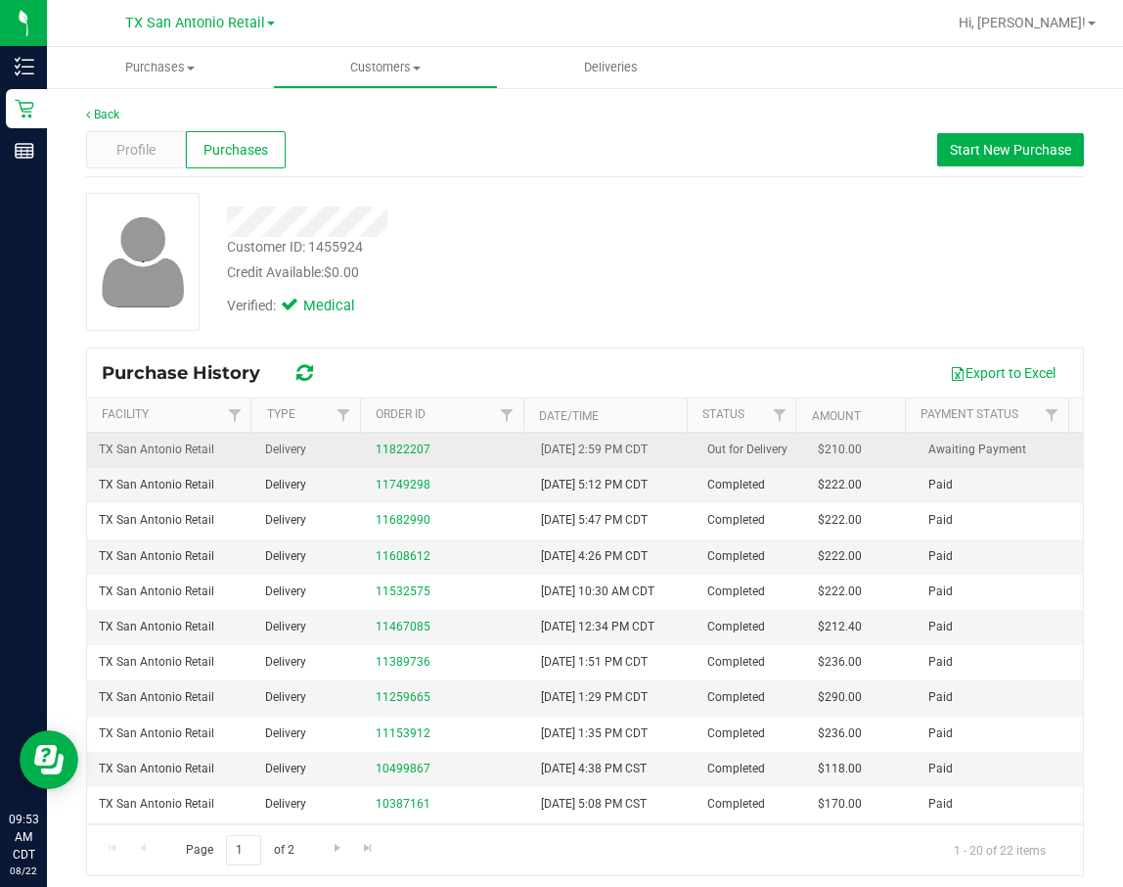
click at [403, 441] on div "11822207" at bounding box center [447, 449] width 143 height 19
click at [401, 442] on div "11822207" at bounding box center [447, 449] width 143 height 19
click at [402, 451] on link "11822207" at bounding box center [403, 449] width 55 height 14
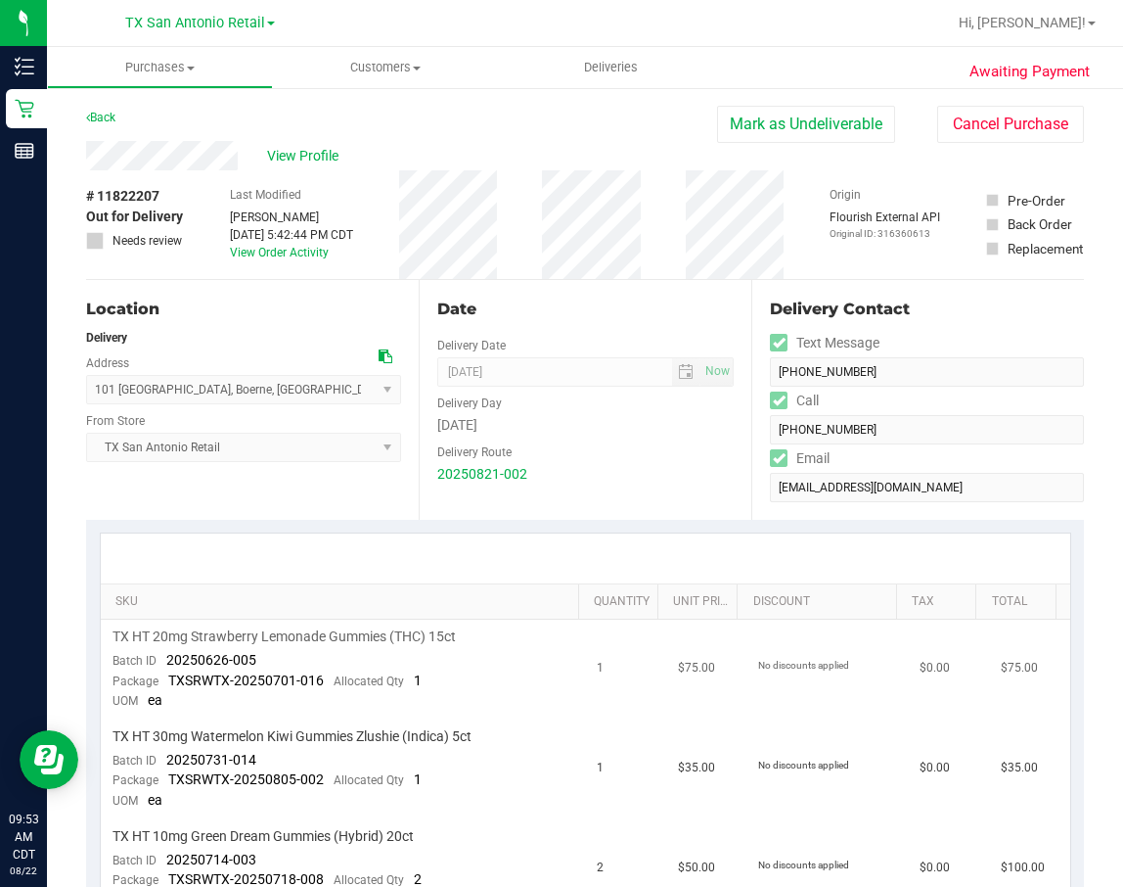
scroll to position [147, 0]
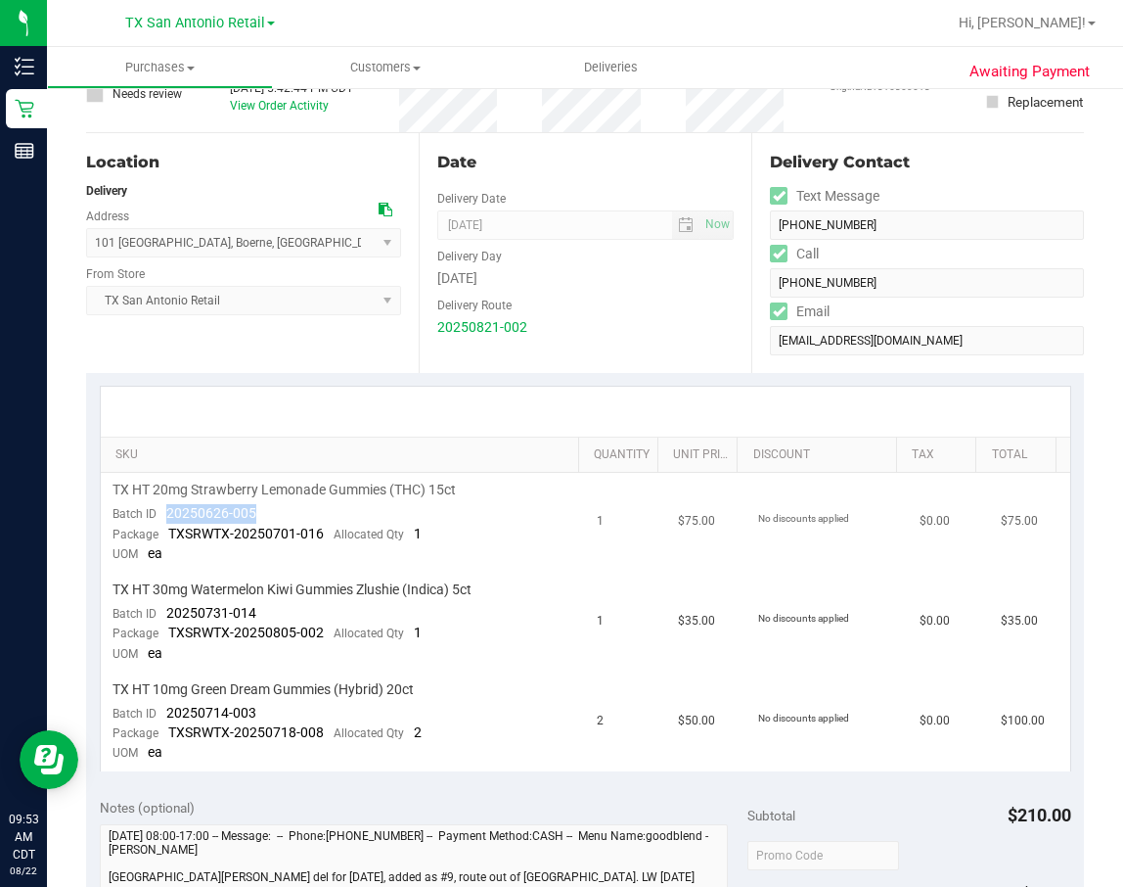
drag, startPoint x: 166, startPoint y: 511, endPoint x: 364, endPoint y: 513, distance: 197.7
click at [364, 513] on td "TX HT 20mg Strawberry Lemonade Gummies (THC) 15ct Batch ID 20250626-005 Package…" at bounding box center [343, 523] width 485 height 100
drag, startPoint x: 268, startPoint y: 609, endPoint x: 165, endPoint y: 609, distance: 102.7
click at [165, 590] on td "TX HT 30mg Watermelon Kiwi Gummies Zlushie (Indica) 5ct Batch ID 20250731-014 P…" at bounding box center [343, 622] width 485 height 100
drag, startPoint x: 191, startPoint y: 621, endPoint x: 199, endPoint y: 597, distance: 25.7
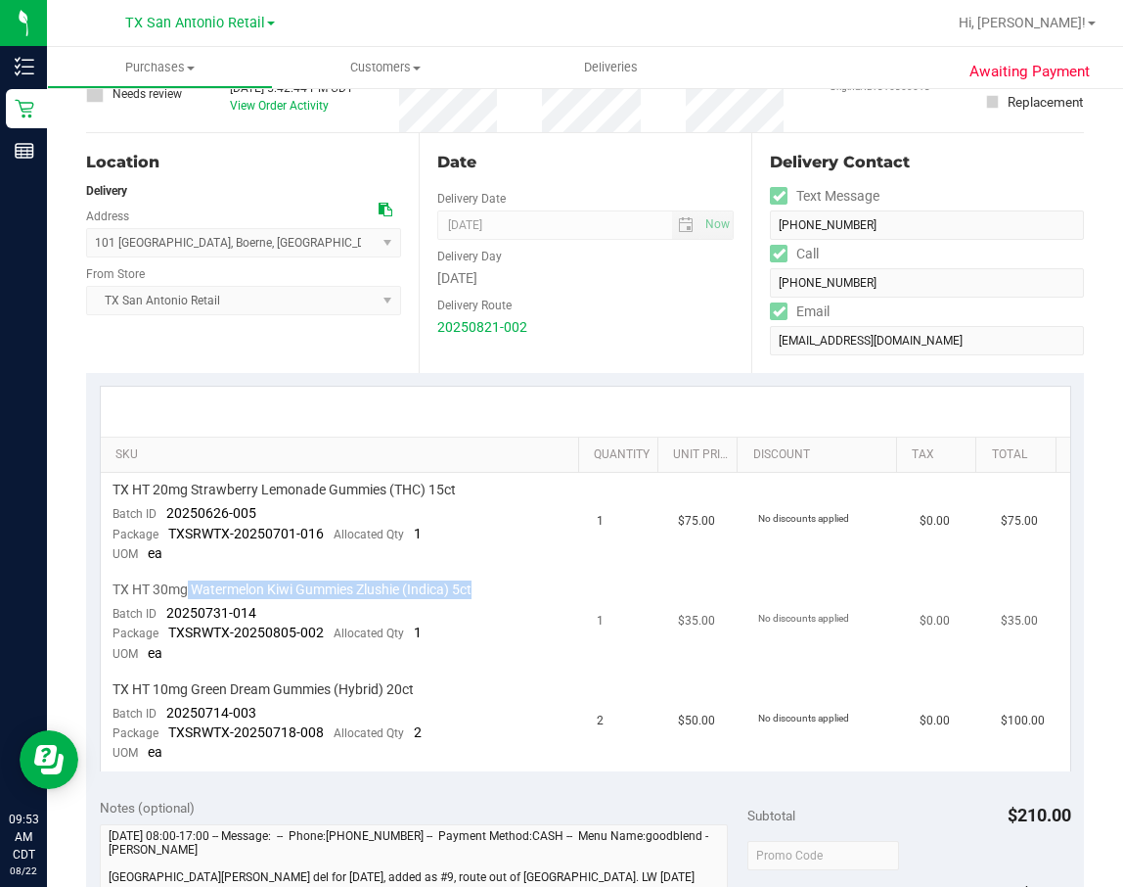
click at [199, 590] on td "TX HT 30mg Watermelon Kiwi Gummies Zlushie (Indica) 5ct Batch ID 20250731-014 P…" at bounding box center [343, 622] width 485 height 100
drag, startPoint x: 199, startPoint y: 597, endPoint x: 279, endPoint y: 605, distance: 80.6
click at [279, 590] on td "TX HT 30mg Watermelon Kiwi Gummies Zlushie (Indica) 5ct Batch ID 20250731-014 P…" at bounding box center [343, 622] width 485 height 100
drag, startPoint x: 262, startPoint y: 604, endPoint x: 159, endPoint y: 620, distance: 105.0
click at [159, 590] on td "TX HT 30mg Watermelon Kiwi Gummies Zlushie (Indica) 5ct Batch ID 20250731-014 P…" at bounding box center [343, 622] width 485 height 100
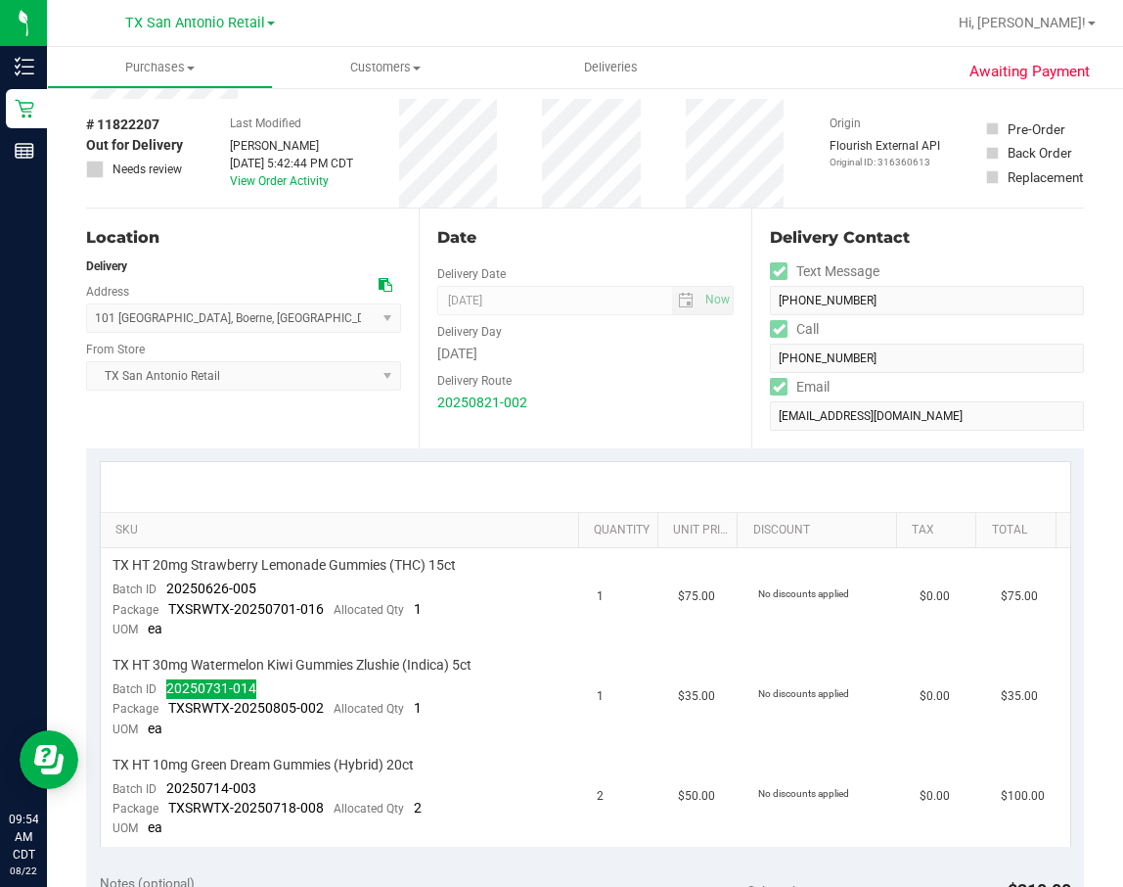
scroll to position [0, 0]
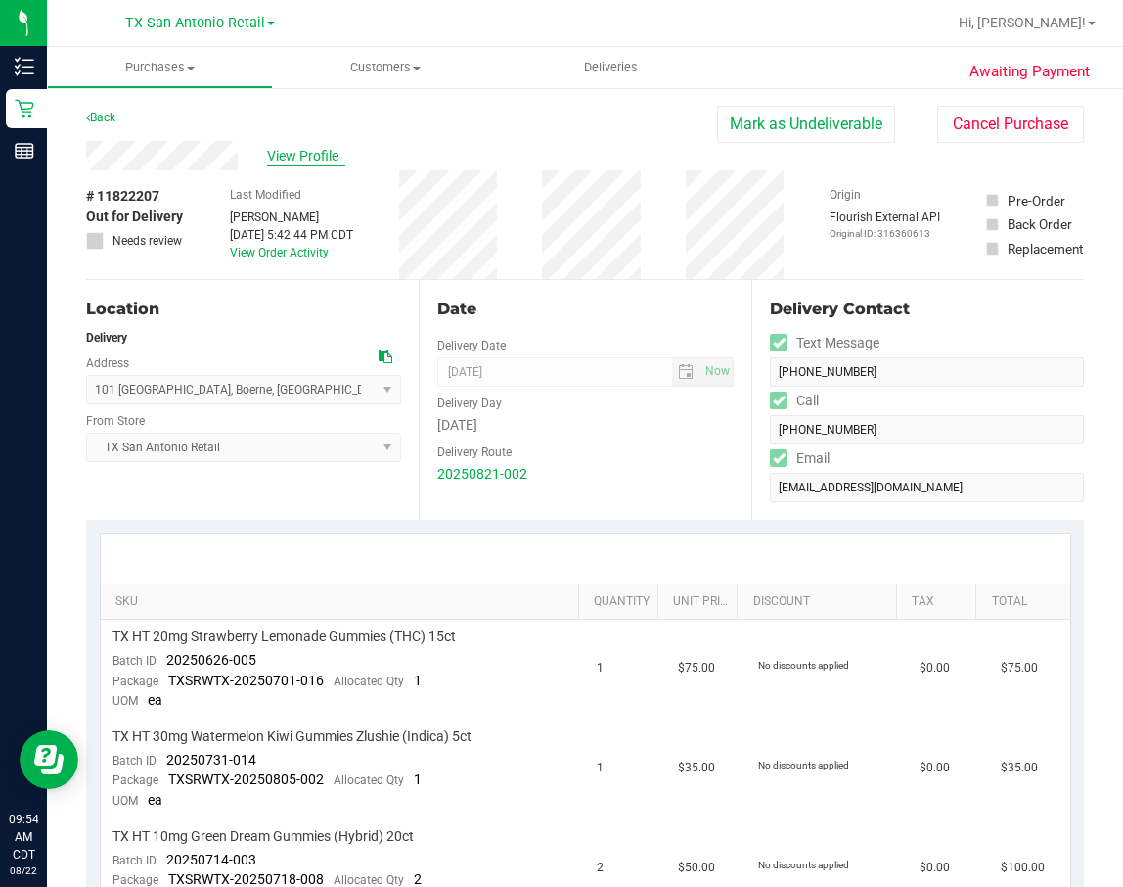
click at [303, 152] on span "View Profile" at bounding box center [306, 156] width 78 height 21
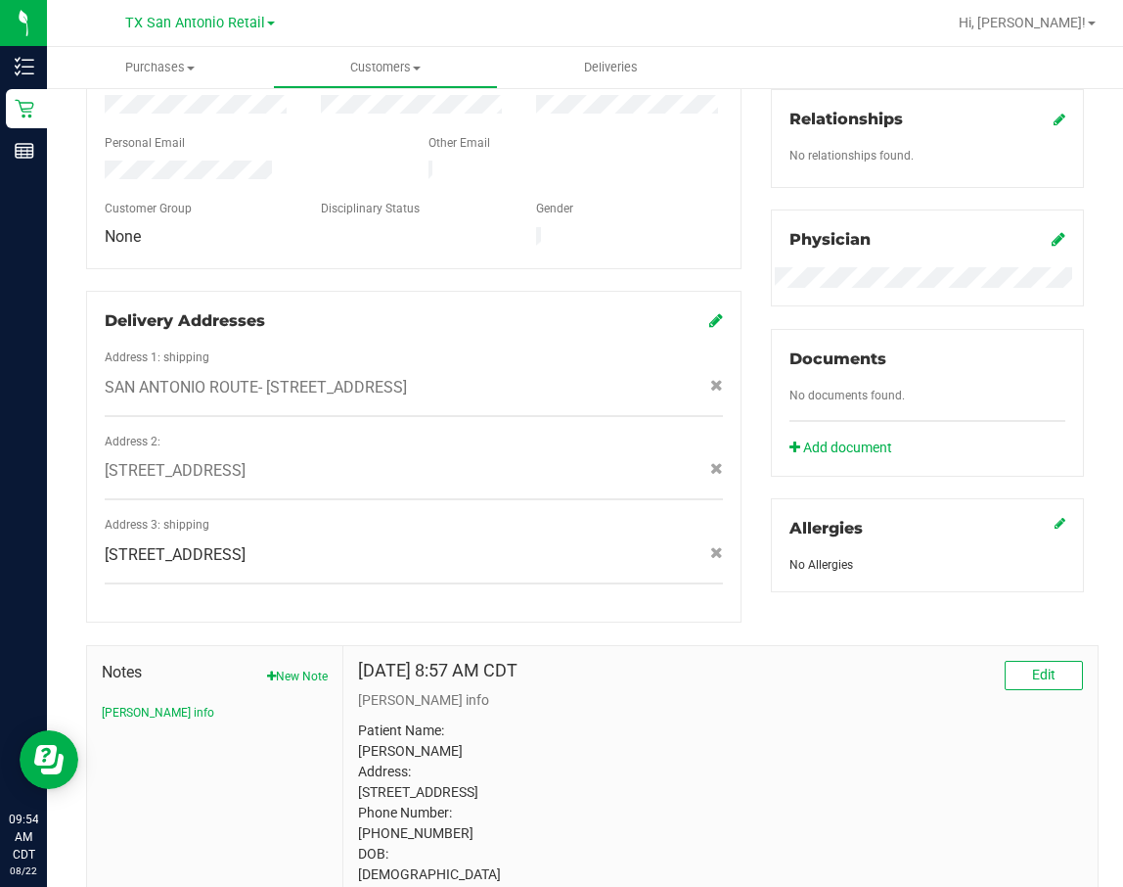
scroll to position [599, 0]
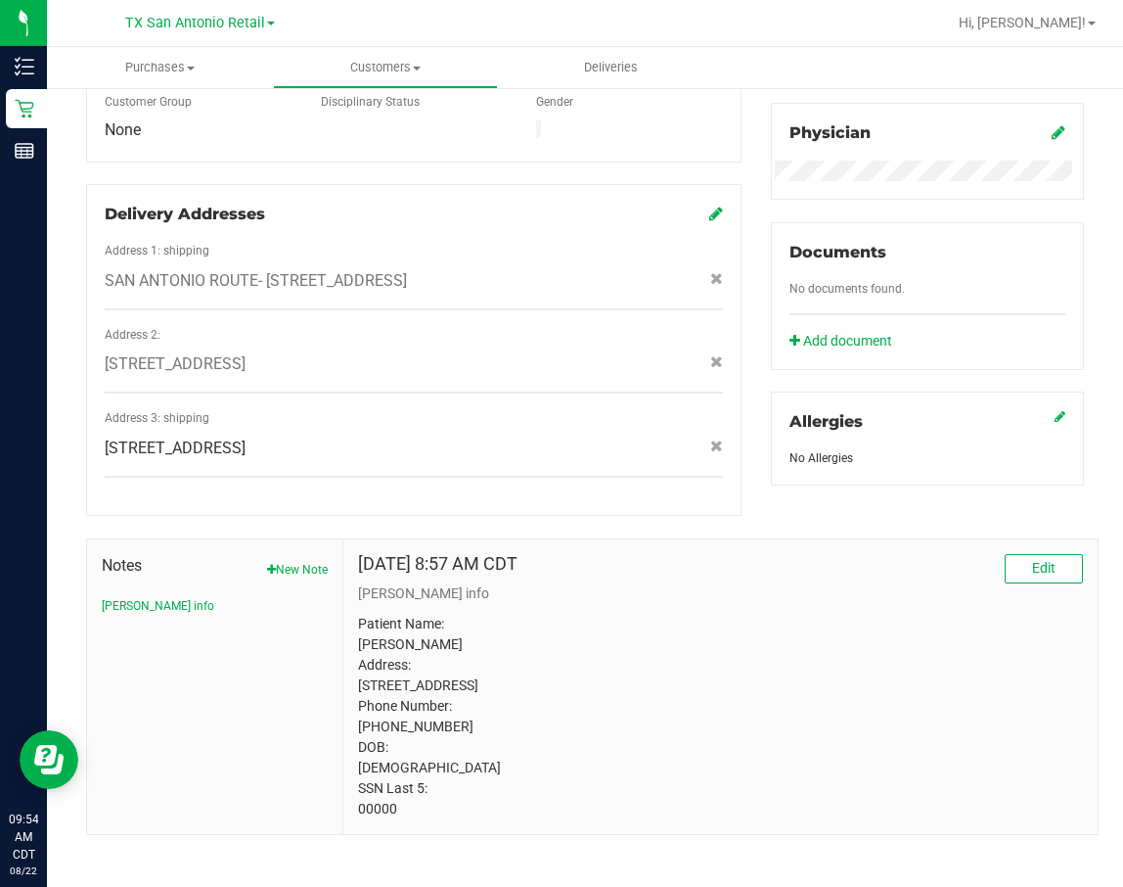
click at [374, 590] on p "Patient Name: Wendi Michelle Stanley Address: 101 Hunters Creek Boerne, TX, 780…" at bounding box center [720, 716] width 725 height 205
click at [373, 590] on p "Patient Name: Wendi Michelle Stanley Address: 101 Hunters Creek Boerne, TX, 780…" at bounding box center [720, 716] width 725 height 205
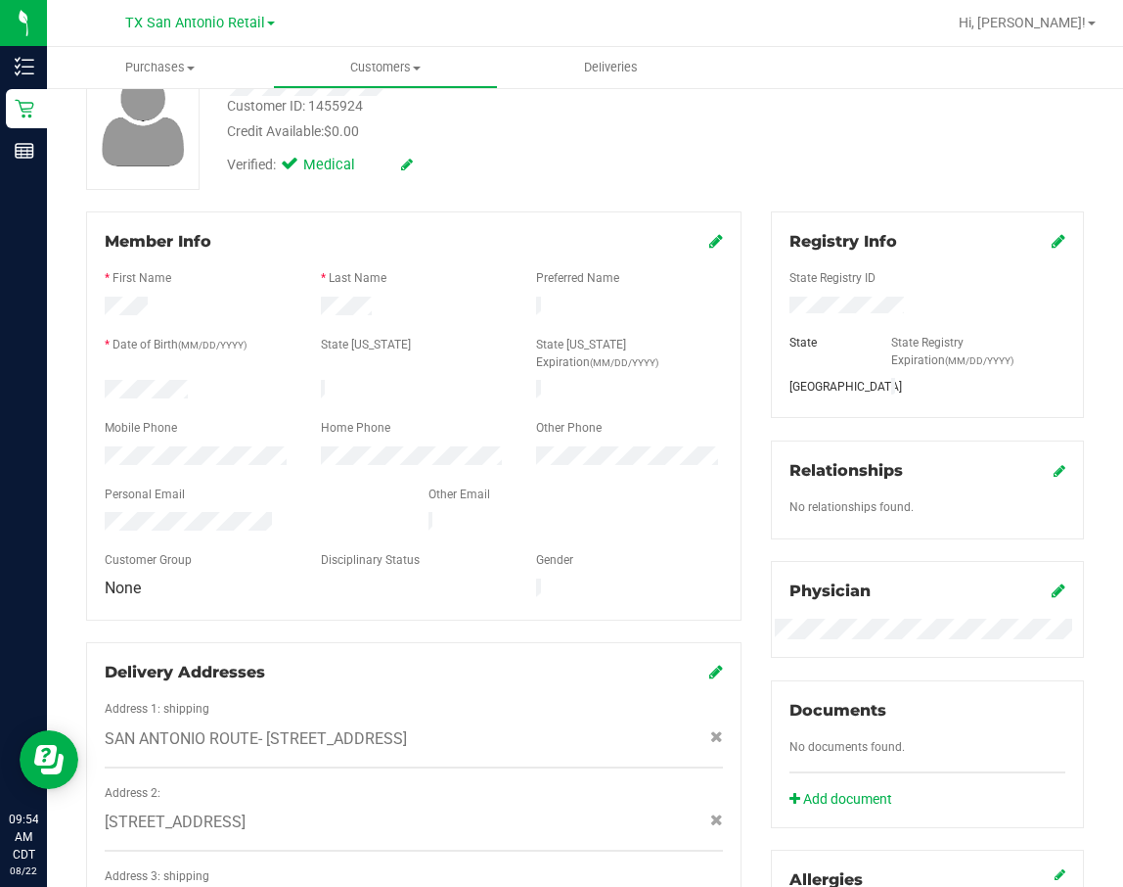
scroll to position [12, 0]
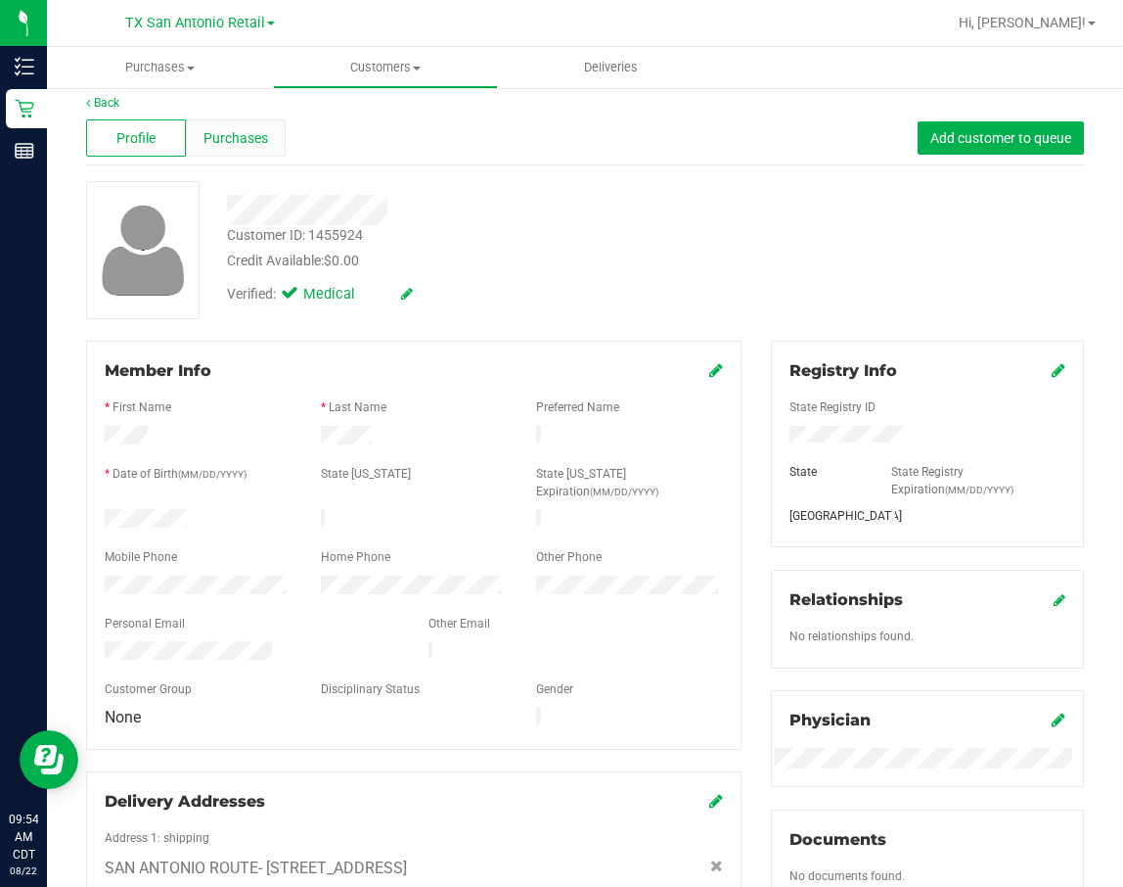
click at [223, 140] on span "Purchases" at bounding box center [236, 138] width 65 height 21
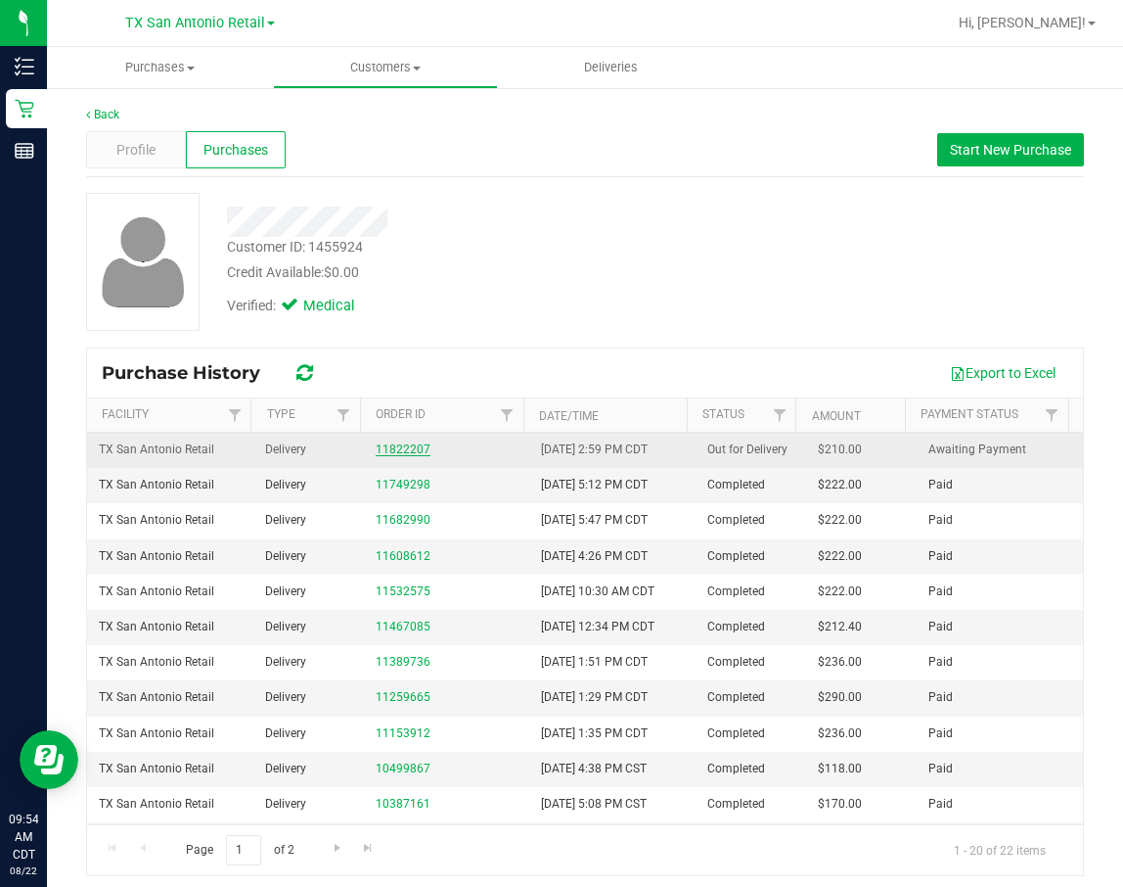
click at [406, 449] on link "11822207" at bounding box center [403, 449] width 55 height 14
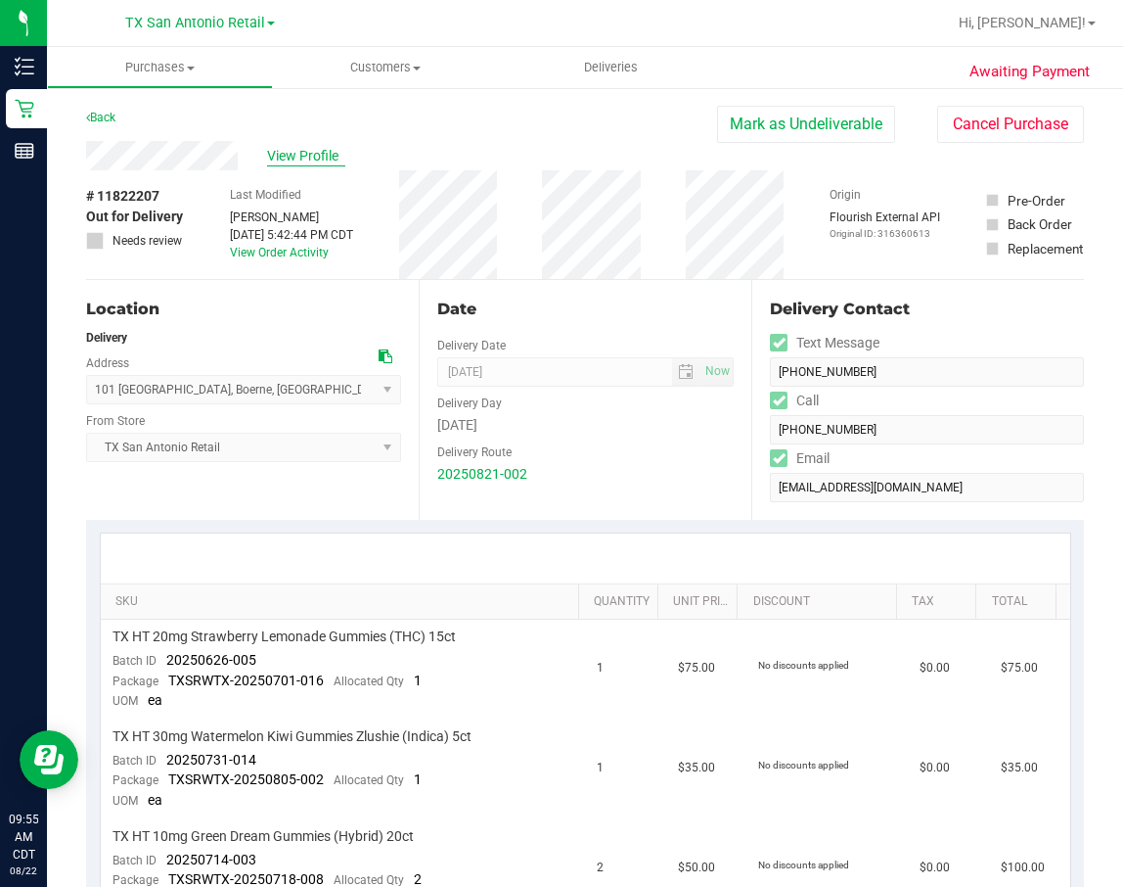
click at [313, 153] on span "View Profile" at bounding box center [306, 156] width 78 height 21
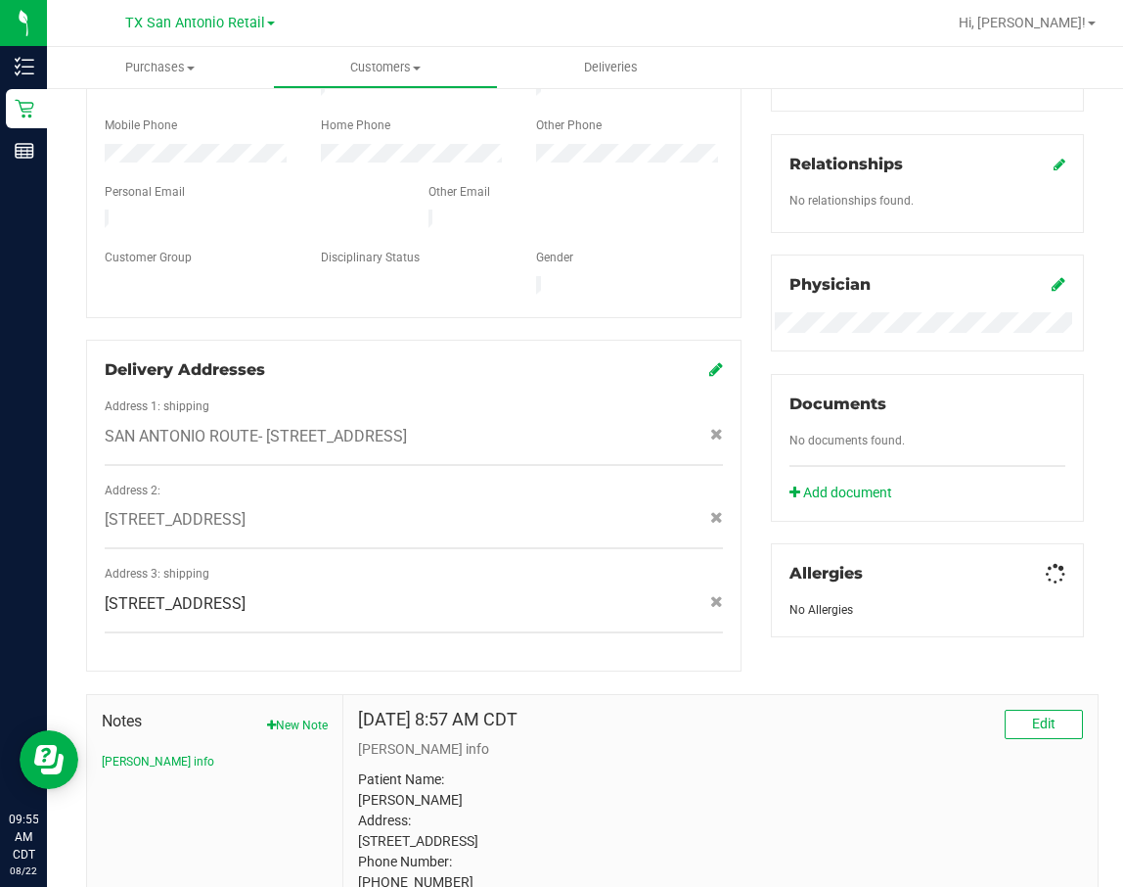
scroll to position [587, 0]
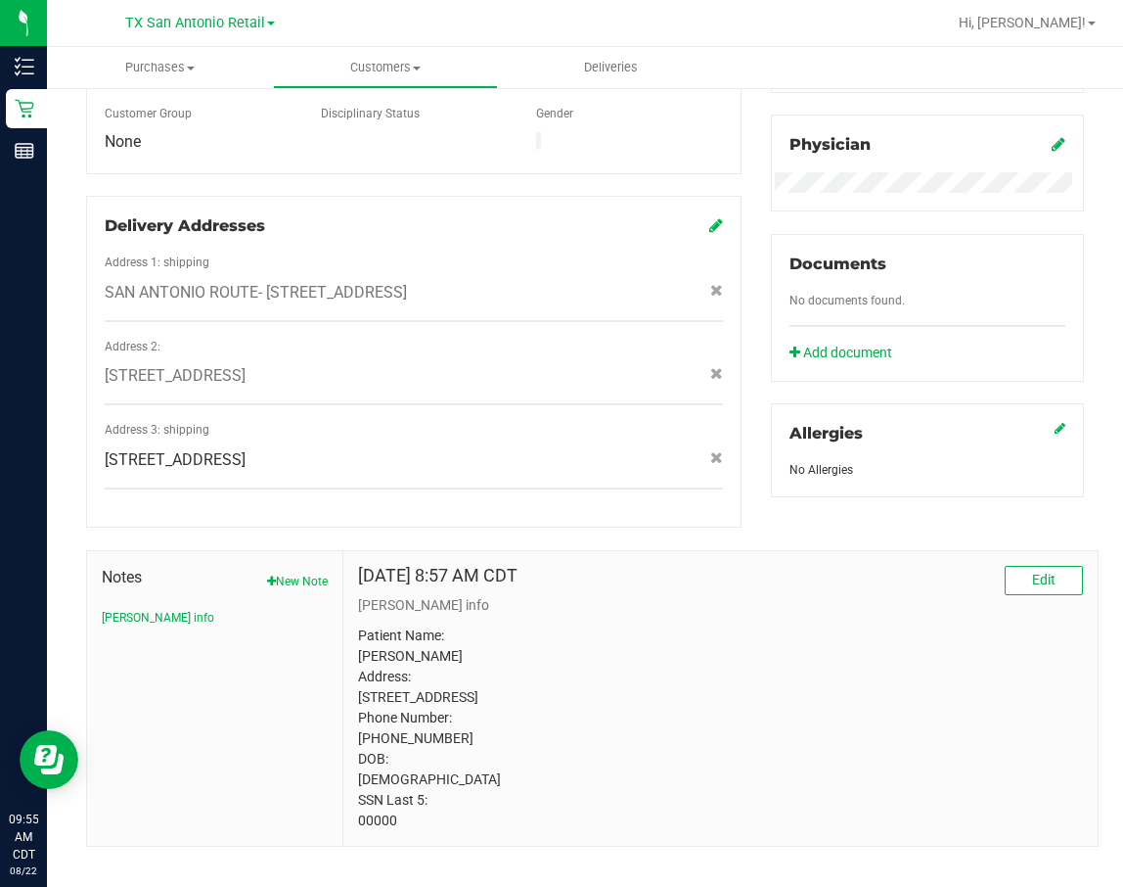
click at [381, 590] on p "Patient Name: Wendi Michelle Stanley Address: 101 Hunters Creek Boerne, TX, 780…" at bounding box center [720, 727] width 725 height 205
click at [374, 590] on p "Patient Name: Wendi Michelle Stanley Address: 101 Hunters Creek Boerne, TX, 780…" at bounding box center [720, 727] width 725 height 205
click at [373, 590] on p "Patient Name: Wendi Michelle Stanley Address: 101 Hunters Creek Boerne, TX, 780…" at bounding box center [720, 727] width 725 height 205
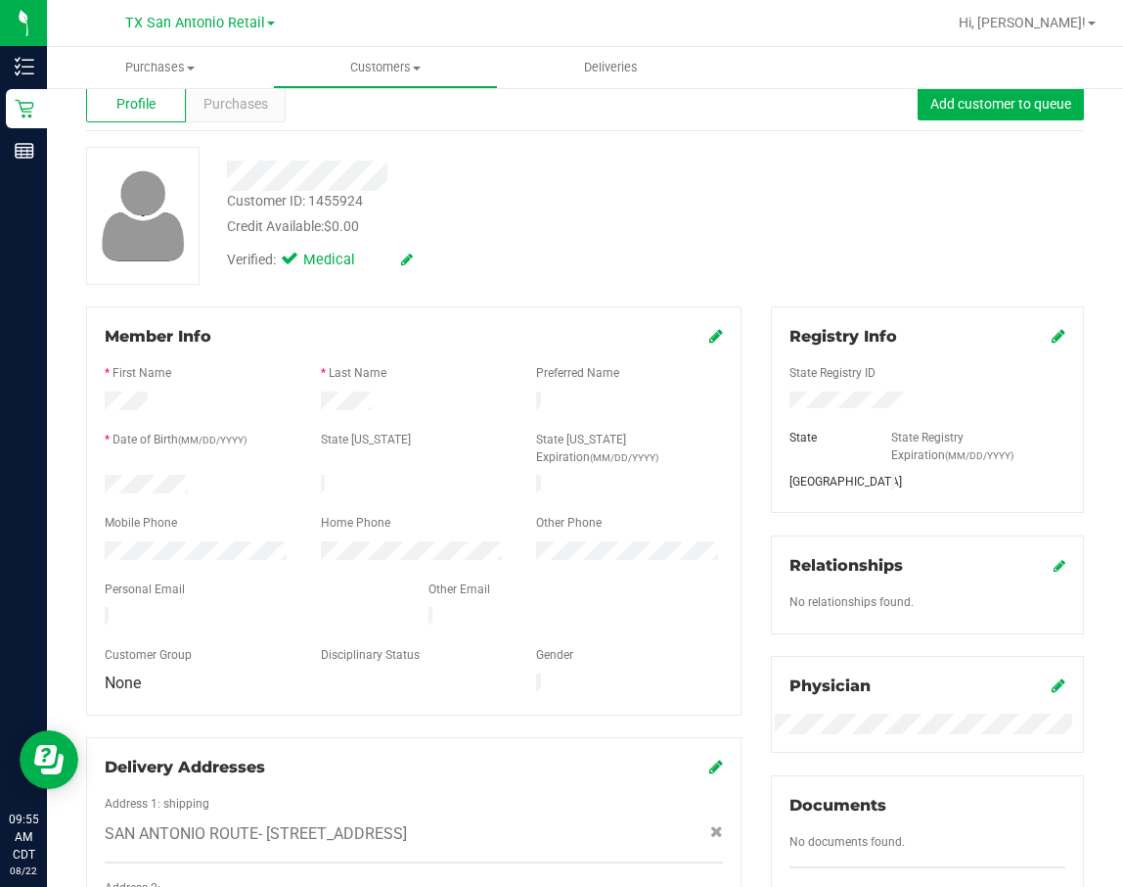
scroll to position [0, 0]
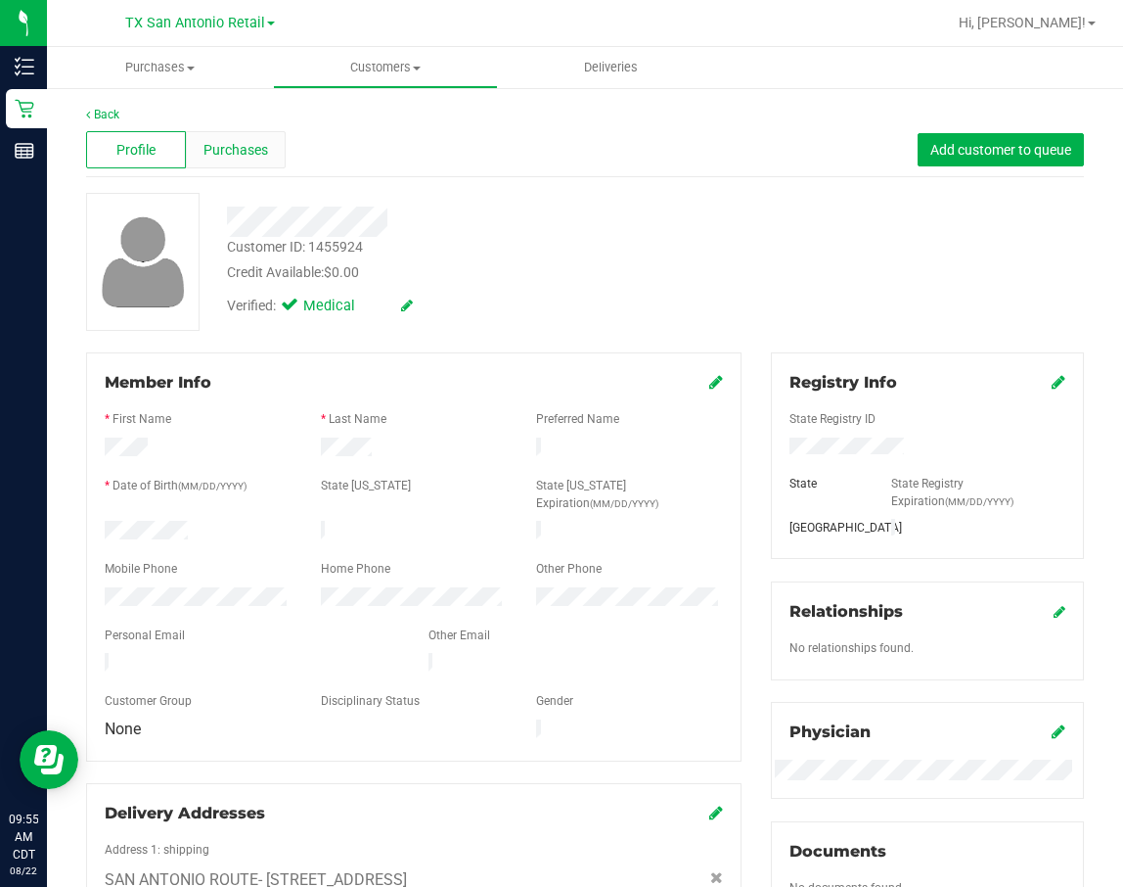
click at [231, 148] on span "Purchases" at bounding box center [236, 150] width 65 height 21
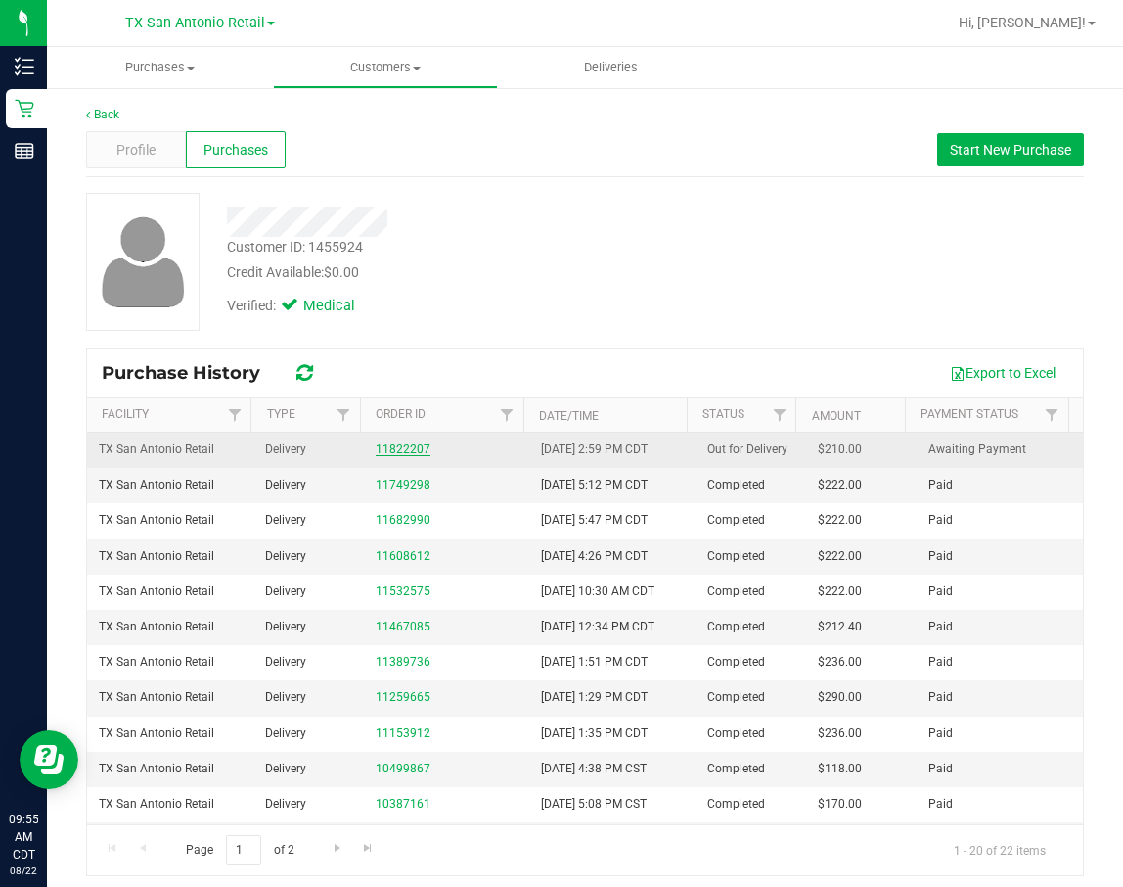
click at [398, 444] on link "11822207" at bounding box center [403, 449] width 55 height 14
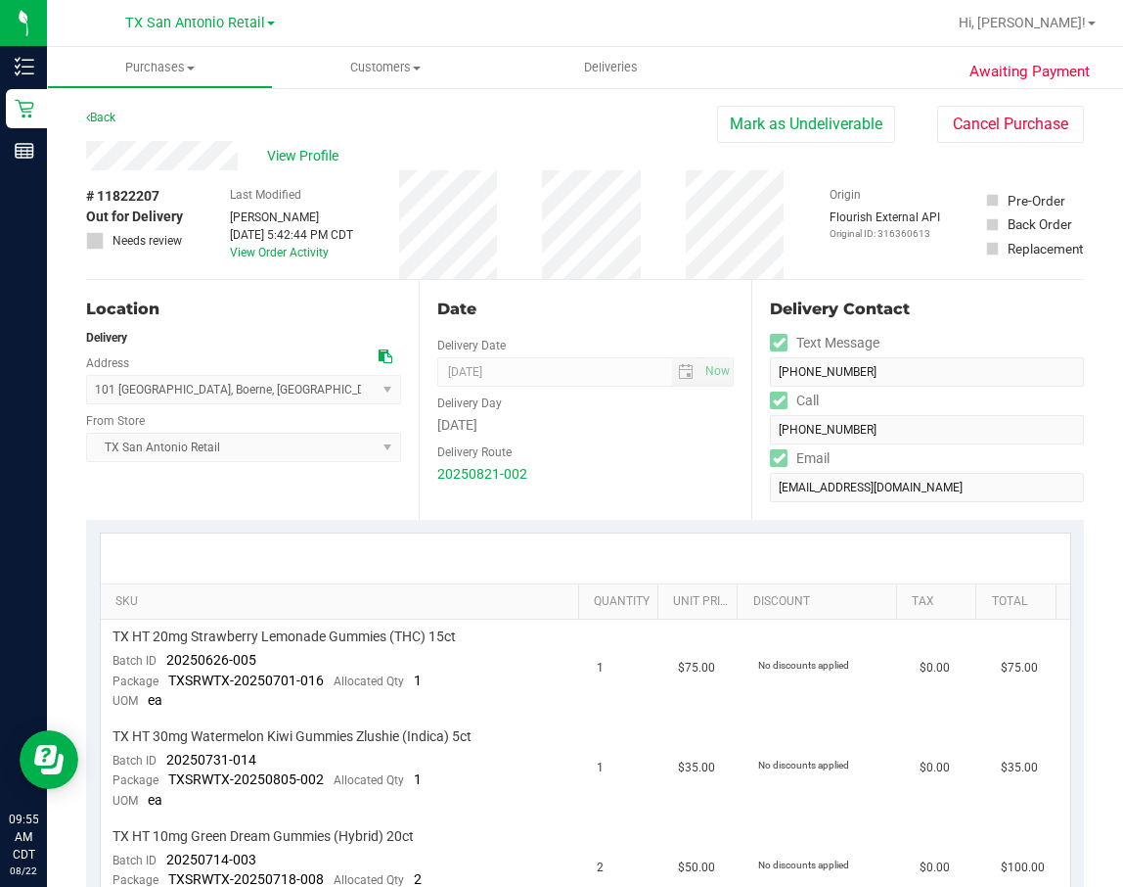
click at [285, 263] on div "Last Modified Lindsey Sherman Aug 21, 2025 5:42:44 PM CDT View Order Activity" at bounding box center [291, 224] width 123 height 109
click at [289, 255] on link "View Order Activity" at bounding box center [279, 253] width 99 height 14
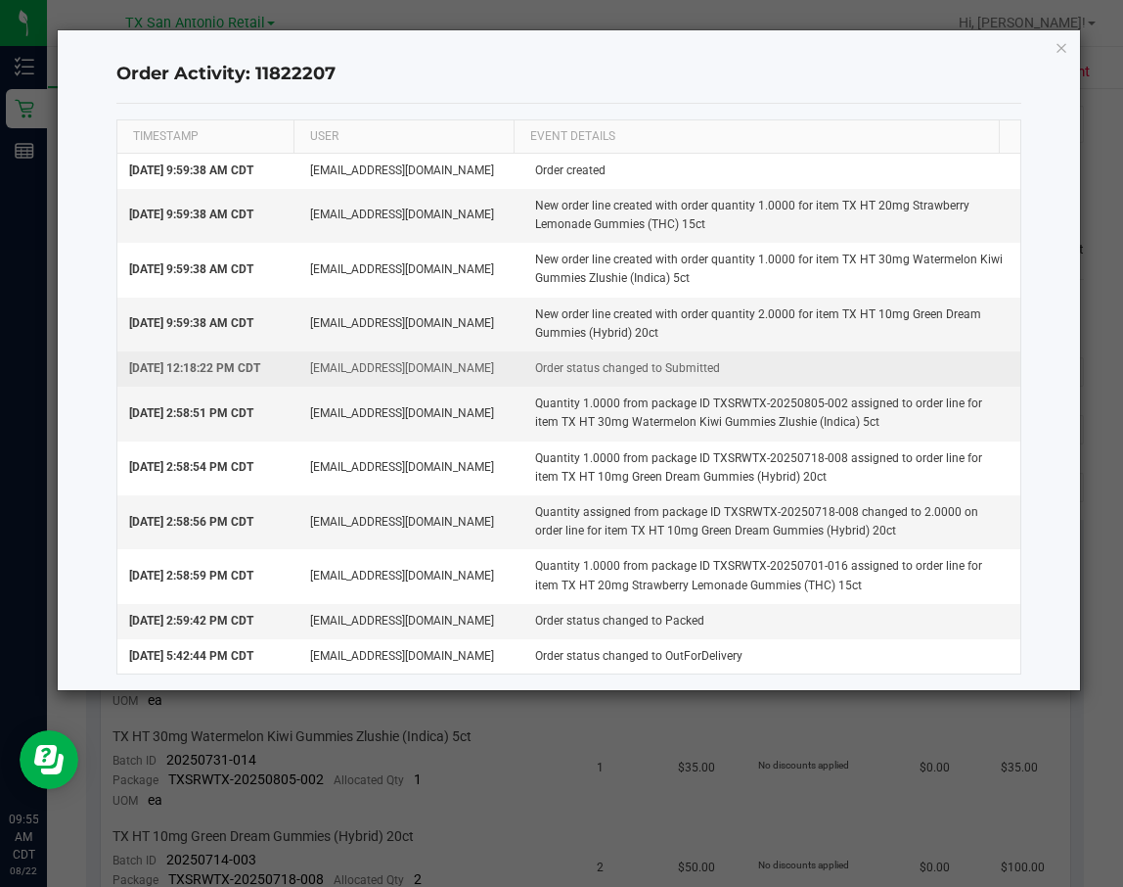
click at [465, 382] on td "lwallace@goodblend.com" at bounding box center [411, 368] width 226 height 35
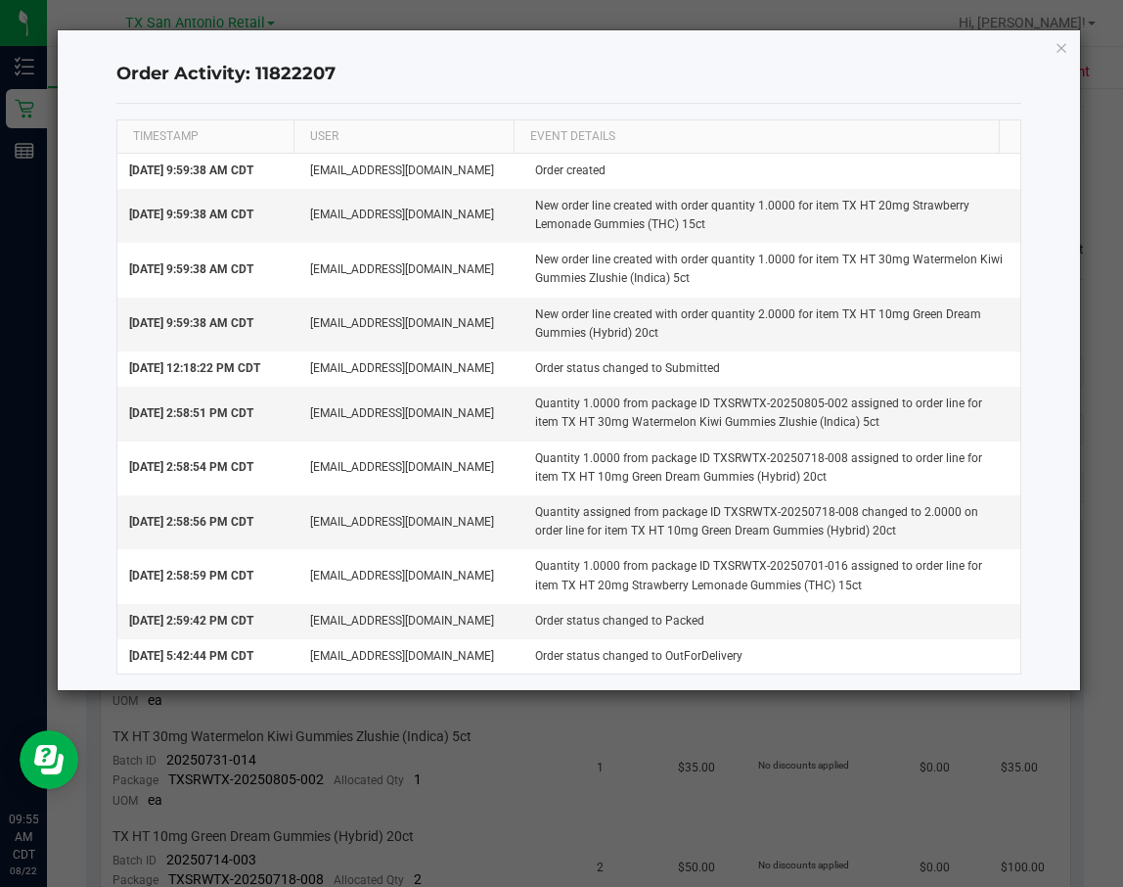
click at [1018, 590] on ngb-modal-window "Order Activity: 11822207 TIMESTAMP USER EVENT DETAILS Aug 21, 2025 9:59:38 AM C…" at bounding box center [569, 443] width 1138 height 887
click at [1063, 48] on icon "button" at bounding box center [1062, 46] width 14 height 23
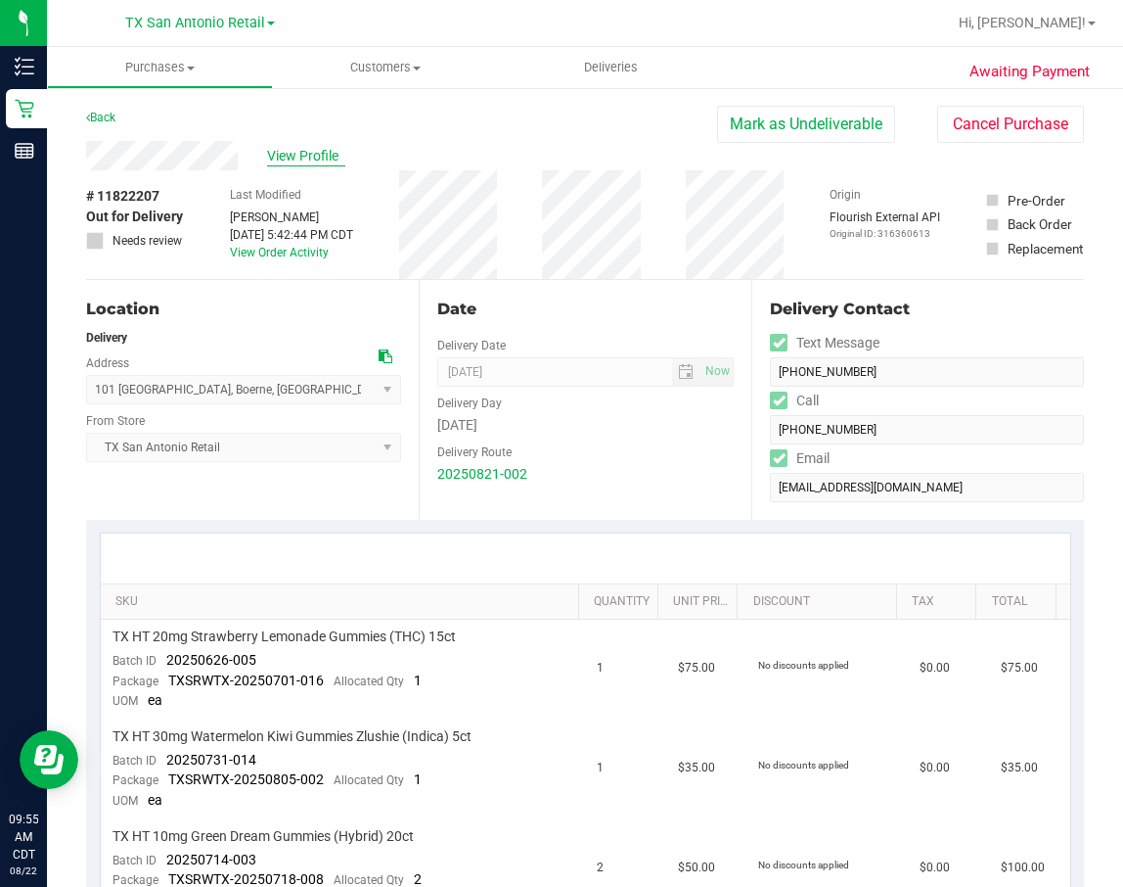
click at [280, 150] on span "View Profile" at bounding box center [306, 156] width 78 height 21
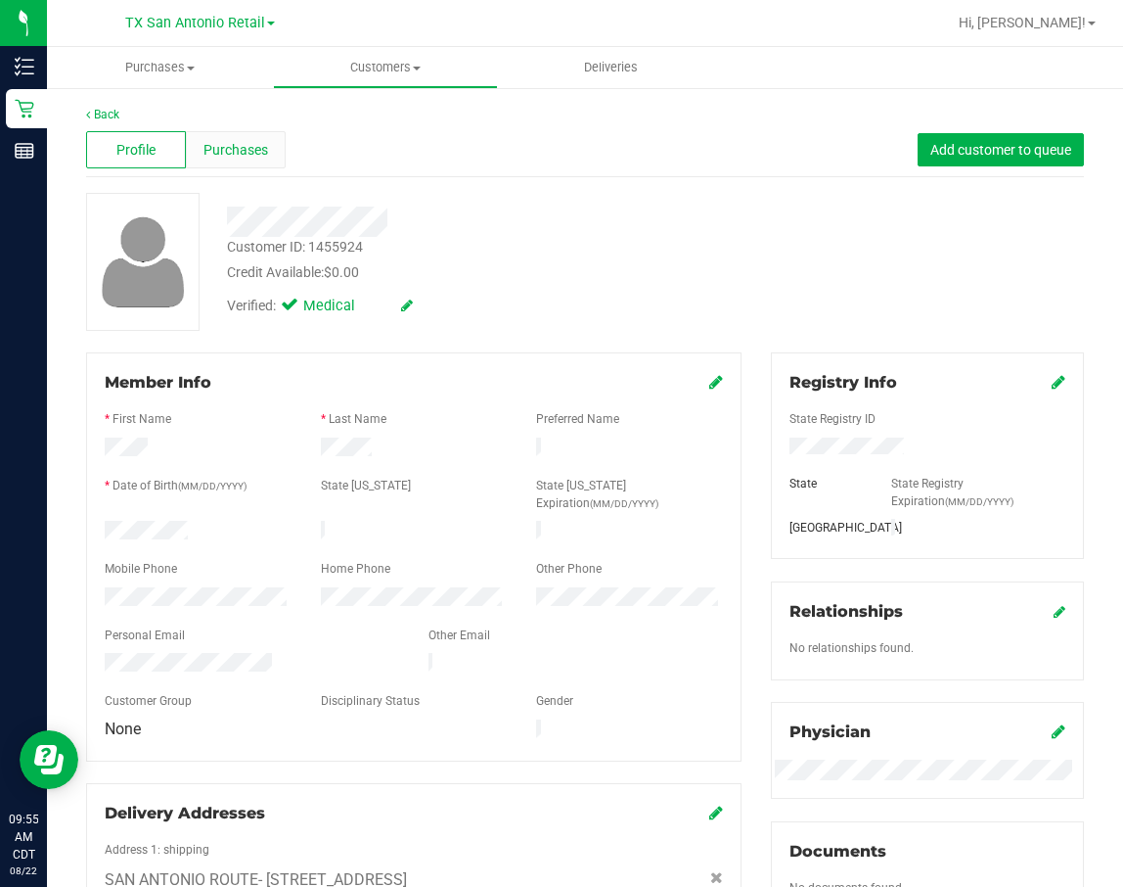
click at [216, 152] on span "Purchases" at bounding box center [236, 150] width 65 height 21
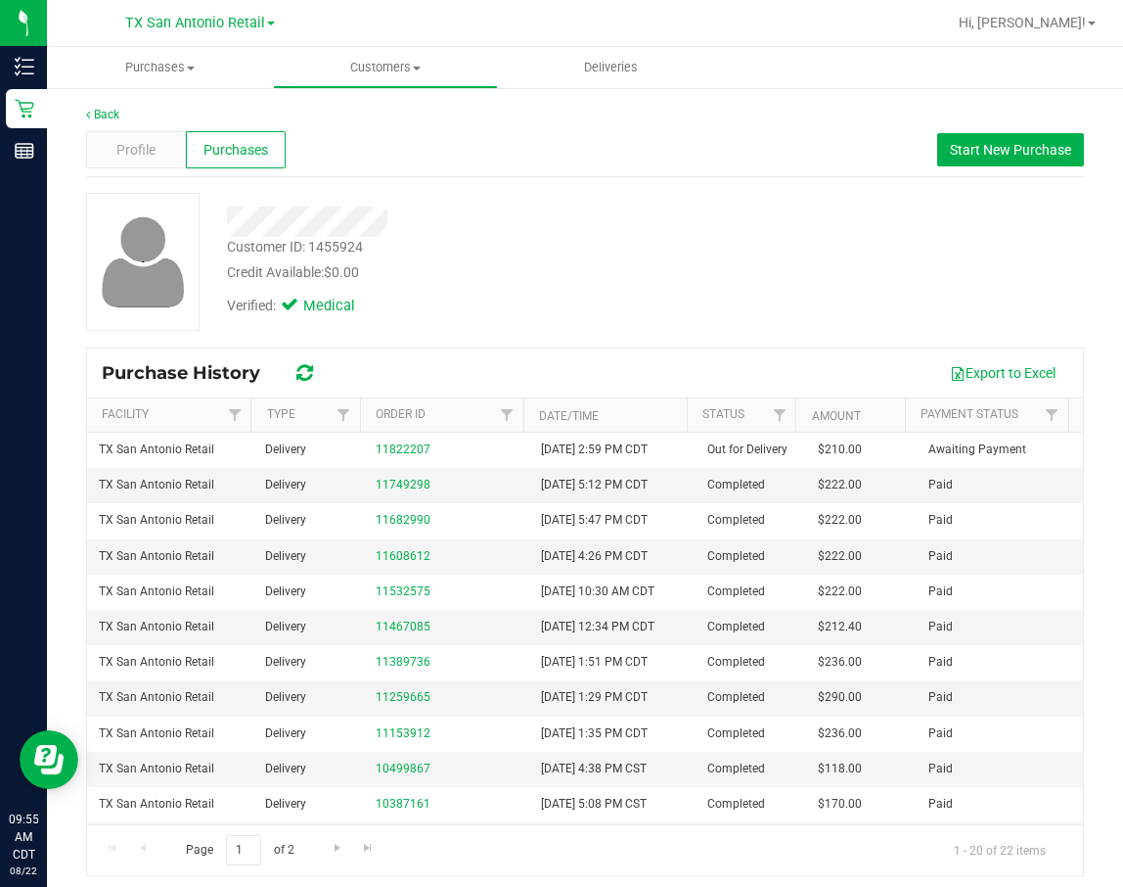
click at [207, 146] on span "Purchases" at bounding box center [236, 150] width 65 height 21
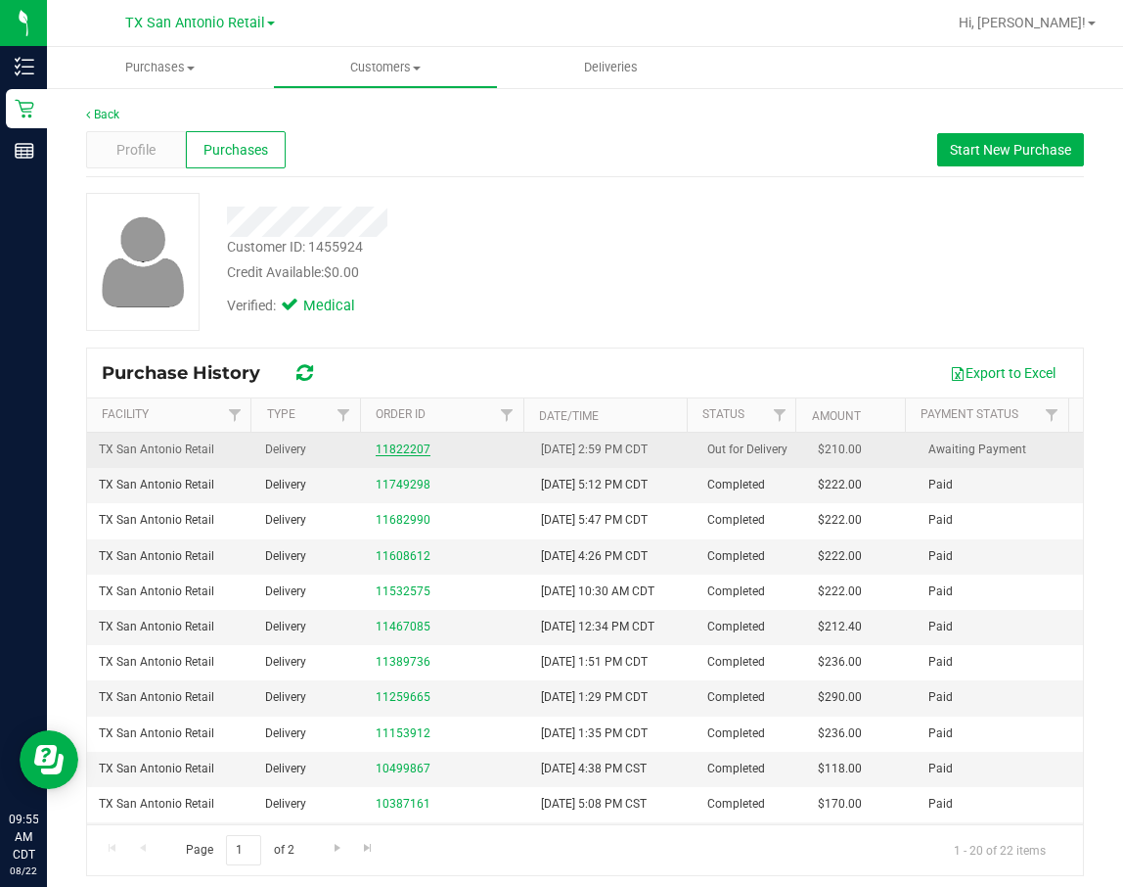
click at [383, 443] on link "11822207" at bounding box center [403, 449] width 55 height 14
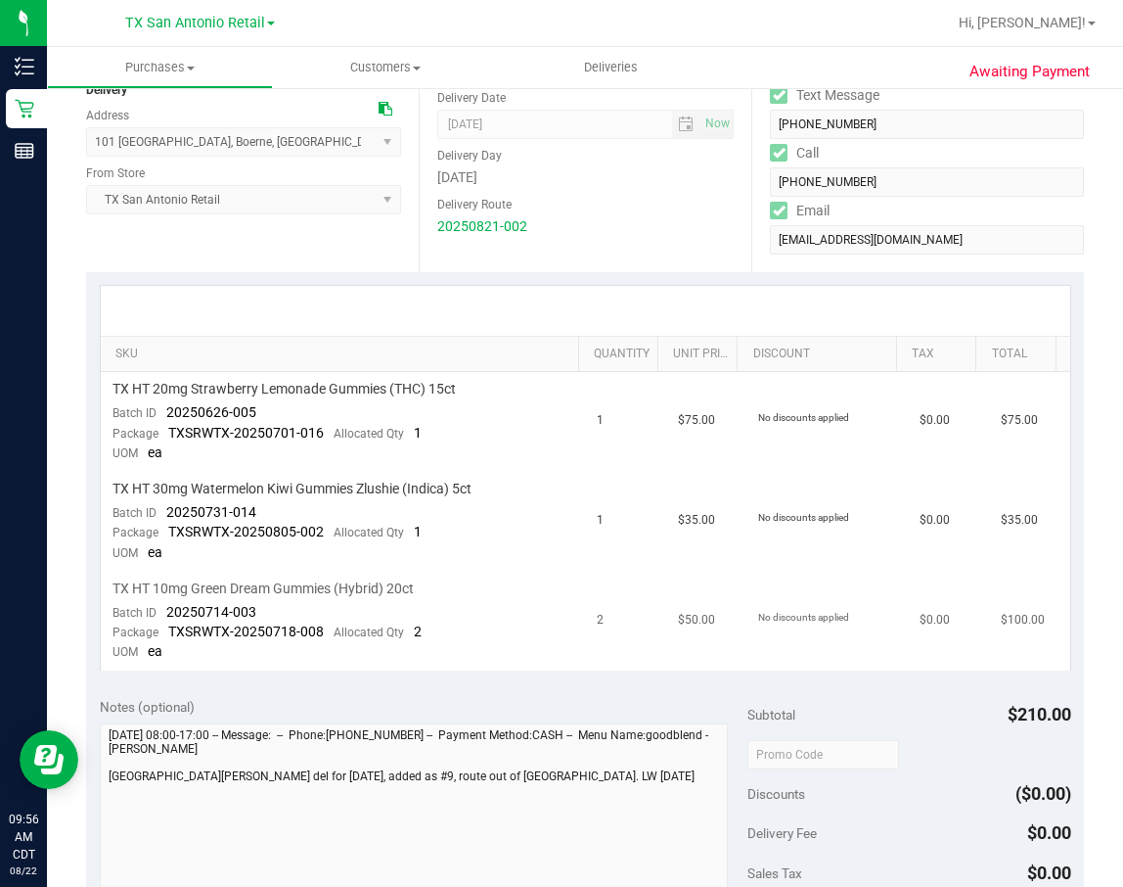
scroll to position [294, 0]
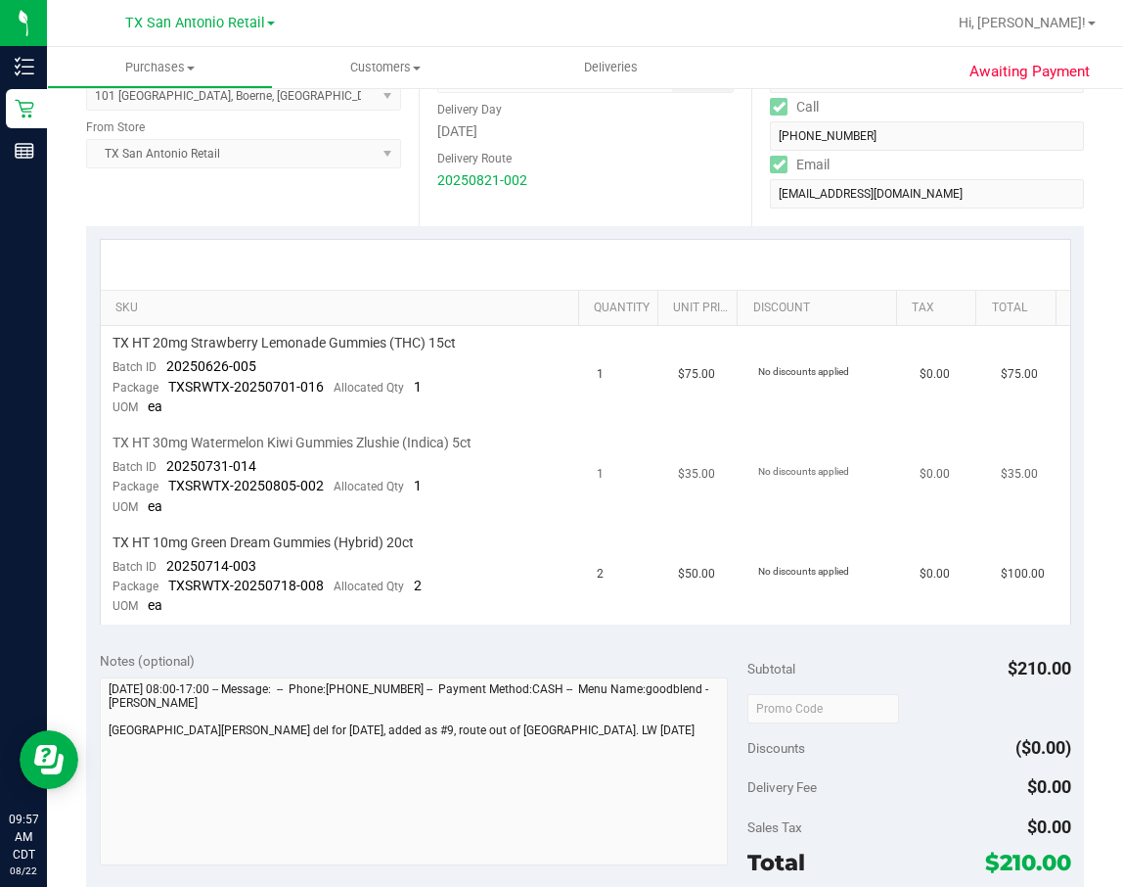
drag, startPoint x: 959, startPoint y: 672, endPoint x: 906, endPoint y: 490, distance: 189.5
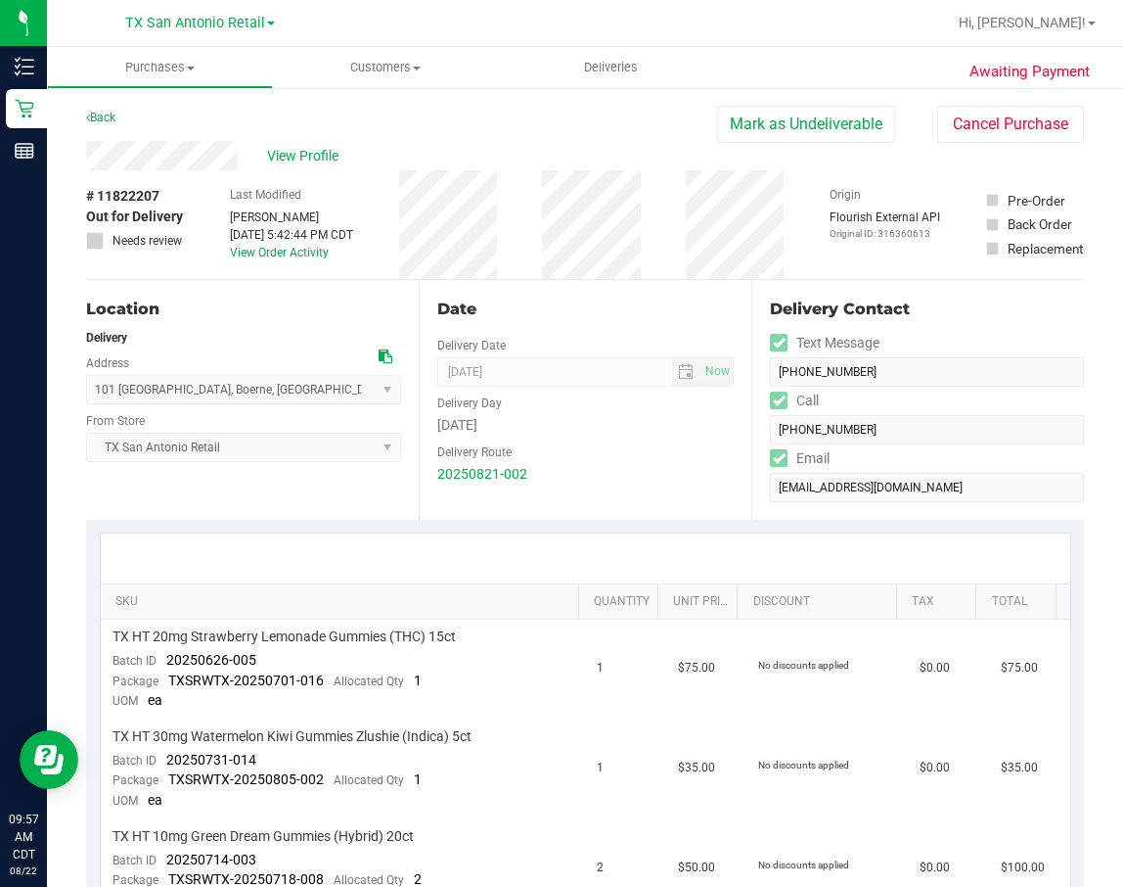
scroll to position [147, 0]
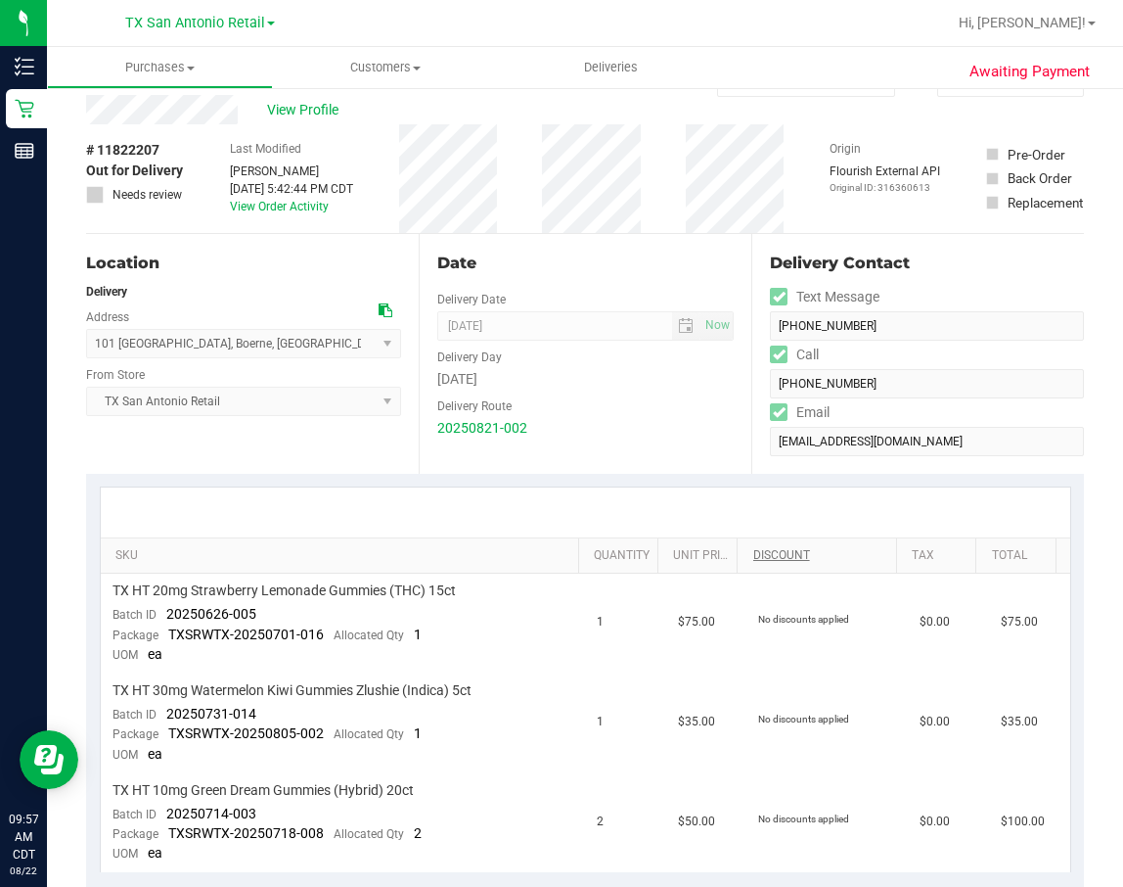
drag, startPoint x: 738, startPoint y: 544, endPoint x: 749, endPoint y: 482, distance: 62.6
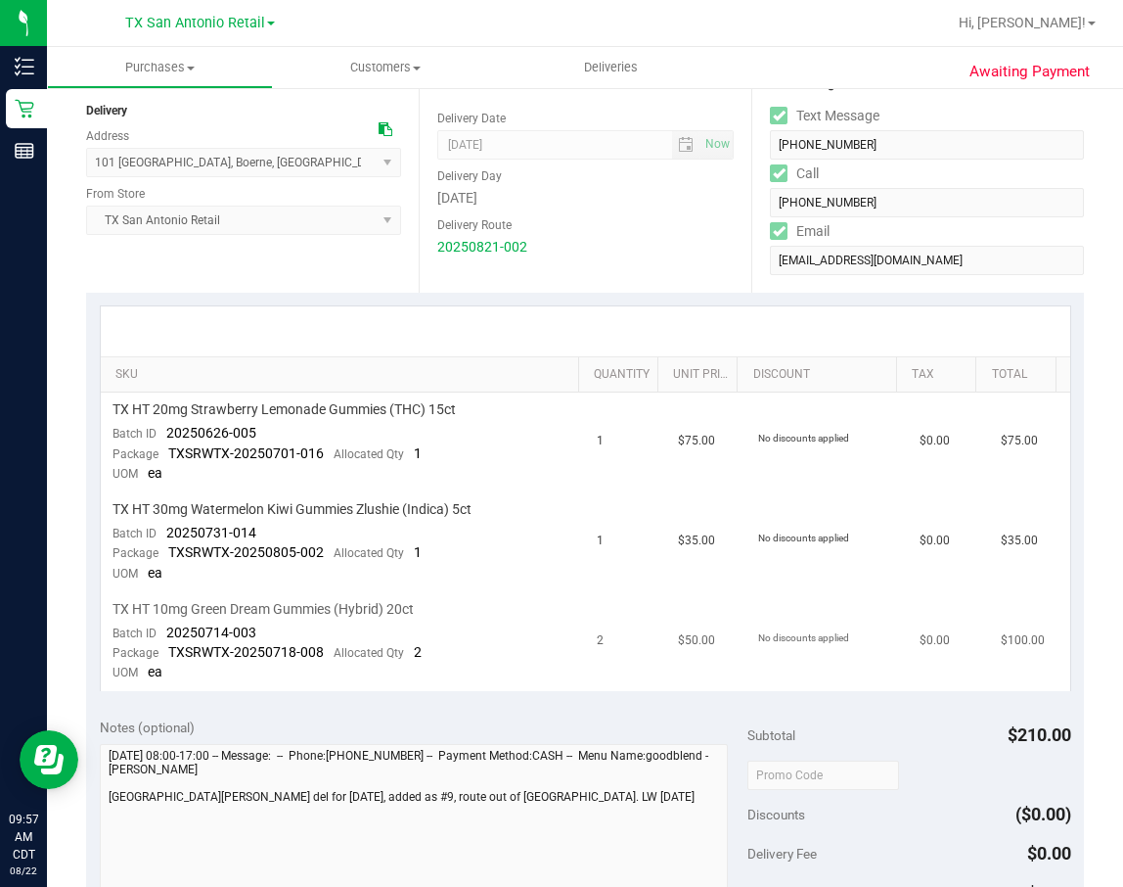
scroll to position [0, 0]
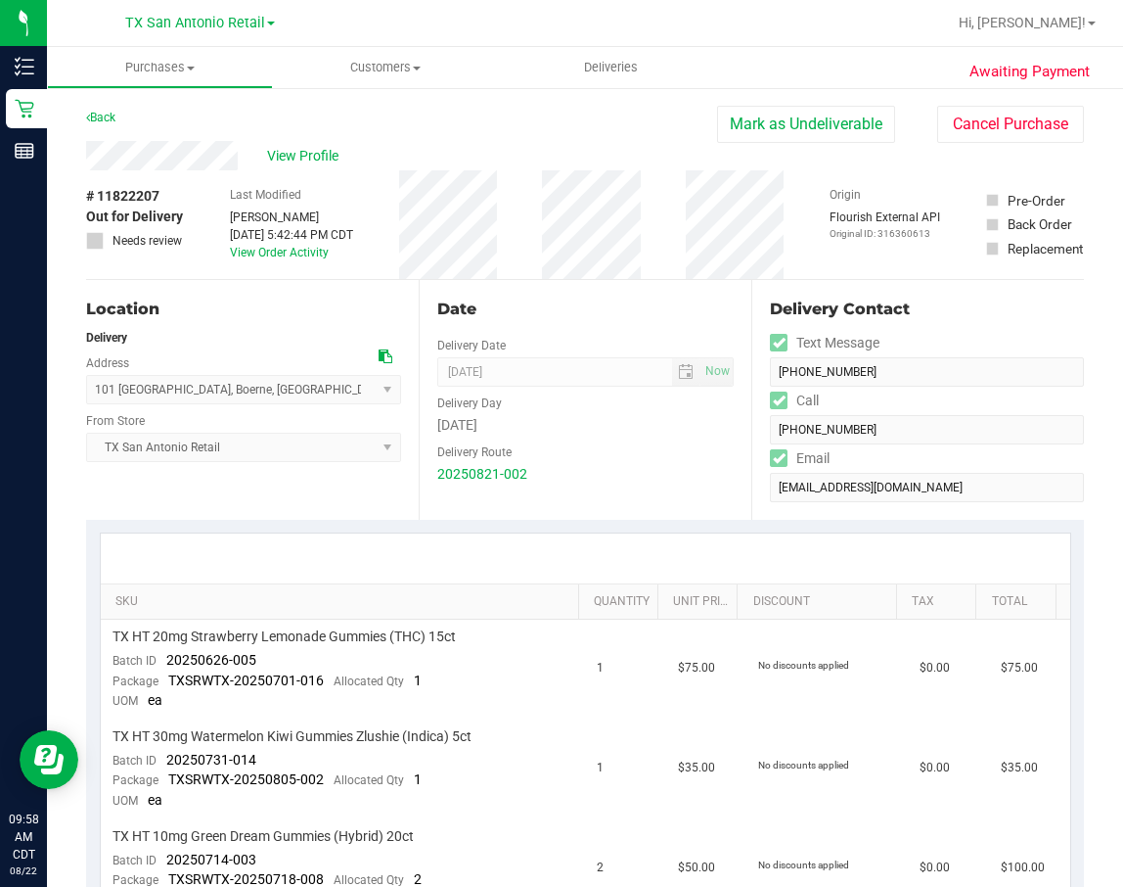
click at [838, 559] on div at bounding box center [586, 558] width 970 height 50
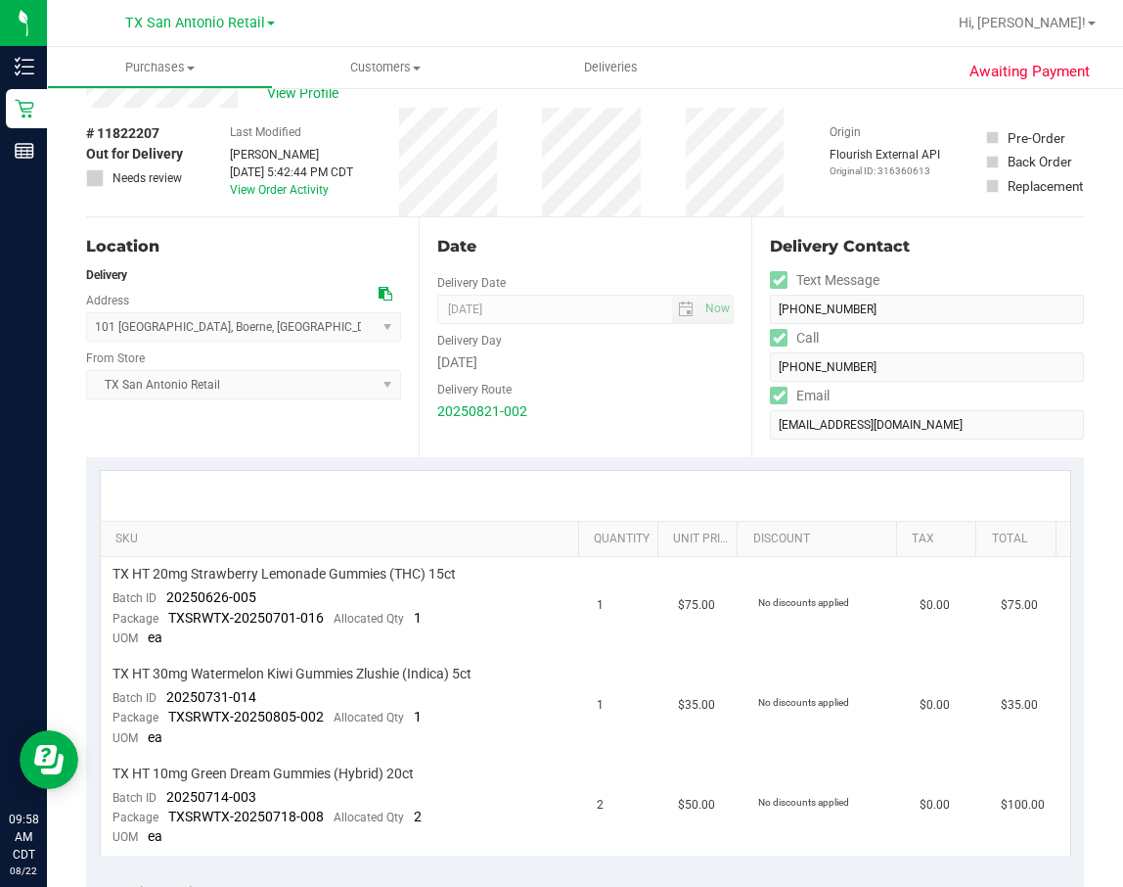
scroll to position [147, 0]
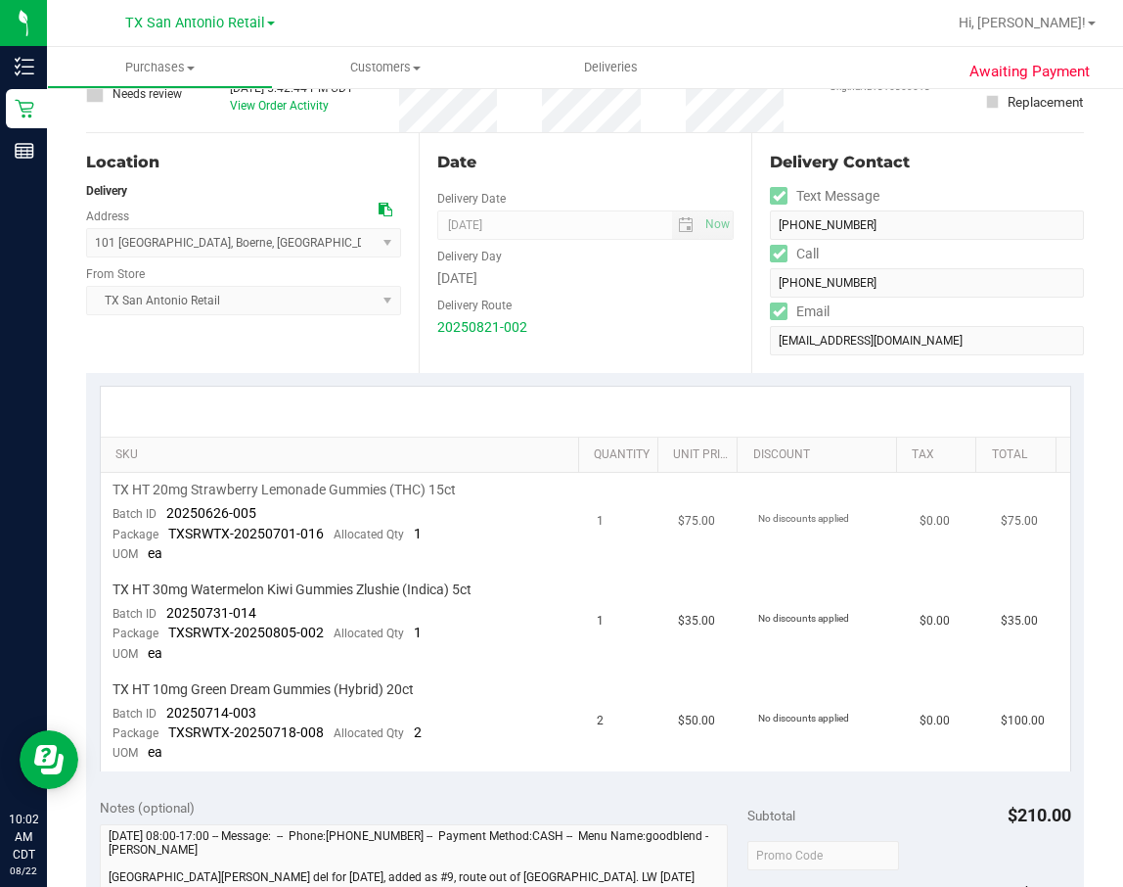
click at [666, 525] on td "$75.00" at bounding box center [706, 523] width 81 height 100
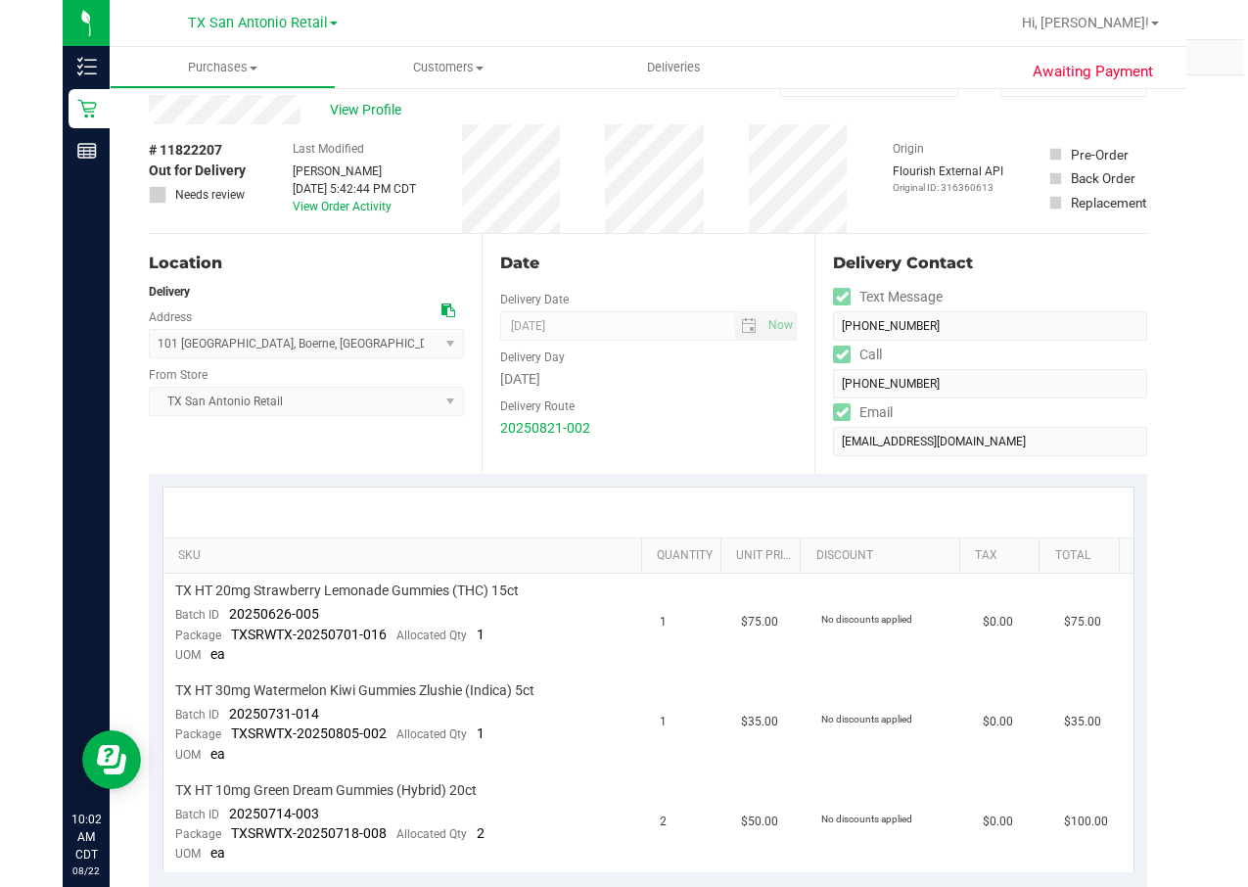
scroll to position [0, 0]
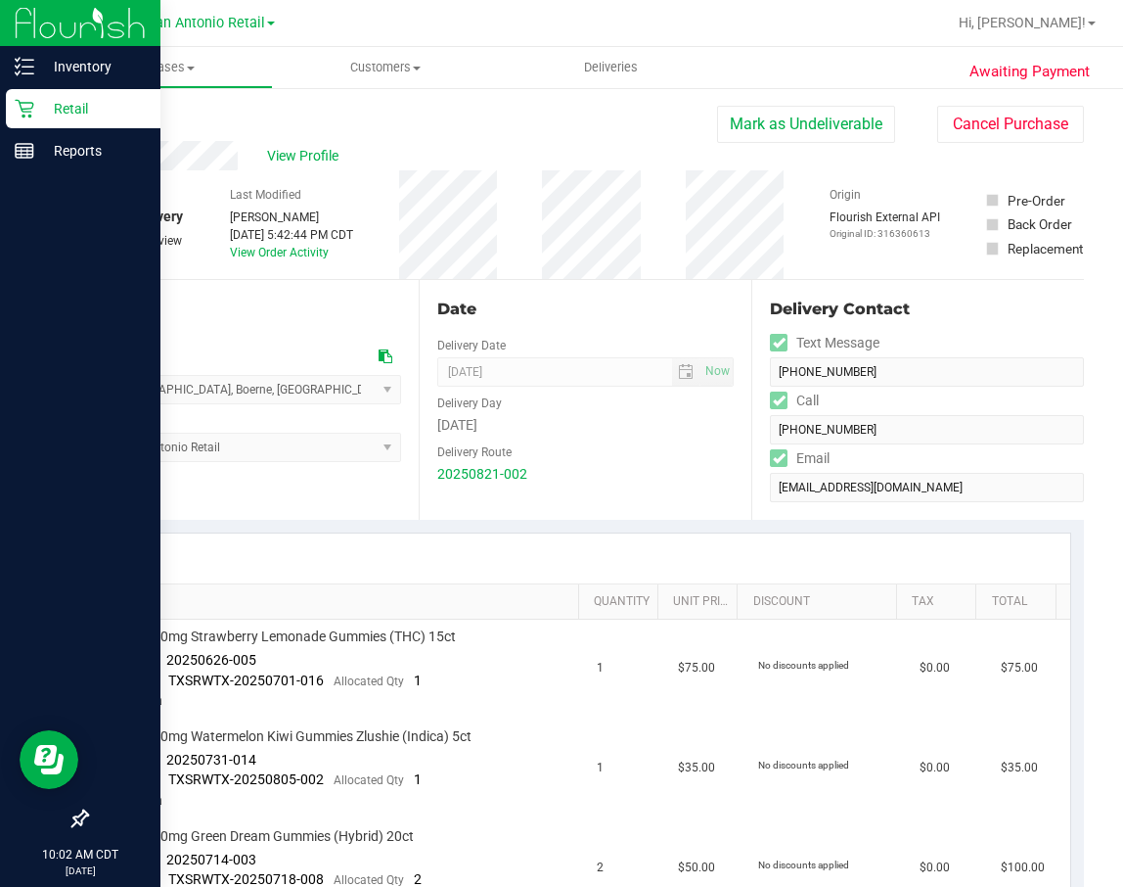
drag, startPoint x: 27, startPoint y: 112, endPoint x: 99, endPoint y: 112, distance: 71.4
click at [28, 112] on icon at bounding box center [24, 109] width 19 height 19
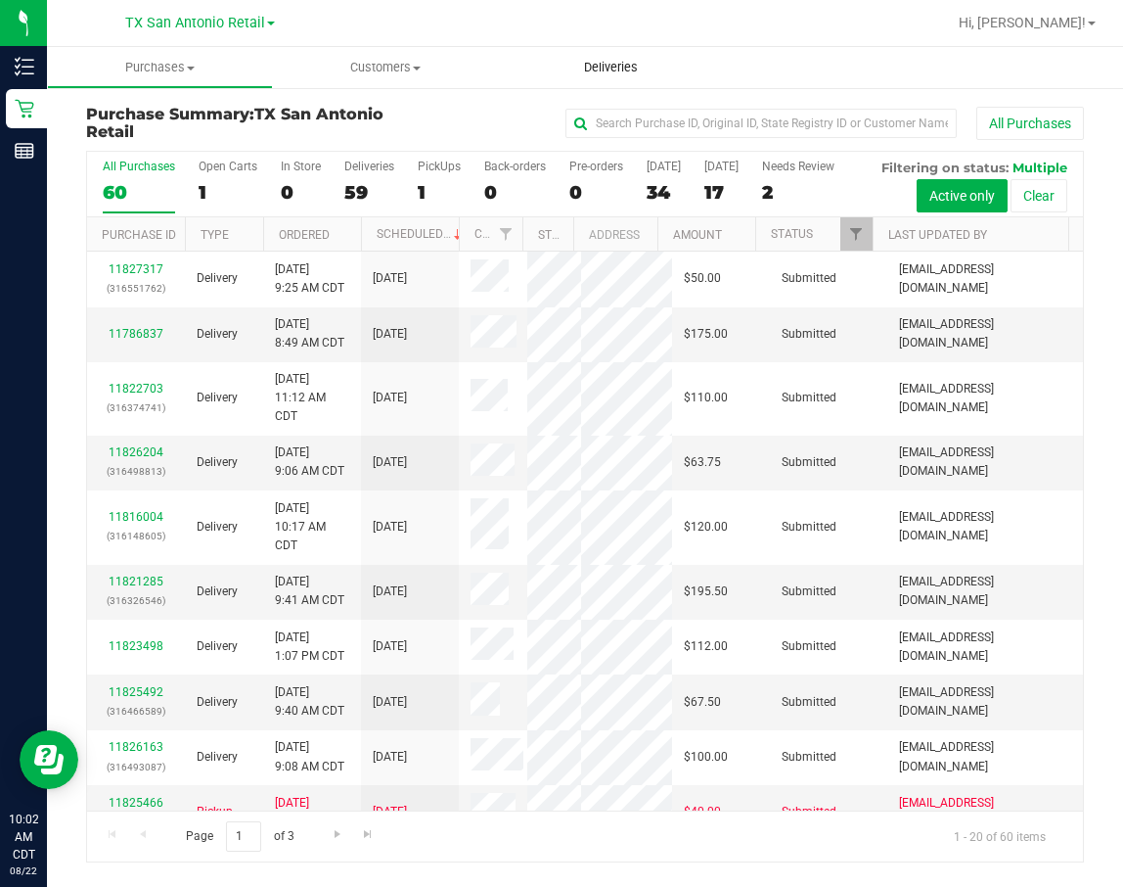
click at [660, 68] on span "Deliveries" at bounding box center [611, 68] width 107 height 18
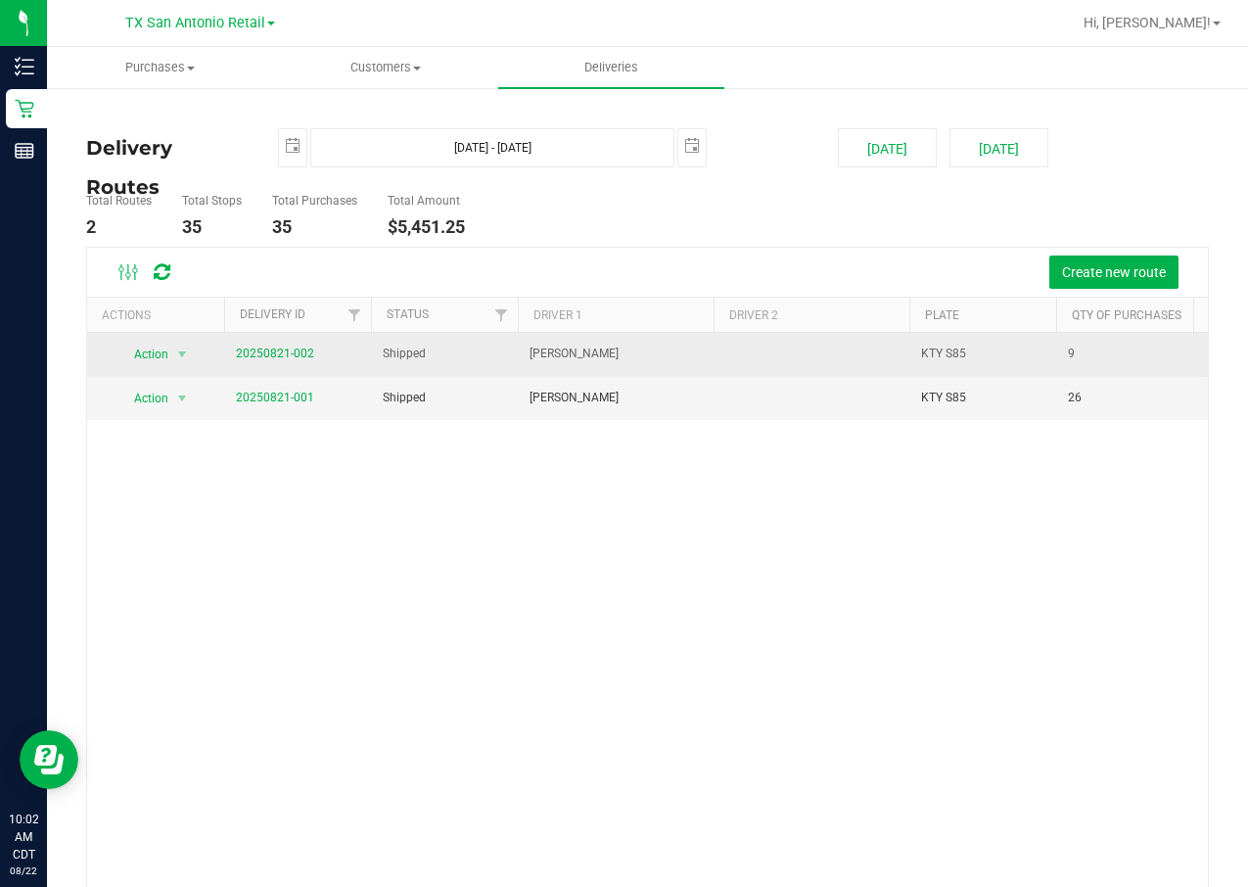
click at [287, 344] on span "20250821-002" at bounding box center [275, 353] width 78 height 19
click at [287, 345] on span "20250821-002" at bounding box center [275, 353] width 78 height 19
click at [285, 348] on link "20250821-002" at bounding box center [275, 353] width 78 height 14
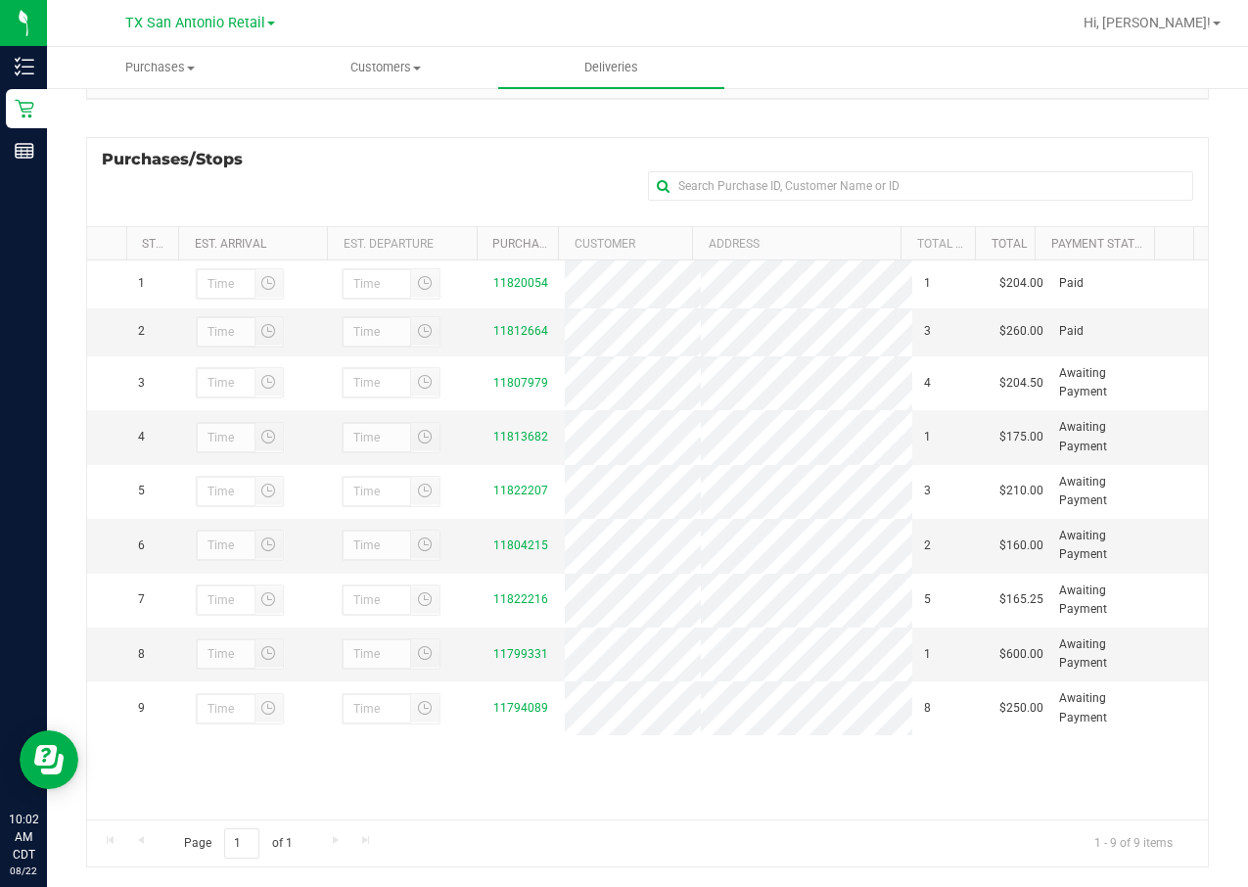
scroll to position [266, 0]
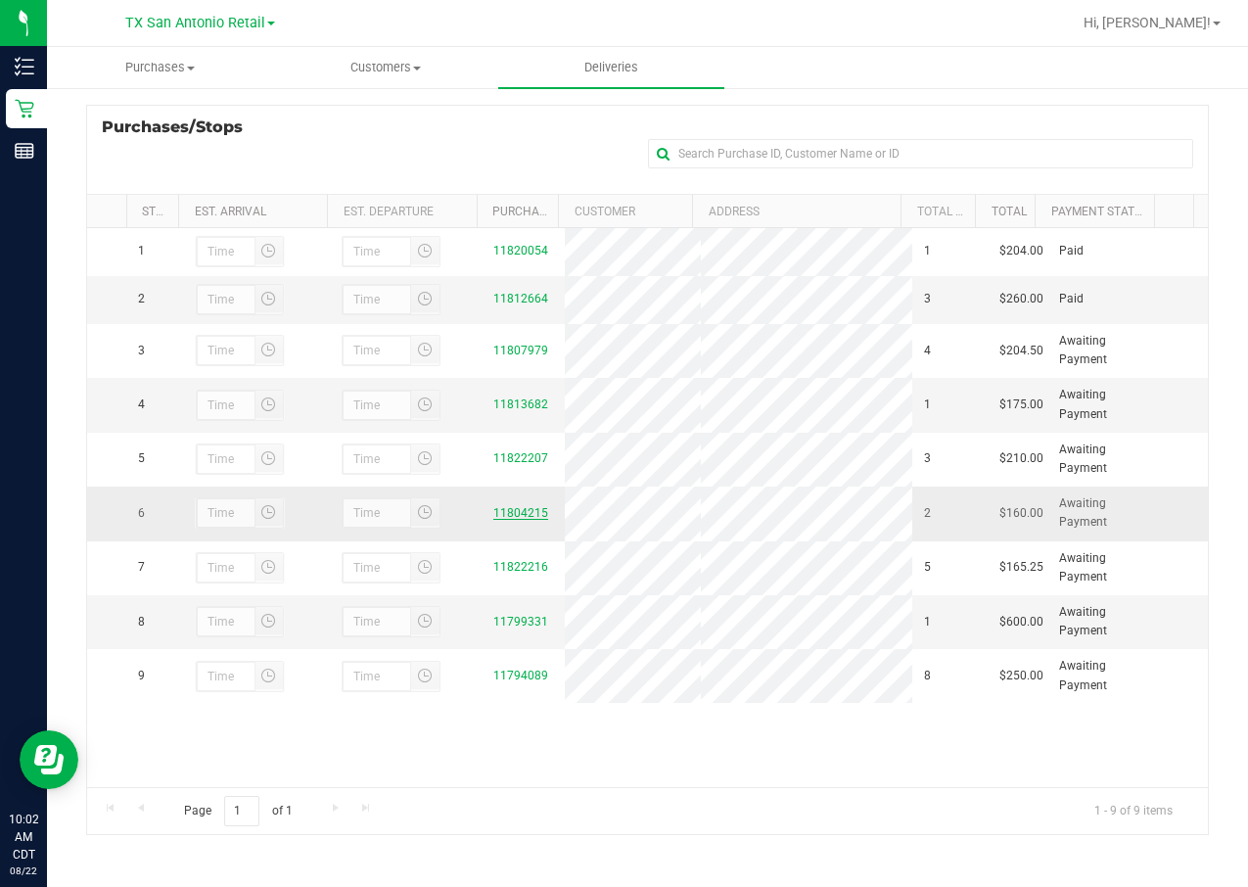
click at [511, 520] on link "11804215" at bounding box center [520, 513] width 55 height 14
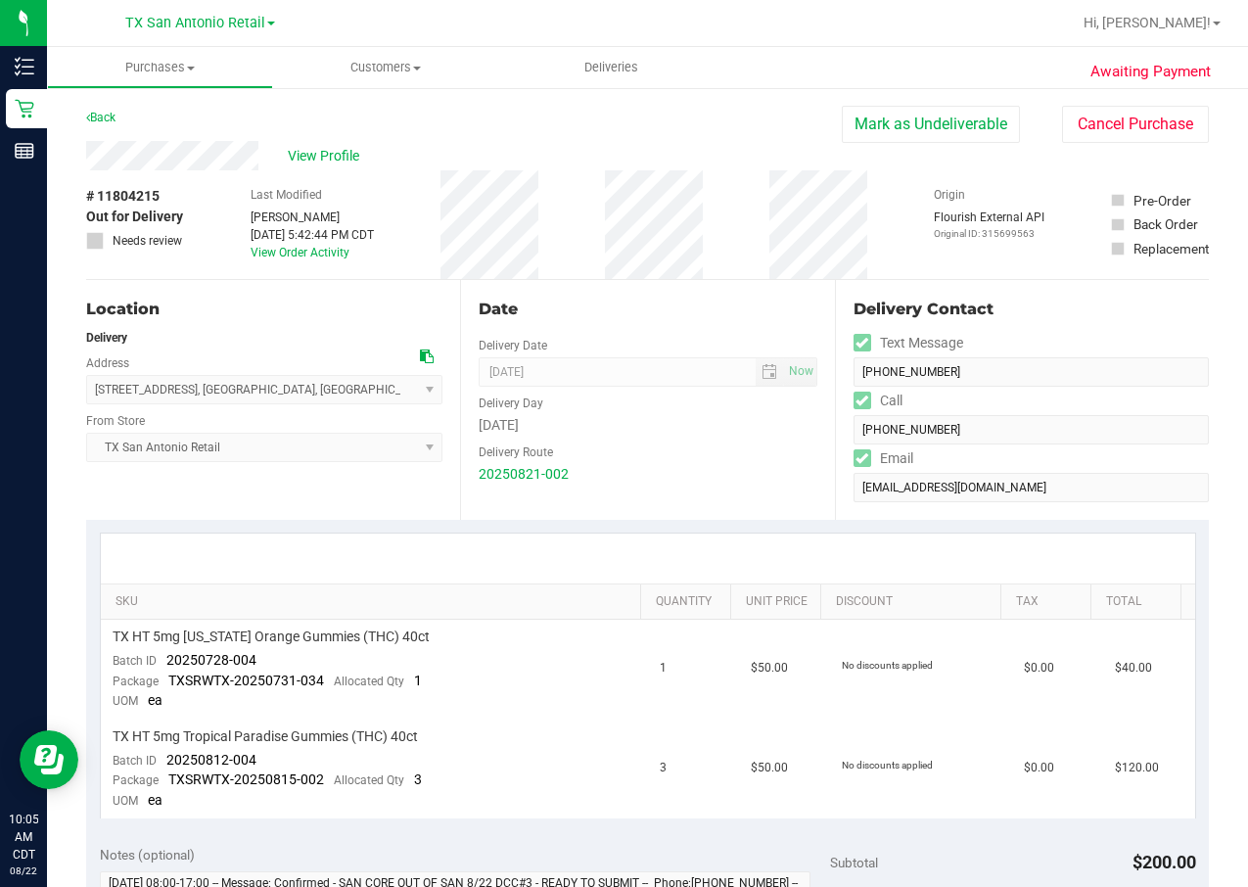
click at [789, 292] on div "Date Delivery Date 08/22/2025 Now 08/22/2025 07:00 AM Now Delivery Day Friday D…" at bounding box center [647, 400] width 374 height 240
click at [919, 590] on td "No discounts applied" at bounding box center [921, 768] width 182 height 99
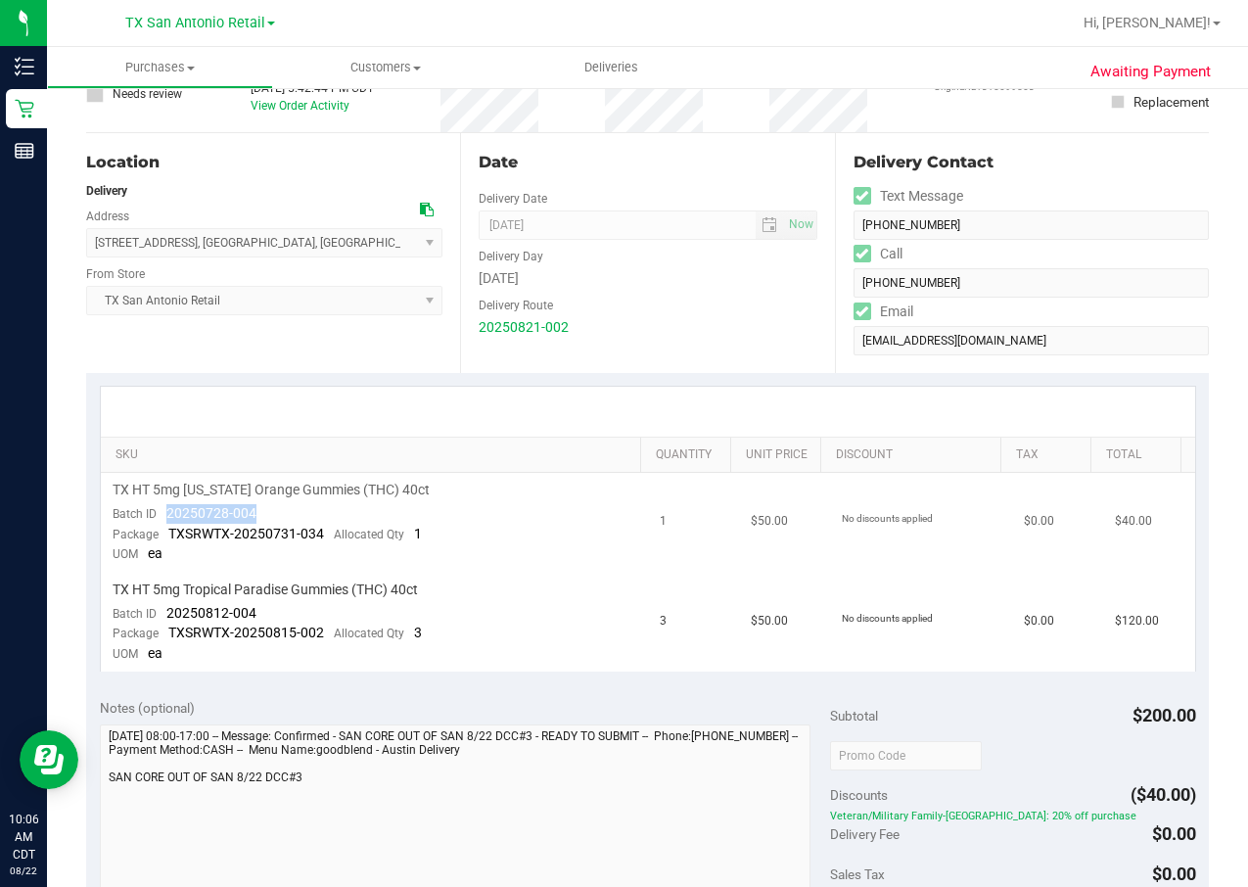
drag, startPoint x: 167, startPoint y: 514, endPoint x: 264, endPoint y: 513, distance: 96.9
click at [264, 513] on td "TX HT 5mg Texas Orange Gummies (THC) 40ct Batch ID 20250728-004 Package TXSRWTX…" at bounding box center [374, 523] width 547 height 100
drag, startPoint x: 216, startPoint y: 614, endPoint x: 160, endPoint y: 618, distance: 57.0
click at [160, 590] on td "TX HT 5mg Tropical Paradise Gummies (THC) 40ct Batch ID 20250812-004 Package TX…" at bounding box center [374, 621] width 547 height 99
copy span "20250812-004"
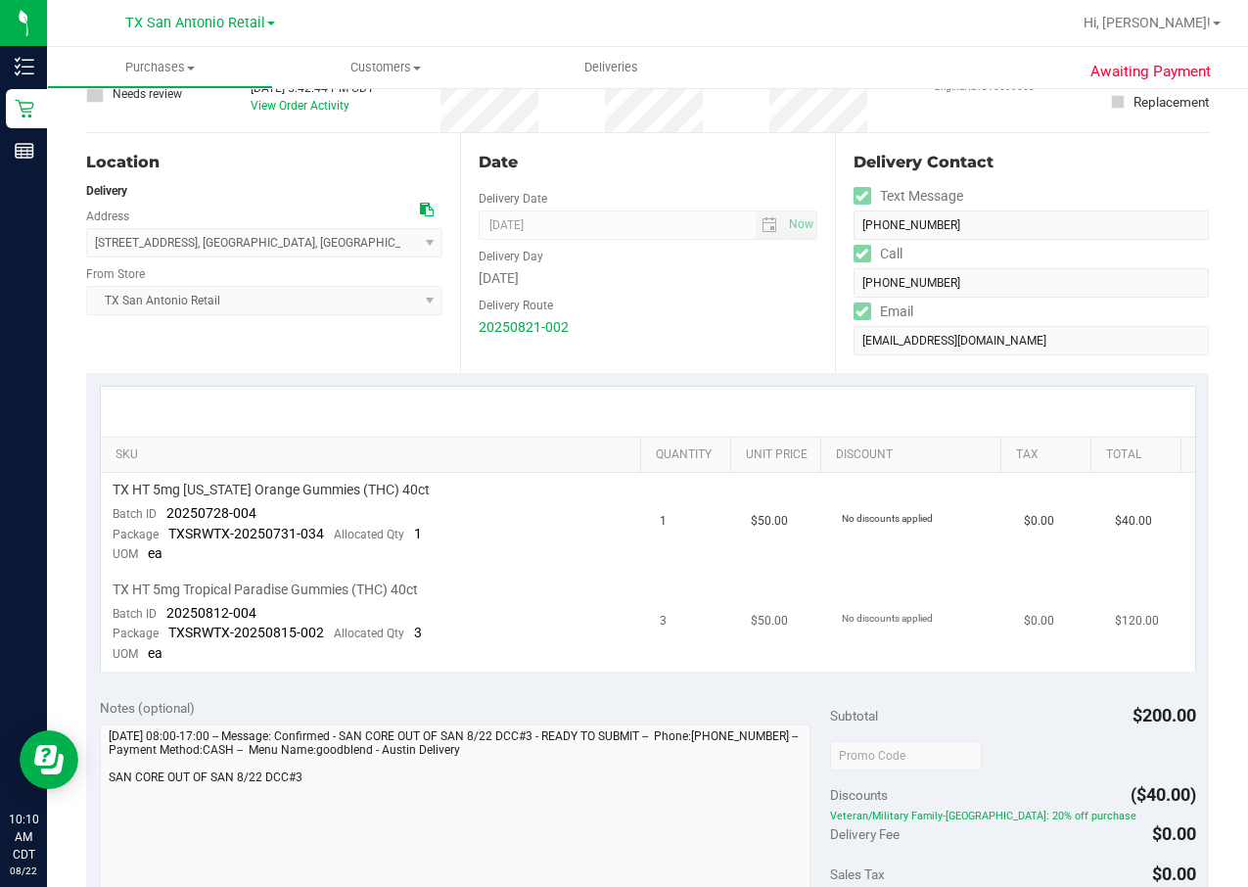
click at [786, 590] on td "$50.00" at bounding box center [784, 621] width 91 height 99
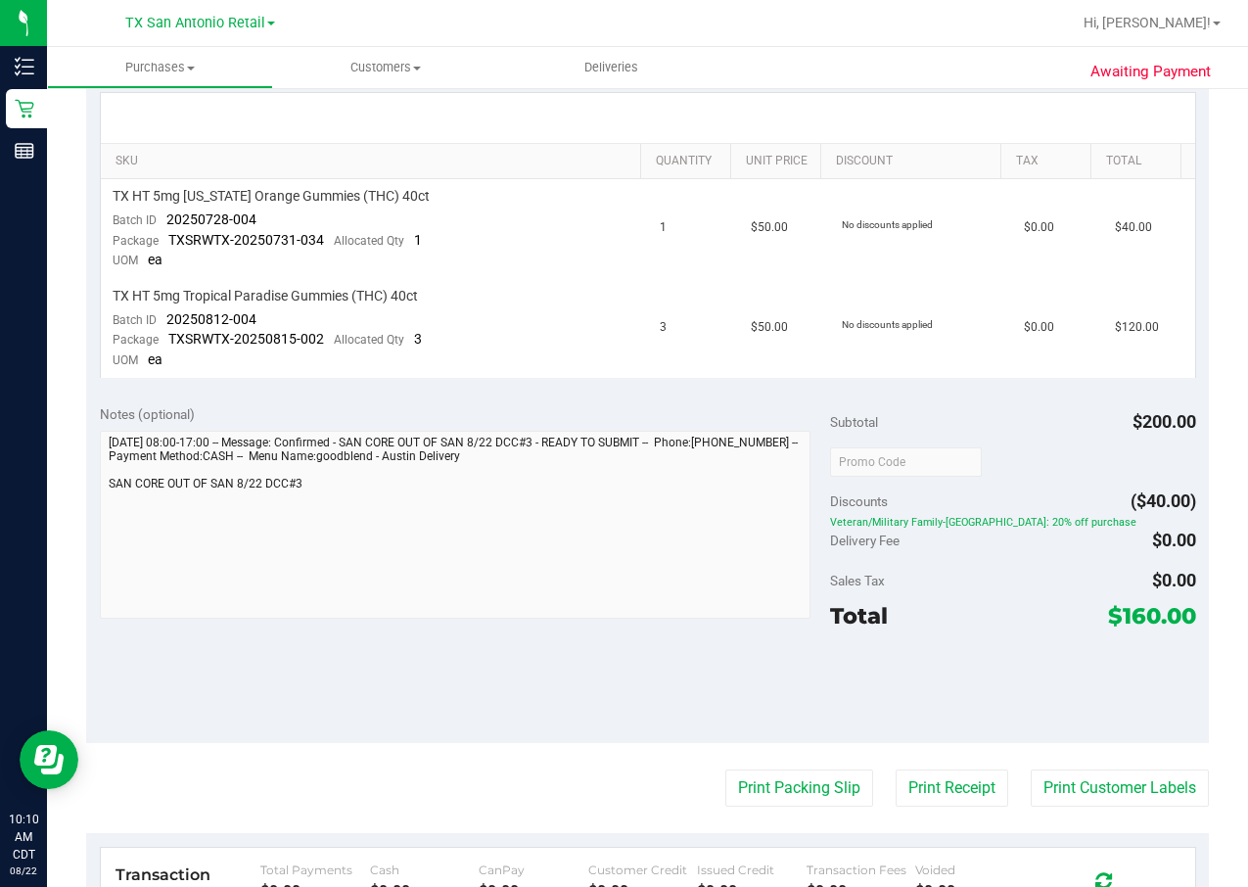
scroll to position [0, 0]
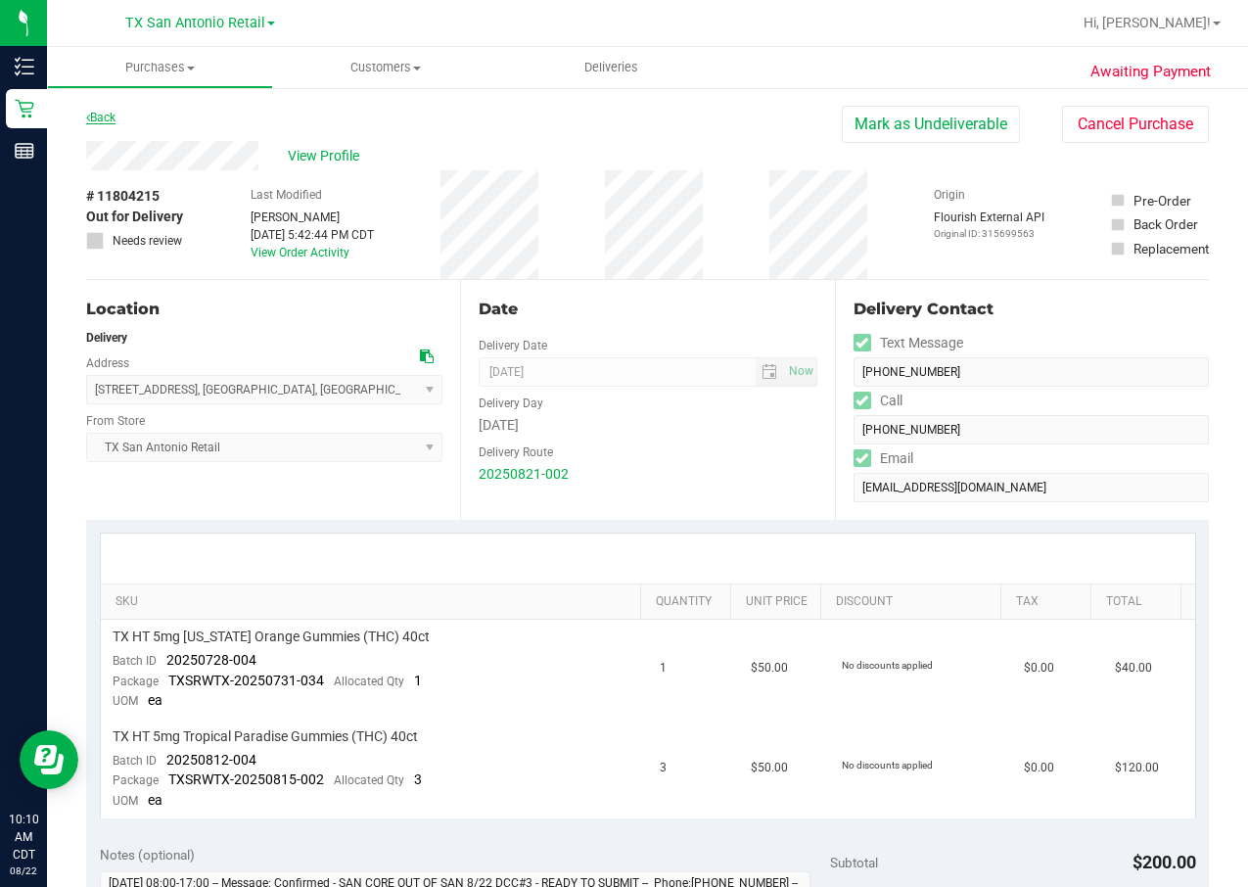
click at [89, 116] on link "Back" at bounding box center [100, 118] width 29 height 14
click at [107, 116] on link "Back" at bounding box center [100, 118] width 29 height 14
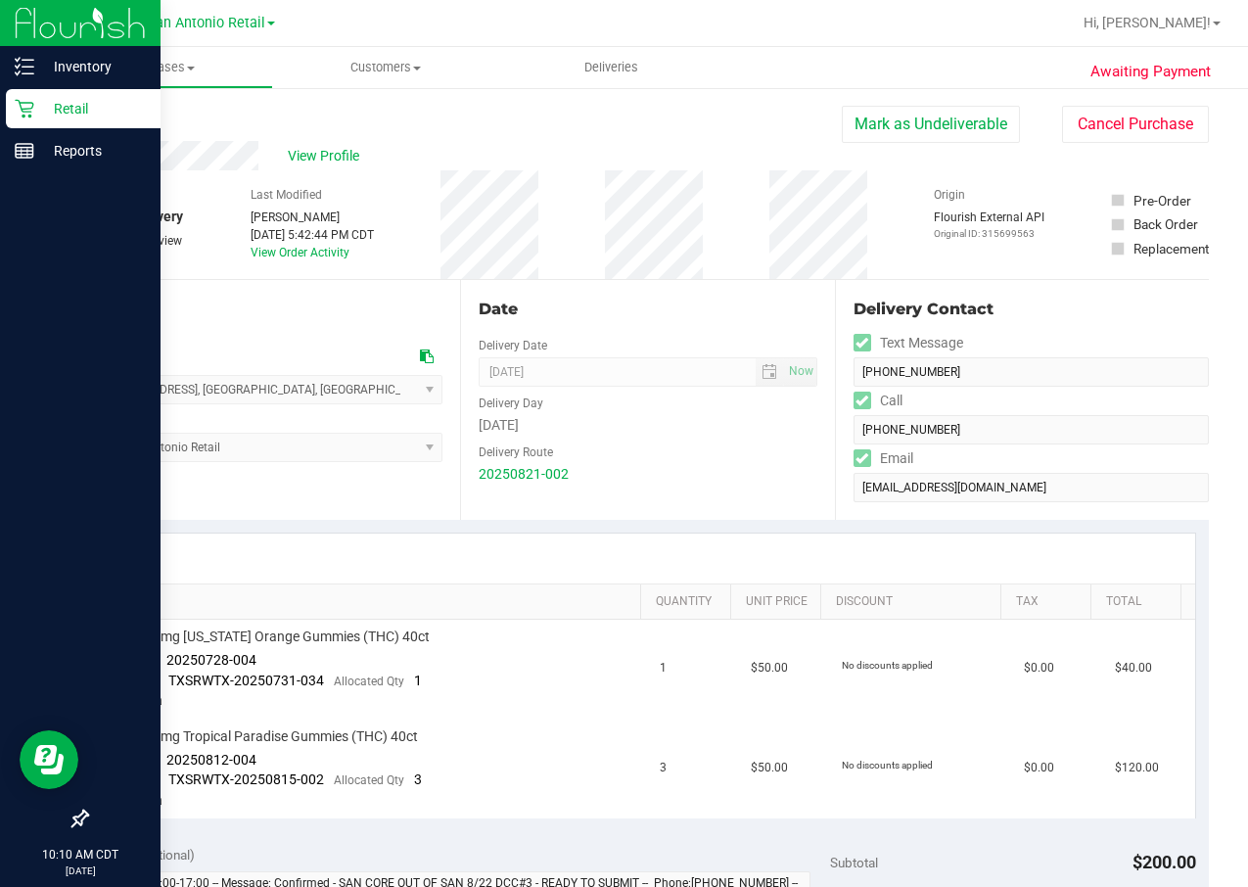
click at [22, 121] on div "Retail" at bounding box center [83, 108] width 155 height 39
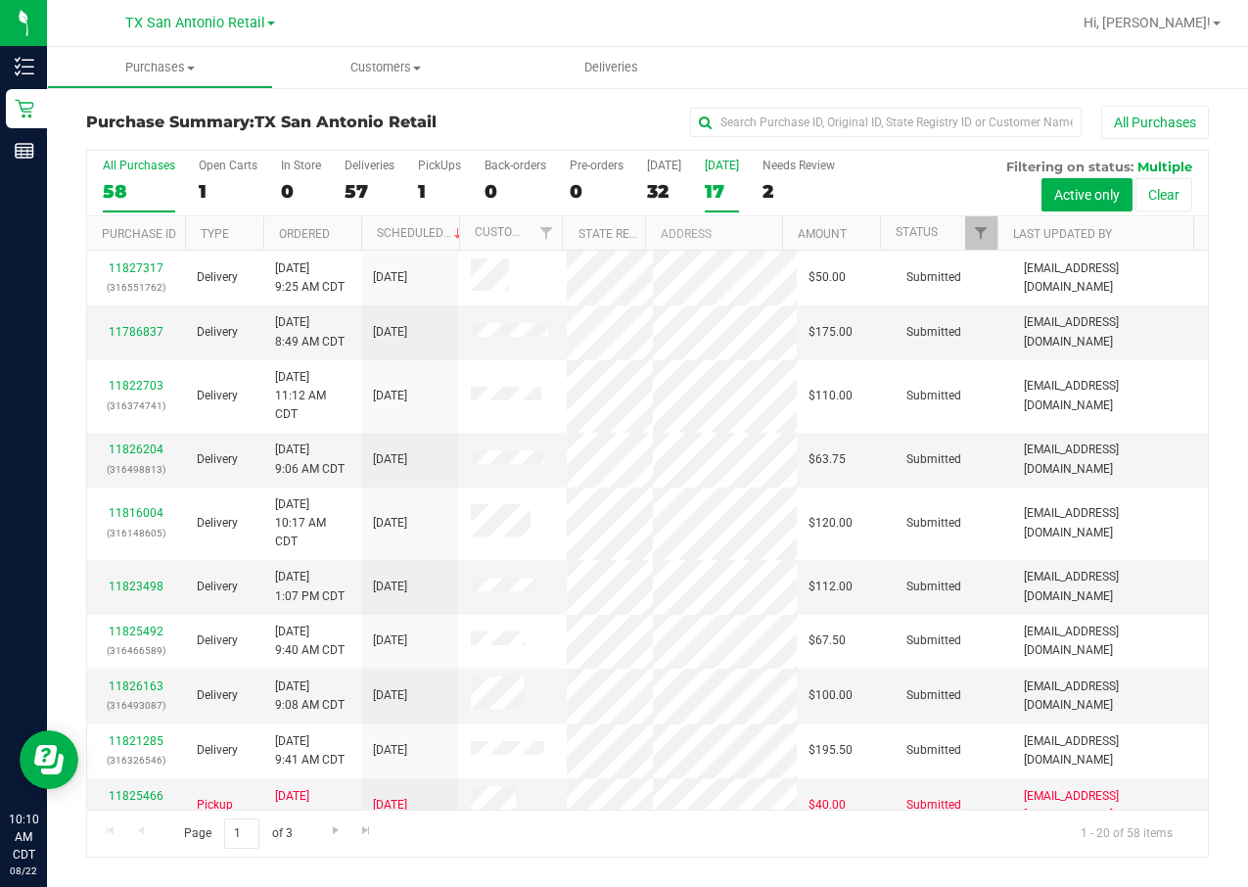
click at [719, 164] on div "Tomorrow" at bounding box center [722, 166] width 34 height 14
click at [0, 0] on input "Tomorrow 17" at bounding box center [0, 0] width 0 height 0
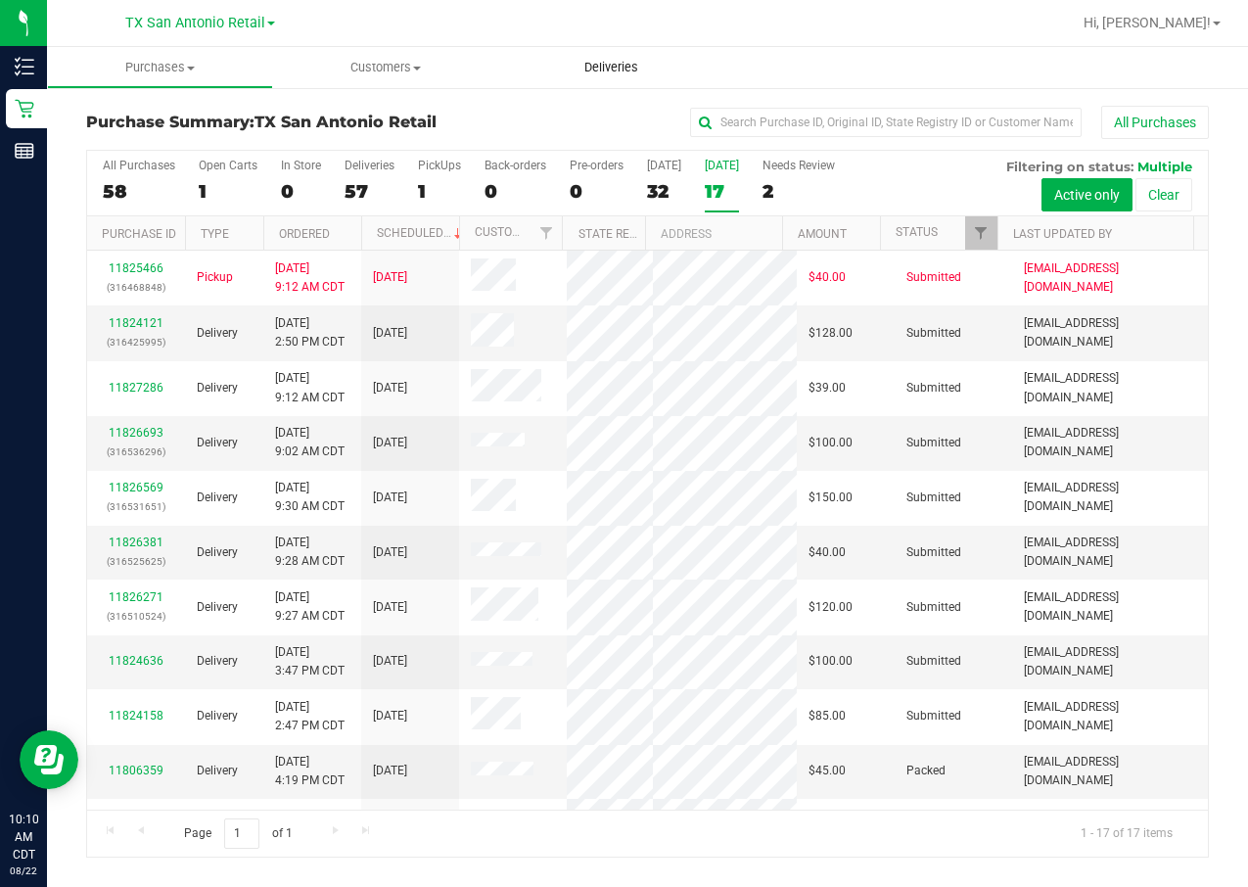
click at [597, 75] on span "Deliveries" at bounding box center [611, 68] width 107 height 18
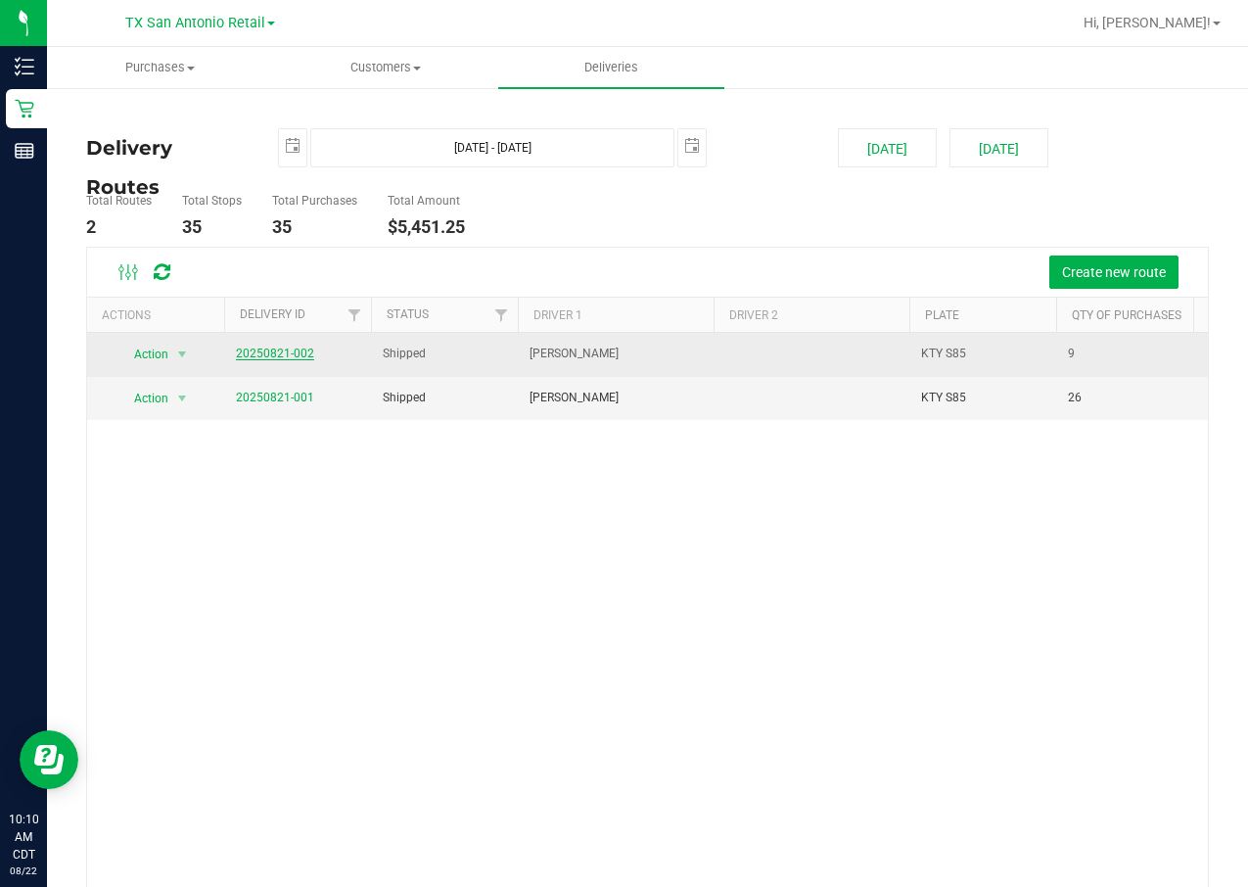
click at [266, 354] on link "20250821-002" at bounding box center [275, 353] width 78 height 14
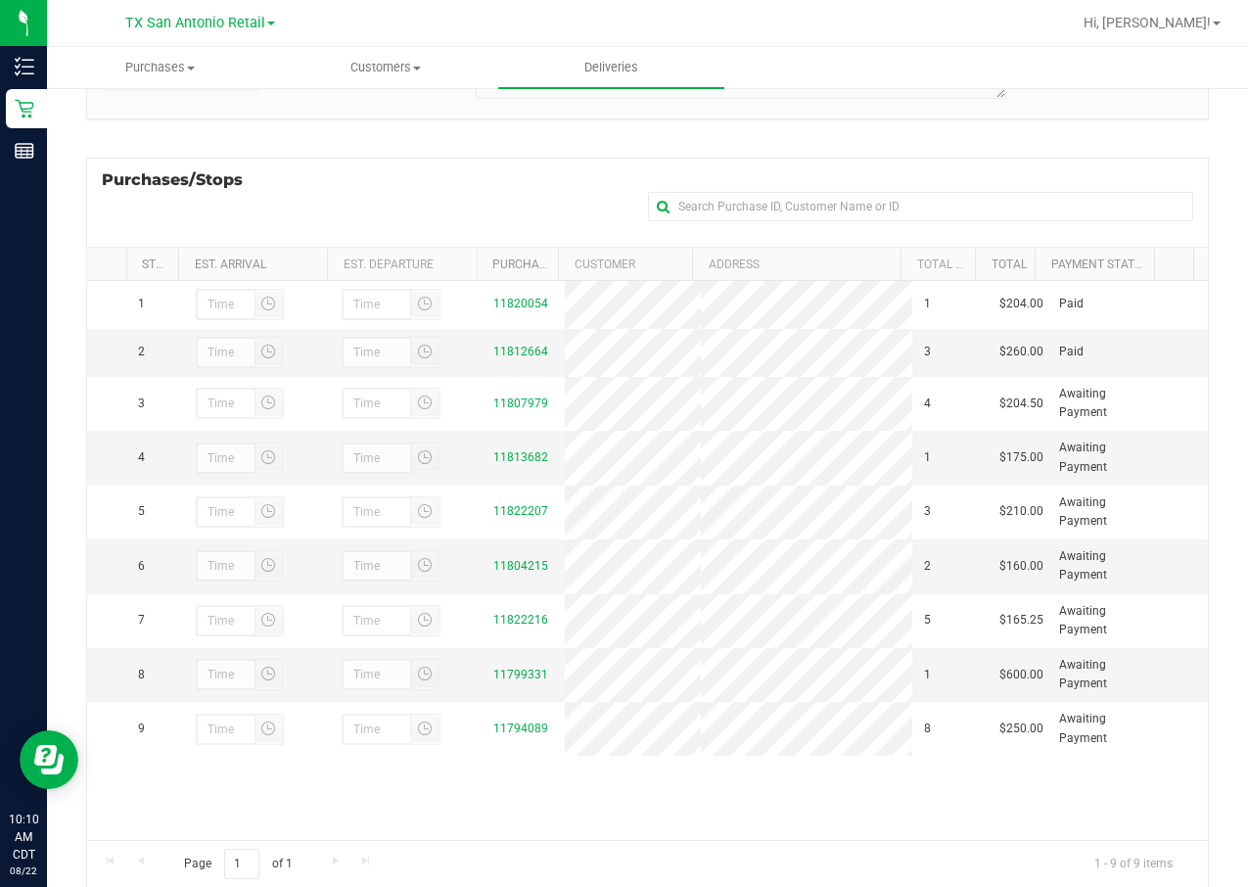
scroll to position [266, 0]
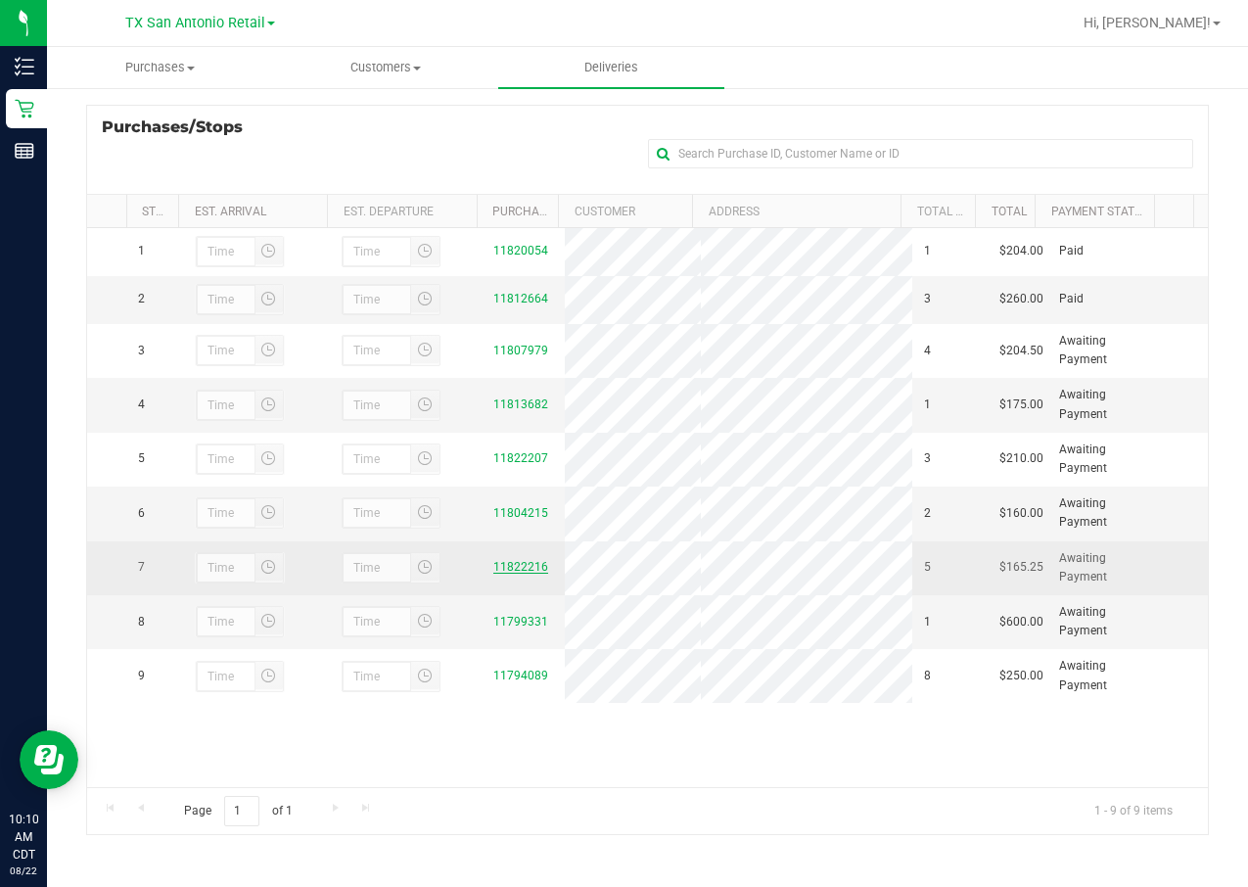
click at [507, 573] on link "11822216" at bounding box center [520, 567] width 55 height 14
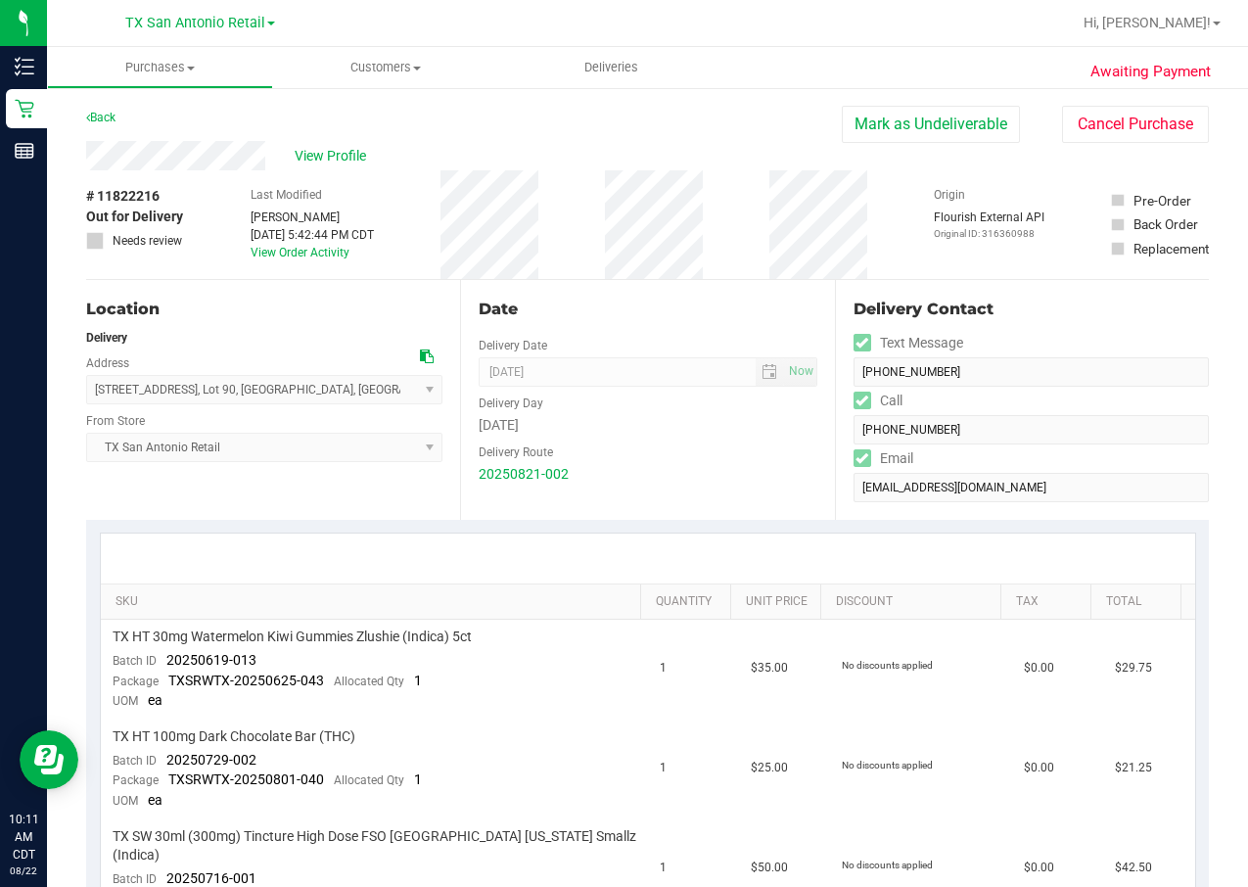
click at [749, 528] on div "SKU Quantity Unit Price Discount Tax Total TX HT 30mg Watermelon Kiwi Gummies Z…" at bounding box center [647, 834] width 1122 height 629
click at [983, 539] on div at bounding box center [648, 558] width 1094 height 50
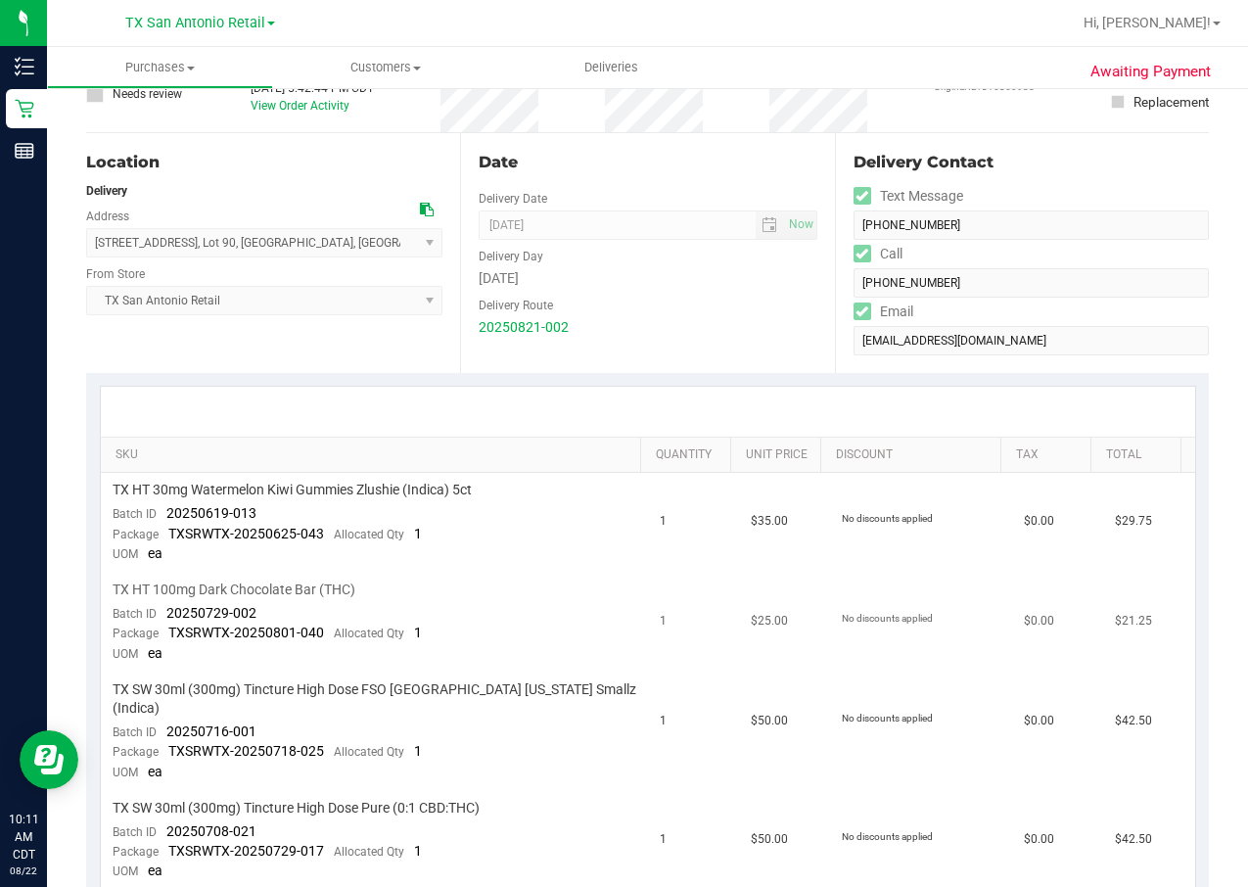
scroll to position [294, 0]
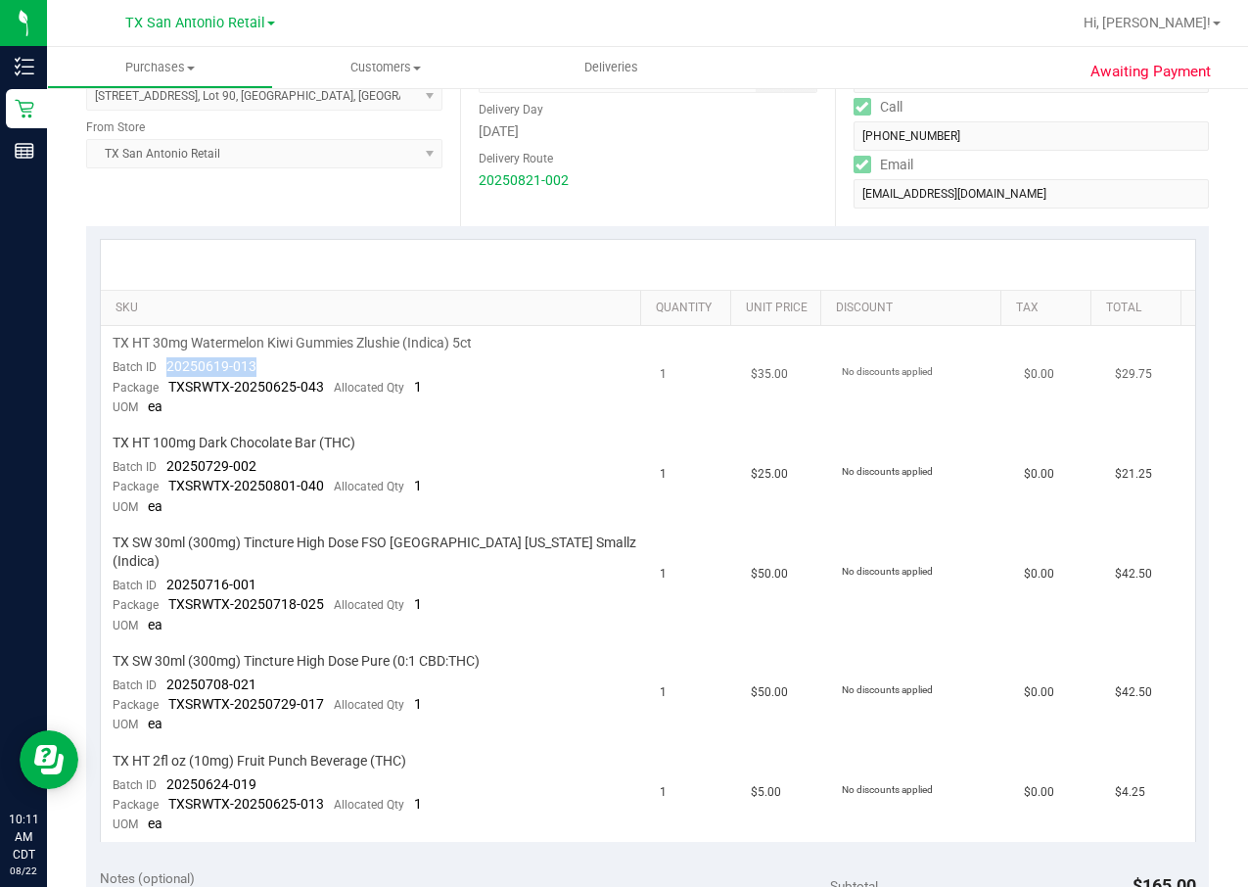
drag, startPoint x: 254, startPoint y: 363, endPoint x: 165, endPoint y: 370, distance: 89.3
click at [165, 370] on td "TX HT 30mg Watermelon Kiwi Gummies Zlushie (Indica) 5ct Batch ID 20250619-013 P…" at bounding box center [374, 376] width 547 height 100
click at [225, 358] on div "Batch ID 20250619-013" at bounding box center [185, 367] width 144 height 20
drag, startPoint x: 225, startPoint y: 358, endPoint x: 252, endPoint y: 362, distance: 27.7
click at [252, 362] on span "20250619-013" at bounding box center [211, 366] width 90 height 16
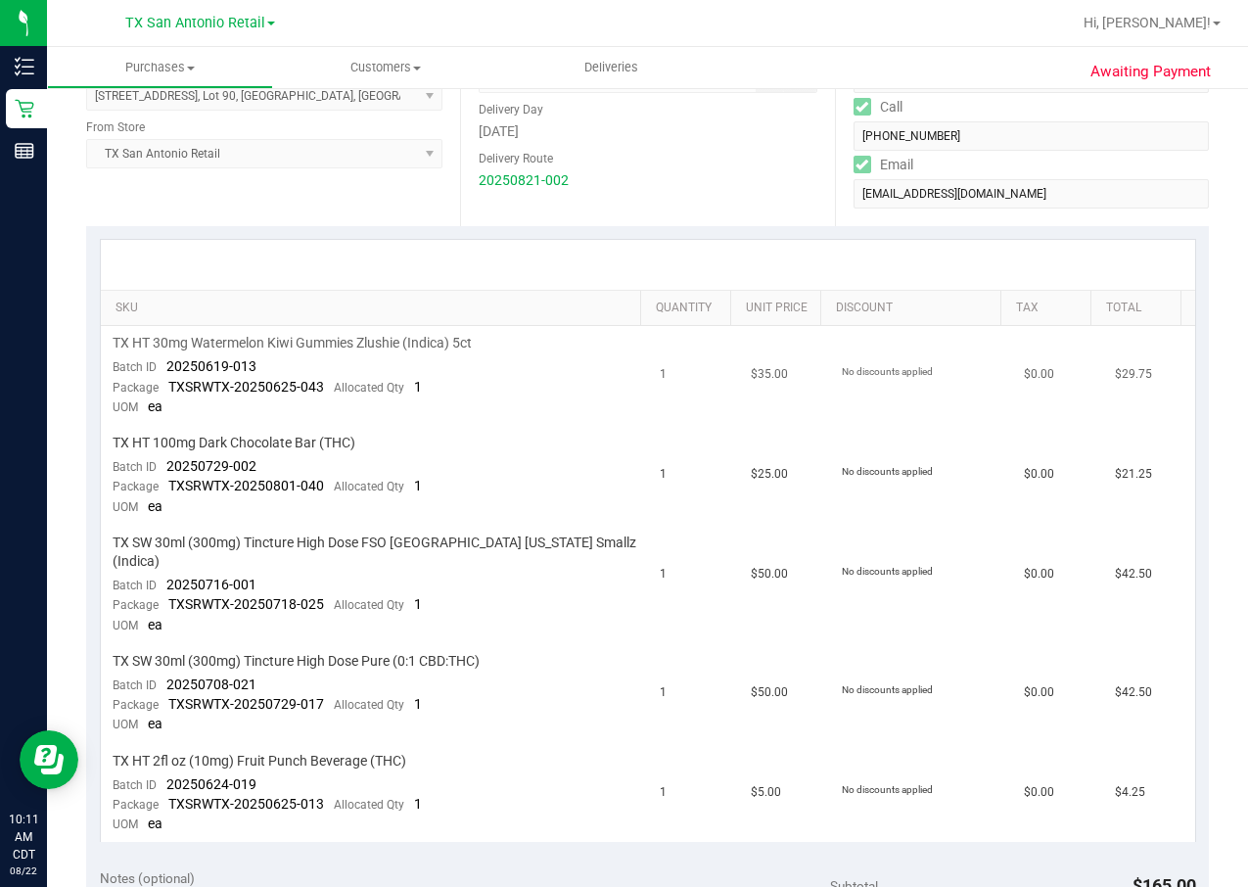
click at [263, 359] on td "TX HT 30mg Watermelon Kiwi Gummies Zlushie (Indica) 5ct Batch ID 20250619-013 P…" at bounding box center [374, 376] width 547 height 100
drag, startPoint x: 259, startPoint y: 359, endPoint x: 167, endPoint y: 369, distance: 92.5
click at [167, 369] on td "TX HT 30mg Watermelon Kiwi Gummies Zlushie (Indica) 5ct Batch ID 20250619-013 P…" at bounding box center [374, 376] width 547 height 100
click at [884, 520] on td "No discounts applied" at bounding box center [921, 476] width 182 height 100
drag, startPoint x: 233, startPoint y: 459, endPoint x: 157, endPoint y: 470, distance: 77.1
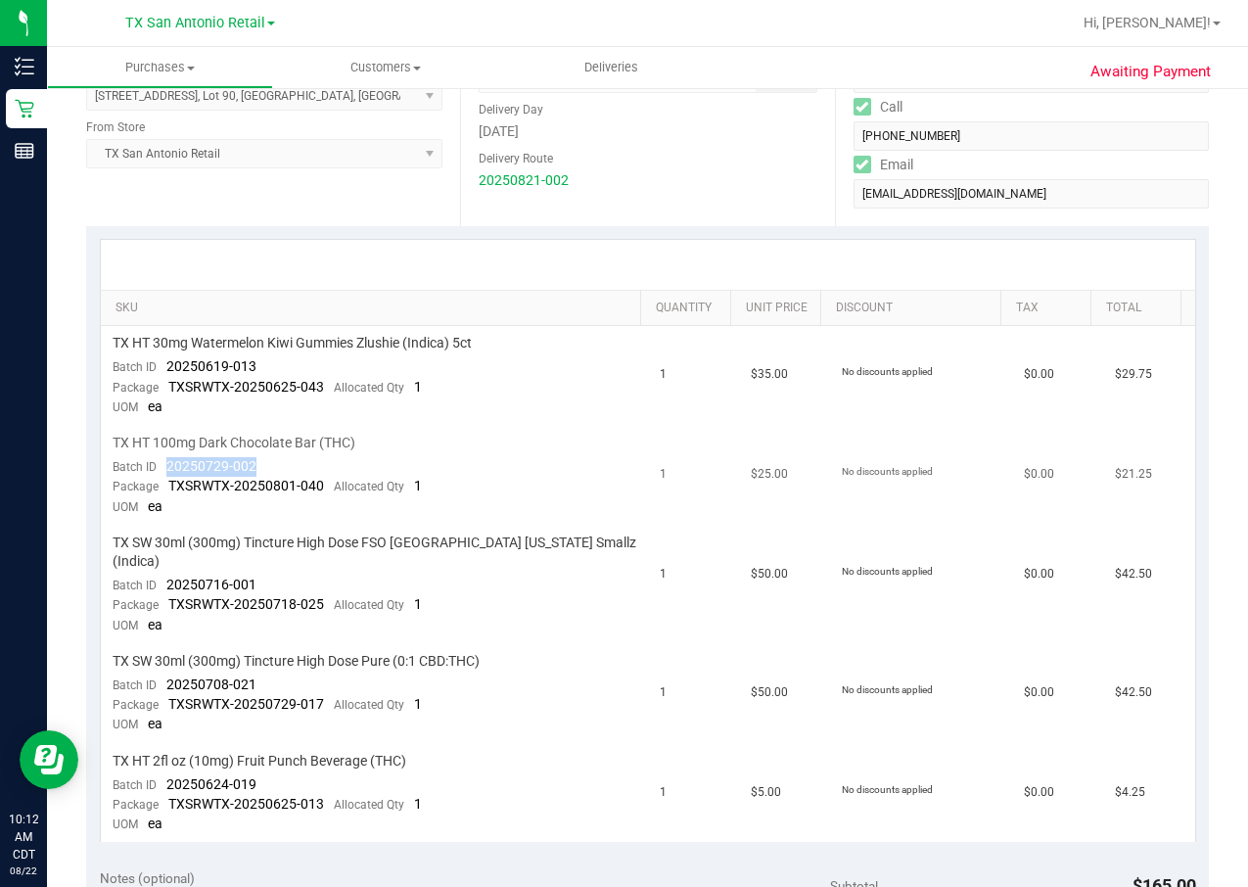
click at [157, 470] on td "TX HT 100mg Dark Chocolate Bar (THC) Batch ID 20250729-002 Package TXSRWTX-2025…" at bounding box center [374, 476] width 547 height 100
drag, startPoint x: 157, startPoint y: 470, endPoint x: 179, endPoint y: 460, distance: 24.5
copy span "20250729-002"
drag, startPoint x: 196, startPoint y: 562, endPoint x: 162, endPoint y: 562, distance: 33.3
click at [162, 562] on td "TX SW 30ml (300mg) Tincture High Dose FSO TX Georgia Smallz (Indica) Batch ID 2…" at bounding box center [374, 584] width 547 height 118
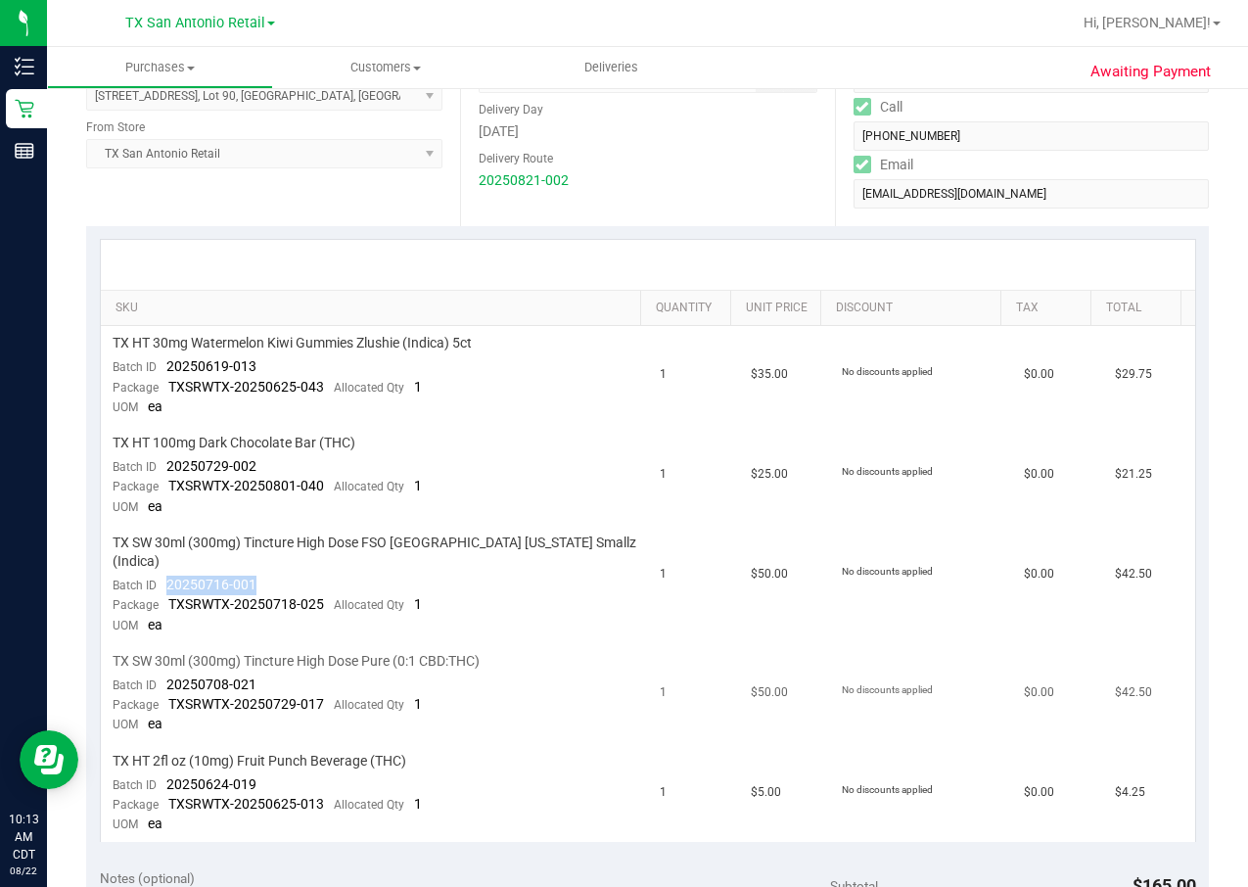
copy span "20250716-001"
drag, startPoint x: 261, startPoint y: 668, endPoint x: 162, endPoint y: 665, distance: 98.9
click at [162, 590] on td "TX SW 30ml (300mg) Tincture High Dose Pure (0:1 CBD:THC) Batch ID 20250708-021 …" at bounding box center [374, 694] width 547 height 100
drag, startPoint x: 251, startPoint y: 758, endPoint x: 155, endPoint y: 771, distance: 97.7
click at [155, 590] on div "Batch ID 20250624-019" at bounding box center [185, 785] width 144 height 20
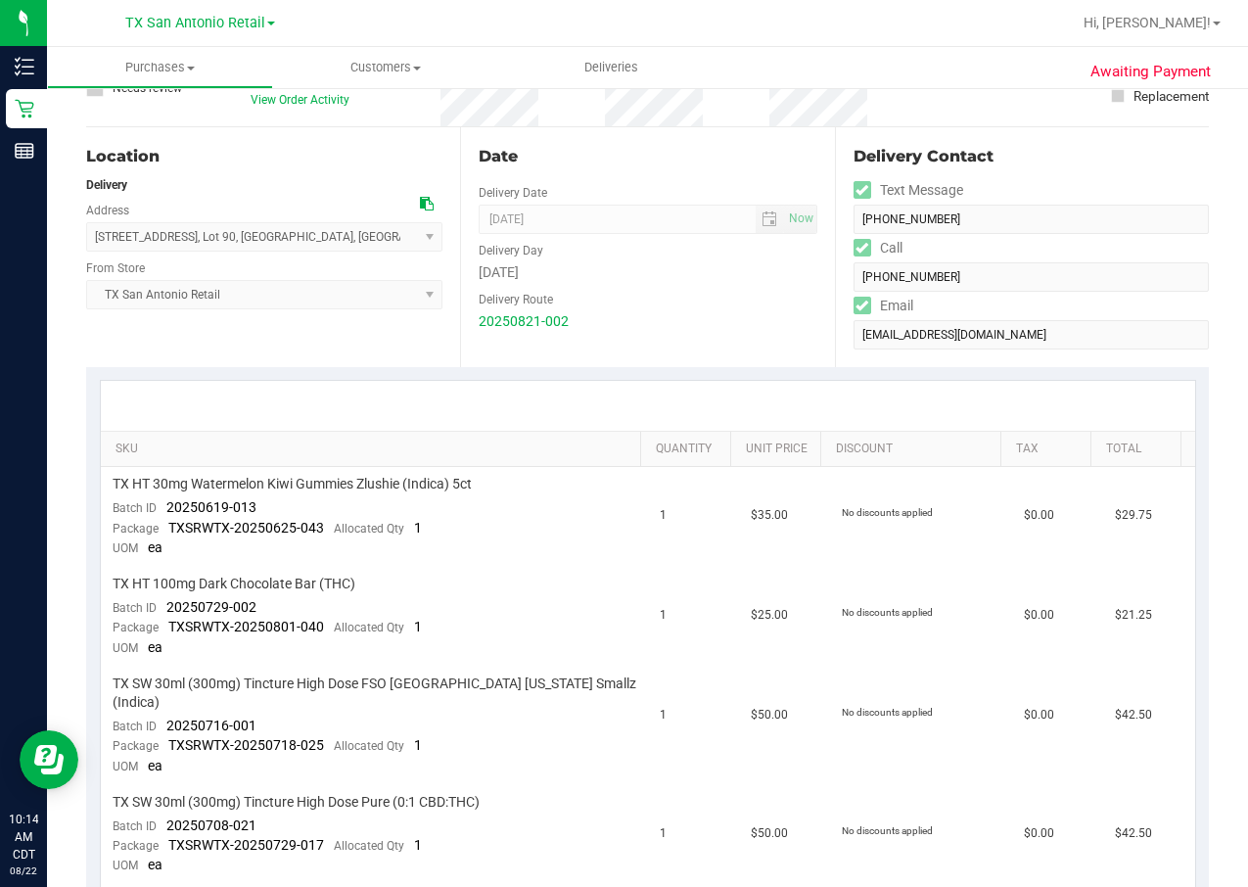
scroll to position [0, 0]
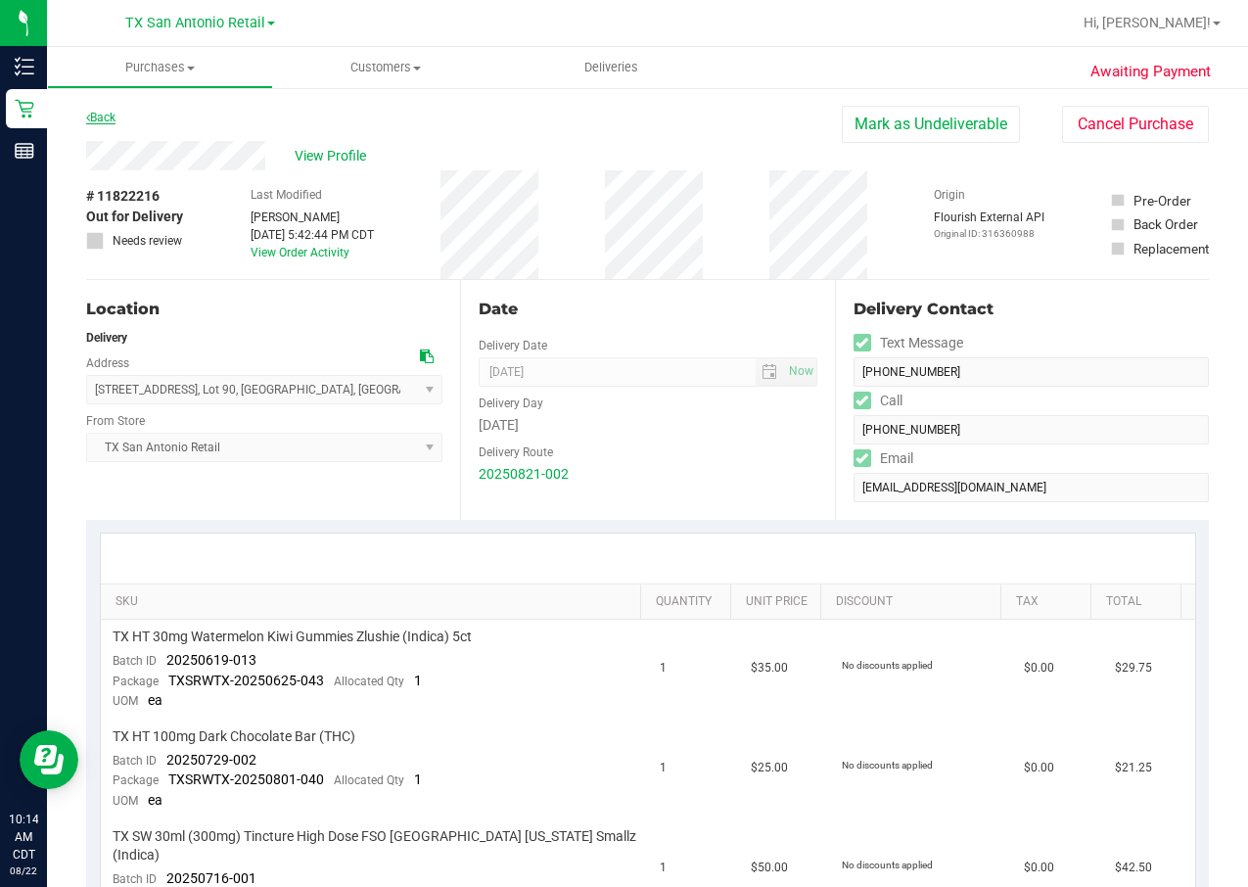
click at [101, 115] on link "Back" at bounding box center [100, 118] width 29 height 14
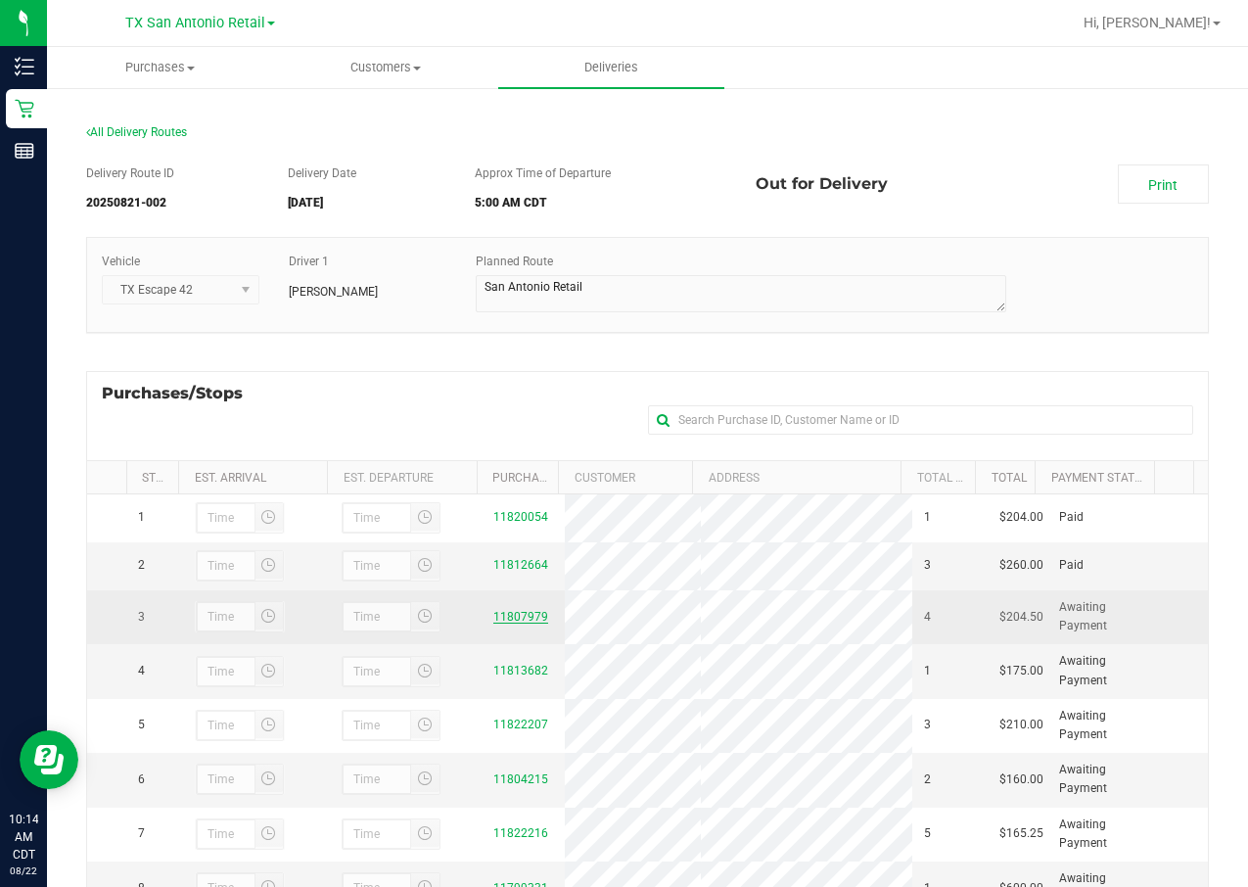
scroll to position [266, 0]
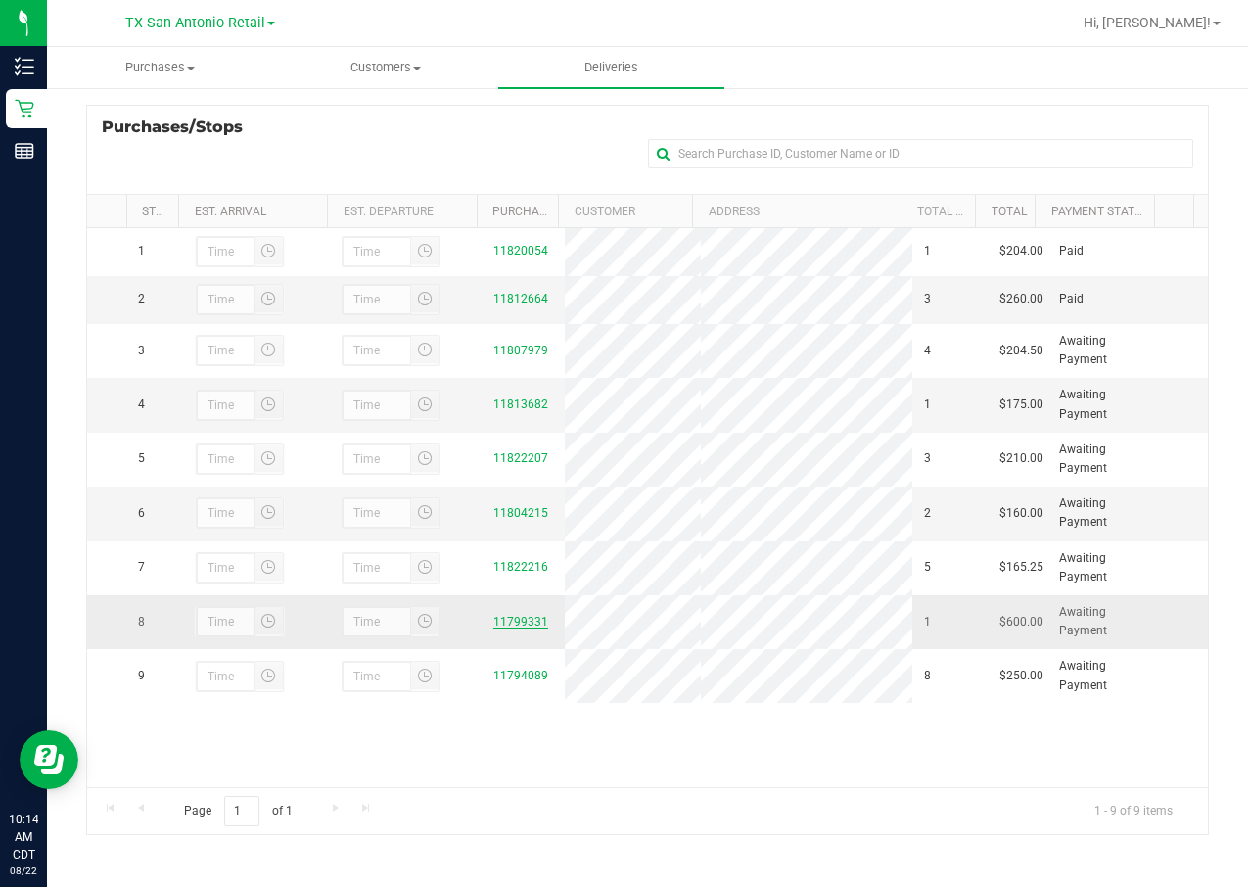
click at [496, 590] on link "11799331" at bounding box center [520, 622] width 55 height 14
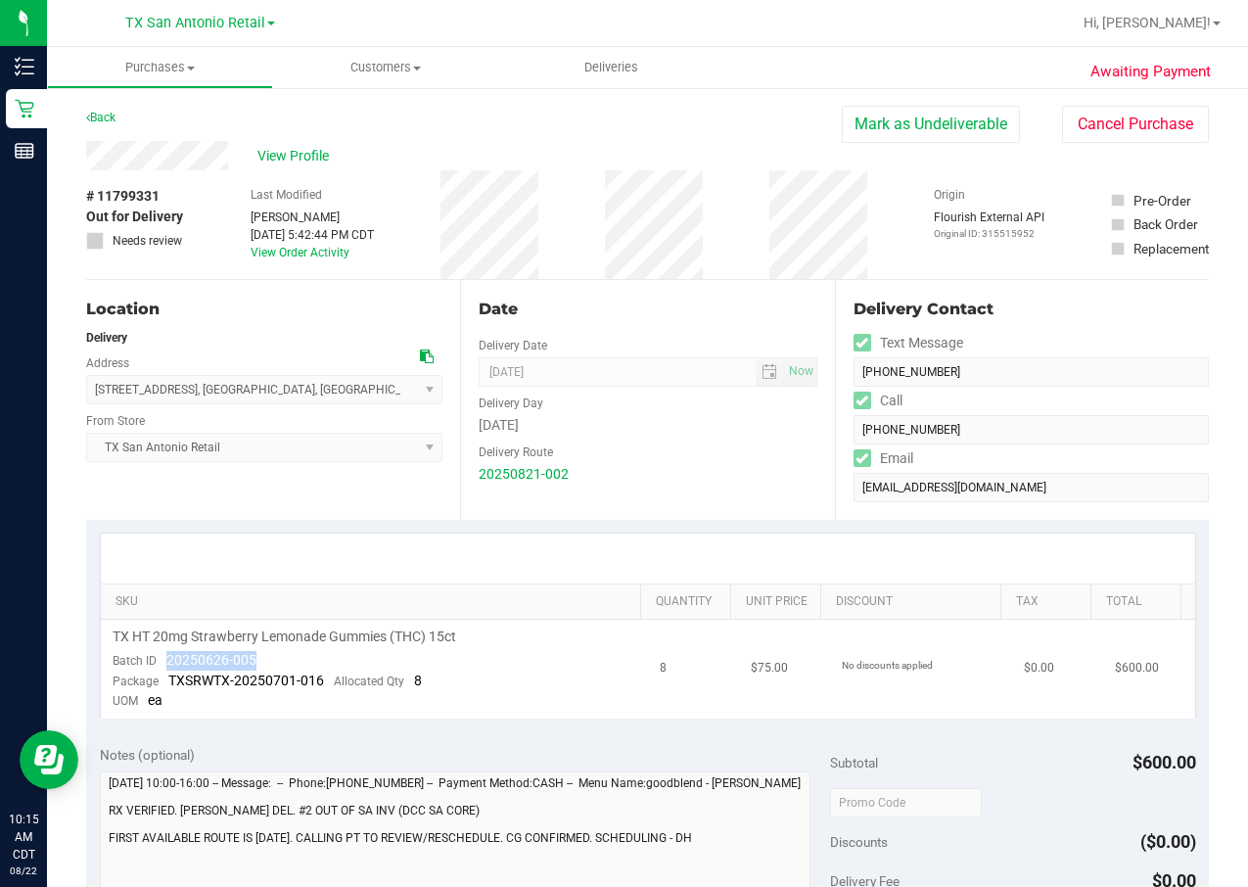
drag, startPoint x: 166, startPoint y: 660, endPoint x: 296, endPoint y: 655, distance: 130.2
click at [296, 590] on td "TX HT 20mg Strawberry Lemonade Gummies (THC) 15ct Batch ID 20250626-005 Package…" at bounding box center [374, 668] width 547 height 99
drag, startPoint x: 296, startPoint y: 655, endPoint x: 230, endPoint y: 666, distance: 67.6
click at [110, 114] on link "Back" at bounding box center [100, 118] width 29 height 14
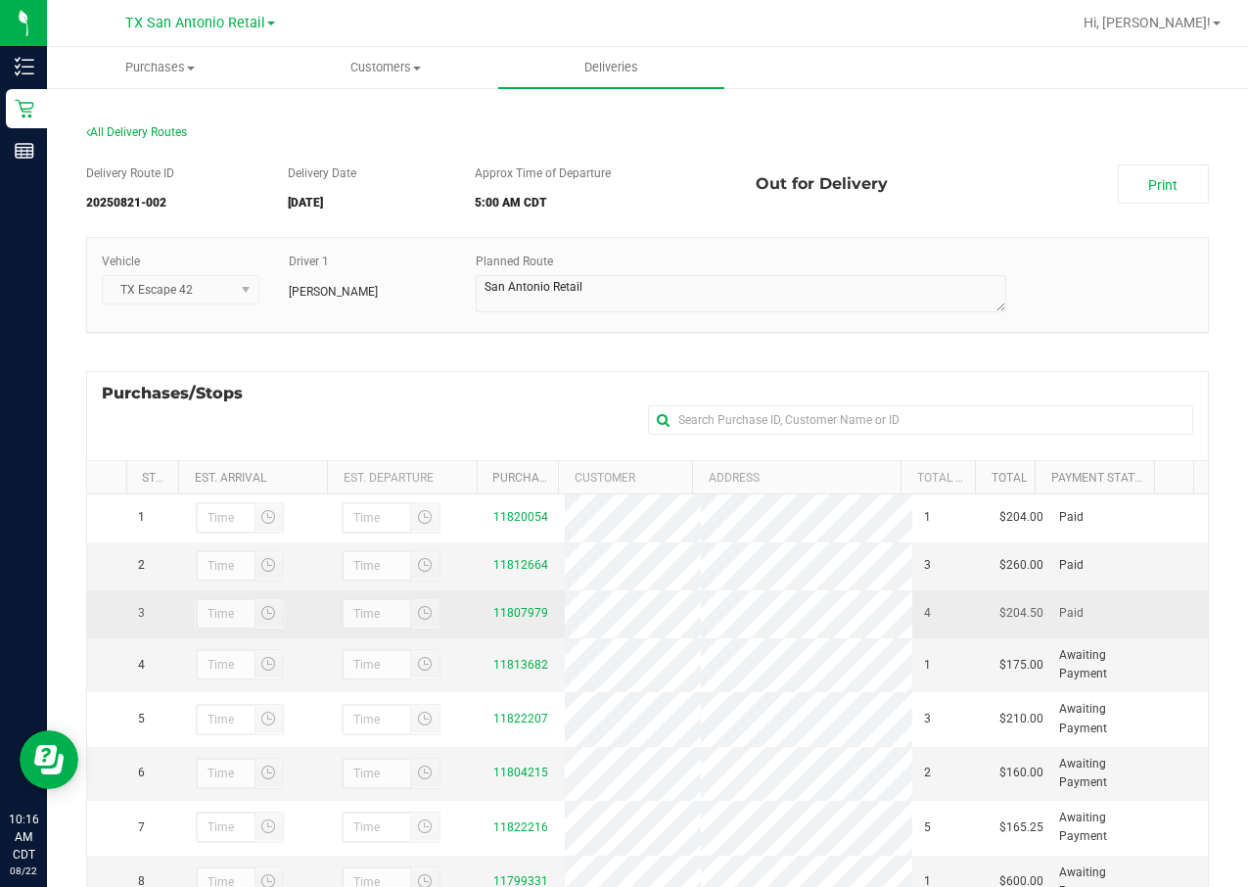
scroll to position [266, 0]
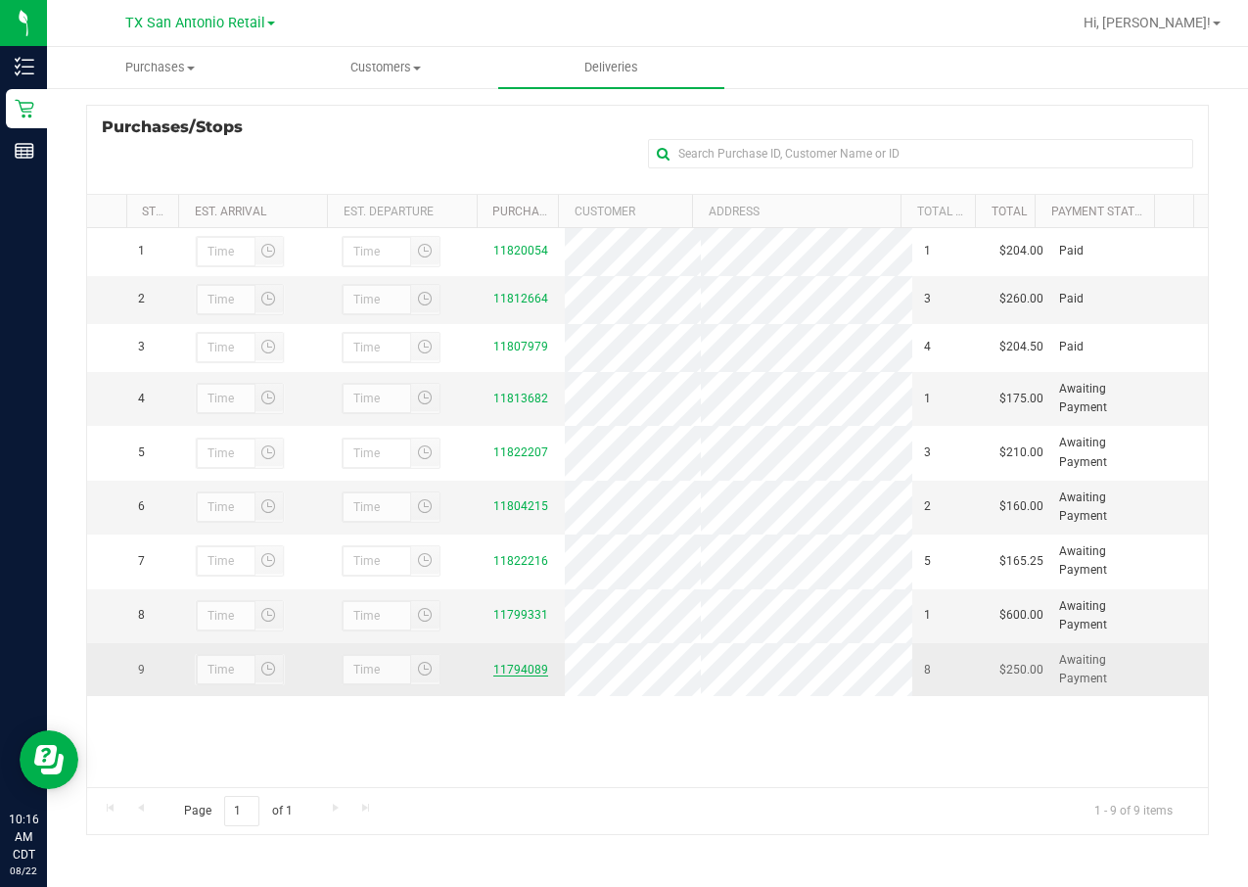
click at [499, 590] on link "11794089" at bounding box center [520, 669] width 55 height 14
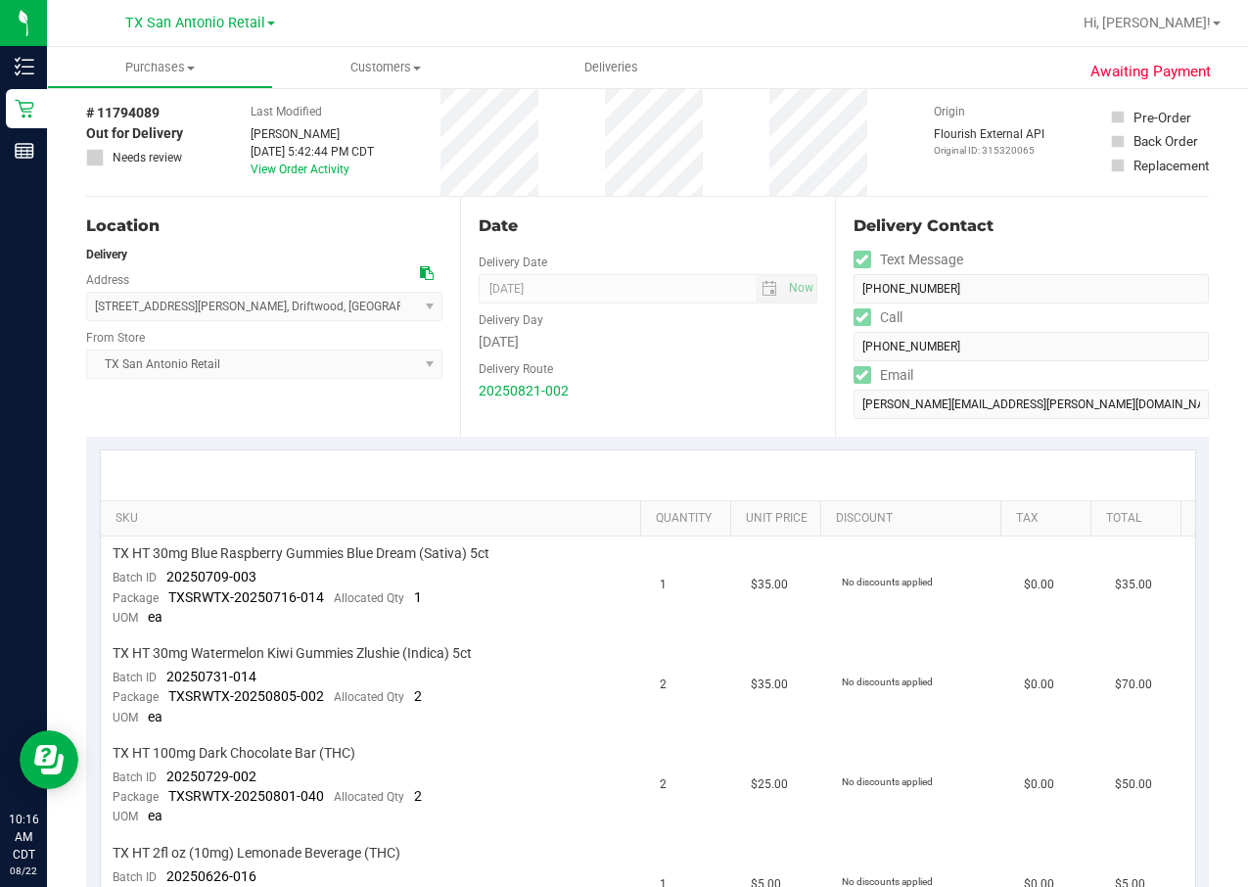
scroll to position [147, 0]
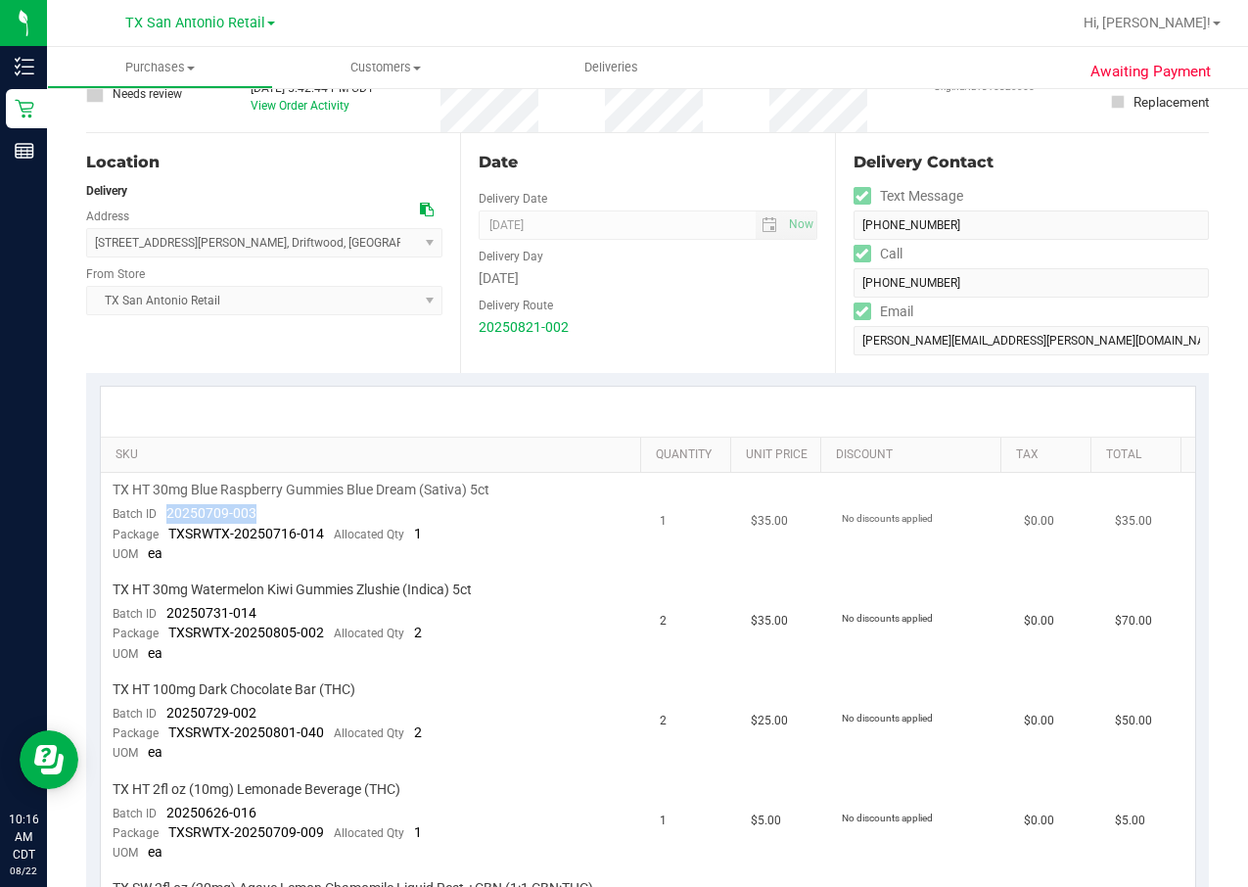
drag, startPoint x: 232, startPoint y: 501, endPoint x: 164, endPoint y: 511, distance: 68.2
click at [164, 511] on td "TX HT 30mg Blue Raspberry Gummies Blue Dream (Sativa) 5ct Batch ID 20250709-003…" at bounding box center [374, 523] width 547 height 100
drag, startPoint x: 164, startPoint y: 511, endPoint x: 175, endPoint y: 514, distance: 11.2
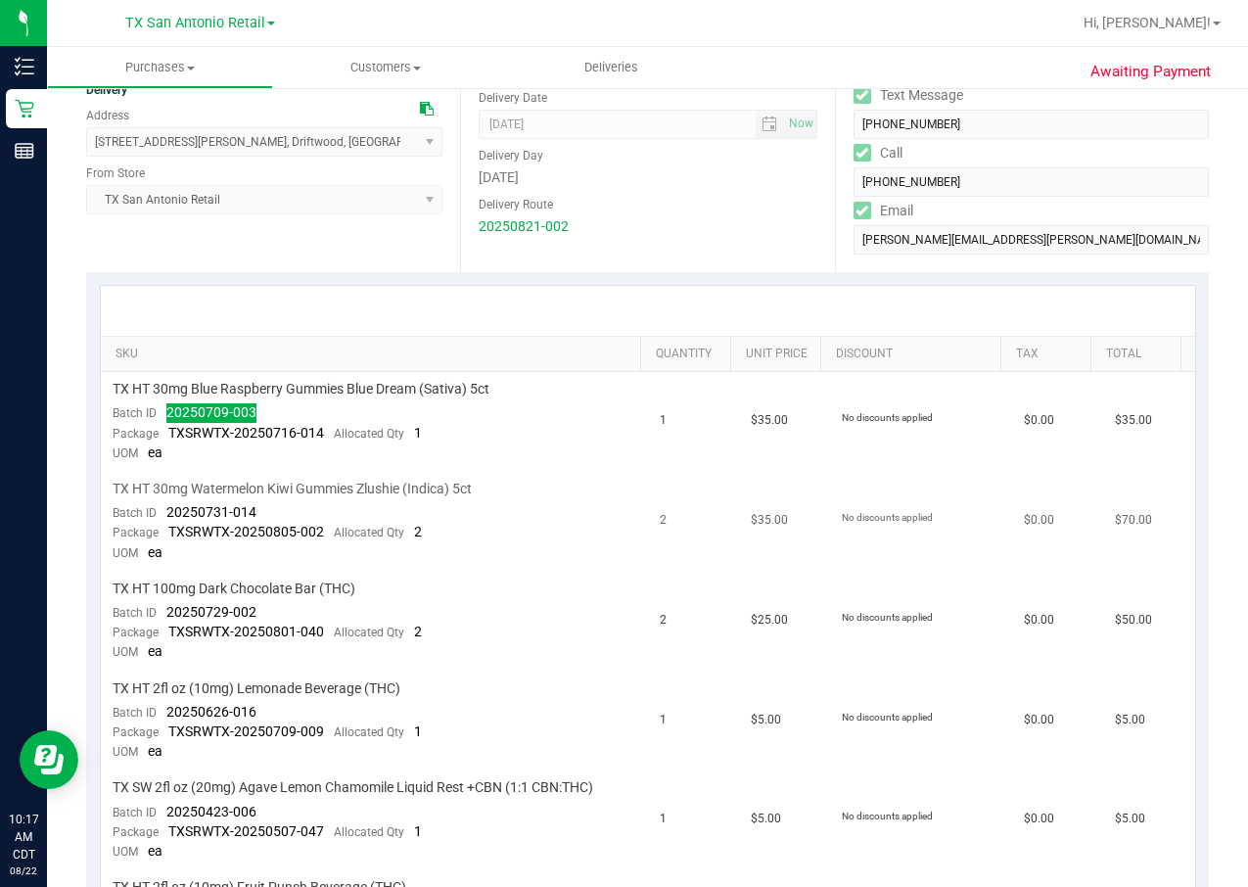
scroll to position [294, 0]
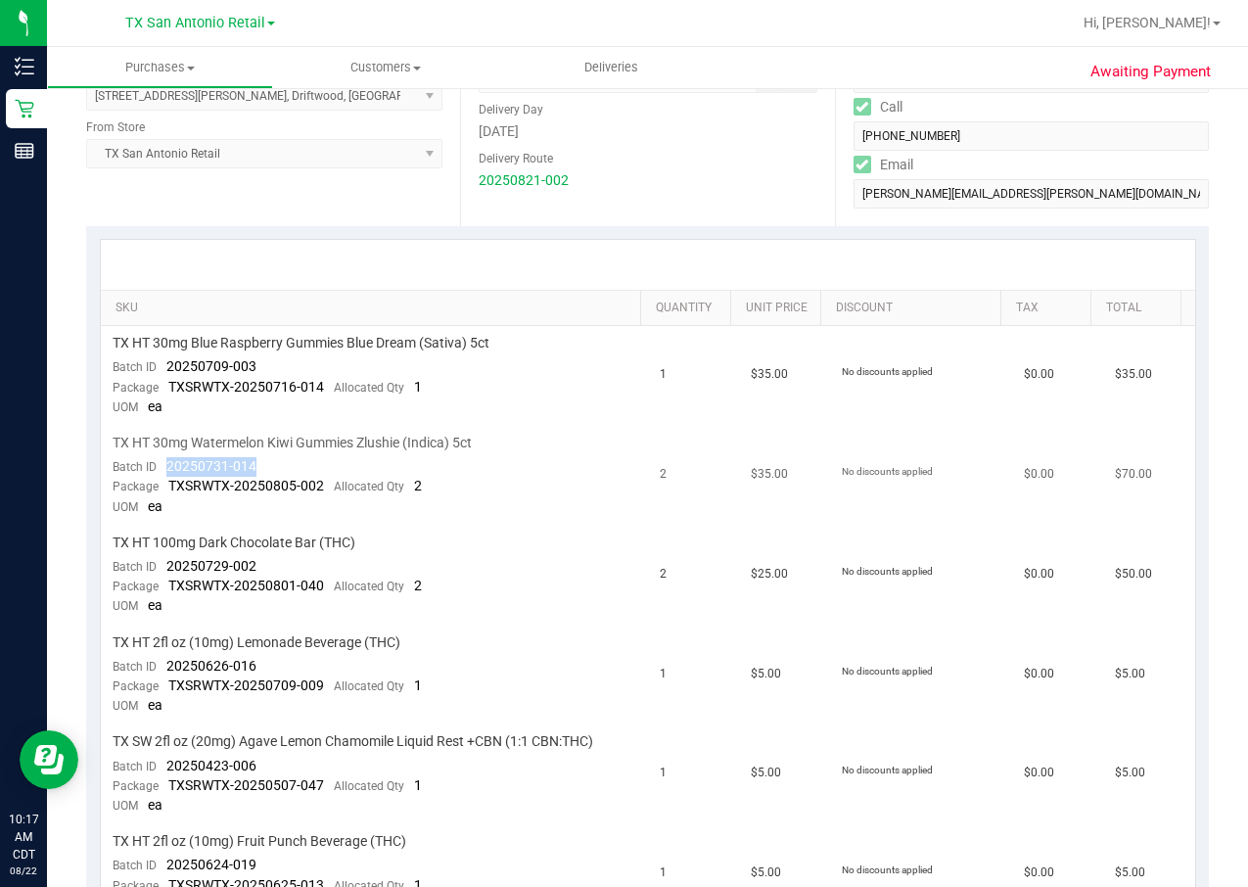
drag, startPoint x: 275, startPoint y: 459, endPoint x: 164, endPoint y: 470, distance: 111.1
click at [164, 470] on td "TX HT 30mg Watermelon Kiwi Gummies Zlushie (Indica) 5ct Batch ID 20250731-014 P…" at bounding box center [374, 476] width 547 height 100
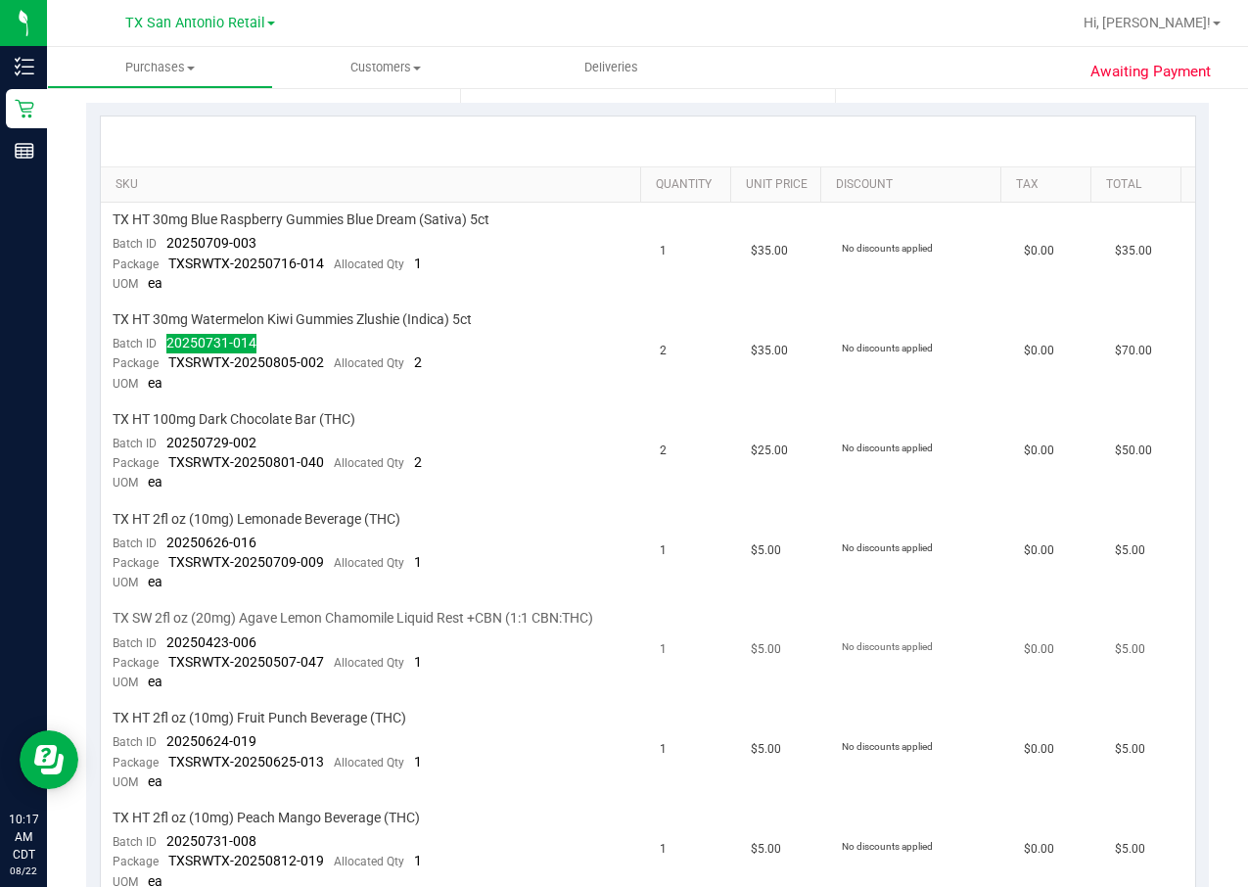
scroll to position [587, 0]
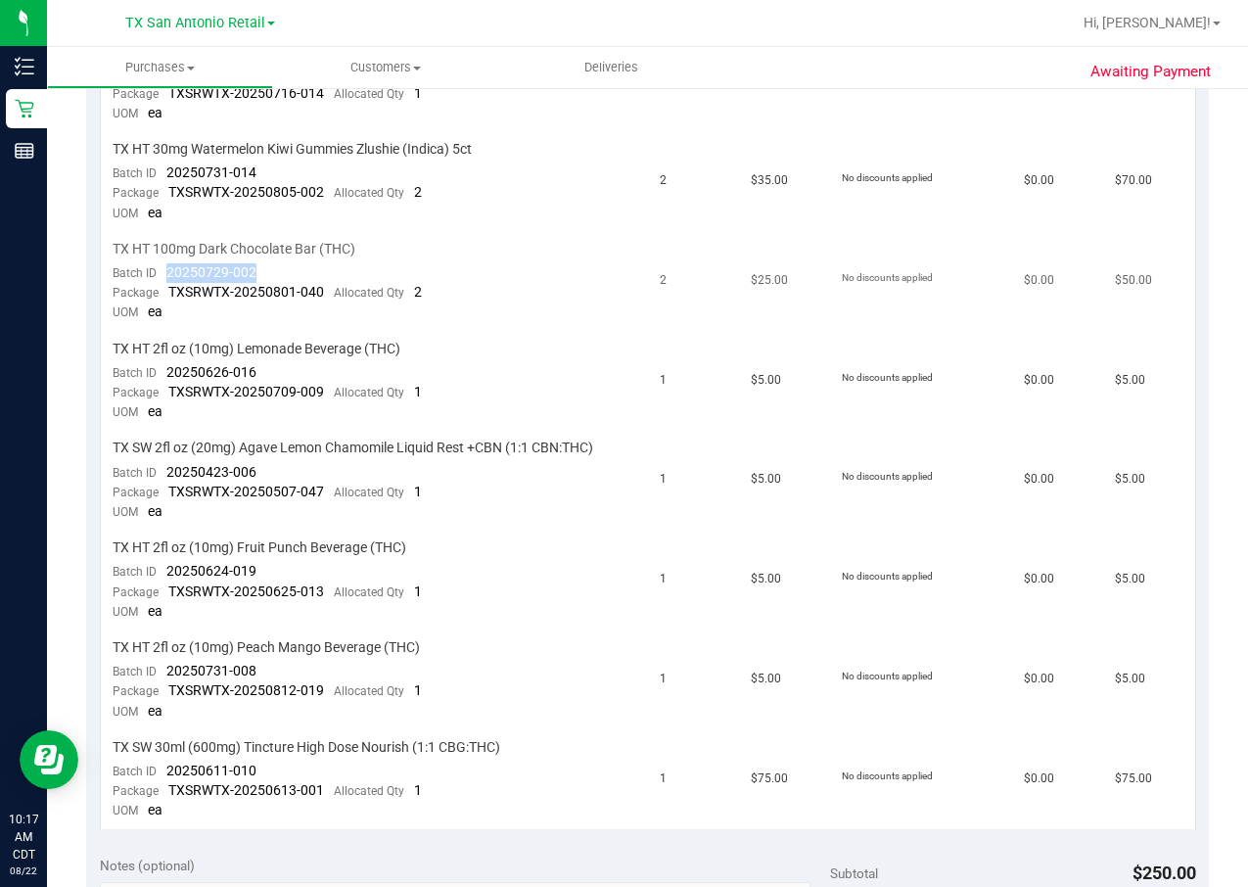
drag, startPoint x: 252, startPoint y: 273, endPoint x: 164, endPoint y: 273, distance: 88.1
click at [166, 273] on span "20250729-002" at bounding box center [211, 272] width 90 height 16
drag, startPoint x: 250, startPoint y: 373, endPoint x: 167, endPoint y: 373, distance: 82.2
click at [167, 373] on td "TX HT 2fl oz (10mg) Lemonade Beverage (THC) Batch ID 20250626-016 Package TXSRW…" at bounding box center [374, 382] width 547 height 100
drag, startPoint x: 261, startPoint y: 467, endPoint x: 163, endPoint y: 469, distance: 97.9
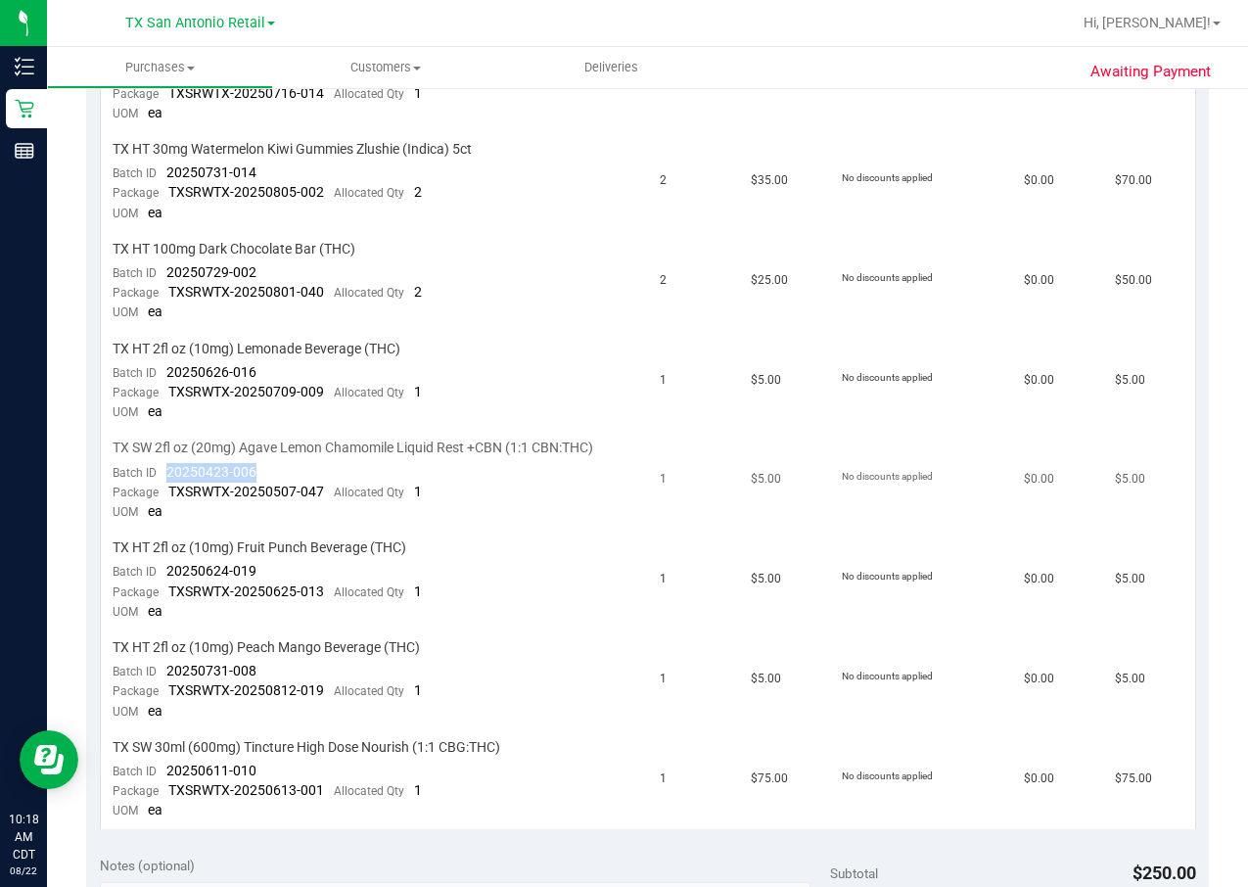
click at [163, 469] on td "TX SW 2fl oz (20mg) Agave Lemon Chamomile Liquid Rest +CBN (1:1 CBN:THC) Batch …" at bounding box center [374, 481] width 547 height 100
drag, startPoint x: 264, startPoint y: 562, endPoint x: 168, endPoint y: 569, distance: 96.1
click at [168, 569] on td "TX HT 2fl oz (10mg) Fruit Punch Beverage (THC) Batch ID 20250624-019 Package TX…" at bounding box center [374, 580] width 547 height 100
drag, startPoint x: 261, startPoint y: 661, endPoint x: 168, endPoint y: 677, distance: 94.4
click at [168, 590] on td "TX HT 2fl oz (10mg) Peach Mango Beverage (THC) Batch ID 20250731-008 Package TX…" at bounding box center [374, 680] width 547 height 100
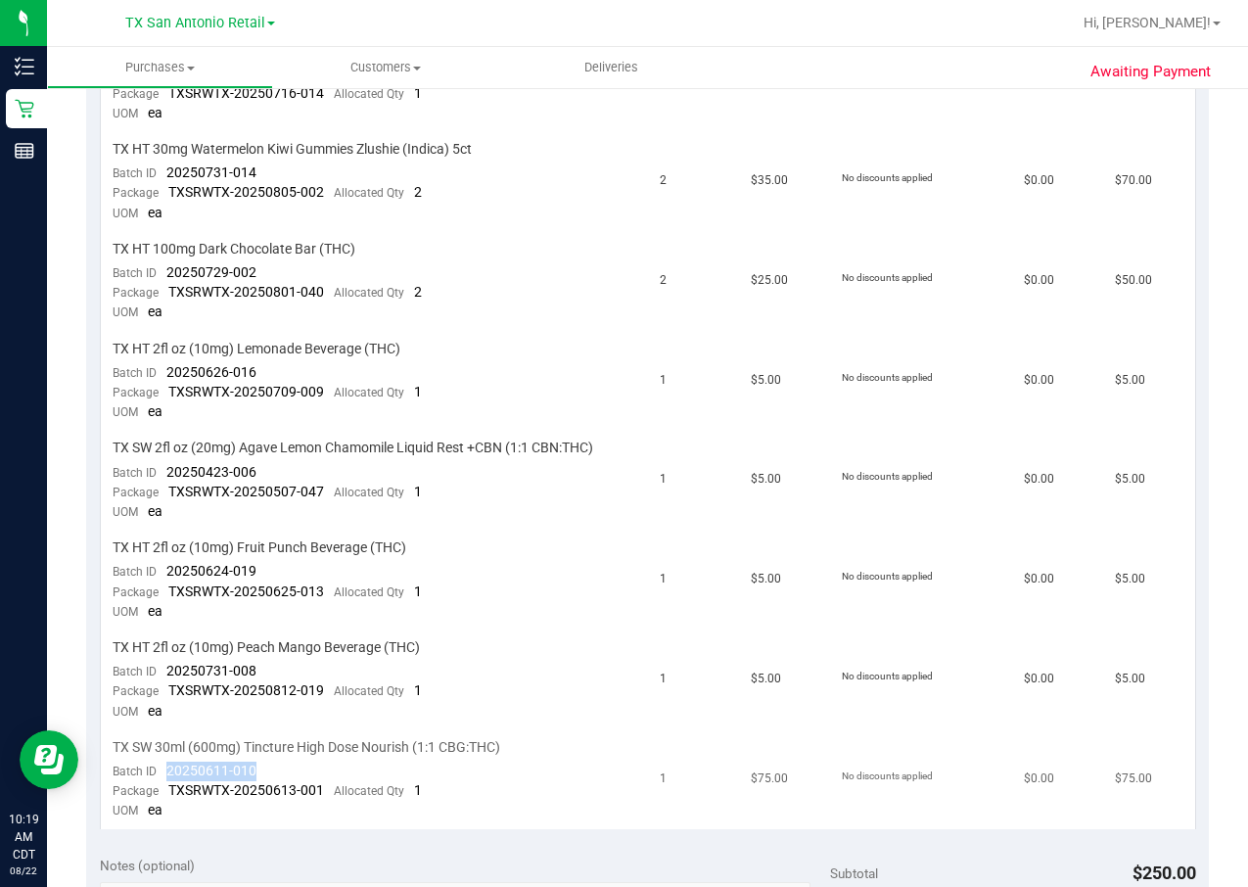
drag, startPoint x: 287, startPoint y: 768, endPoint x: 166, endPoint y: 769, distance: 120.4
click at [166, 590] on td "TX SW 30ml (600mg) Tincture High Dose Nourish (1:1 CBG:THC) Batch ID 20250611-0…" at bounding box center [374, 779] width 547 height 99
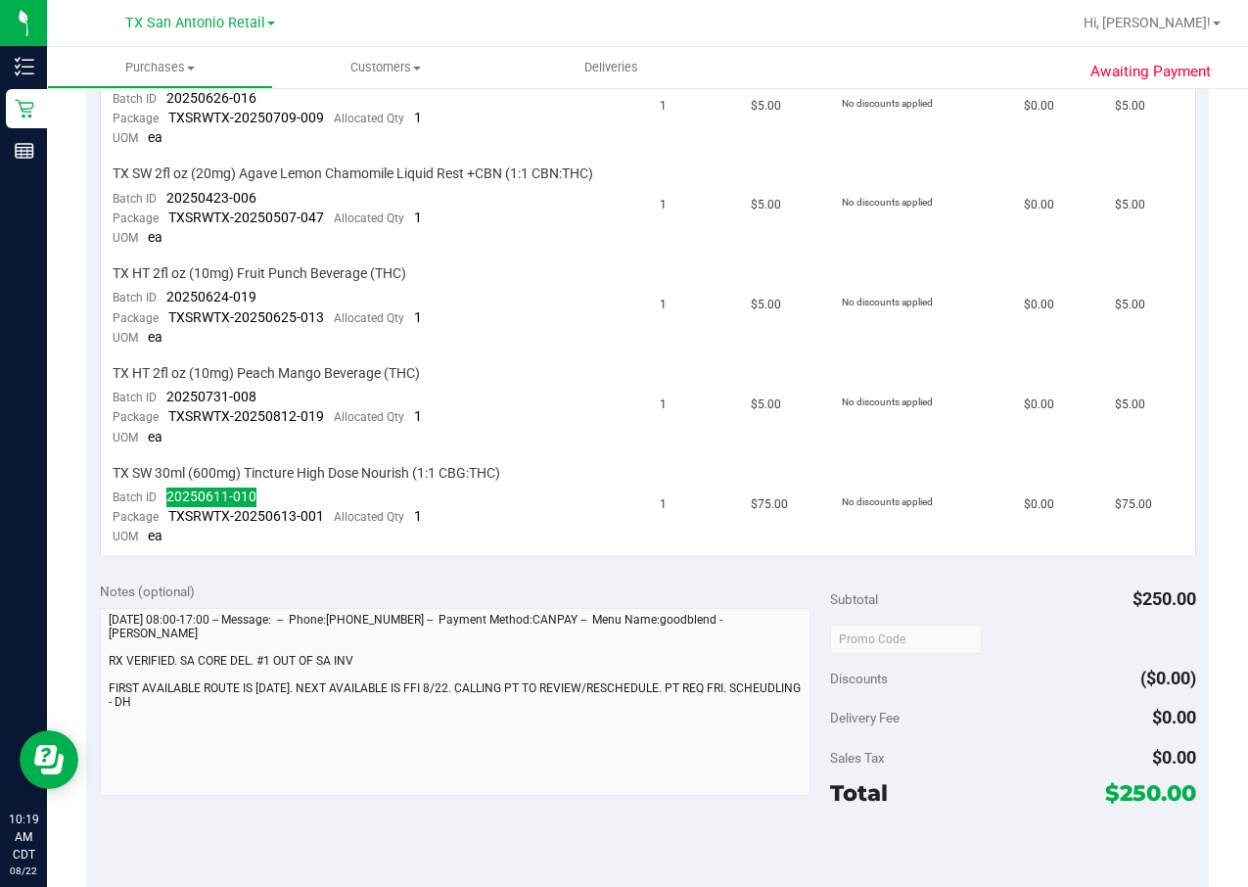
scroll to position [1174, 0]
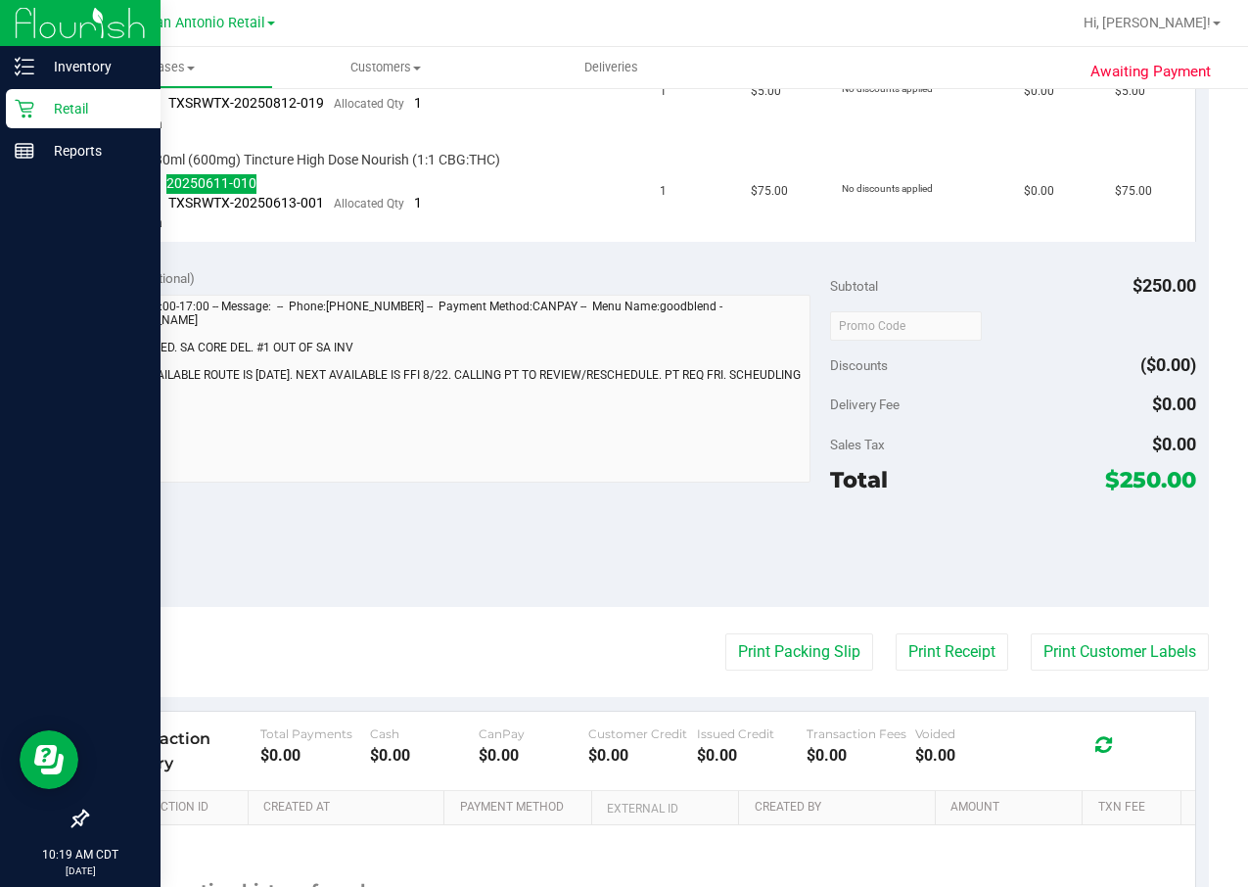
click at [38, 106] on p "Retail" at bounding box center [92, 108] width 117 height 23
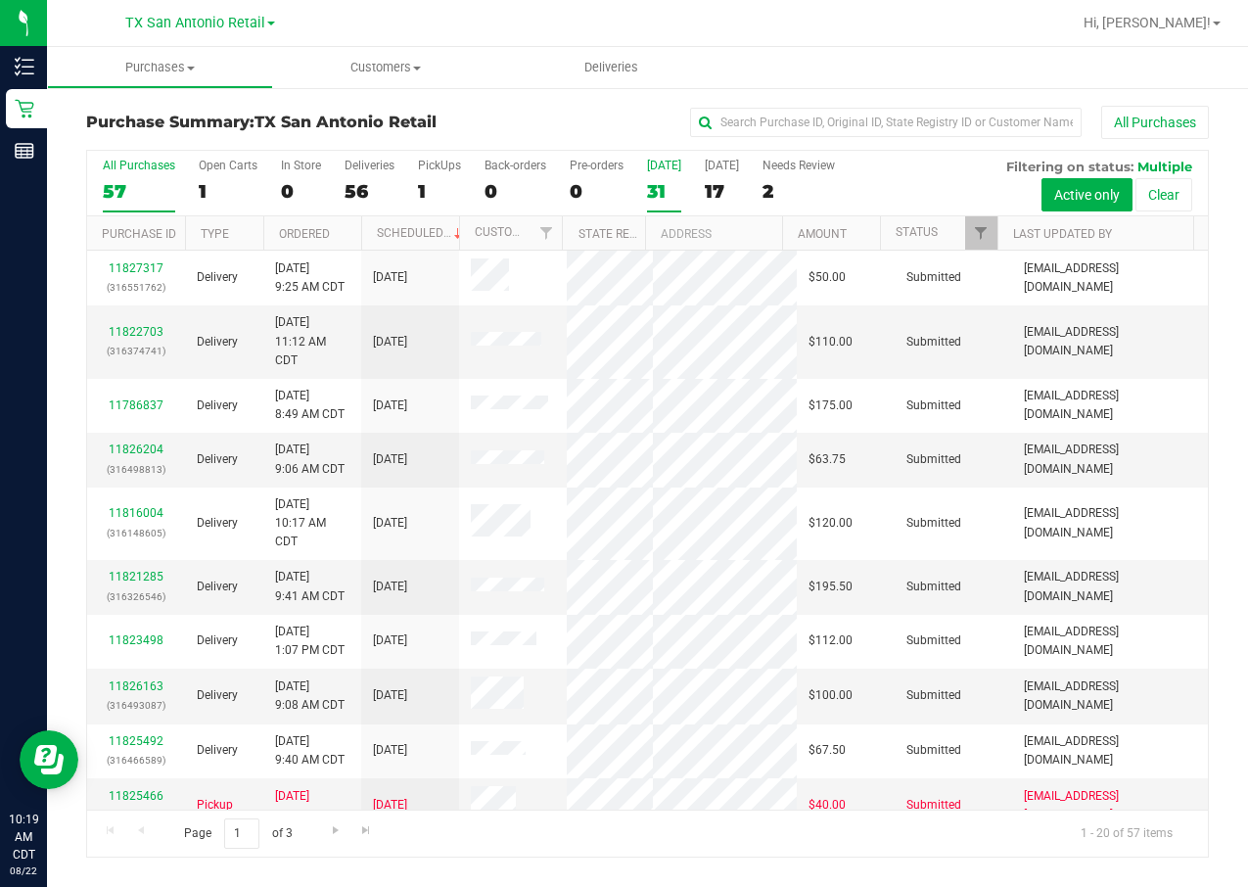
click at [674, 167] on div "Today" at bounding box center [664, 166] width 34 height 14
click at [0, 0] on input "Today 31" at bounding box center [0, 0] width 0 height 0
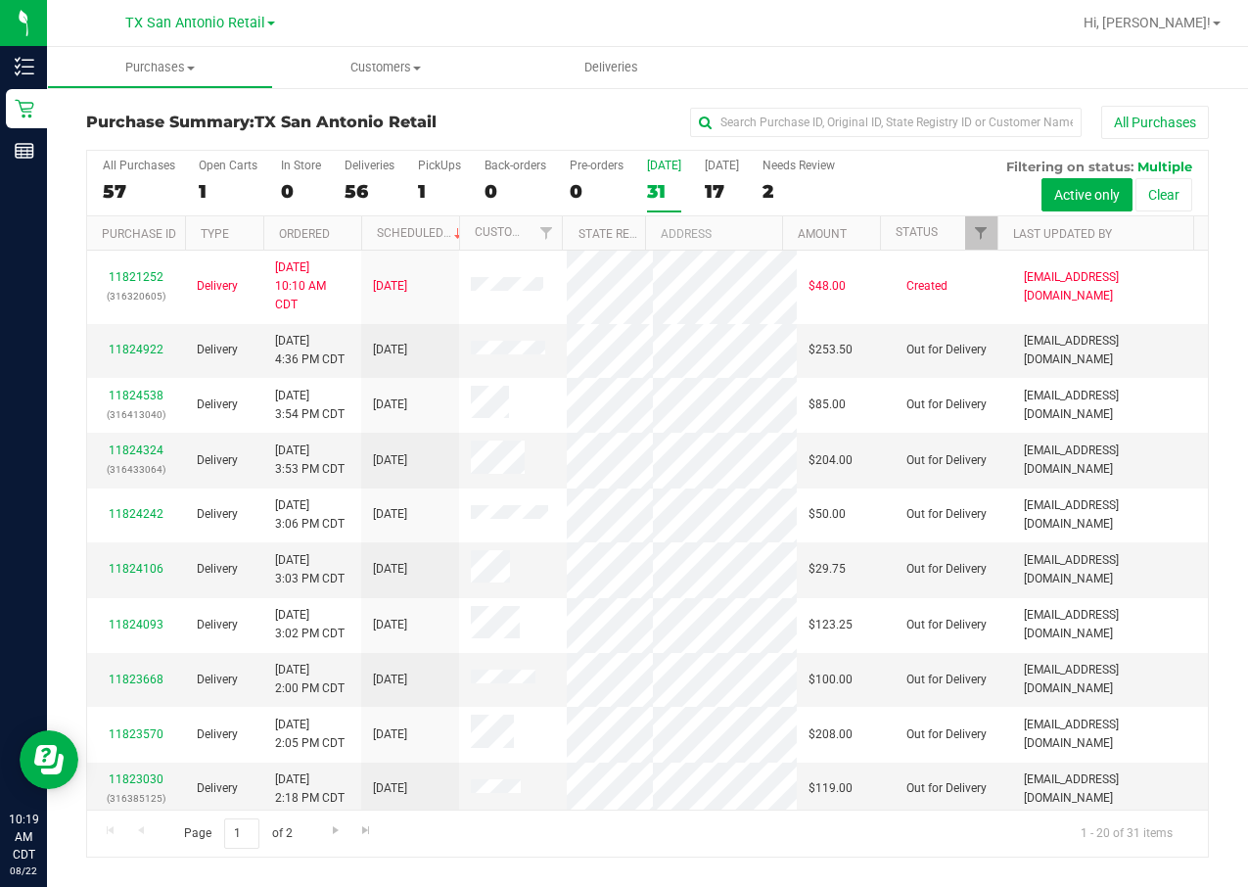
click at [344, 87] on link "Customers All customers Add a new customer All physicians" at bounding box center [386, 67] width 226 height 41
click at [368, 112] on span "All customers" at bounding box center [343, 118] width 141 height 17
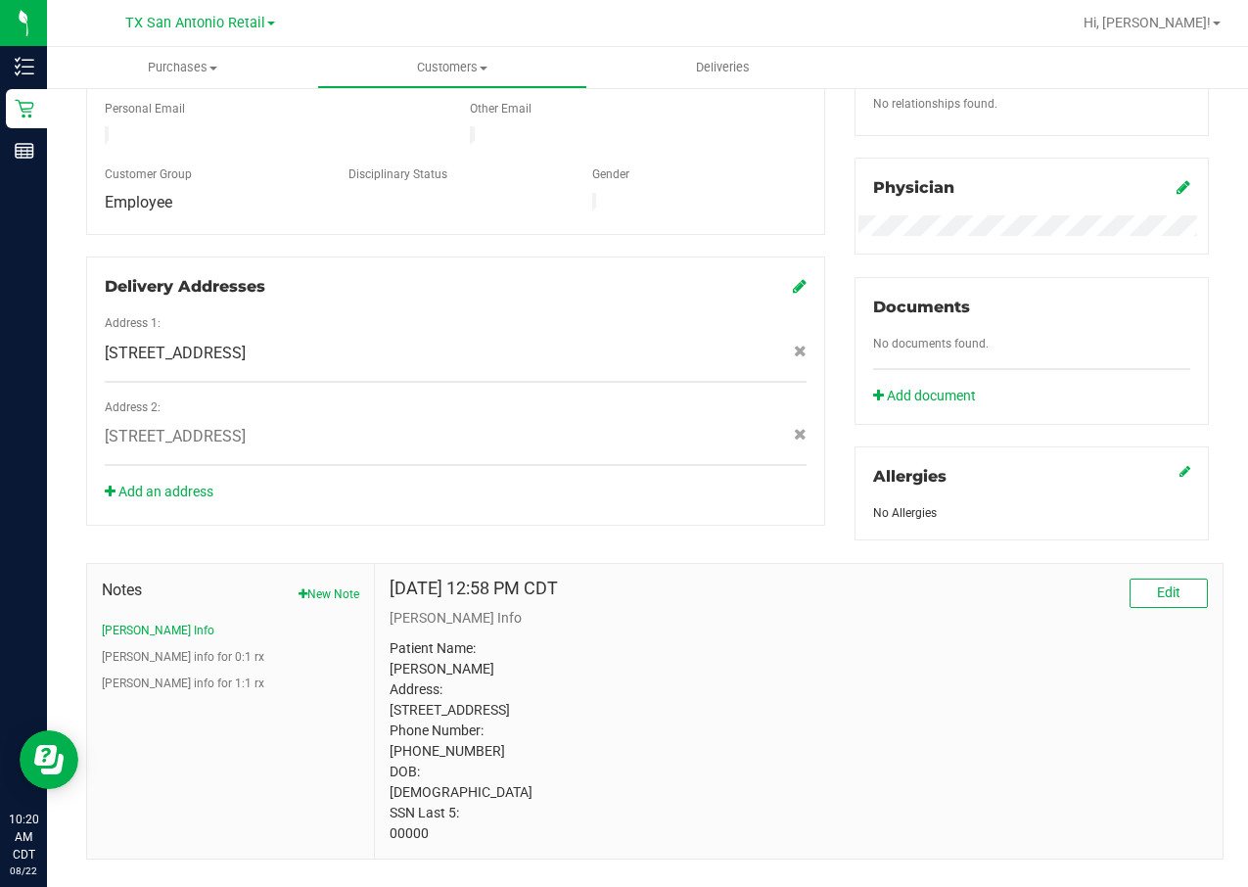
scroll to position [599, 0]
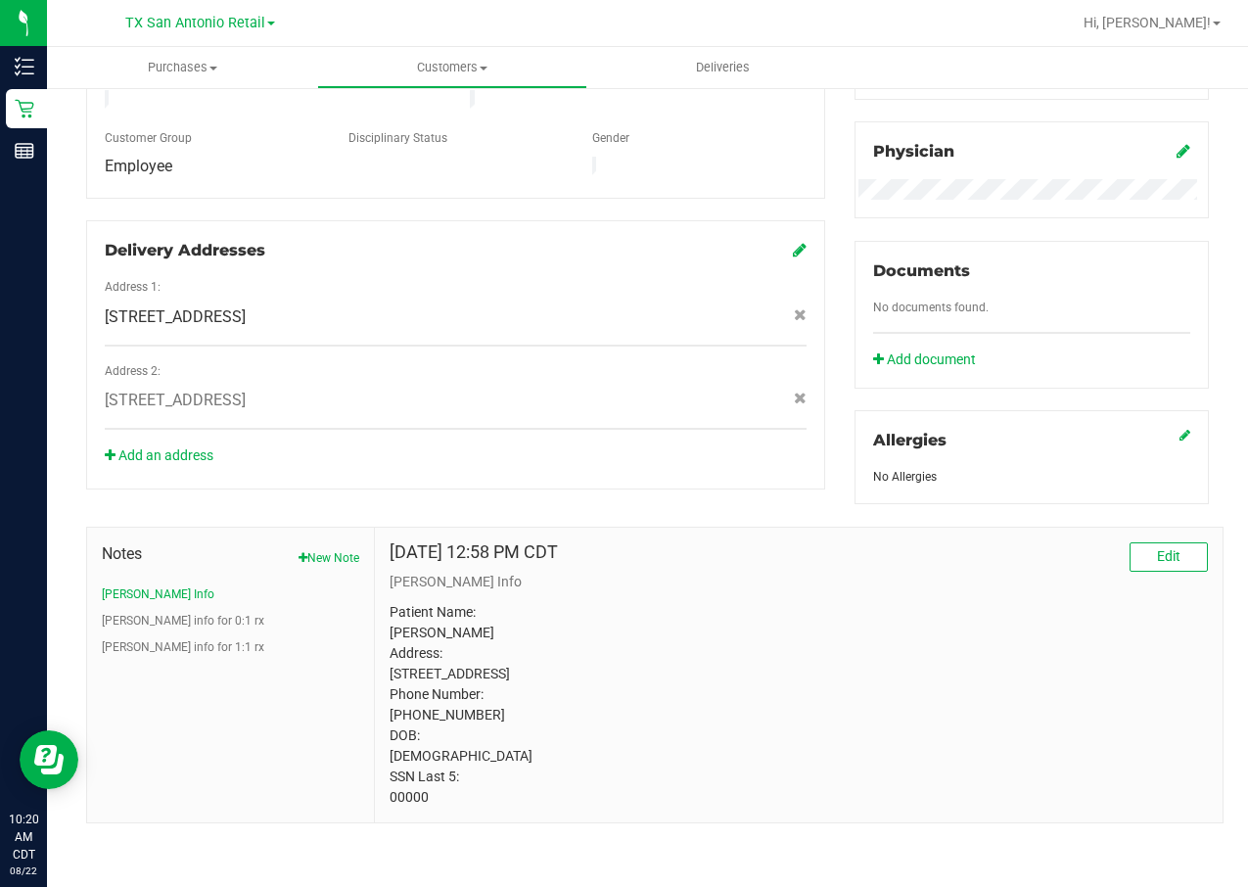
click at [393, 590] on p "Patient Name: MINDY SUZANNE ORTIZ Address: 20915 WILDERNESS OAK #4210 Apt 4 SAN…" at bounding box center [798, 704] width 818 height 205
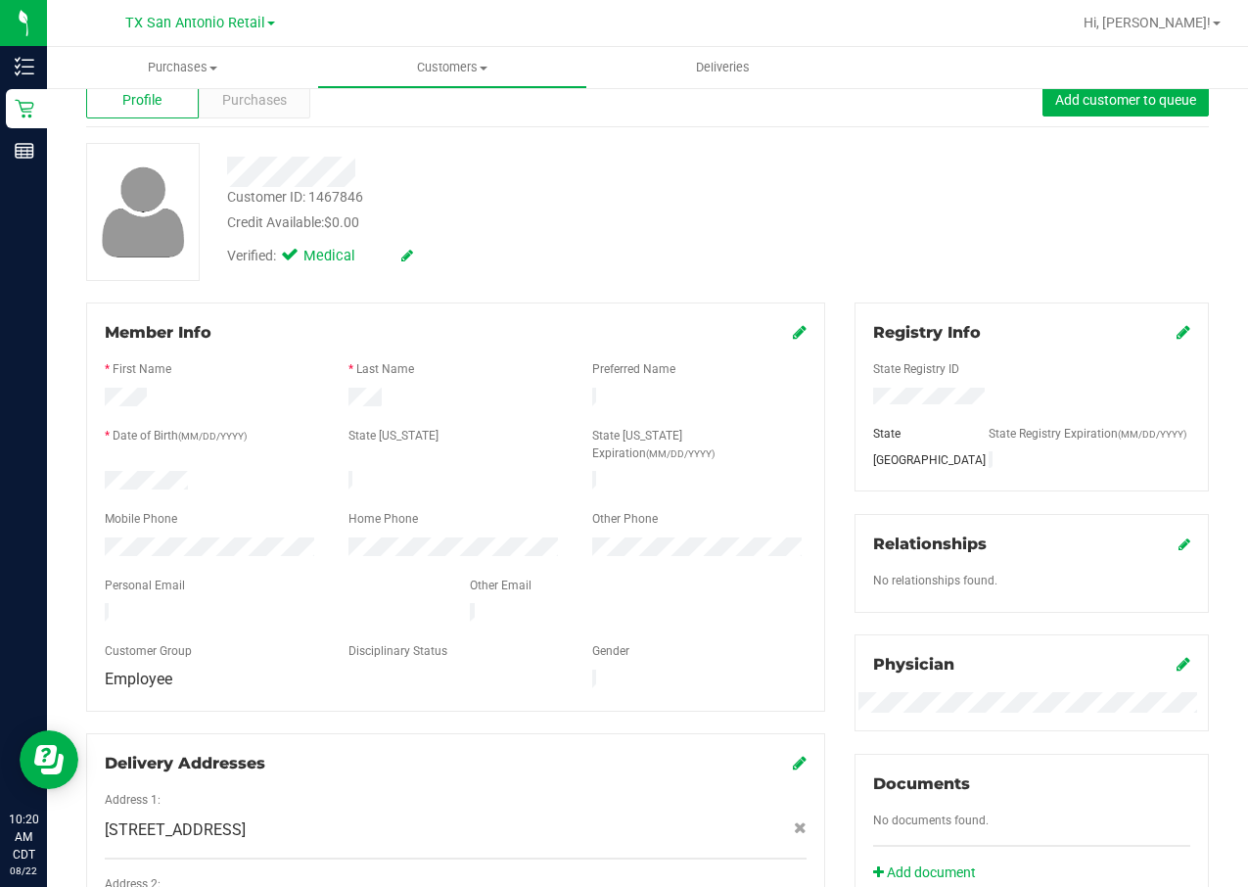
scroll to position [0, 0]
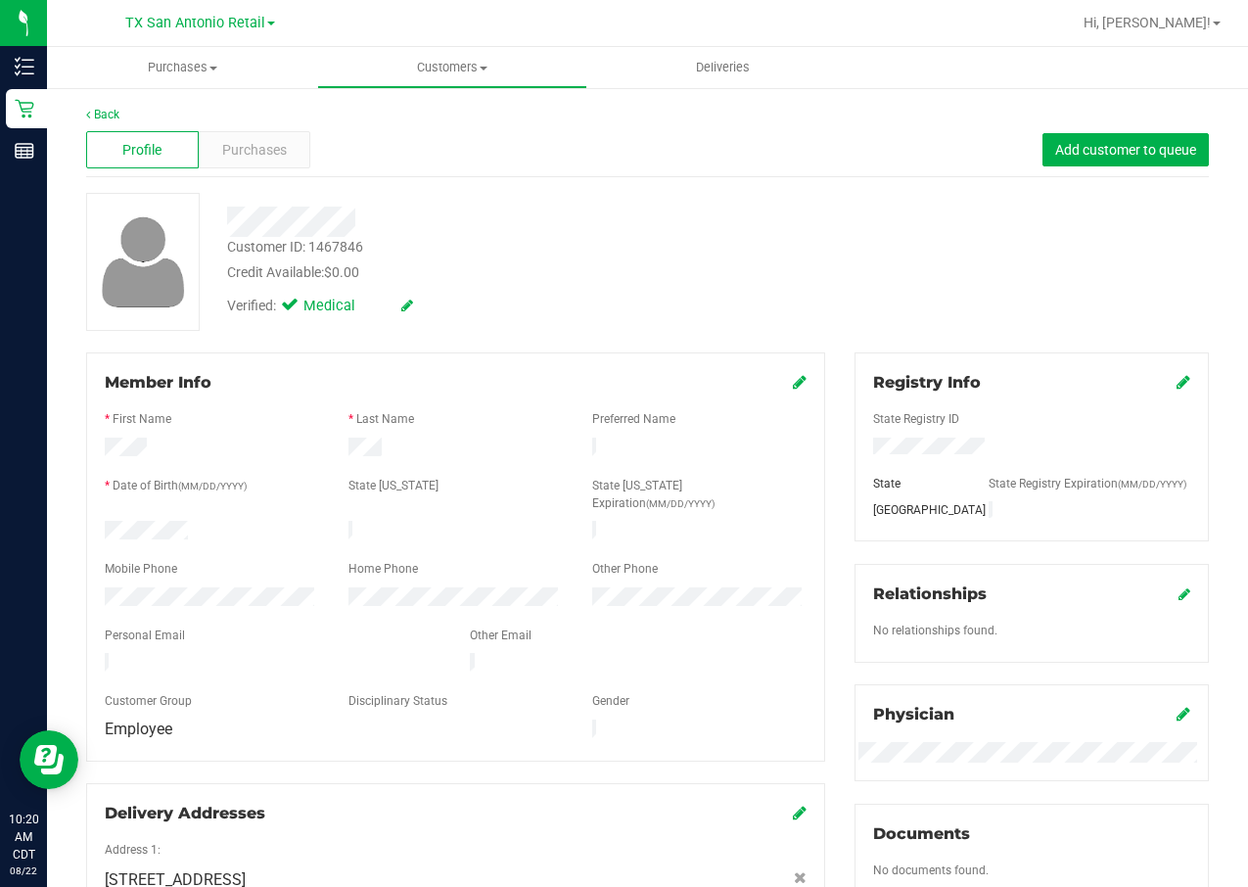
click at [124, 517] on div at bounding box center [456, 519] width 702 height 5
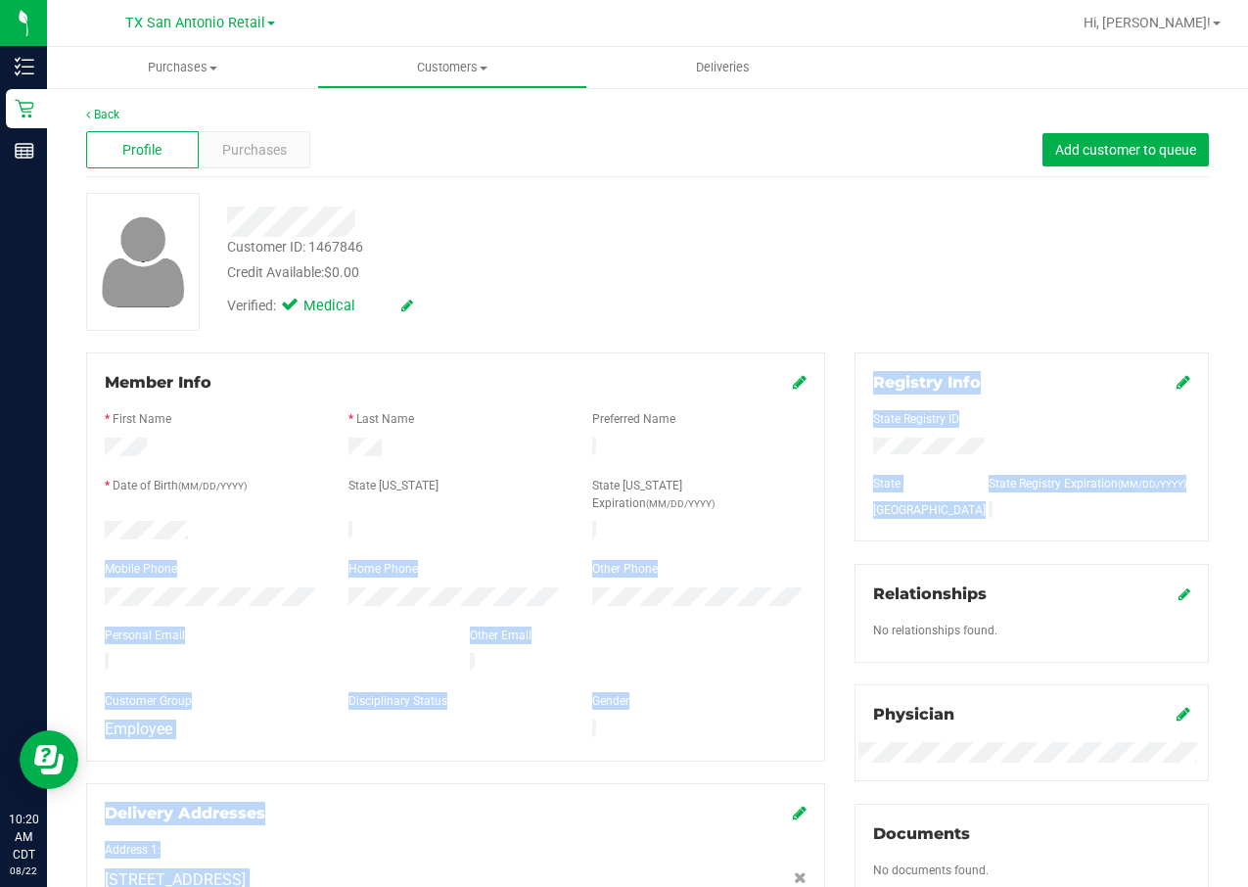
drag, startPoint x: 124, startPoint y: 498, endPoint x: 1097, endPoint y: 511, distance: 972.7
click at [1097, 511] on div "Member Info * First Name * Last Name Preferred Name * Date of Birth (MM/DD/YYYY…" at bounding box center [647, 868] width 1152 height 1033
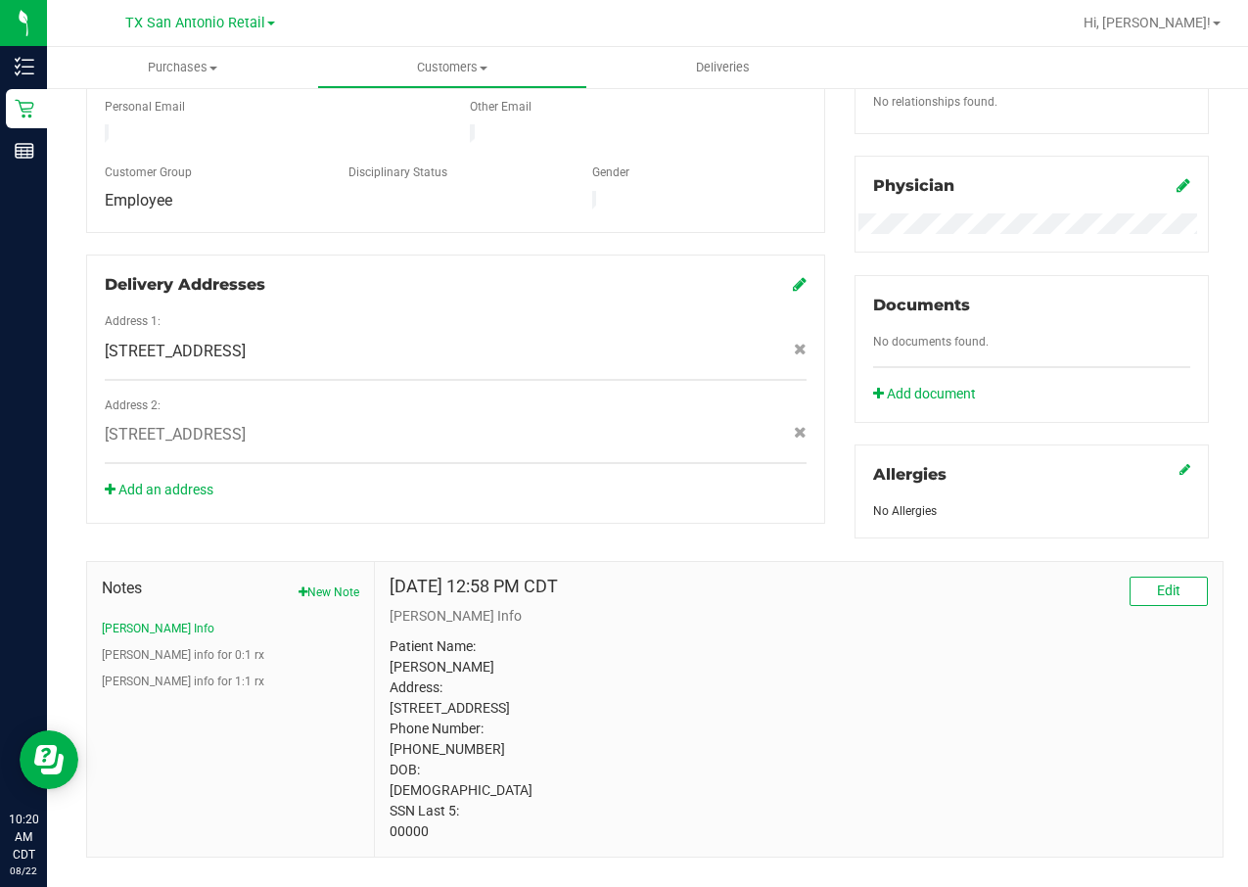
scroll to position [599, 0]
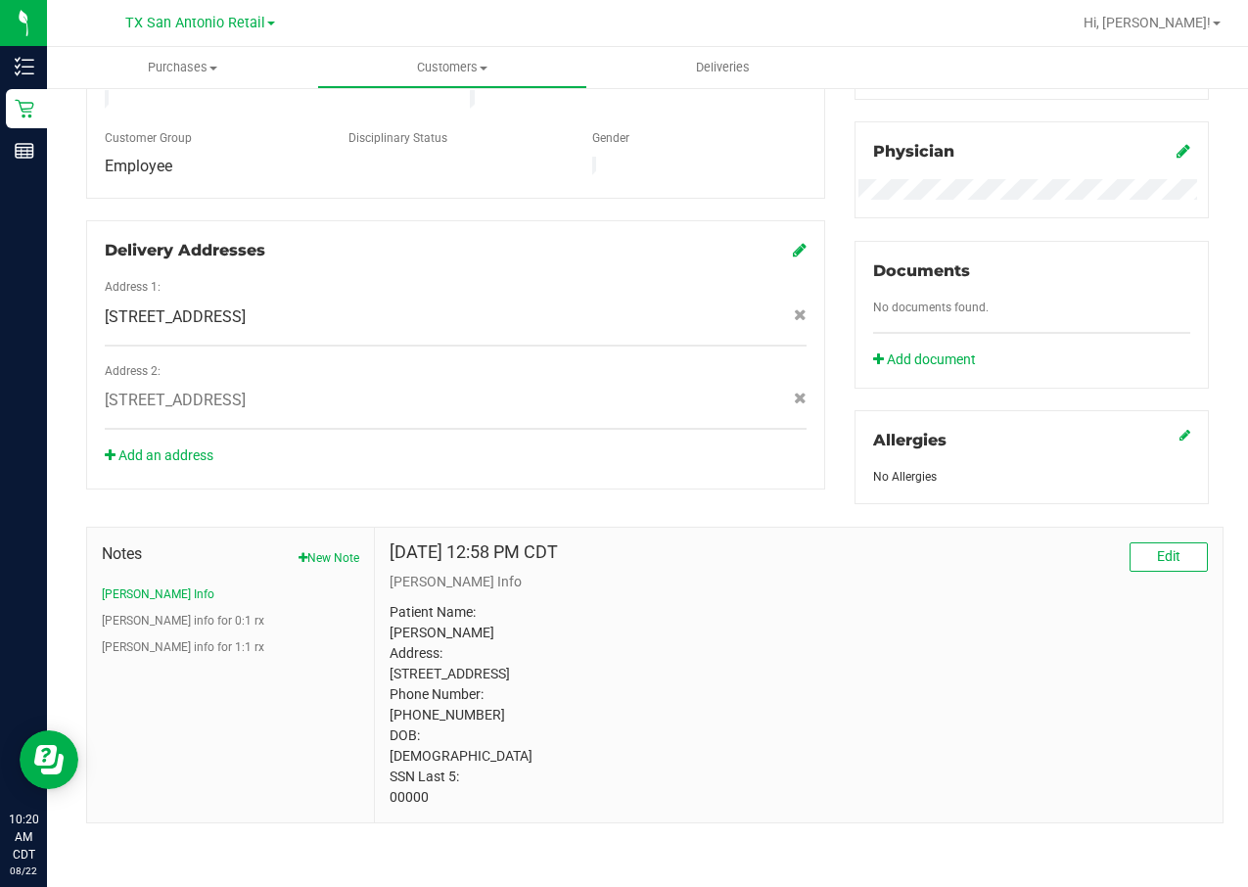
click at [404, 590] on p "Patient Name: MINDY SUZANNE ORTIZ Address: 20915 WILDERNESS OAK #4210 Apt 4 SAN…" at bounding box center [798, 704] width 818 height 205
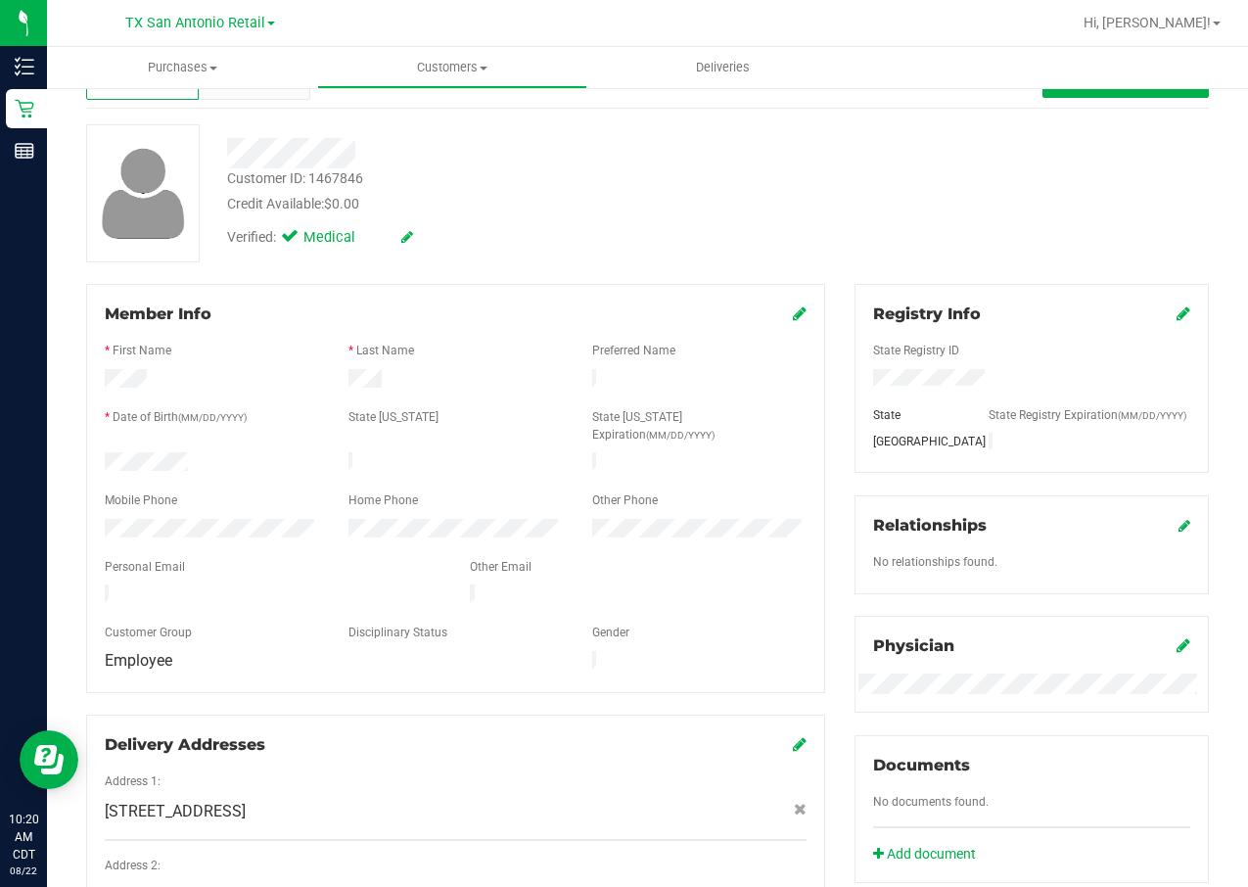
scroll to position [0, 0]
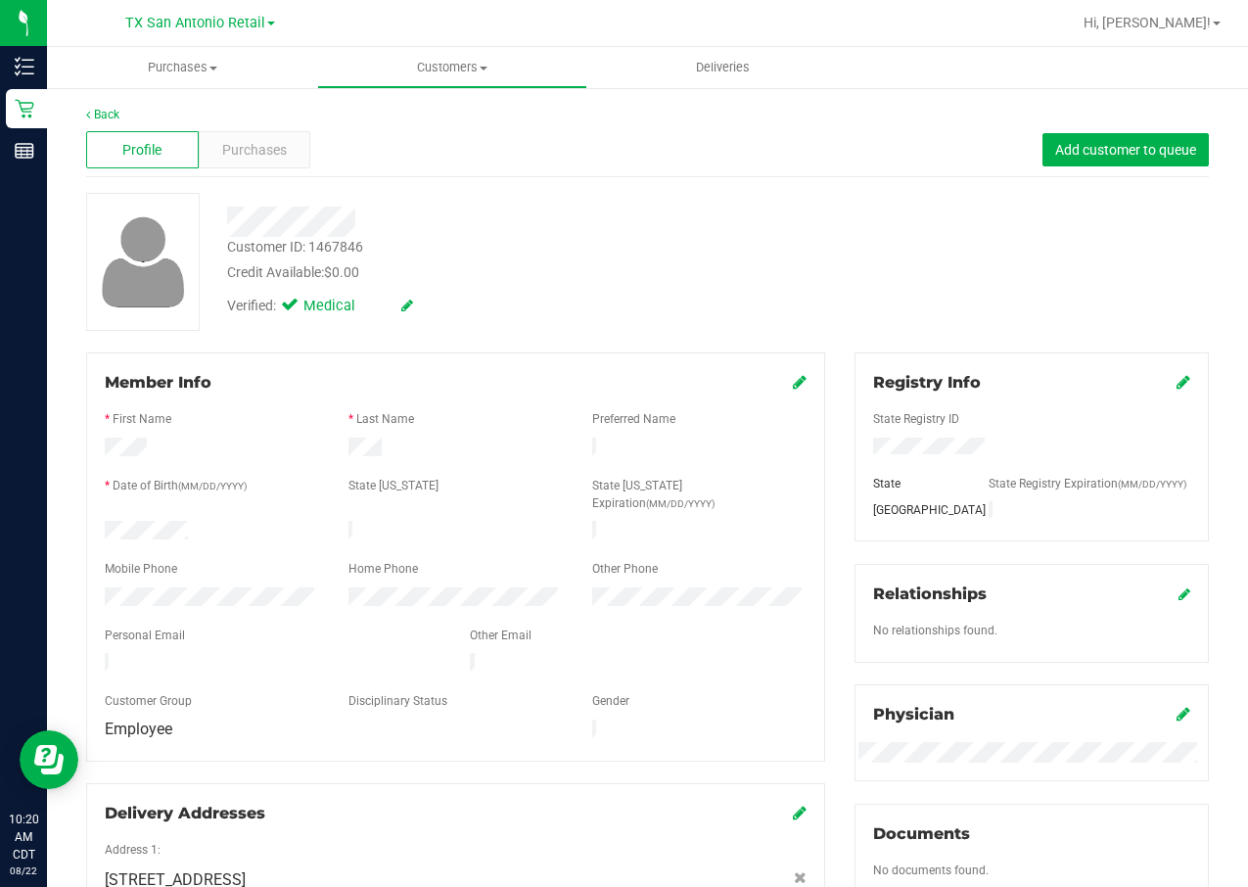
click at [231, 130] on div "Profile Purchases Add customer to queue" at bounding box center [647, 150] width 1122 height 54
click at [231, 156] on span "Purchases" at bounding box center [254, 150] width 65 height 21
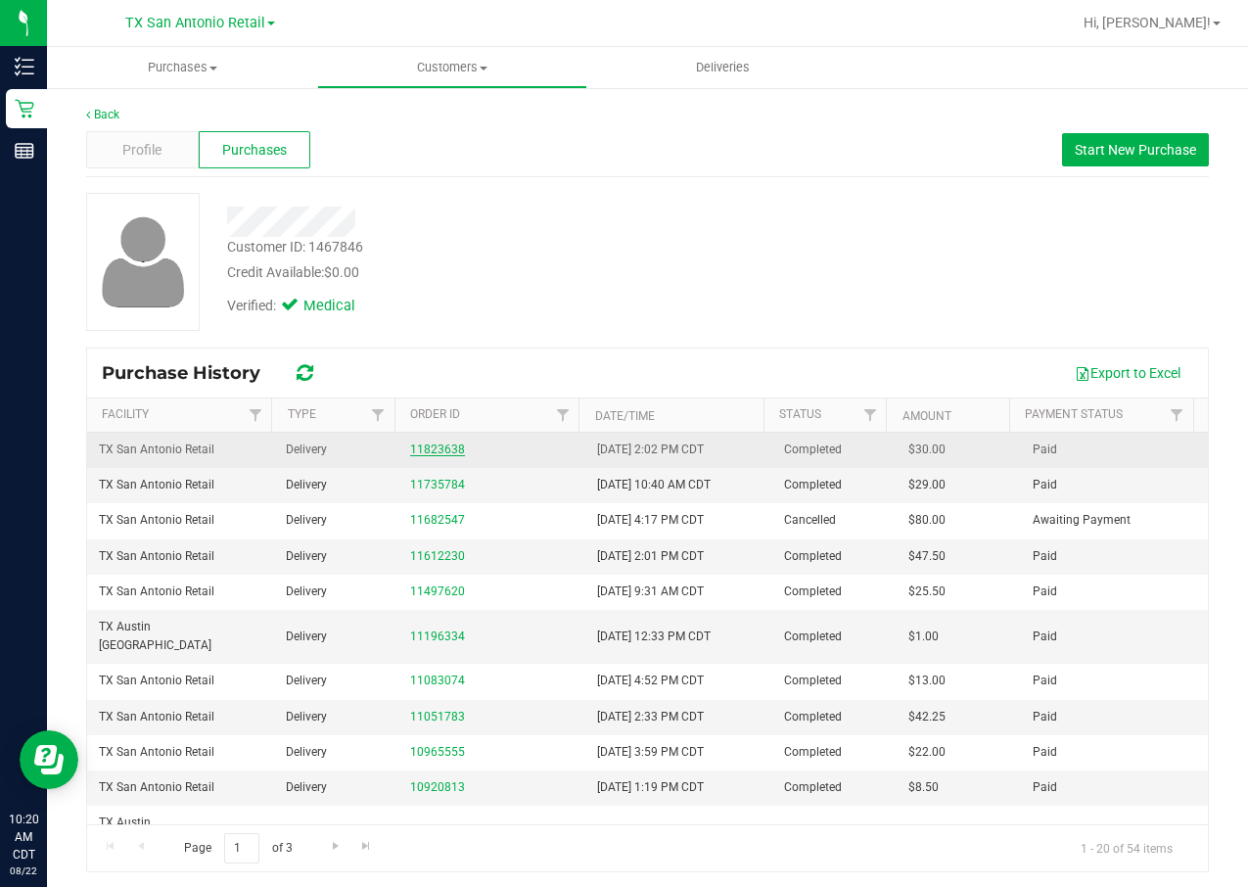
click at [445, 448] on link "11823638" at bounding box center [437, 449] width 55 height 14
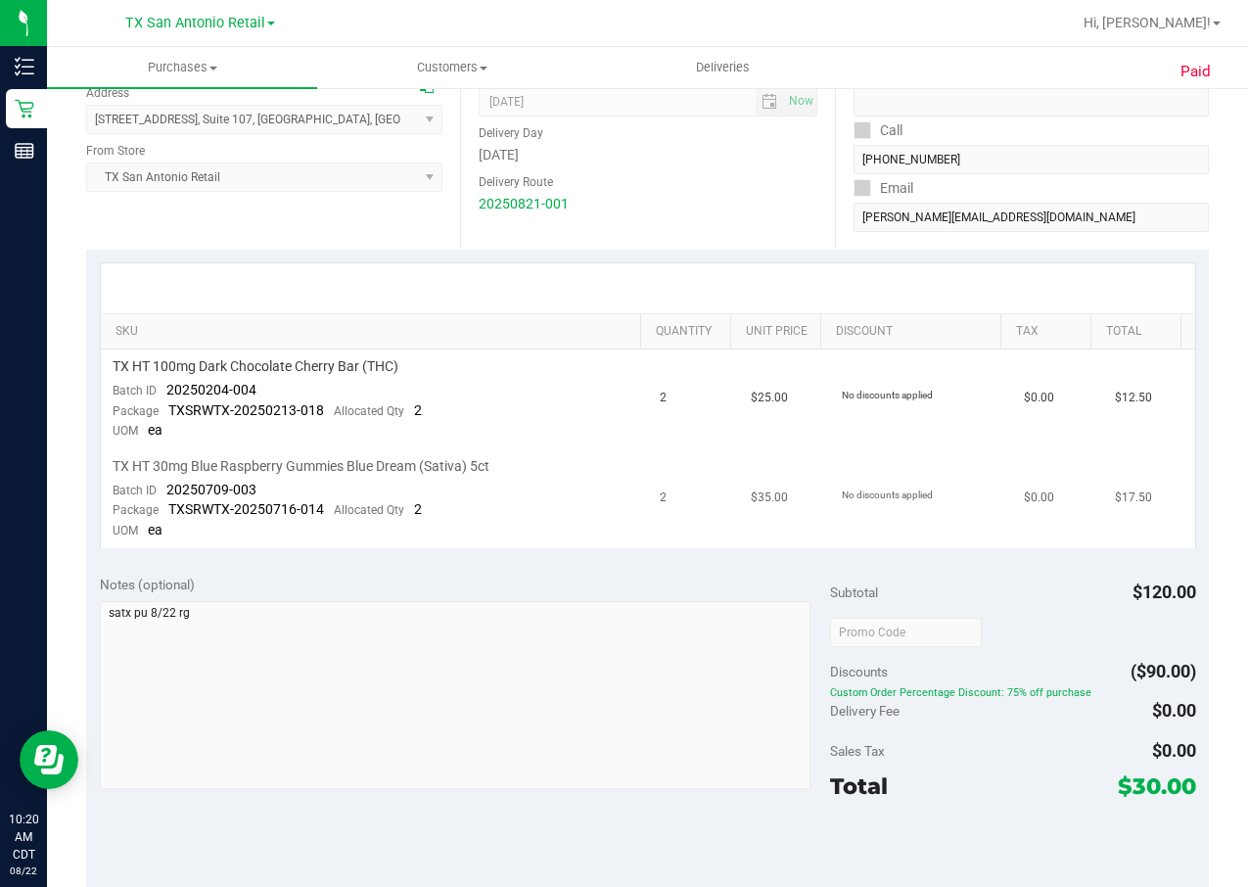
scroll to position [294, 0]
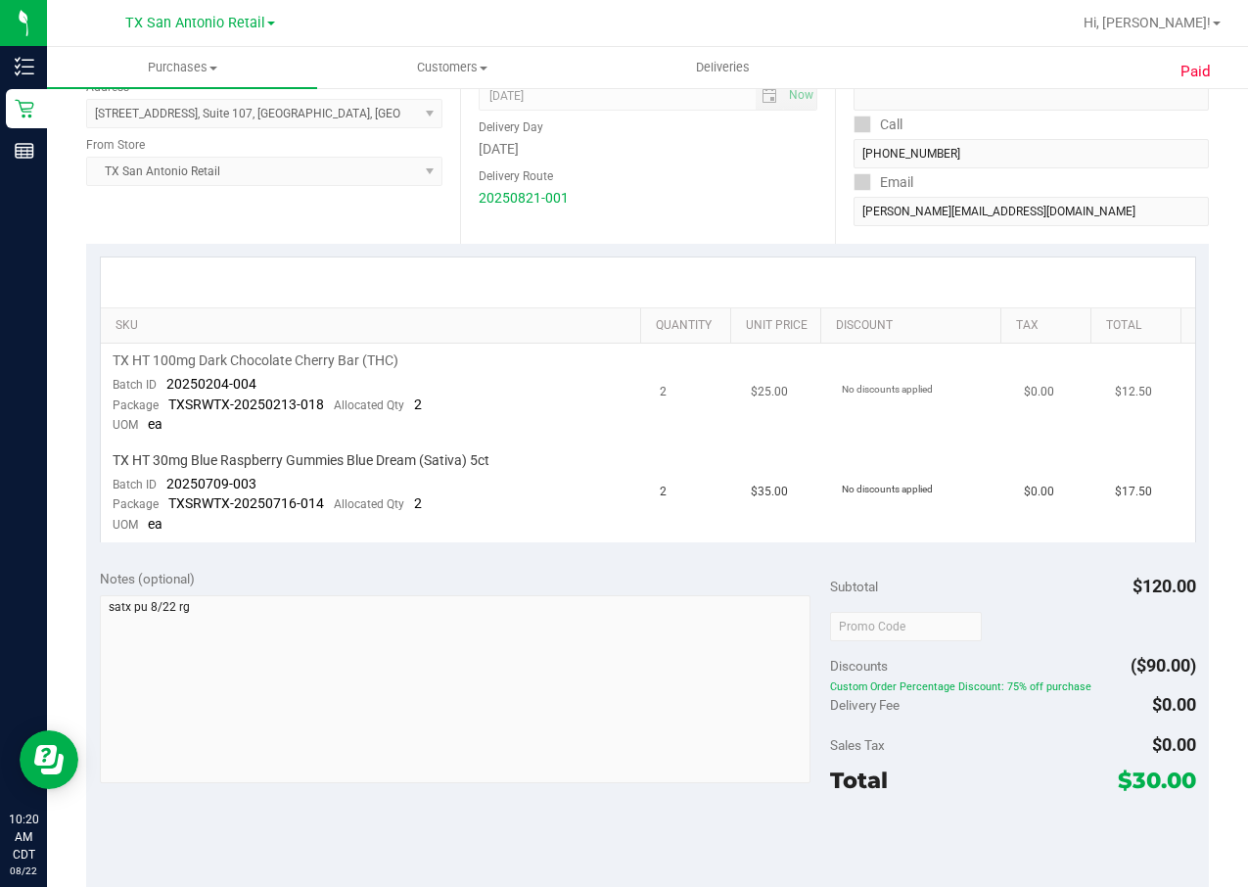
click at [184, 386] on span "20250204-004" at bounding box center [211, 384] width 90 height 16
drag, startPoint x: 184, startPoint y: 386, endPoint x: 267, endPoint y: 380, distance: 83.4
click at [267, 380] on td "TX HT 100mg Dark Chocolate Cherry Bar (THC) Batch ID 20250204-004 Package TXSRW…" at bounding box center [374, 393] width 547 height 100
drag, startPoint x: 260, startPoint y: 380, endPoint x: 164, endPoint y: 390, distance: 96.5
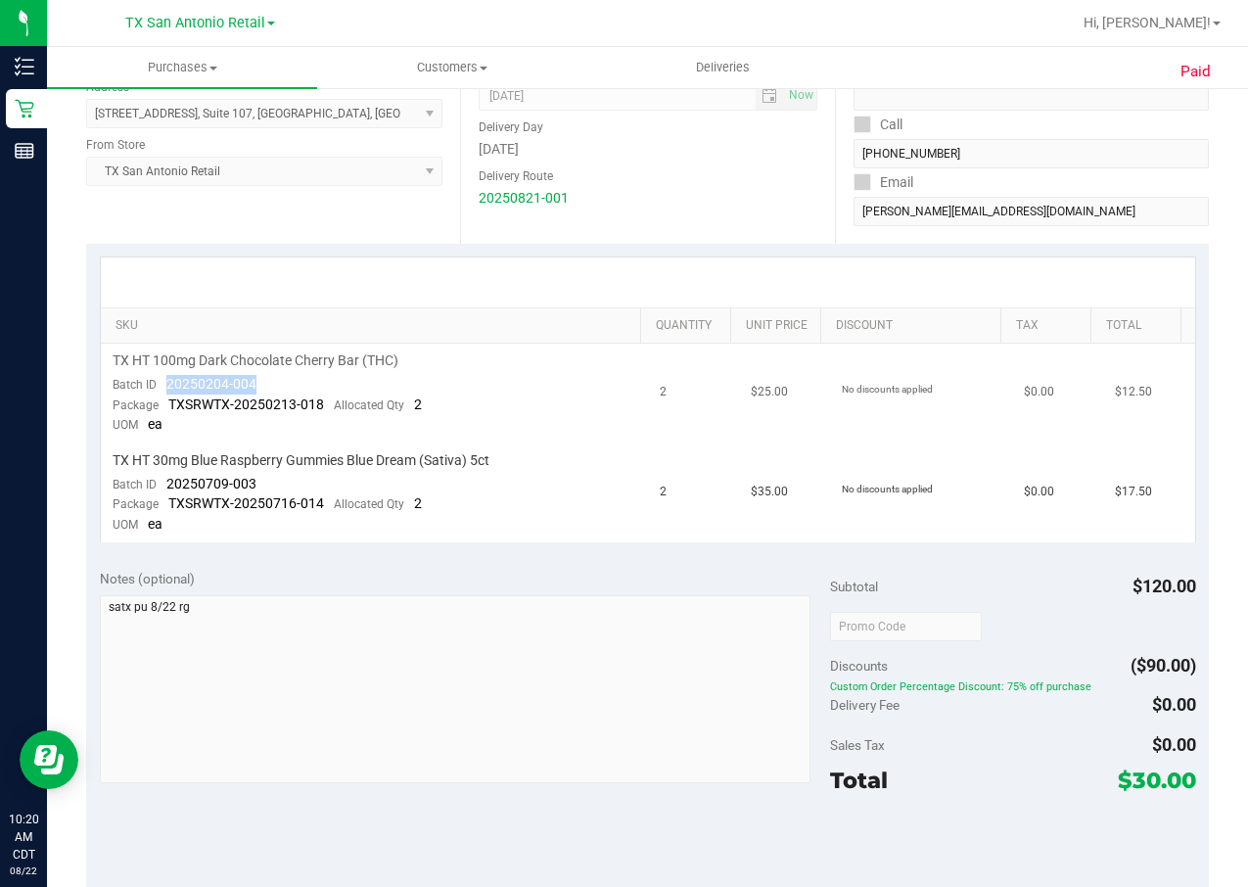
click at [164, 390] on td "TX HT 100mg Dark Chocolate Cherry Bar (THC) Batch ID 20250204-004 Package TXSRW…" at bounding box center [374, 393] width 547 height 100
drag, startPoint x: 249, startPoint y: 480, endPoint x: 162, endPoint y: 489, distance: 86.6
click at [162, 489] on td "TX HT 30mg Blue Raspberry Gummies Blue Dream (Sativa) 5ct Batch ID 20250709-003…" at bounding box center [374, 492] width 547 height 99
drag, startPoint x: 162, startPoint y: 489, endPoint x: 176, endPoint y: 482, distance: 15.3
click at [924, 590] on div "Sales Tax $0.00" at bounding box center [1012, 744] width 365 height 35
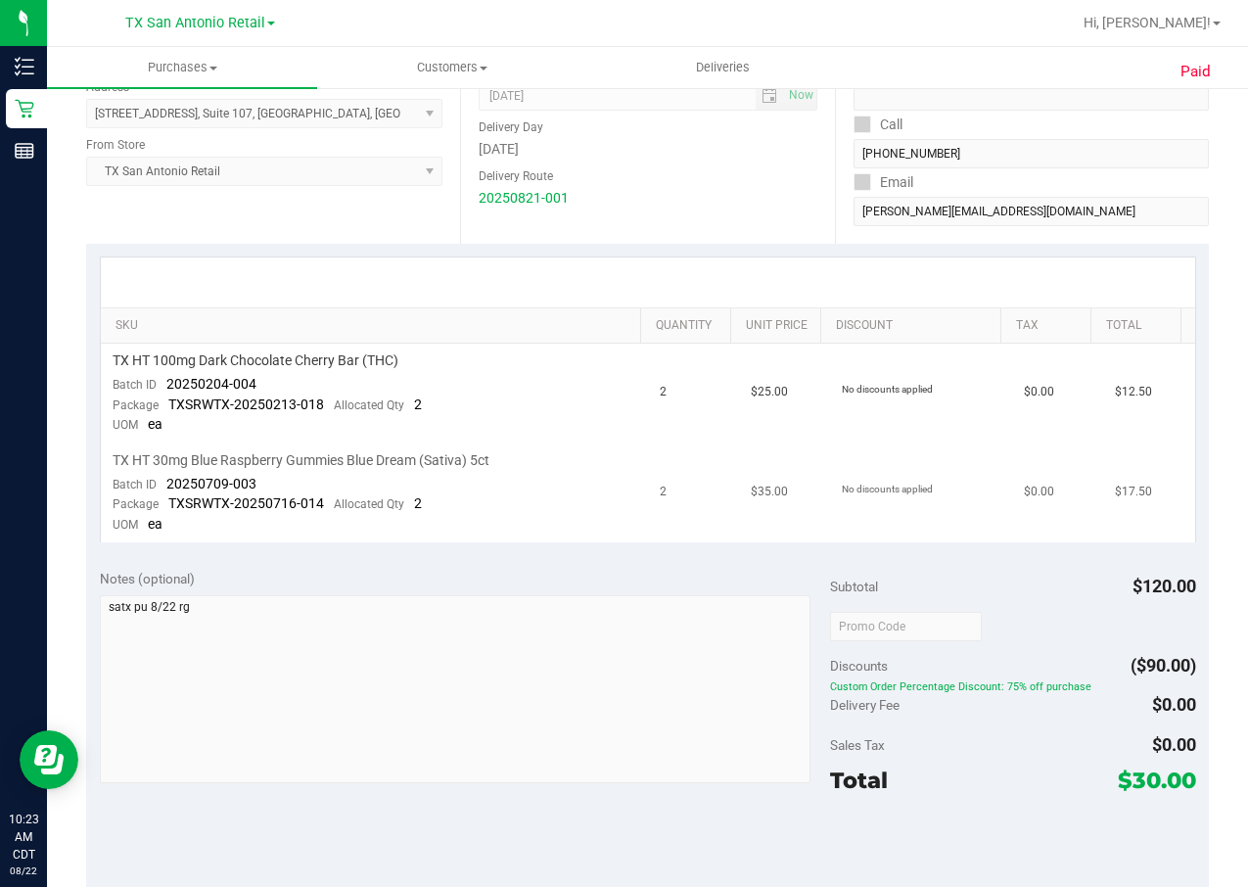
click at [569, 443] on td "TX HT 30mg Blue Raspberry Gummies Blue Dream (Sativa) 5ct Batch ID 20250709-003…" at bounding box center [374, 492] width 547 height 99
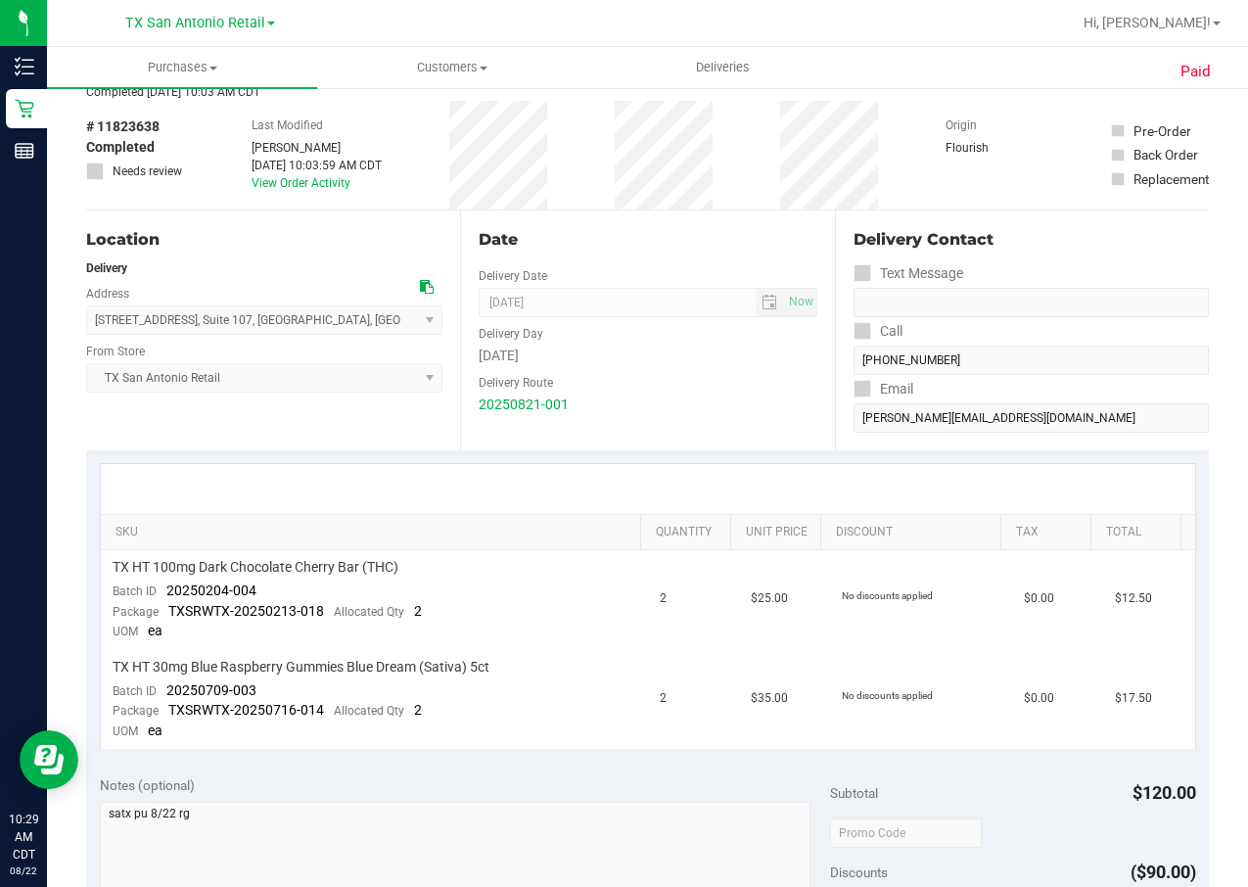
scroll to position [0, 0]
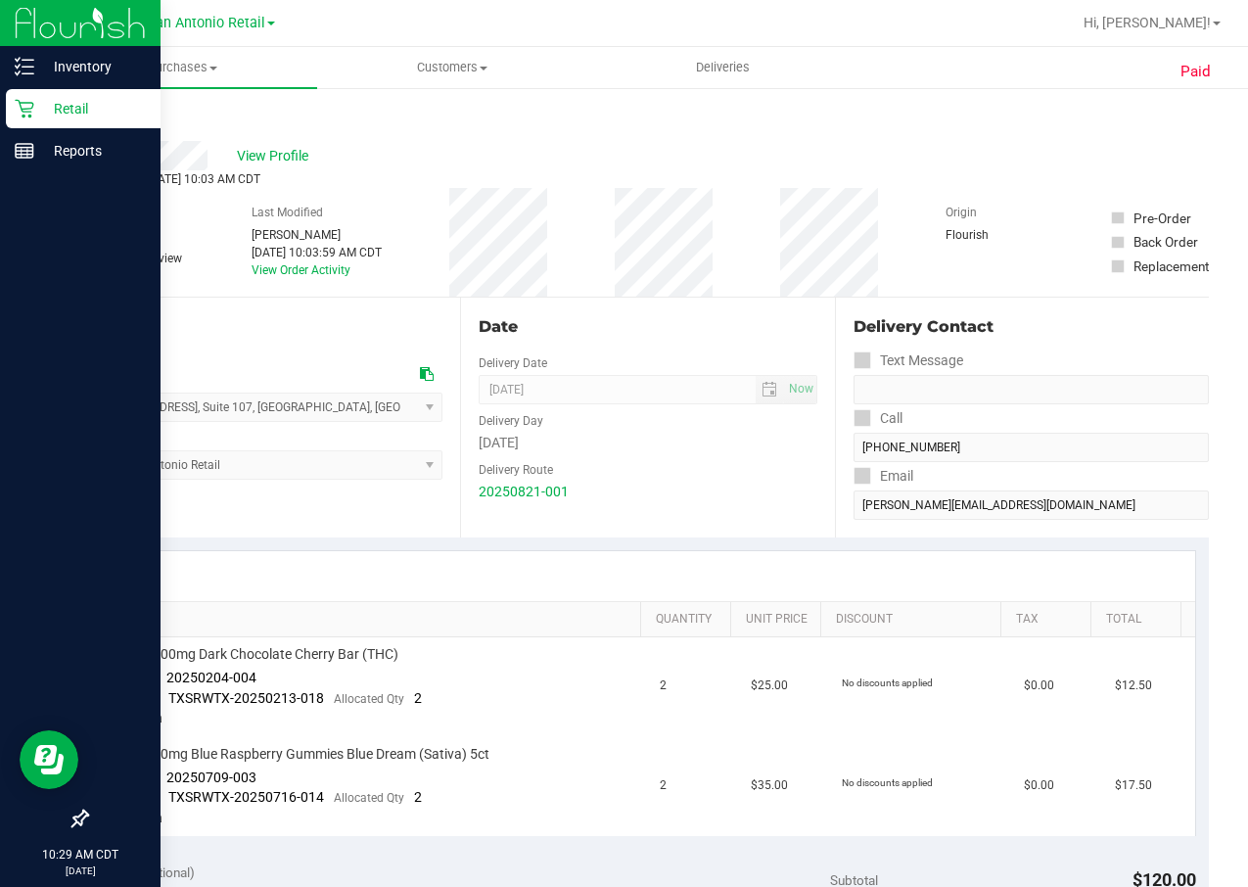
click at [28, 106] on icon at bounding box center [25, 109] width 20 height 20
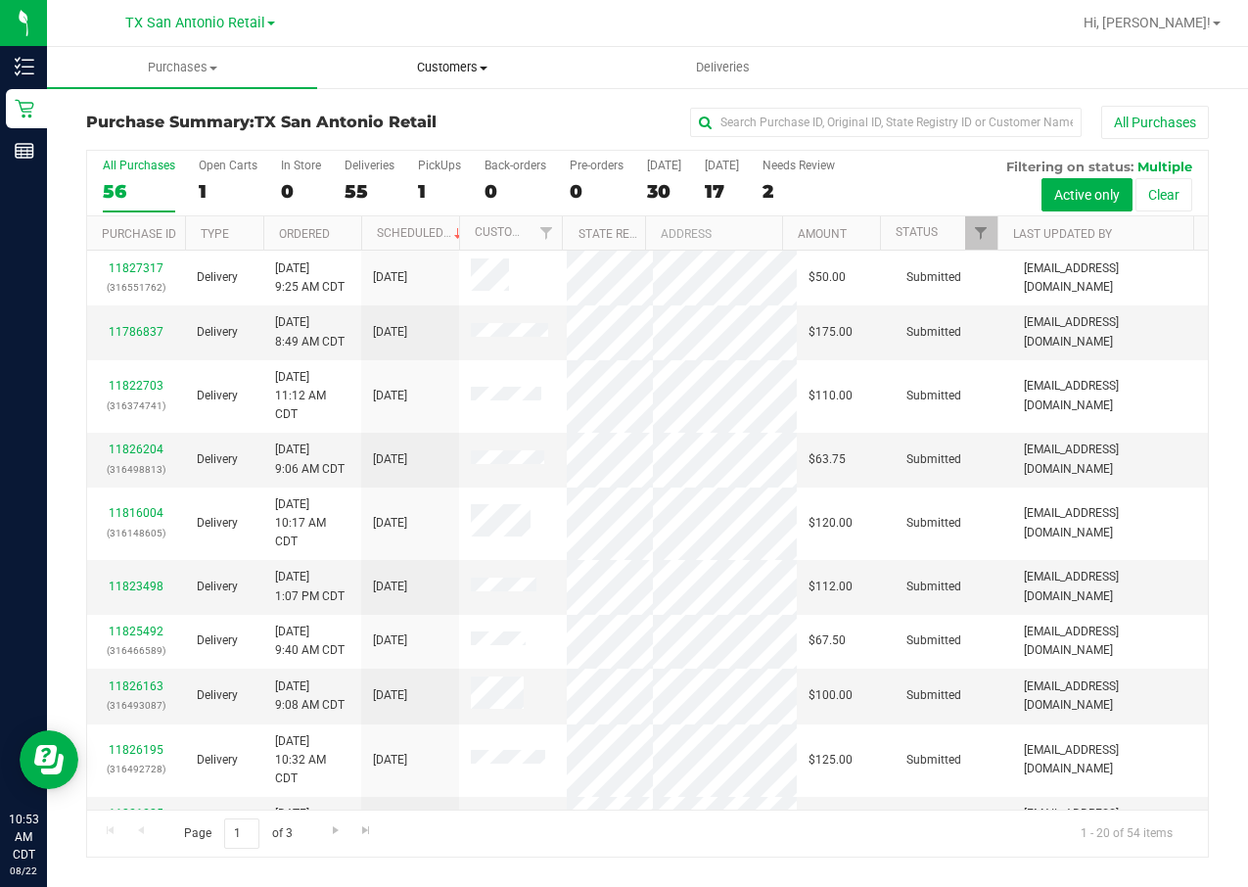
click at [418, 70] on span "Customers" at bounding box center [452, 68] width 268 height 18
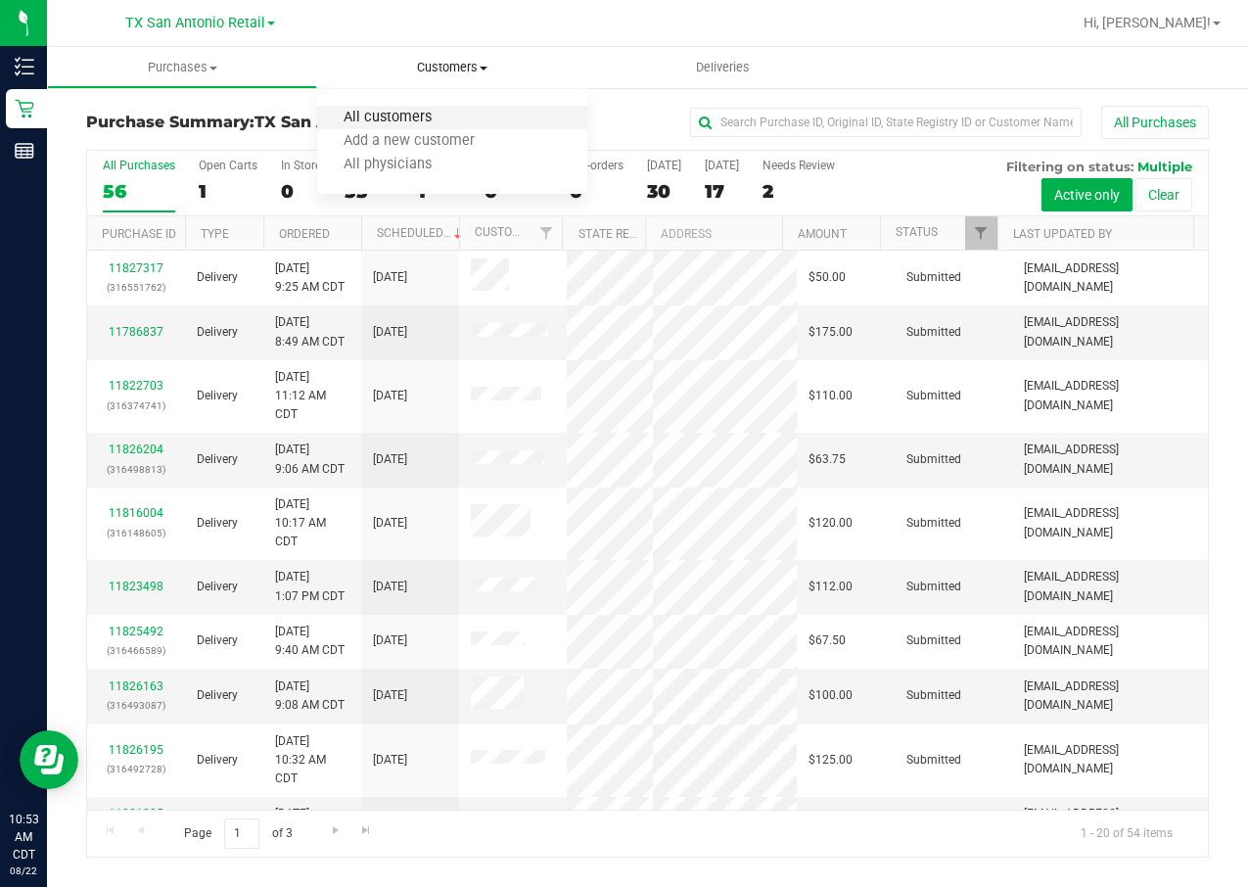
click at [424, 112] on span "All customers" at bounding box center [387, 118] width 141 height 17
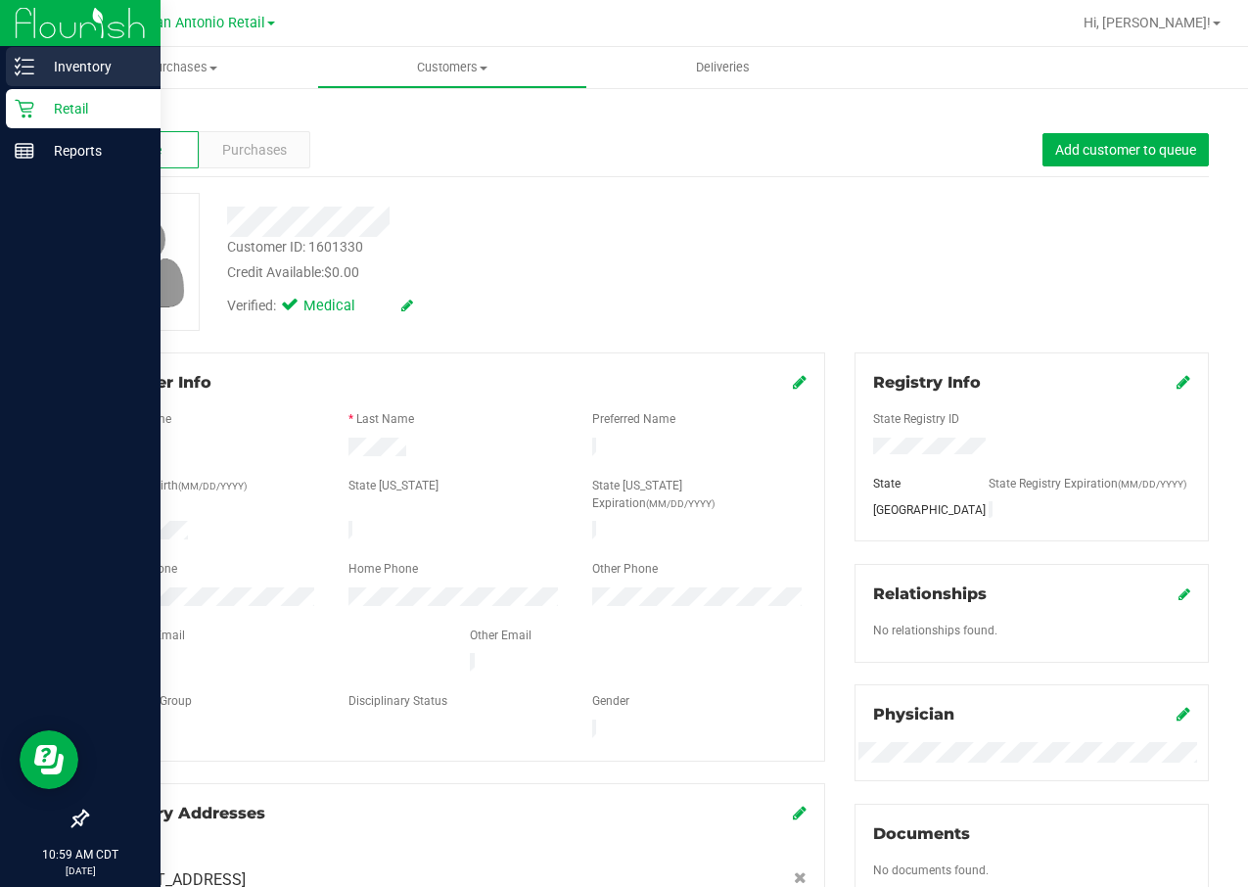
click at [10, 79] on div "Inventory" at bounding box center [83, 66] width 155 height 39
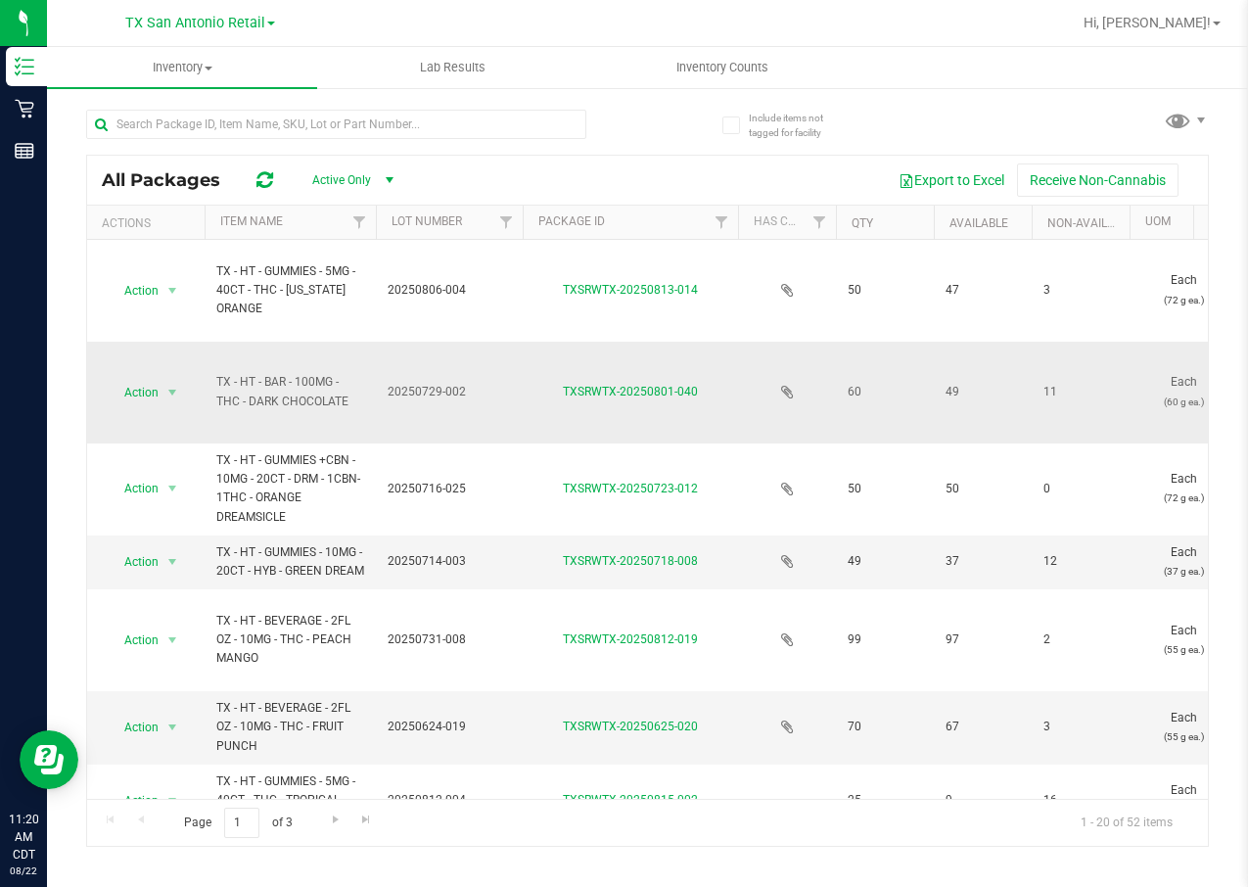
click at [500, 397] on span "20250729-002" at bounding box center [448, 392] width 123 height 19
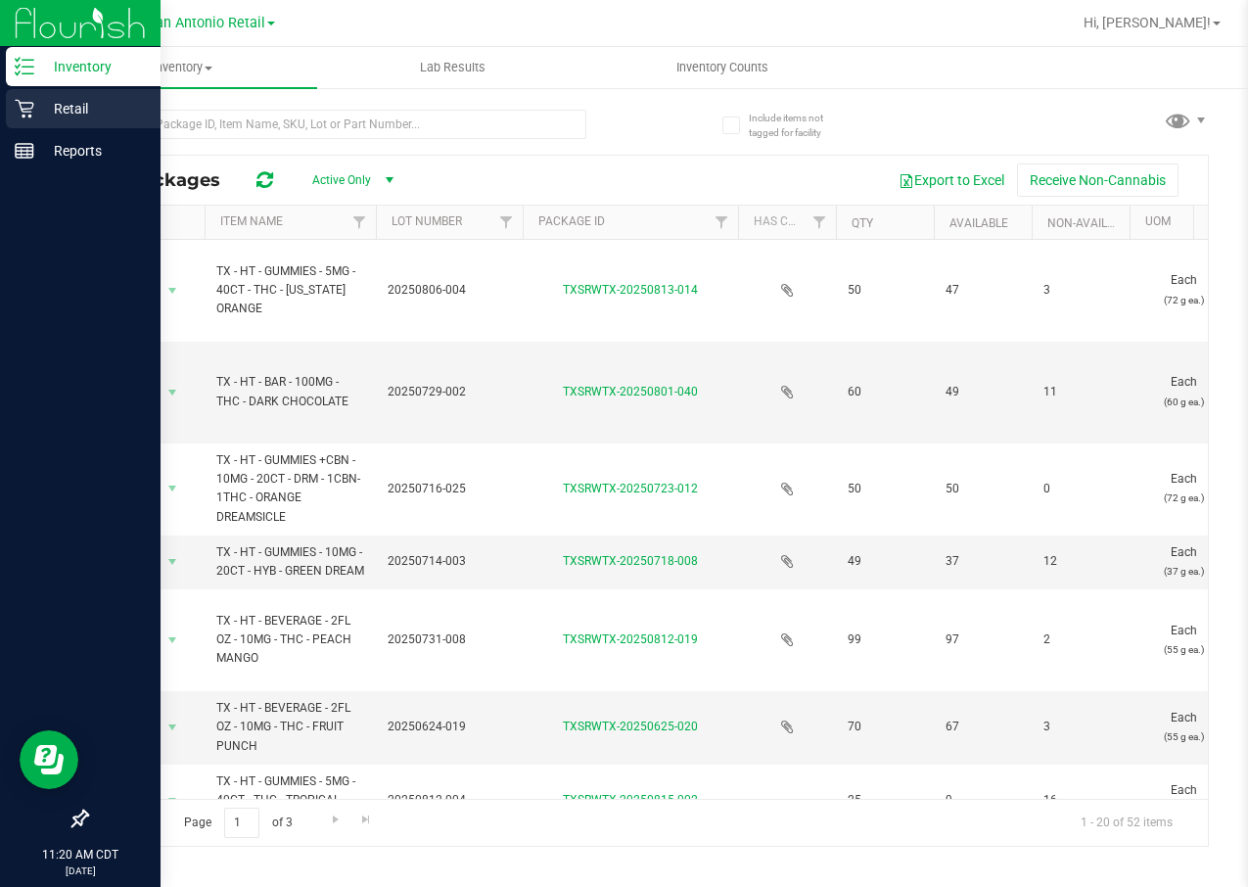
click at [41, 109] on p "Retail" at bounding box center [92, 108] width 117 height 23
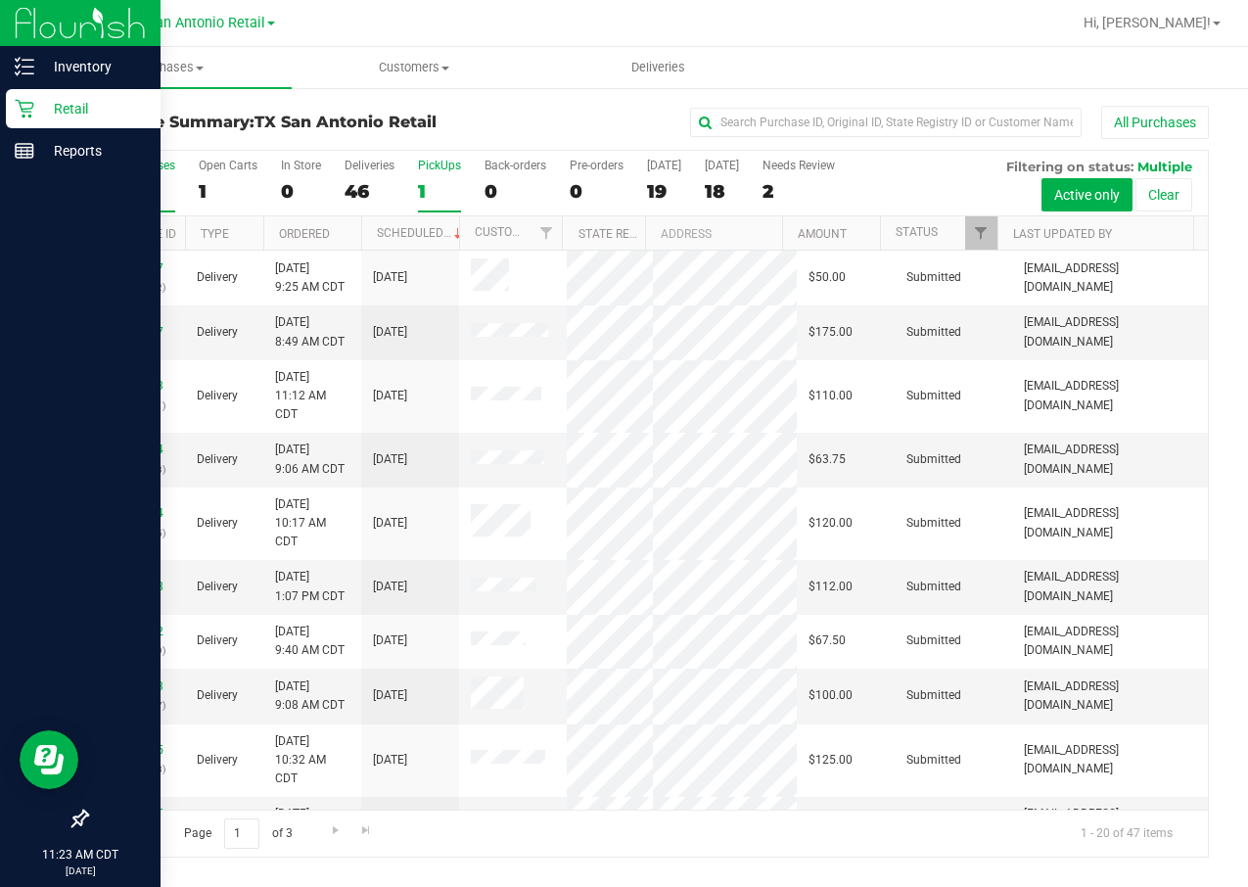
click at [414, 192] on div "All Purchases 47 Open Carts 1 In Store 0 Deliveries 46 PickUps 1 Back-orders 0 …" at bounding box center [647, 184] width 1120 height 66
click at [422, 189] on div "1" at bounding box center [439, 191] width 43 height 23
click at [0, 0] on input "PickUps 1" at bounding box center [0, 0] width 0 height 0
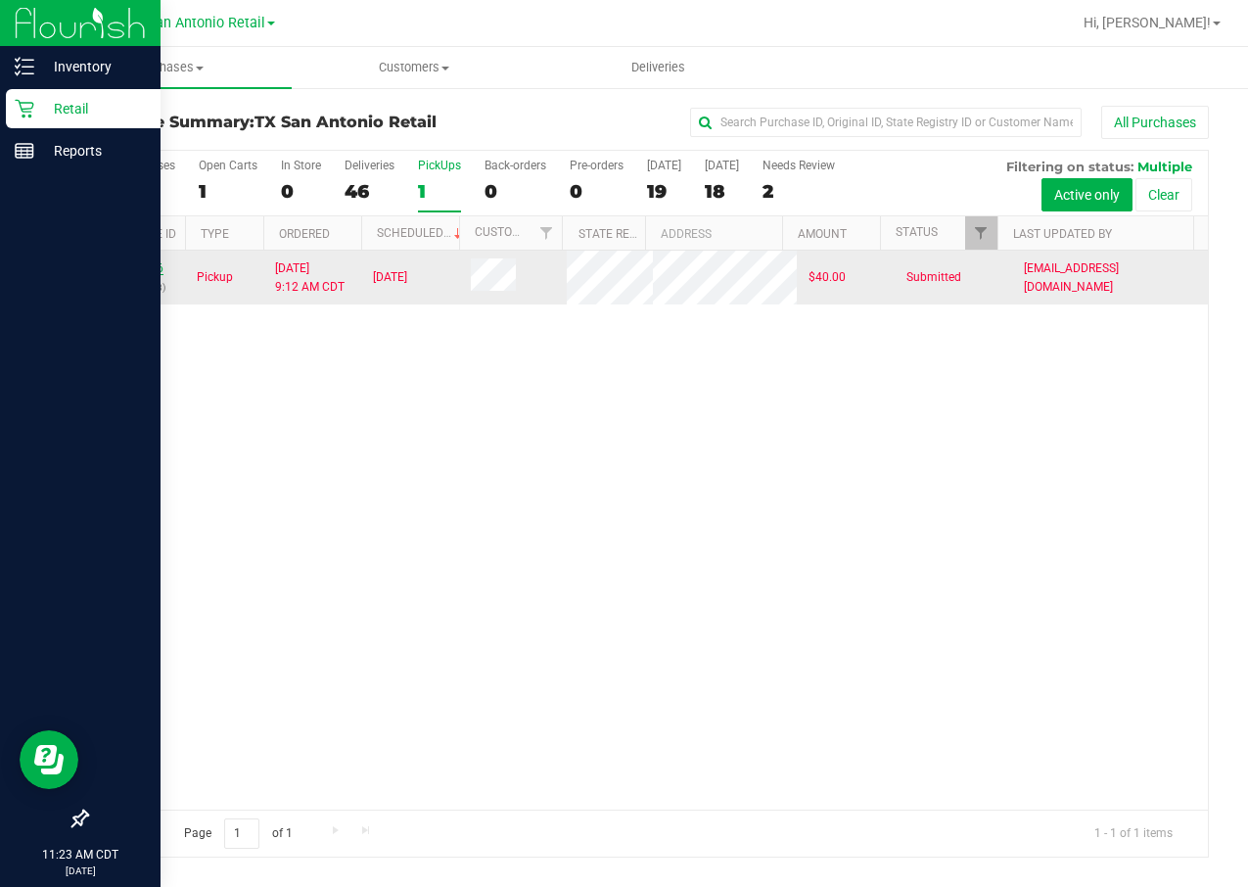
click at [136, 275] on link "11825466" at bounding box center [136, 268] width 55 height 14
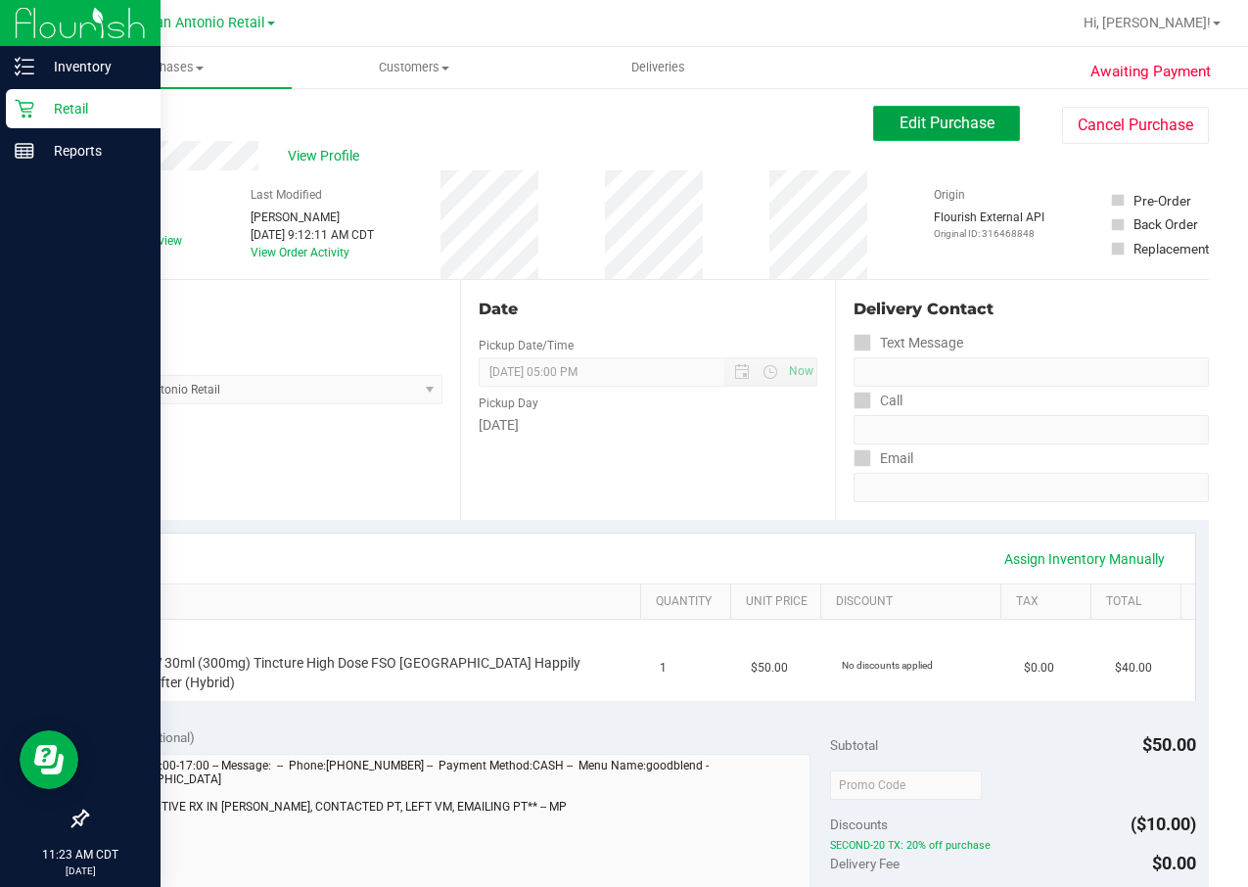
click at [922, 117] on span "Edit Purchase" at bounding box center [946, 123] width 95 height 19
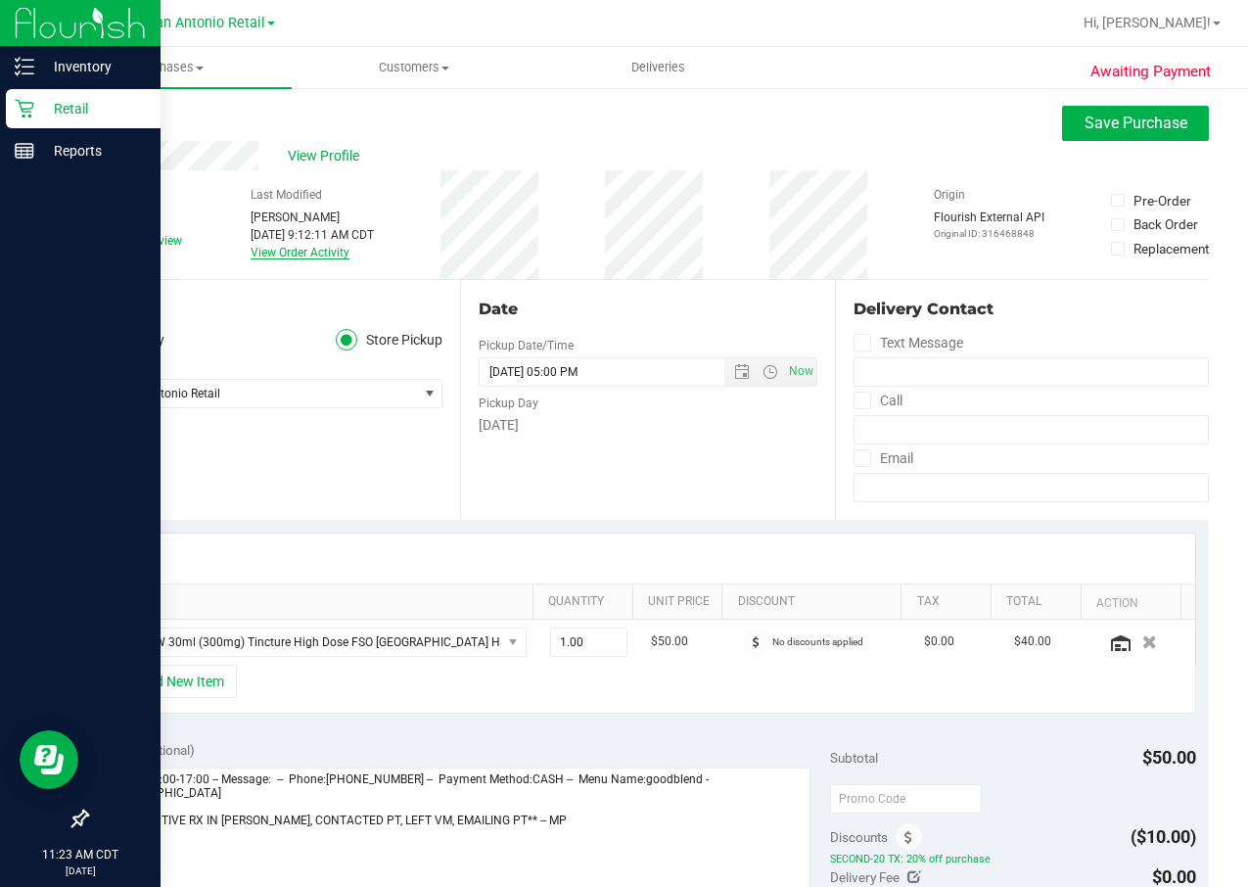
click at [292, 251] on link "View Order Activity" at bounding box center [300, 253] width 99 height 14
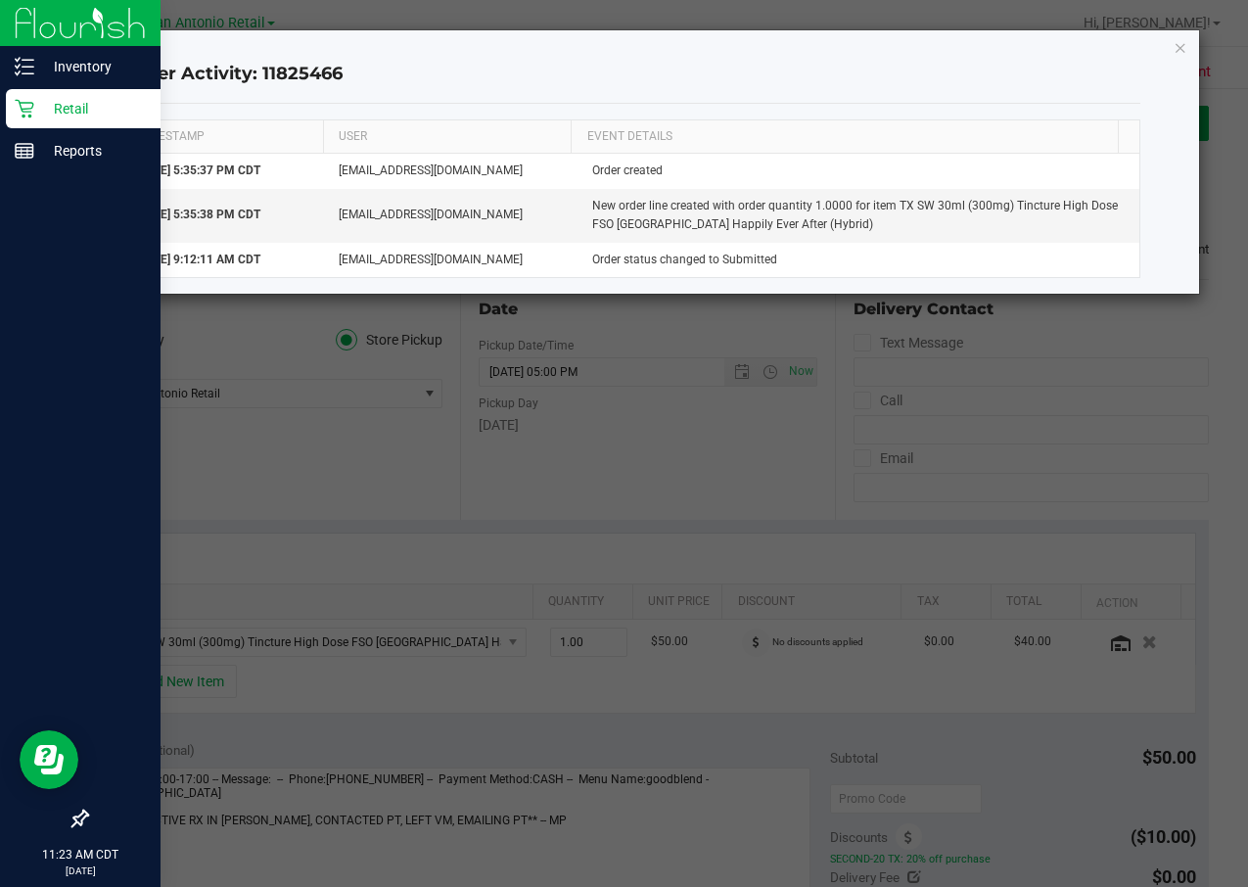
click at [574, 444] on ngb-modal-window "Order Activity: 11825466 TIMESTAMP USER EVENT DETAILS Aug 21, 2025 5:35:37 PM C…" at bounding box center [631, 443] width 1262 height 887
click at [1189, 49] on div "Order Activity: 11825466 TIMESTAMP USER EVENT DETAILS Aug 21, 2025 5:35:37 PM C…" at bounding box center [632, 161] width 1134 height 263
click at [1178, 49] on icon "button" at bounding box center [1180, 46] width 14 height 23
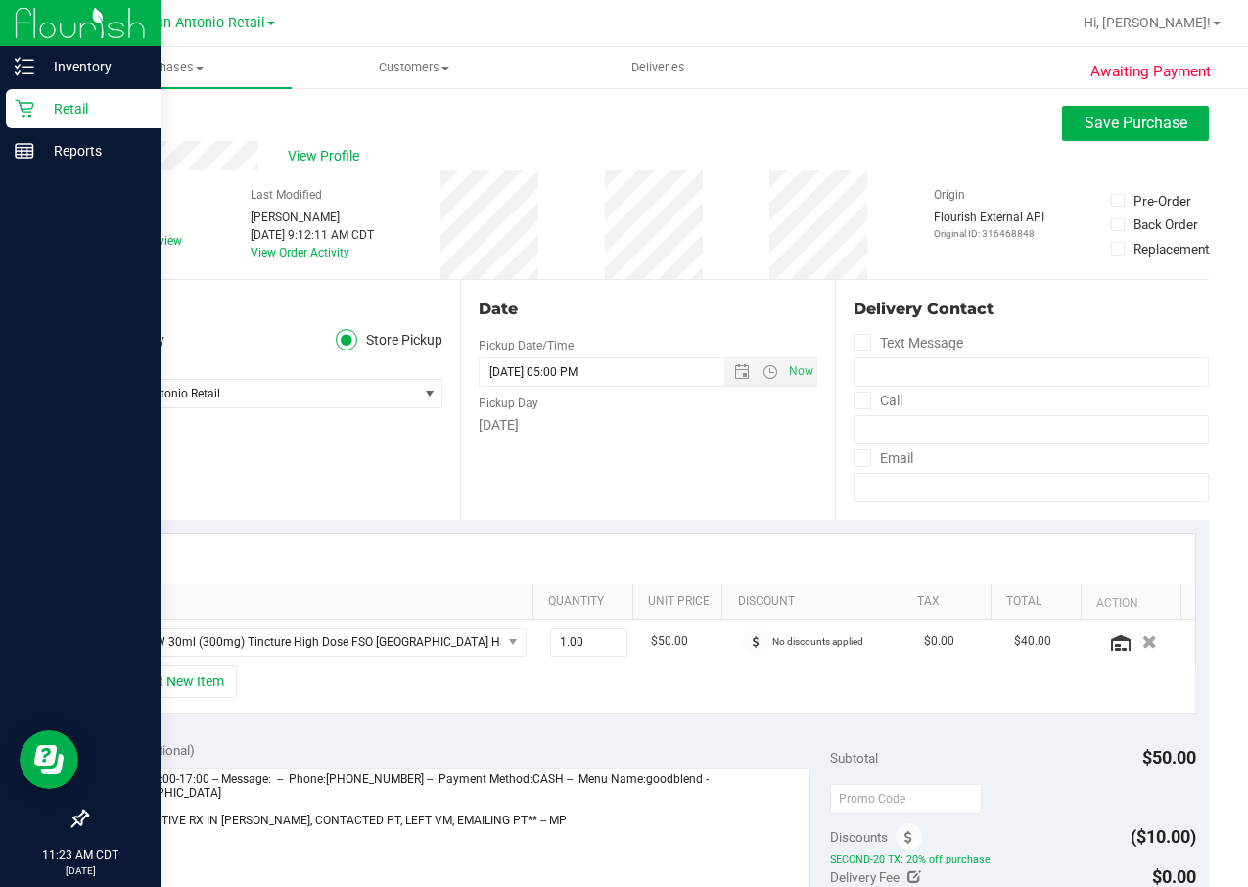
click at [15, 106] on icon at bounding box center [25, 109] width 20 height 20
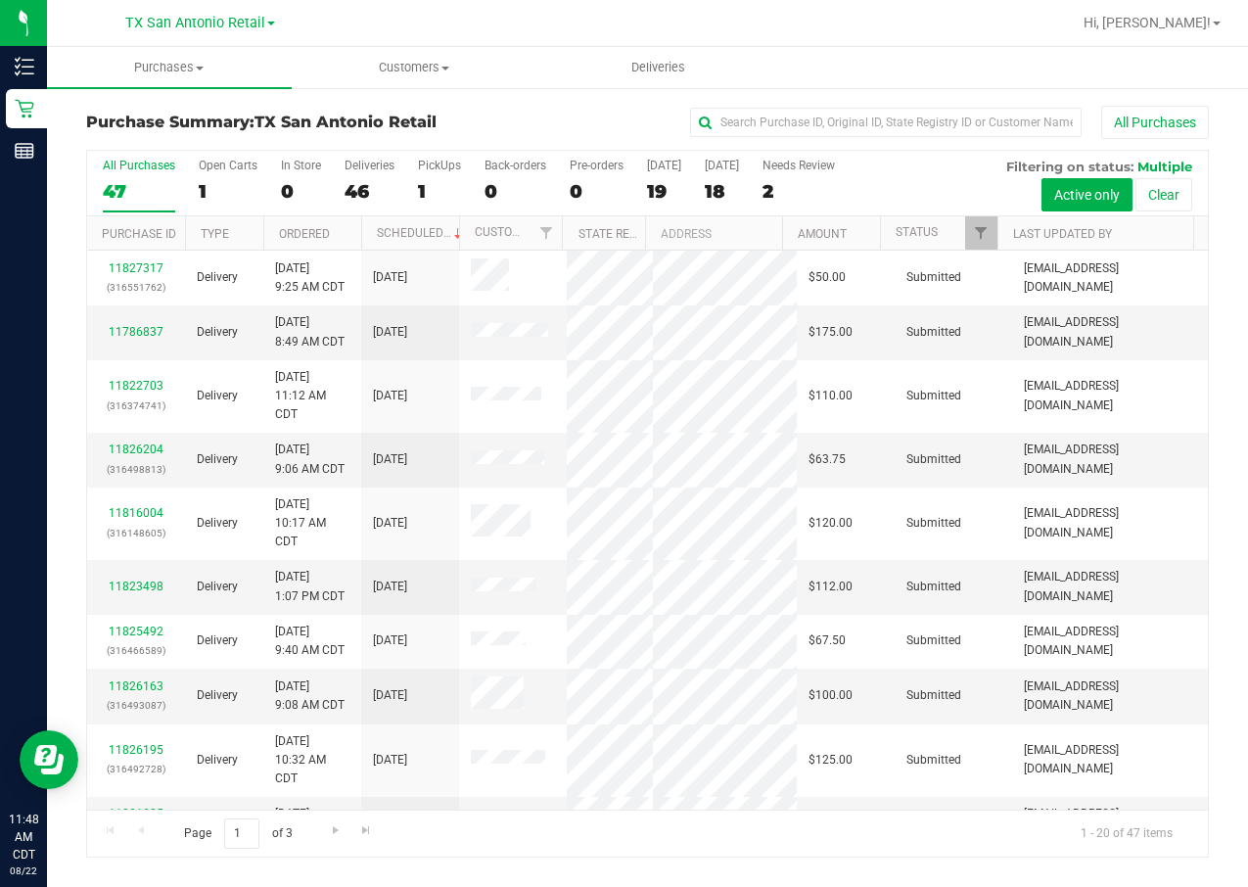
click at [412, 160] on div "All Purchases 47 Open Carts 1 In Store 0 Deliveries 46 PickUps 1 Back-orders 0 …" at bounding box center [647, 159] width 1120 height 16
click at [425, 176] on label "PickUps 1" at bounding box center [439, 186] width 43 height 54
click at [0, 0] on input "PickUps 1" at bounding box center [0, 0] width 0 height 0
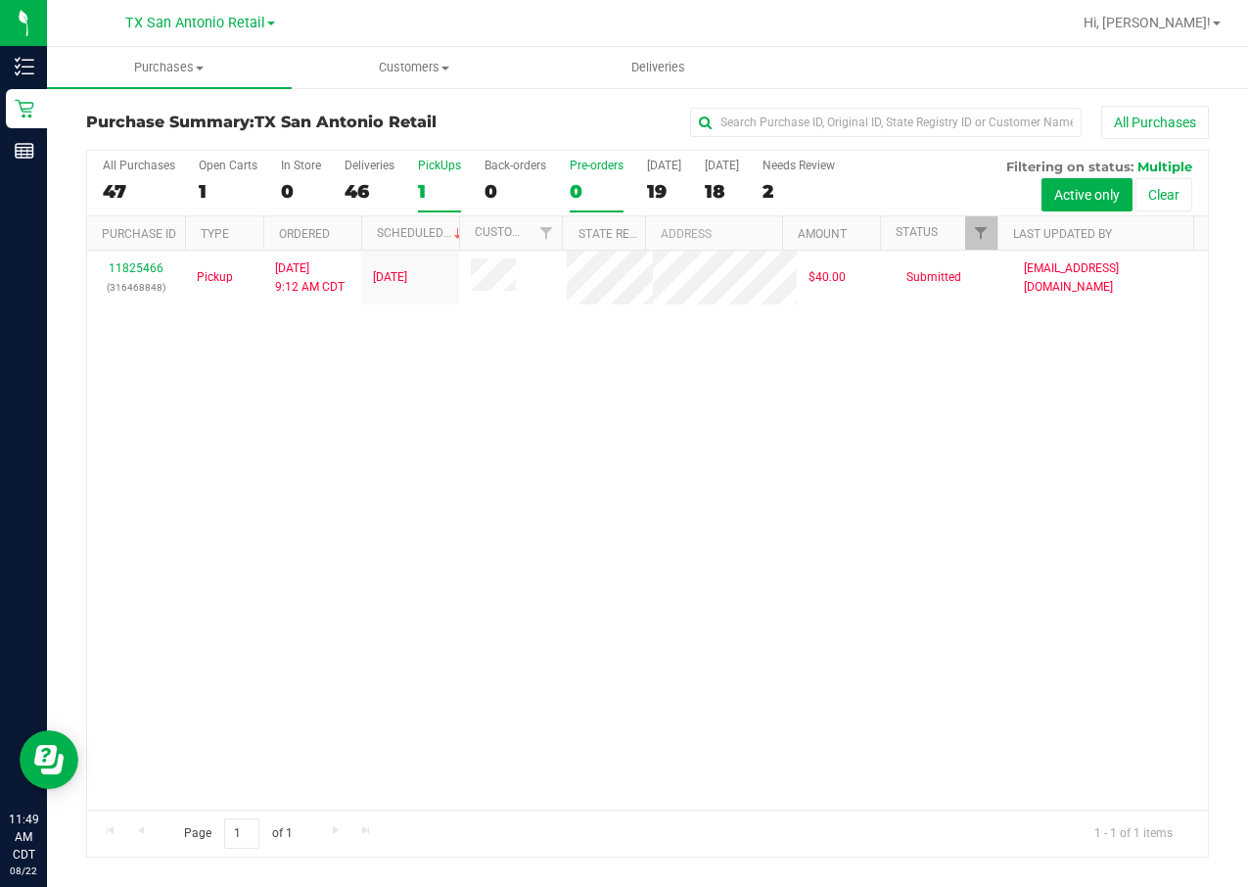
click at [589, 176] on label "Pre-orders 0" at bounding box center [597, 186] width 54 height 54
click at [0, 0] on input "Pre-orders 0" at bounding box center [0, 0] width 0 height 0
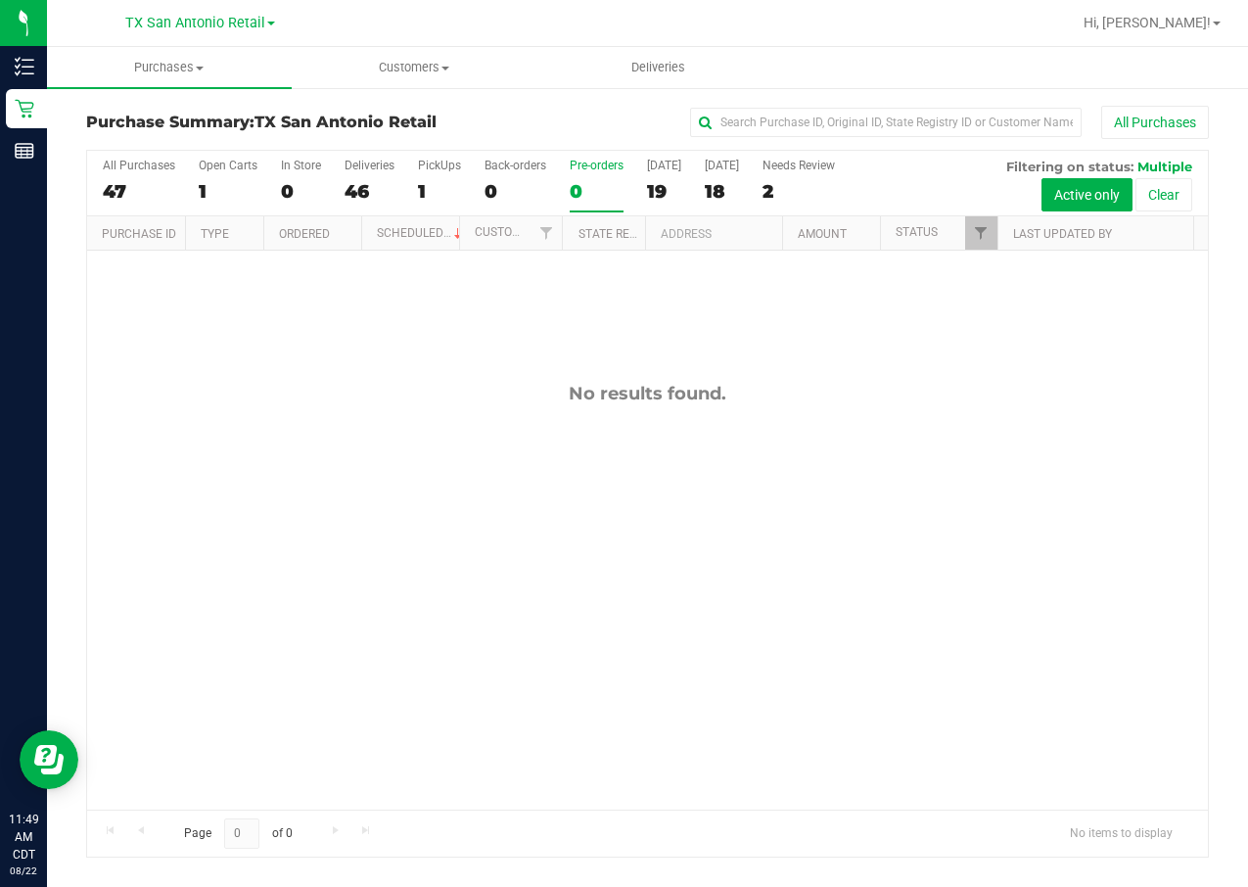
click at [643, 180] on div "All Purchases 47 Open Carts 1 In Store 0 Deliveries 46 PickUps 1 Back-orders 0 …" at bounding box center [647, 184] width 1120 height 66
click at [652, 178] on label "Today 19" at bounding box center [664, 186] width 34 height 54
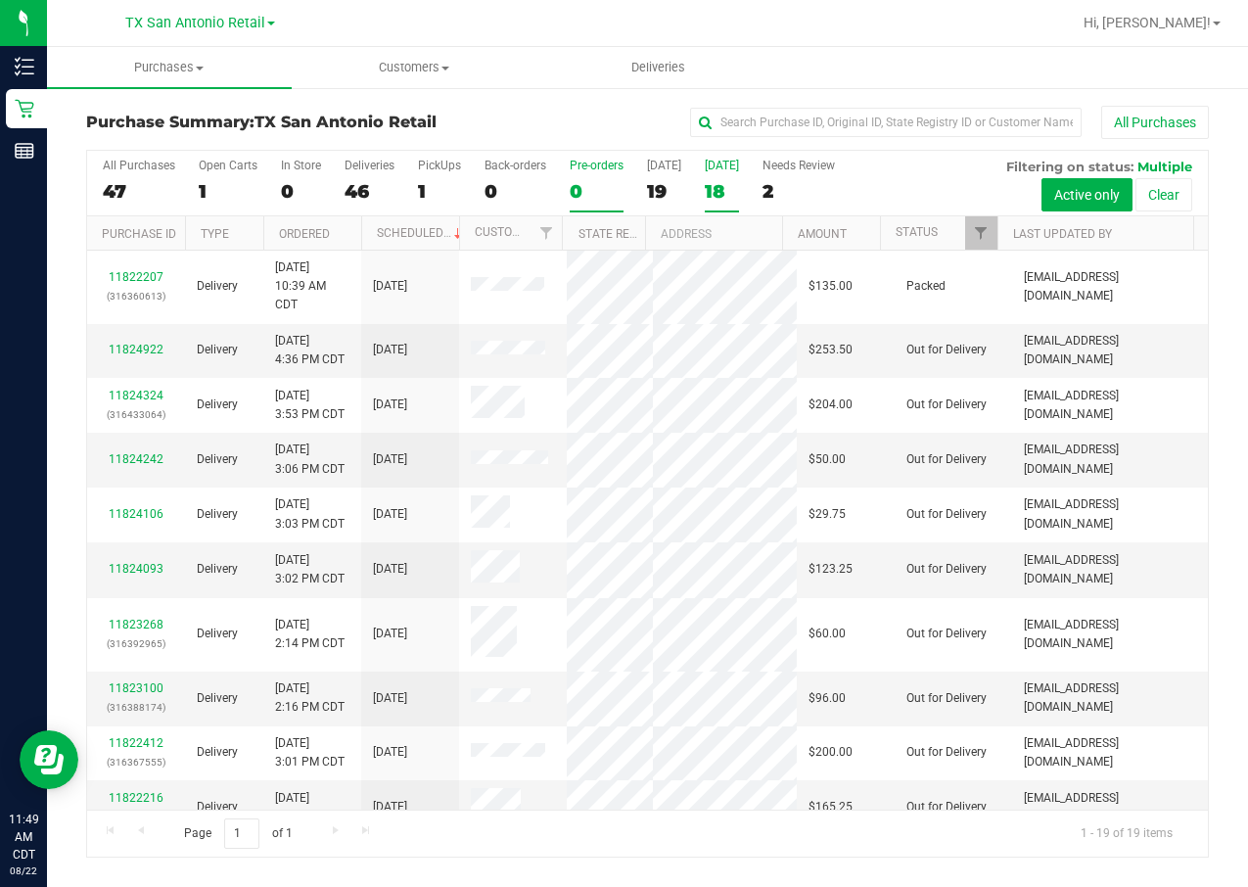
drag, startPoint x: 652, startPoint y: 178, endPoint x: 725, endPoint y: 203, distance: 77.4
click at [725, 203] on label "Tomorrow 18" at bounding box center [722, 186] width 34 height 54
click at [0, 0] on input "Tomorrow 18" at bounding box center [0, 0] width 0 height 0
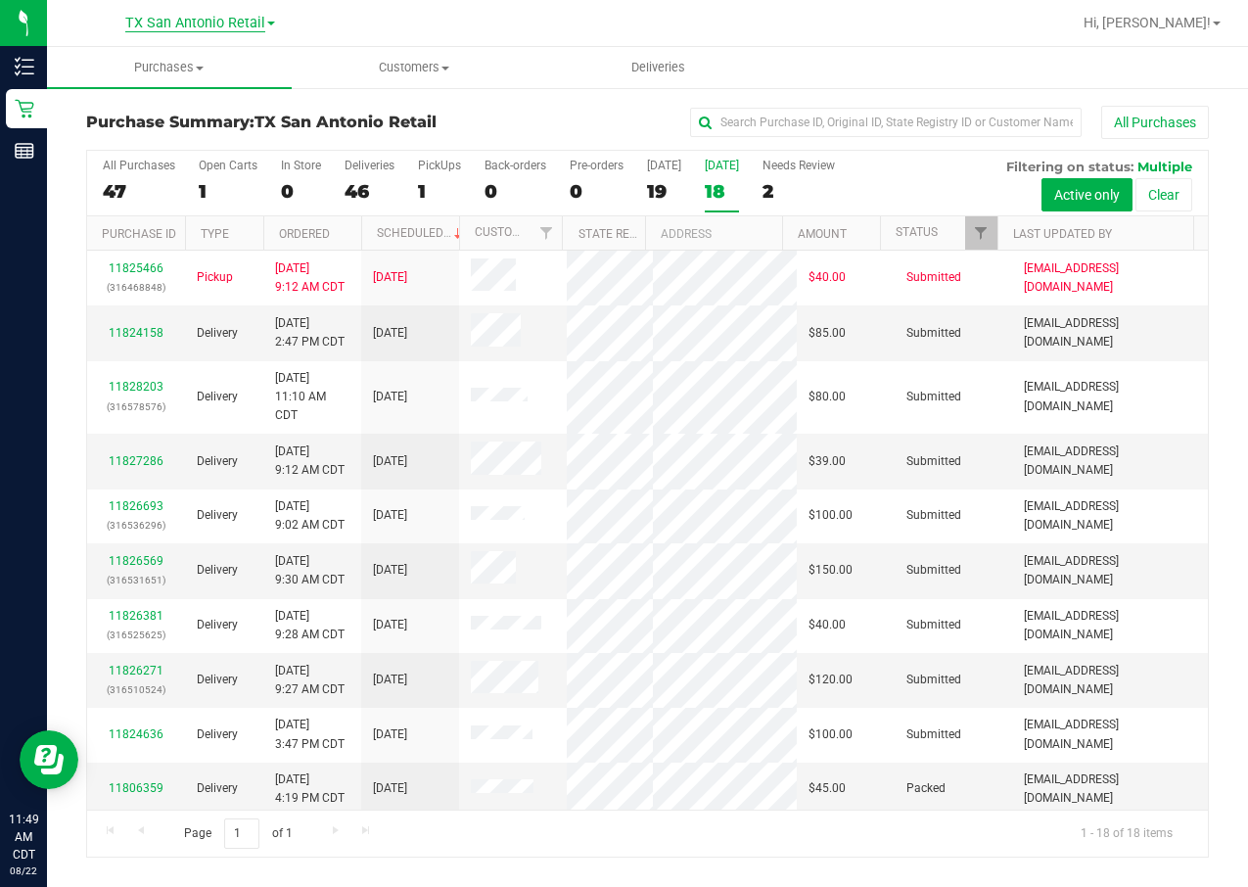
click at [185, 19] on span "TX San Antonio Retail" at bounding box center [195, 24] width 140 height 18
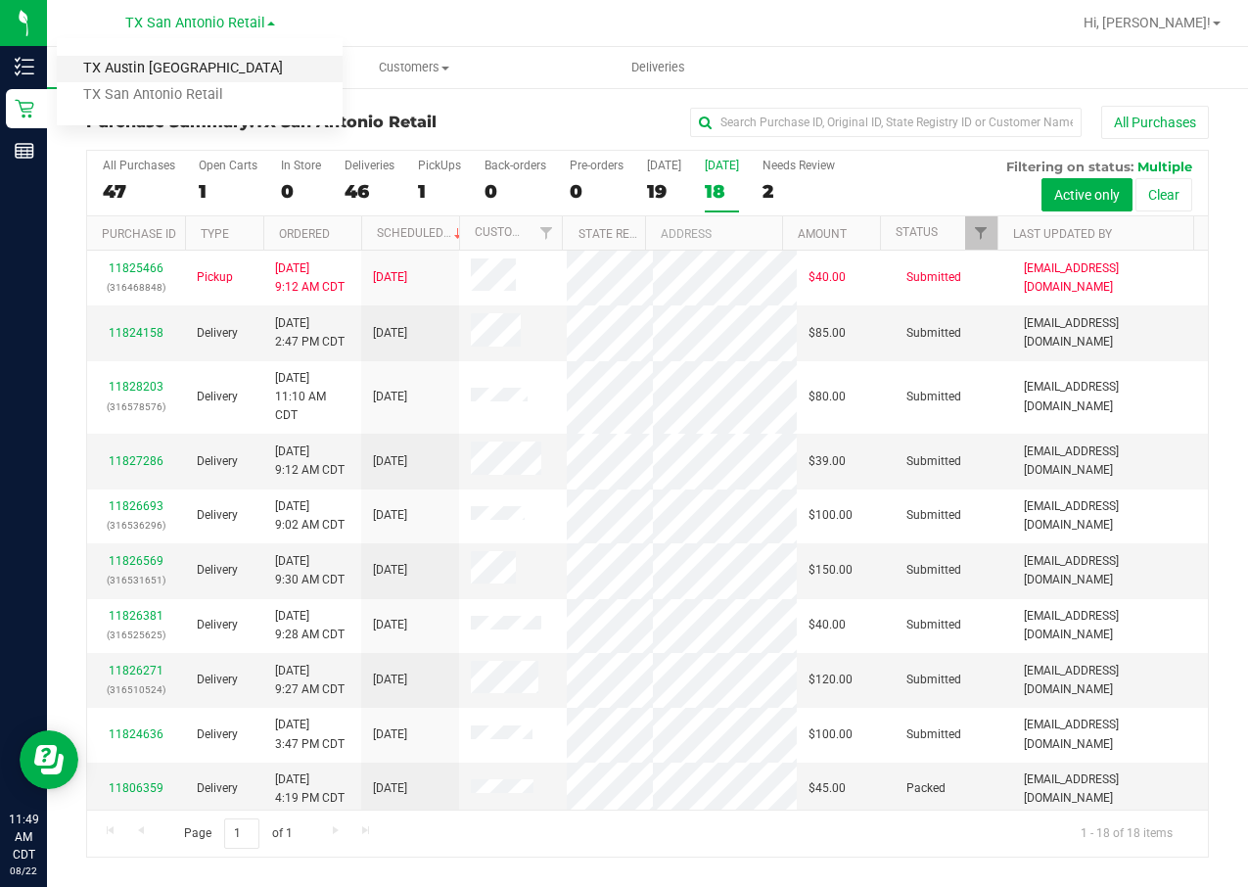
click at [201, 73] on link "TX Austin [GEOGRAPHIC_DATA]" at bounding box center [200, 69] width 286 height 26
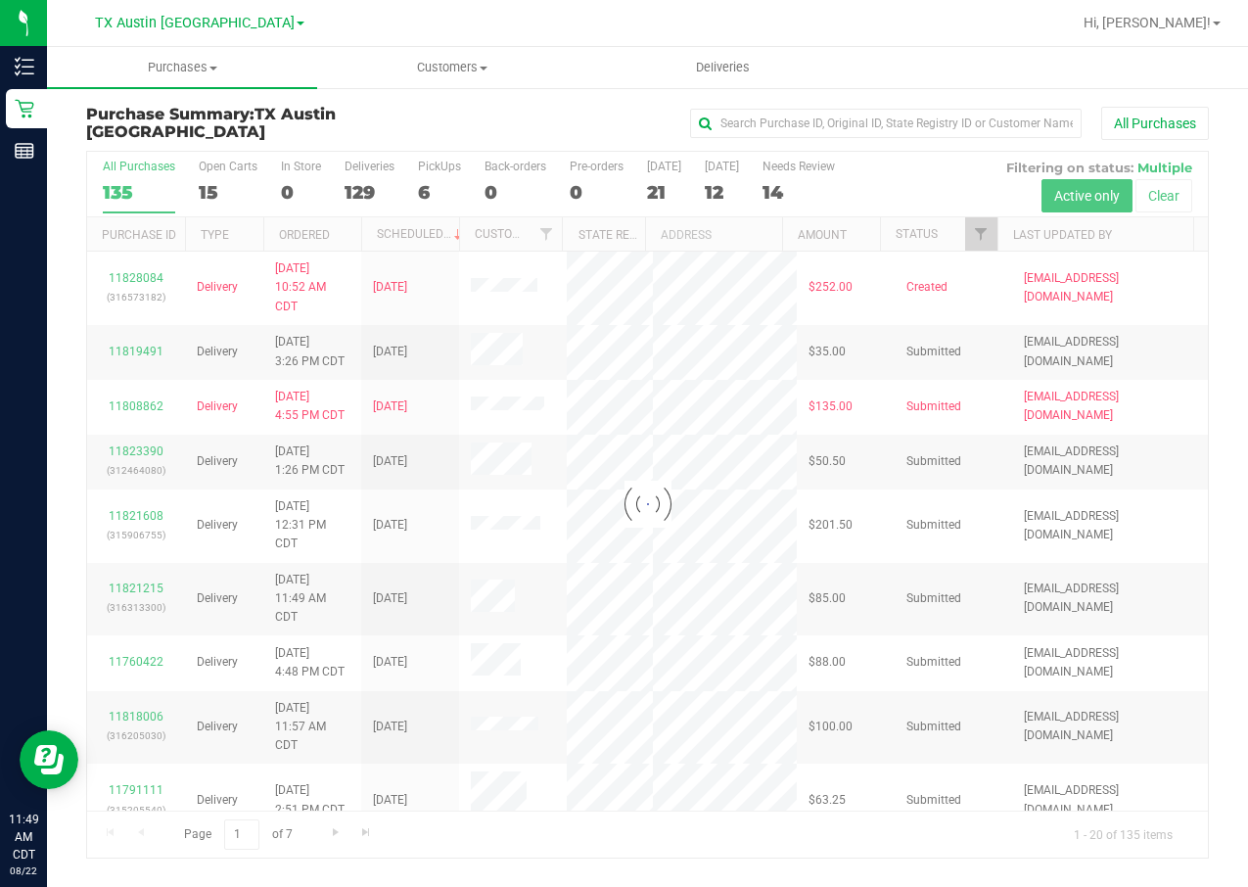
click at [430, 186] on div at bounding box center [647, 505] width 1120 height 706
click at [425, 188] on div at bounding box center [647, 505] width 1120 height 706
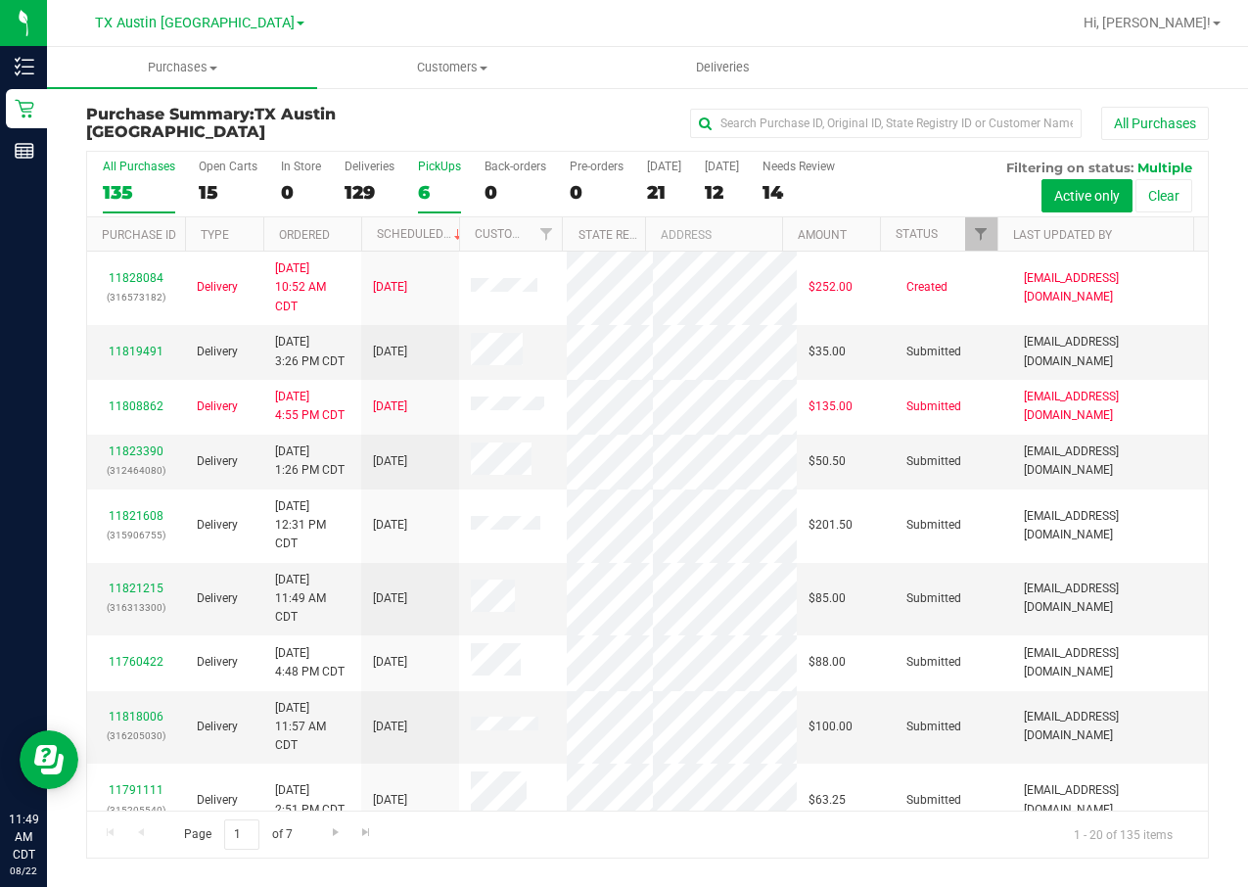
click at [418, 190] on div "6" at bounding box center [439, 192] width 43 height 23
click at [0, 0] on input "PickUps 6" at bounding box center [0, 0] width 0 height 0
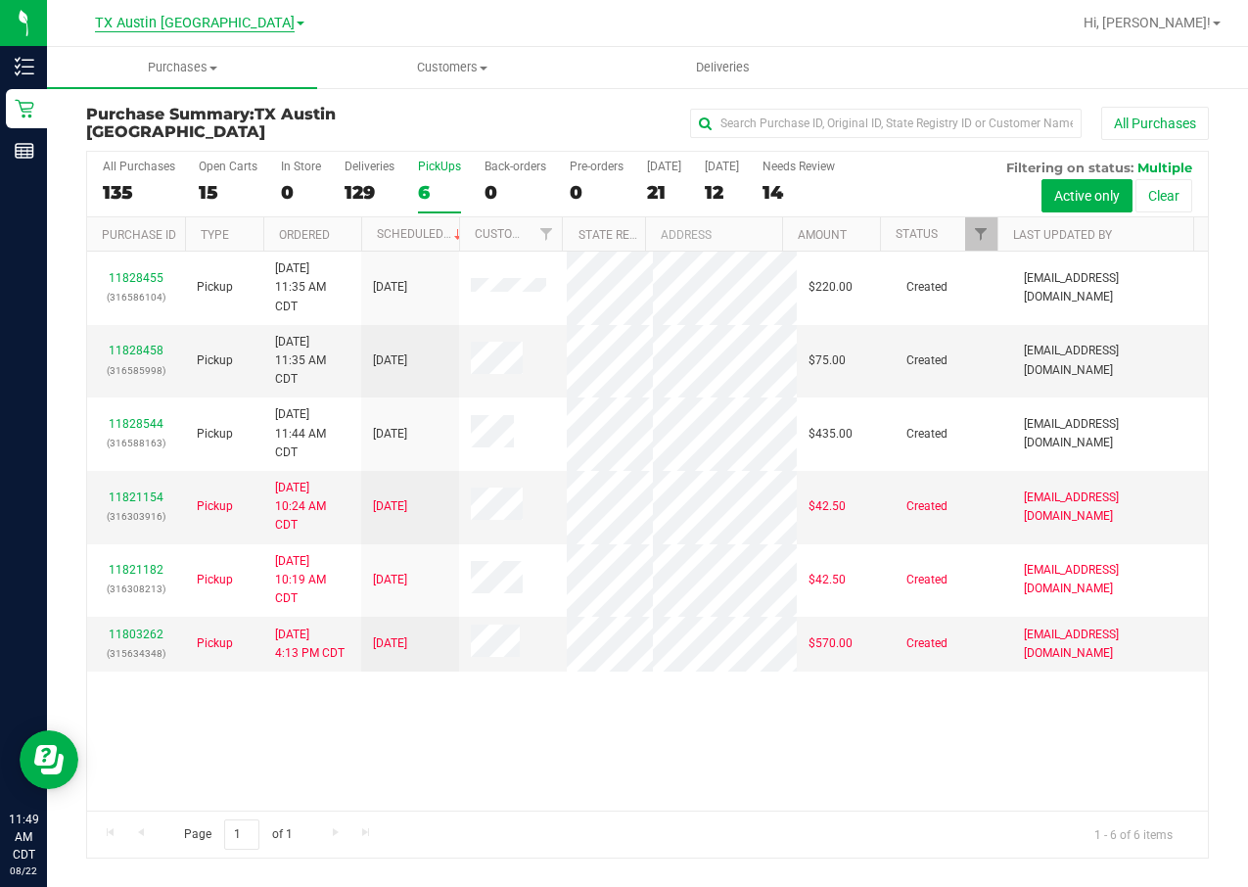
click at [222, 23] on span "TX Austin [GEOGRAPHIC_DATA]" at bounding box center [195, 24] width 200 height 18
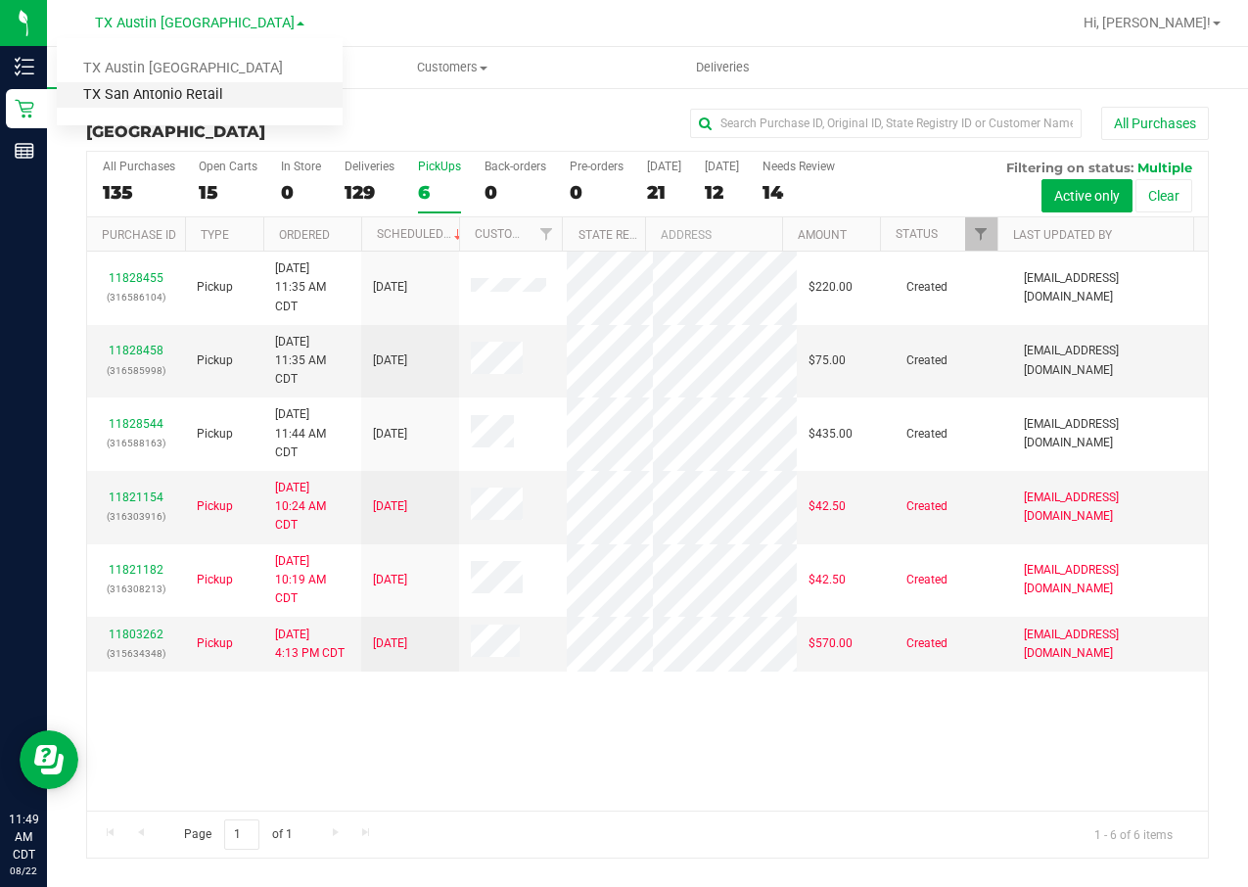
click at [226, 97] on link "TX San Antonio Retail" at bounding box center [200, 95] width 286 height 26
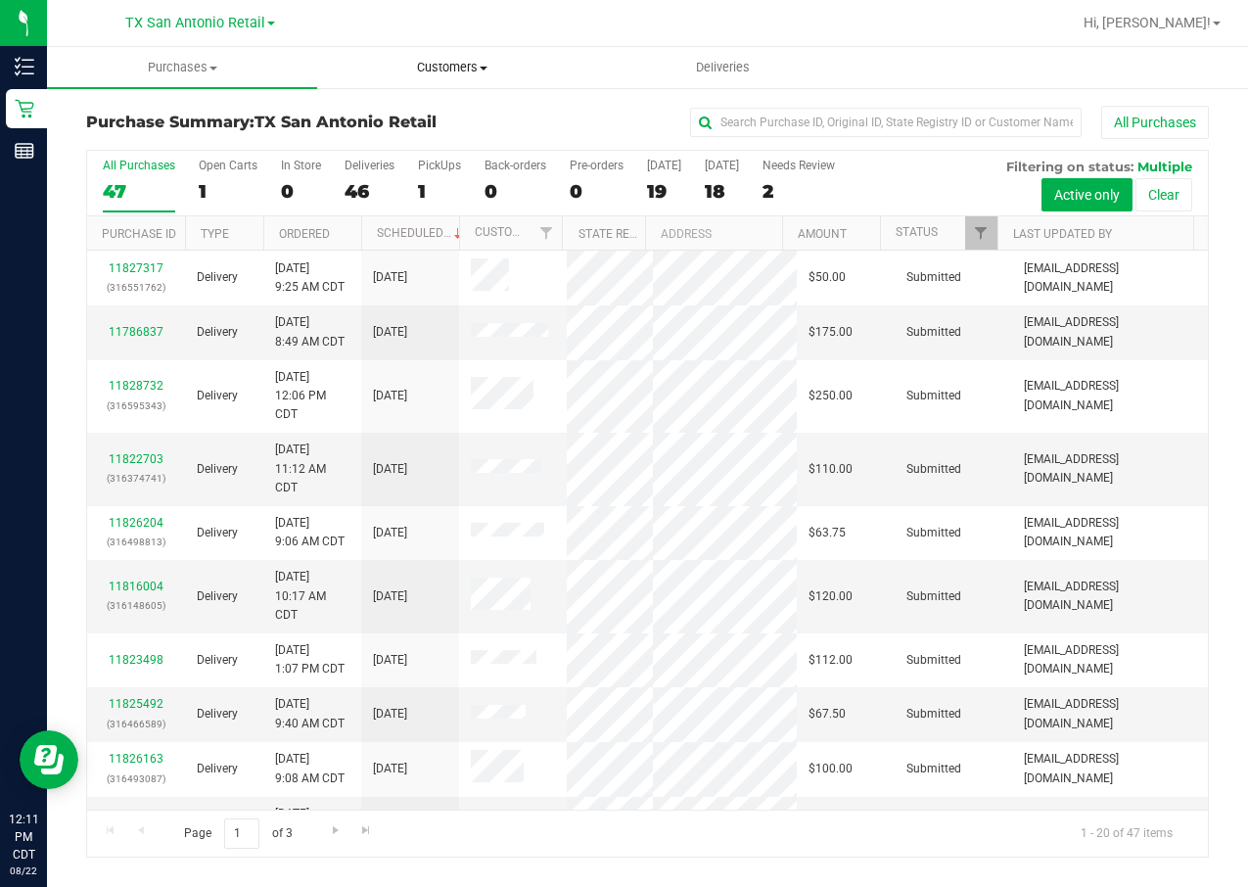
drag, startPoint x: 399, startPoint y: 67, endPoint x: 426, endPoint y: 89, distance: 34.7
click at [400, 67] on span "Customers" at bounding box center [452, 68] width 268 height 18
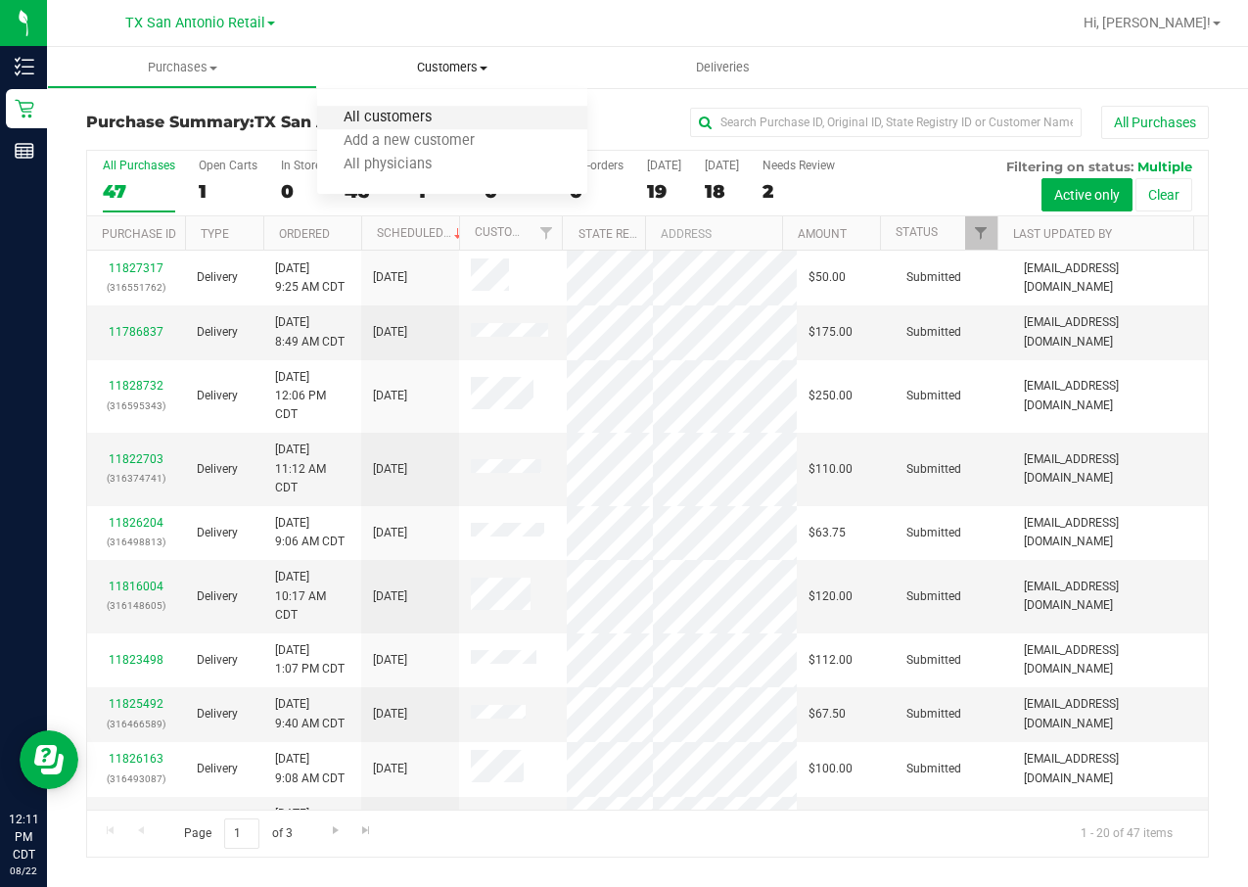
click at [429, 111] on span "All customers" at bounding box center [387, 118] width 141 height 17
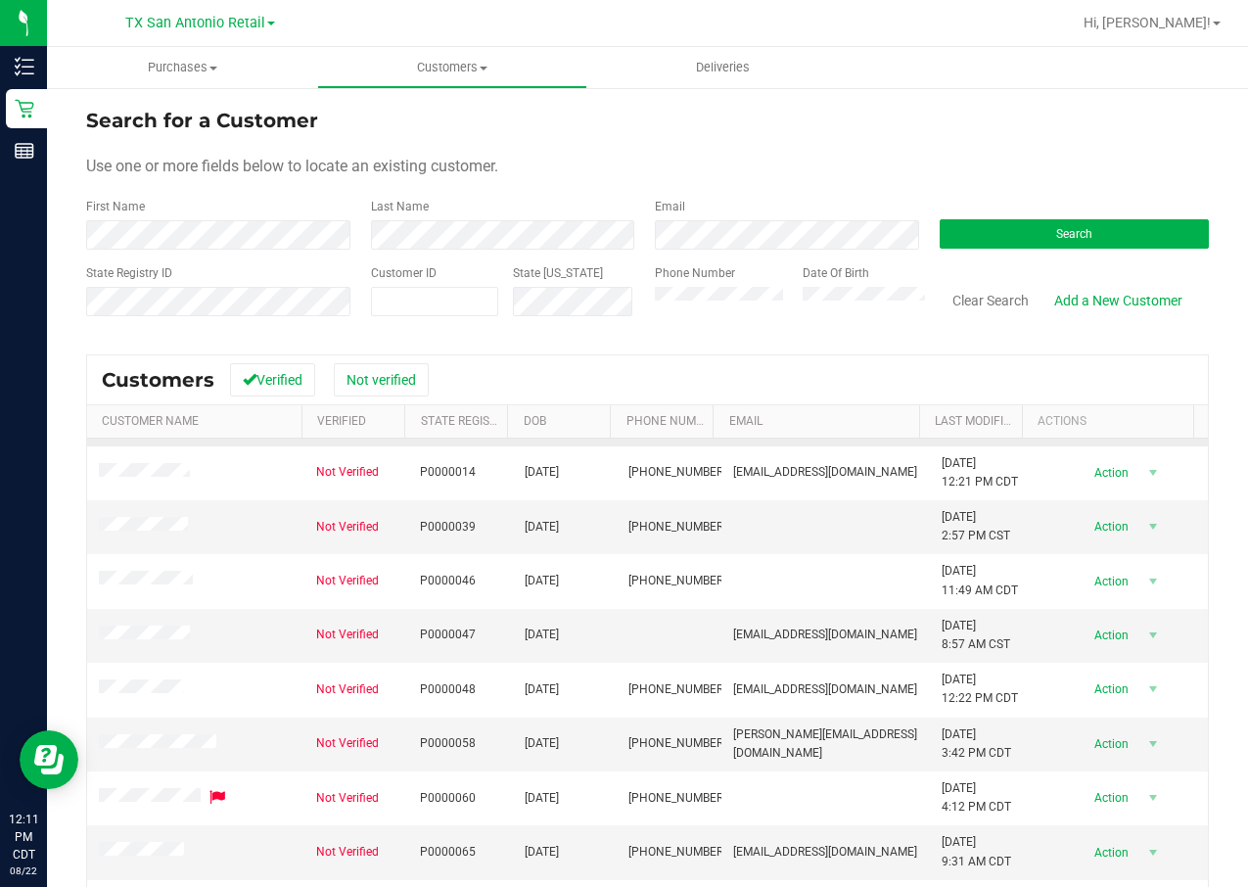
scroll to position [147, 0]
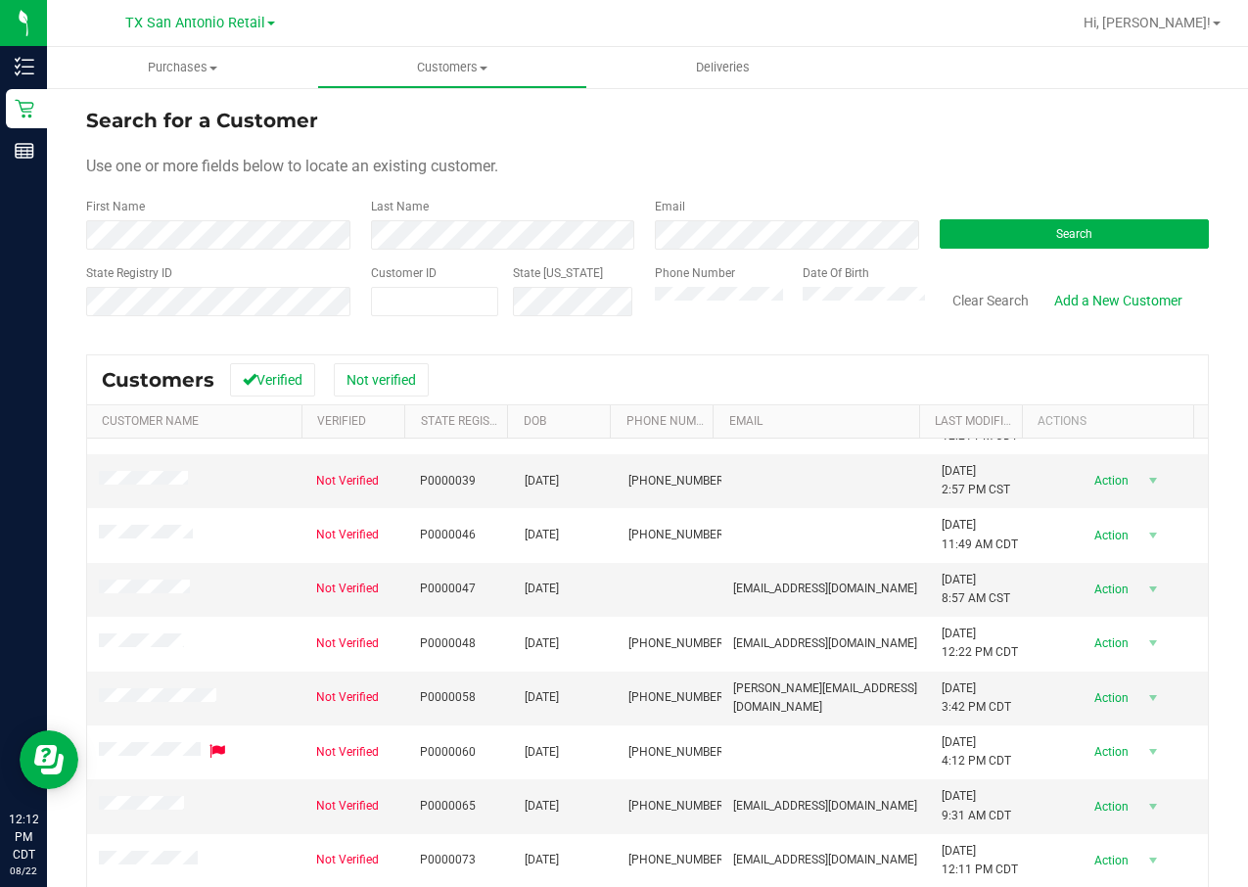
click at [279, 246] on form "Search for a Customer Use one or more fields below to locate an existing custom…" at bounding box center [647, 220] width 1122 height 228
click at [323, 151] on form "Search for a Customer Use one or more fields below to locate an existing custom…" at bounding box center [647, 220] width 1122 height 228
click at [264, 220] on div "First Name" at bounding box center [221, 224] width 270 height 52
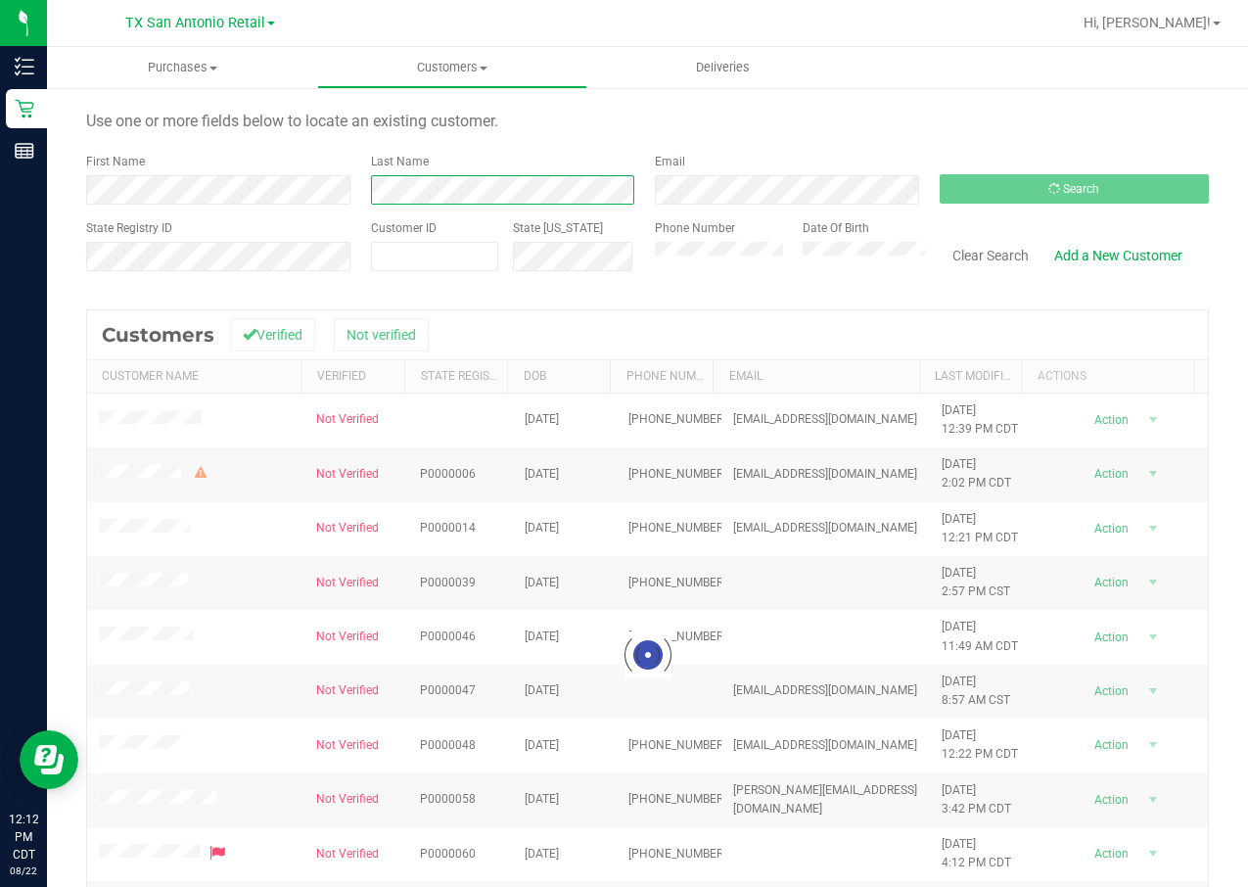
scroll to position [0, 0]
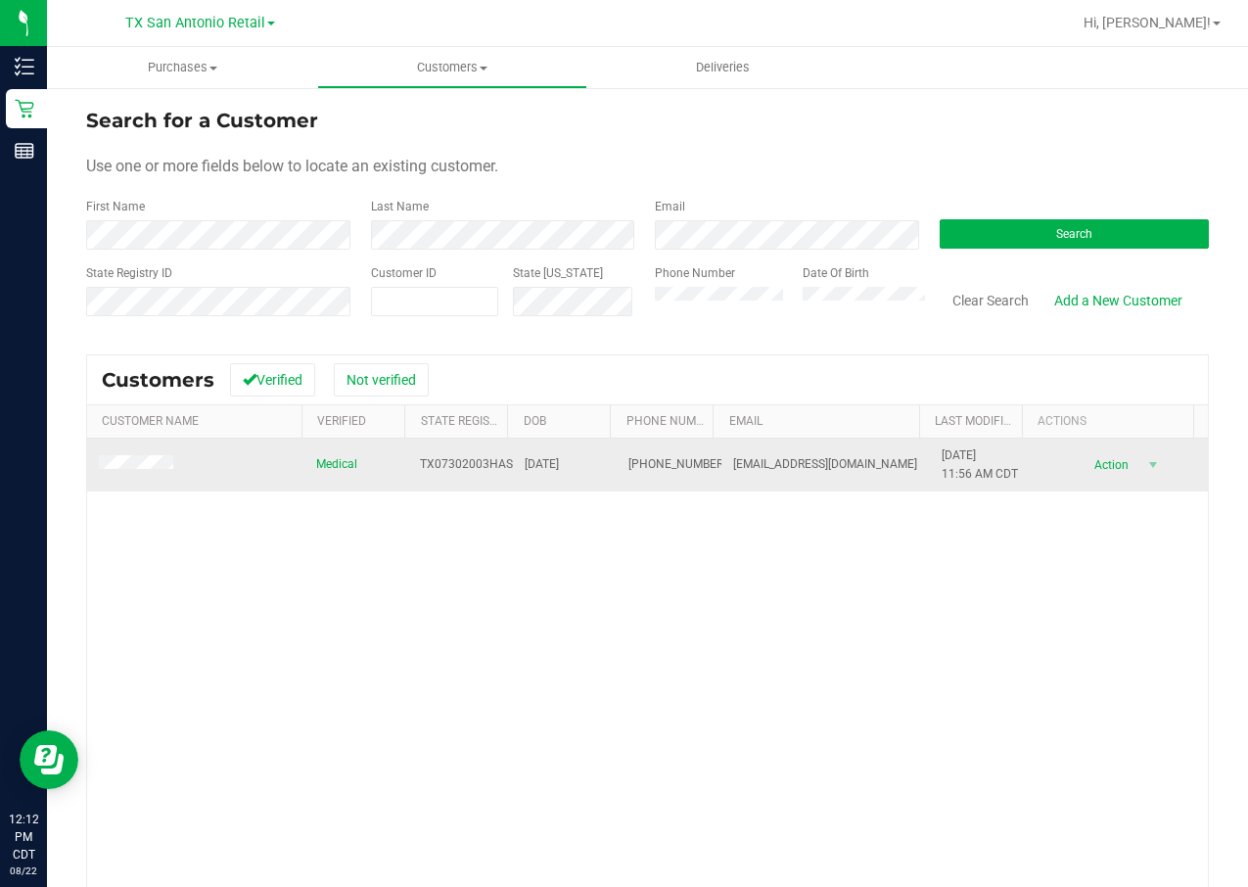
click at [135, 453] on td at bounding box center [195, 464] width 217 height 53
click at [130, 476] on td at bounding box center [195, 464] width 217 height 53
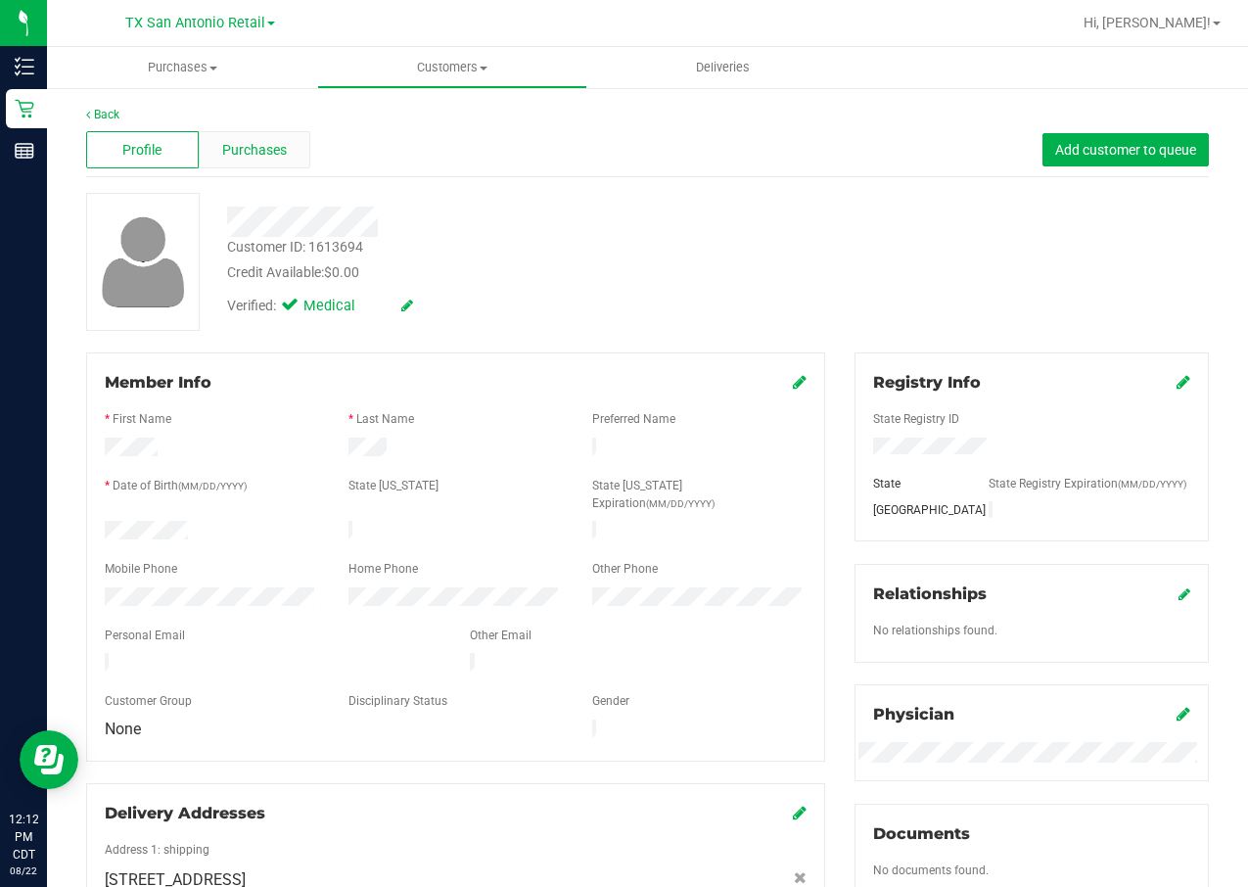
click at [248, 145] on span "Purchases" at bounding box center [254, 150] width 65 height 21
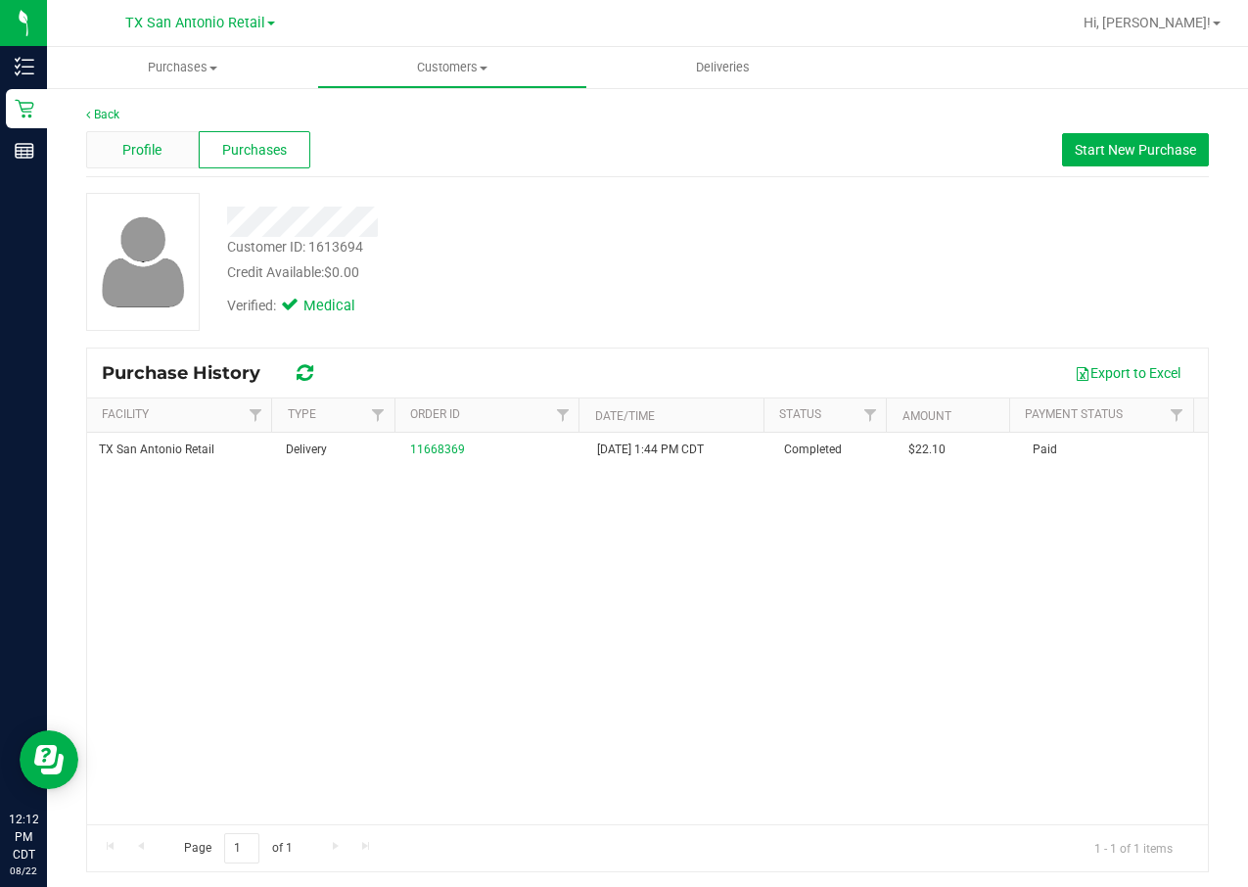
click at [135, 147] on span "Profile" at bounding box center [141, 150] width 39 height 21
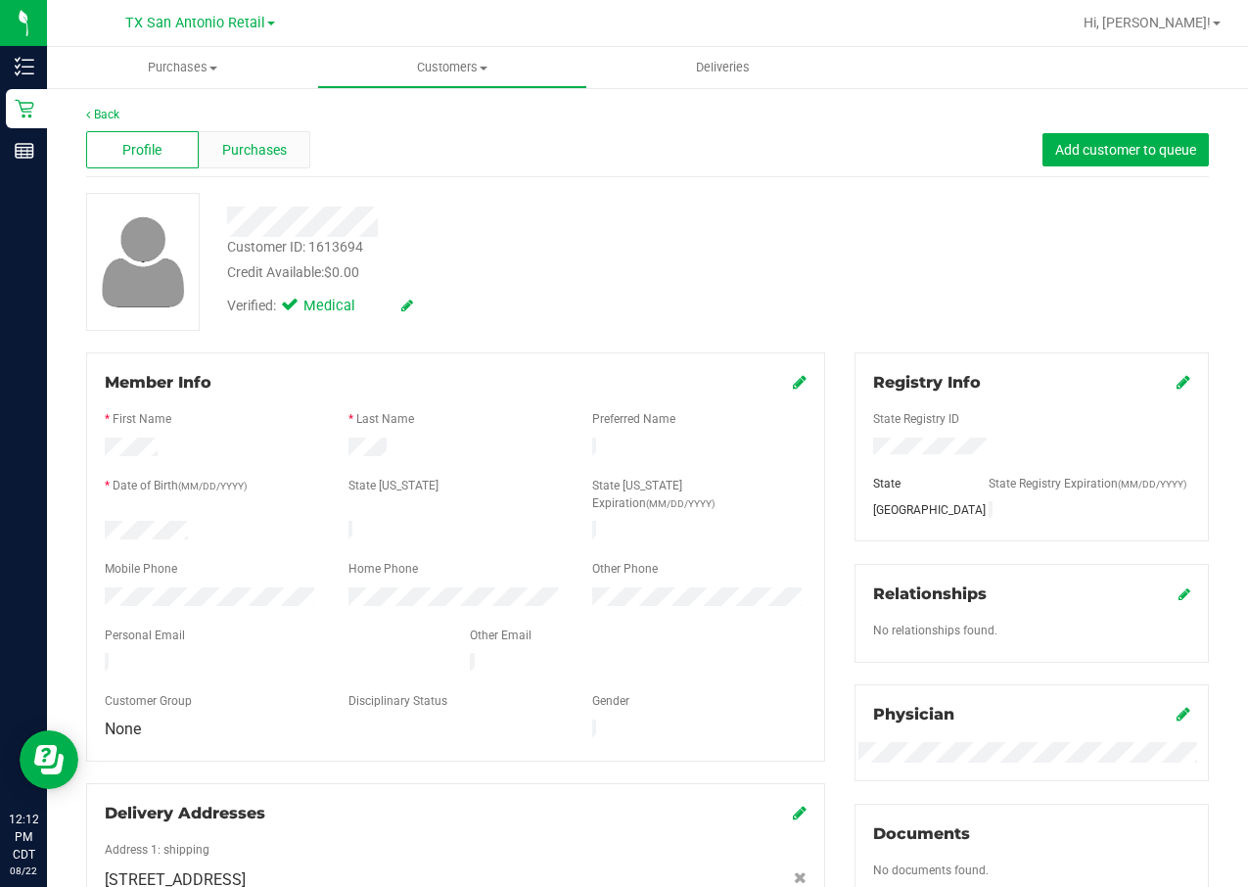
click at [236, 143] on span "Purchases" at bounding box center [254, 150] width 65 height 21
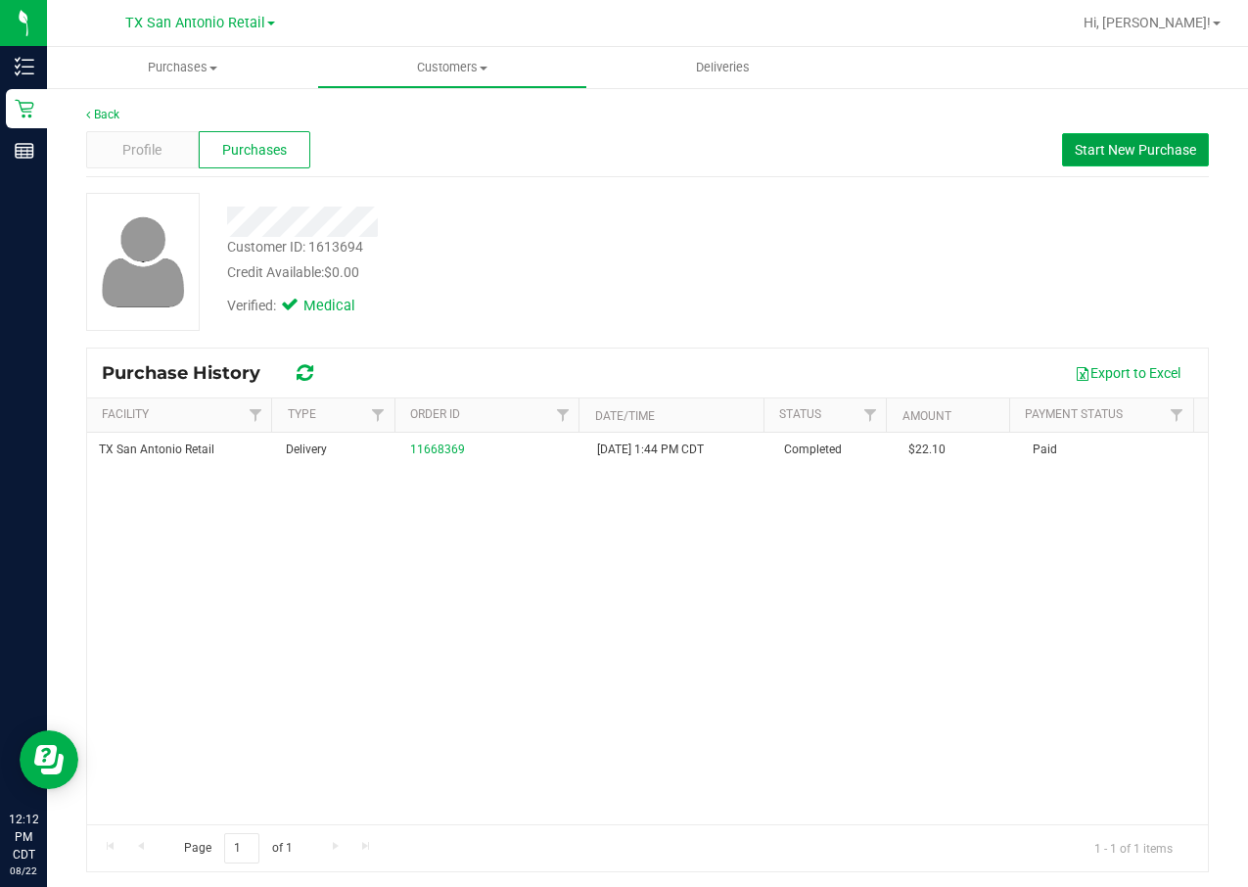
click at [1074, 148] on span "Start New Purchase" at bounding box center [1134, 150] width 121 height 16
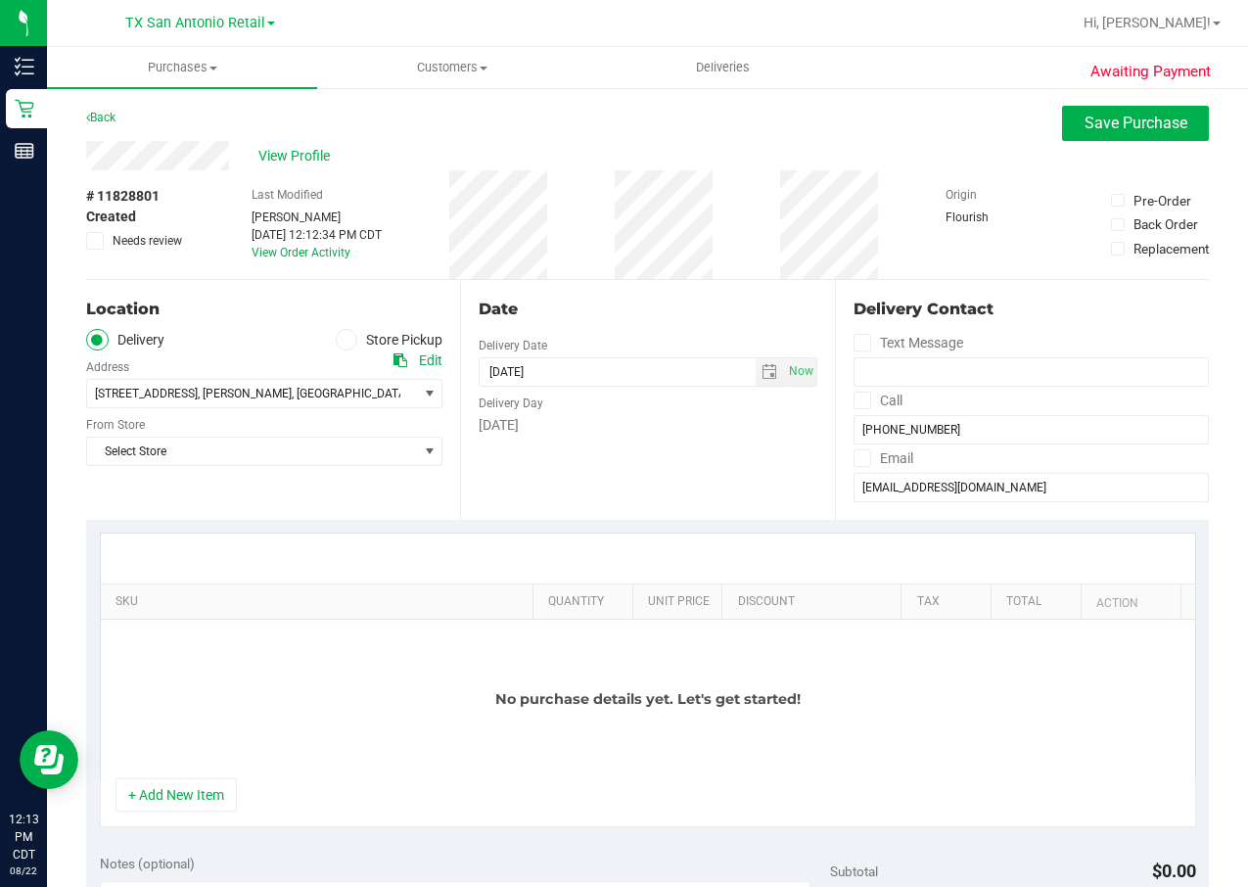
click at [419, 370] on div "Edit" at bounding box center [430, 360] width 23 height 21
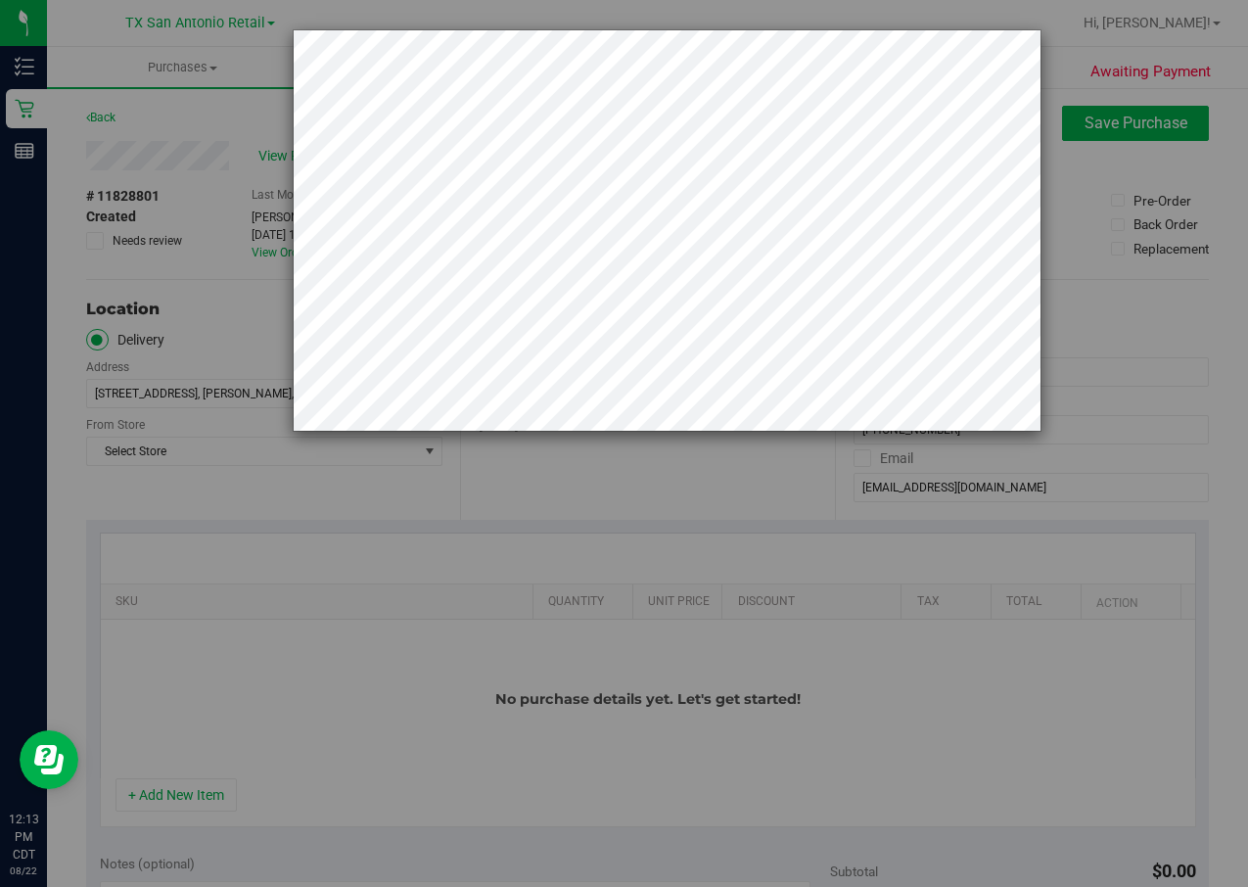
click at [341, 524] on div at bounding box center [631, 443] width 1262 height 887
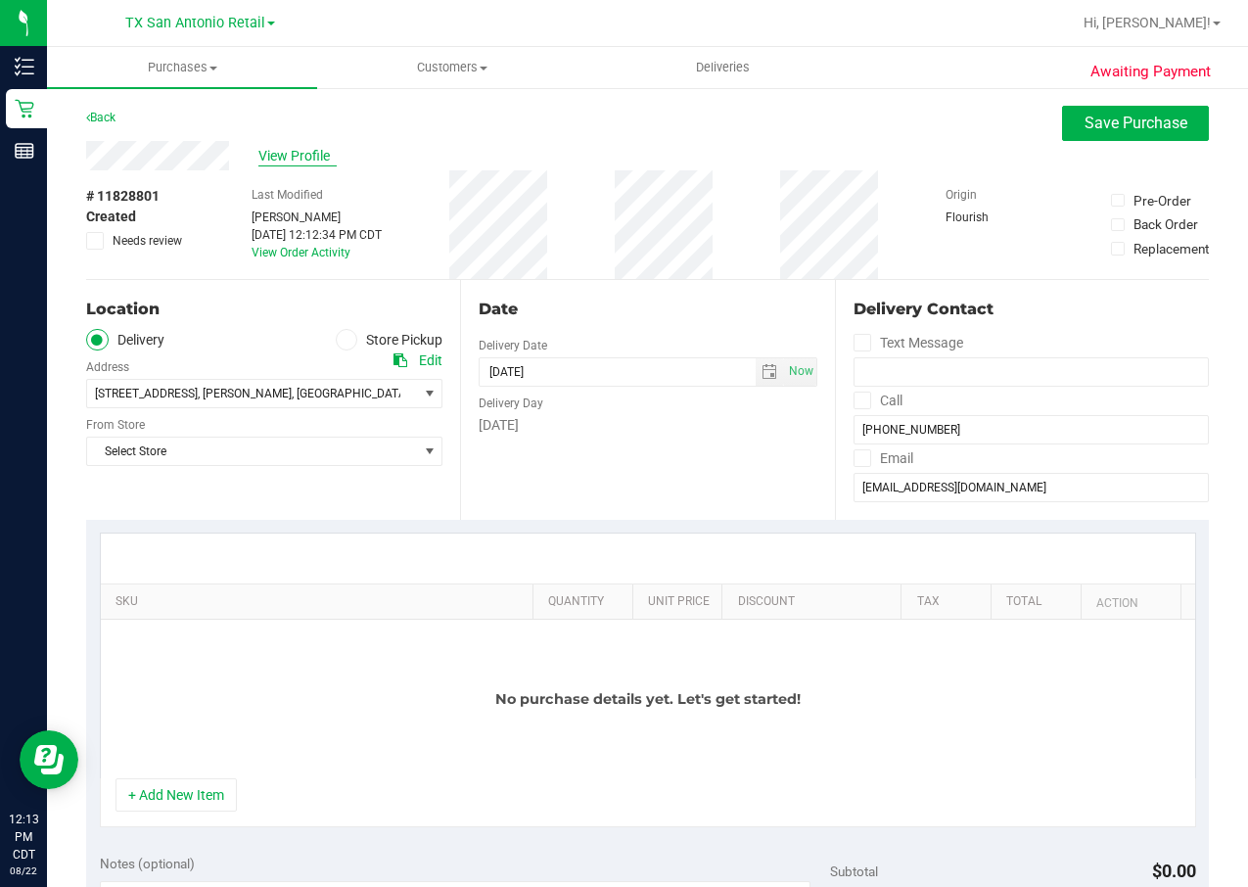
click at [312, 147] on span "View Profile" at bounding box center [297, 156] width 78 height 21
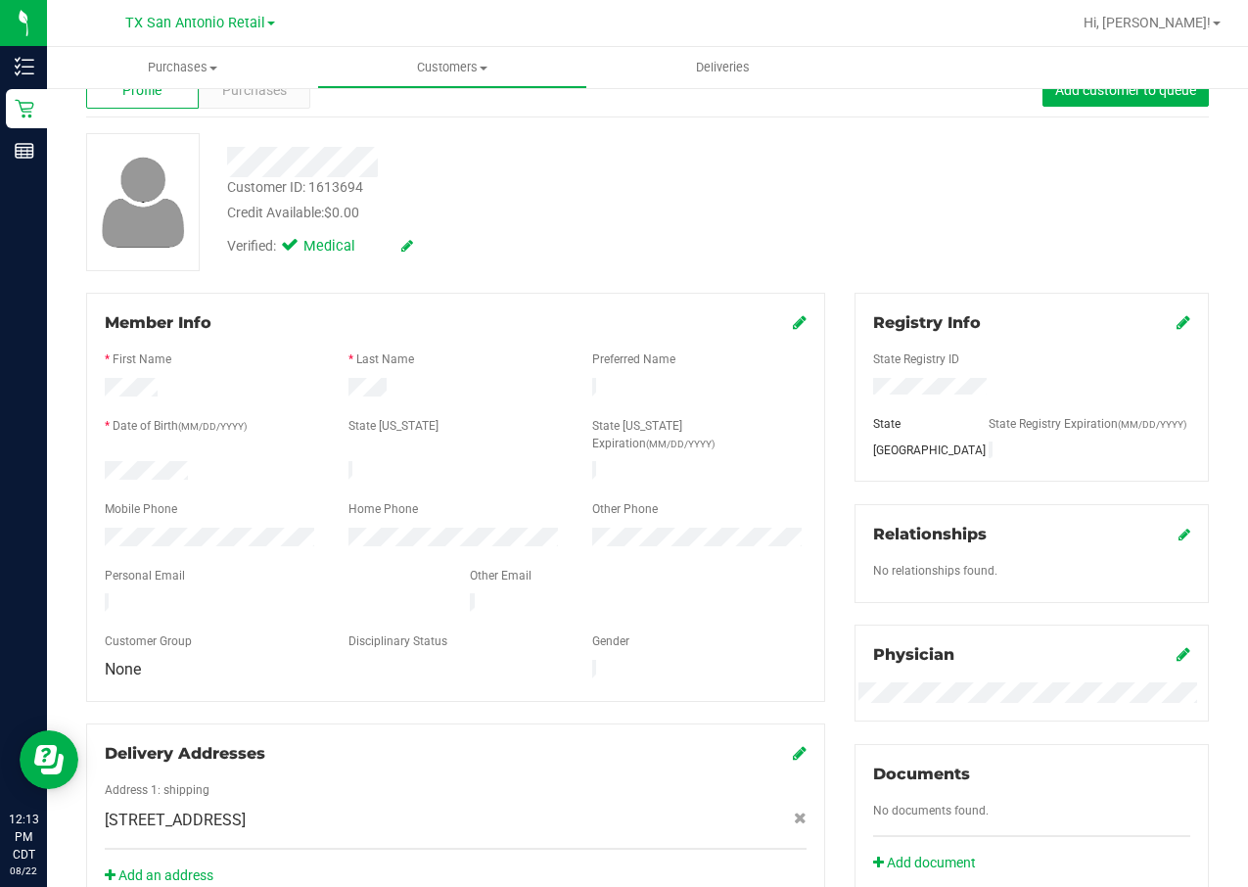
scroll to position [147, 0]
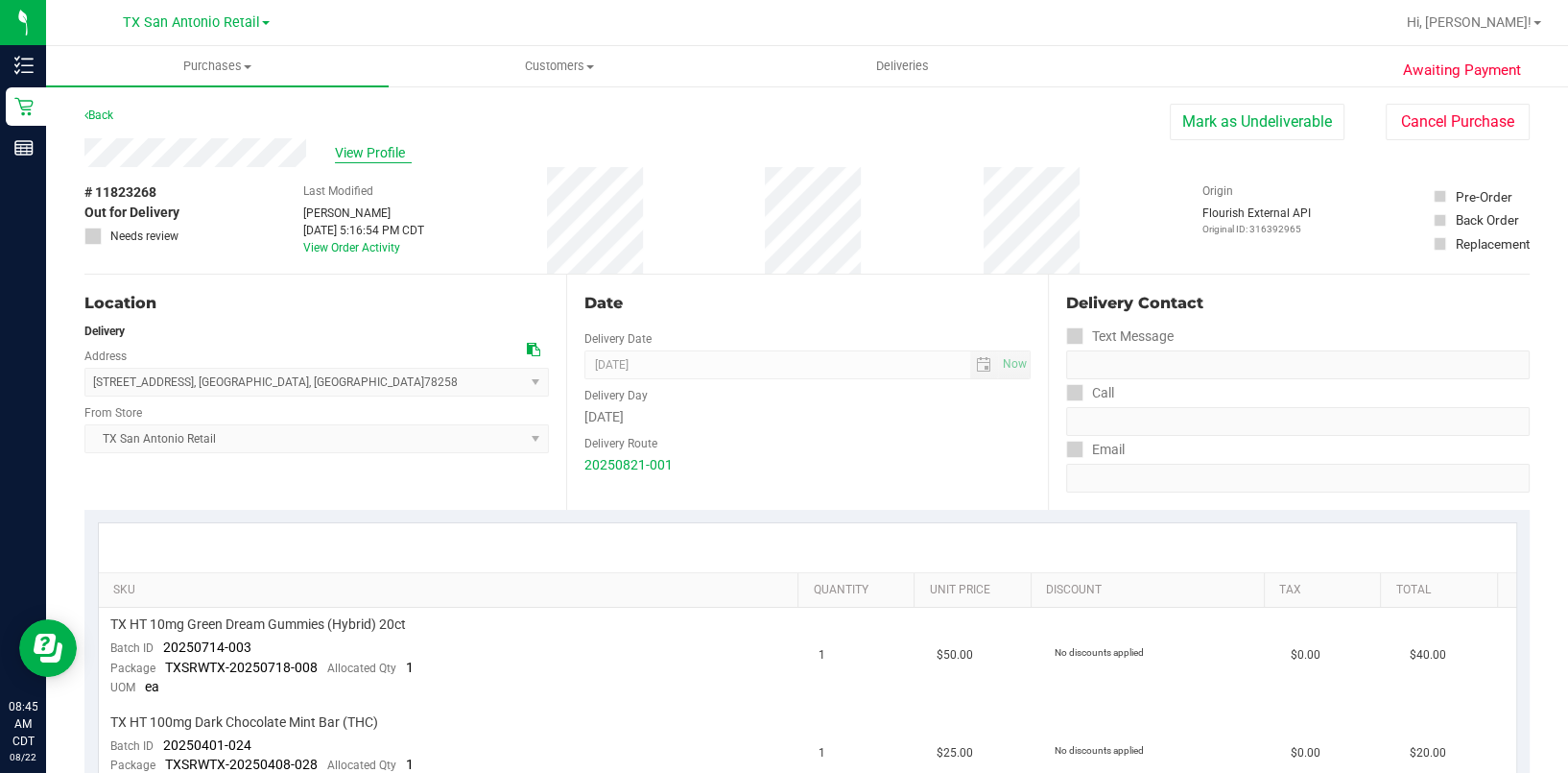
click at [374, 154] on span "View Profile" at bounding box center [374, 153] width 76 height 21
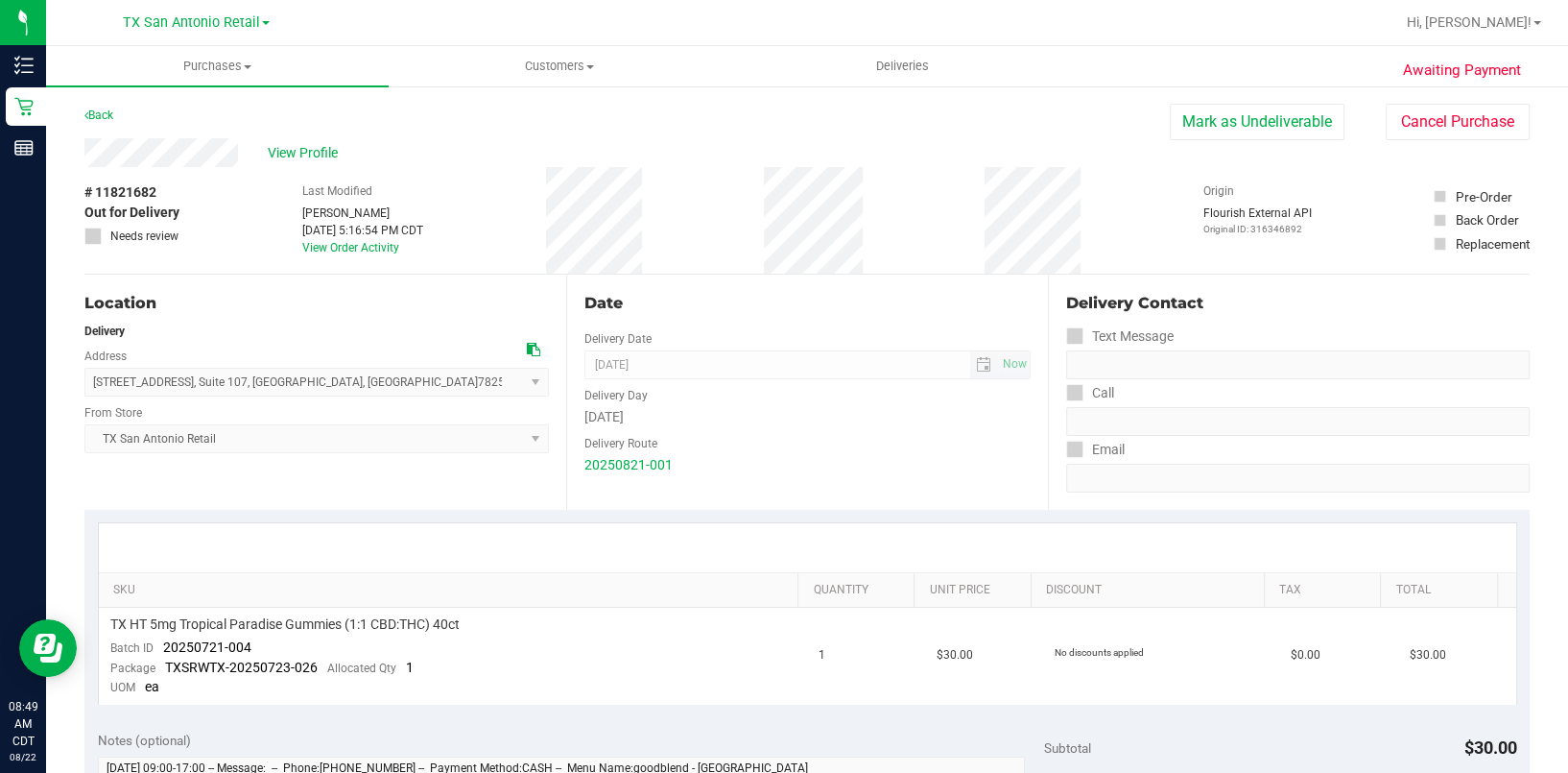
scroll to position [128, 0]
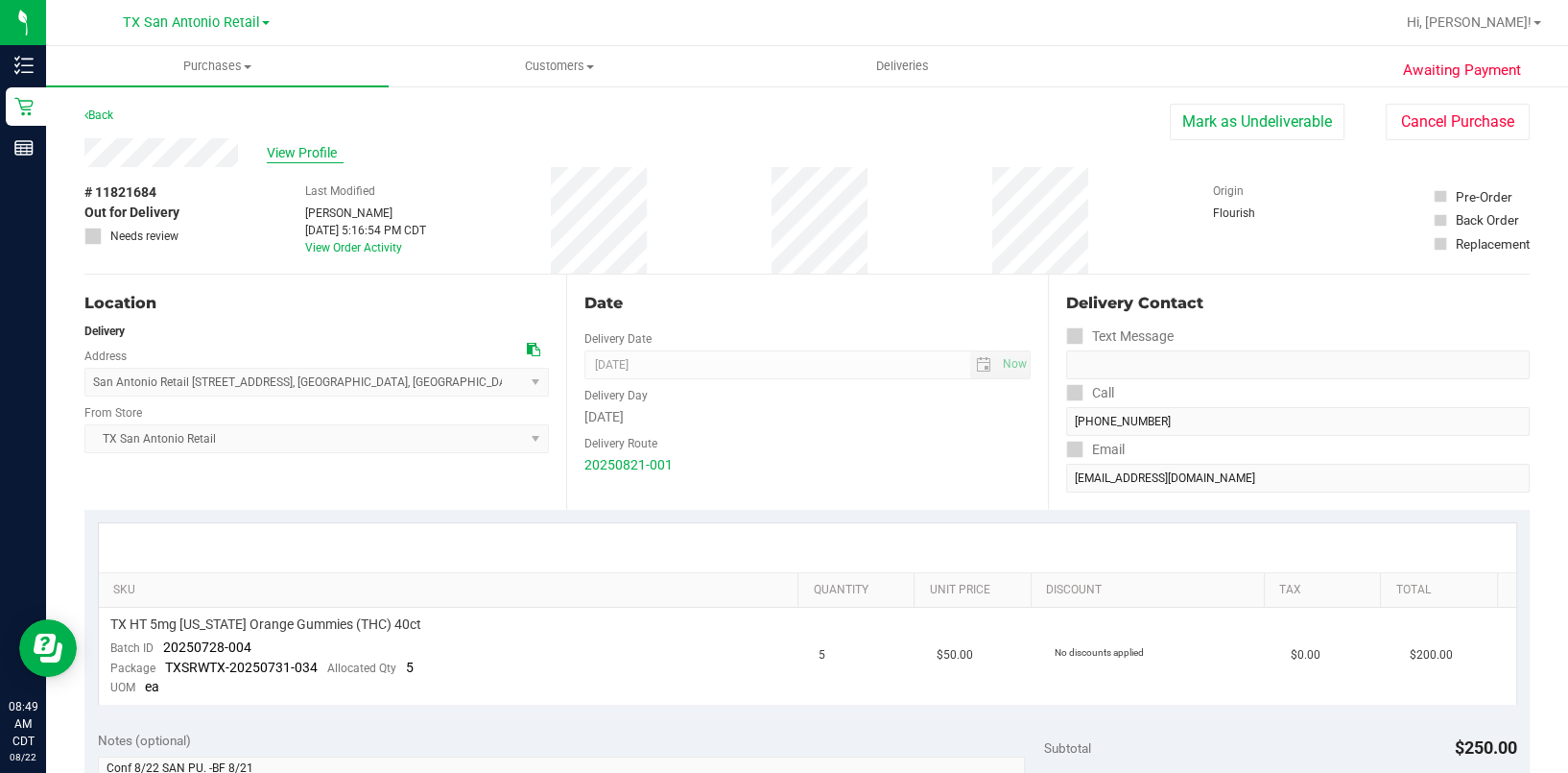
click at [282, 153] on span "View Profile" at bounding box center [305, 153] width 76 height 21
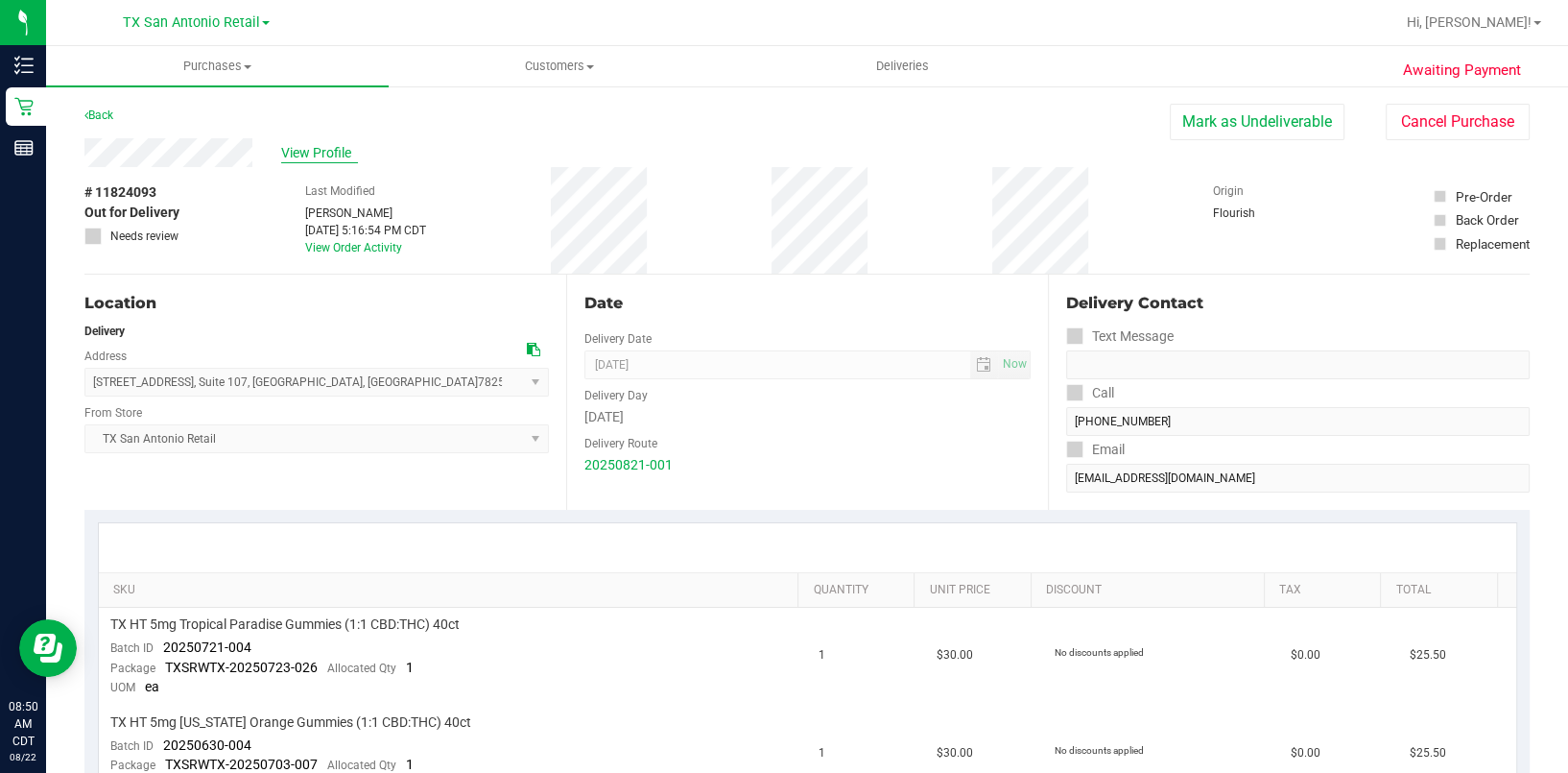
click at [288, 146] on span "View Profile" at bounding box center [320, 153] width 76 height 21
click at [314, 146] on span "View Profile" at bounding box center [312, 153] width 76 height 21
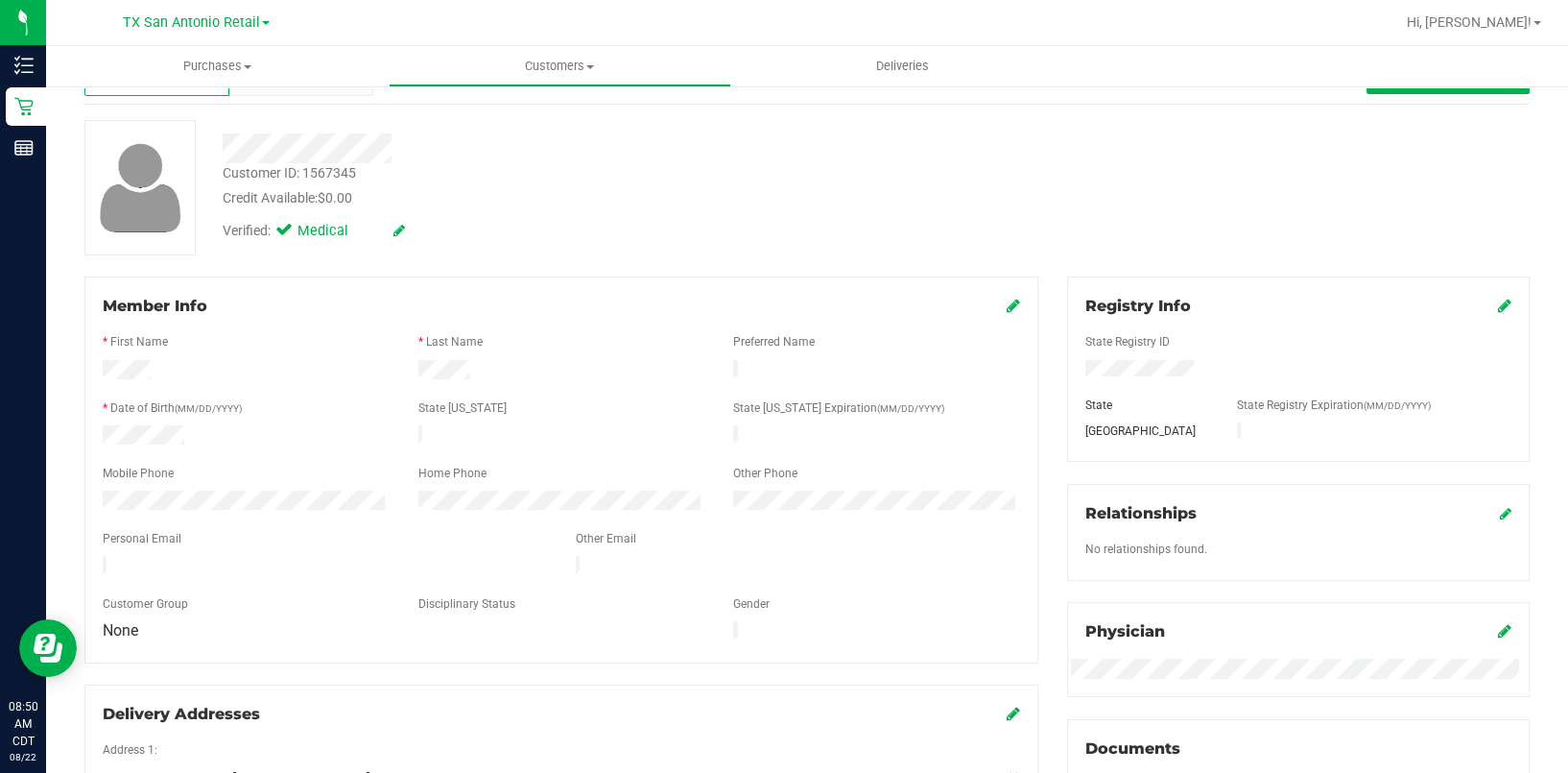
scroll to position [128, 0]
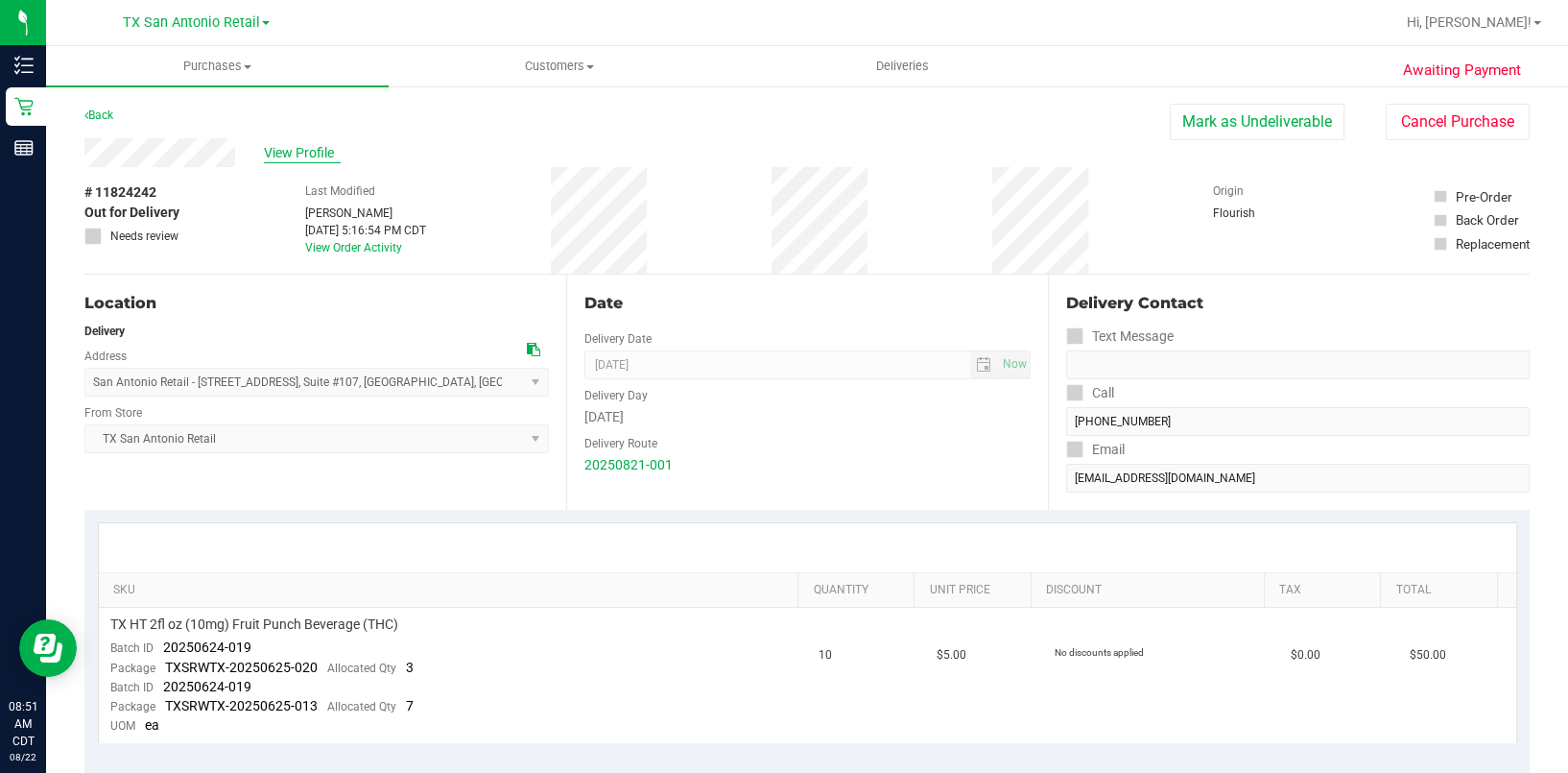
click at [333, 161] on span "View Profile" at bounding box center [302, 153] width 76 height 21
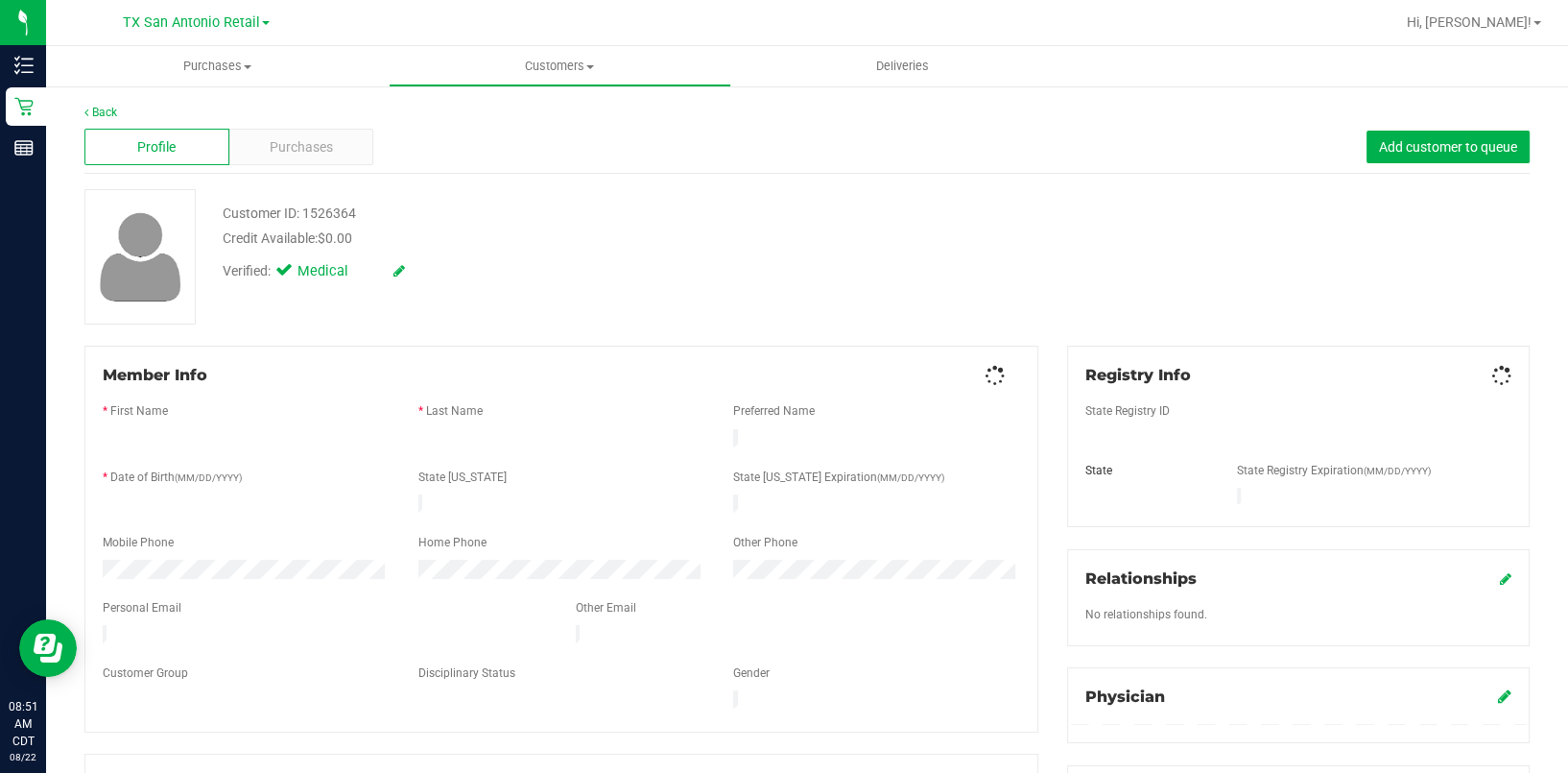
scroll to position [128, 0]
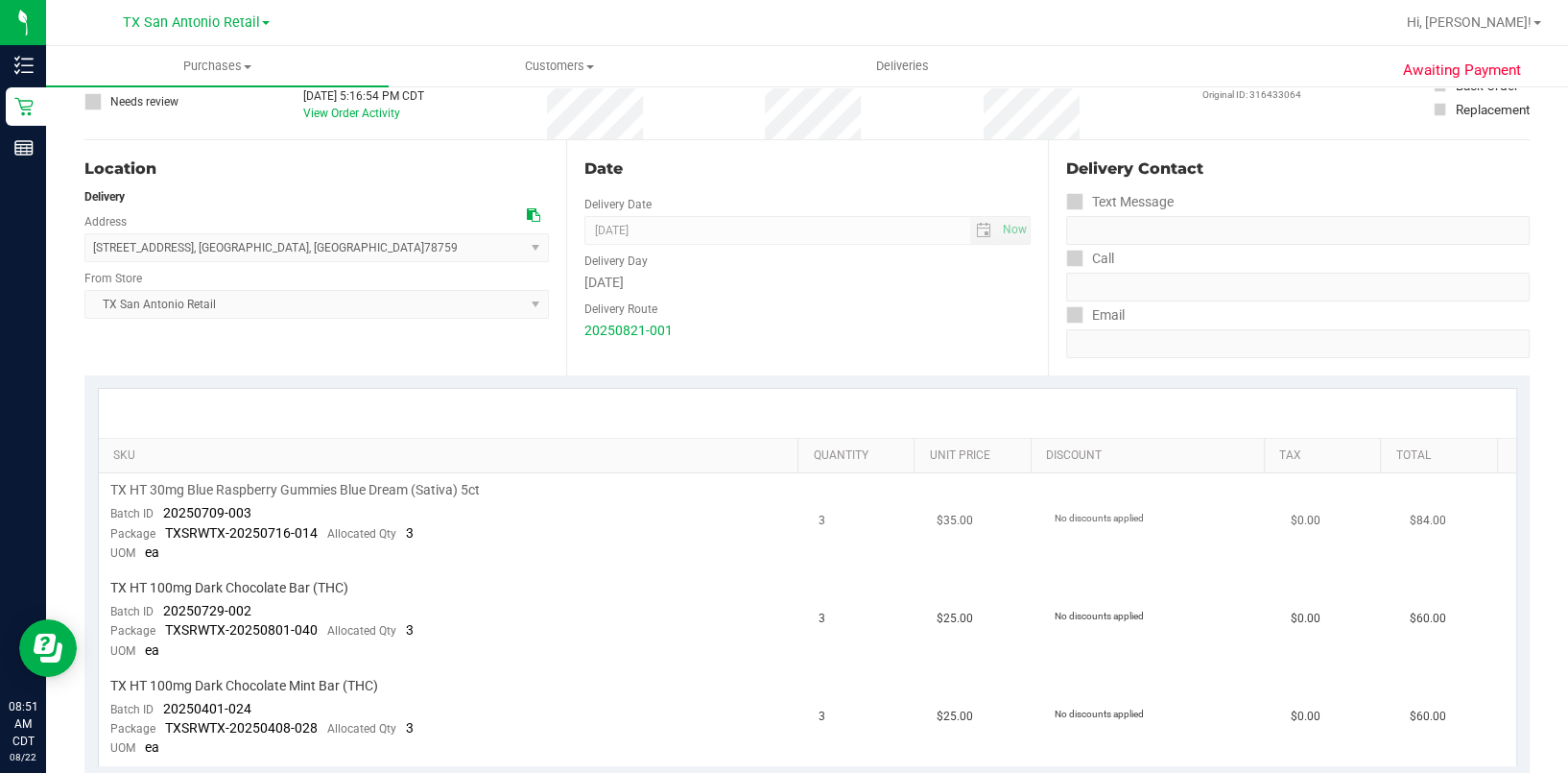
scroll to position [255, 0]
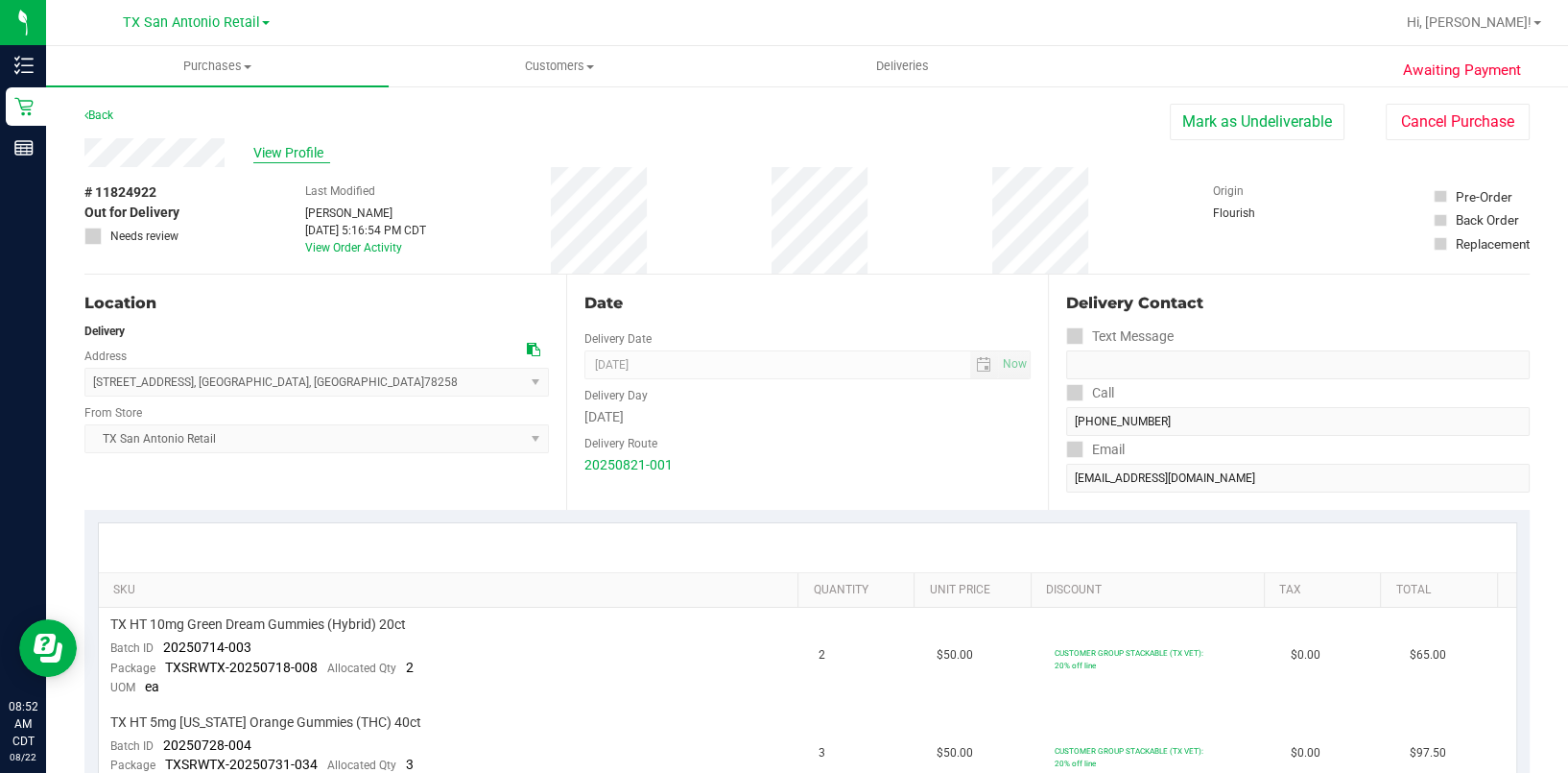
click at [310, 143] on span "View Profile" at bounding box center [291, 153] width 76 height 21
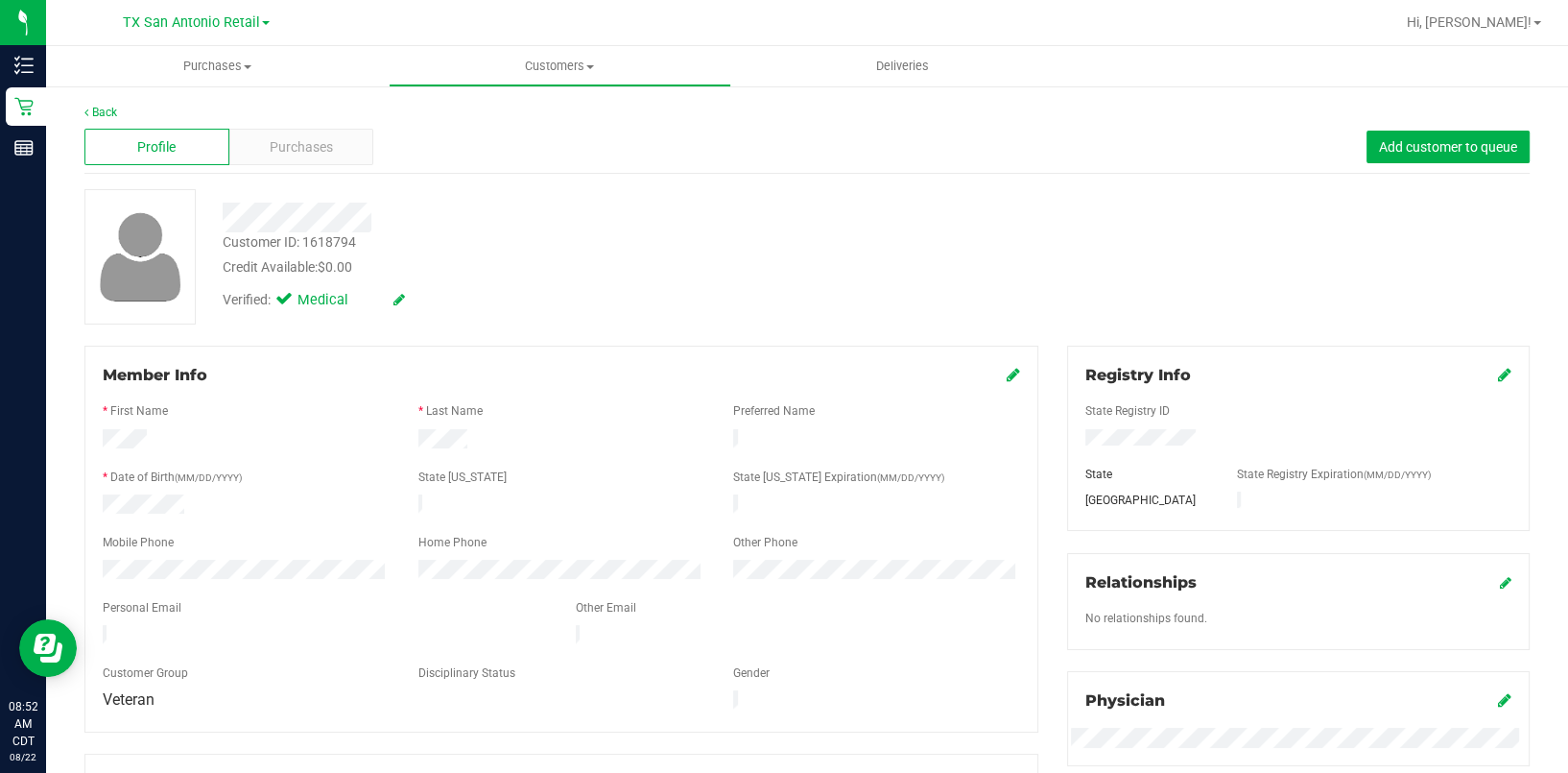
scroll to position [255, 0]
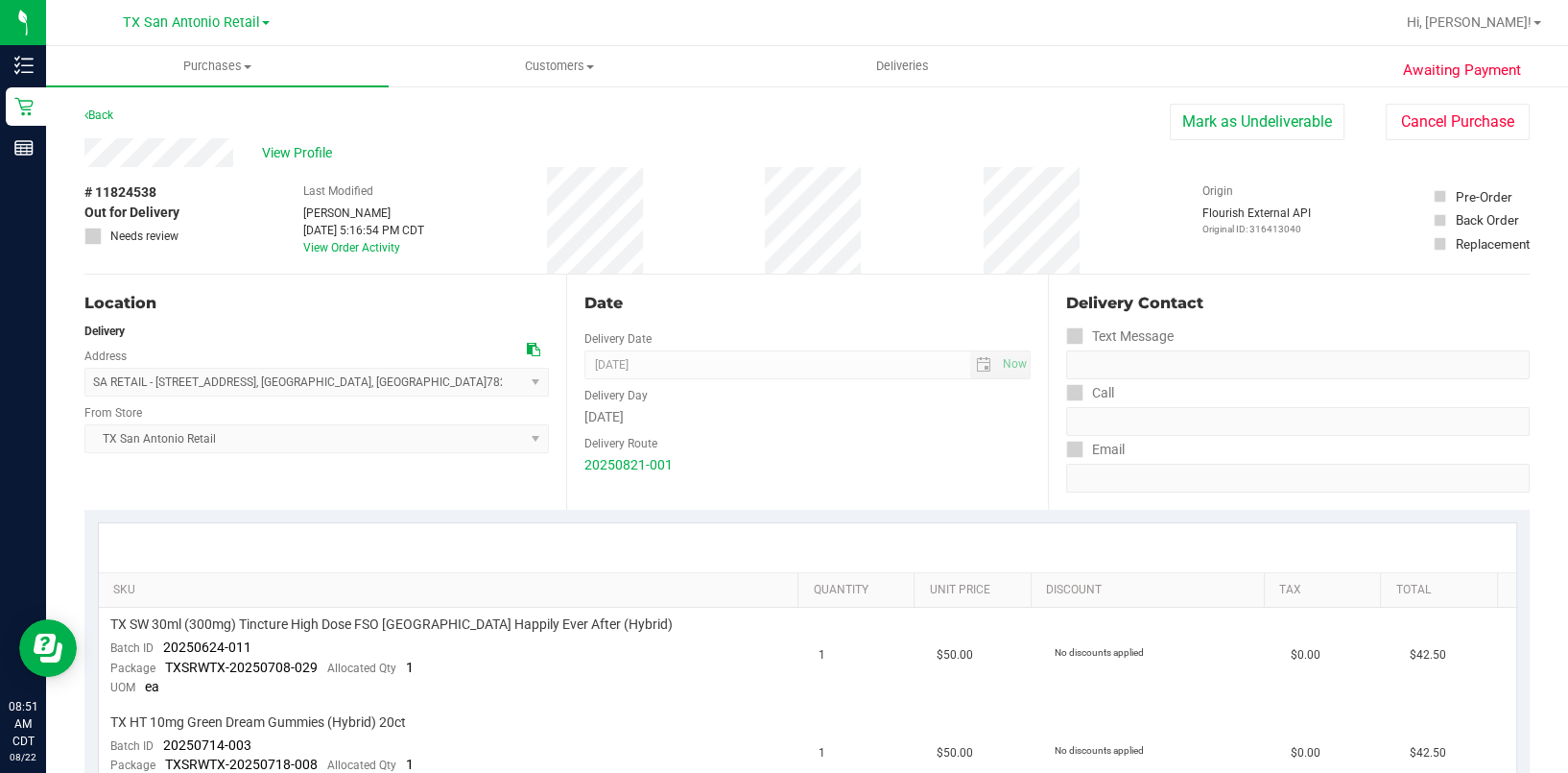
scroll to position [255, 0]
